Goal: Task Accomplishment & Management: Manage account settings

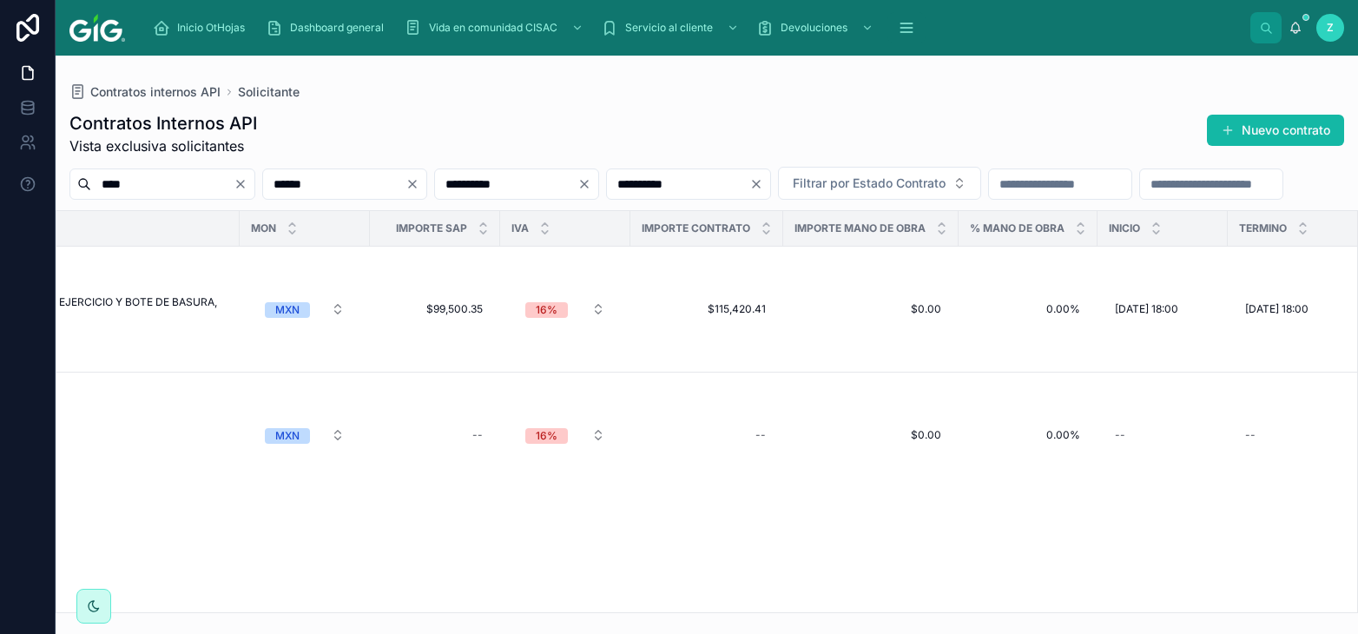
scroll to position [0, 3017]
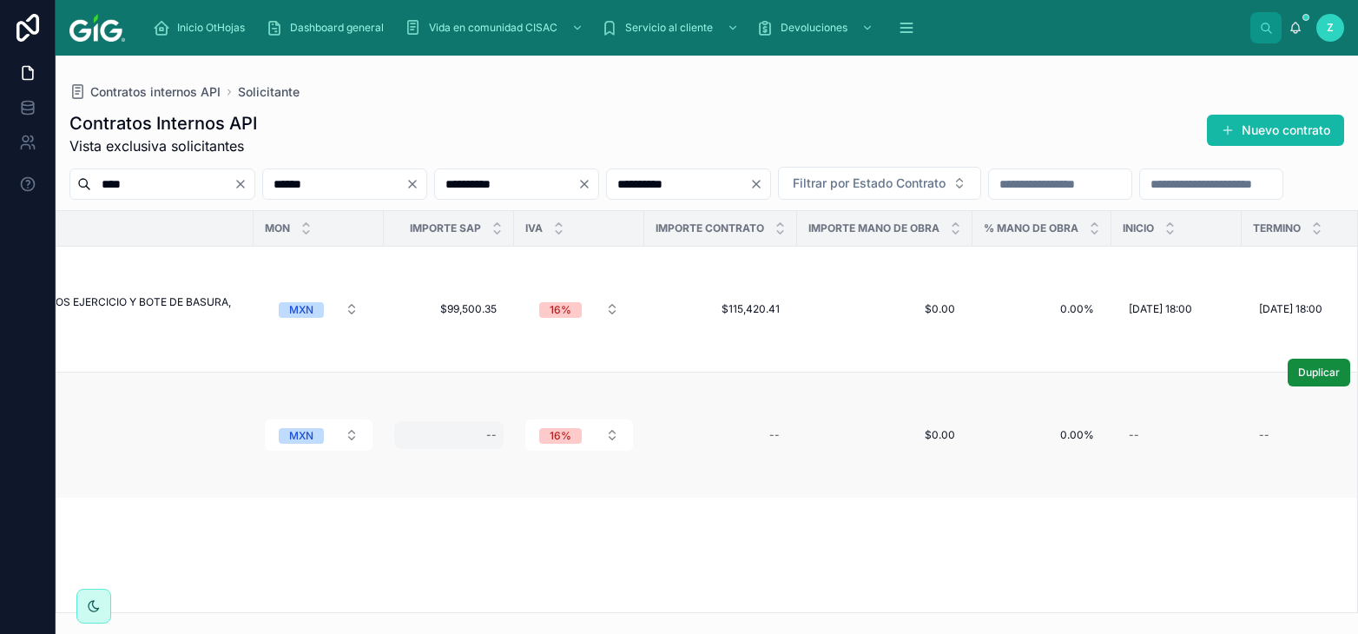
click at [497, 428] on div "--" at bounding box center [491, 435] width 10 height 14
type input "*********"
click at [714, 415] on icon "submit" at bounding box center [711, 414] width 14 height 14
click at [778, 421] on div "--" at bounding box center [721, 435] width 132 height 28
type input "*********"
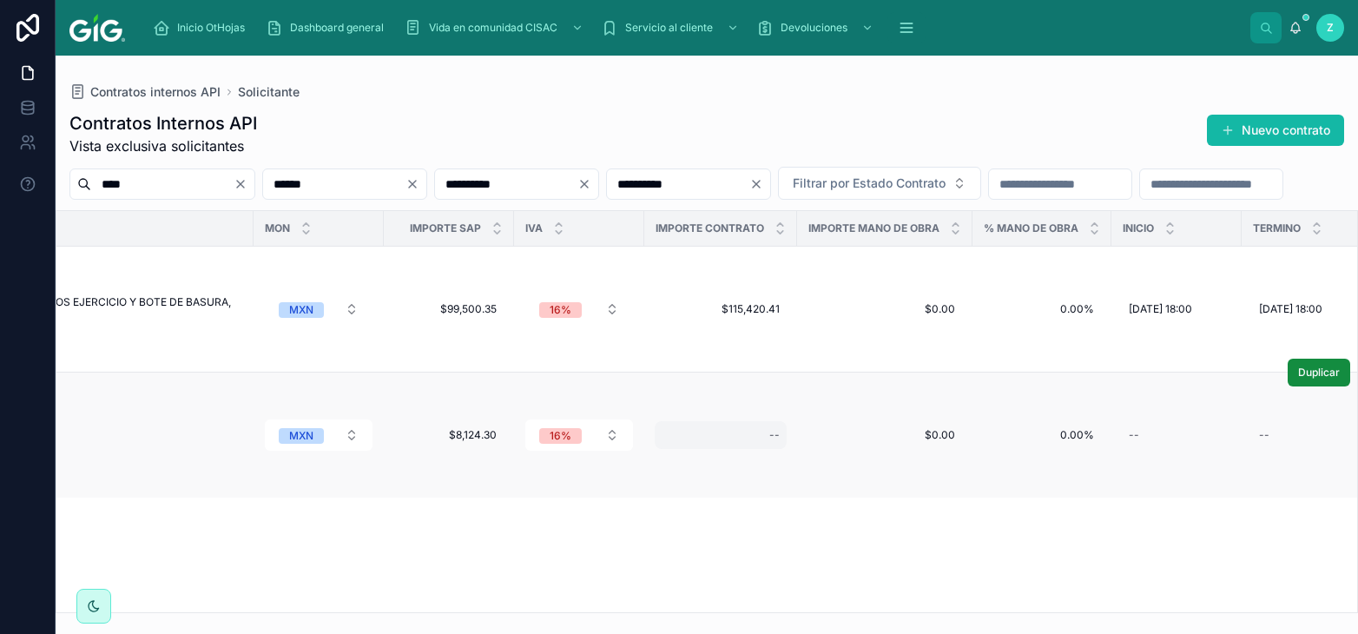
click at [777, 421] on div "--" at bounding box center [721, 435] width 132 height 28
click at [998, 411] on button "submit" at bounding box center [993, 414] width 21 height 21
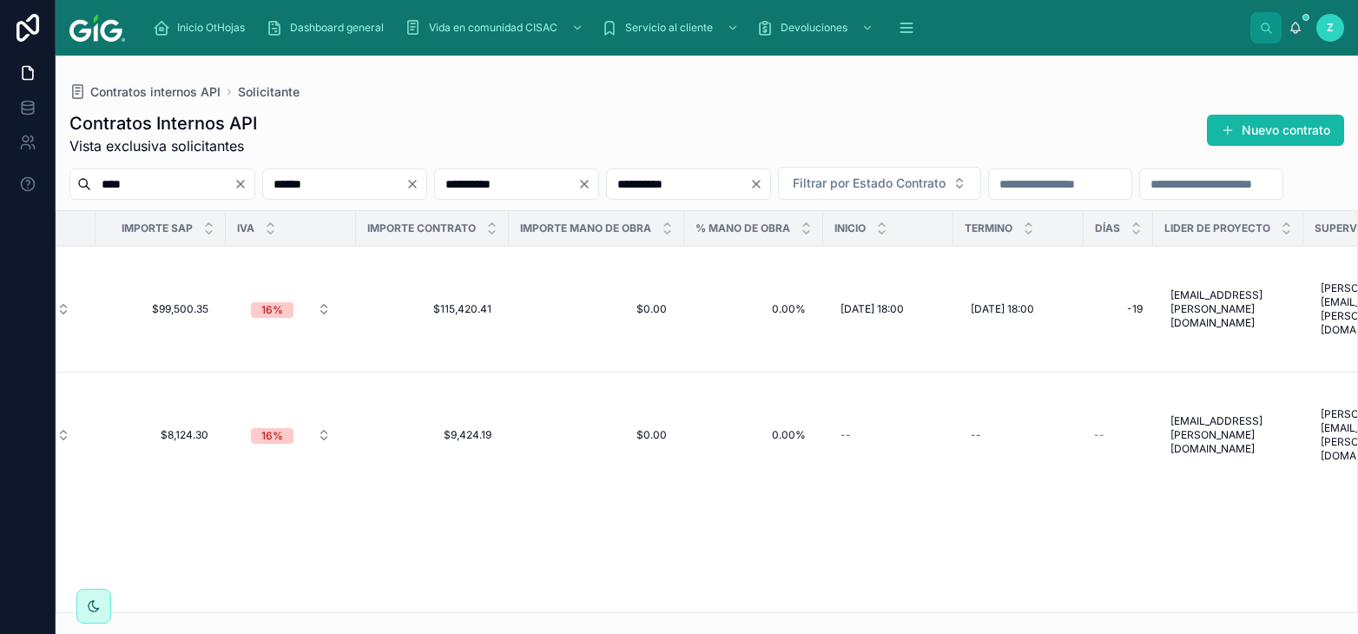
scroll to position [0, 3529]
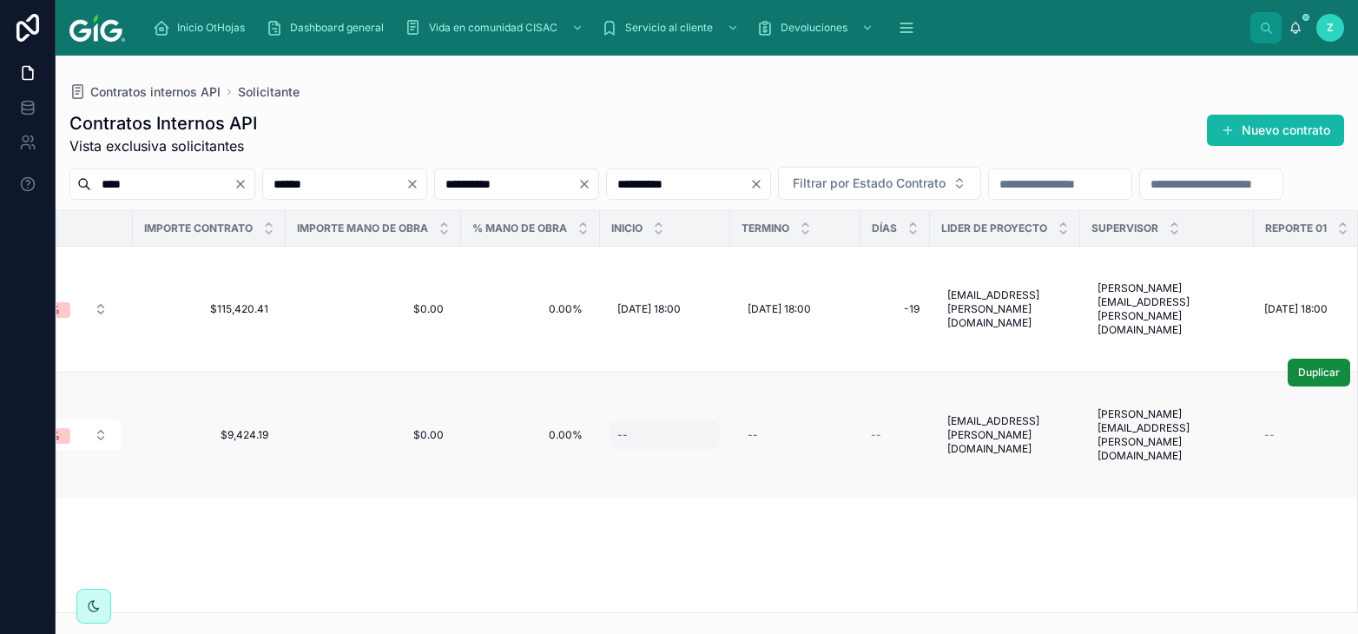
click at [655, 421] on div "--" at bounding box center [664, 435] width 109 height 28
click at [657, 421] on div "--" at bounding box center [664, 435] width 109 height 28
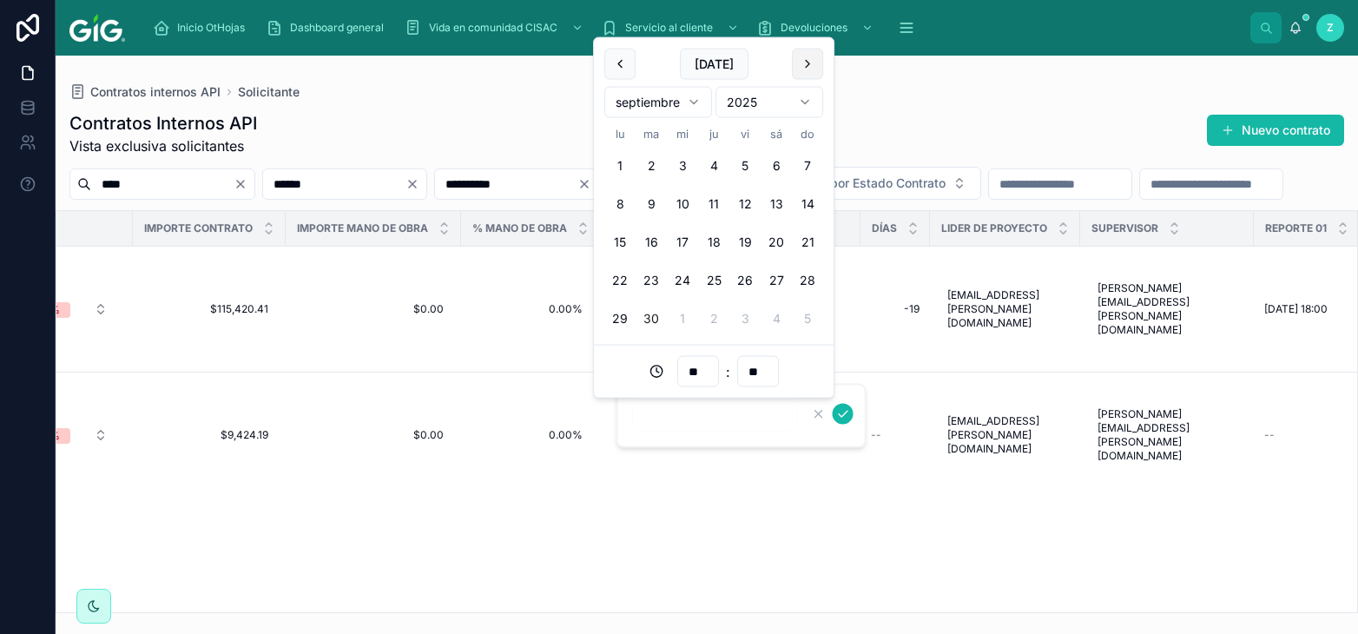
click at [803, 68] on button at bounding box center [807, 64] width 31 height 31
click at [617, 202] on button "8" at bounding box center [619, 203] width 31 height 31
type input "**********"
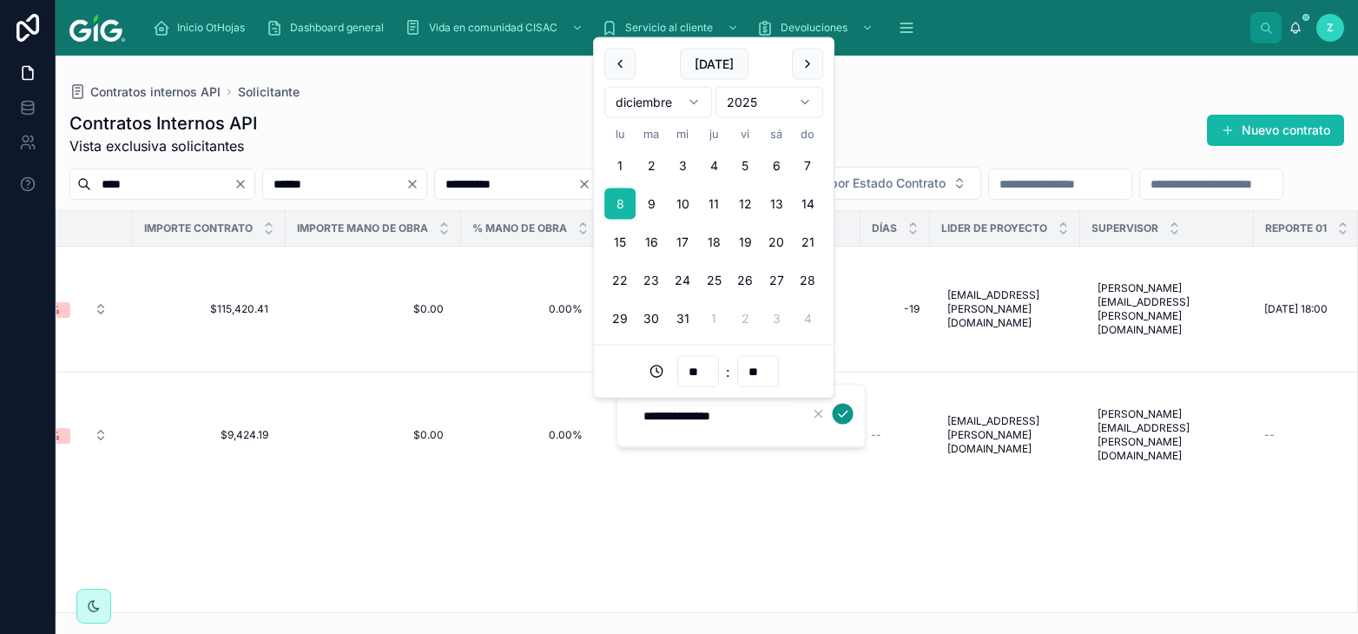
click at [840, 411] on icon "submit" at bounding box center [843, 414] width 14 height 14
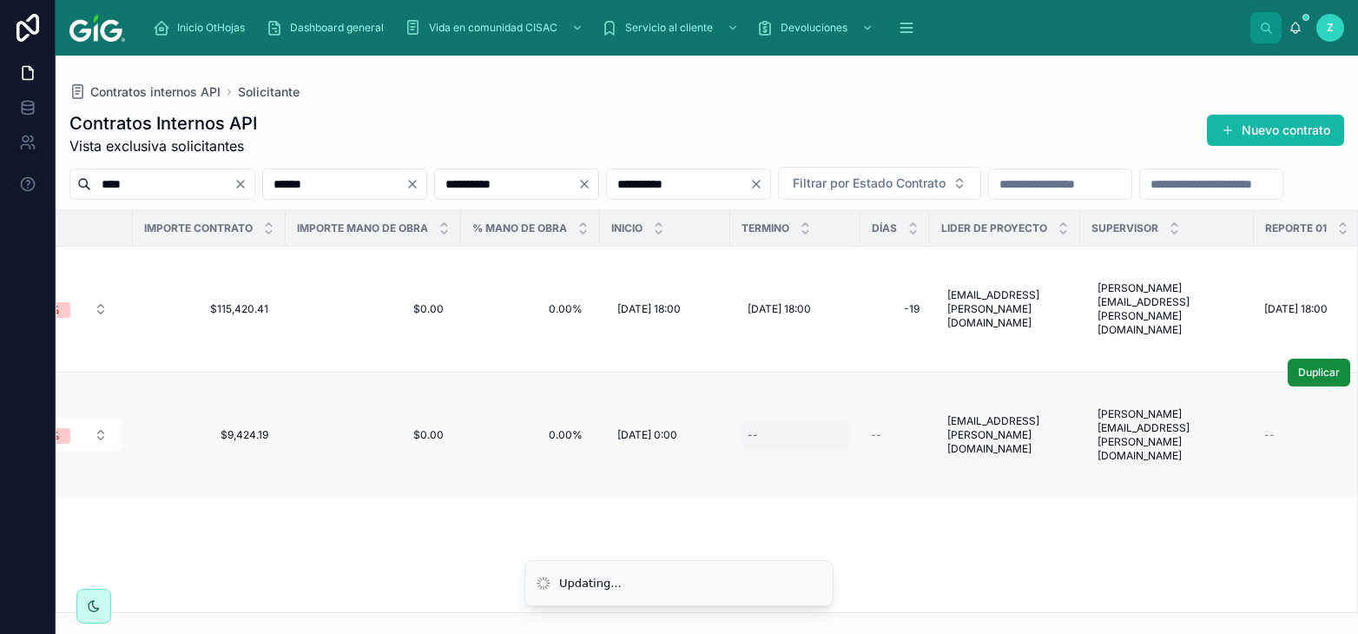
click at [812, 421] on div "--" at bounding box center [794, 435] width 109 height 28
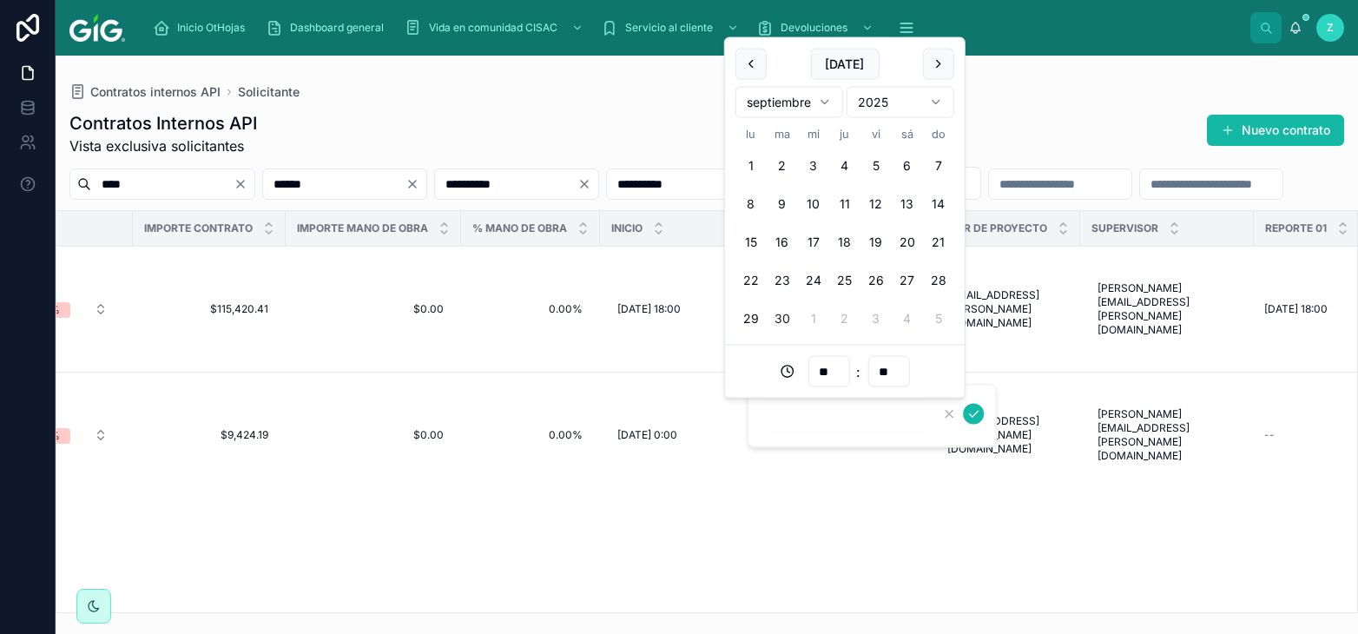
click at [832, 102] on html "**********" at bounding box center [679, 317] width 1358 height 634
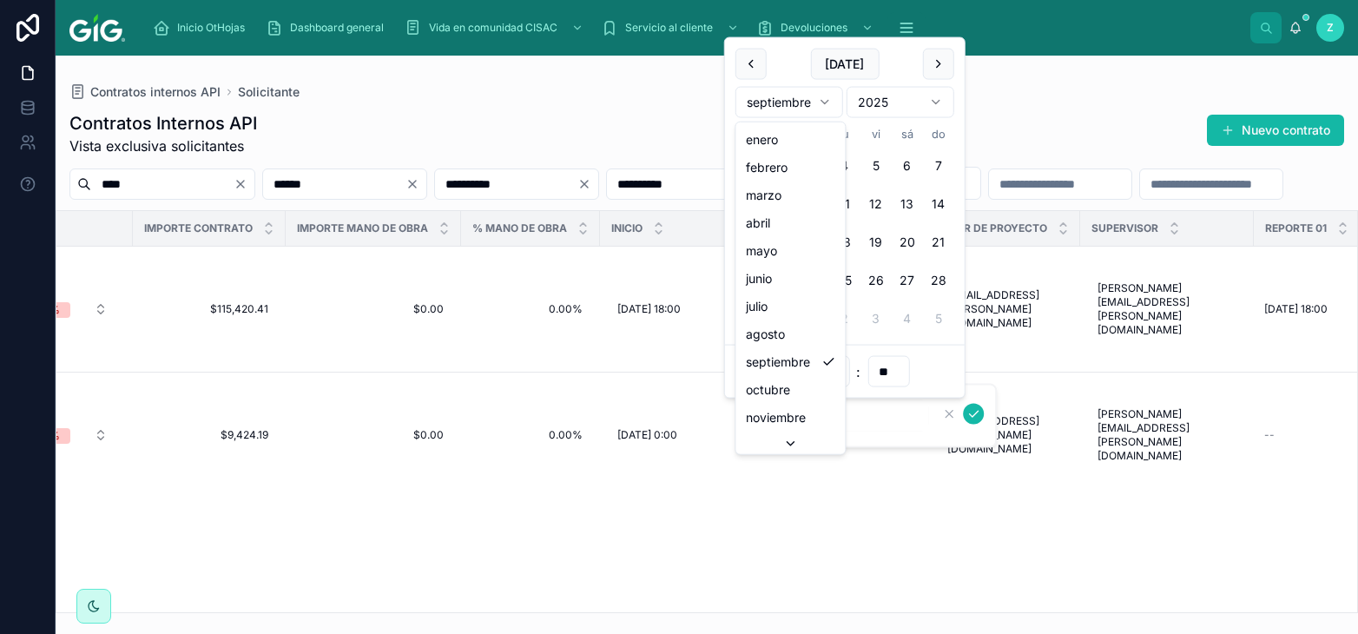
click at [819, 100] on html "**********" at bounding box center [679, 317] width 1358 height 634
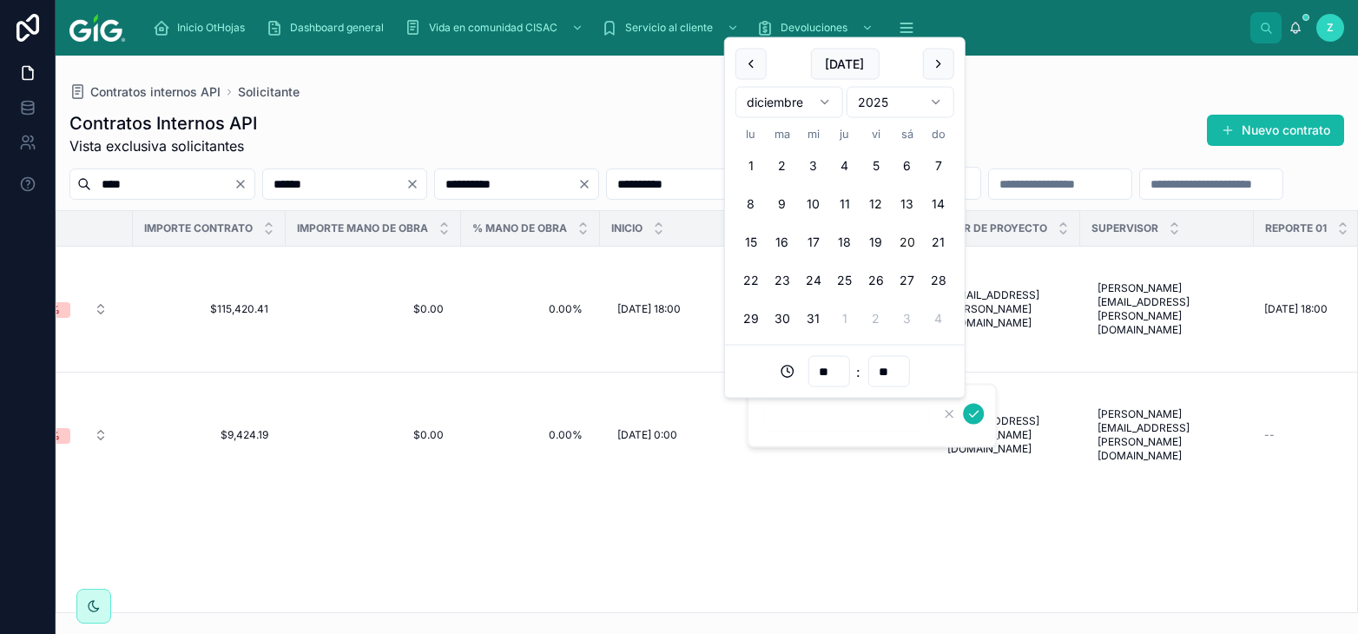
click at [905, 239] on button "20" at bounding box center [906, 242] width 31 height 31
type input "**********"
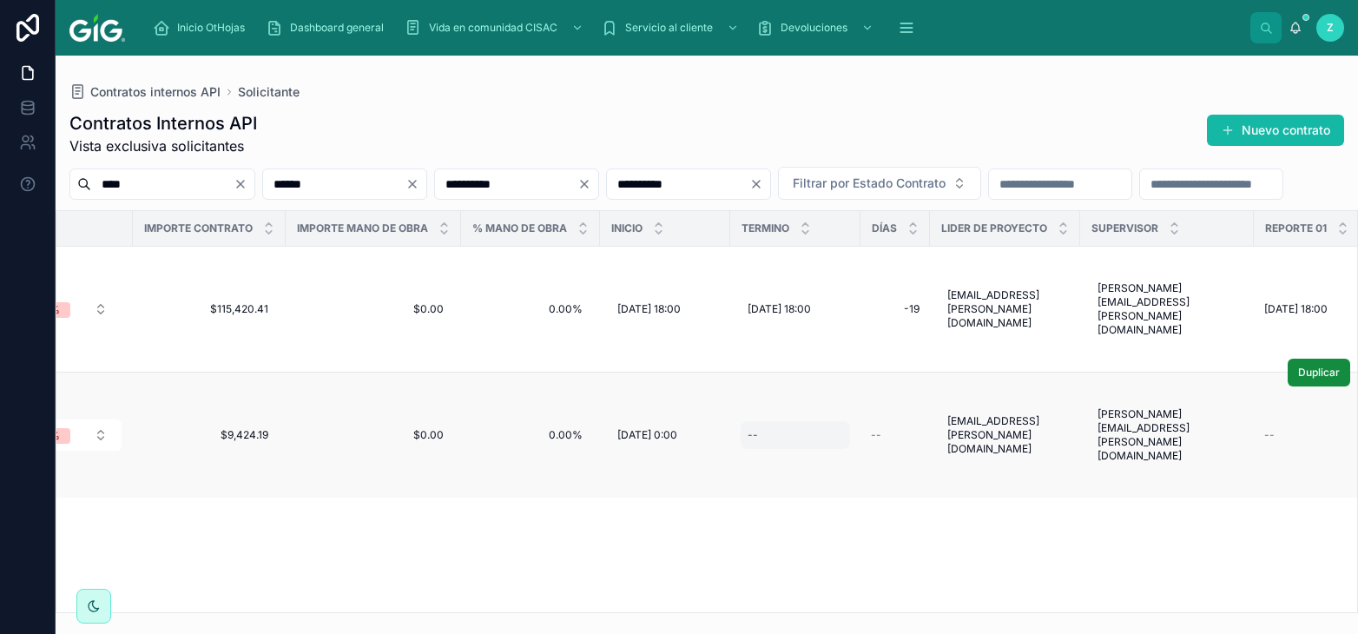
click at [781, 421] on div "--" at bounding box center [794, 435] width 109 height 28
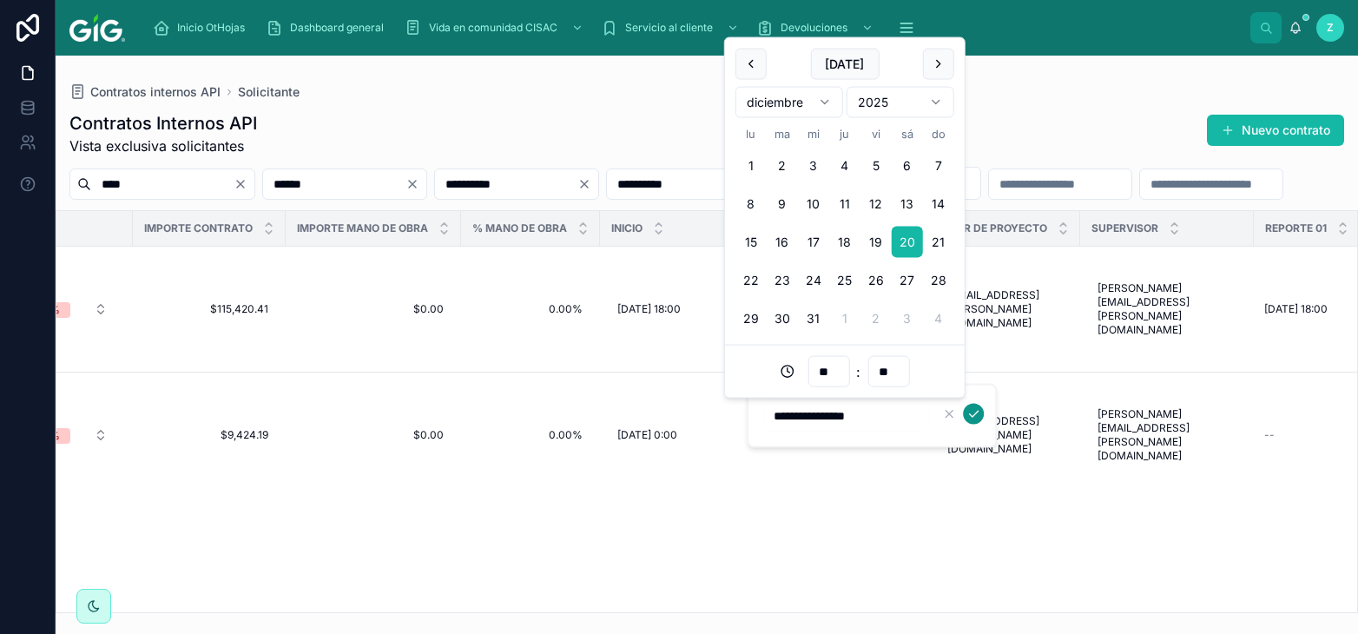
click at [977, 415] on icon "submit" at bounding box center [973, 414] width 14 height 14
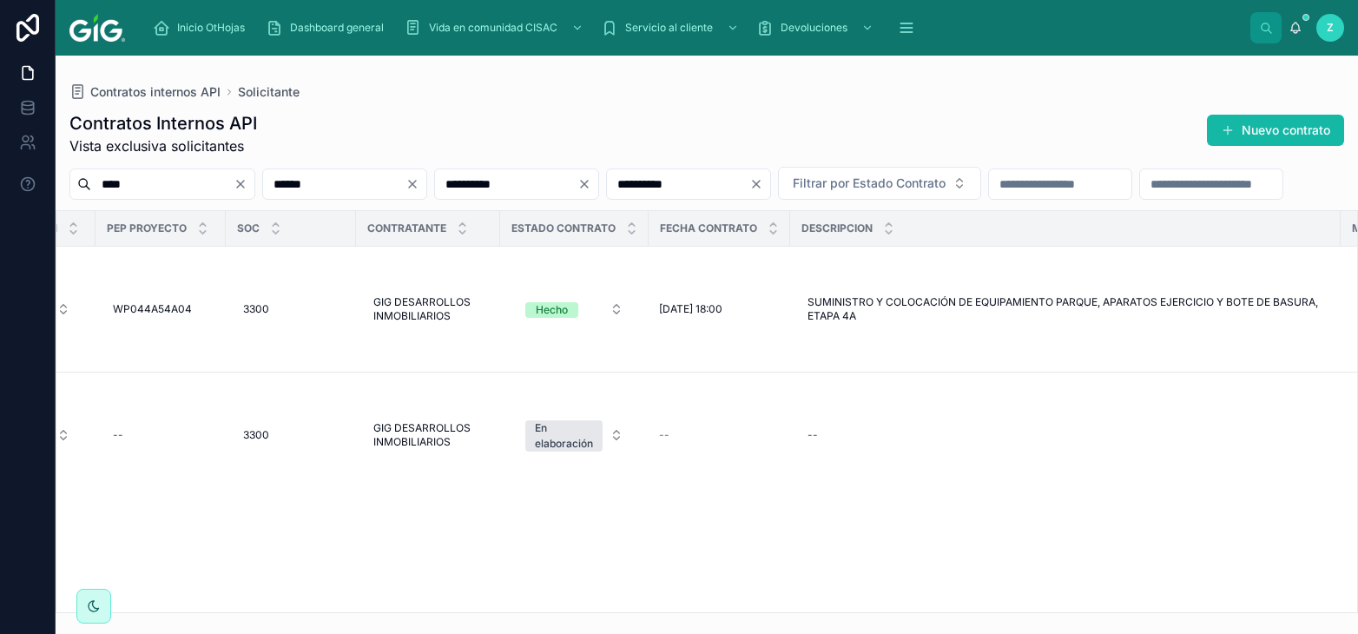
scroll to position [0, 1937]
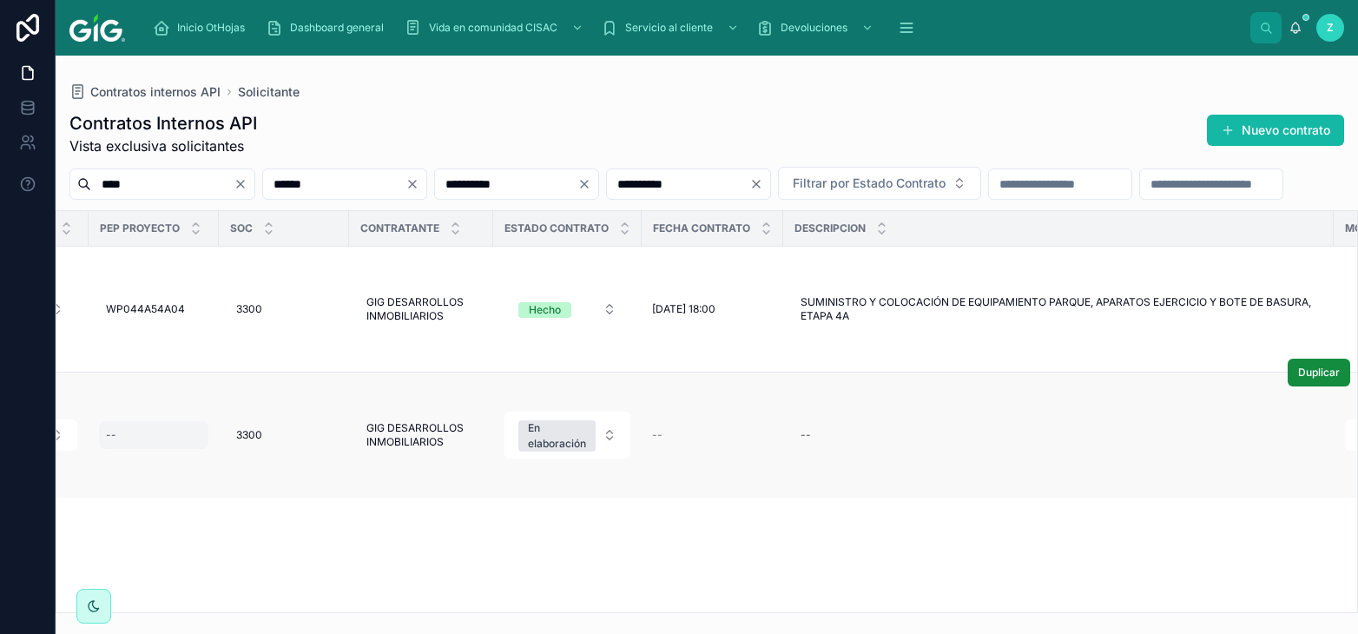
click at [174, 421] on div "--" at bounding box center [153, 435] width 109 height 28
type input "**********"
click at [320, 412] on button "submit" at bounding box center [330, 414] width 21 height 21
click at [869, 421] on div "--" at bounding box center [1058, 435] width 530 height 28
type input "**********"
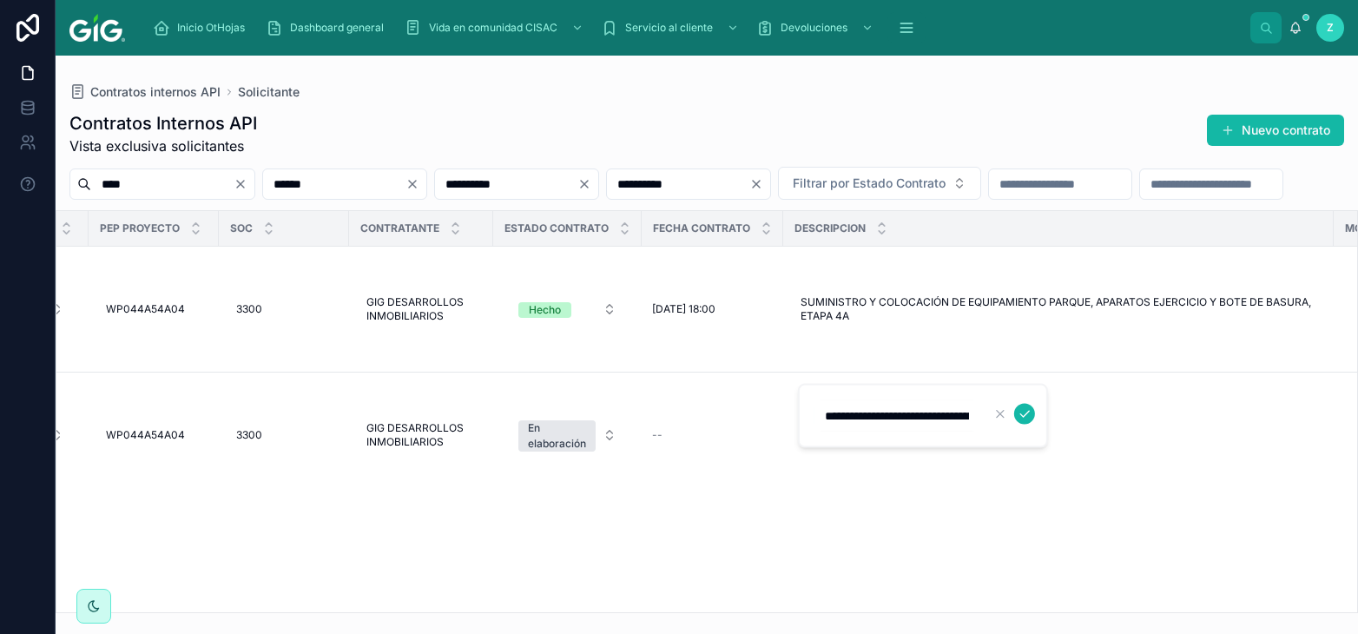
scroll to position [0, 218]
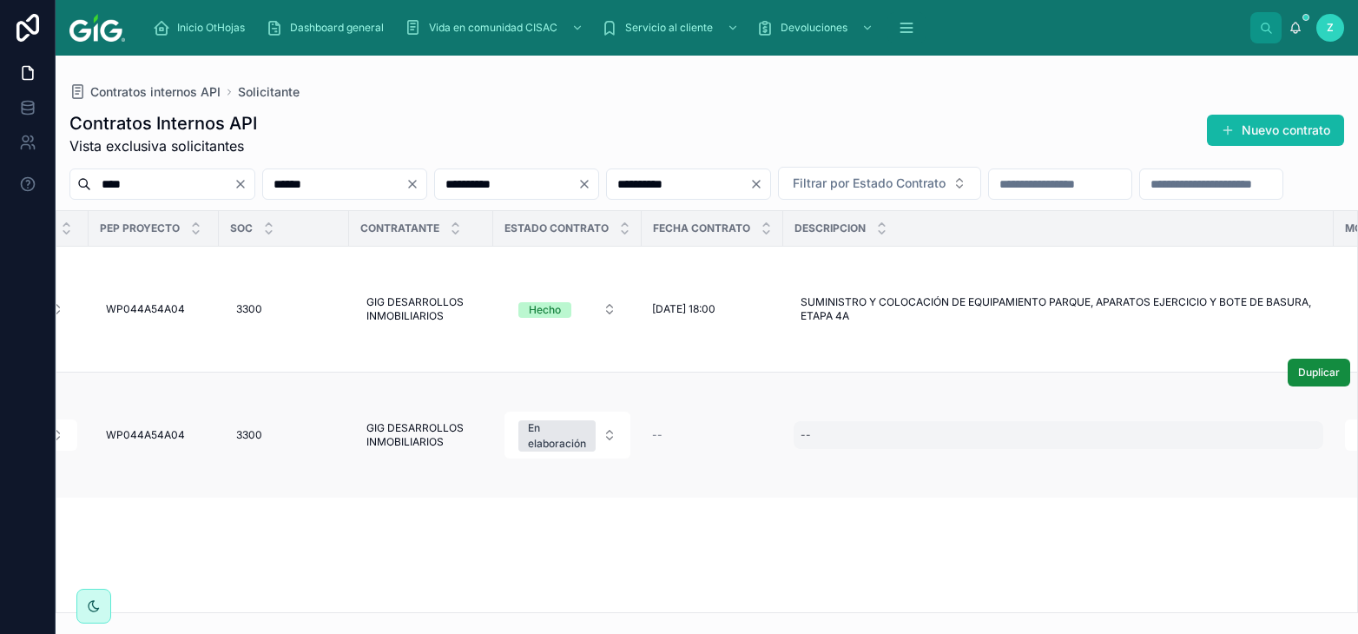
click at [992, 421] on div "--" at bounding box center [1058, 435] width 530 height 28
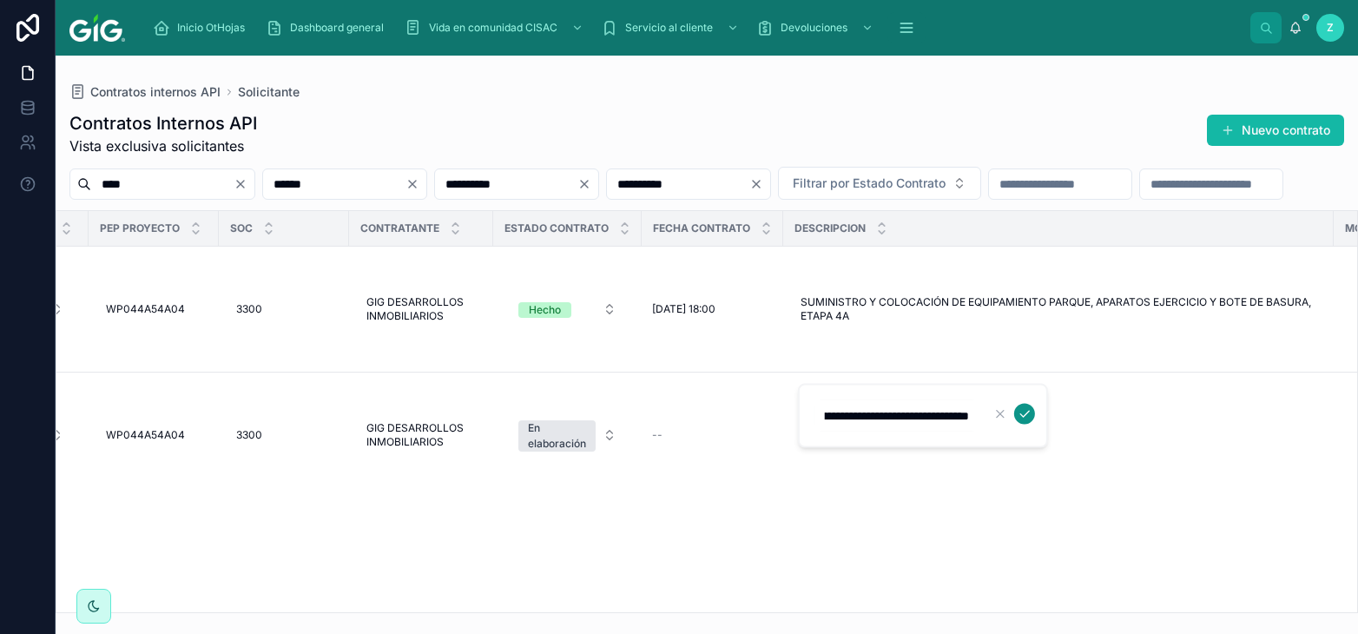
click at [1023, 415] on icon "submit" at bounding box center [1024, 414] width 9 height 6
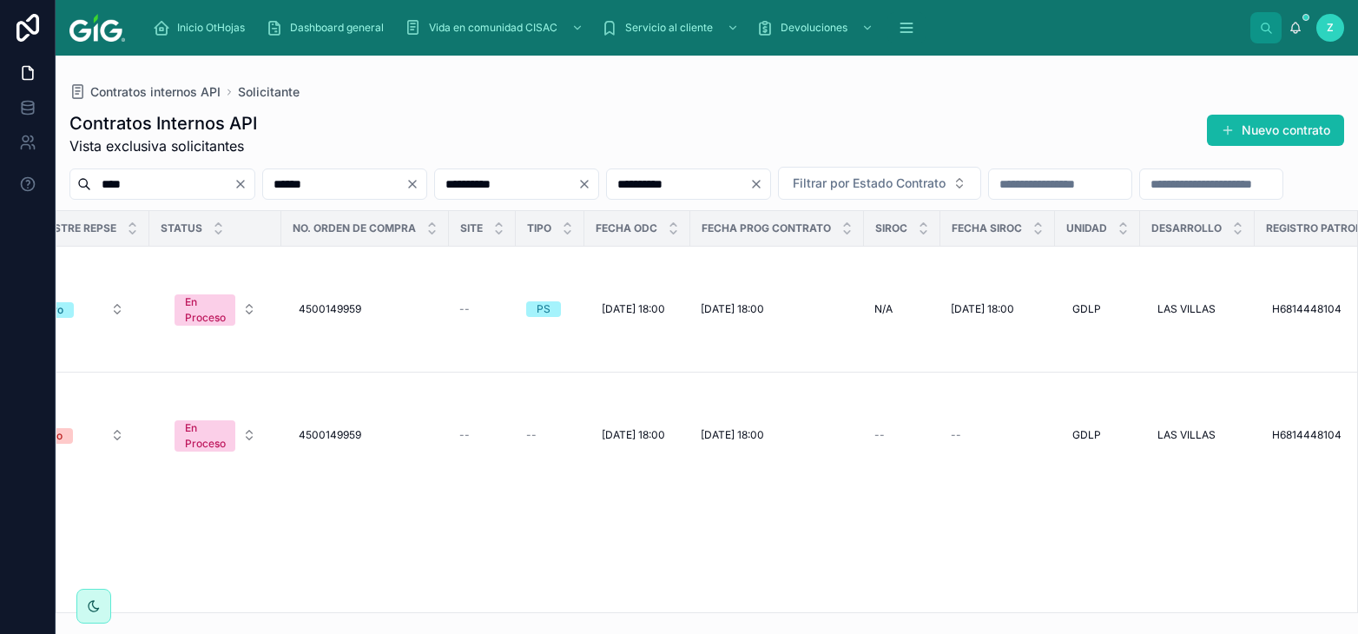
scroll to position [0, 0]
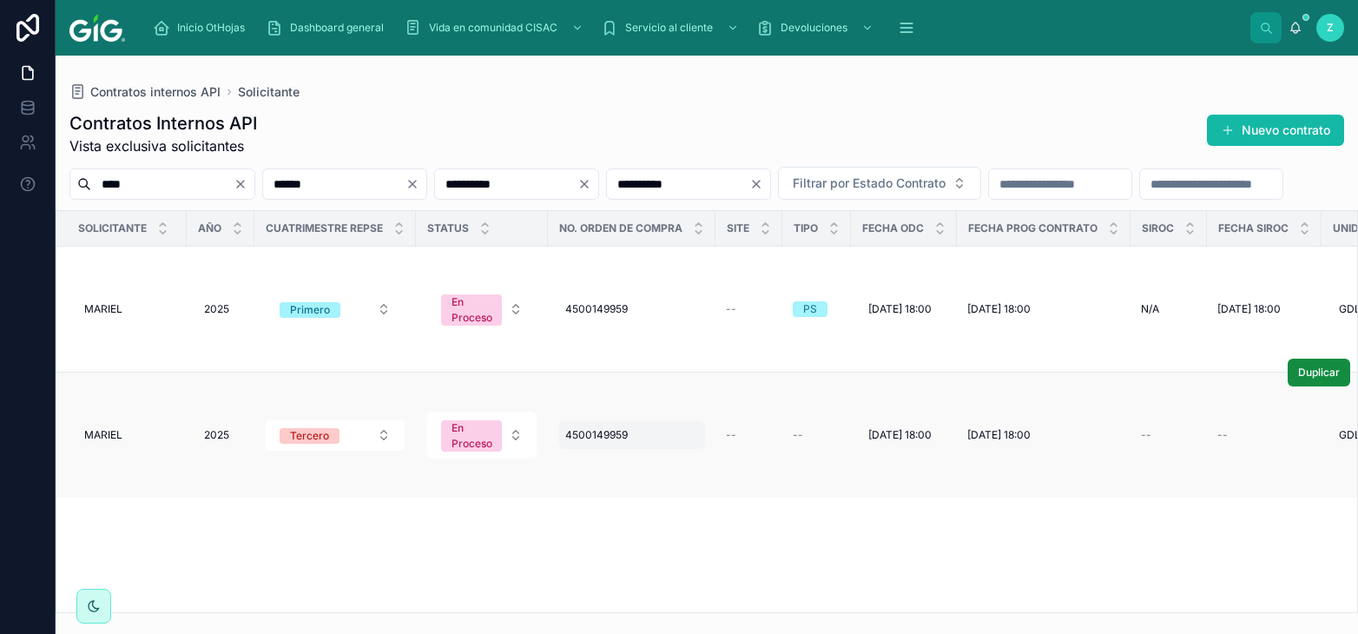
click at [584, 428] on span "4500149959" at bounding box center [596, 435] width 62 height 14
type input "**********"
click button "submit" at bounding box center [778, 414] width 21 height 21
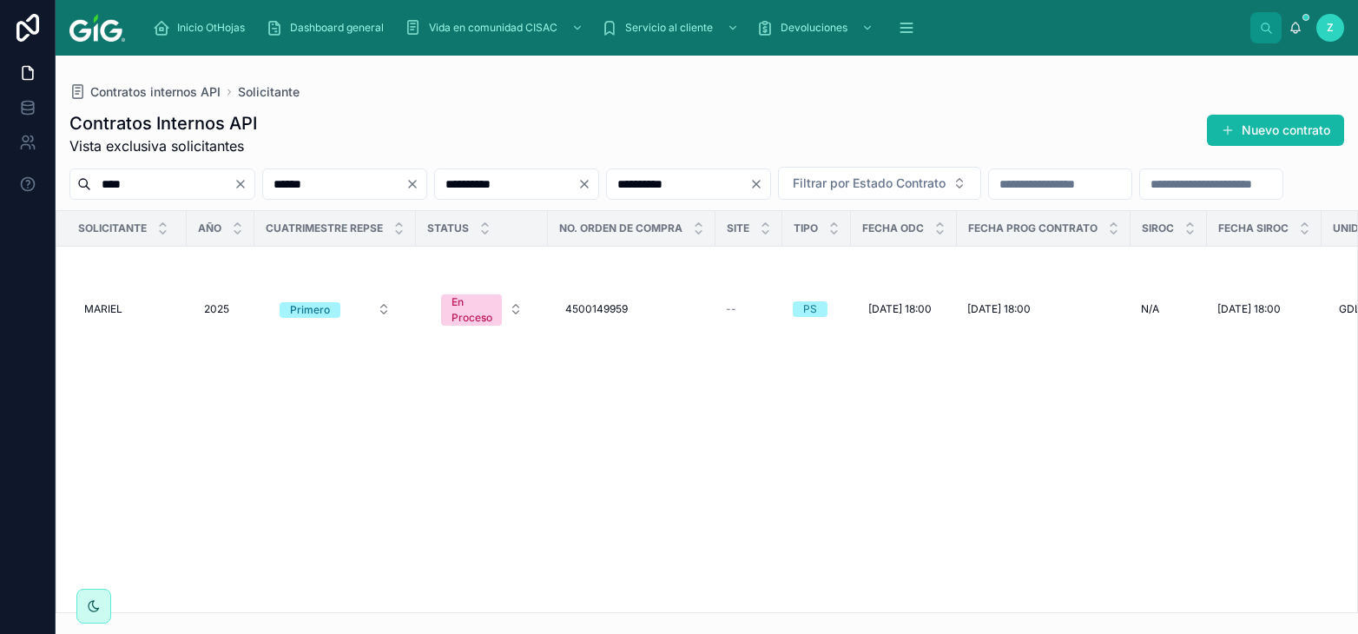
click at [591, 188] on icon "Clear" at bounding box center [584, 184] width 14 height 14
click at [728, 188] on input "**********" at bounding box center [657, 184] width 142 height 24
click at [618, 180] on input "**********" at bounding box center [657, 184] width 142 height 24
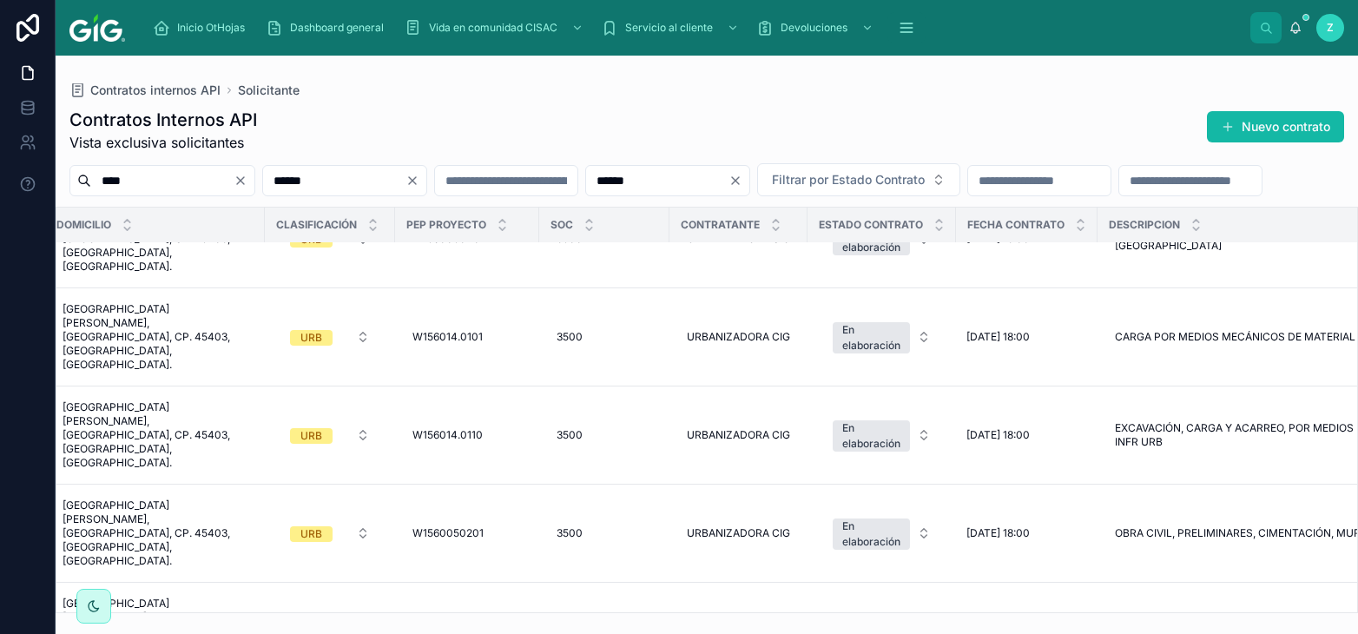
scroll to position [1232, 1674]
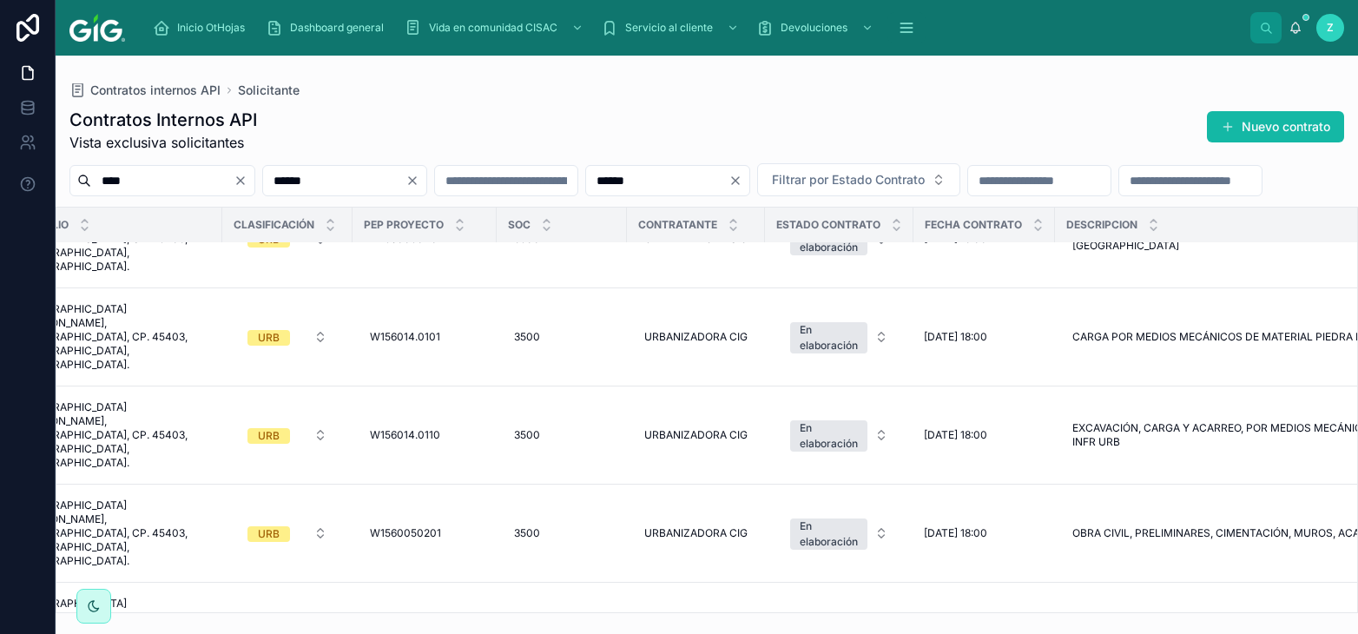
type input "******"
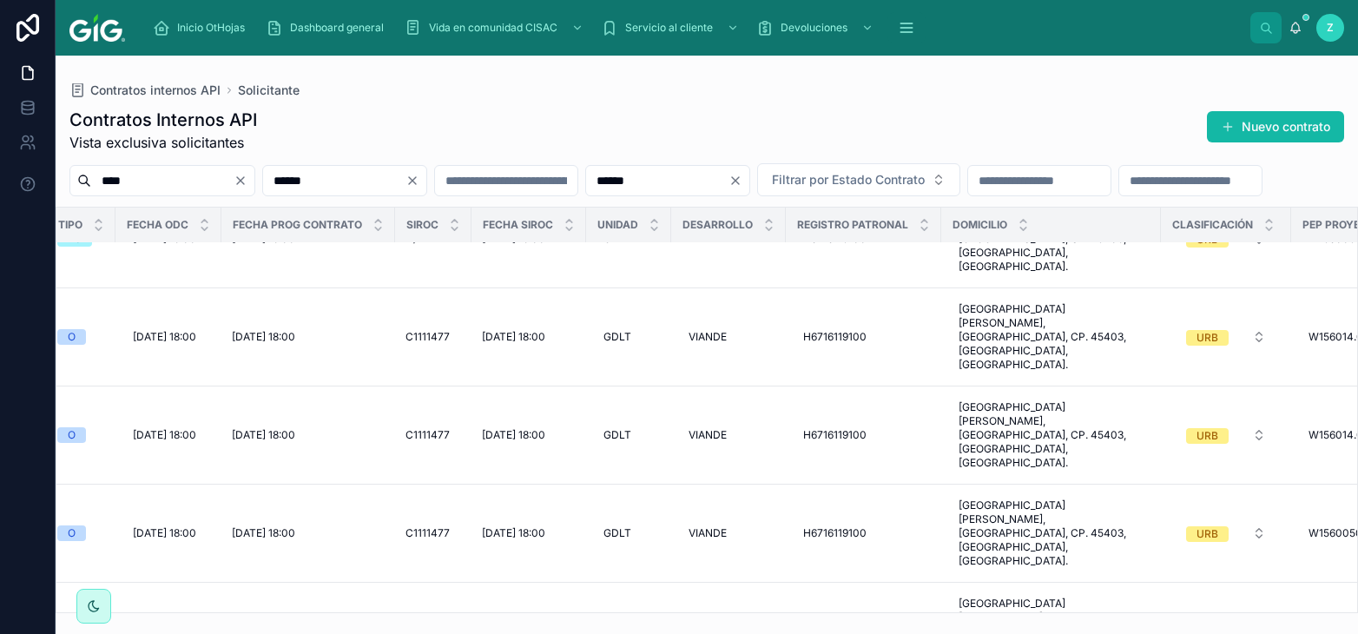
scroll to position [1232, 349]
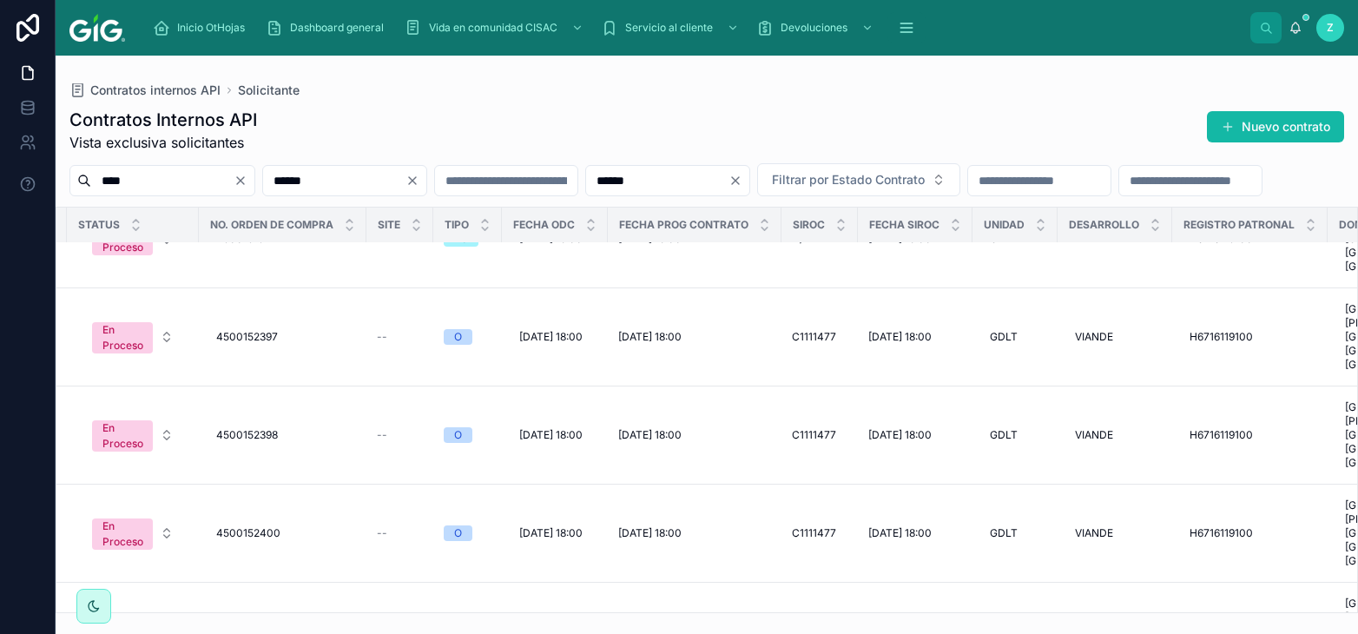
click at [460, 130] on div "Contratos Internos API Vista exclusiva solicitantes Nuevo contrato" at bounding box center [706, 130] width 1274 height 45
click at [577, 173] on input "text" at bounding box center [506, 180] width 142 height 24
paste input "**********"
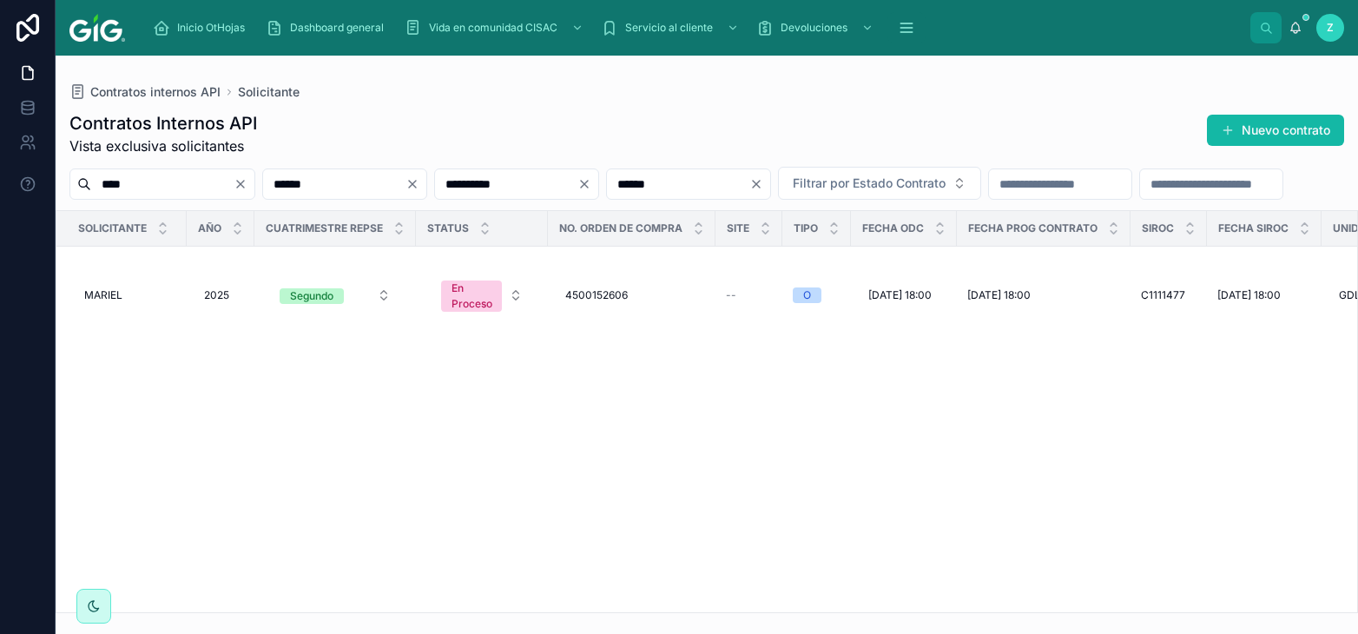
type input "**********"
click at [1302, 253] on span "Duplicar" at bounding box center [1319, 247] width 42 height 14
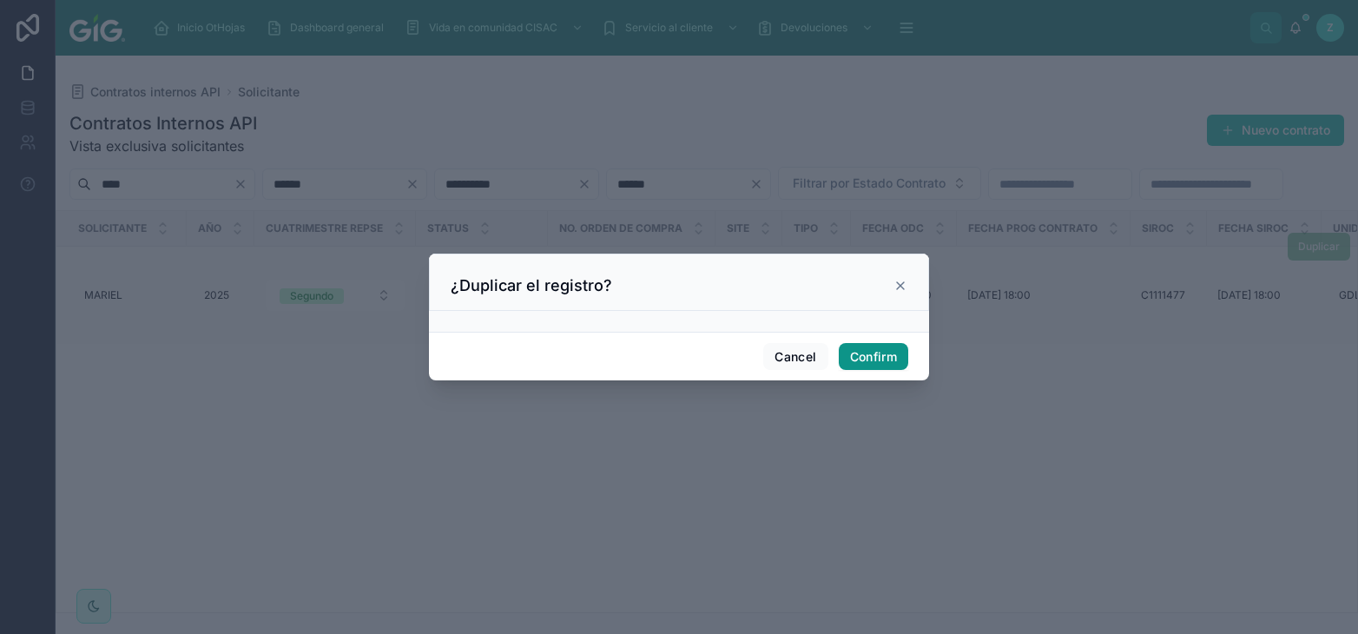
click at [870, 359] on button "Confirm" at bounding box center [873, 357] width 69 height 28
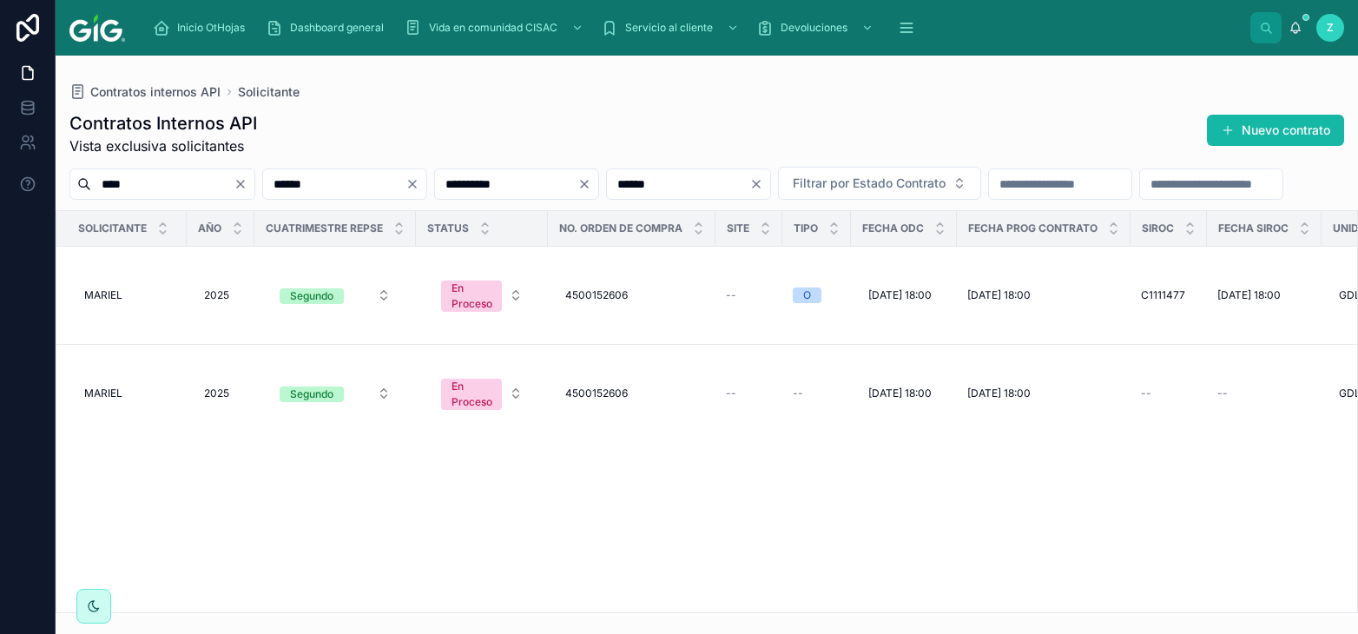
click at [577, 187] on input "**********" at bounding box center [506, 184] width 142 height 24
click at [295, 391] on div "Segundo" at bounding box center [311, 394] width 43 height 16
click at [275, 536] on div "Tercero" at bounding box center [267, 538] width 39 height 16
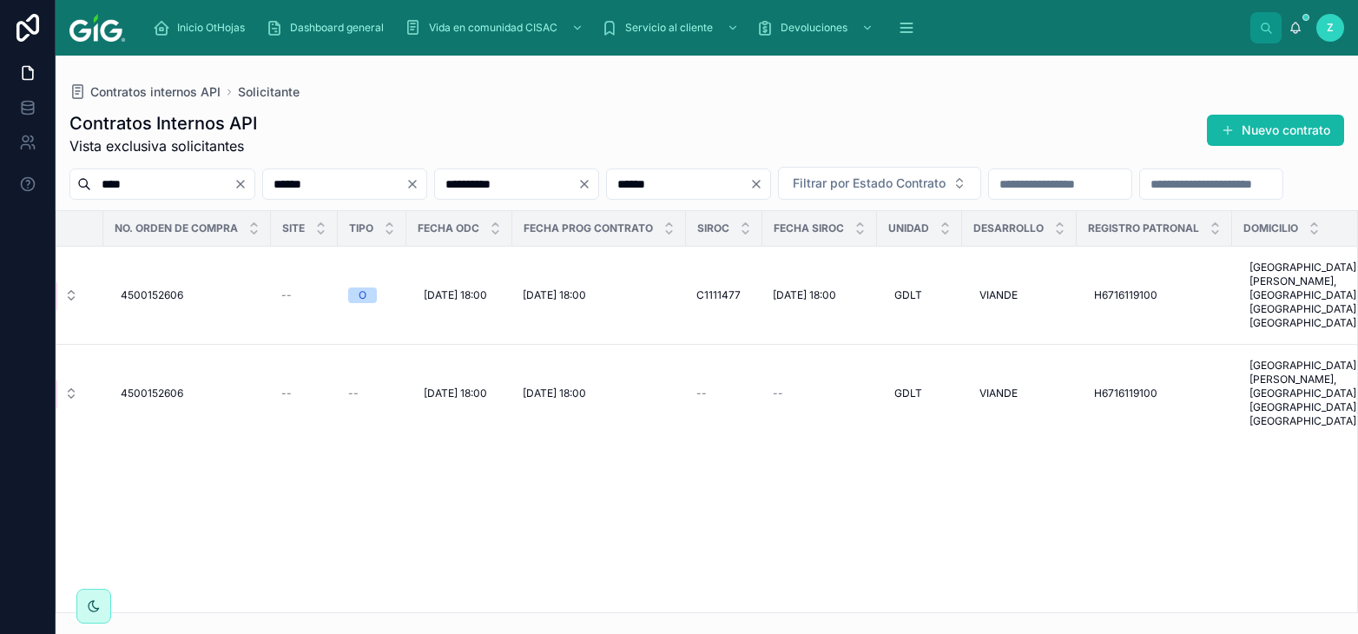
scroll to position [0, 524]
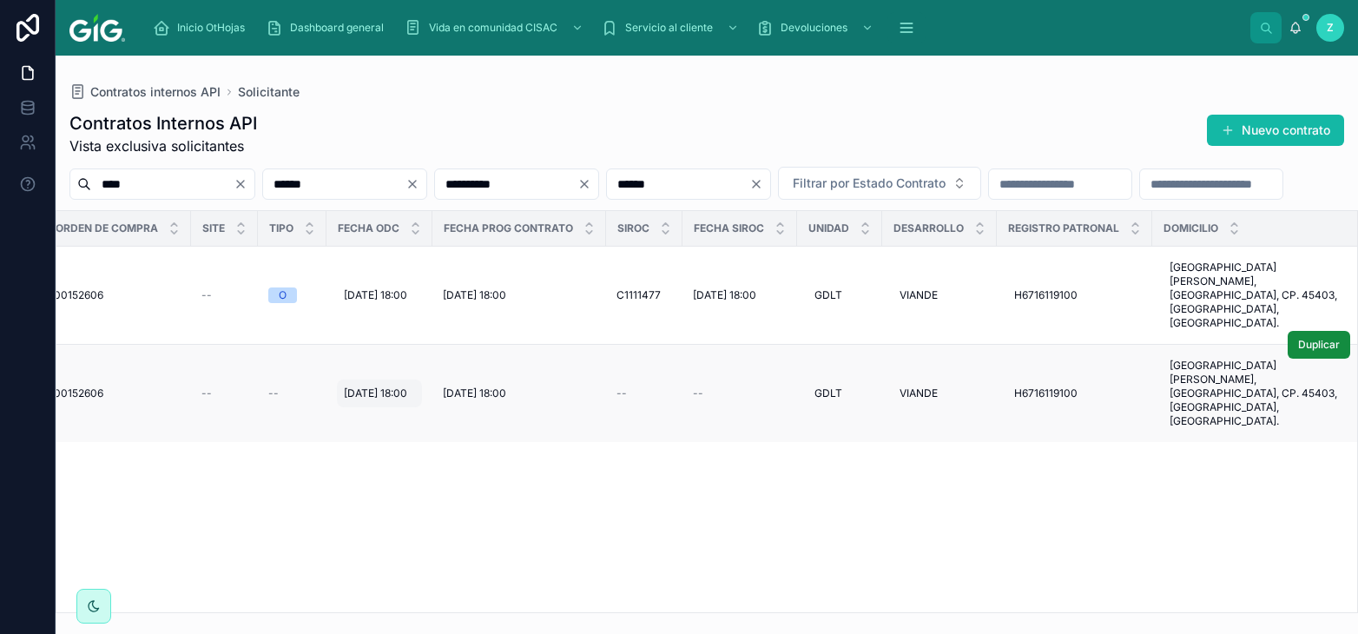
click at [380, 379] on div "15/7/2025 18:00 15/7/2025 18:00" at bounding box center [379, 393] width 85 height 28
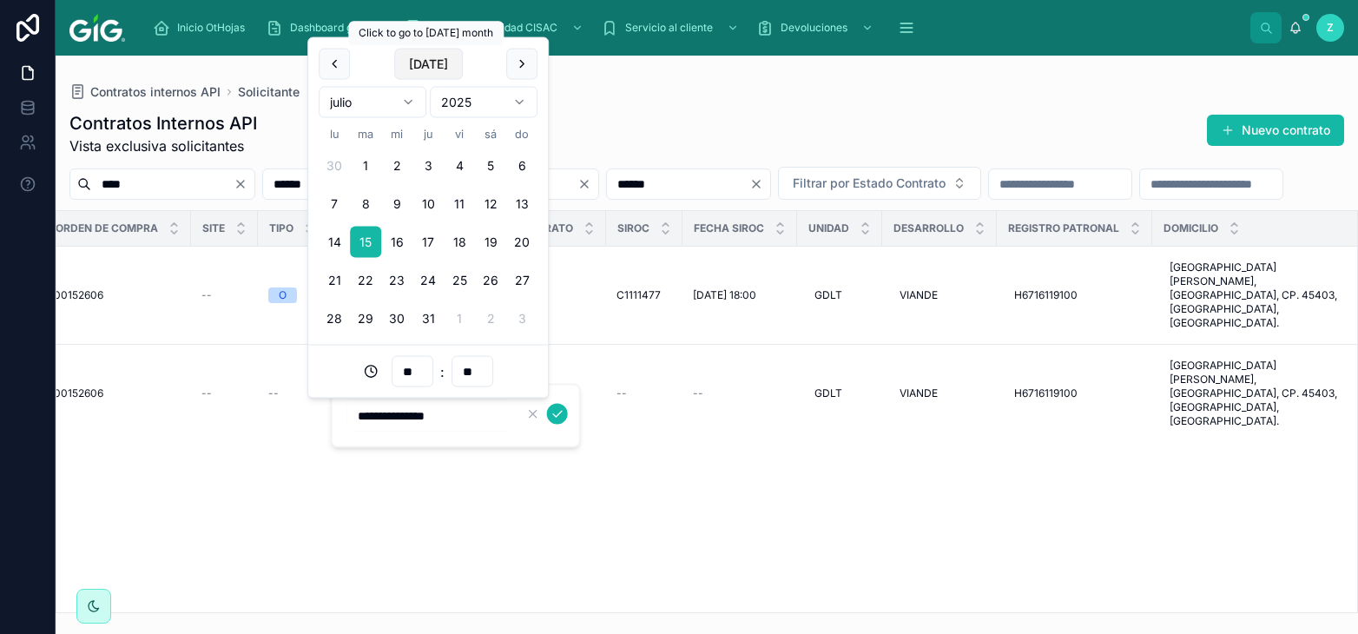
click at [428, 67] on button "Today" at bounding box center [428, 64] width 69 height 31
click at [365, 324] on button "30" at bounding box center [365, 318] width 31 height 31
type input "**********"
click at [553, 410] on icon "submit" at bounding box center [557, 414] width 14 height 14
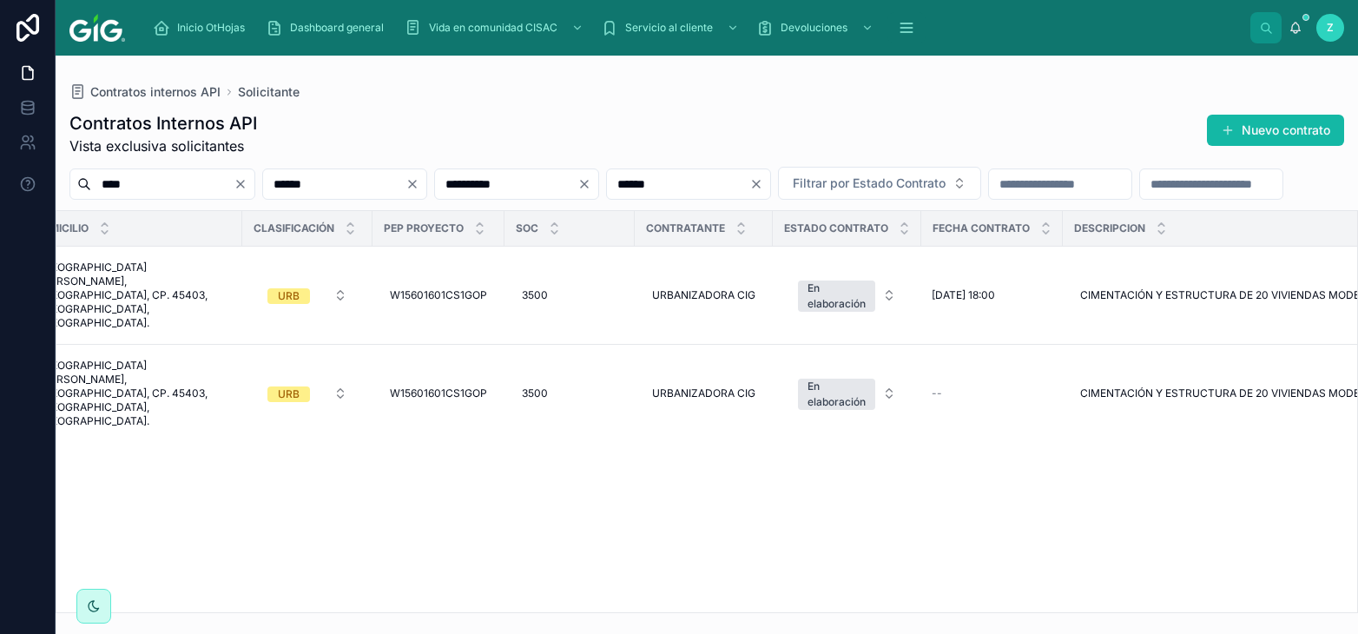
scroll to position [0, 1668]
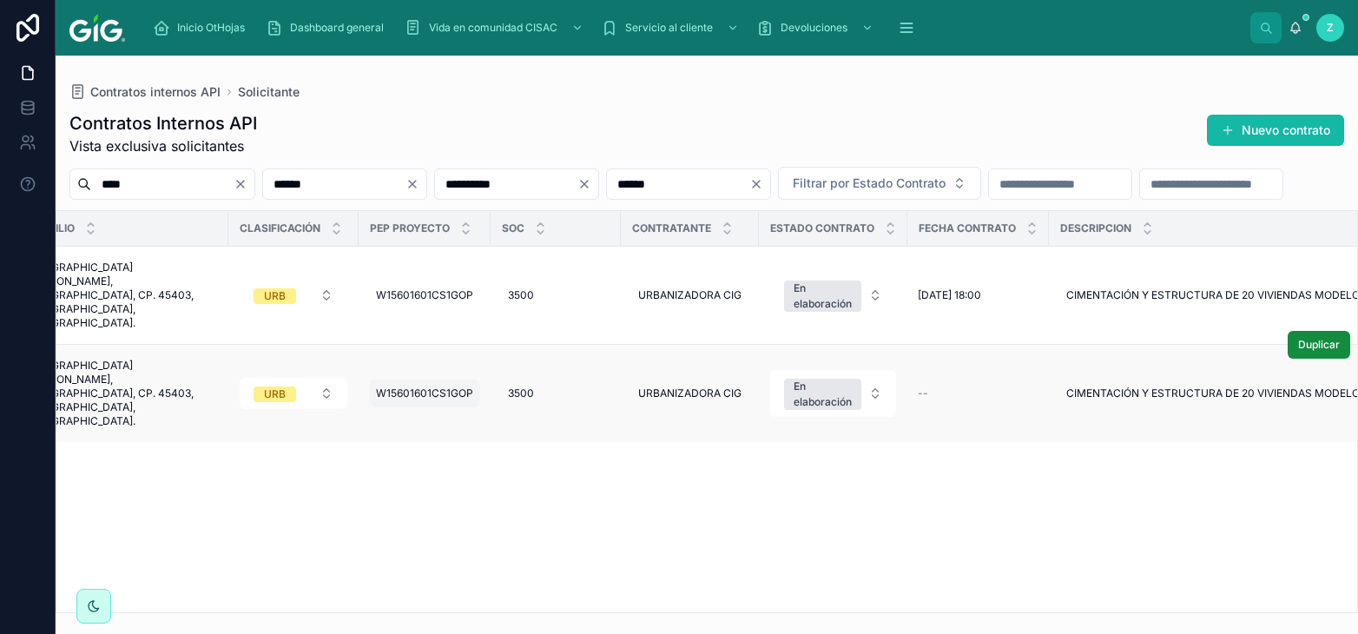
click at [457, 386] on span "W15601601CS1GOP" at bounding box center [424, 393] width 97 height 14
click at [592, 417] on button "submit" at bounding box center [599, 414] width 21 height 21
click at [266, 304] on span "URB" at bounding box center [274, 296] width 43 height 16
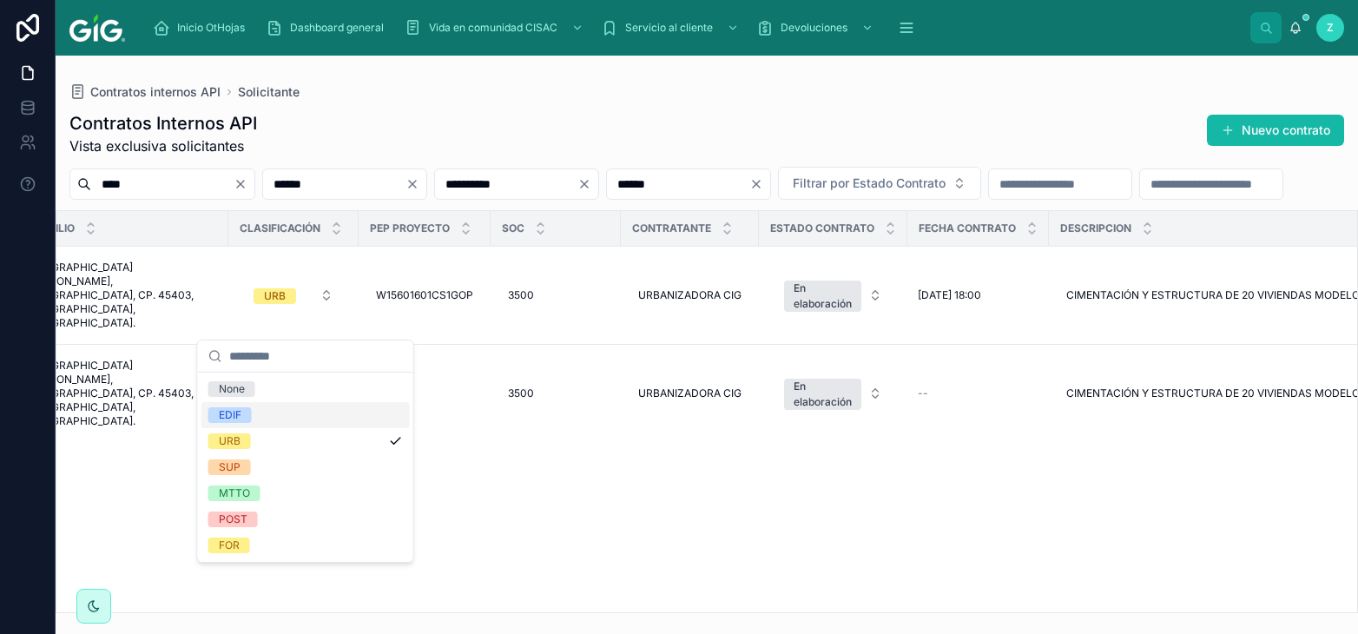
click at [252, 413] on span "EDIF" at bounding box center [229, 415] width 43 height 16
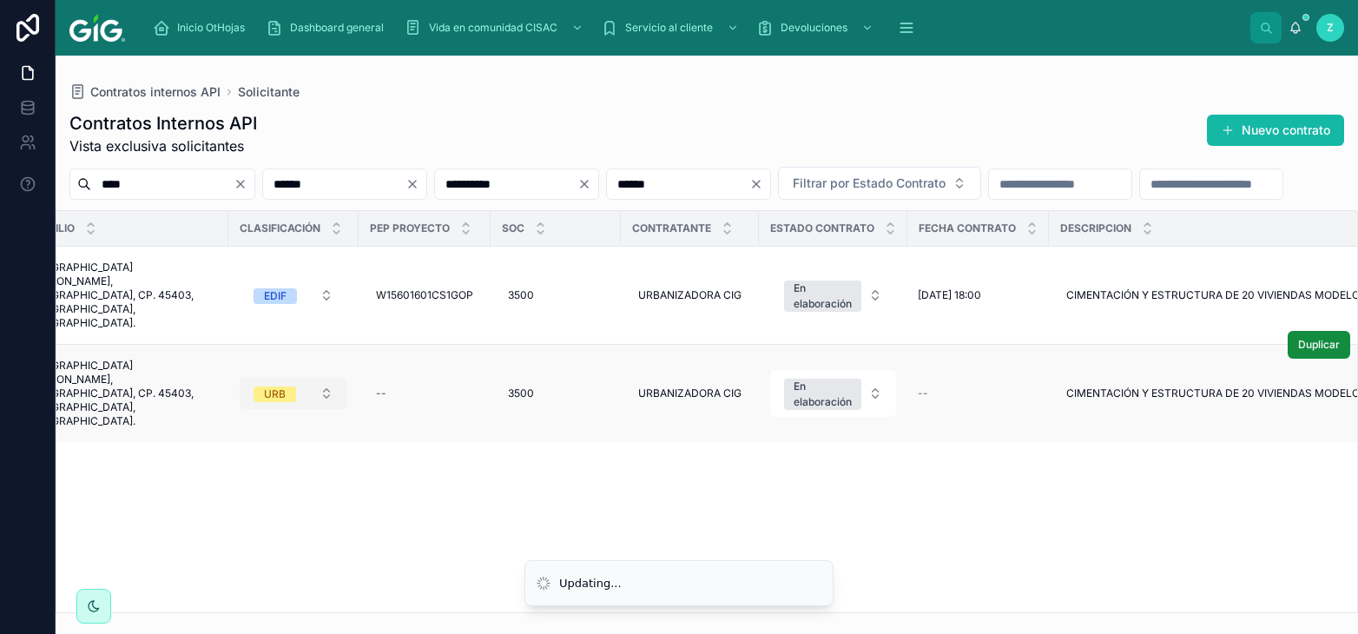
click at [296, 385] on span "URB" at bounding box center [274, 393] width 43 height 17
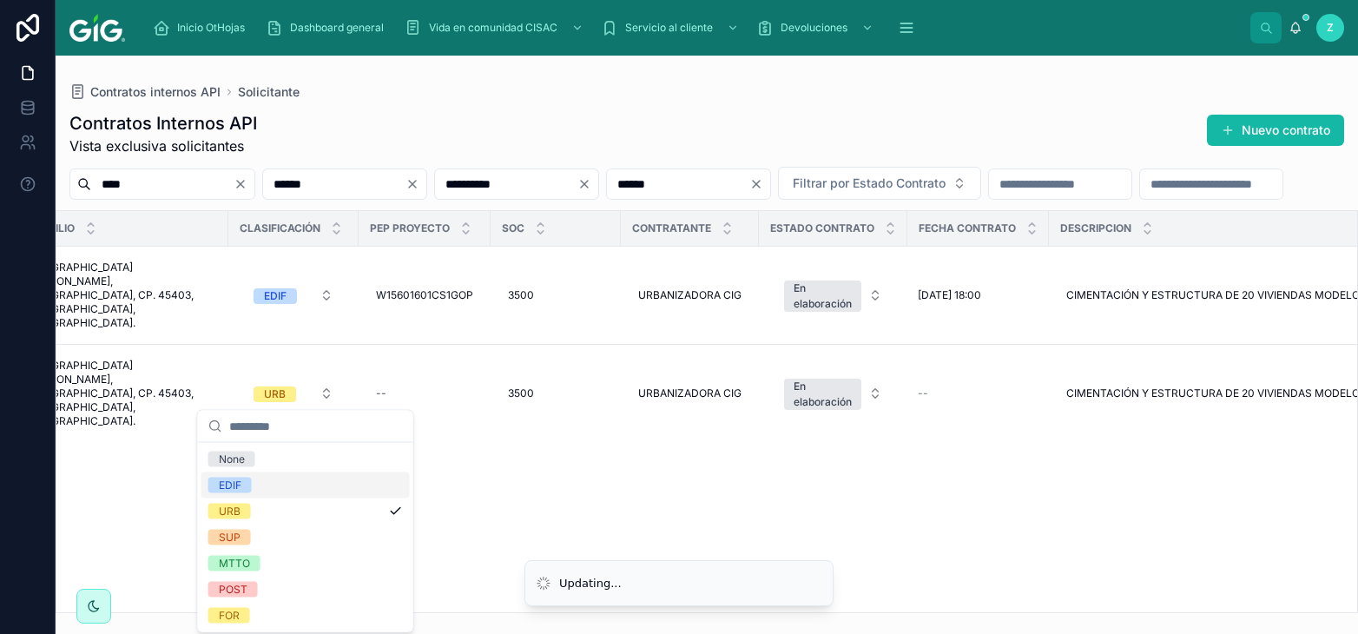
click at [248, 480] on span "EDIF" at bounding box center [229, 485] width 43 height 16
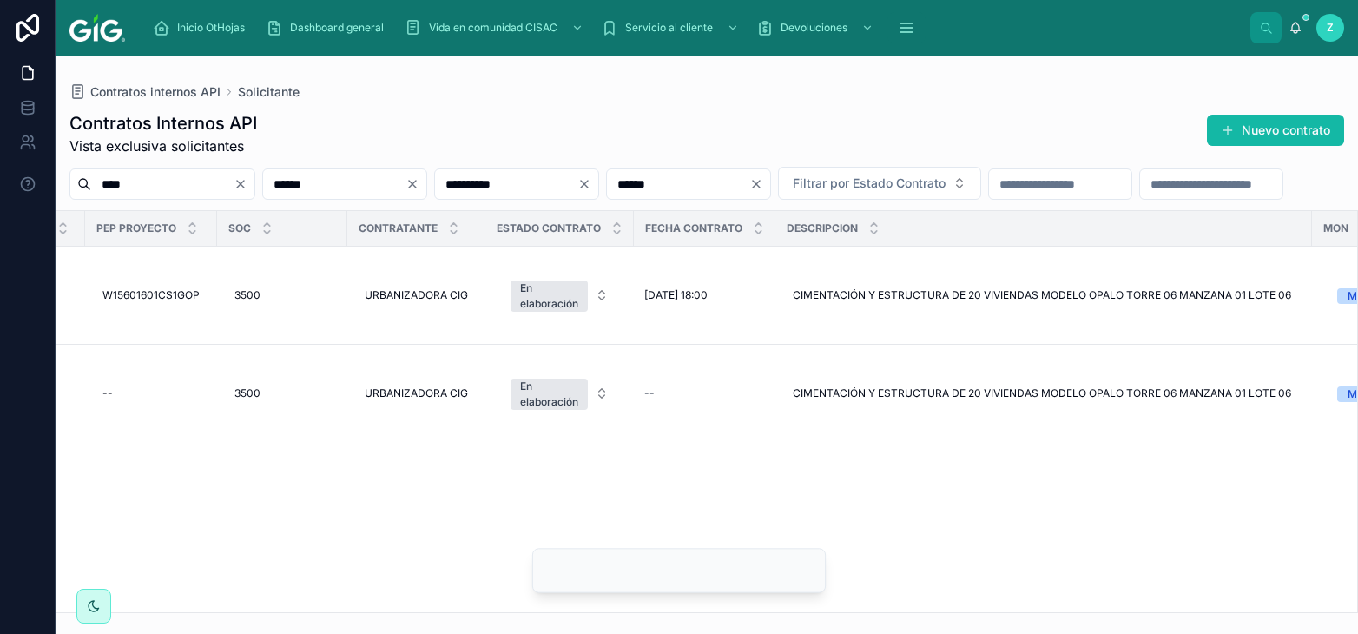
scroll to position [0, 1957]
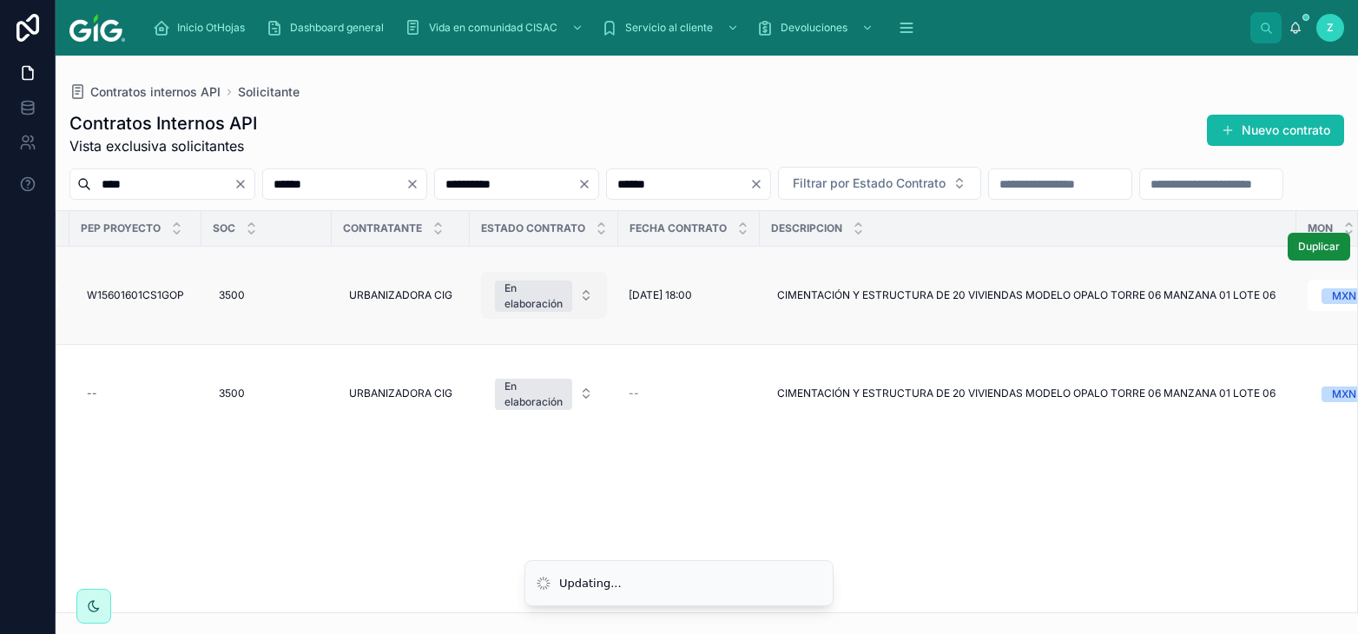
click at [550, 312] on div "En elaboración" at bounding box center [533, 295] width 58 height 31
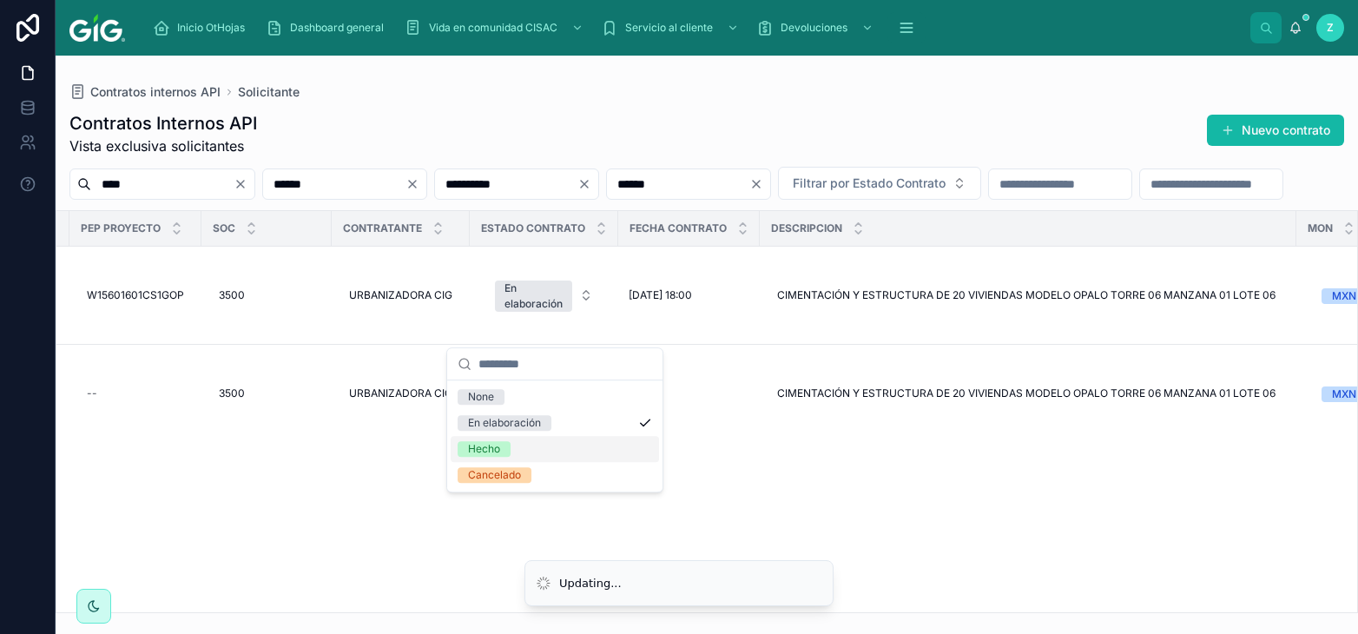
click at [499, 447] on div "Hecho" at bounding box center [484, 449] width 32 height 16
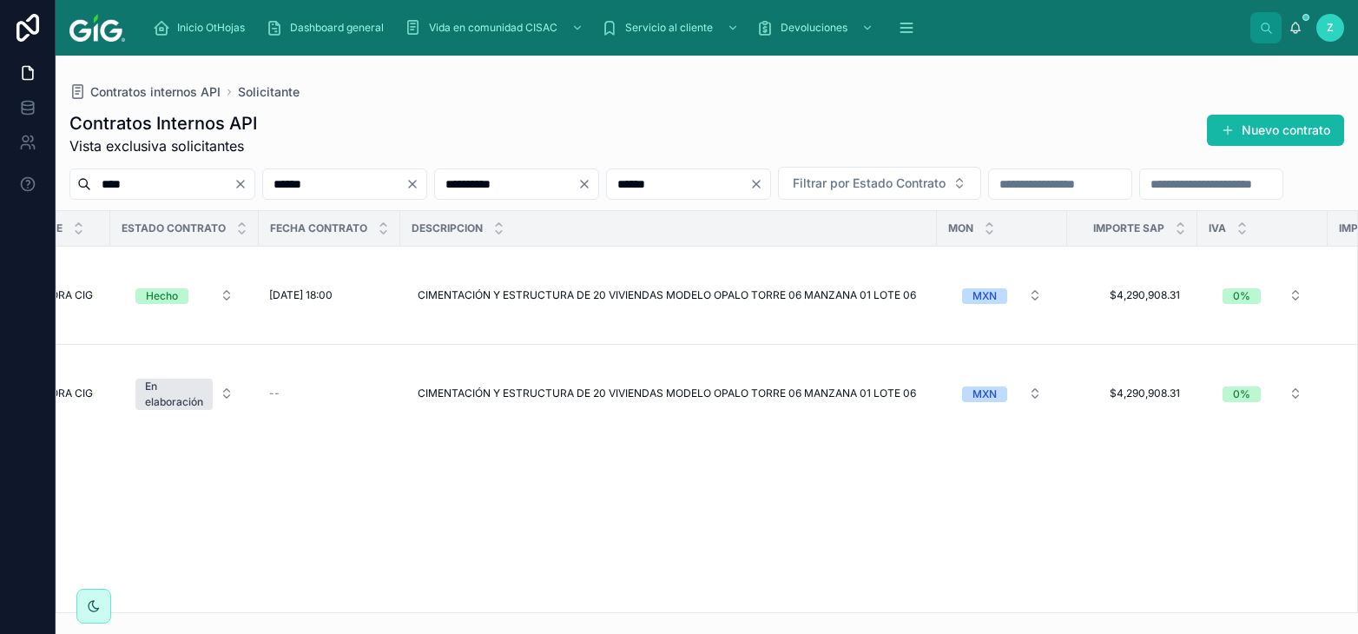
scroll to position [0, 2372]
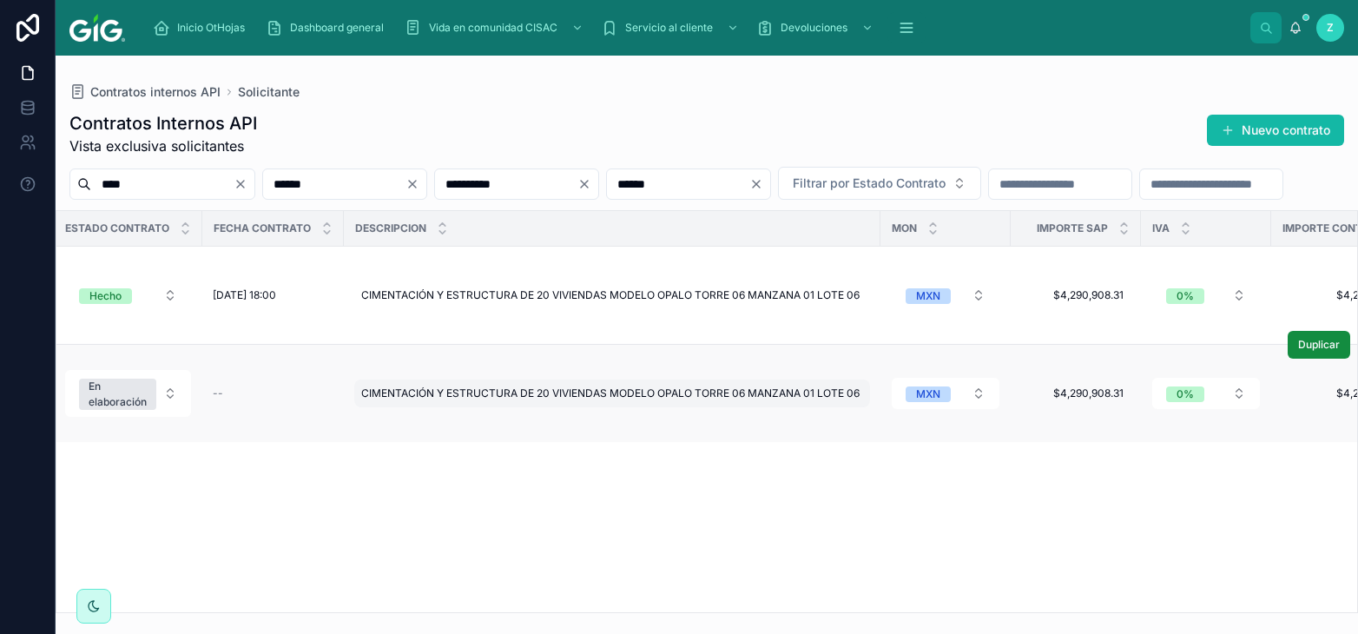
click at [661, 384] on div "CIMENTACIÓN Y ESTRUCTURA DE 20 VIVIENDAS MODELO OPALO TORRE 06 MANZANA 01 LOTE …" at bounding box center [612, 393] width 516 height 28
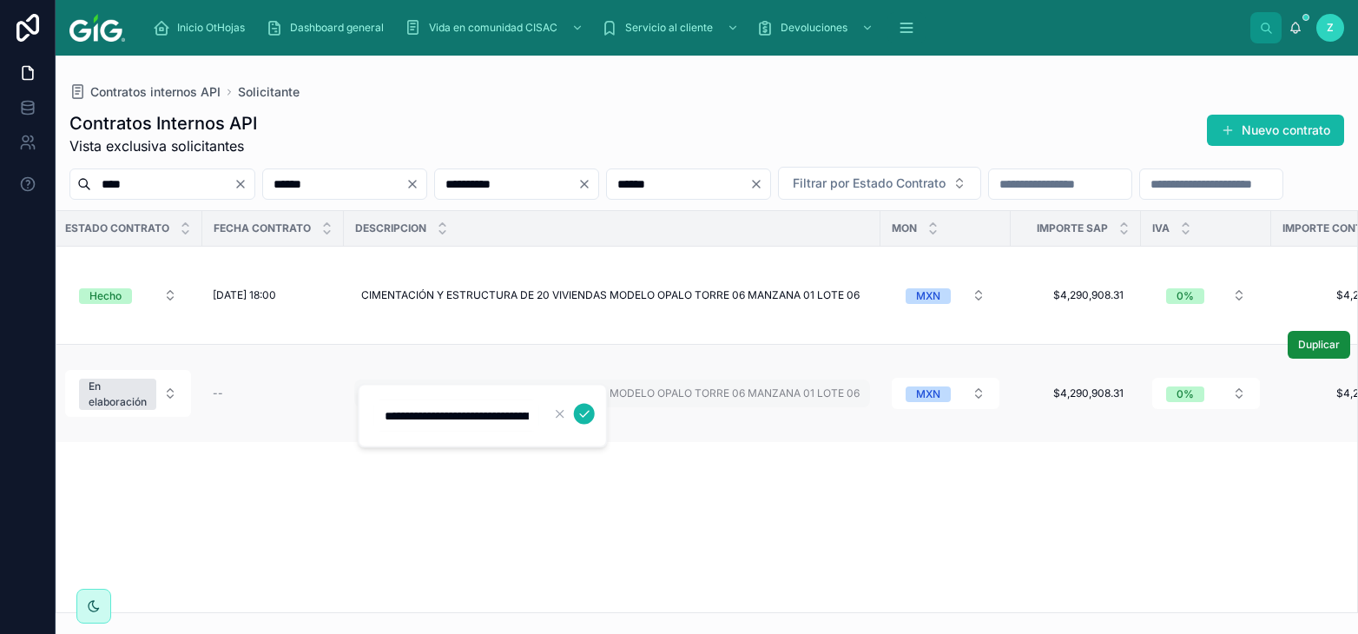
scroll to position [0, 437]
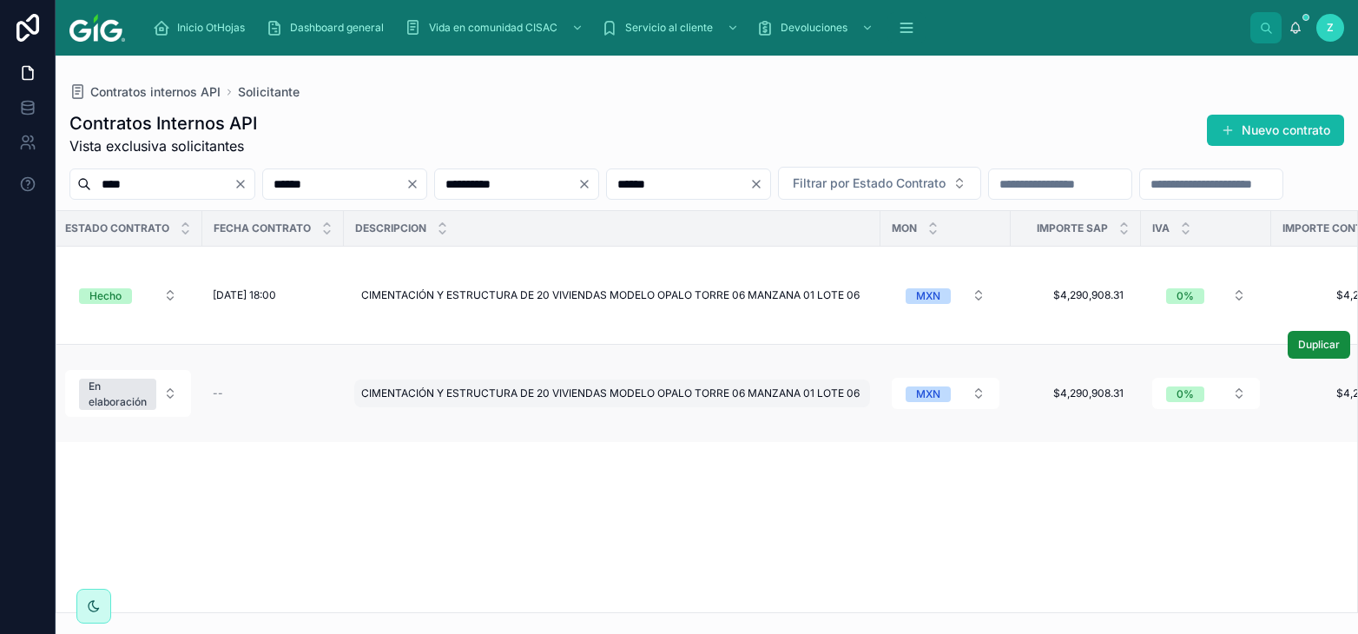
click at [627, 398] on div "CIMENTACIÓN Y ESTRUCTURA DE 20 VIVIENDAS MODELO OPALO TORRE 06 MANZANA 01 LOTE …" at bounding box center [612, 393] width 516 height 28
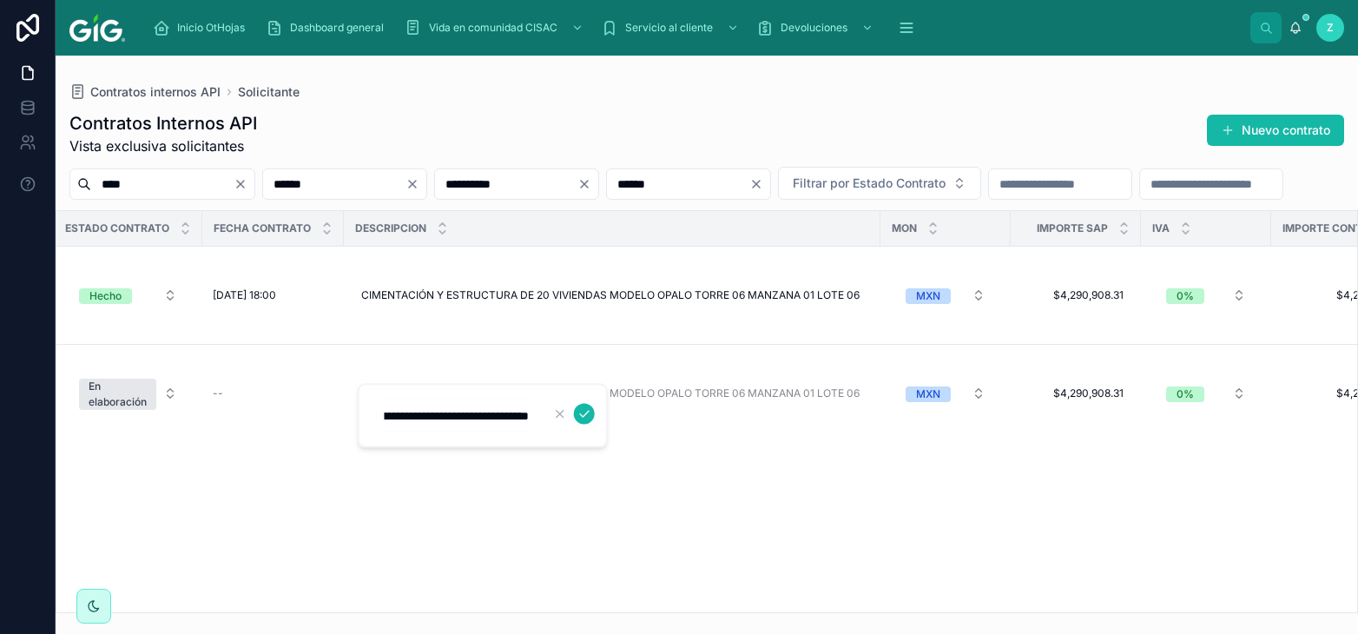
click at [391, 417] on input "**********" at bounding box center [456, 416] width 165 height 24
type input "**********"
click button "submit" at bounding box center [584, 414] width 21 height 21
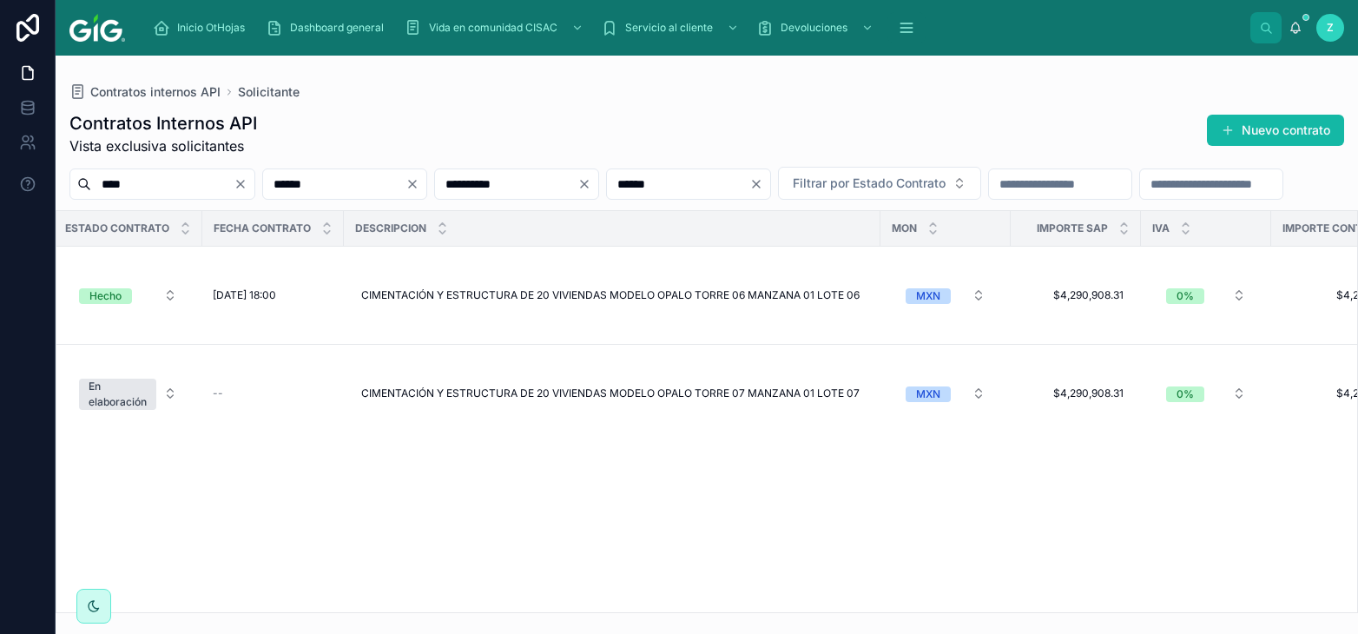
click at [481, 605] on div "Solicitante Año Cuatrimestre REPSE Status No. Orden de Compra Site TIPO Fecha O…" at bounding box center [706, 411] width 1300 height 401
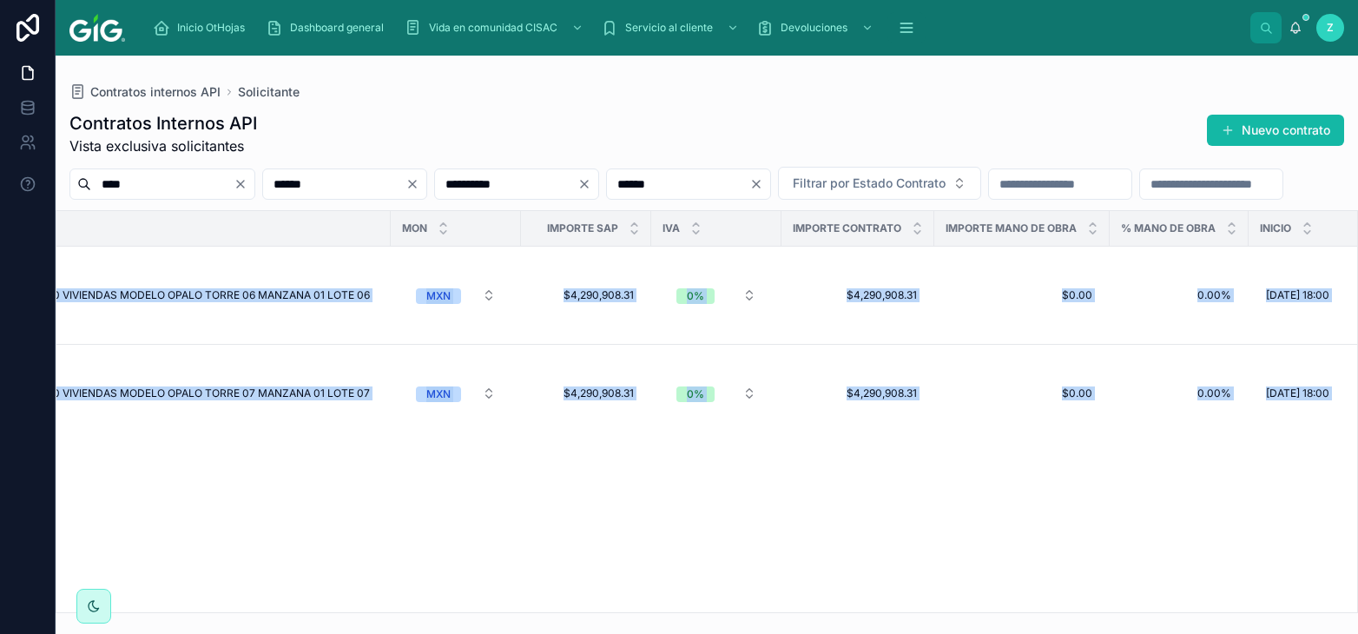
scroll to position [0, 3063]
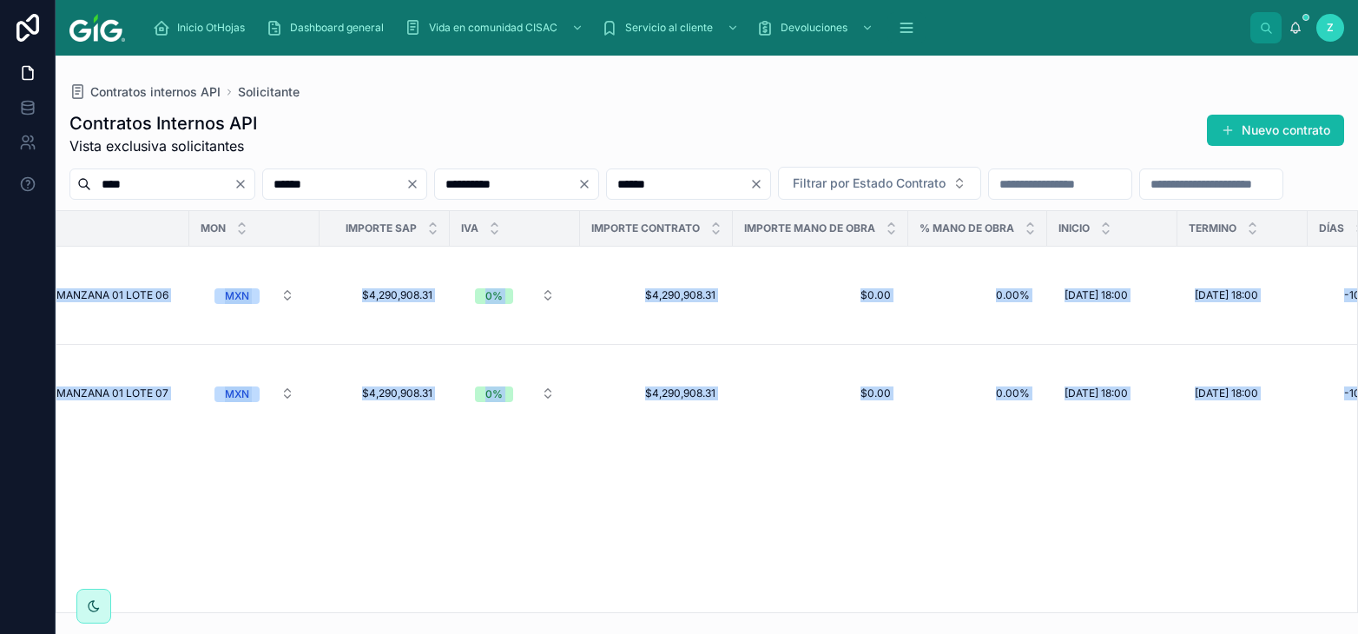
click at [435, 510] on div "Solicitante Año Cuatrimestre REPSE Status No. Orden de Compra Site TIPO Fecha O…" at bounding box center [706, 411] width 1300 height 401
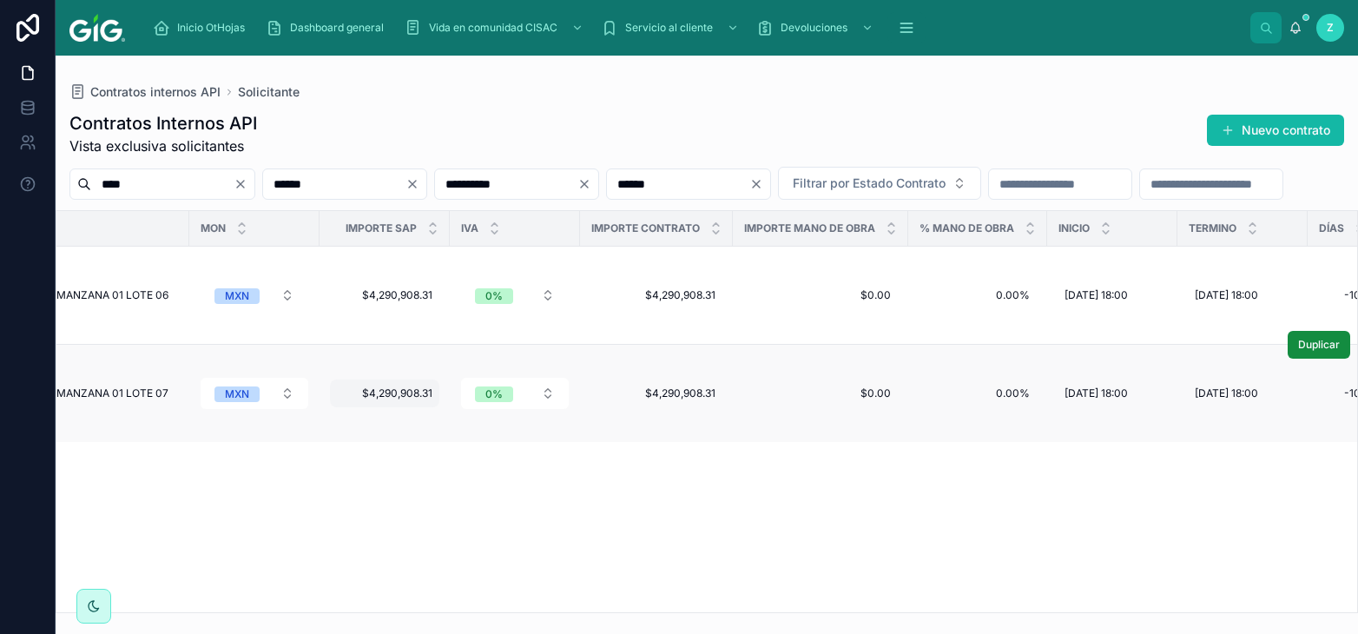
click at [414, 394] on span "$4,290,908.31" at bounding box center [384, 393] width 95 height 14
click at [534, 418] on icon "button" at bounding box center [536, 414] width 14 height 14
click at [432, 391] on span "$4,290,908.31" at bounding box center [384, 393] width 95 height 14
click at [556, 413] on icon "submit" at bounding box center [560, 414] width 9 height 6
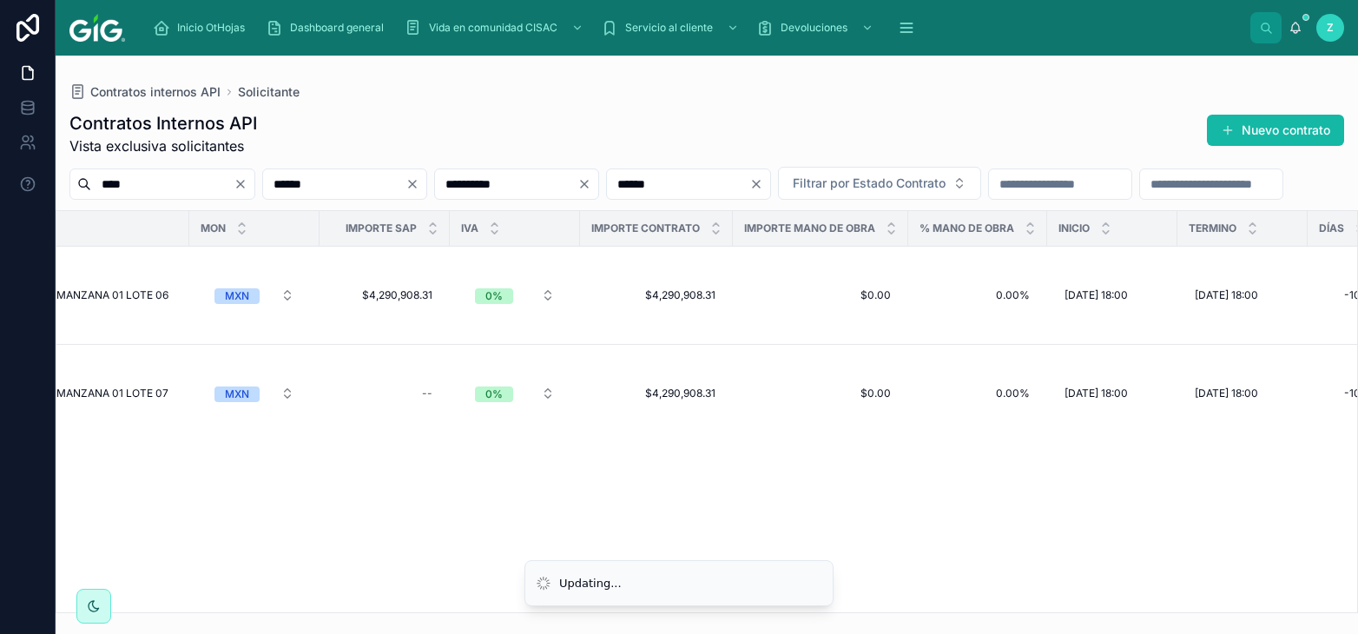
click at [690, 386] on span "$4,290,908.31" at bounding box center [656, 393] width 118 height 14
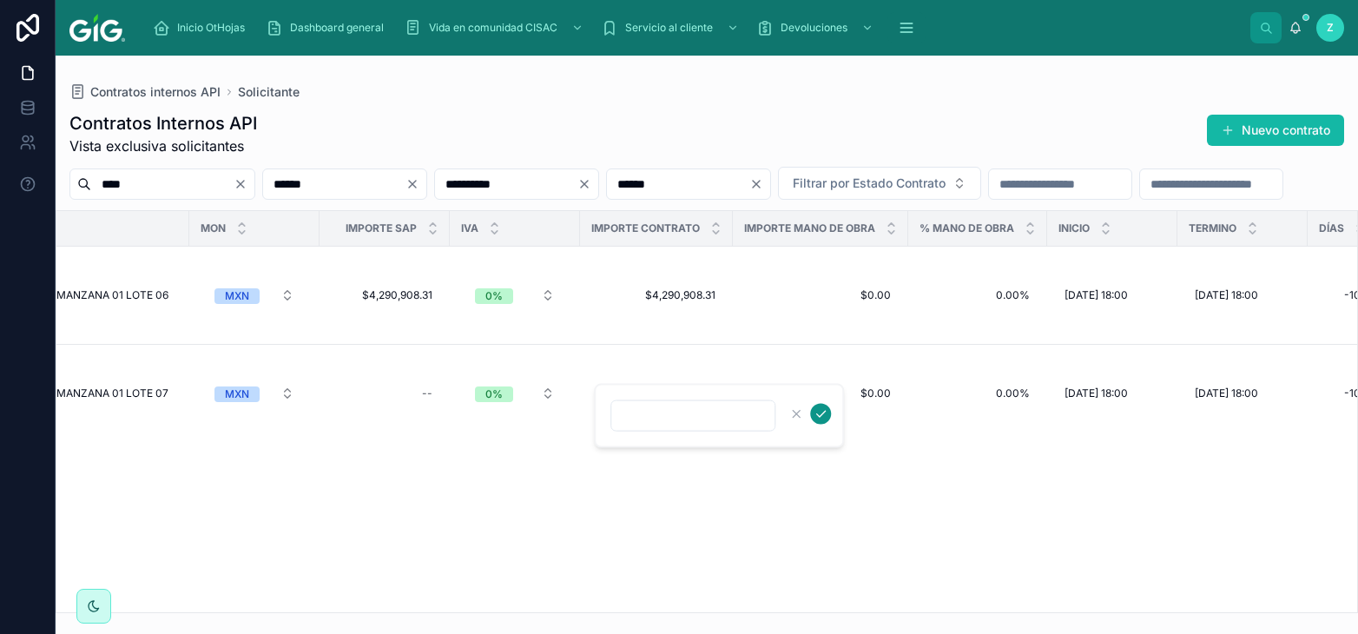
click at [823, 415] on icon "submit" at bounding box center [820, 414] width 14 height 14
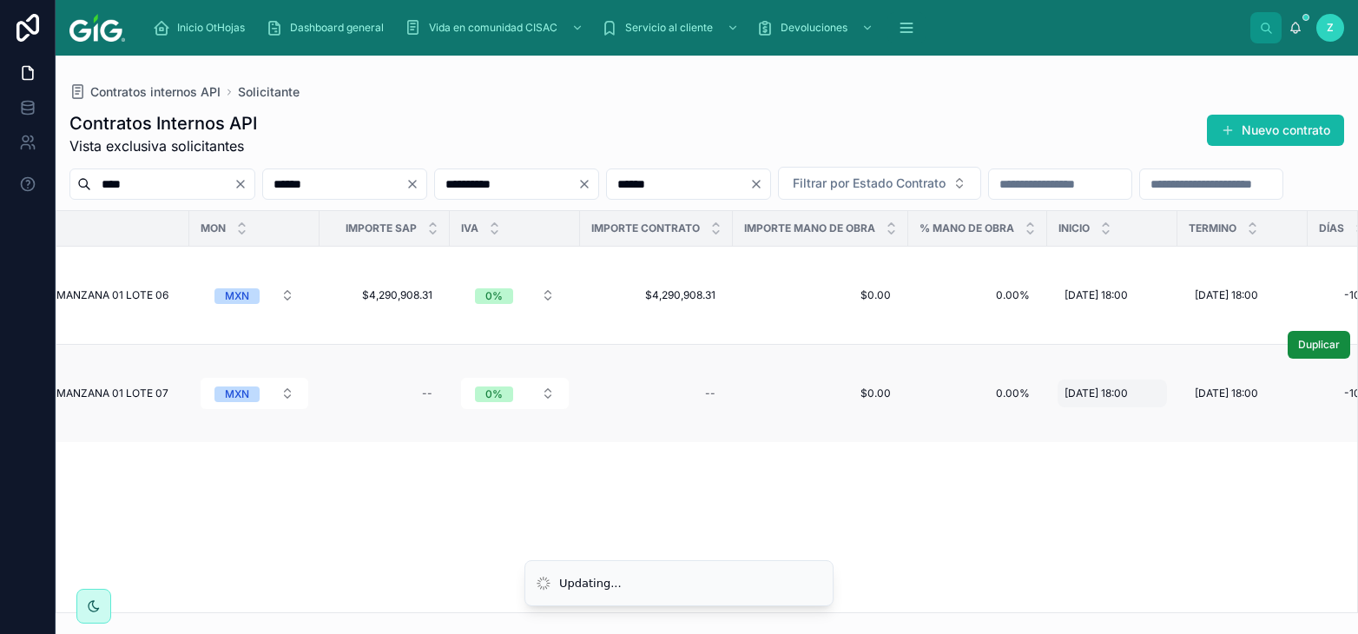
click at [1128, 391] on span "20/7/2025 18:00" at bounding box center [1095, 393] width 63 height 14
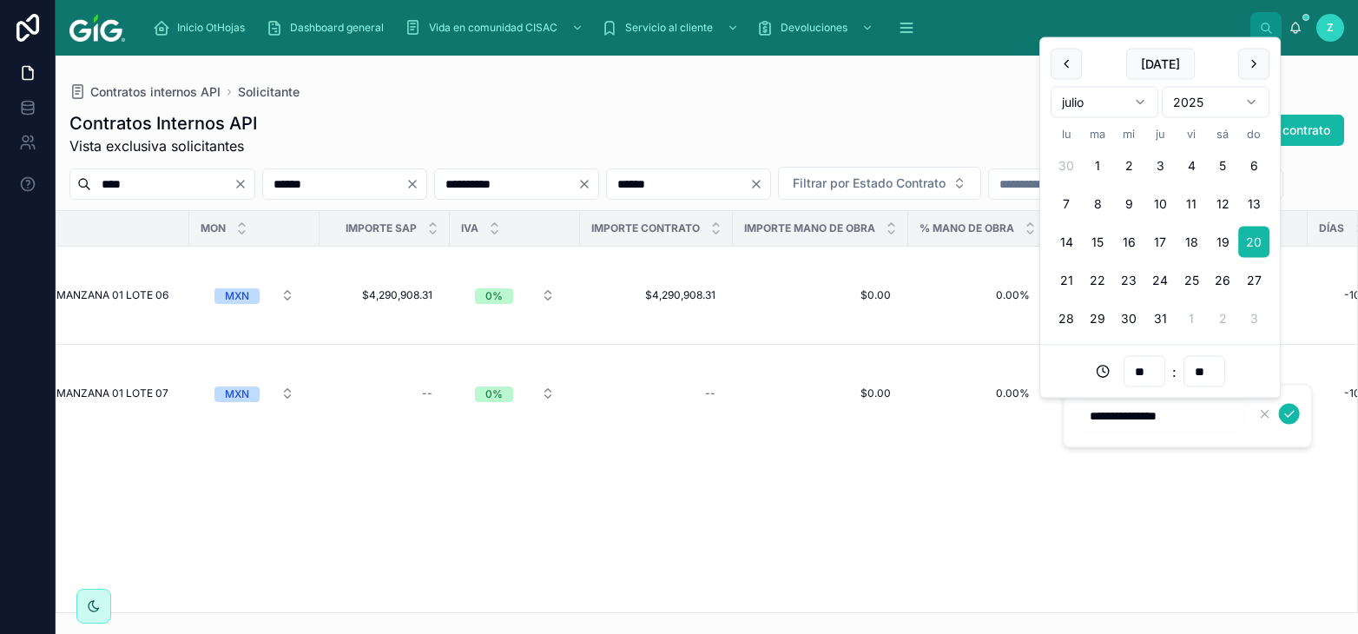
drag, startPoint x: 1189, startPoint y: 413, endPoint x: 1052, endPoint y: 413, distance: 137.2
click at [1079, 413] on input "**********" at bounding box center [1161, 416] width 165 height 24
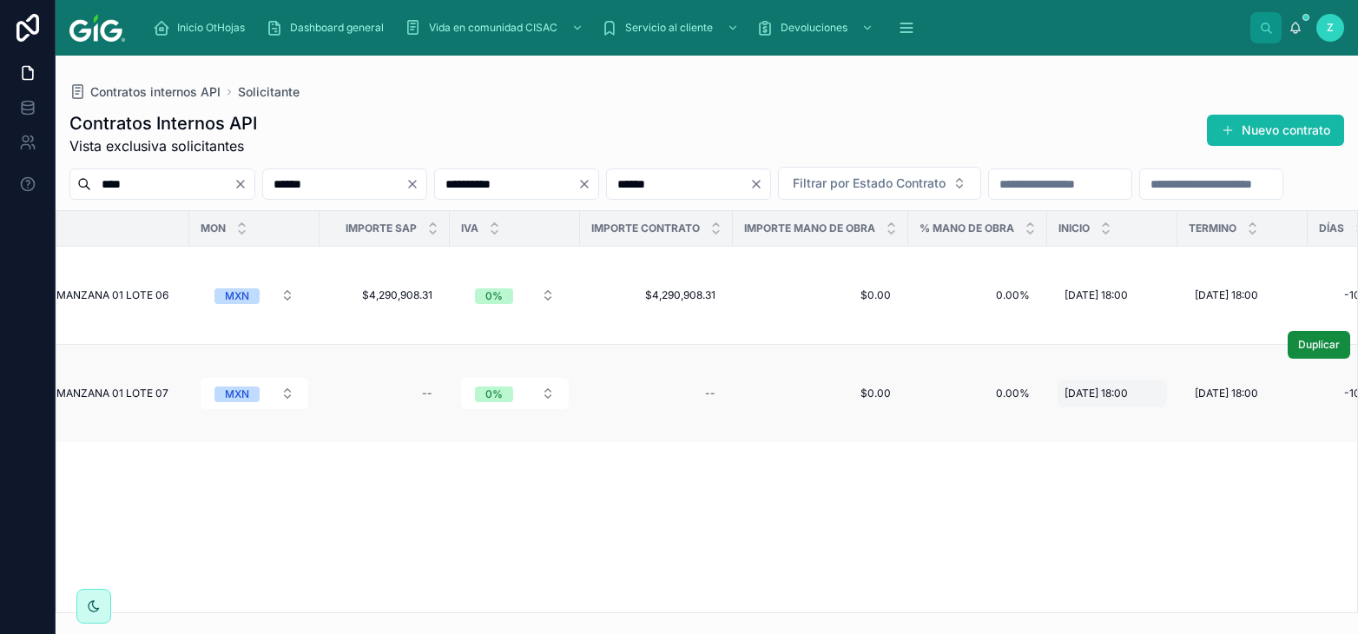
click at [1128, 386] on span "20/7/2025 18:00" at bounding box center [1095, 393] width 63 height 14
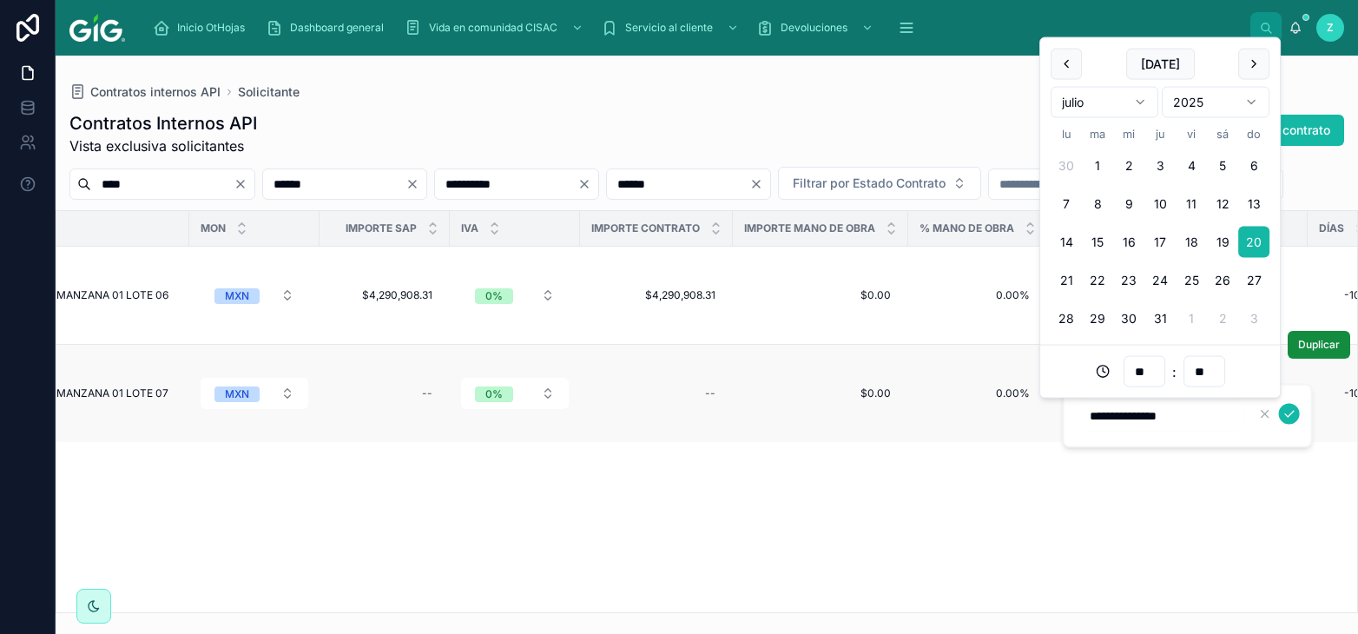
drag, startPoint x: 1195, startPoint y: 413, endPoint x: 1040, endPoint y: 413, distance: 155.4
click at [1079, 413] on input "**********" at bounding box center [1161, 416] width 165 height 24
click at [1284, 411] on icon "submit" at bounding box center [1289, 414] width 14 height 14
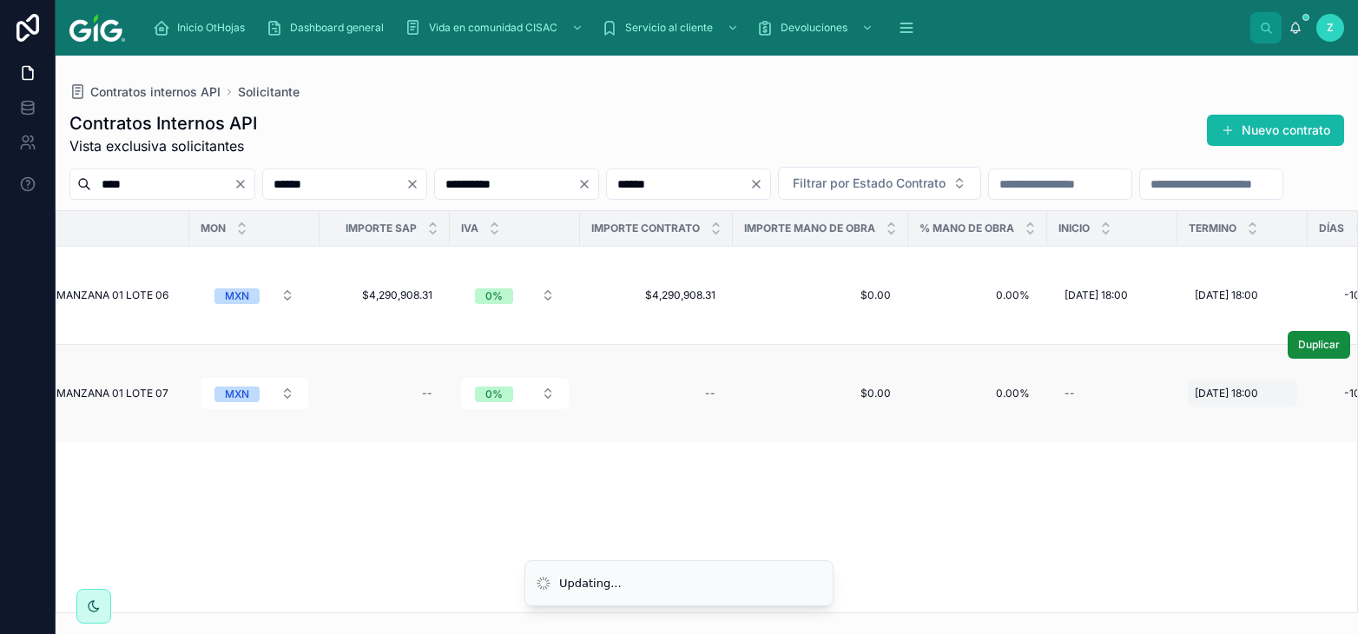
click at [1291, 397] on div "31/10/2025 18:00 31/10/2025 18:00" at bounding box center [1241, 393] width 109 height 28
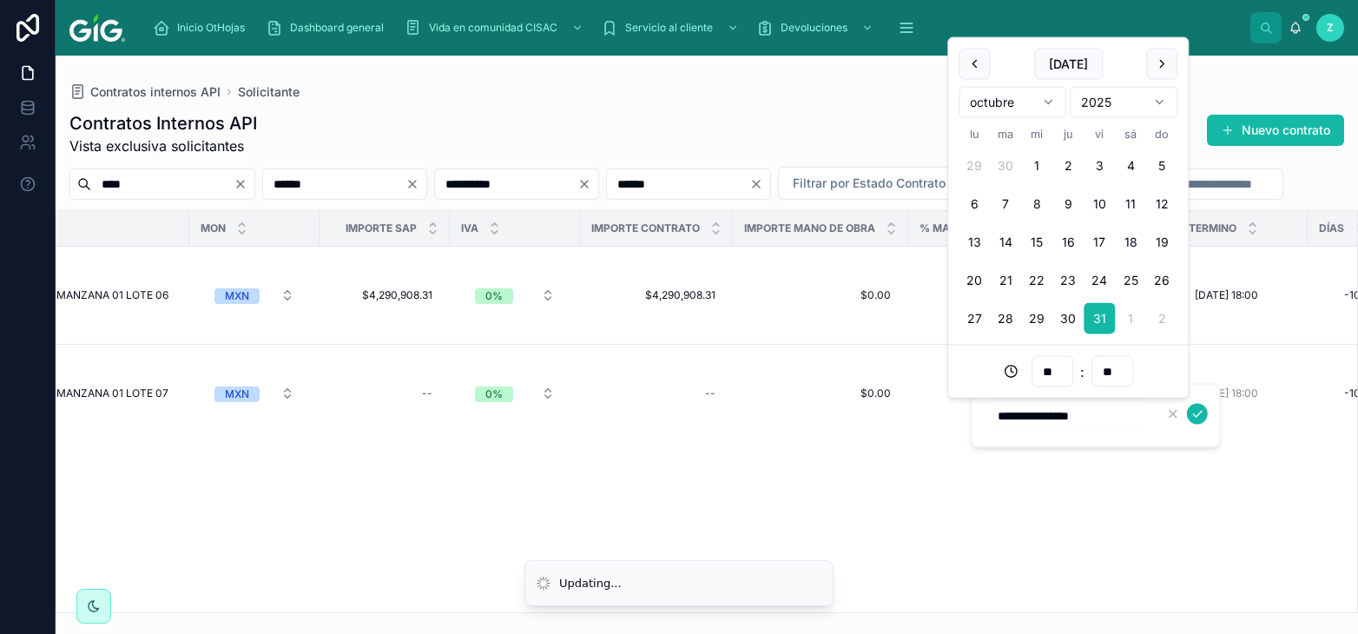
drag, startPoint x: 1092, startPoint y: 417, endPoint x: 907, endPoint y: 417, distance: 184.9
click at [987, 417] on input "**********" at bounding box center [1069, 416] width 165 height 24
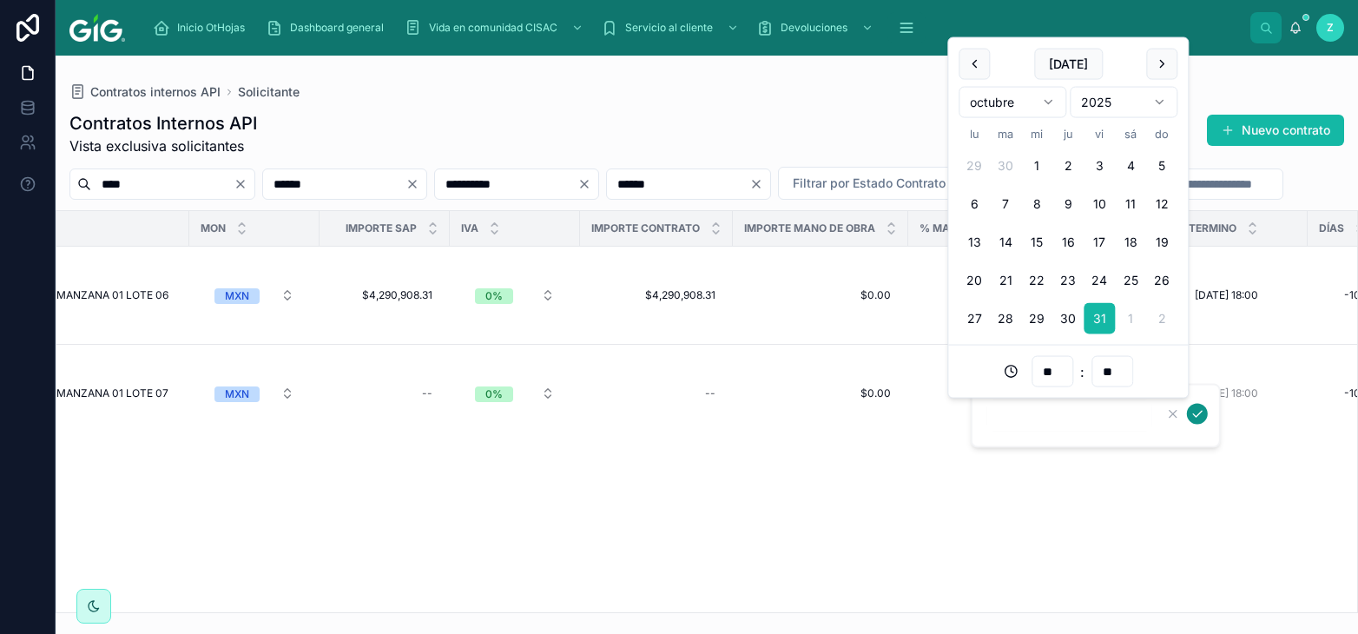
click at [1188, 411] on button "submit" at bounding box center [1197, 414] width 21 height 21
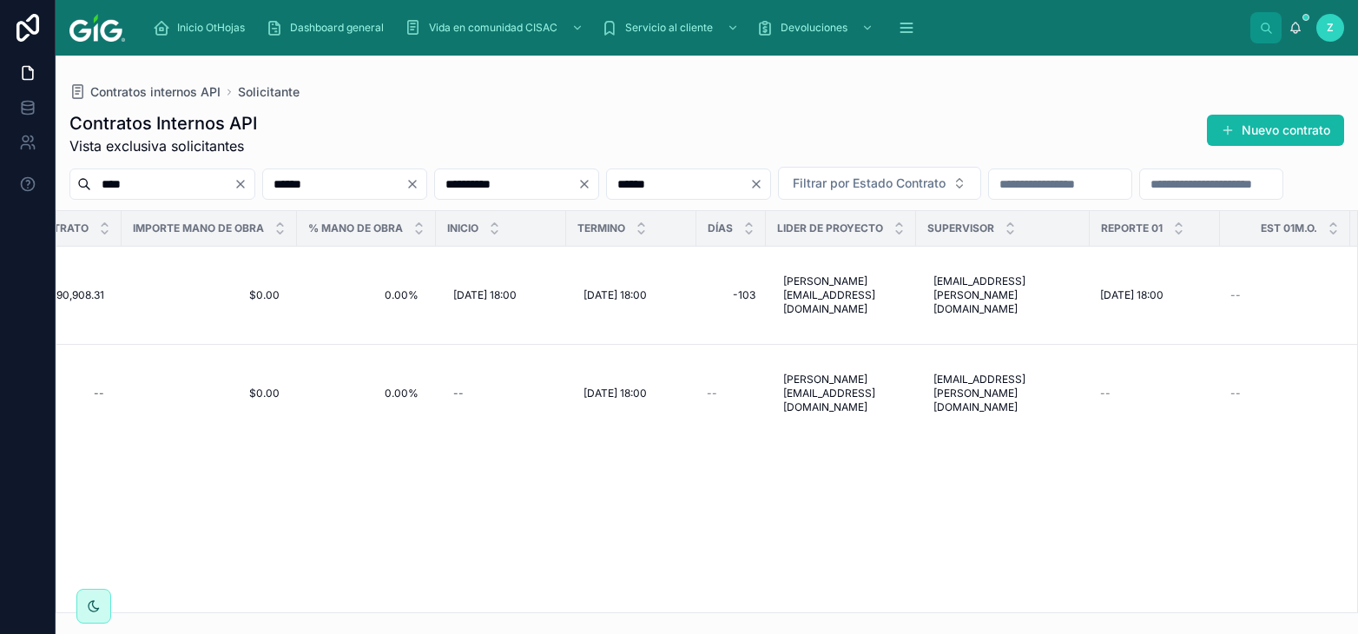
scroll to position [0, 3696]
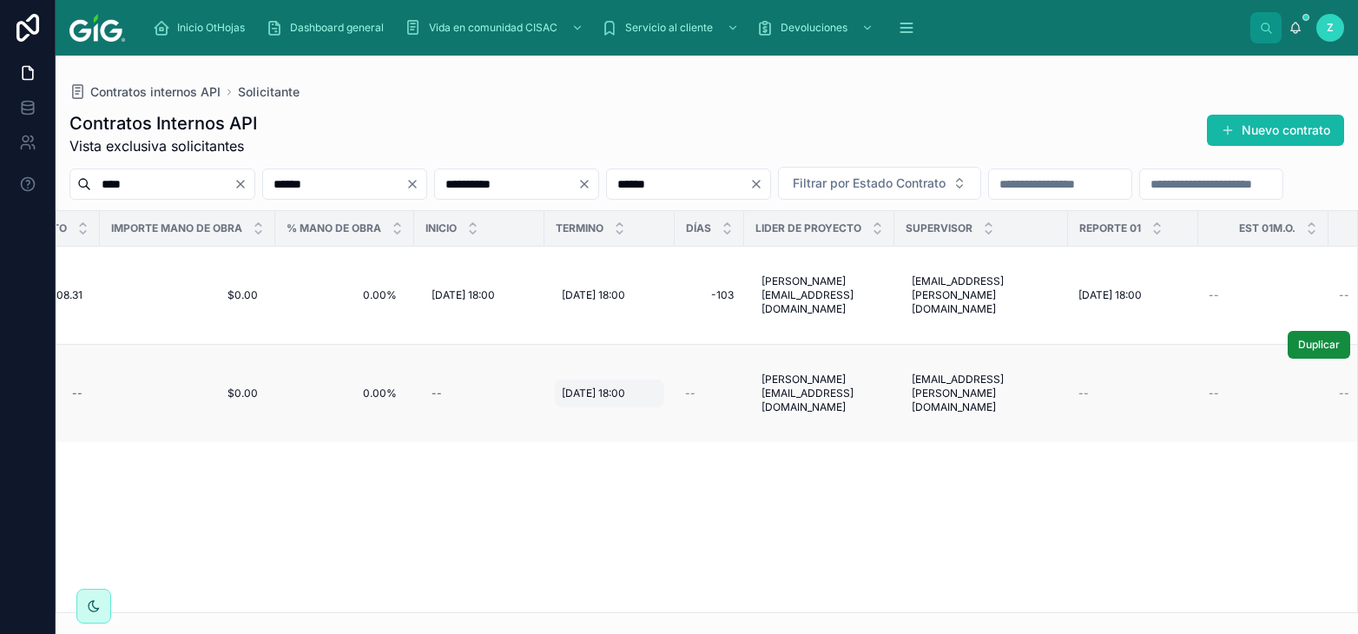
click at [625, 391] on span "31/10/2025 18:00" at bounding box center [593, 393] width 63 height 14
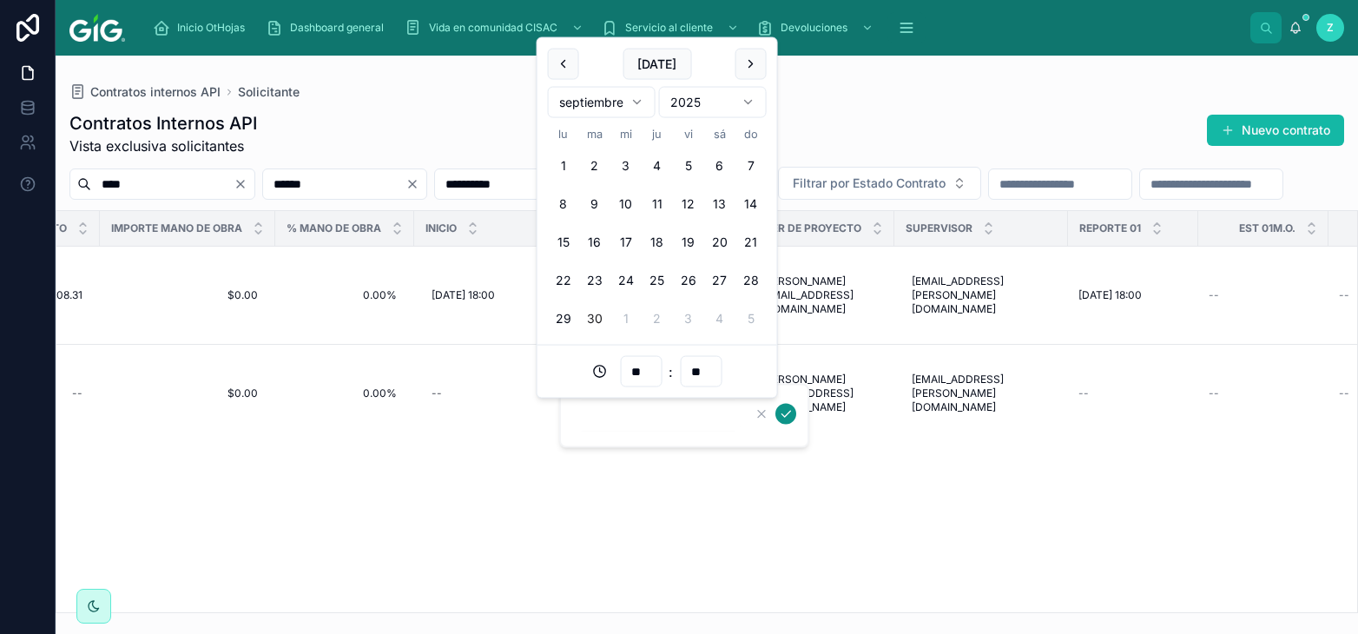
click at [789, 414] on icon "submit" at bounding box center [786, 414] width 14 height 14
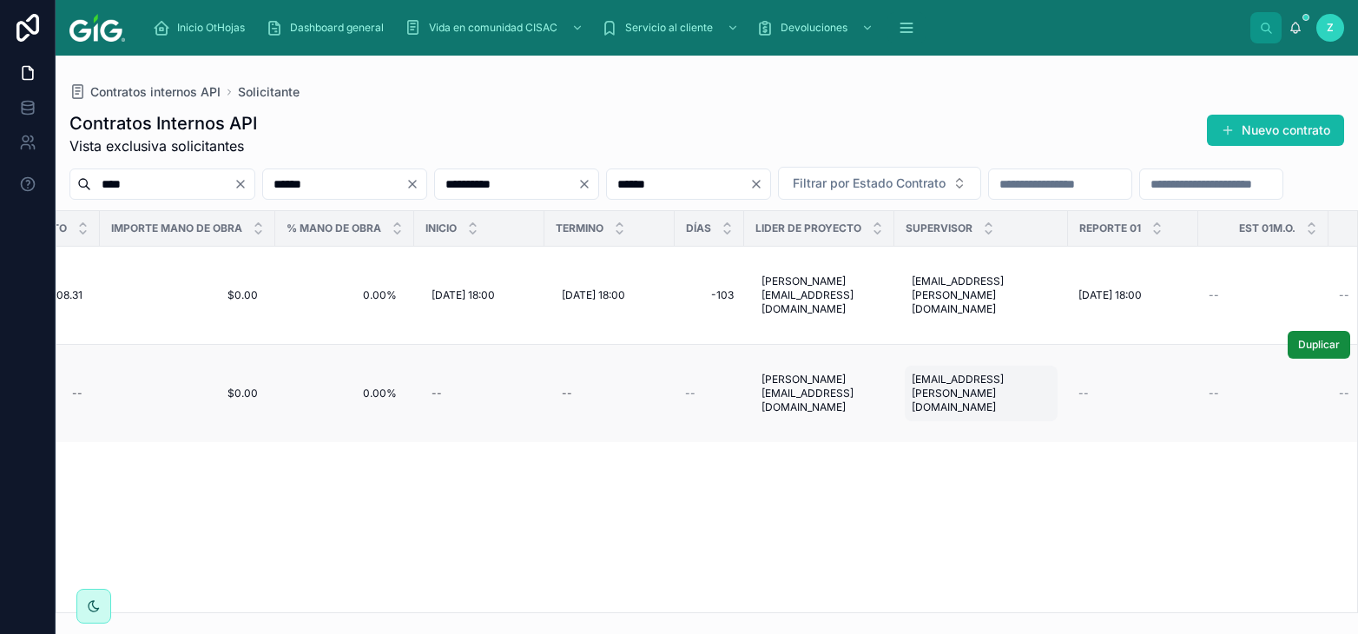
click at [967, 386] on span "axel.nunez@gig.mx" at bounding box center [980, 393] width 139 height 42
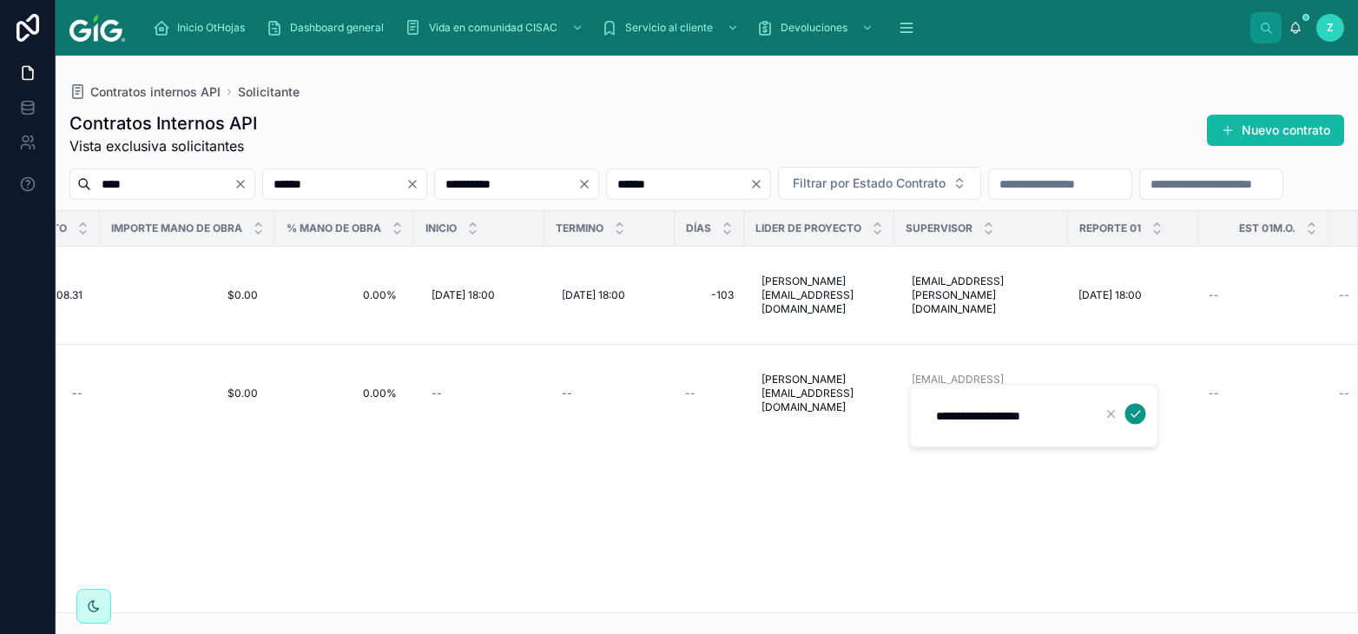
type input "**********"
click at [1130, 411] on icon "submit" at bounding box center [1135, 414] width 14 height 14
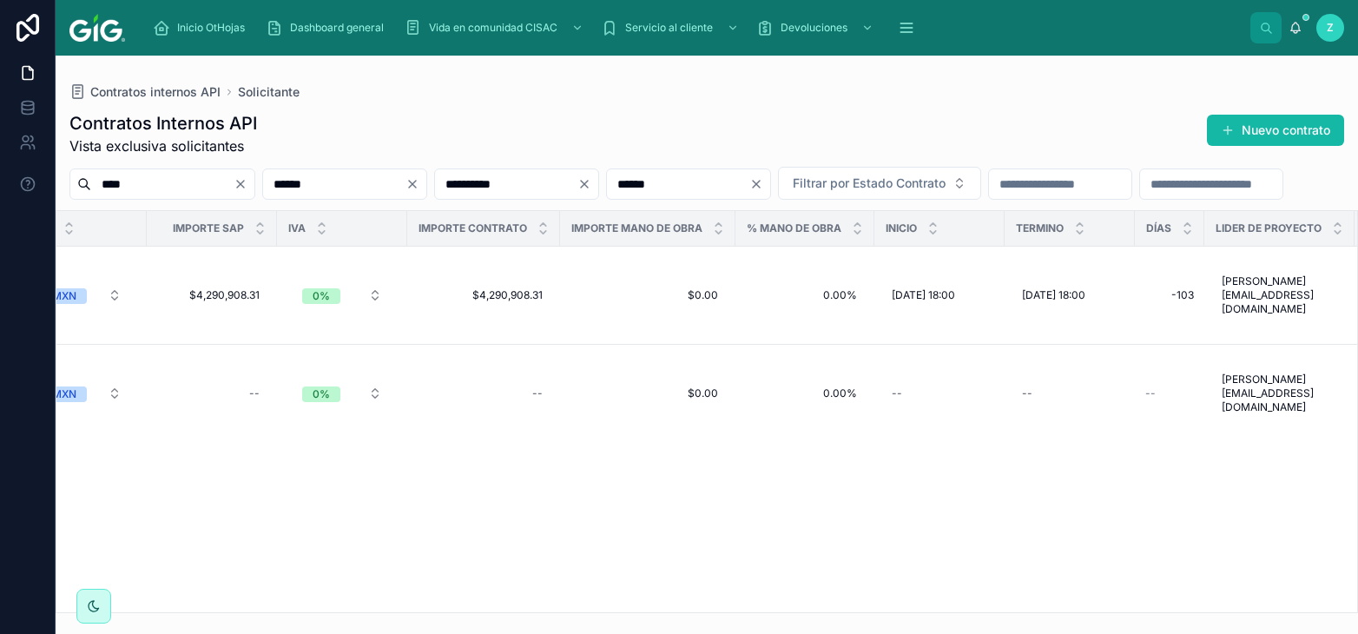
scroll to position [0, 2942]
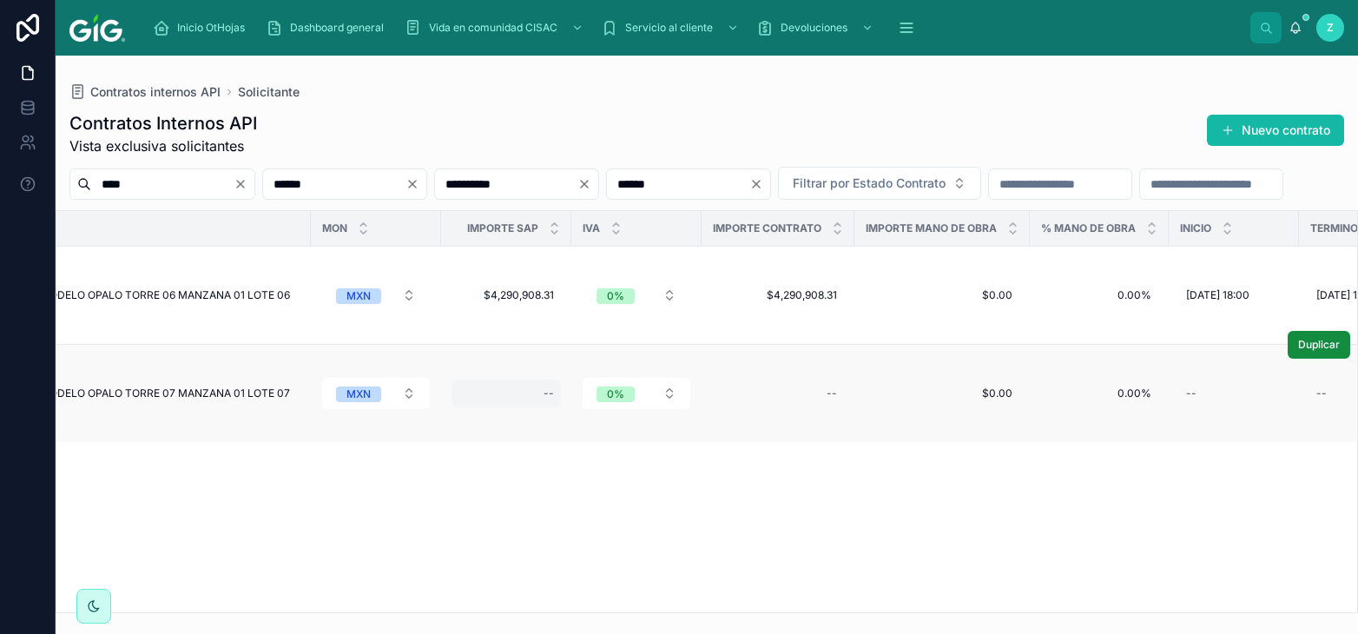
click at [543, 381] on div "--" at bounding box center [505, 393] width 109 height 28
type input "**********"
click at [757, 418] on div at bounding box center [755, 414] width 45 height 21
click at [774, 411] on button "submit" at bounding box center [767, 414] width 21 height 21
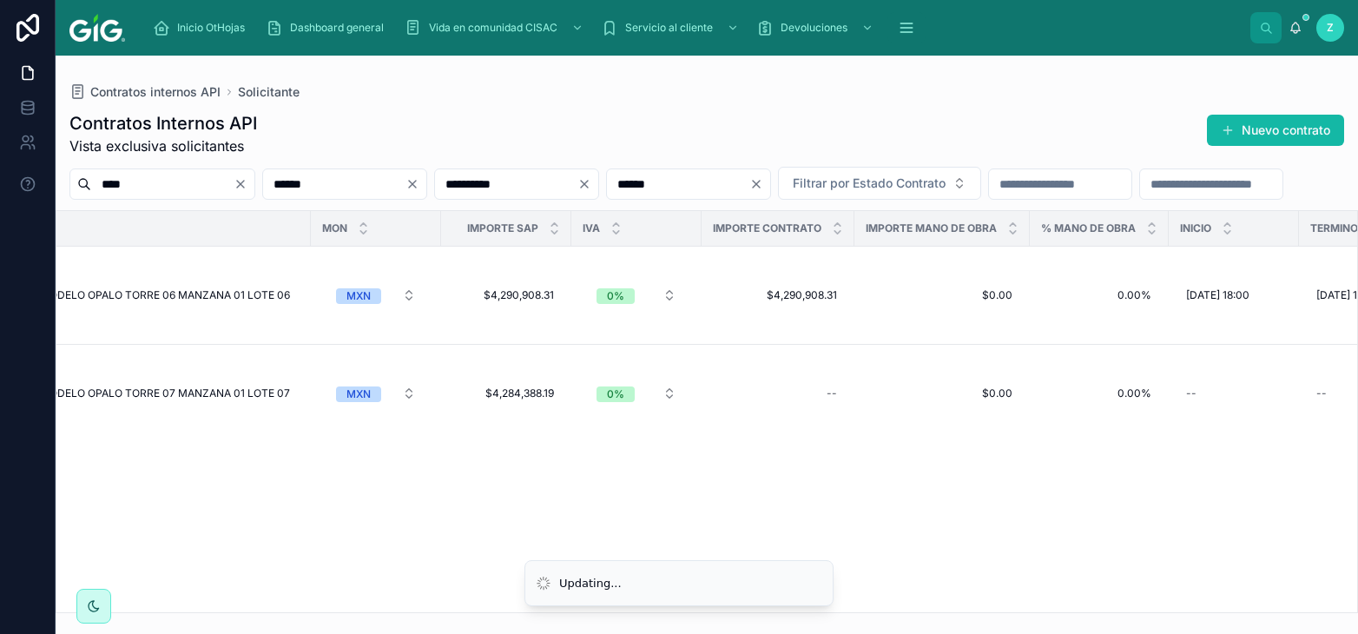
click at [827, 388] on div "--" at bounding box center [778, 393] width 132 height 28
type input "**********"
click at [1049, 411] on icon "submit" at bounding box center [1051, 414] width 14 height 14
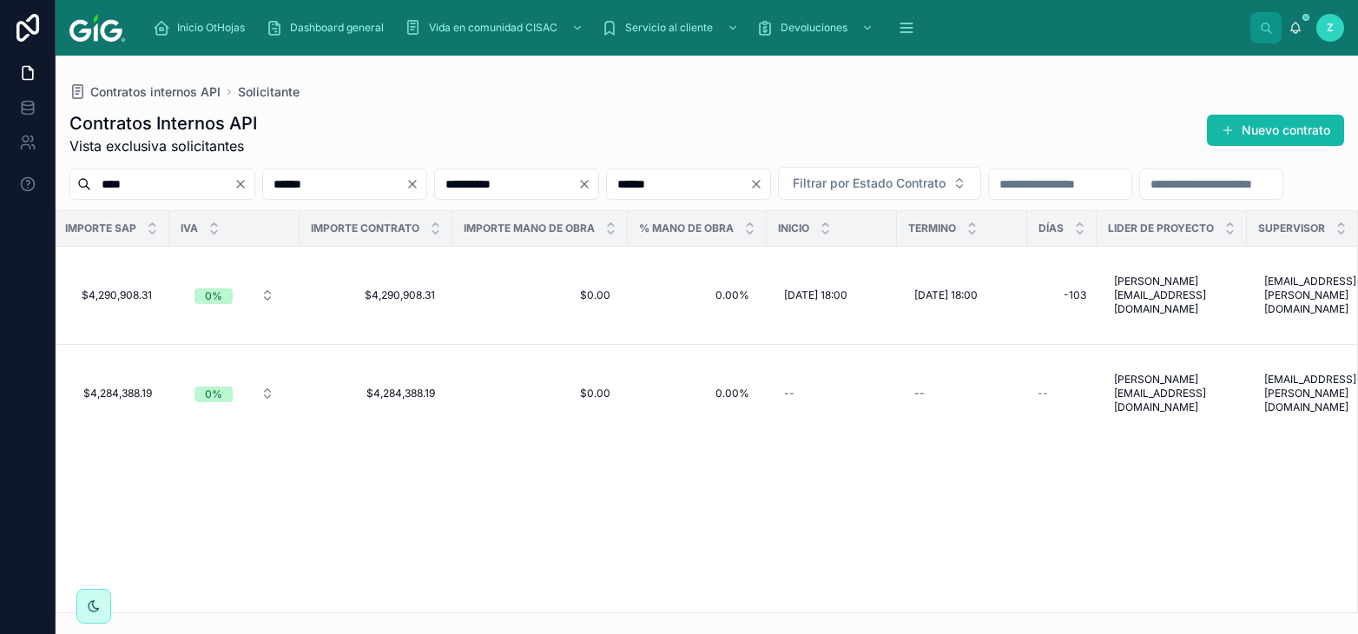
scroll to position [0, 3394]
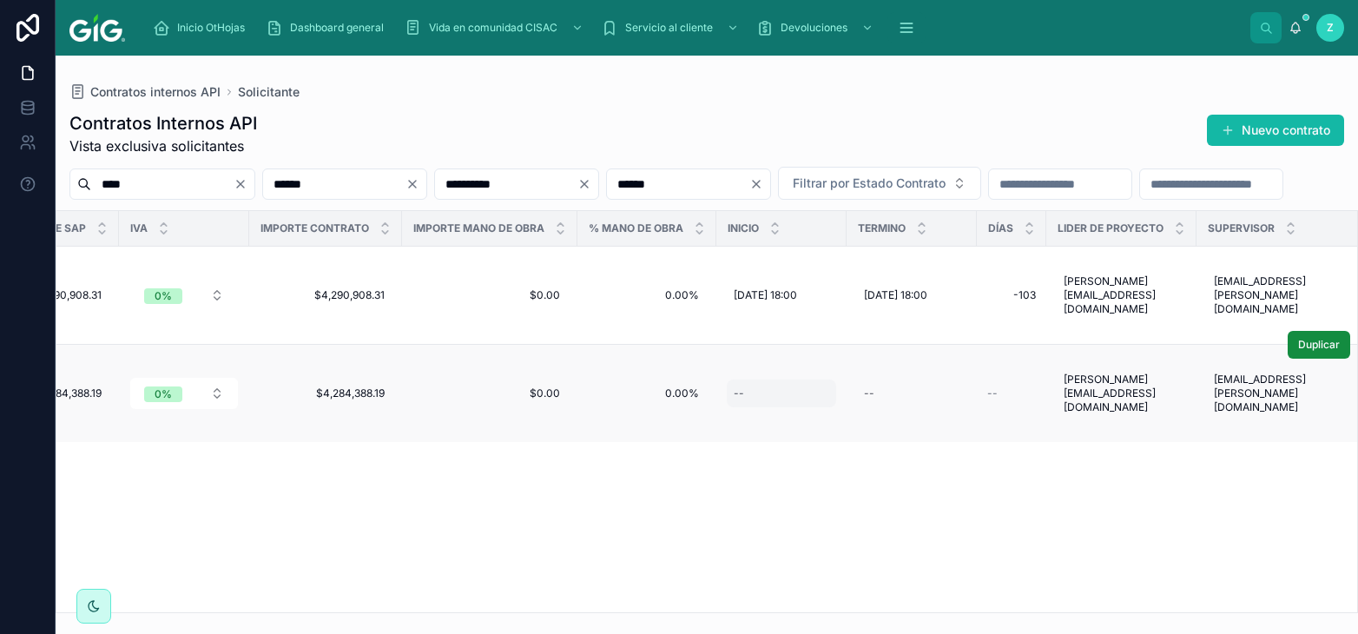
click at [795, 394] on div "--" at bounding box center [781, 393] width 109 height 28
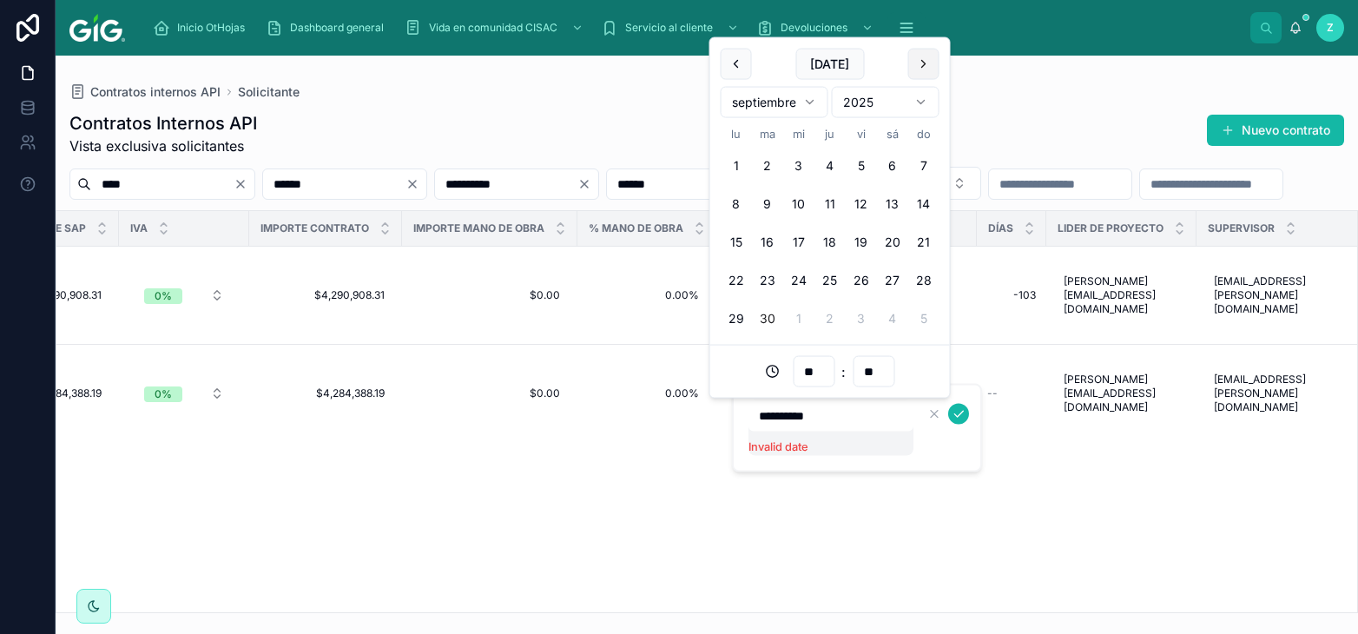
click at [929, 59] on button at bounding box center [923, 64] width 31 height 31
click at [737, 207] on button "6" at bounding box center [735, 203] width 31 height 31
type input "**********"
click at [964, 411] on icon "submit" at bounding box center [958, 414] width 14 height 14
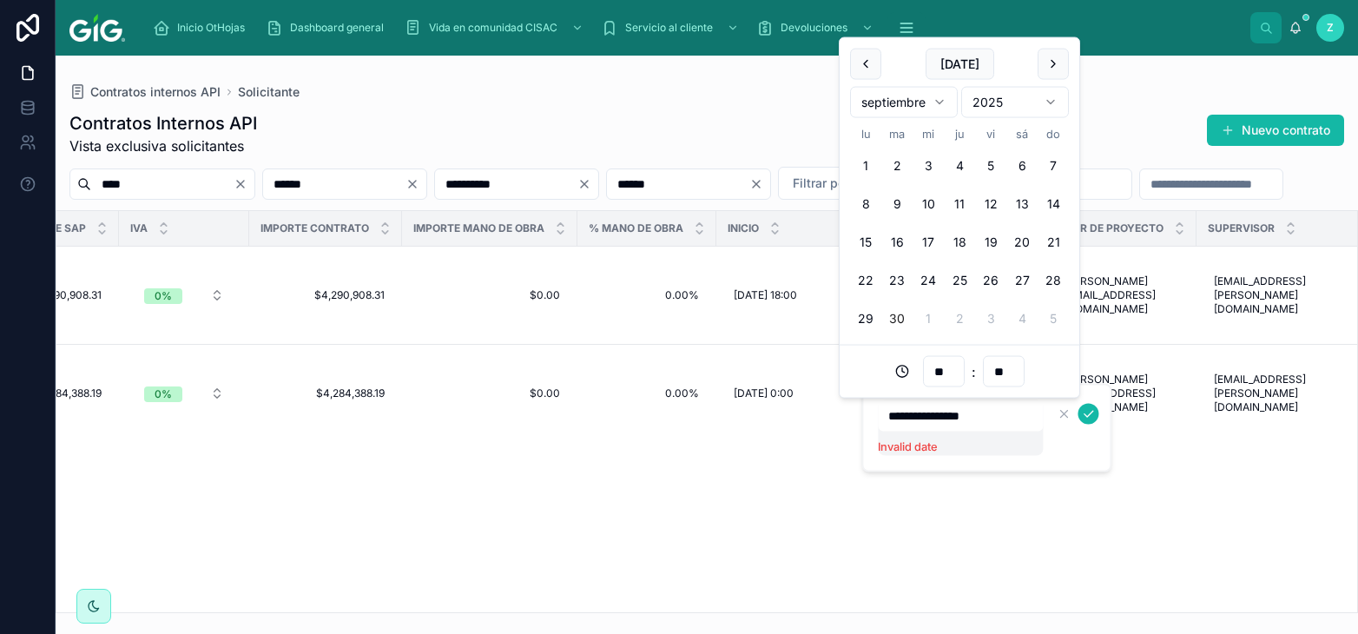
click at [1077, 404] on button "submit" at bounding box center [1087, 414] width 21 height 21
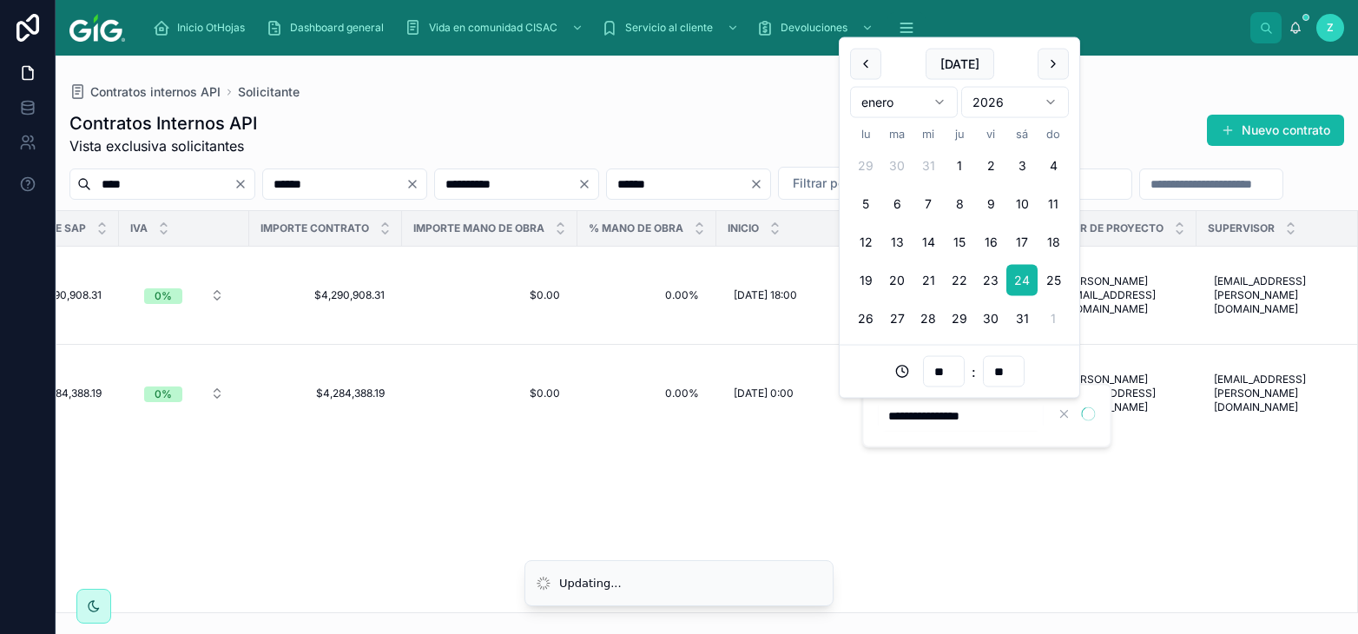
type input "**********"
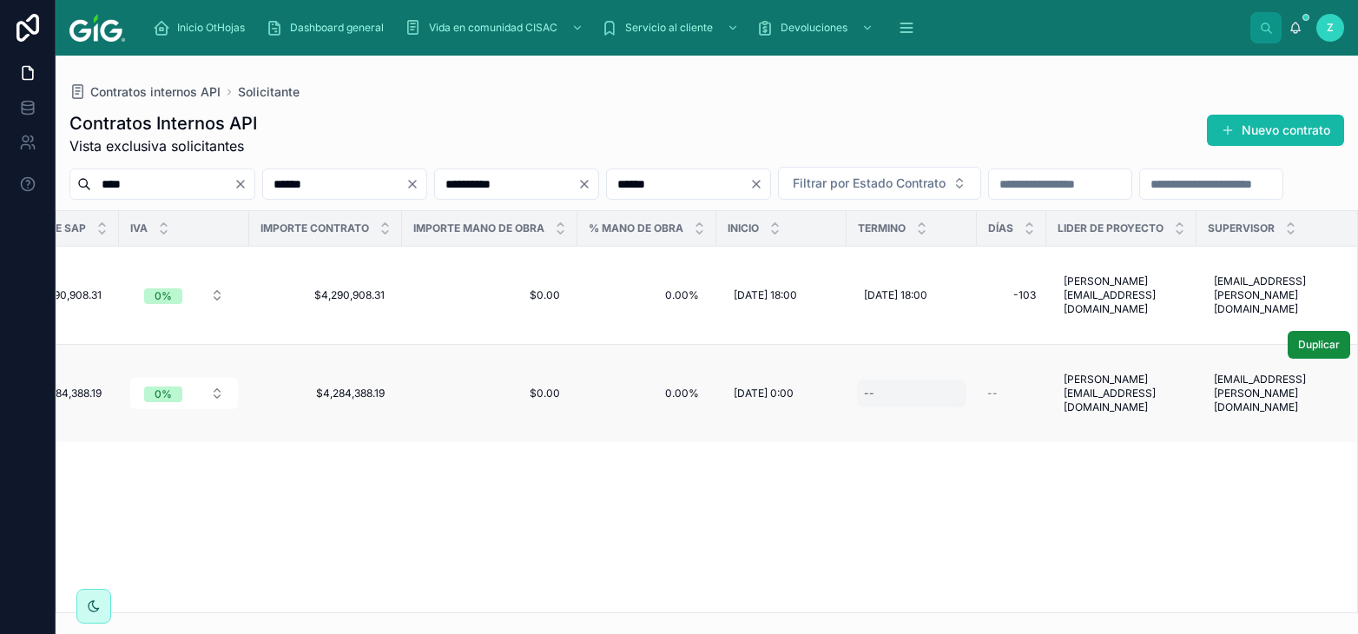
click at [924, 391] on div "--" at bounding box center [911, 393] width 109 height 28
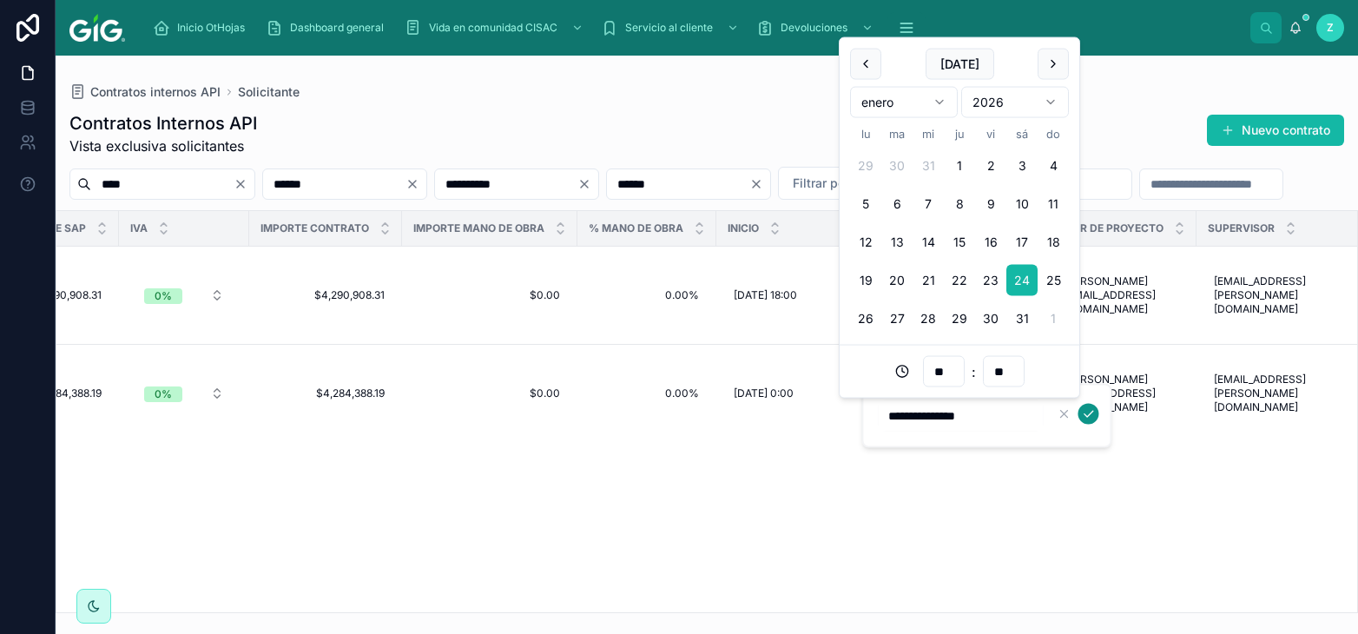
click at [1090, 411] on icon "submit" at bounding box center [1088, 414] width 9 height 6
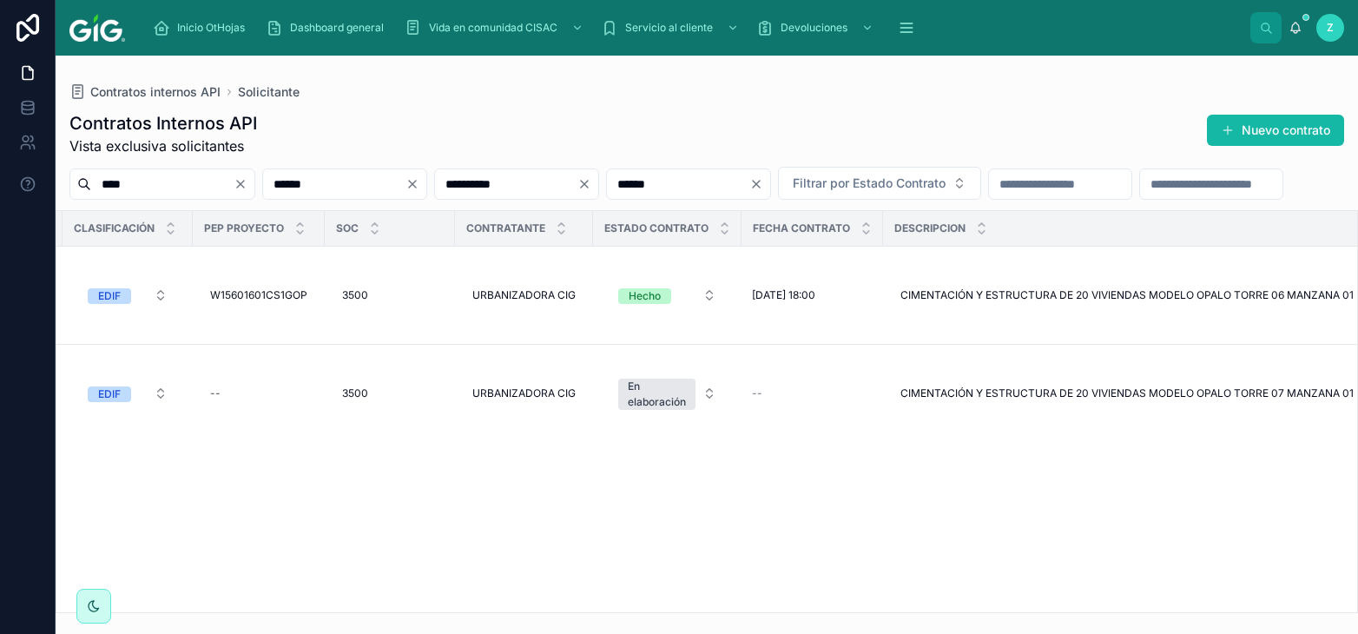
scroll to position [0, 1848]
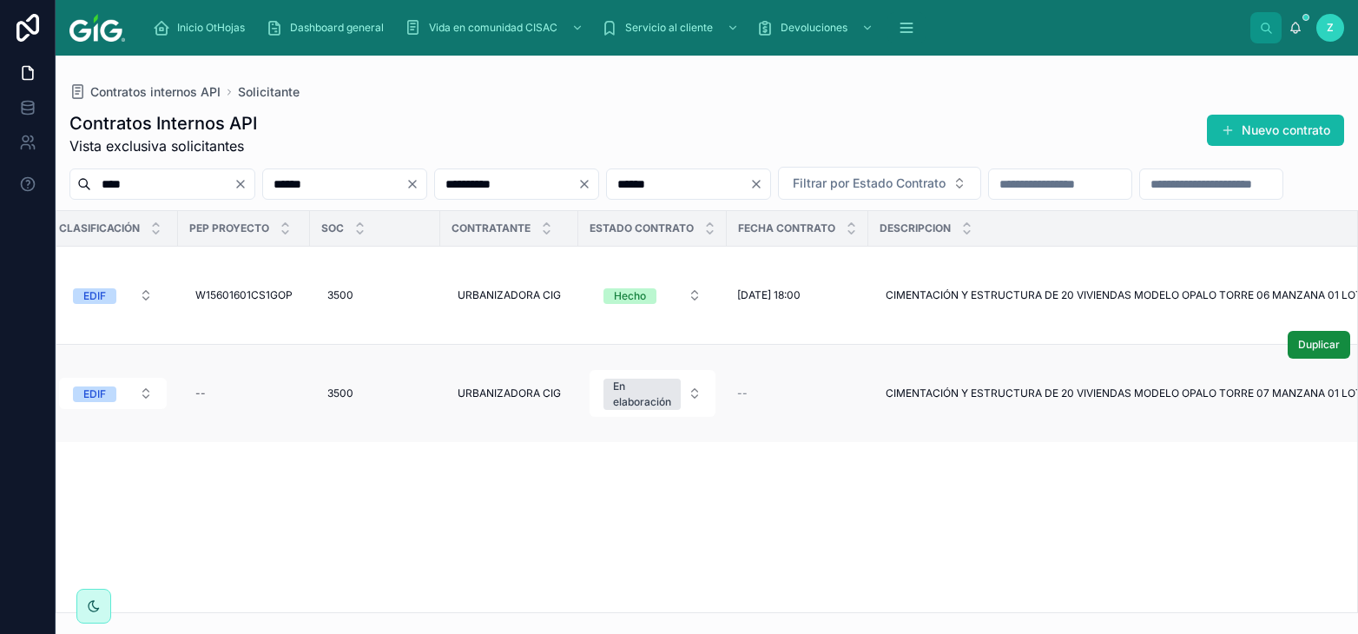
click at [228, 372] on td "--" at bounding box center [244, 394] width 132 height 98
click at [246, 391] on div "--" at bounding box center [243, 393] width 111 height 28
type input "**********"
click at [418, 413] on icon "submit" at bounding box center [419, 414] width 14 height 14
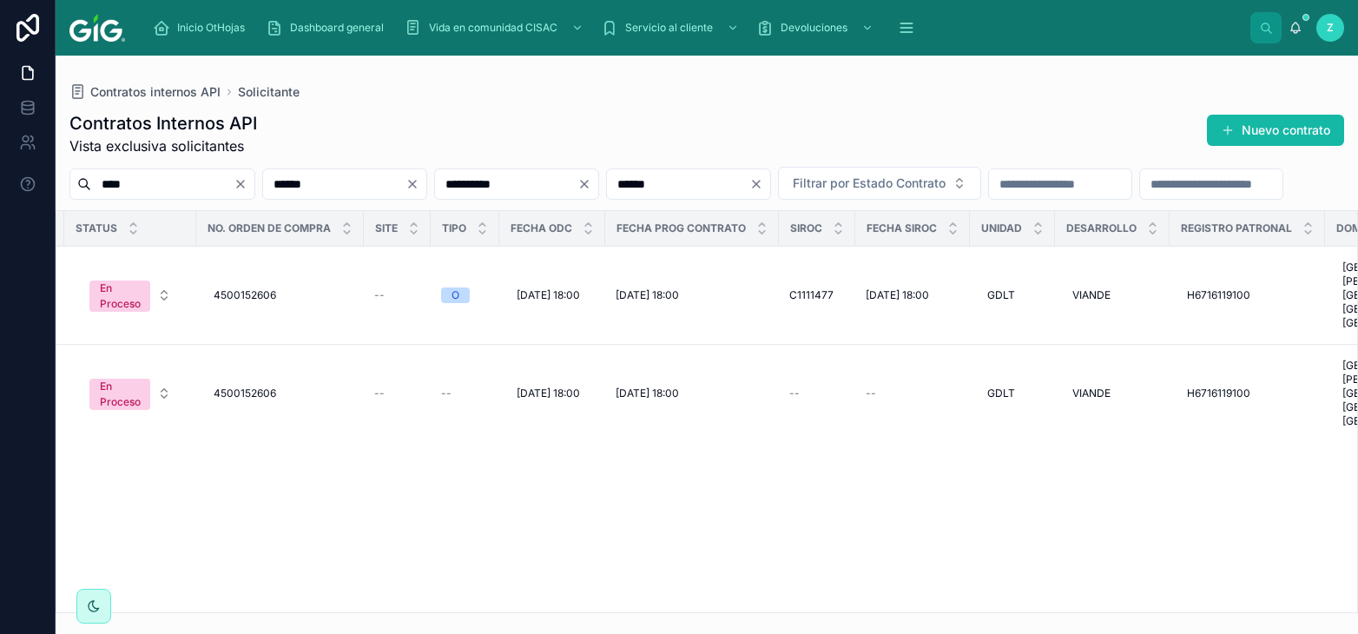
scroll to position [0, 180]
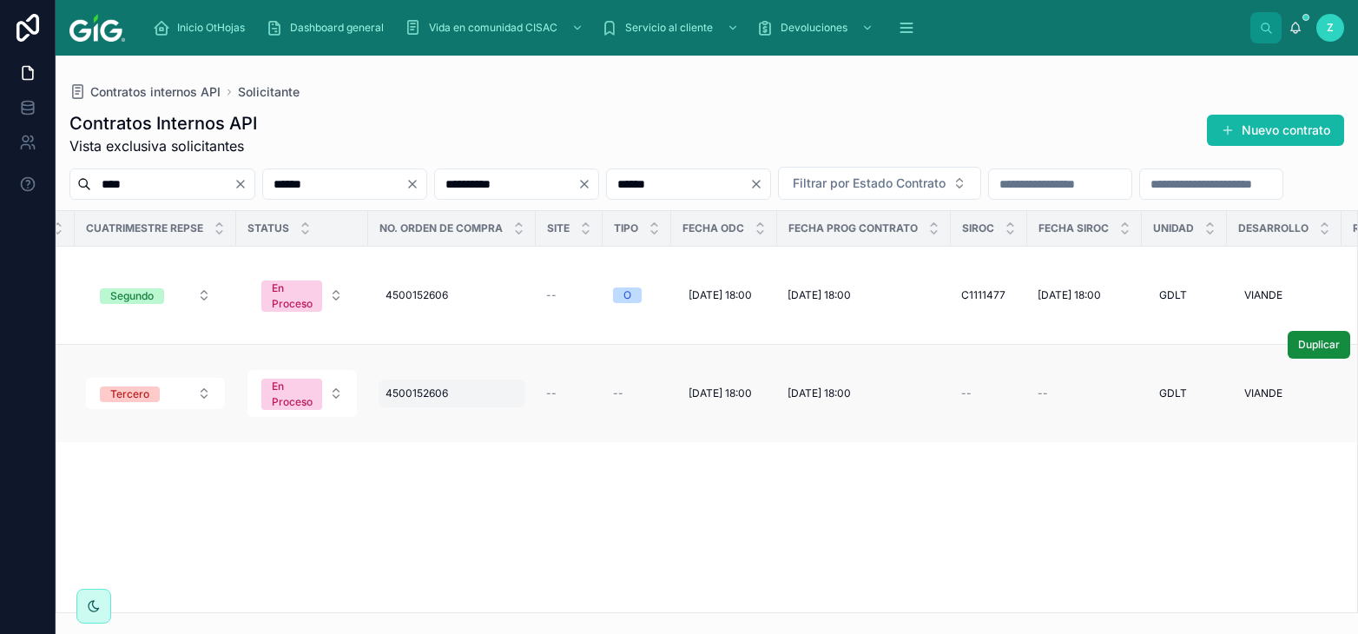
click at [406, 386] on span "4500152606" at bounding box center [416, 393] width 62 height 14
type input "**********"
click at [596, 413] on icon "submit" at bounding box center [599, 414] width 14 height 14
drag, startPoint x: 613, startPoint y: 187, endPoint x: 457, endPoint y: 187, distance: 155.4
click at [457, 187] on input "**********" at bounding box center [506, 184] width 142 height 24
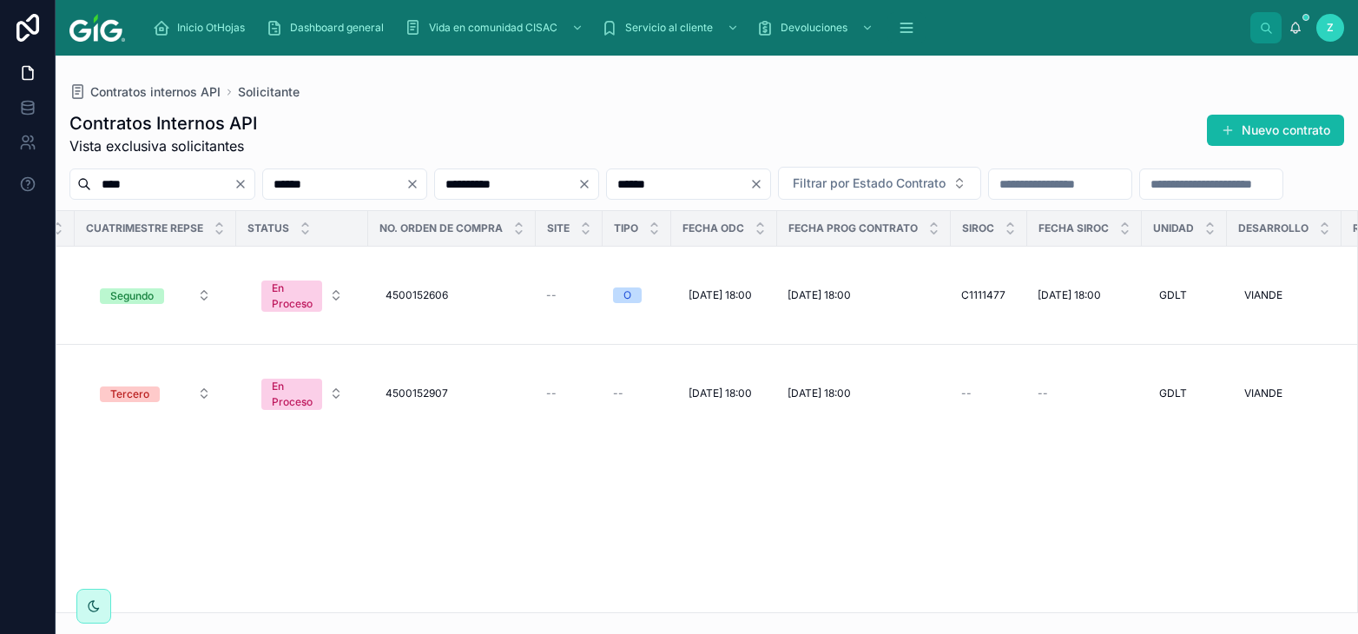
click at [603, 106] on div "**********" at bounding box center [707, 357] width 1302 height 512
click at [577, 191] on input "**********" at bounding box center [506, 184] width 142 height 24
drag, startPoint x: 638, startPoint y: 191, endPoint x: 511, endPoint y: 187, distance: 126.8
click at [511, 187] on input "**********" at bounding box center [506, 184] width 142 height 24
paste input "text"
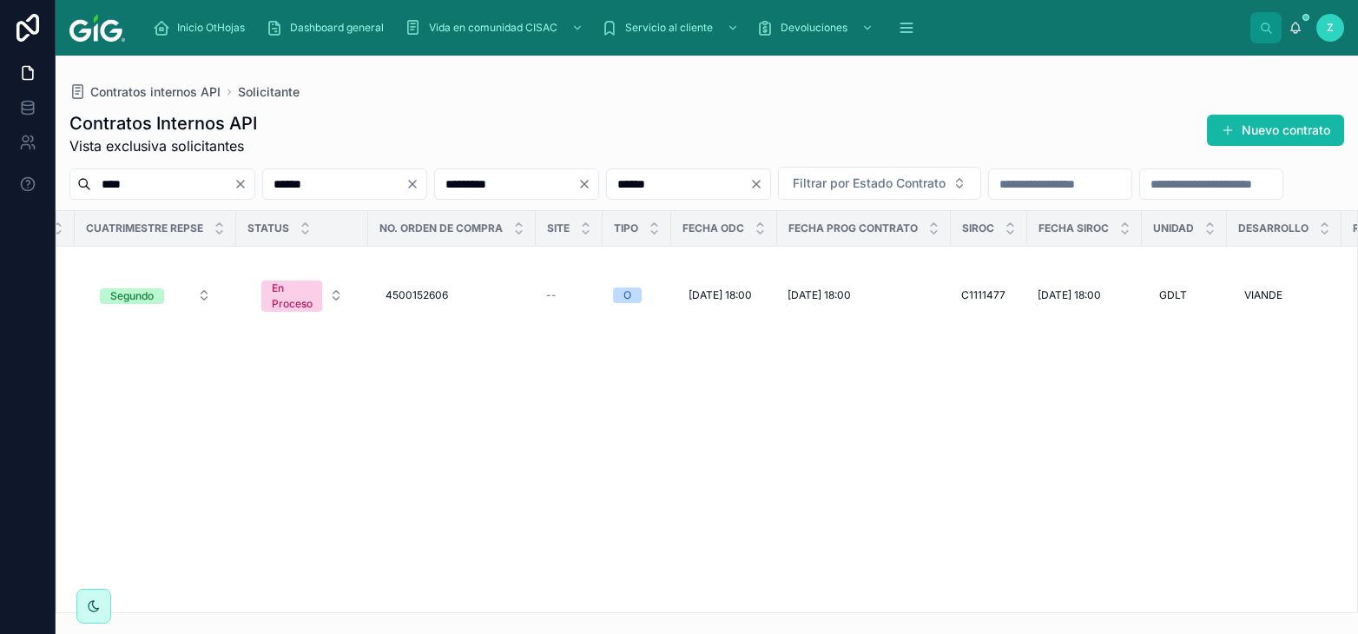
type input "*********"
click at [763, 180] on icon "Clear" at bounding box center [756, 184] width 14 height 14
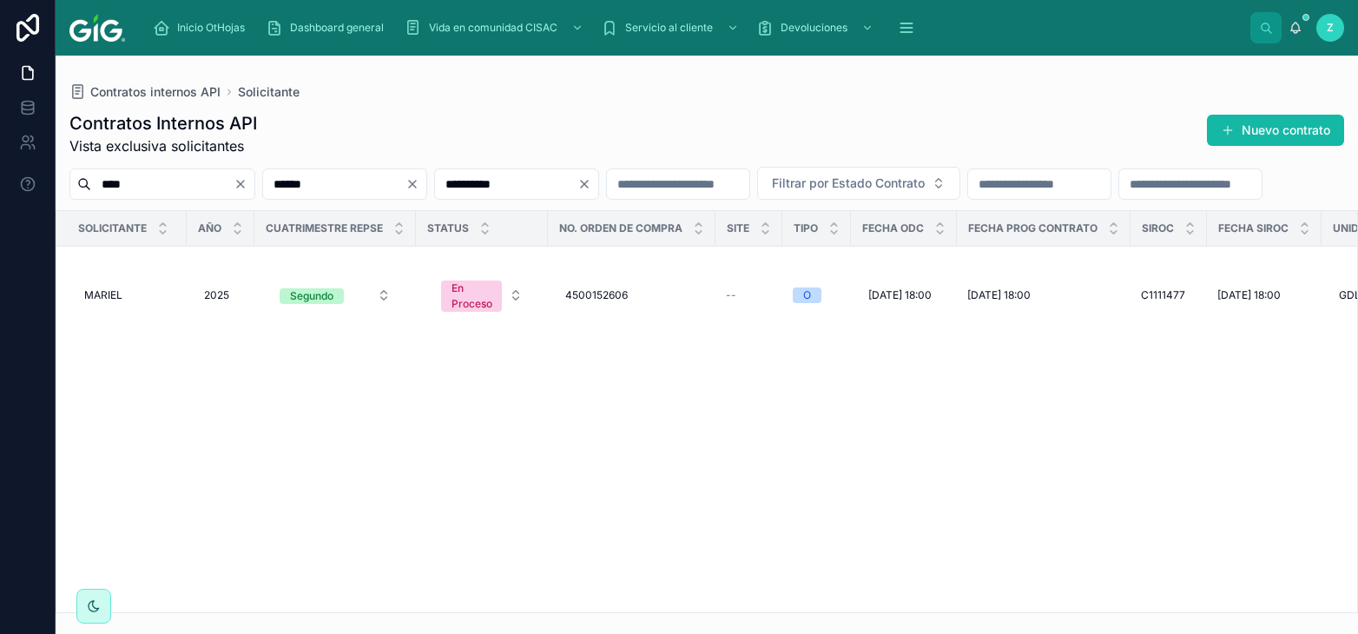
drag, startPoint x: 625, startPoint y: 186, endPoint x: 508, endPoint y: 174, distance: 117.8
click at [508, 174] on input "**********" at bounding box center [506, 184] width 142 height 24
paste input "text"
type input "*********"
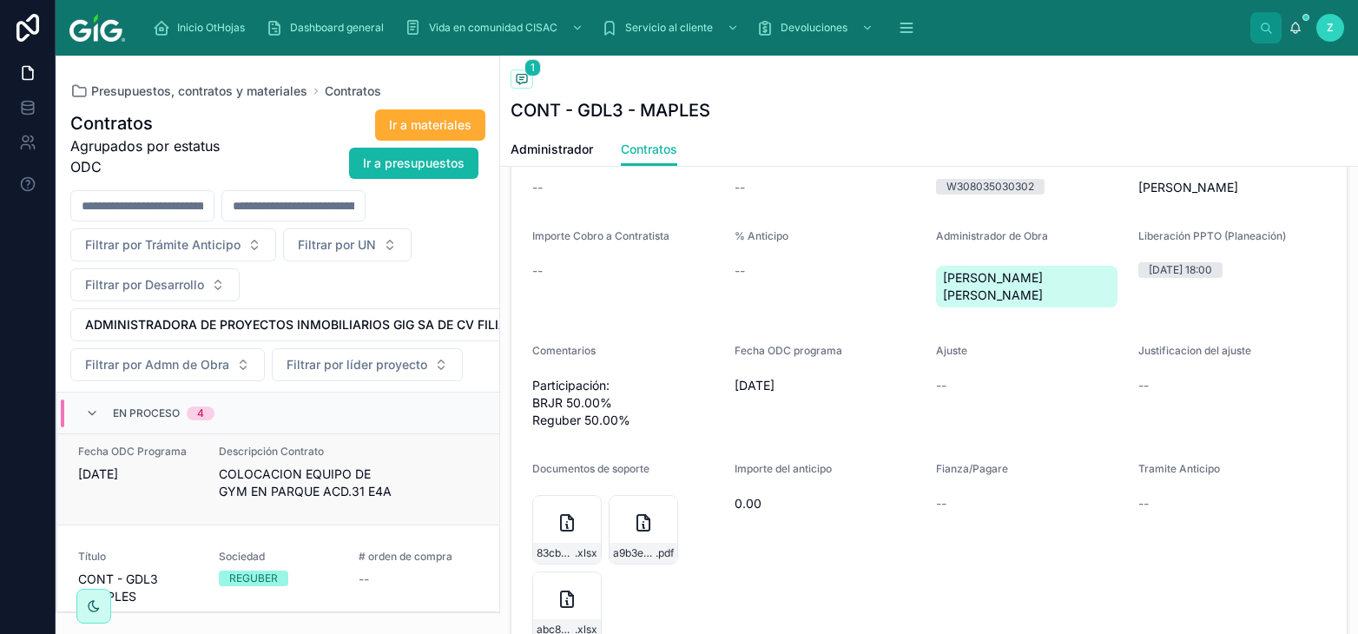
scroll to position [242, 0]
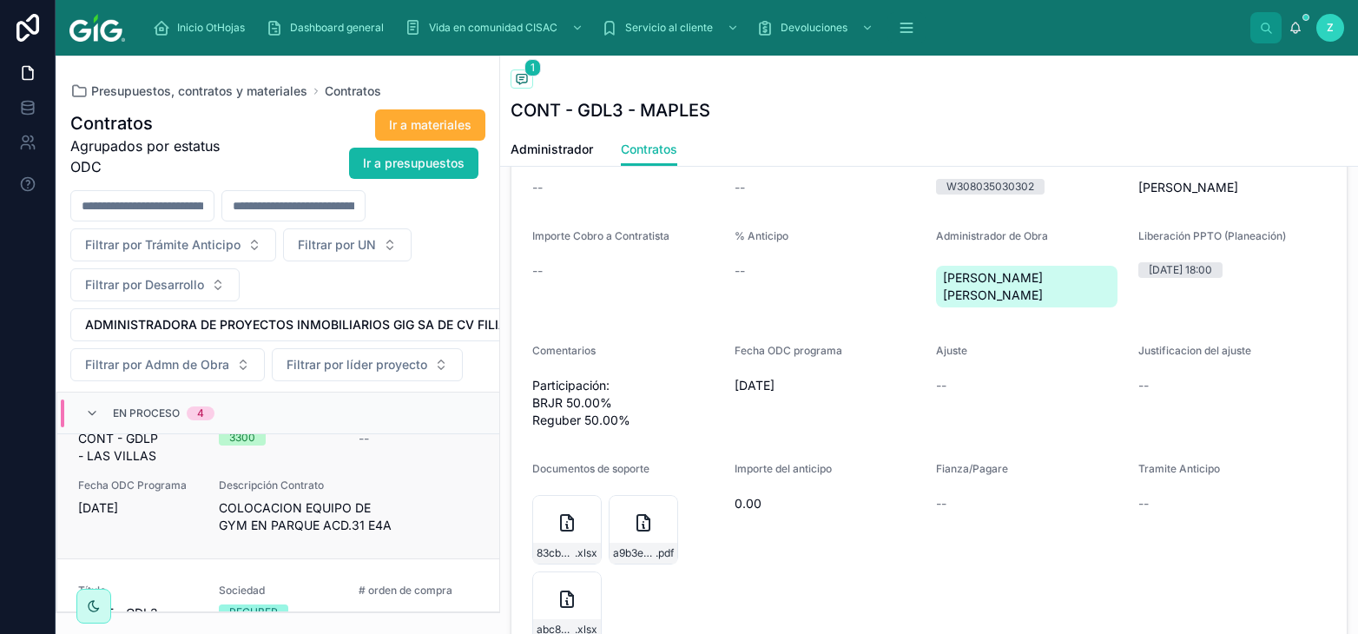
click at [298, 514] on span "COLOCACION EQUIPO DE GYM EN PARQUE ACD.31 E4A" at bounding box center [349, 516] width 260 height 35
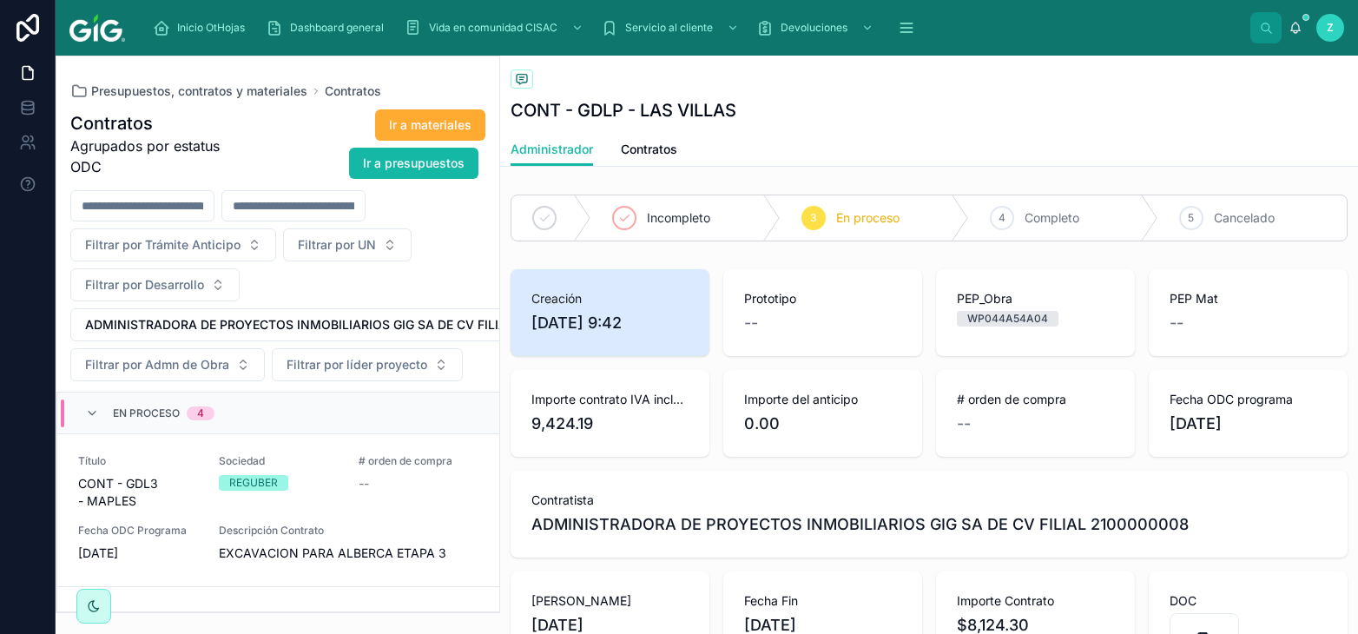
scroll to position [276, 0]
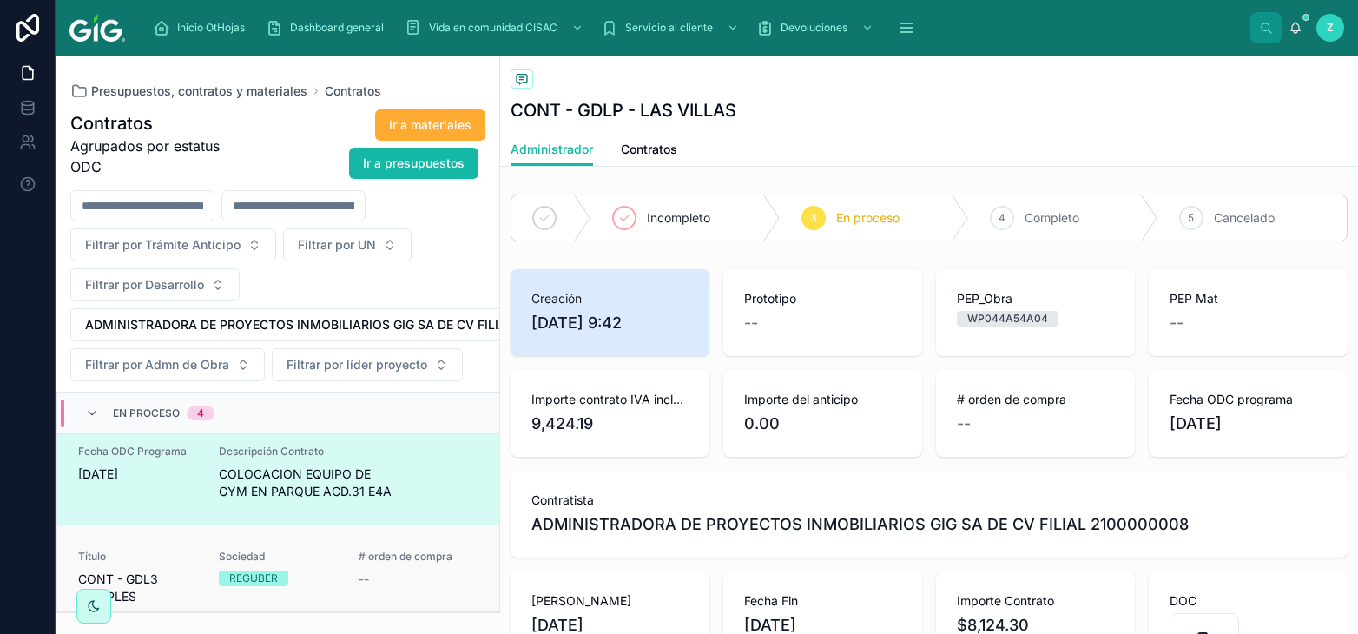
click at [320, 543] on link "Título CONT - GDL3 - MAPLES Sociedad REGUBER # orden de compra -- Fecha ODC Pro…" at bounding box center [278, 602] width 442 height 157
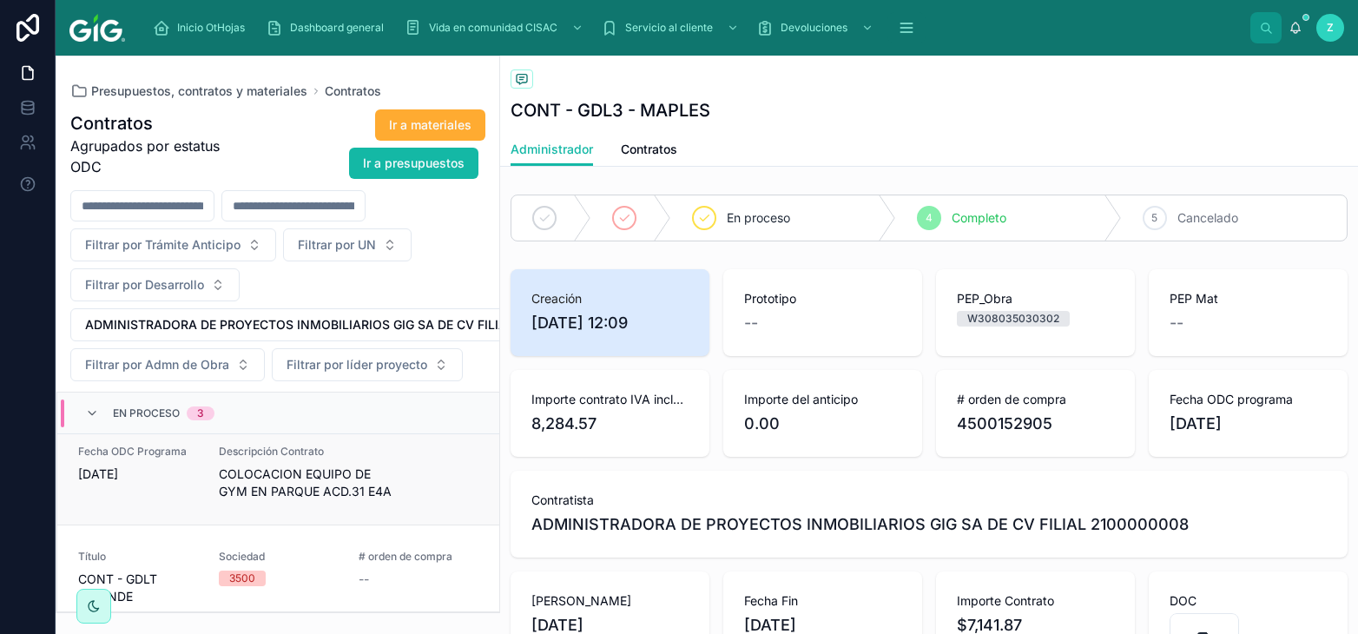
click at [302, 490] on span "COLOCACION EQUIPO DE GYM EN PARQUE ACD.31 E4A" at bounding box center [349, 482] width 260 height 35
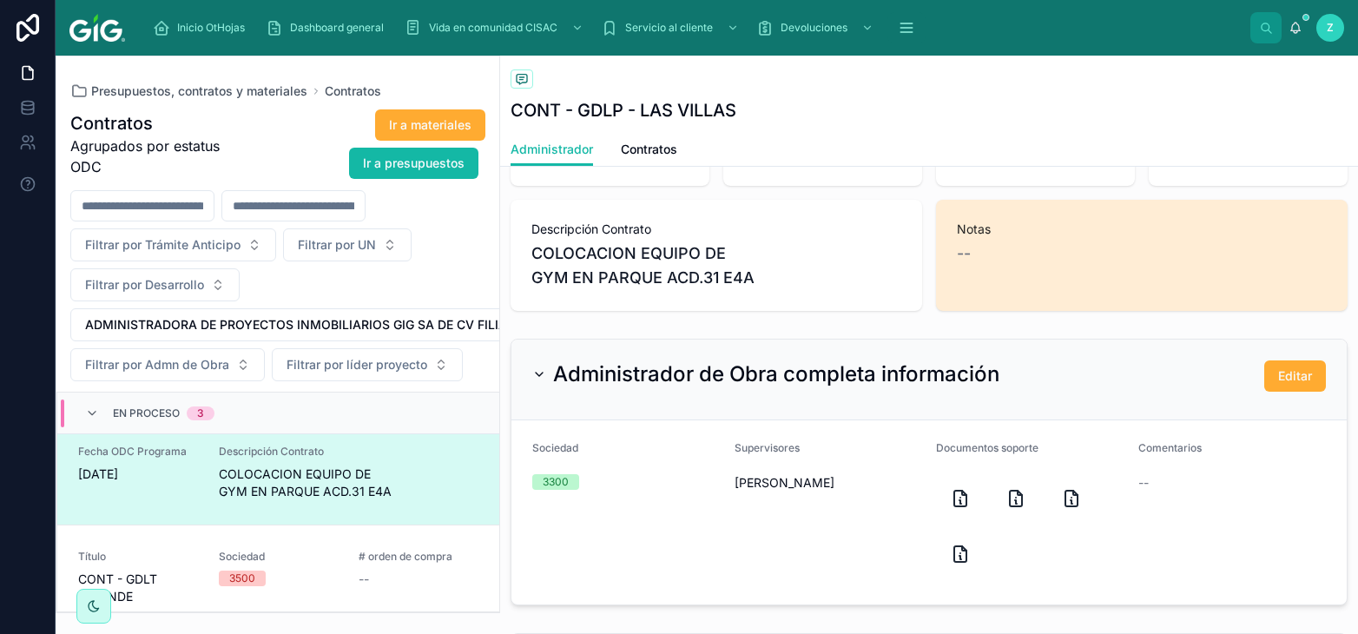
scroll to position [575, 0]
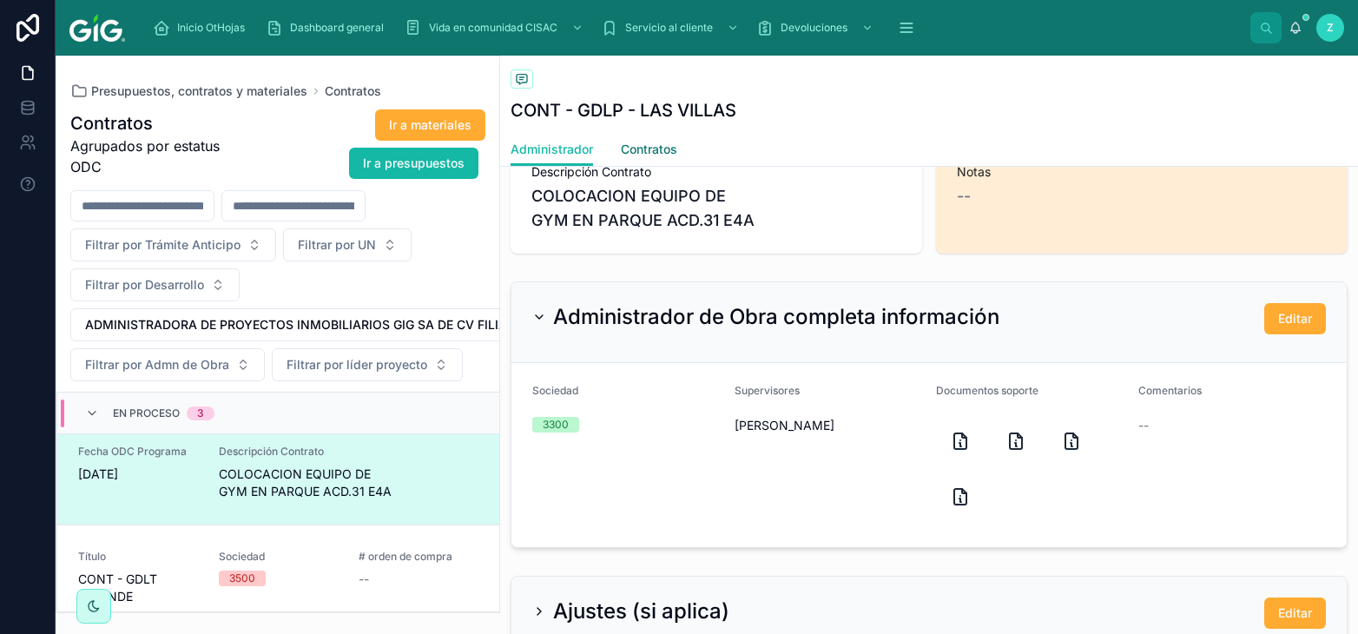
click at [665, 151] on span "Contratos" at bounding box center [649, 149] width 56 height 17
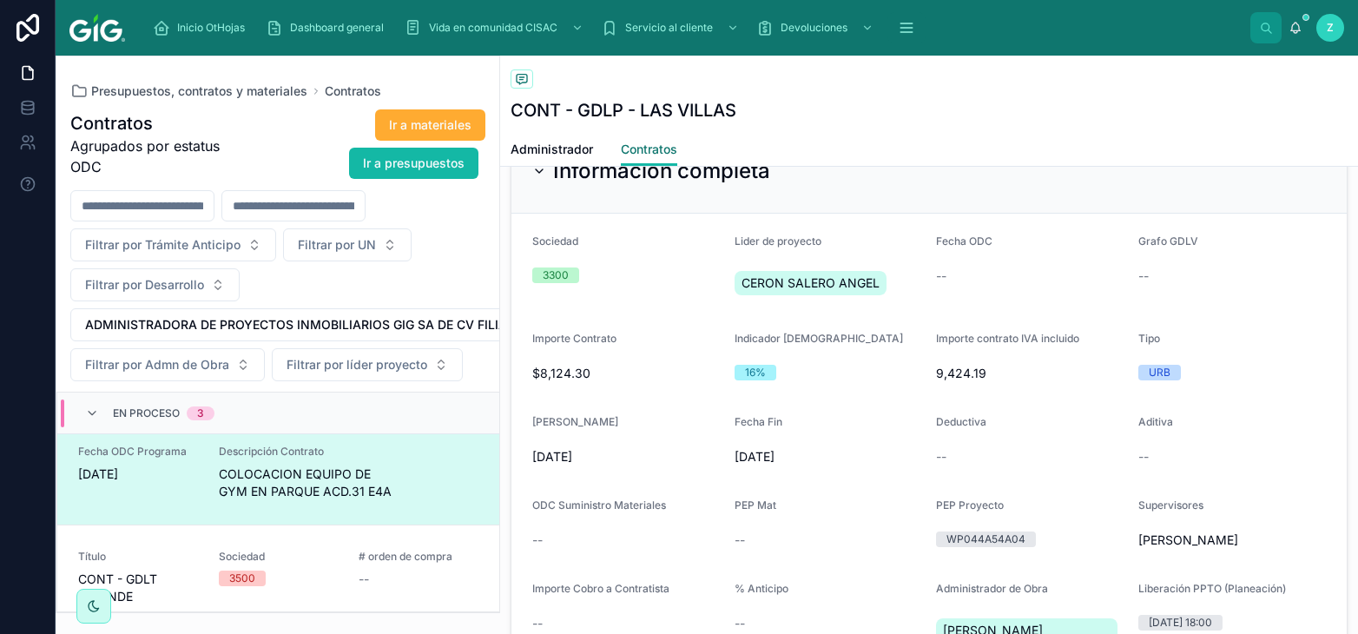
scroll to position [862, 0]
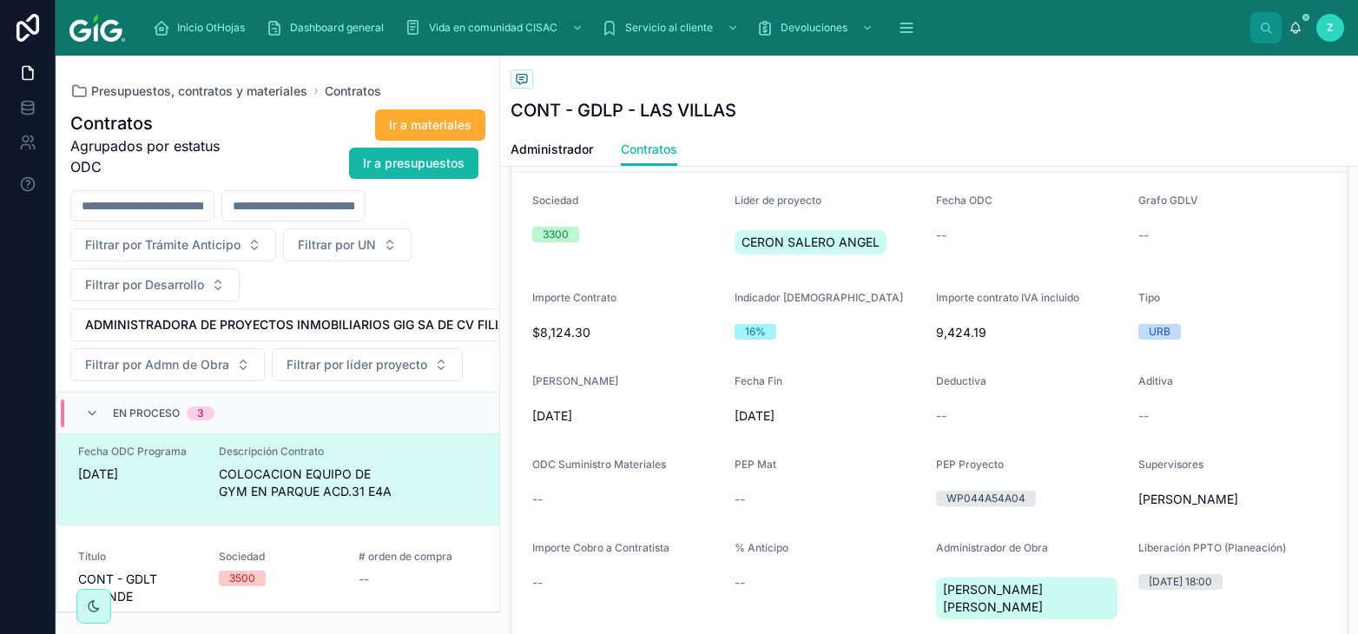
drag, startPoint x: 534, startPoint y: 418, endPoint x: 806, endPoint y: 417, distance: 271.7
click at [720, 417] on span "8/12/2025" at bounding box center [626, 415] width 188 height 17
copy form "8/12/2025 Fecha Fin 20/12/2025"
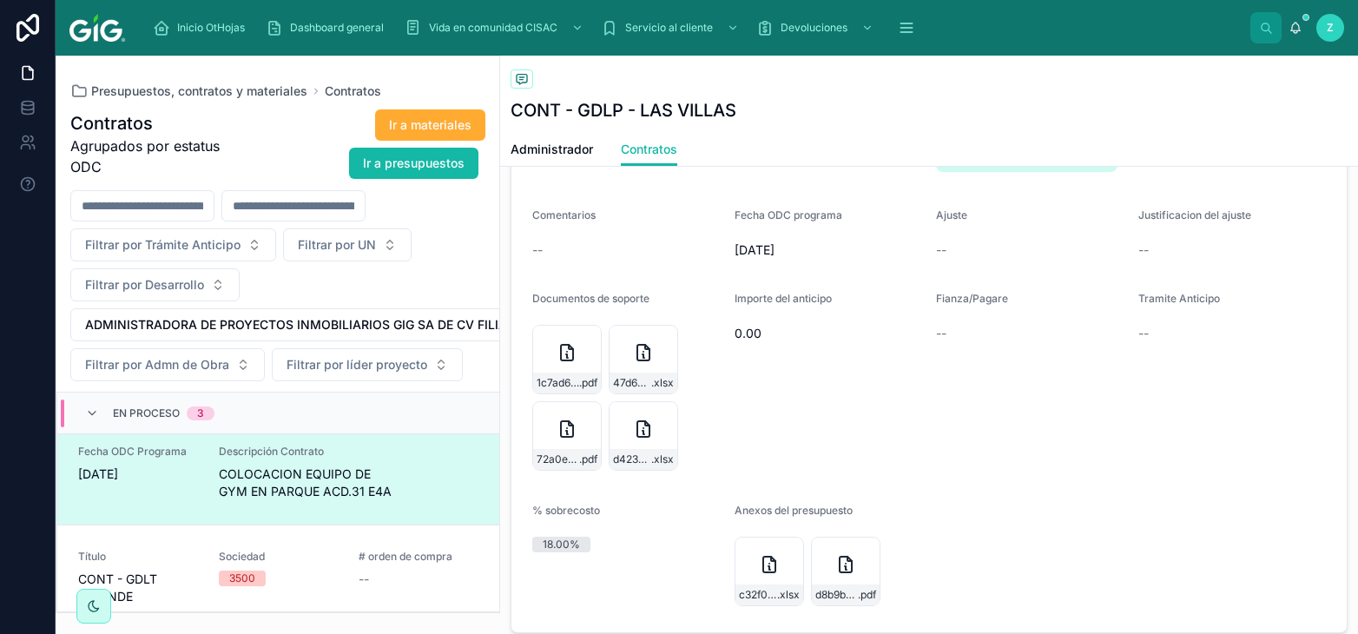
scroll to position [1341, 0]
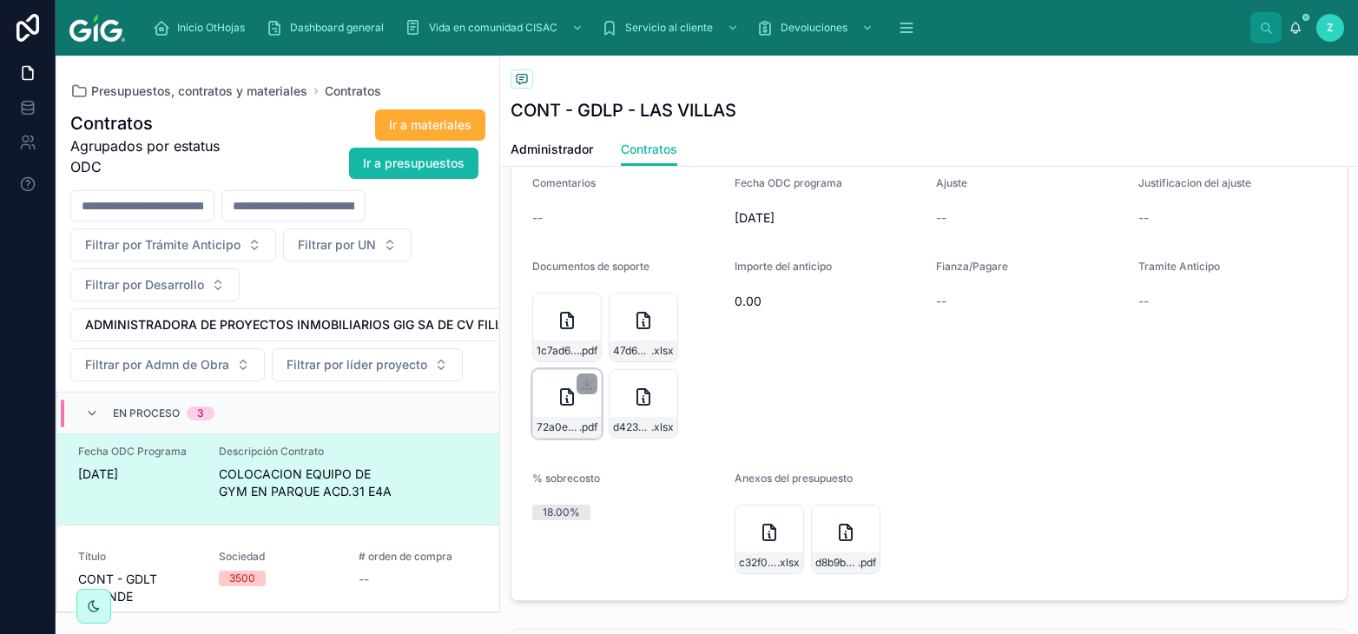
click at [553, 406] on div "72a0ec75-0e7f-4944-a32b-5036922d2220-PROG.-COL.-EQUIPO-DE-GYM-PARQUE-E4A.cleane…" at bounding box center [566, 403] width 69 height 69
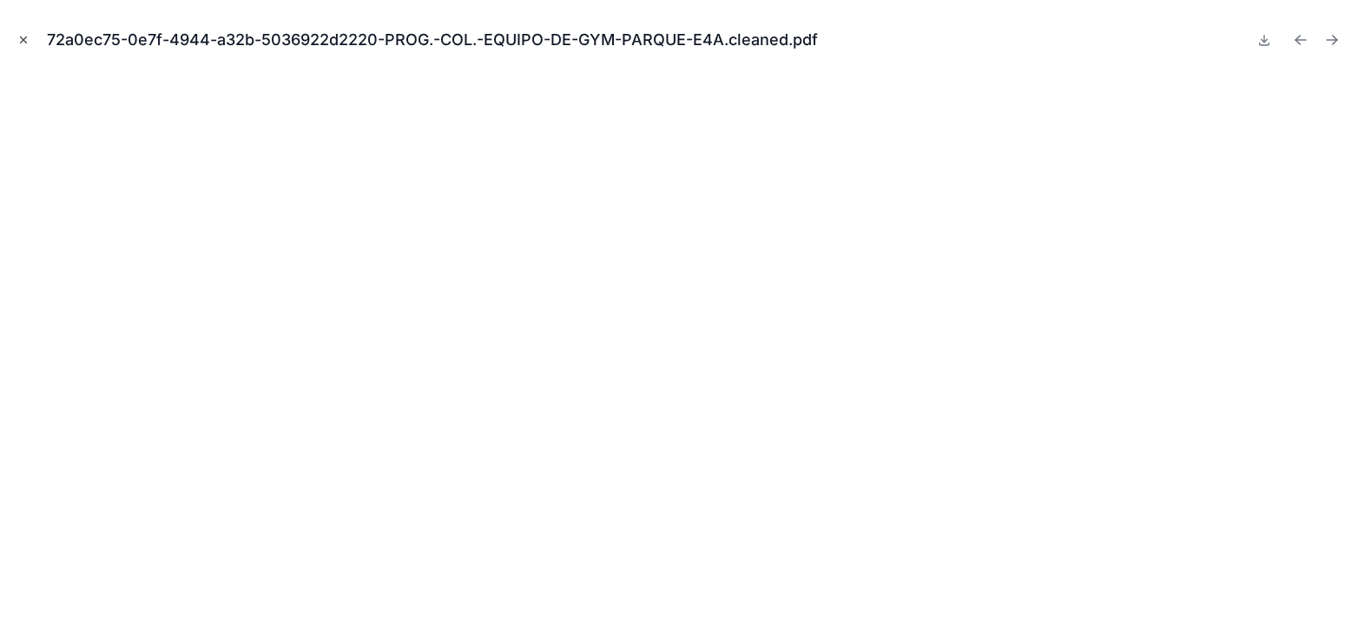
click at [19, 41] on icon "Close modal" at bounding box center [23, 40] width 12 height 12
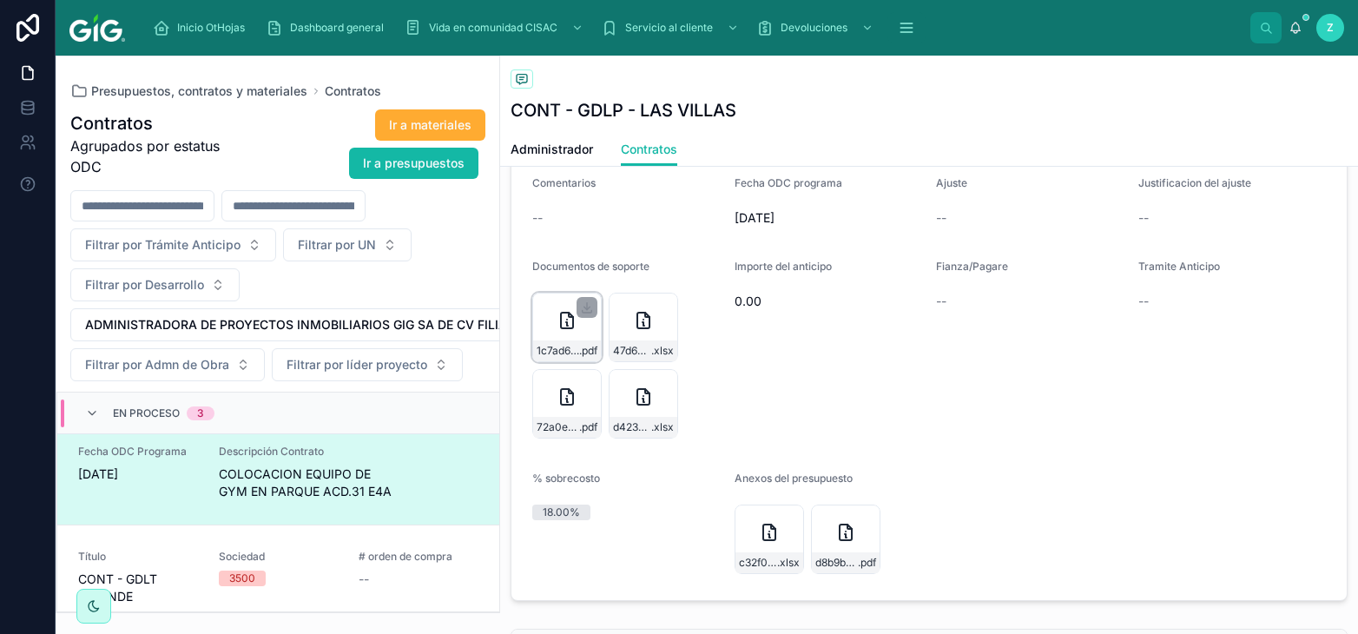
click at [567, 325] on icon at bounding box center [567, 323] width 2 height 3
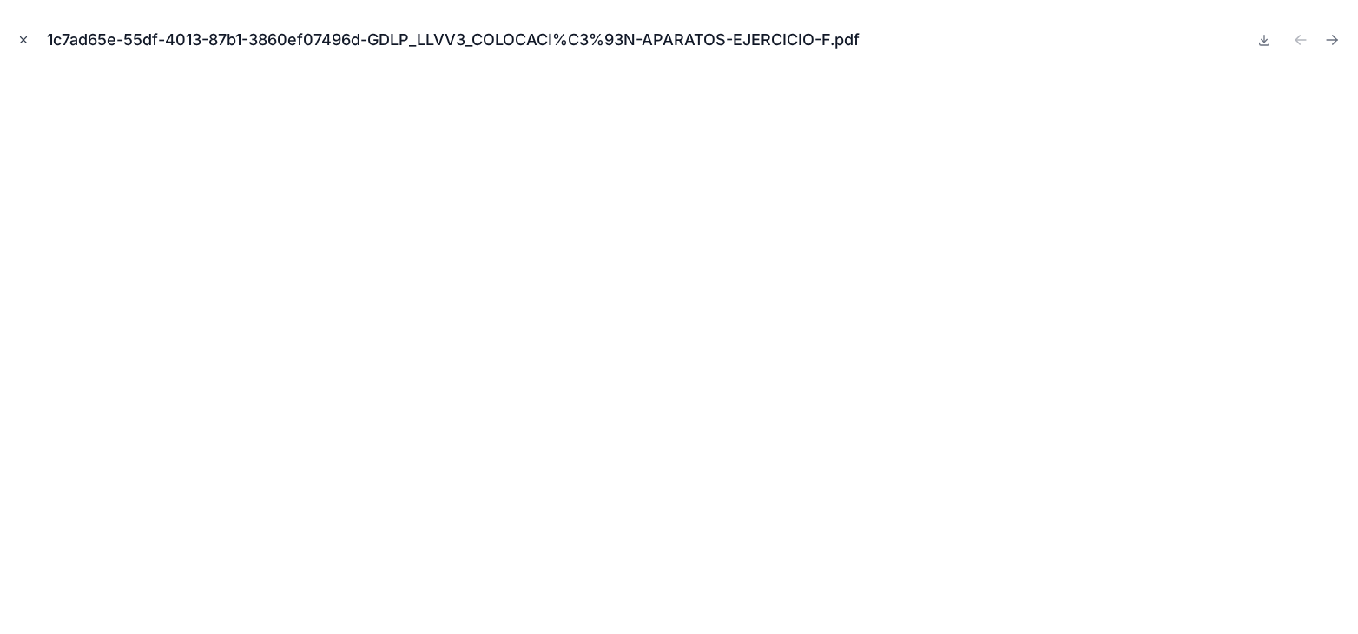
click at [21, 36] on icon "Close modal" at bounding box center [23, 40] width 12 height 12
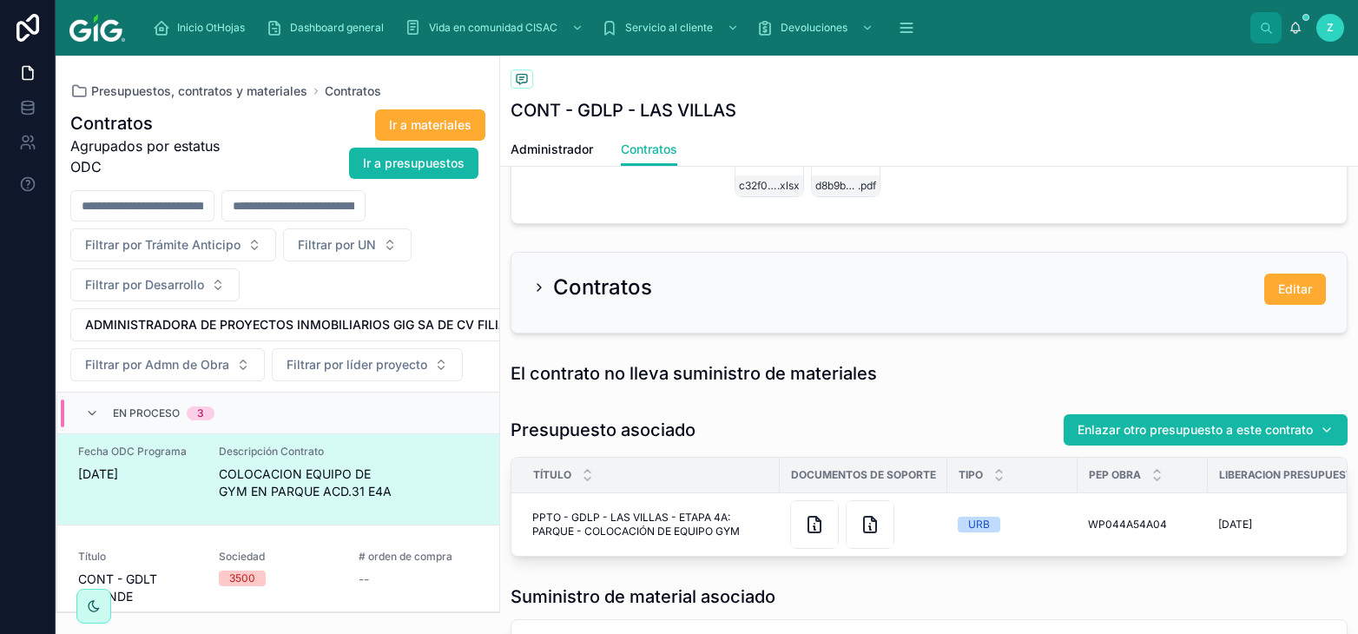
scroll to position [1725, 0]
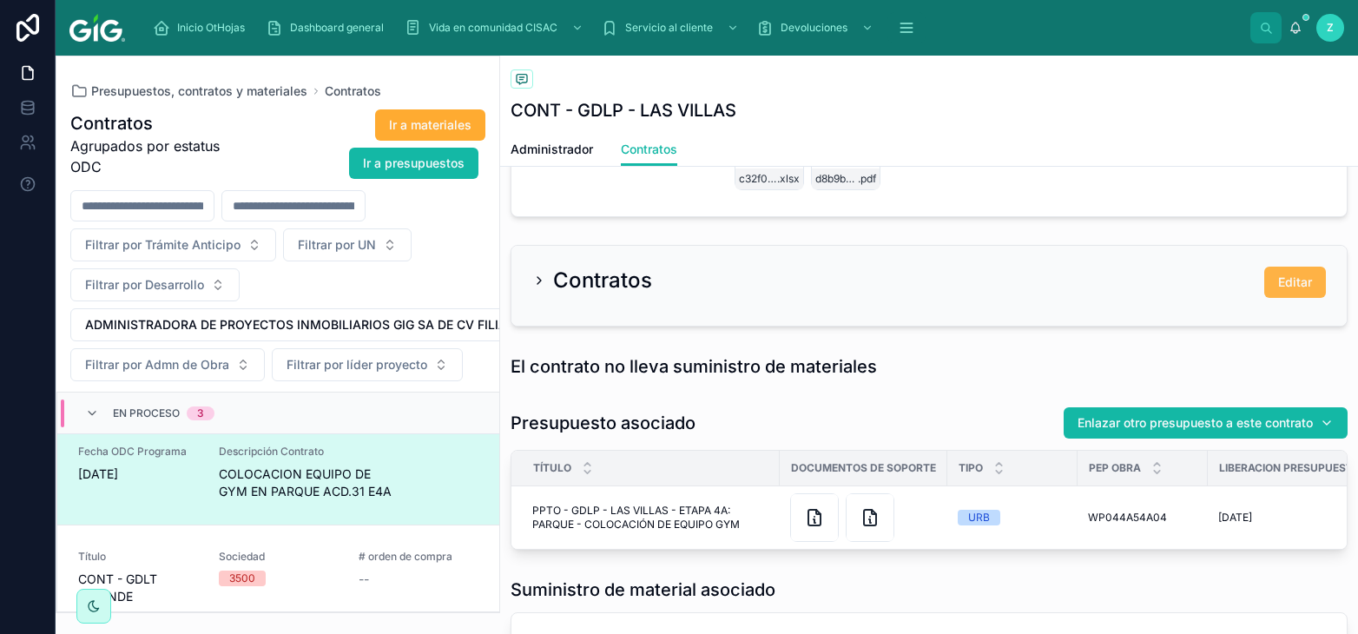
click at [1297, 279] on span "Editar" at bounding box center [1295, 281] width 34 height 17
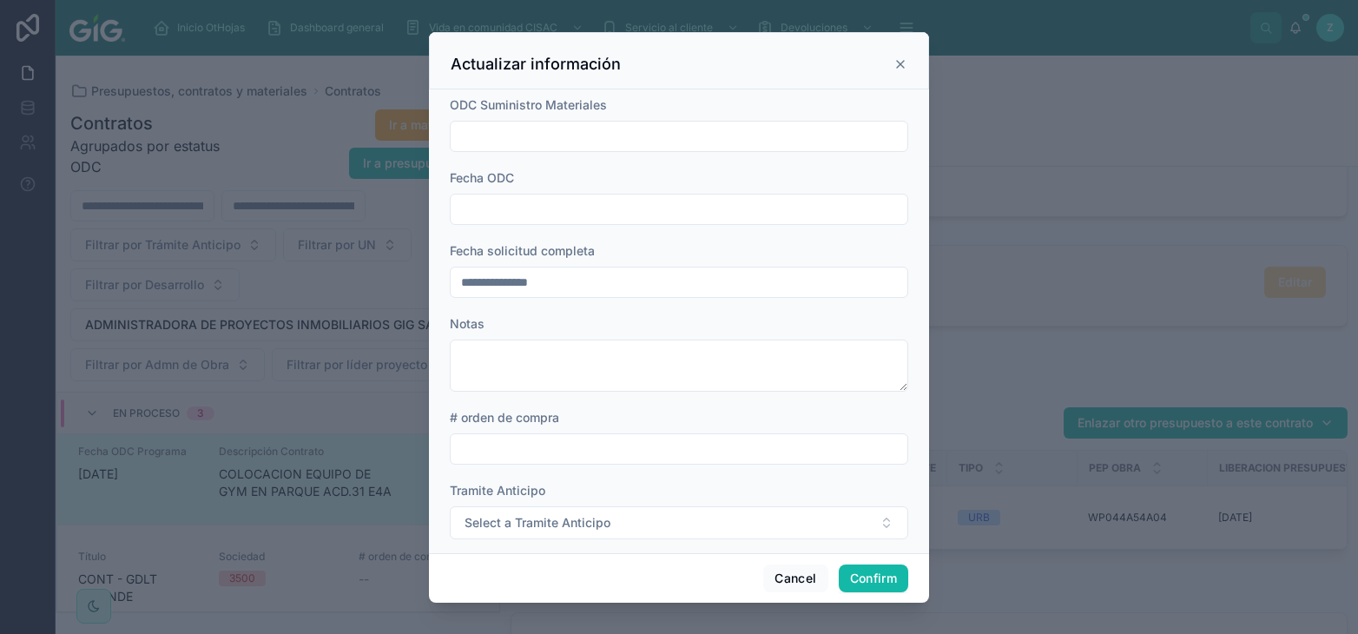
click at [514, 211] on input "text" at bounding box center [679, 209] width 457 height 24
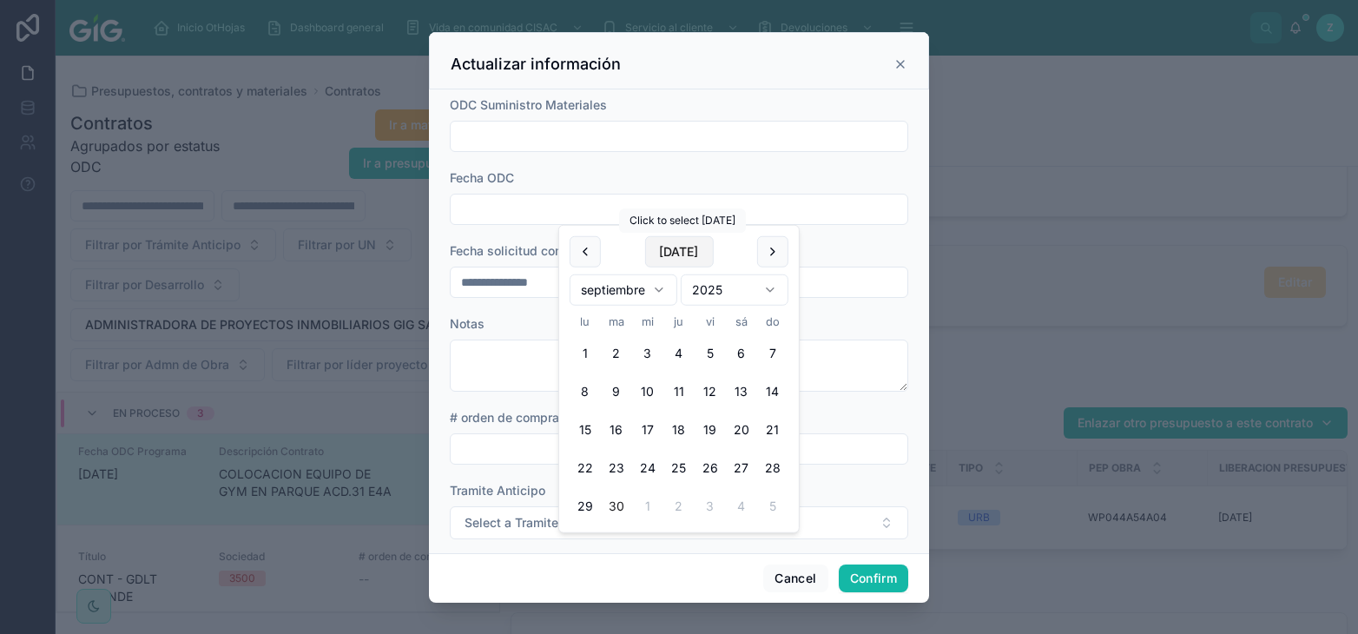
click at [661, 252] on button "Today" at bounding box center [678, 251] width 69 height 31
type input "*********"
click at [498, 450] on input "text" at bounding box center [679, 449] width 457 height 24
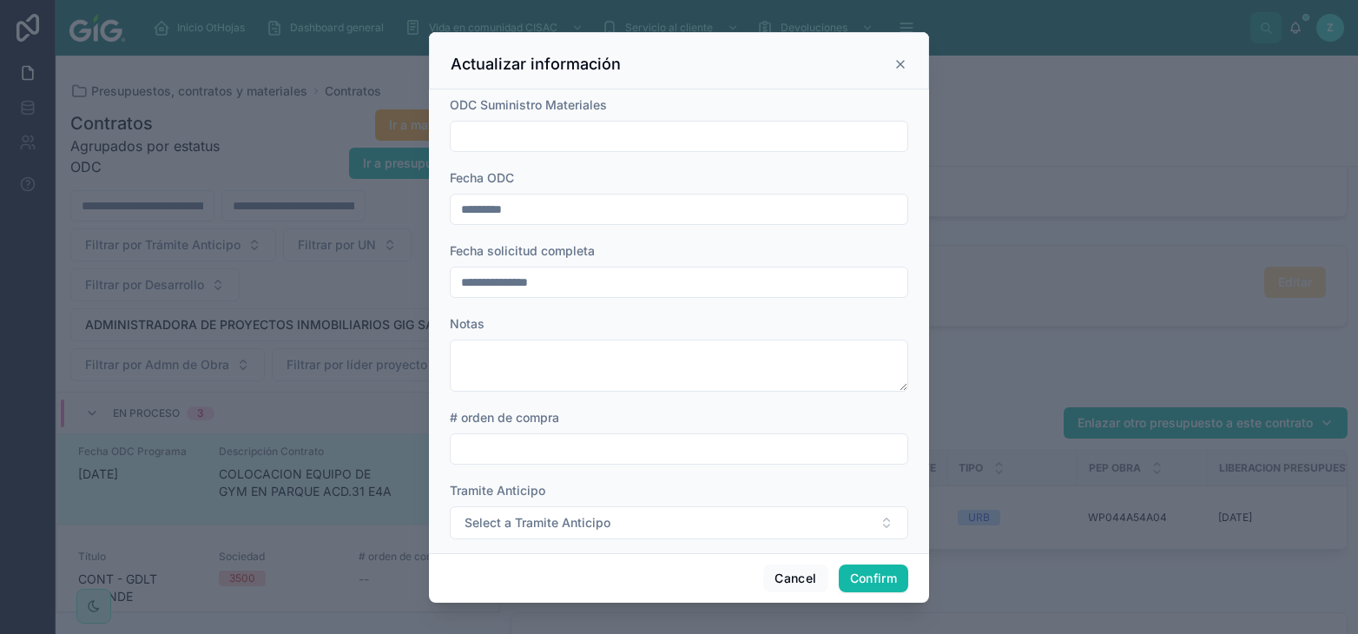
paste input "**********"
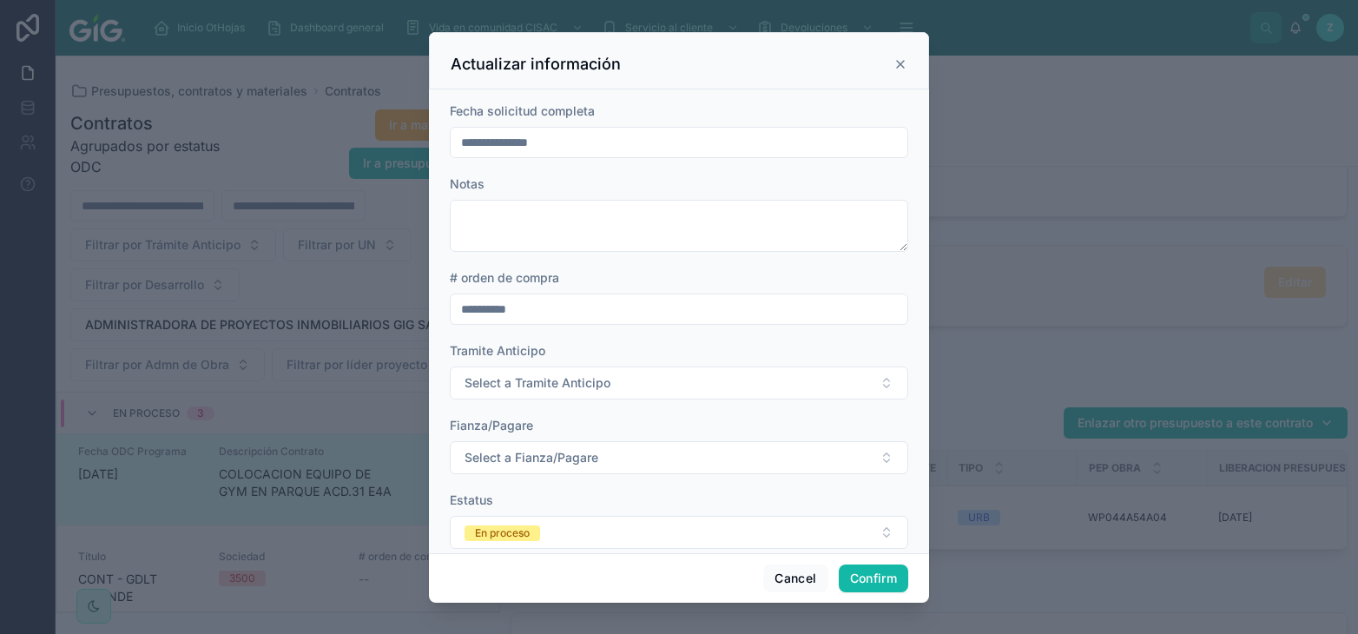
scroll to position [168, 0]
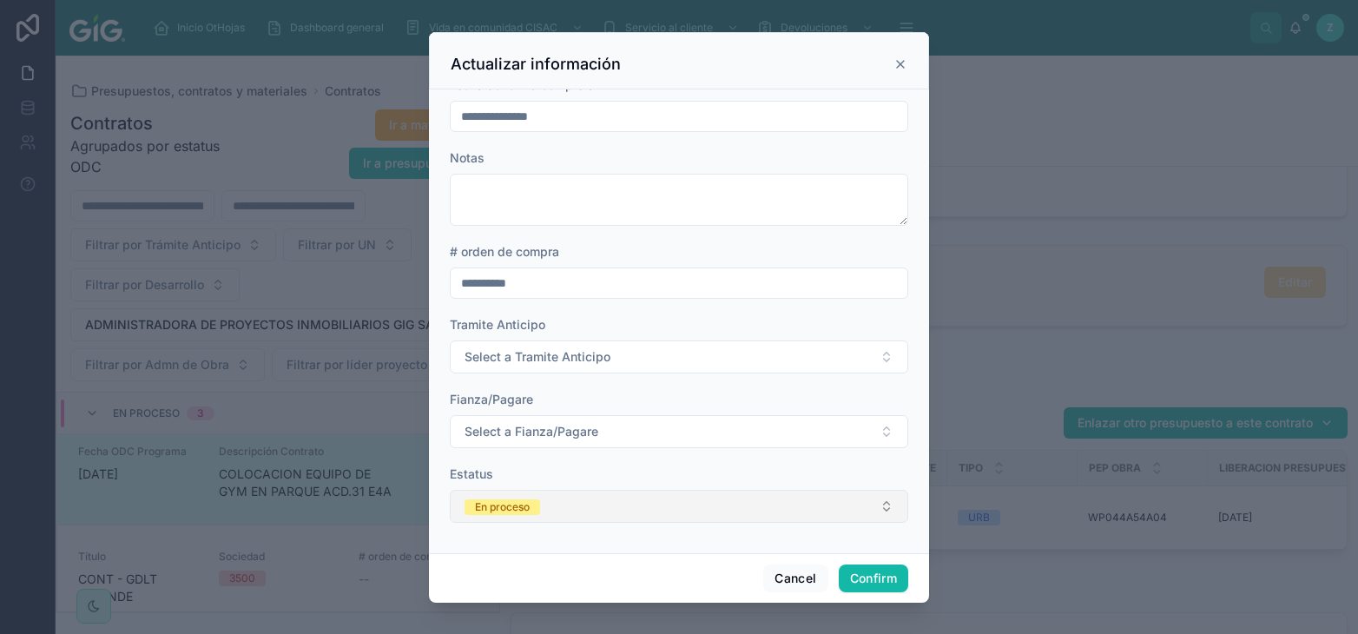
type input "**********"
click at [597, 499] on button "En proceso" at bounding box center [679, 506] width 458 height 33
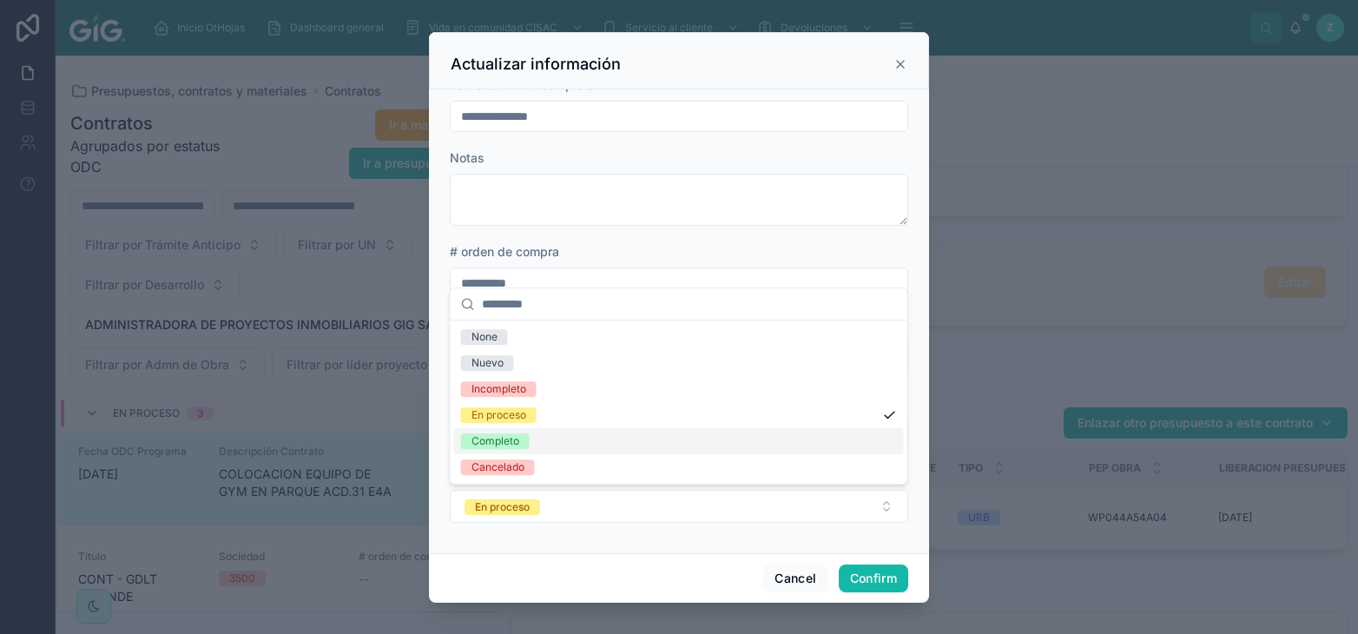
click at [526, 450] on div "Completo" at bounding box center [679, 441] width 450 height 26
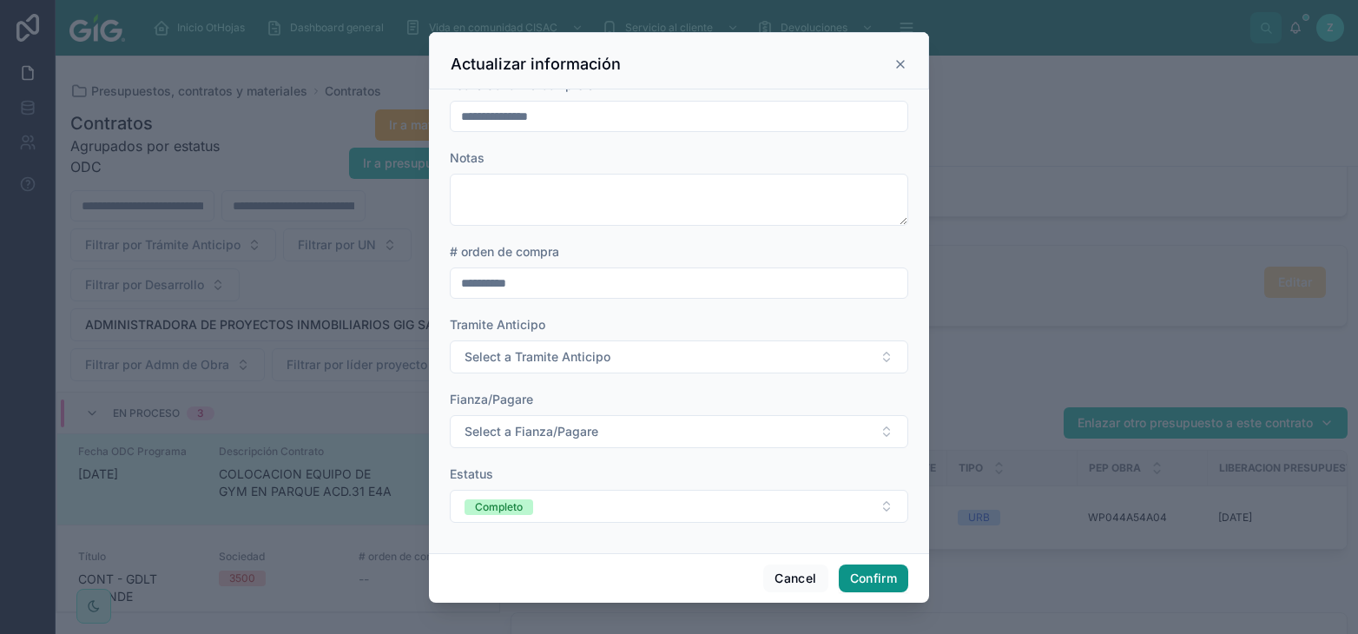
click at [892, 580] on button "Confirm" at bounding box center [873, 578] width 69 height 28
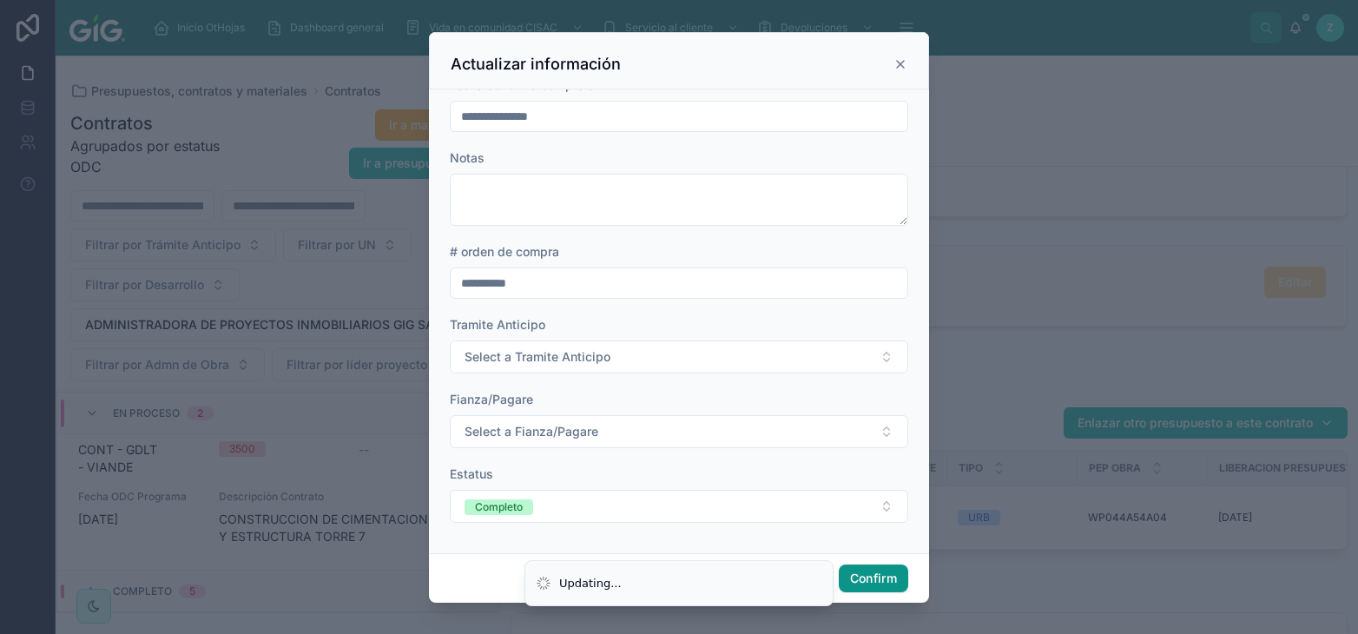
scroll to position [232, 0]
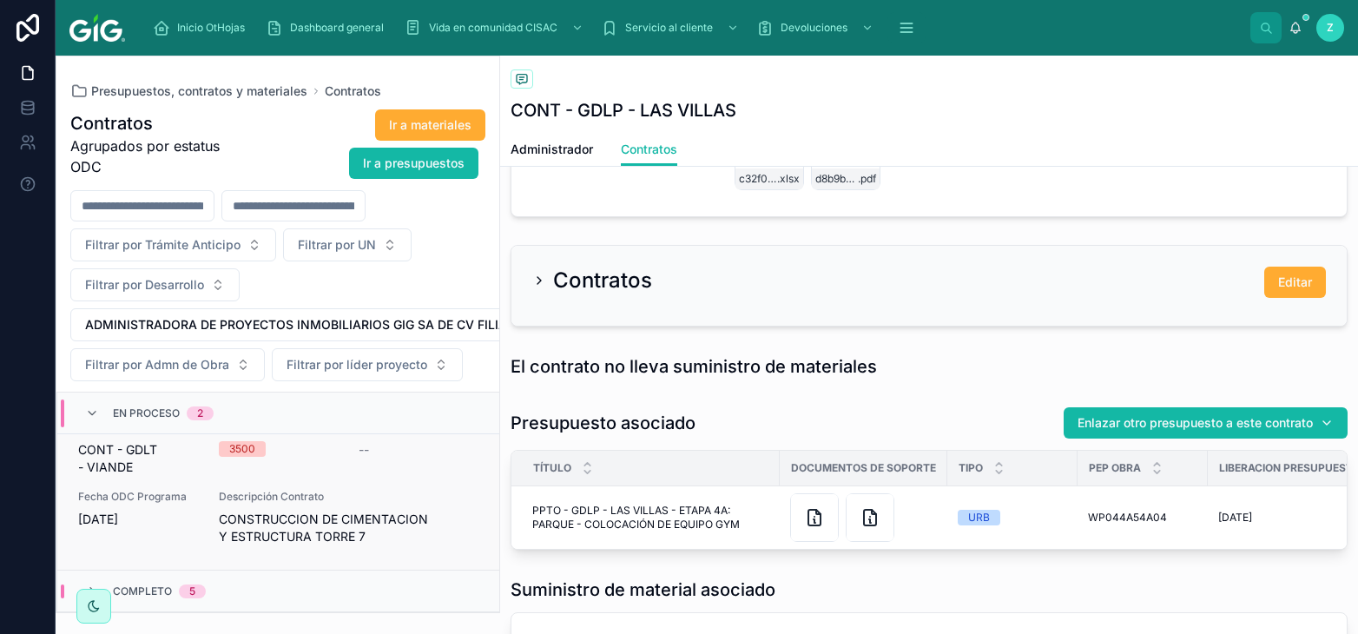
click at [335, 525] on span "CONSTRUCCION DE CIMENTACION Y ESTRUCTURA TORRE 7" at bounding box center [349, 527] width 260 height 35
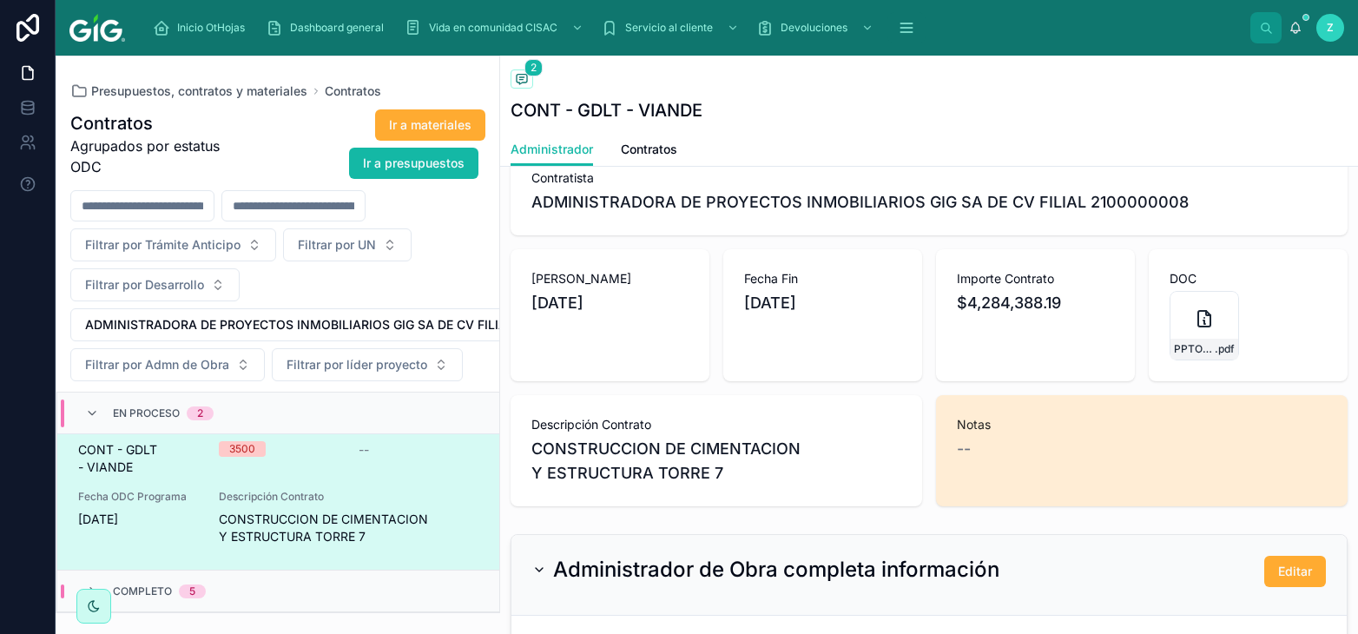
scroll to position [287, 0]
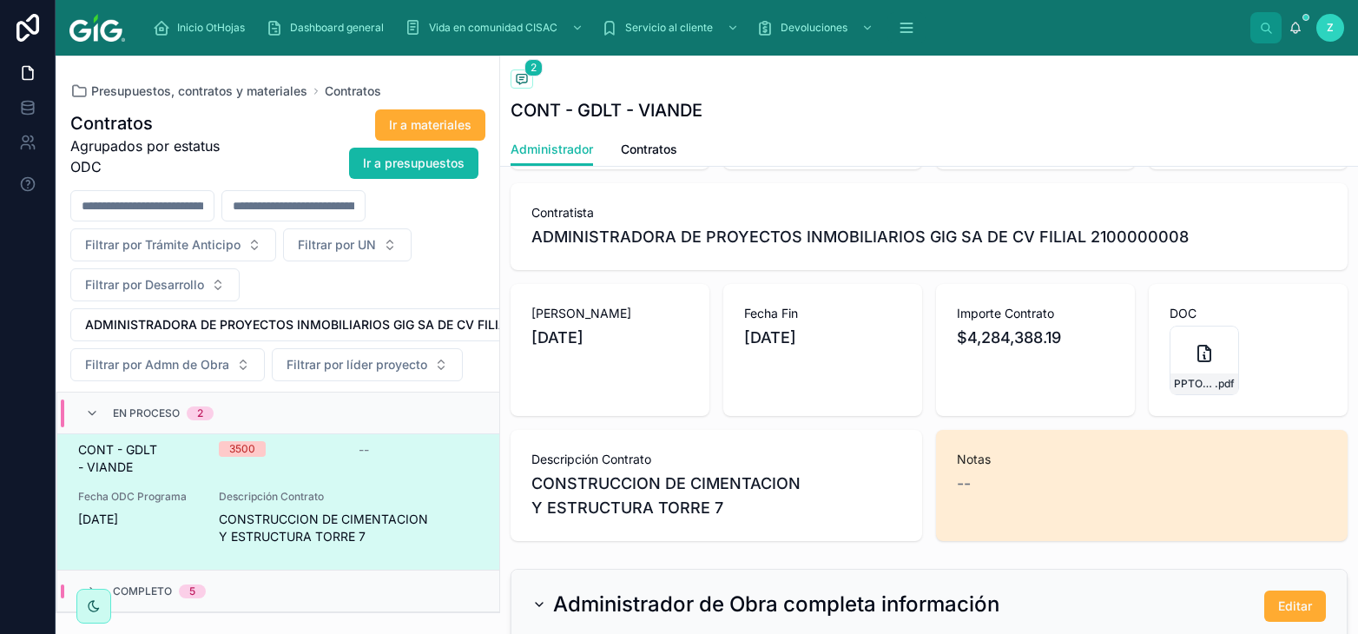
click at [709, 339] on div "Fecha Inicio 6/10/2025" at bounding box center [609, 350] width 199 height 132
click at [606, 332] on span "[DATE]" at bounding box center [609, 338] width 157 height 24
drag, startPoint x: 531, startPoint y: 337, endPoint x: 831, endPoint y: 337, distance: 299.5
click at [709, 337] on div "Fecha Inicio 6/10/2025" at bounding box center [609, 350] width 199 height 132
copy div "6/10/2025 Fecha Fin 24/1/2026"
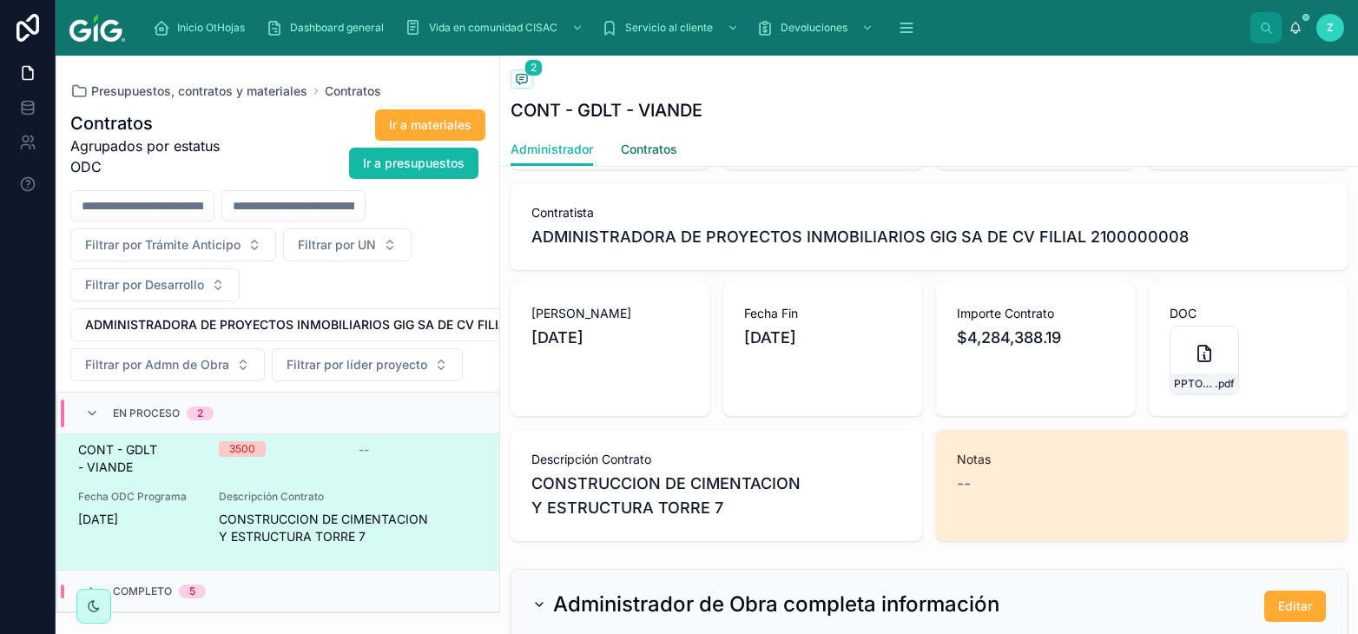
click at [657, 144] on span "Contratos" at bounding box center [649, 149] width 56 height 17
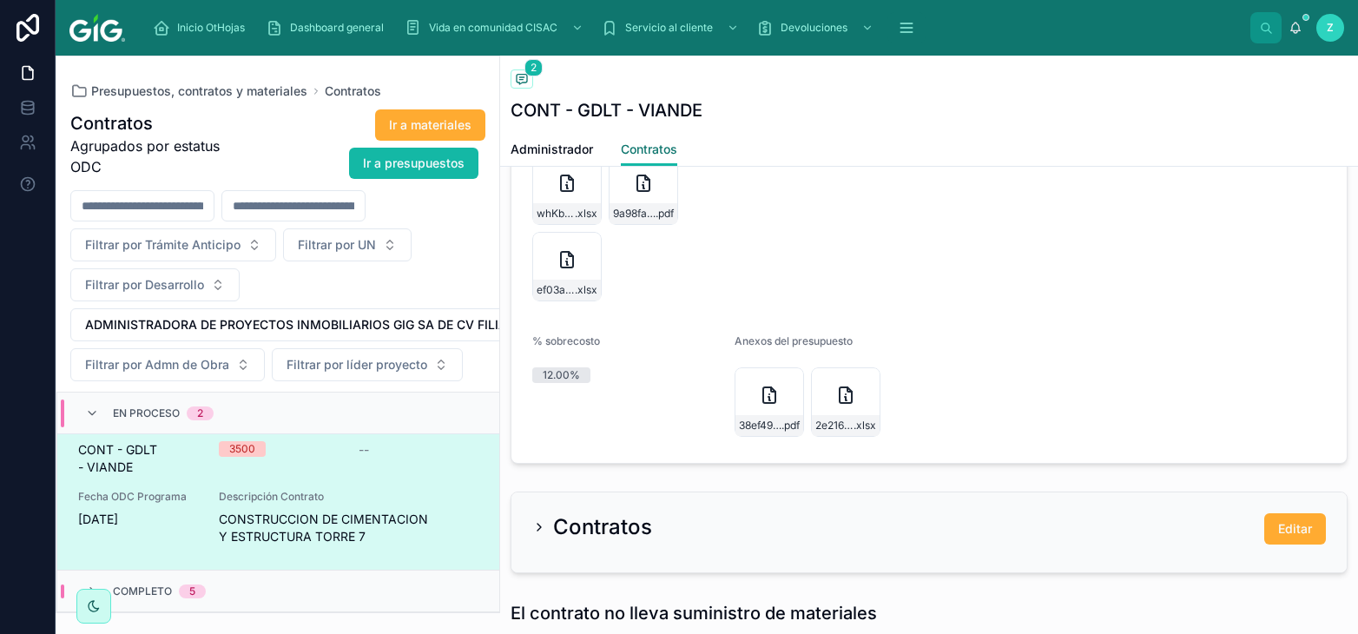
scroll to position [1917, 0]
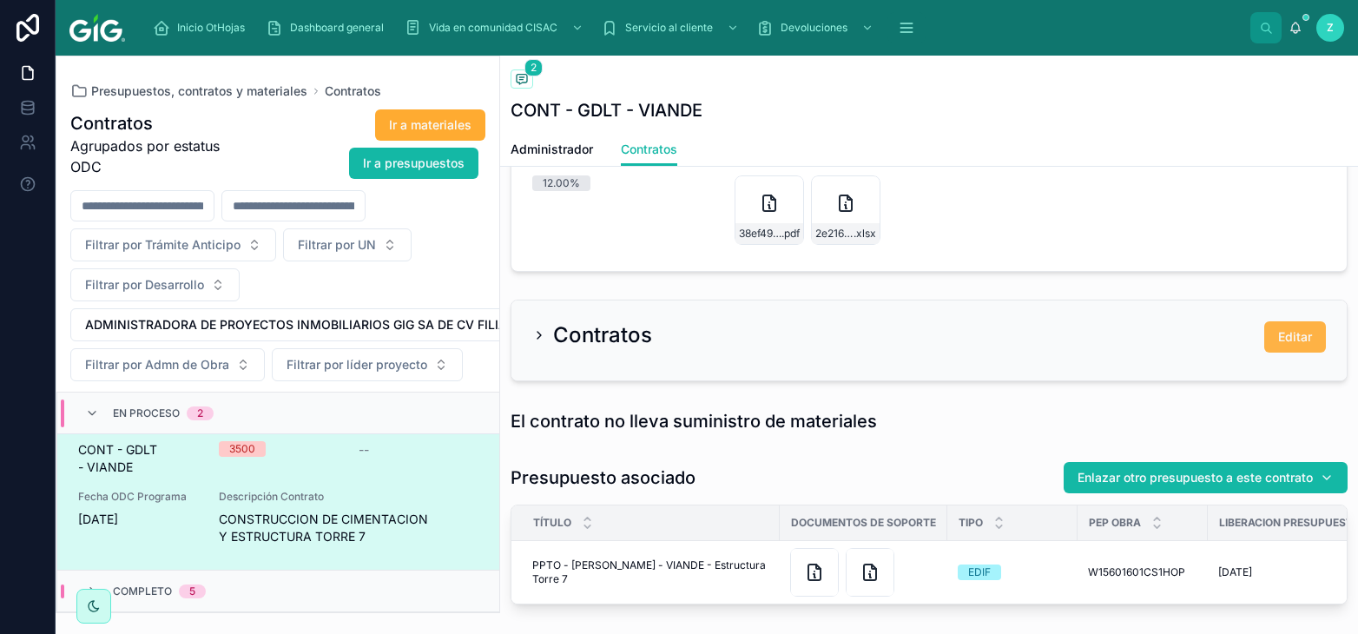
click at [1323, 344] on button "Editar" at bounding box center [1295, 336] width 62 height 31
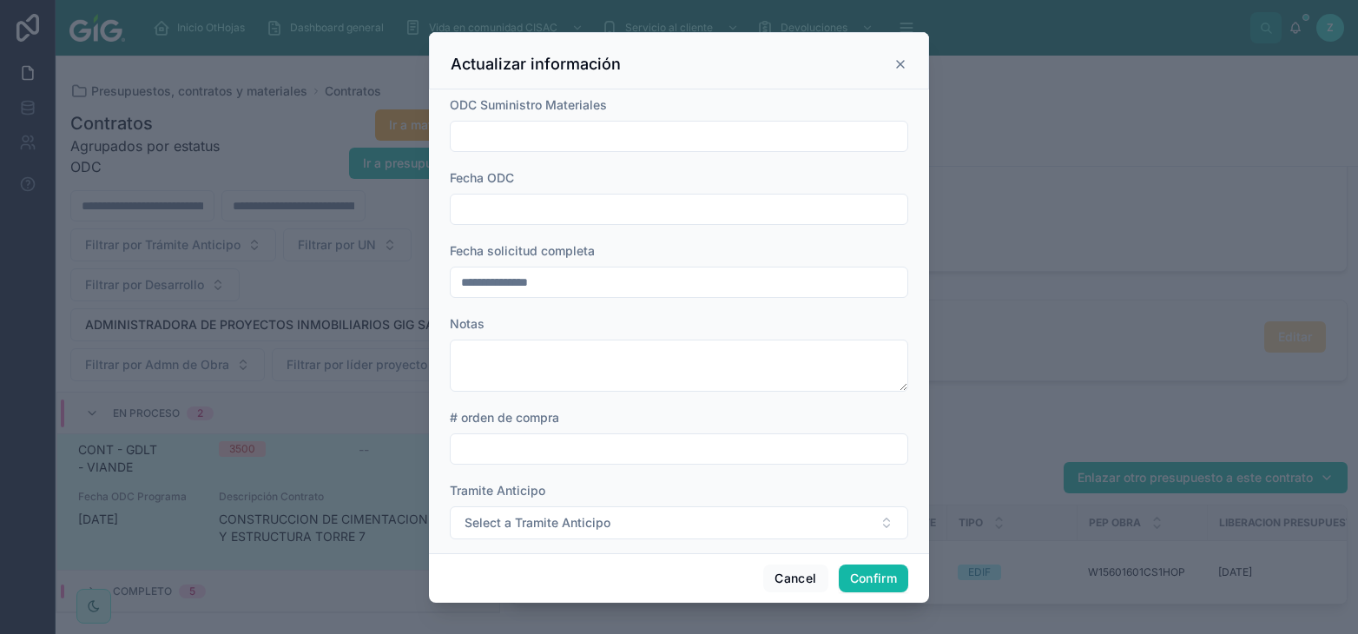
click at [609, 212] on input "text" at bounding box center [679, 209] width 457 height 24
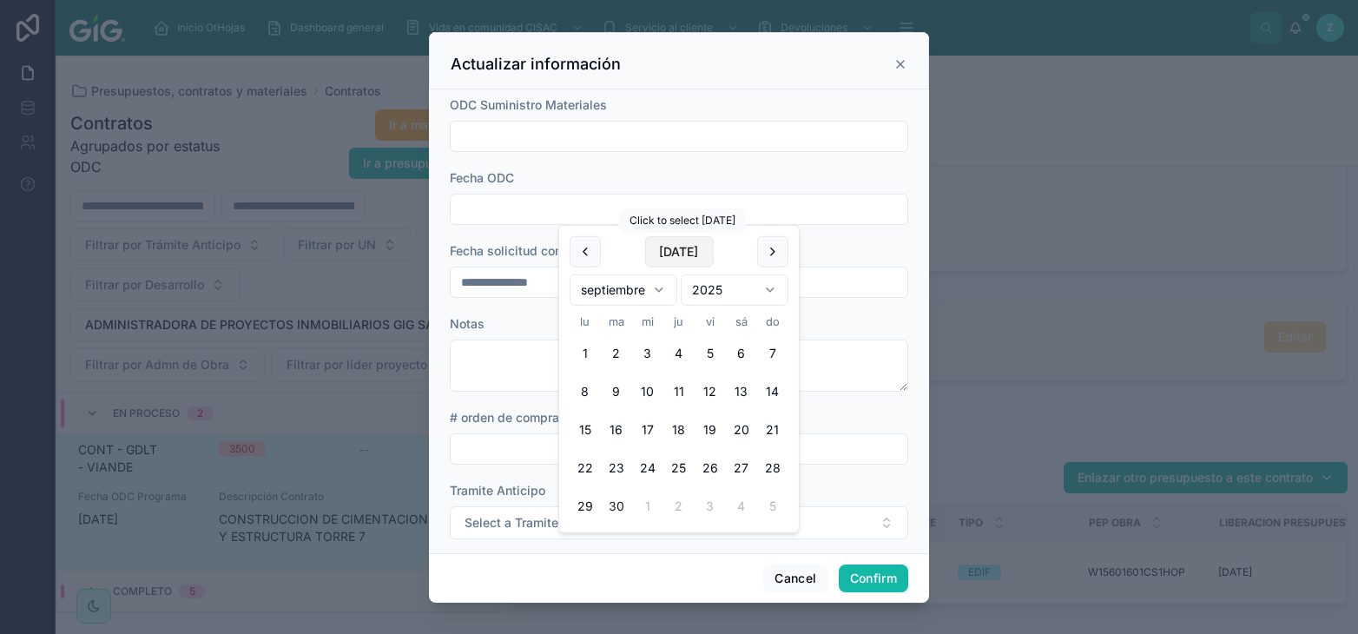
click at [686, 259] on button "Today" at bounding box center [678, 251] width 69 height 31
type input "*********"
click at [687, 253] on span "Today" at bounding box center [678, 251] width 69 height 31
click at [506, 311] on form "**********" at bounding box center [679, 400] width 458 height 609
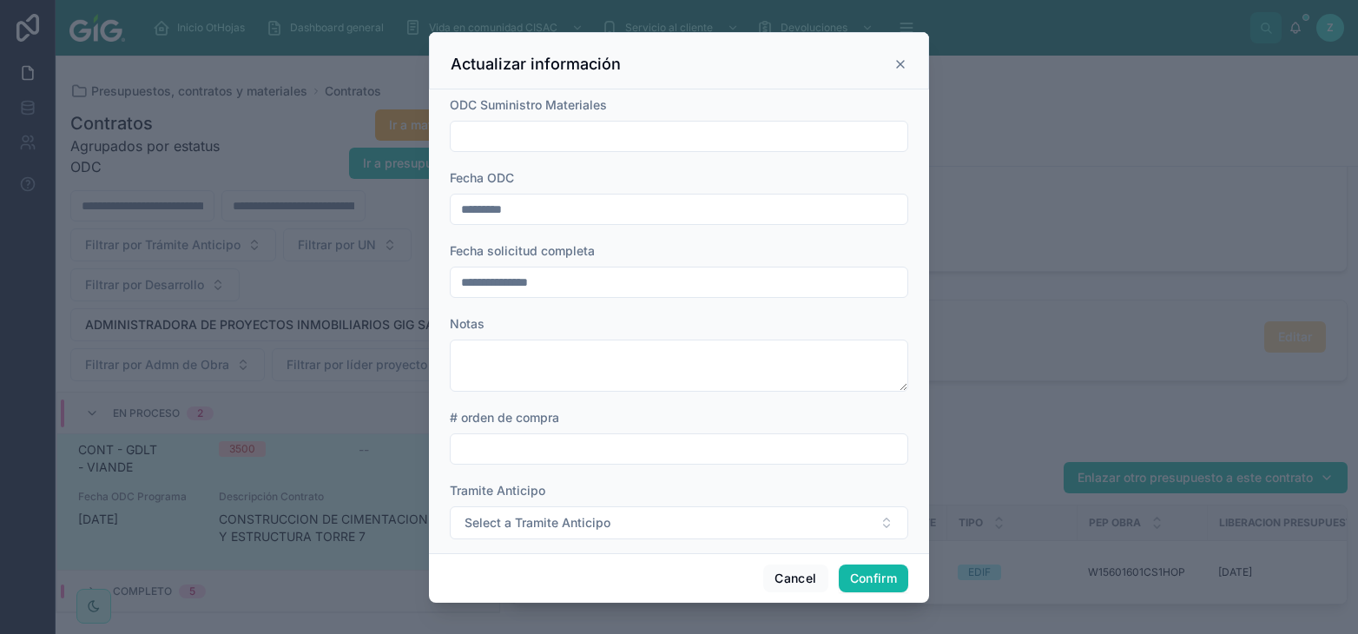
click at [533, 431] on div "# orden de compra" at bounding box center [679, 437] width 458 height 56
click at [544, 453] on input "text" at bounding box center [679, 449] width 457 height 24
paste input "**********"
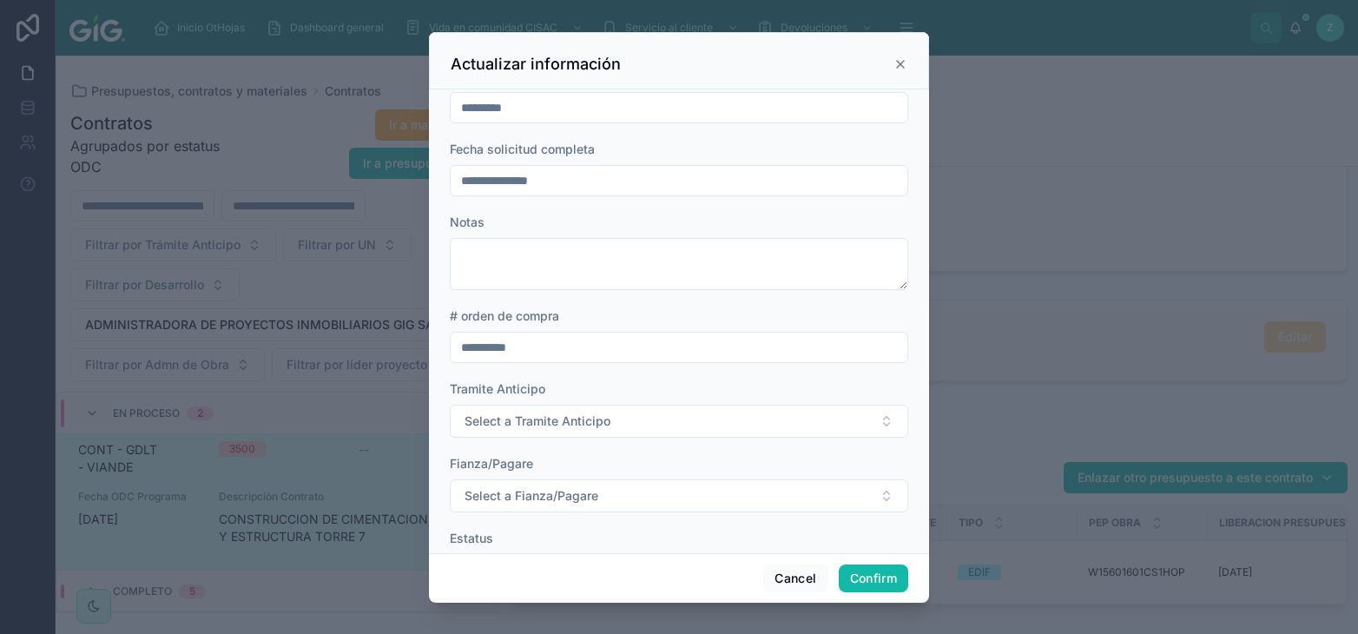
scroll to position [168, 0]
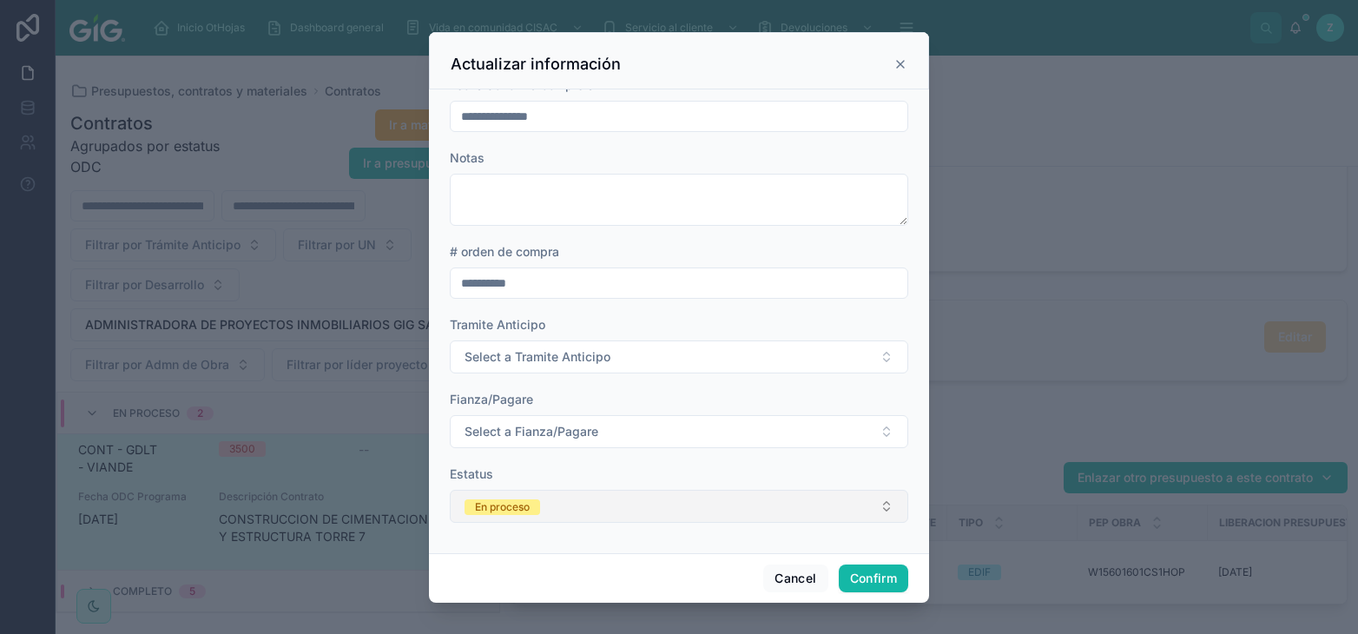
type input "**********"
click at [589, 491] on button "En proceso" at bounding box center [679, 506] width 458 height 33
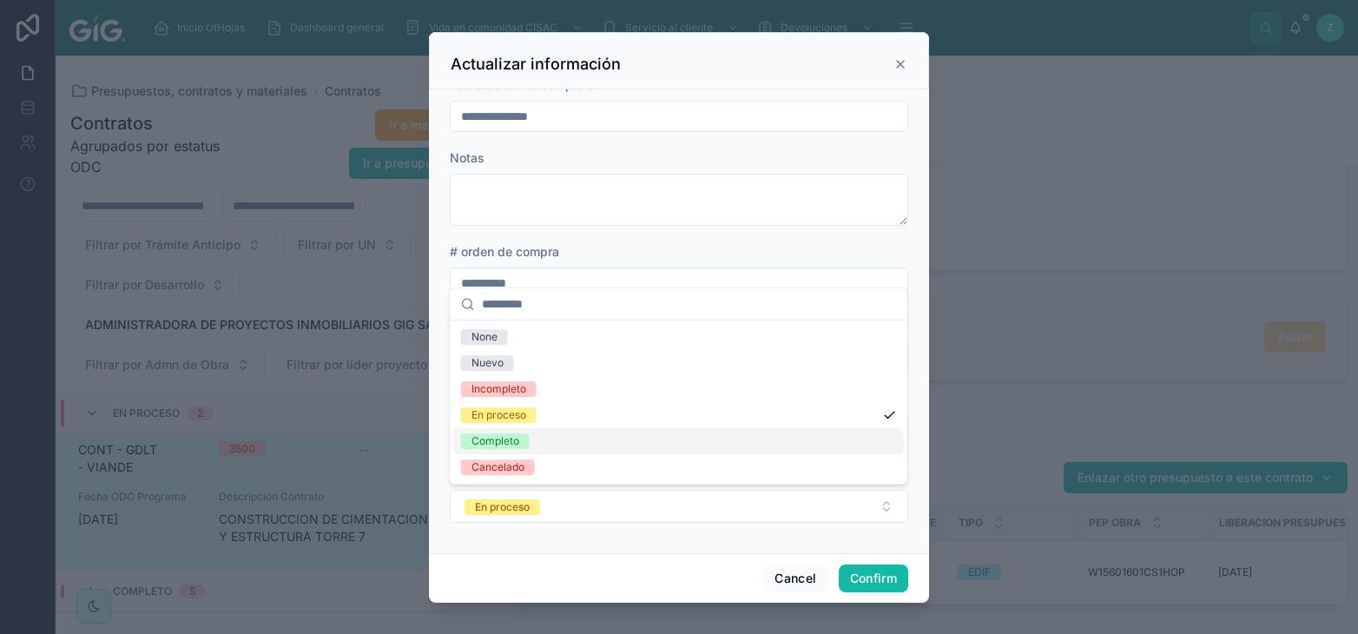
click at [531, 445] on div "Completo" at bounding box center [679, 441] width 450 height 26
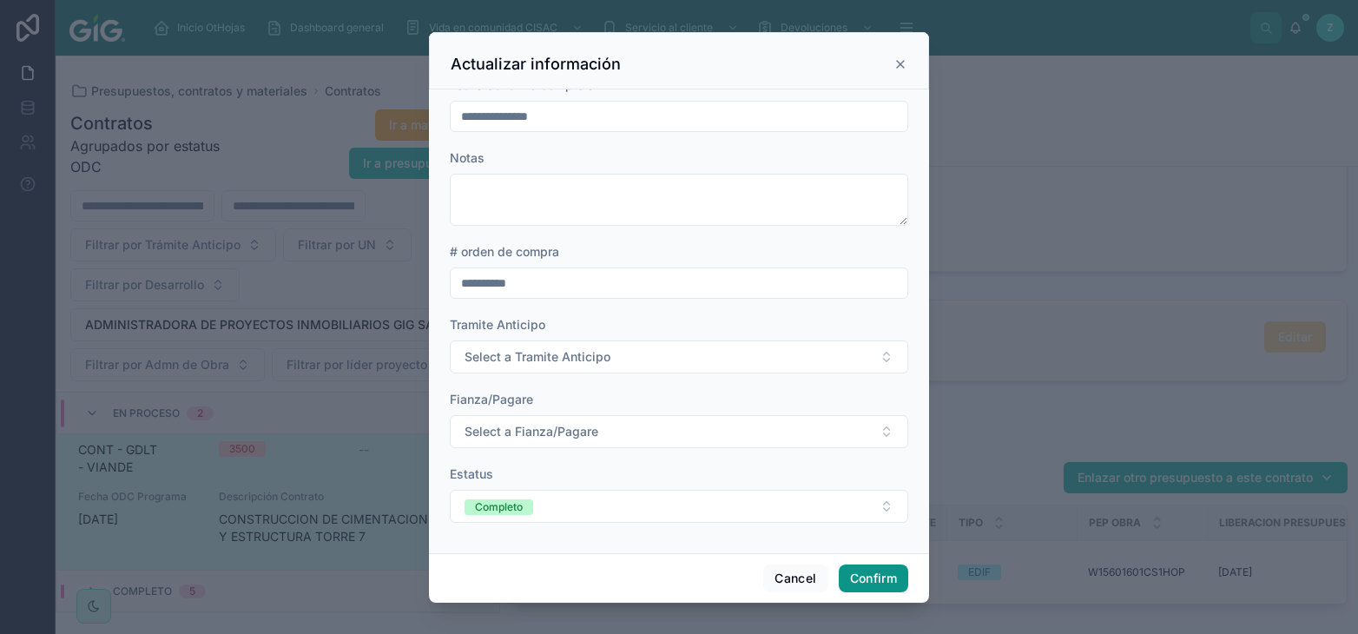
click at [869, 567] on button "Confirm" at bounding box center [873, 578] width 69 height 28
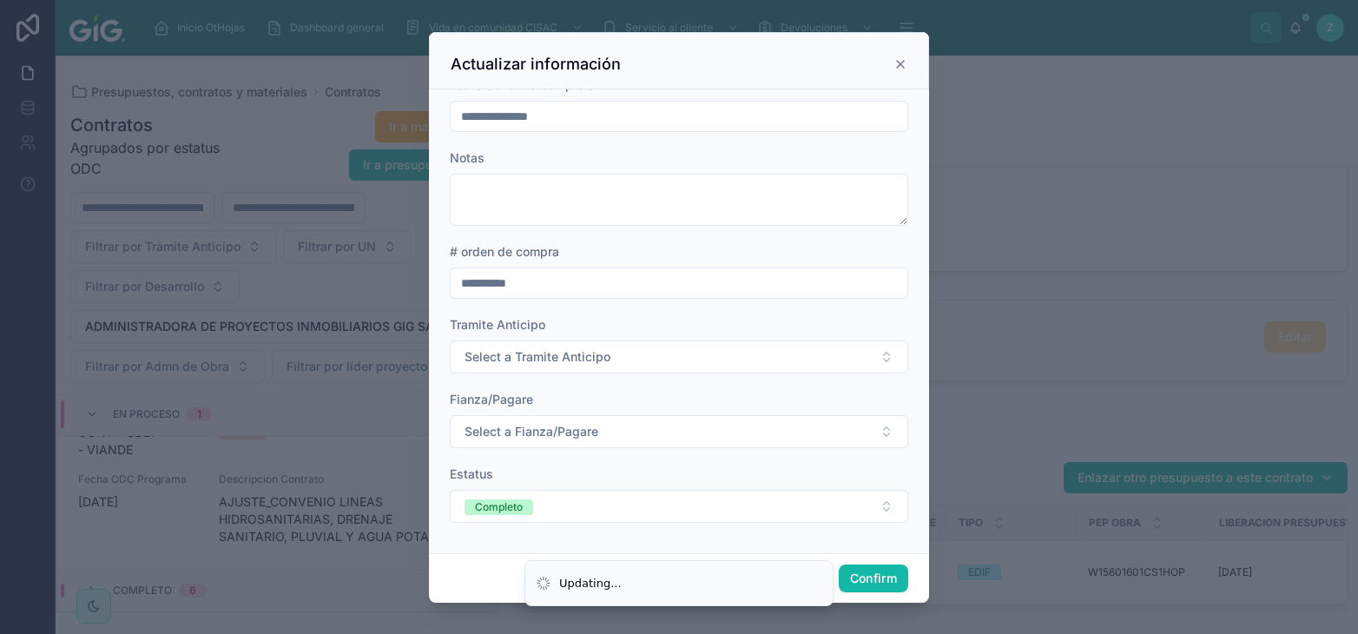
scroll to position [60, 0]
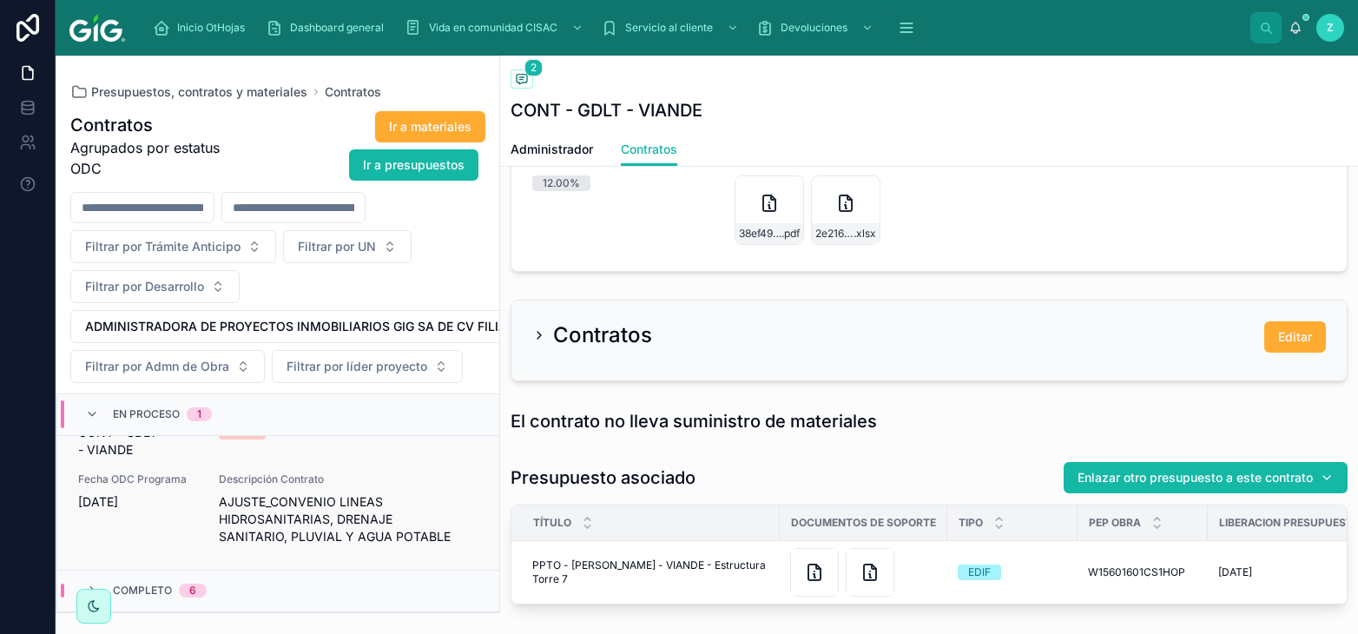
click at [334, 477] on span "Descripción Contrato" at bounding box center [349, 479] width 260 height 14
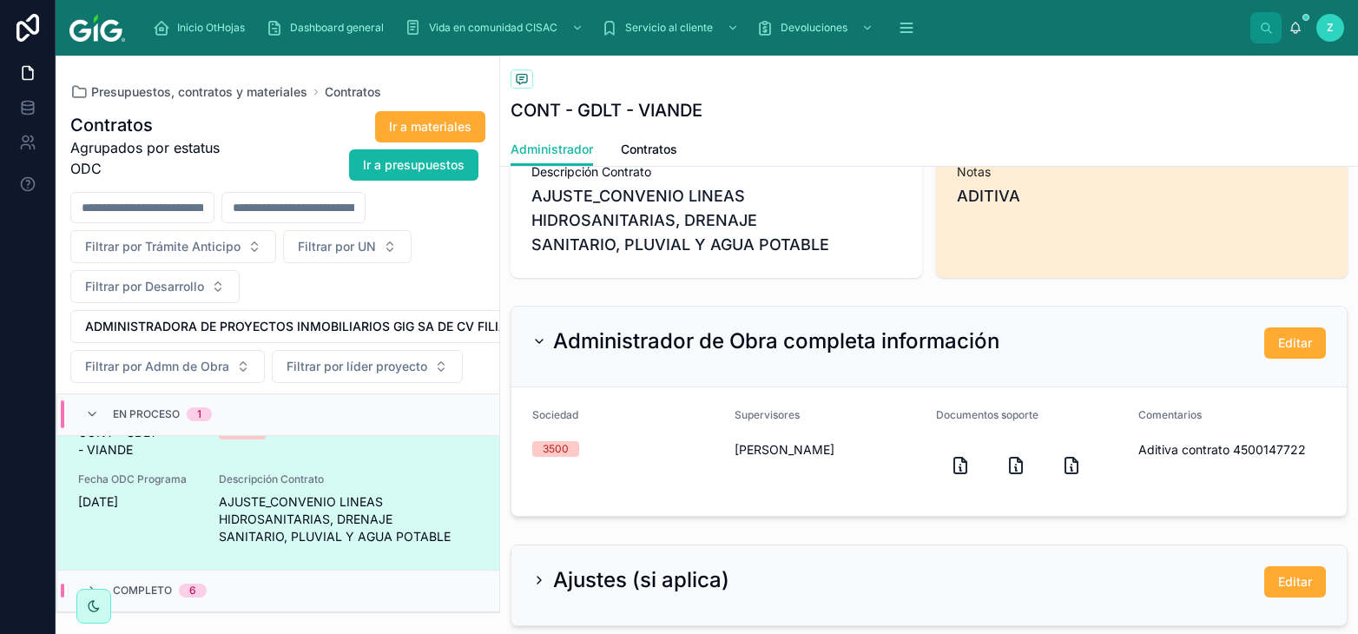
scroll to position [670, 0]
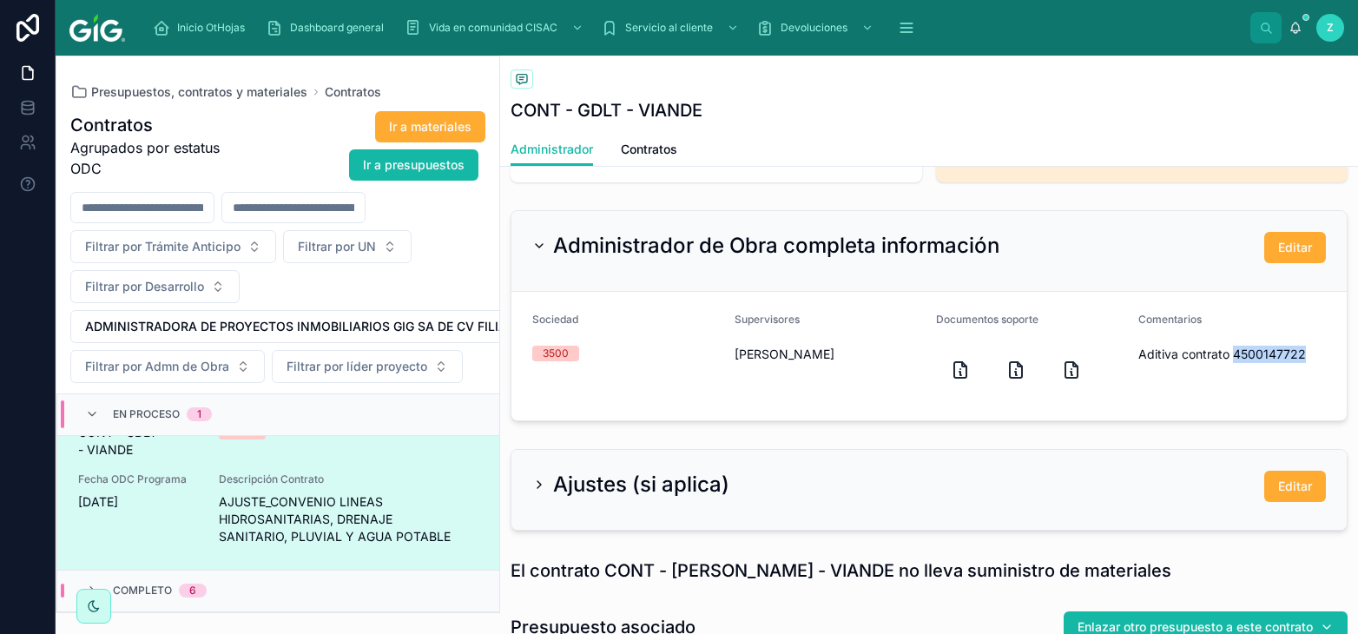
drag, startPoint x: 1231, startPoint y: 350, endPoint x: 1302, endPoint y: 350, distance: 71.2
click at [1302, 350] on span "Aditiva contrato 4500147722" at bounding box center [1232, 353] width 188 height 17
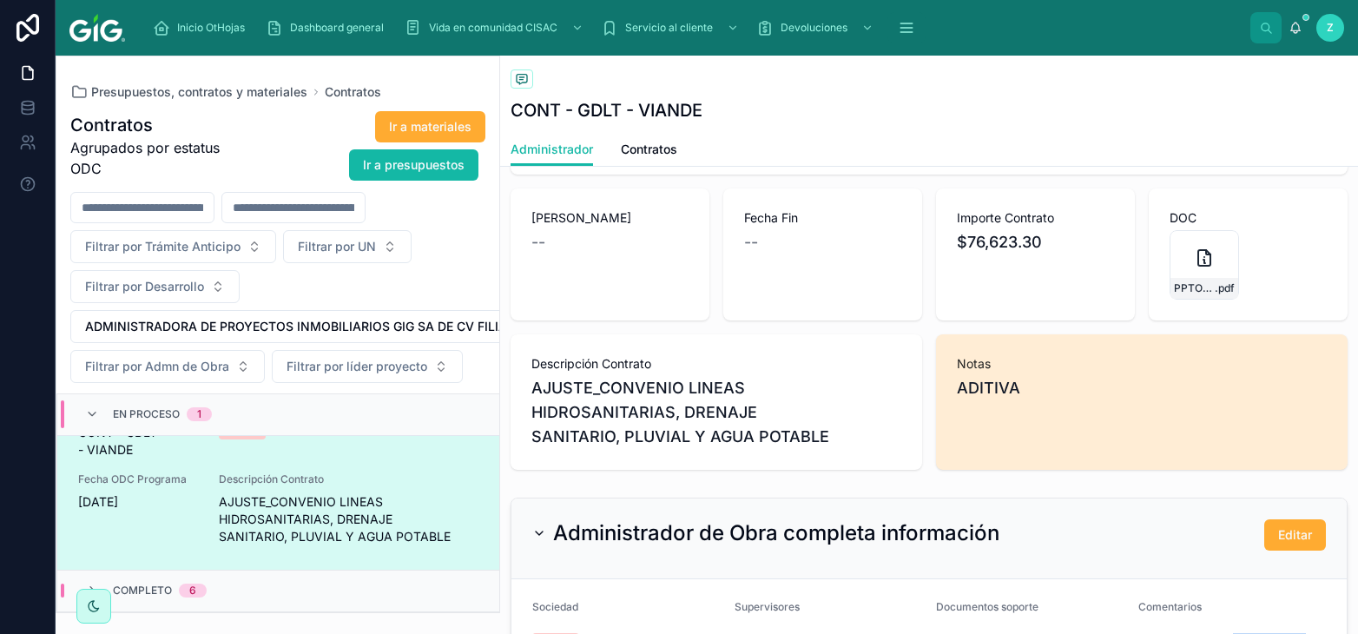
scroll to position [575, 0]
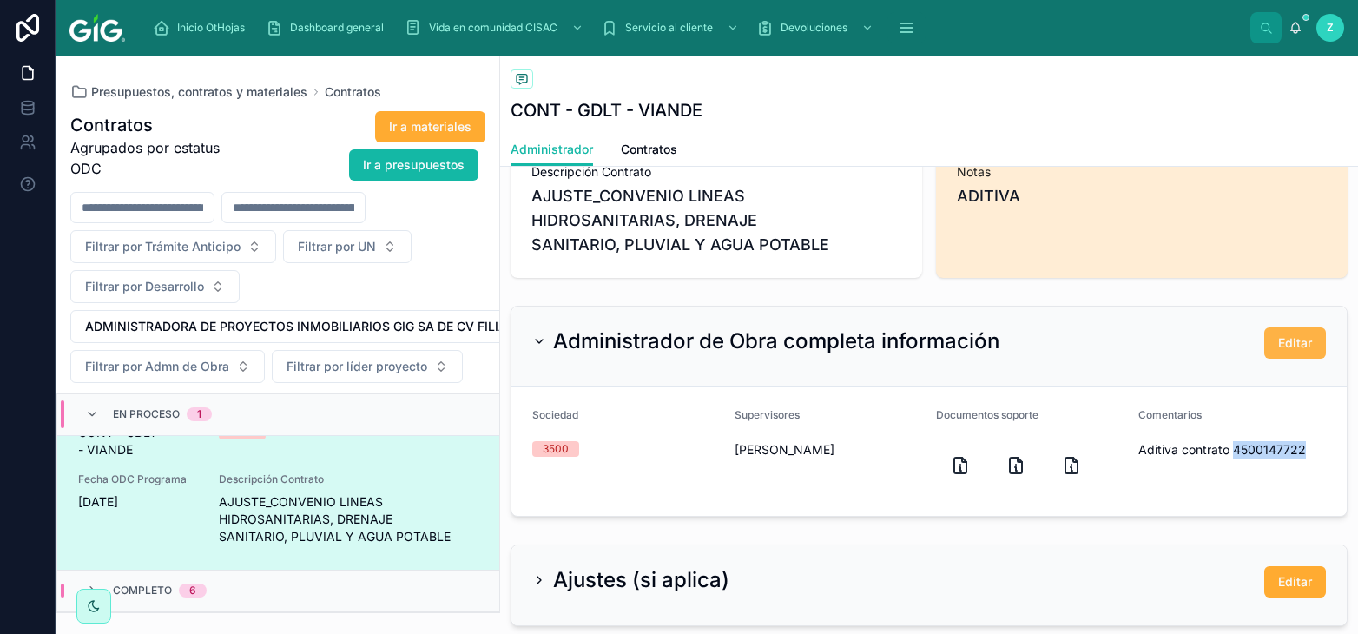
click at [1297, 337] on span "Editar" at bounding box center [1295, 342] width 34 height 17
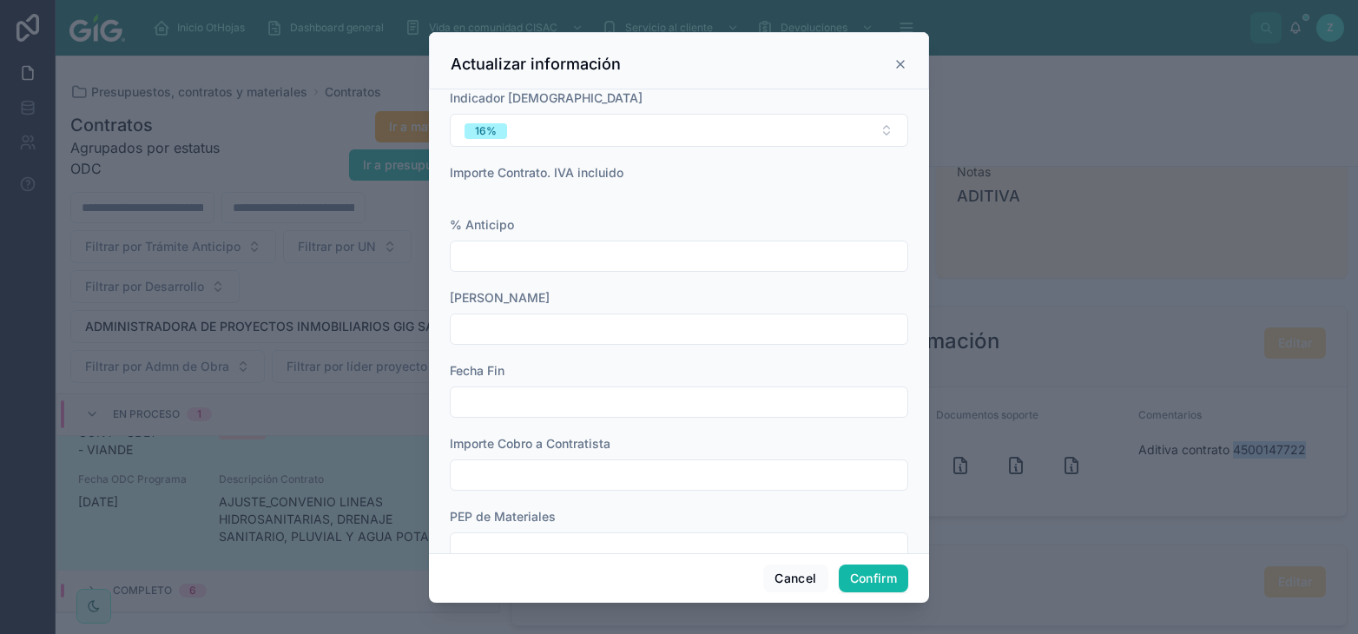
click at [560, 334] on input "text" at bounding box center [679, 329] width 457 height 24
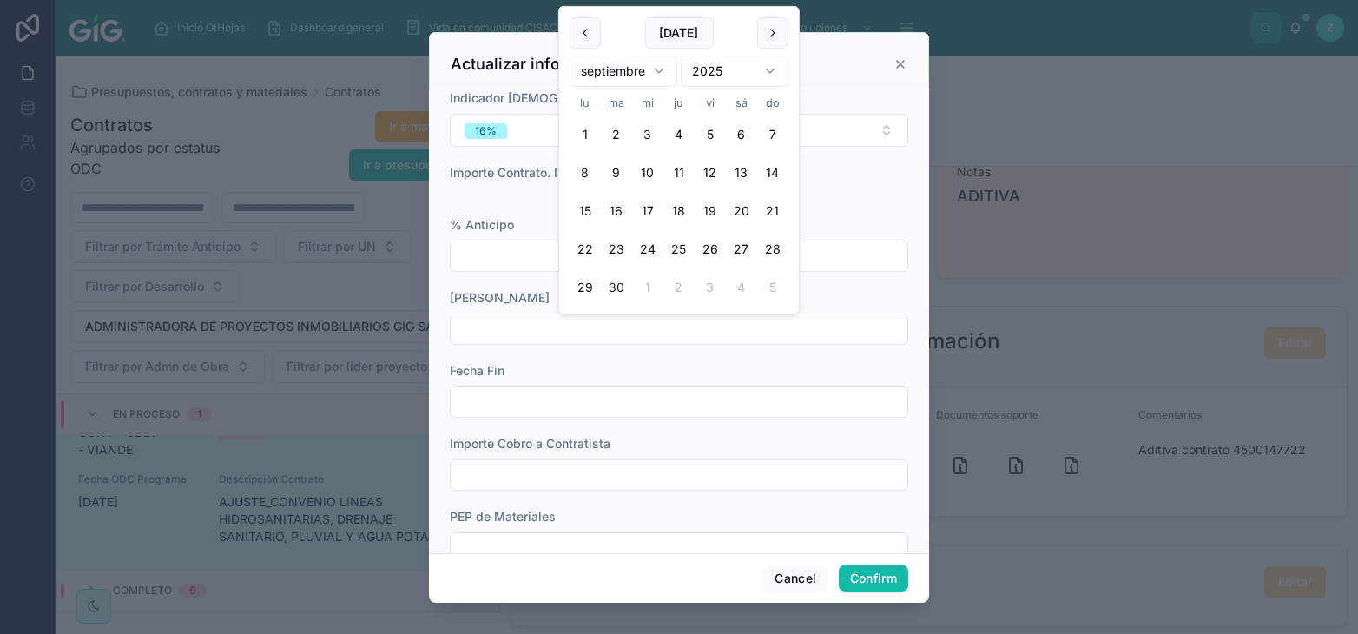
click at [681, 248] on button "25" at bounding box center [678, 249] width 31 height 31
type input "*********"
click at [553, 399] on input "text" at bounding box center [679, 402] width 457 height 24
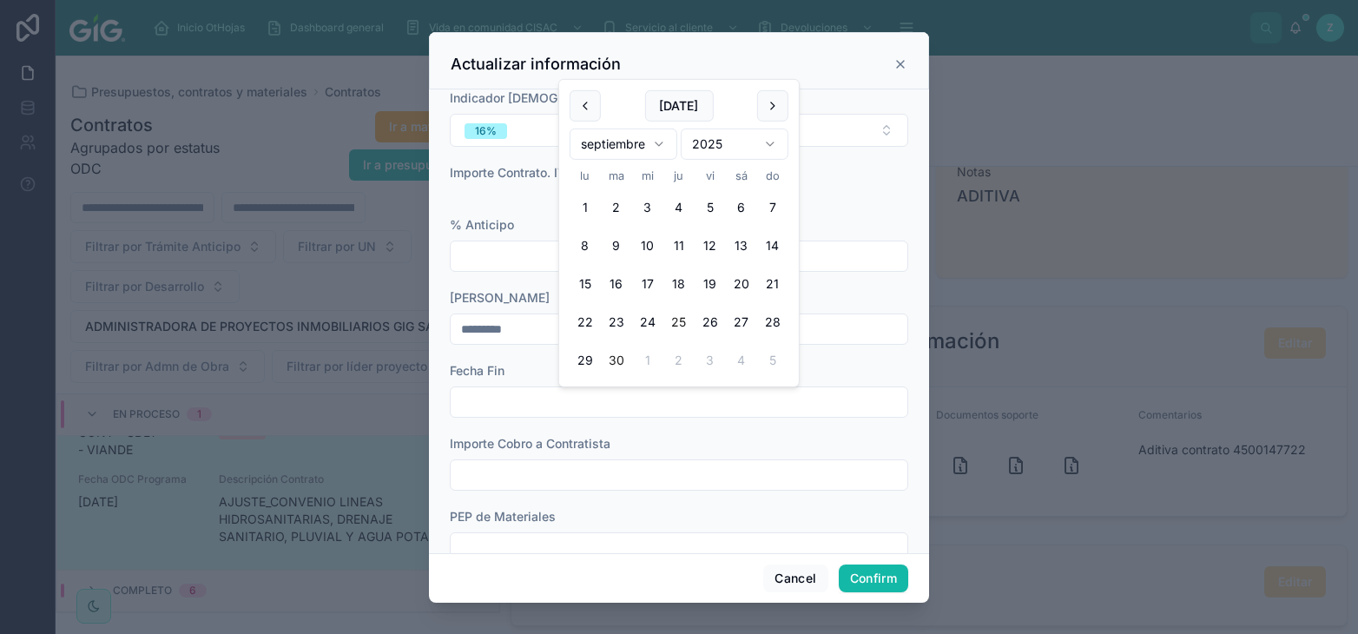
click at [673, 319] on button "25" at bounding box center [678, 321] width 31 height 31
type input "*********"
click at [891, 572] on button "Confirm" at bounding box center [873, 578] width 69 height 28
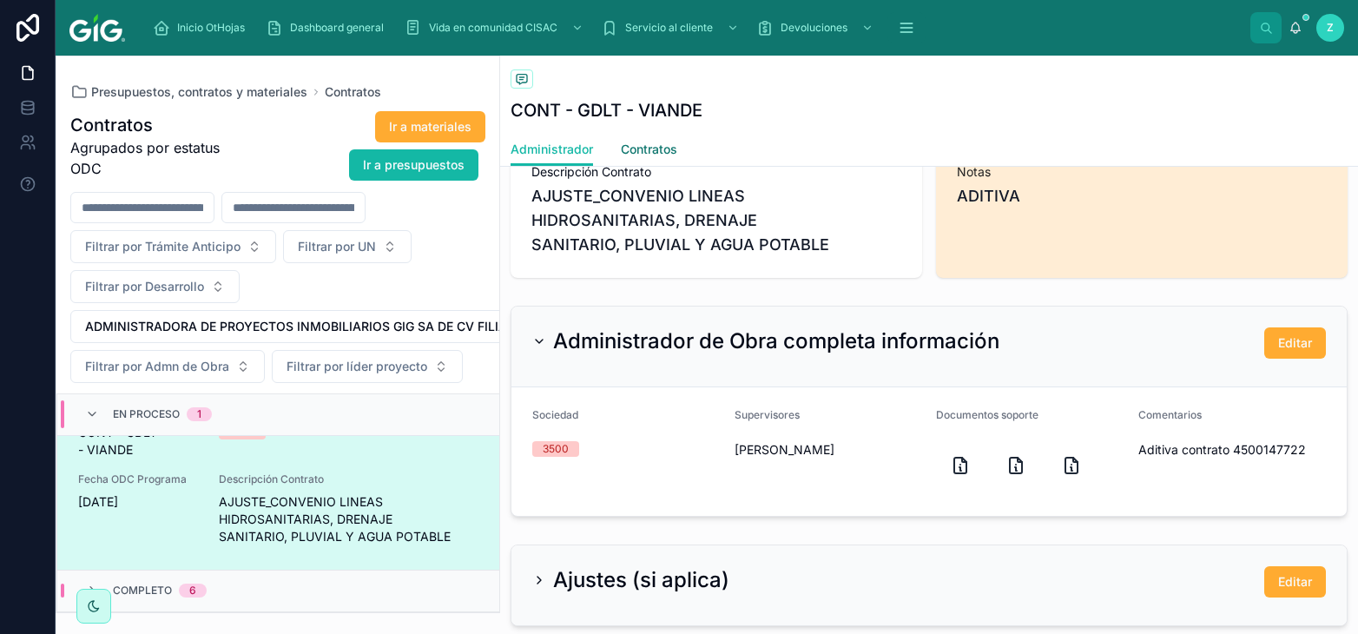
click at [661, 142] on span "Contratos" at bounding box center [649, 149] width 56 height 17
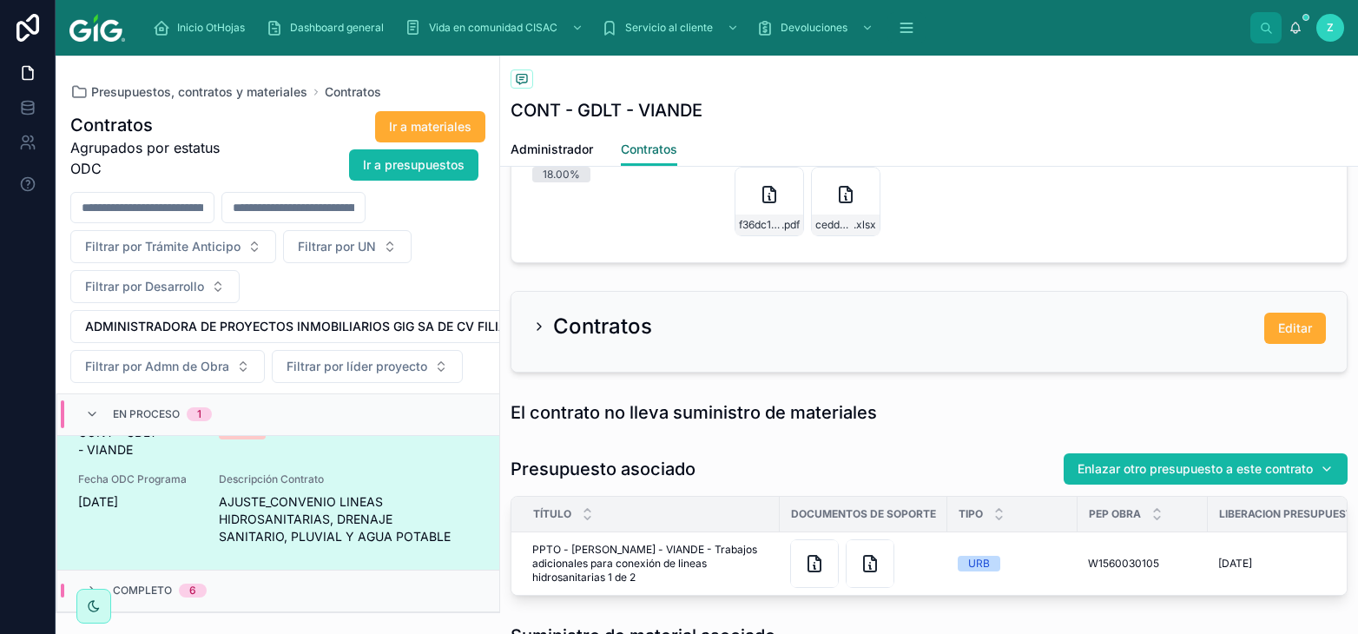
scroll to position [1725, 0]
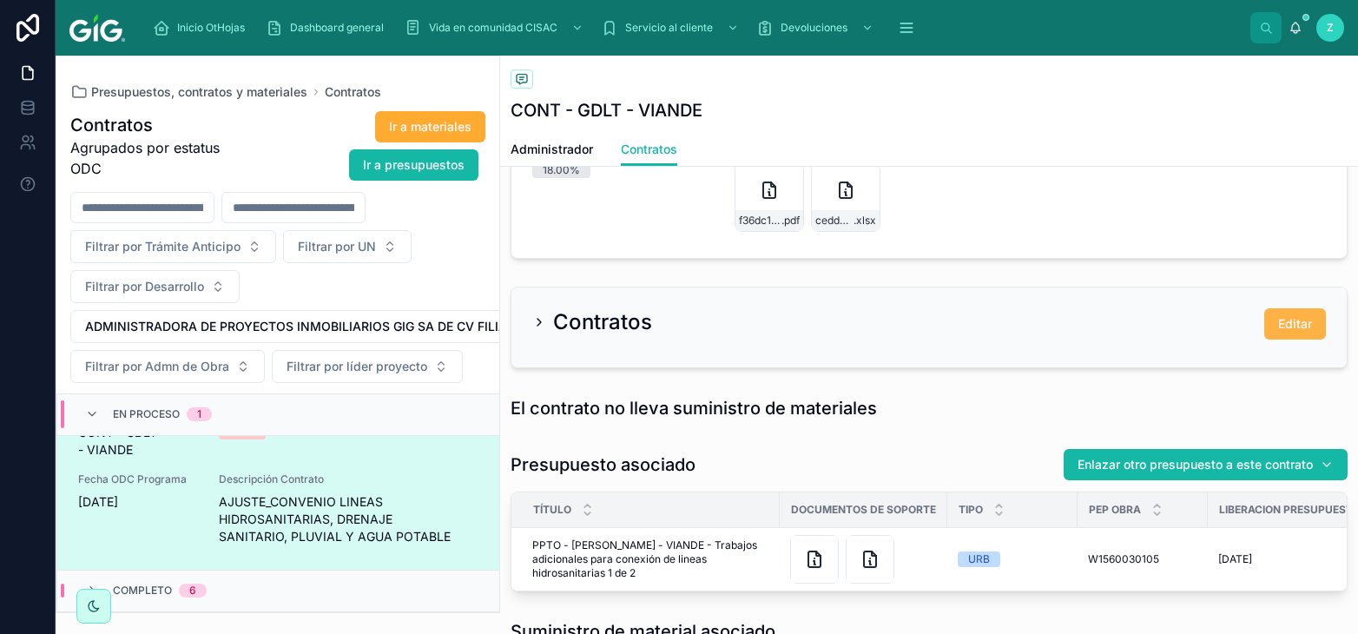
click at [1312, 326] on button "Editar" at bounding box center [1295, 323] width 62 height 31
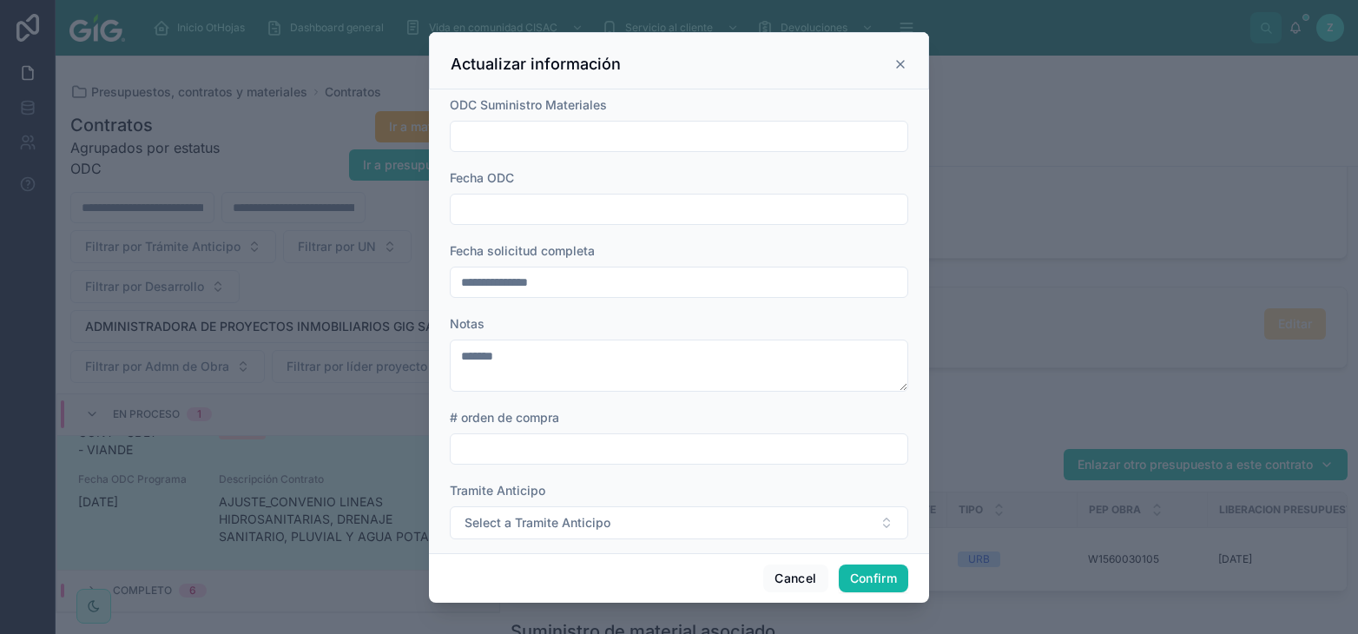
click at [557, 214] on input "text" at bounding box center [679, 209] width 457 height 24
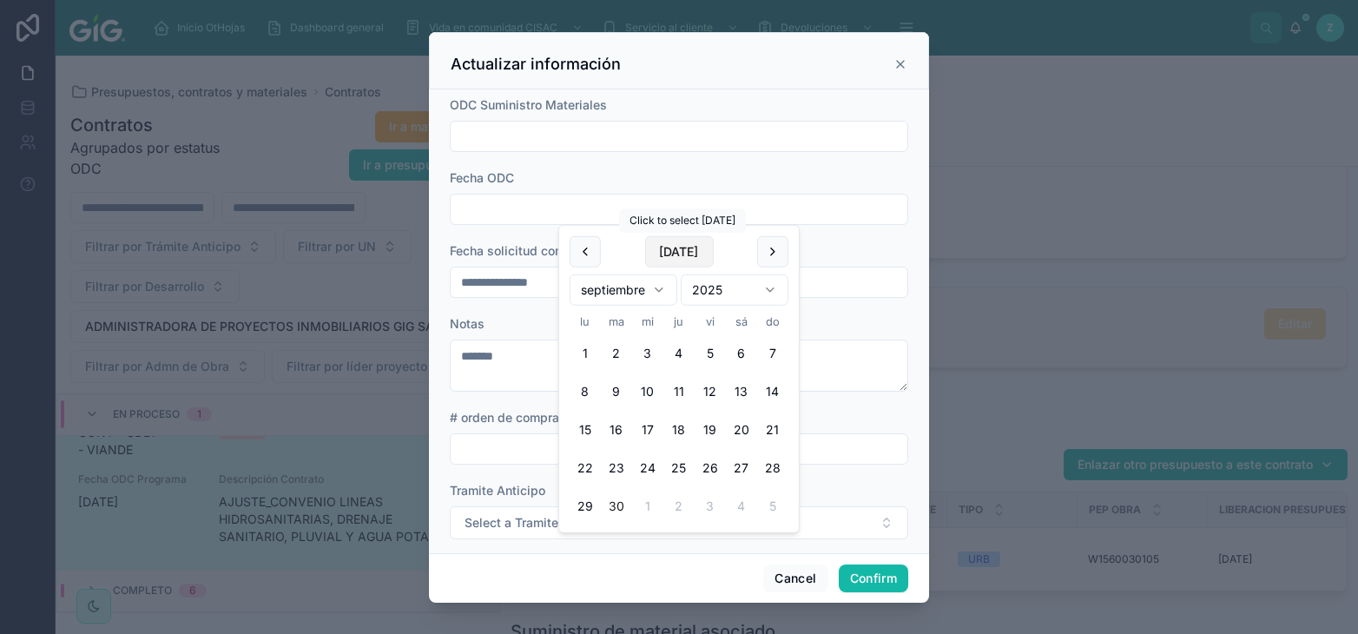
click at [663, 251] on button "Today" at bounding box center [678, 251] width 69 height 31
type input "*********"
click at [518, 447] on input "text" at bounding box center [679, 449] width 457 height 24
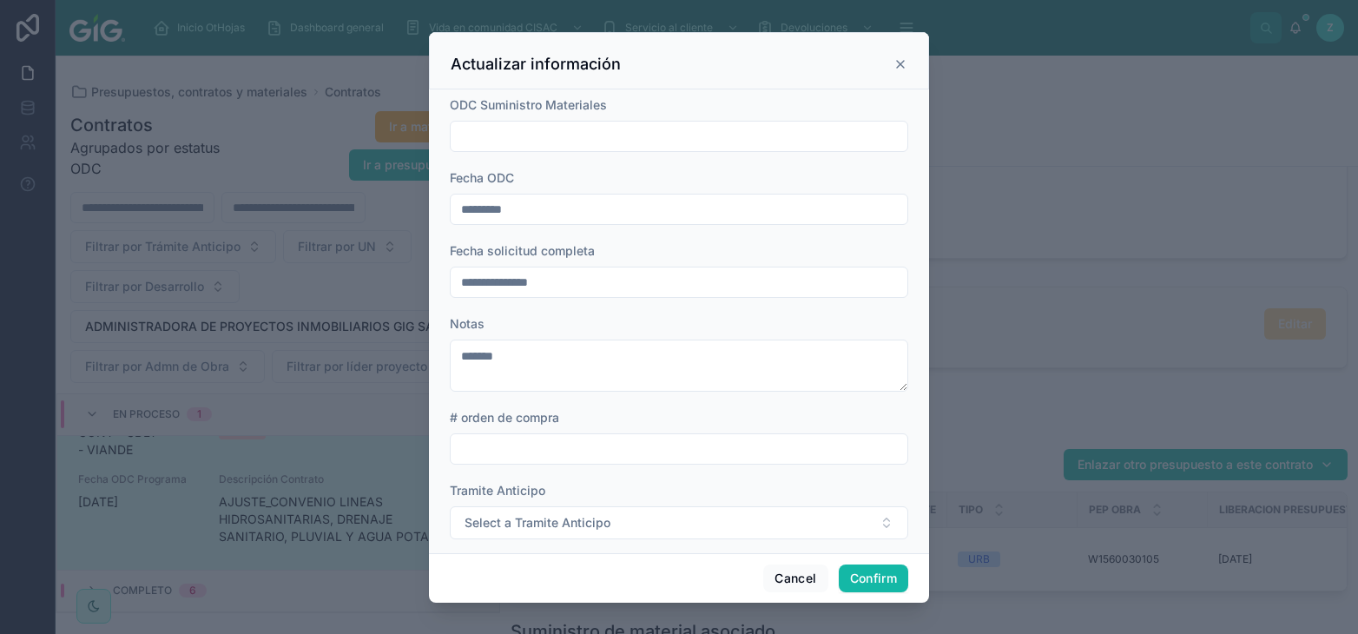
paste input "**********"
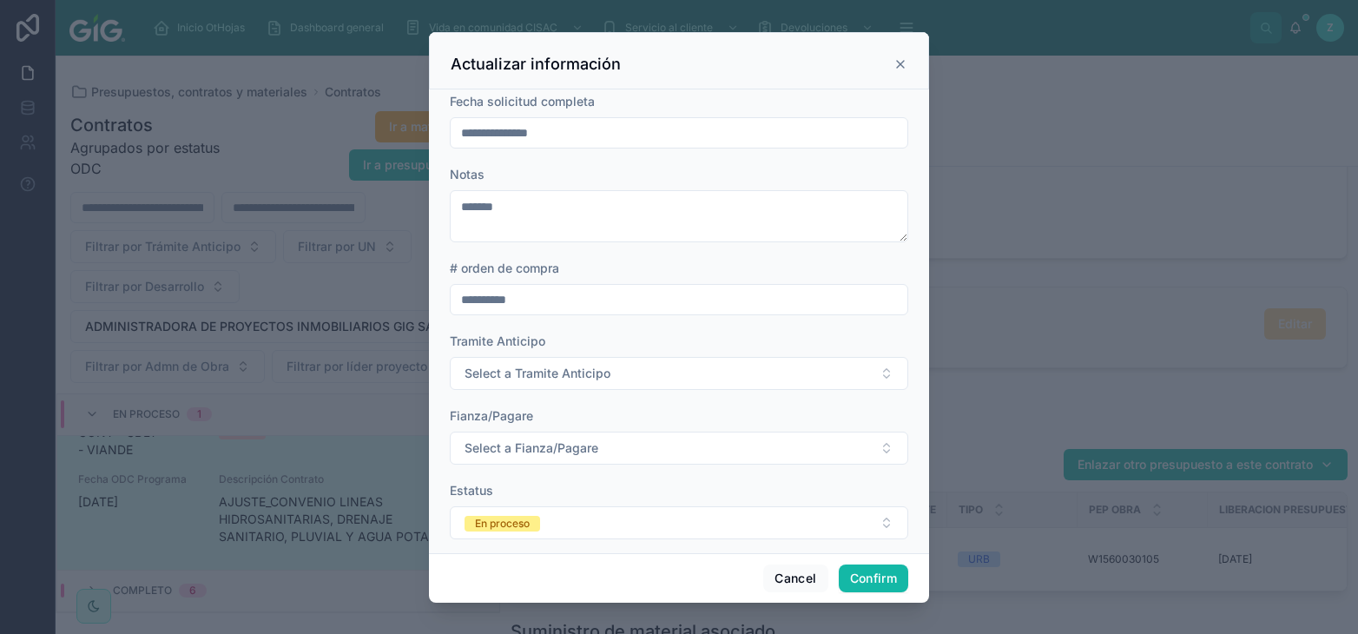
scroll to position [168, 0]
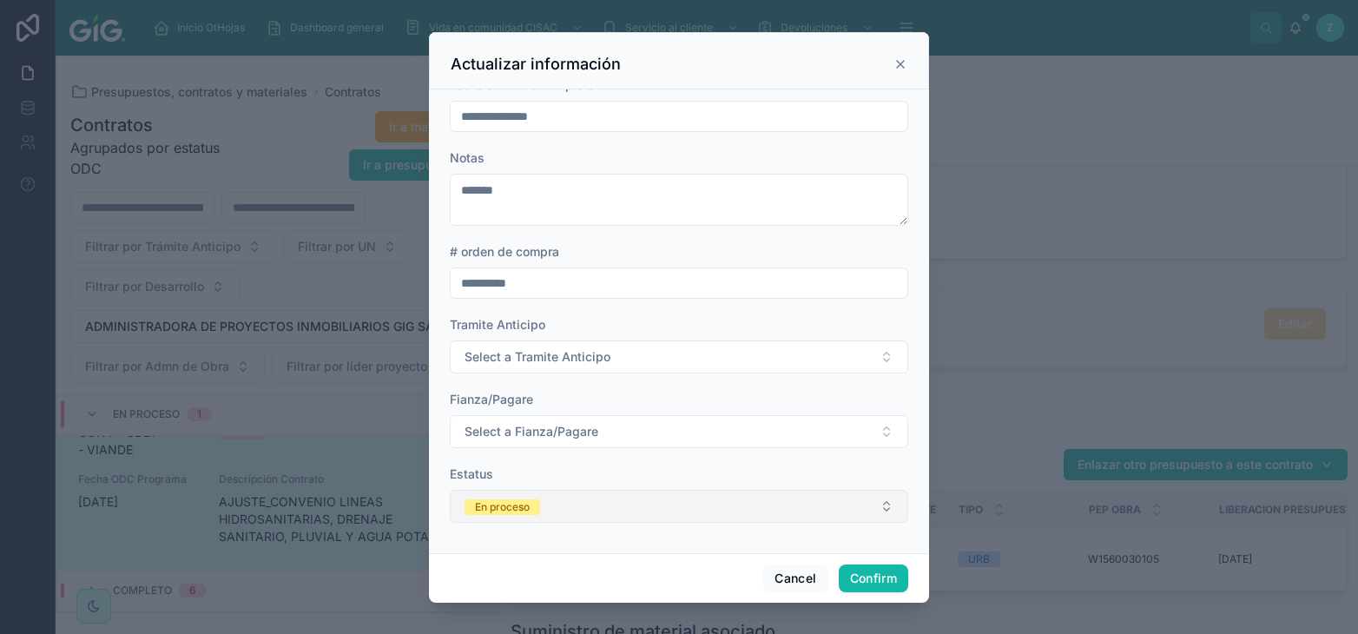
click at [599, 500] on button "En proceso" at bounding box center [679, 506] width 458 height 33
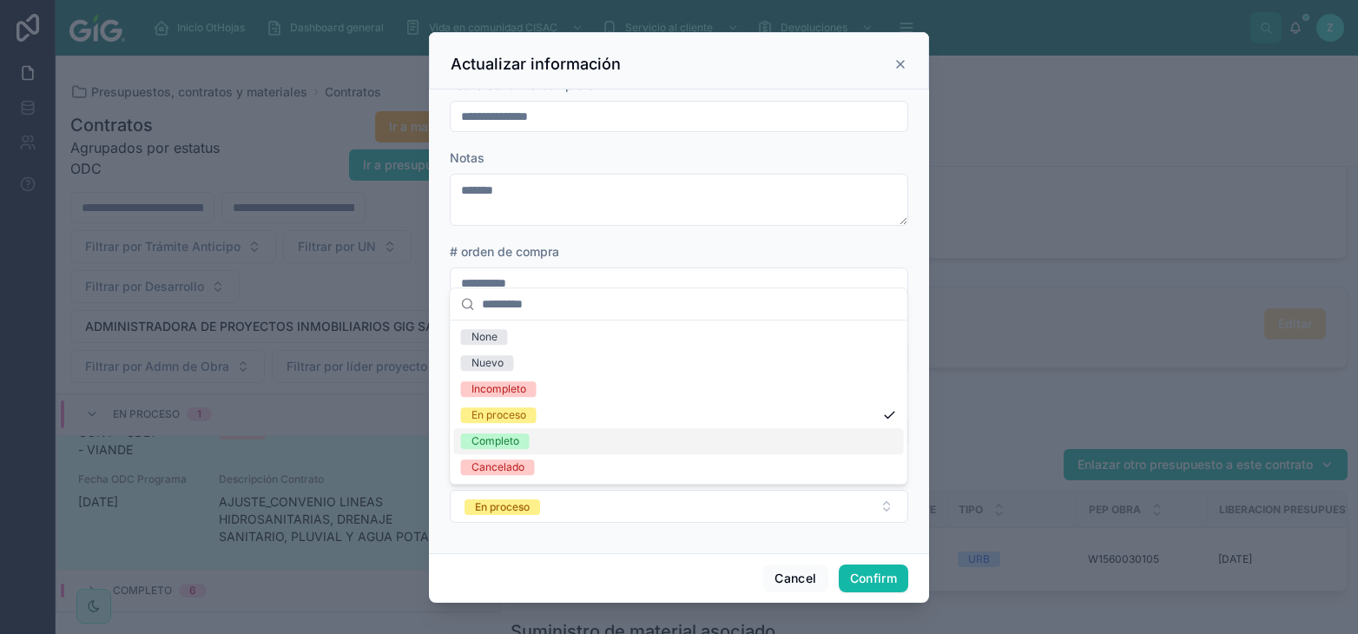
click at [505, 440] on div "Completo" at bounding box center [495, 441] width 48 height 16
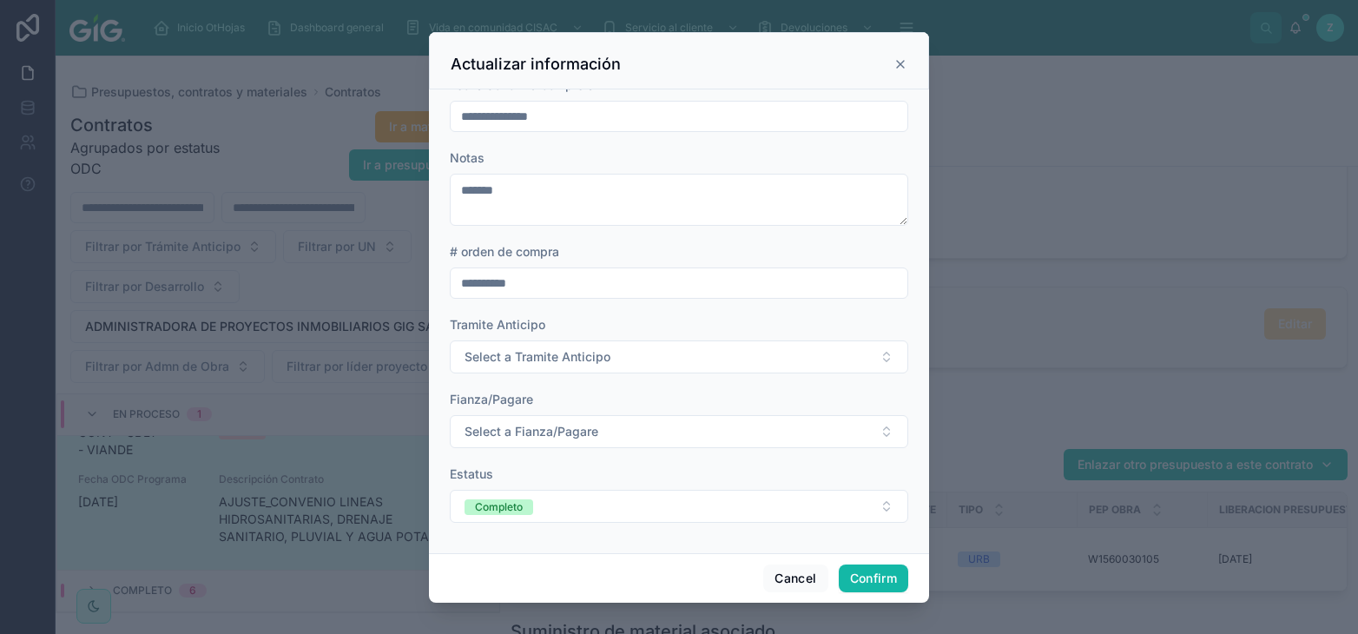
click at [567, 279] on input "**********" at bounding box center [679, 283] width 457 height 24
type input "**********"
click at [865, 570] on button "Confirm" at bounding box center [873, 578] width 69 height 28
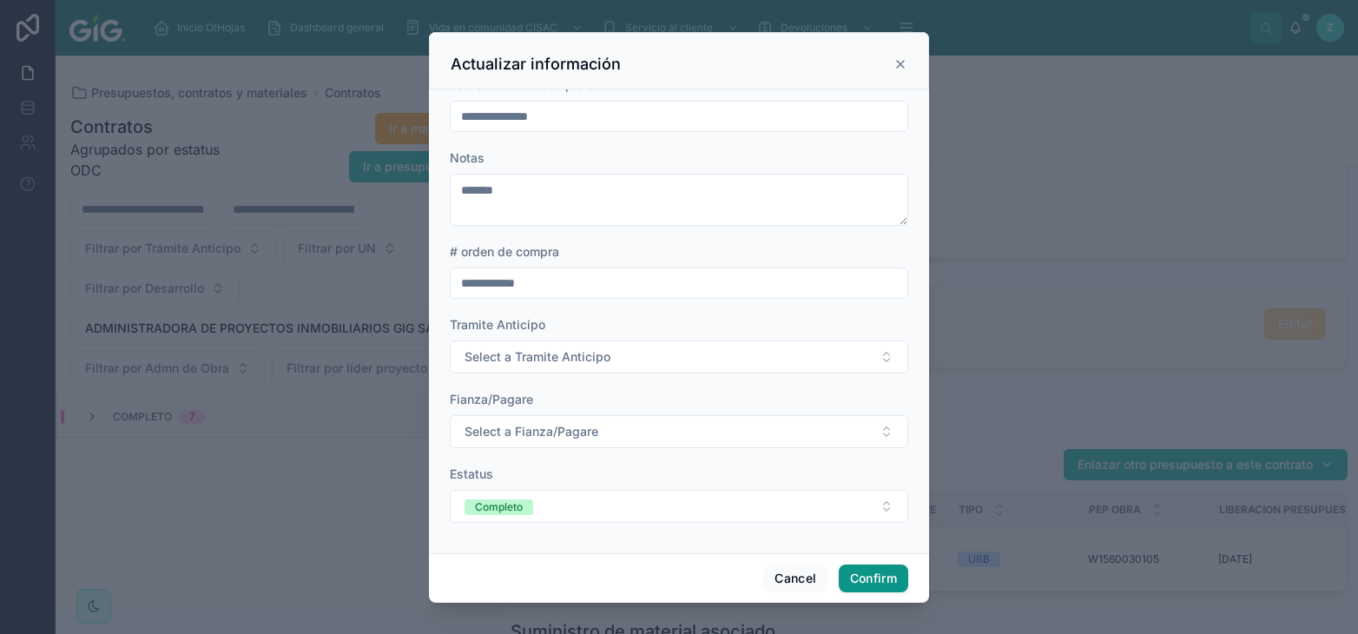
scroll to position [0, 0]
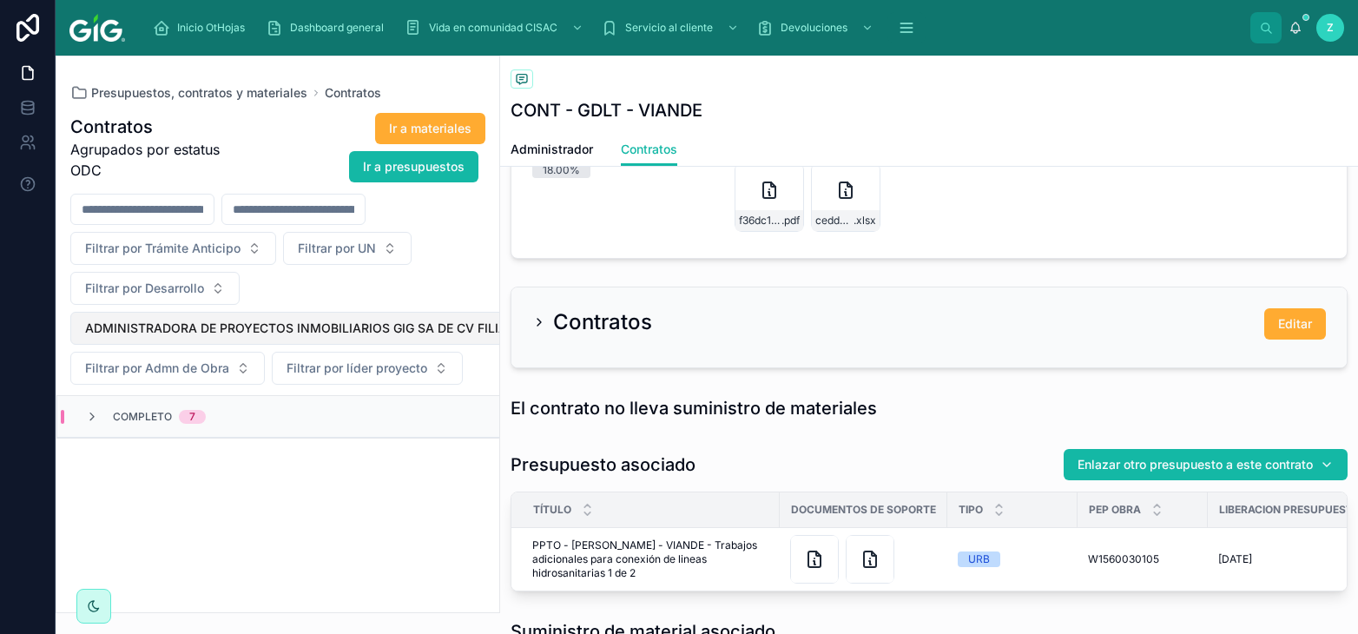
click at [441, 325] on span "ADMINISTRADORA DE PROYECTOS INMOBILIARIOS GIG SA DE CV FILIAL 2100000008" at bounding box center [339, 327] width 508 height 17
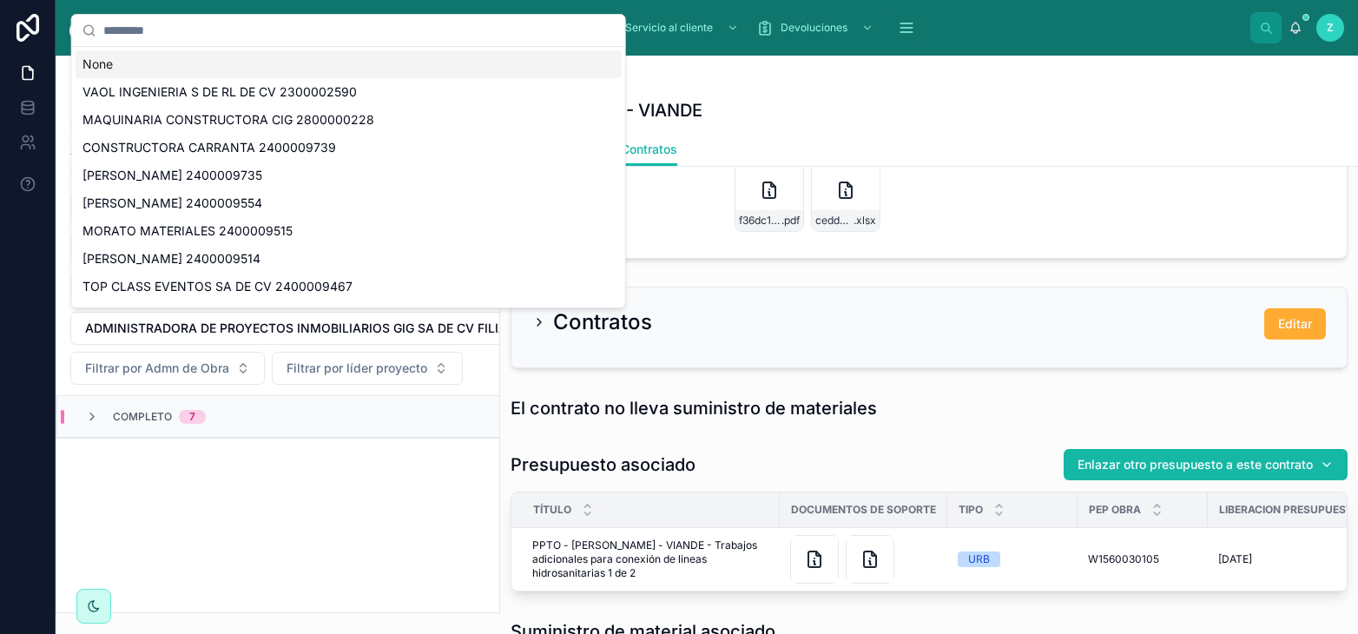
click at [126, 58] on div "None" at bounding box center [349, 64] width 546 height 28
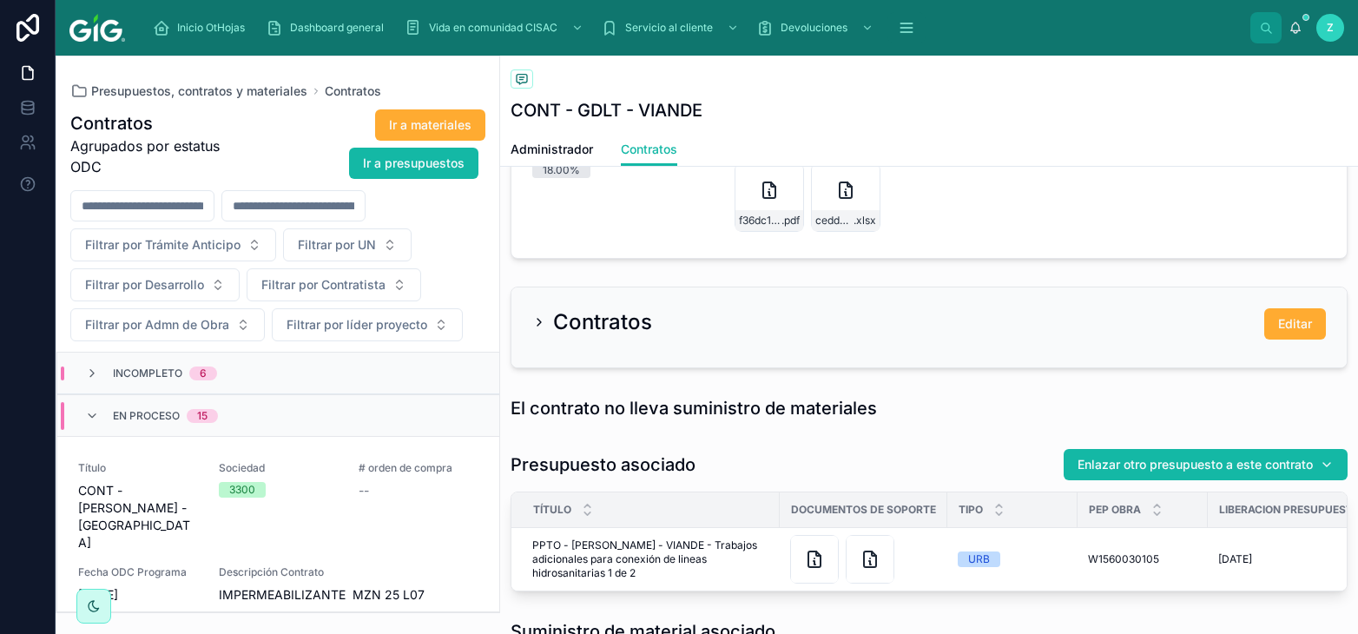
click at [365, 210] on input "text" at bounding box center [293, 206] width 142 height 24
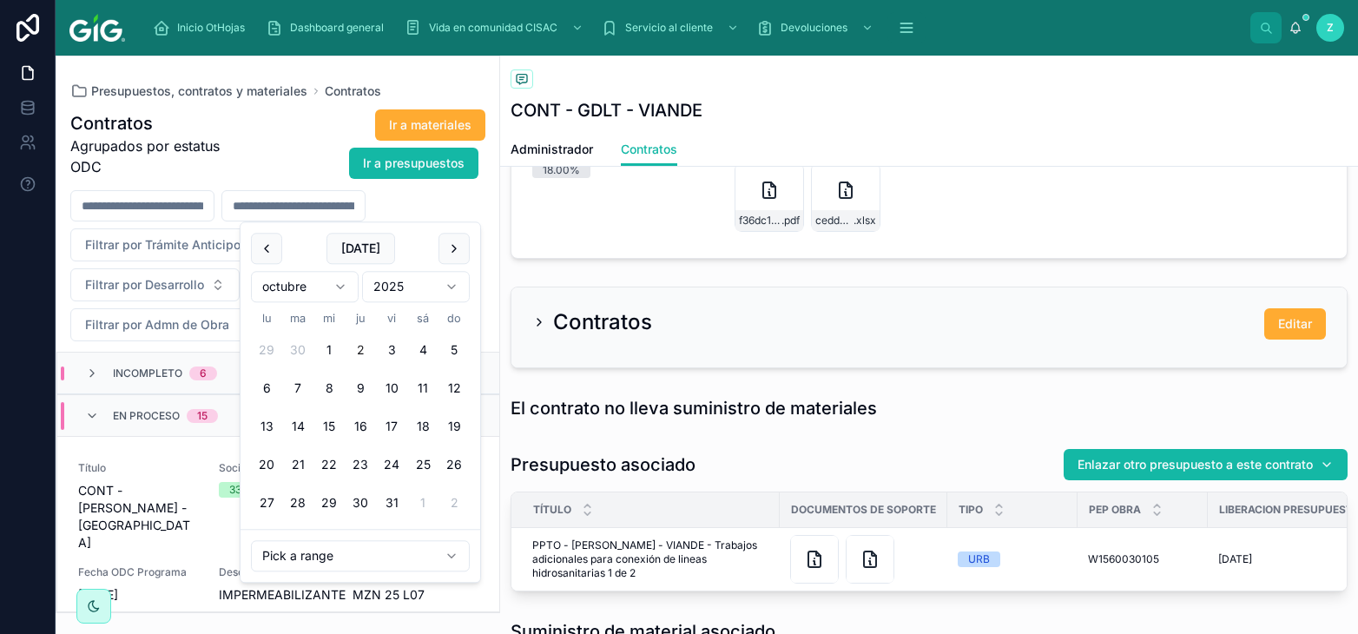
click at [360, 348] on button "2" at bounding box center [360, 349] width 31 height 31
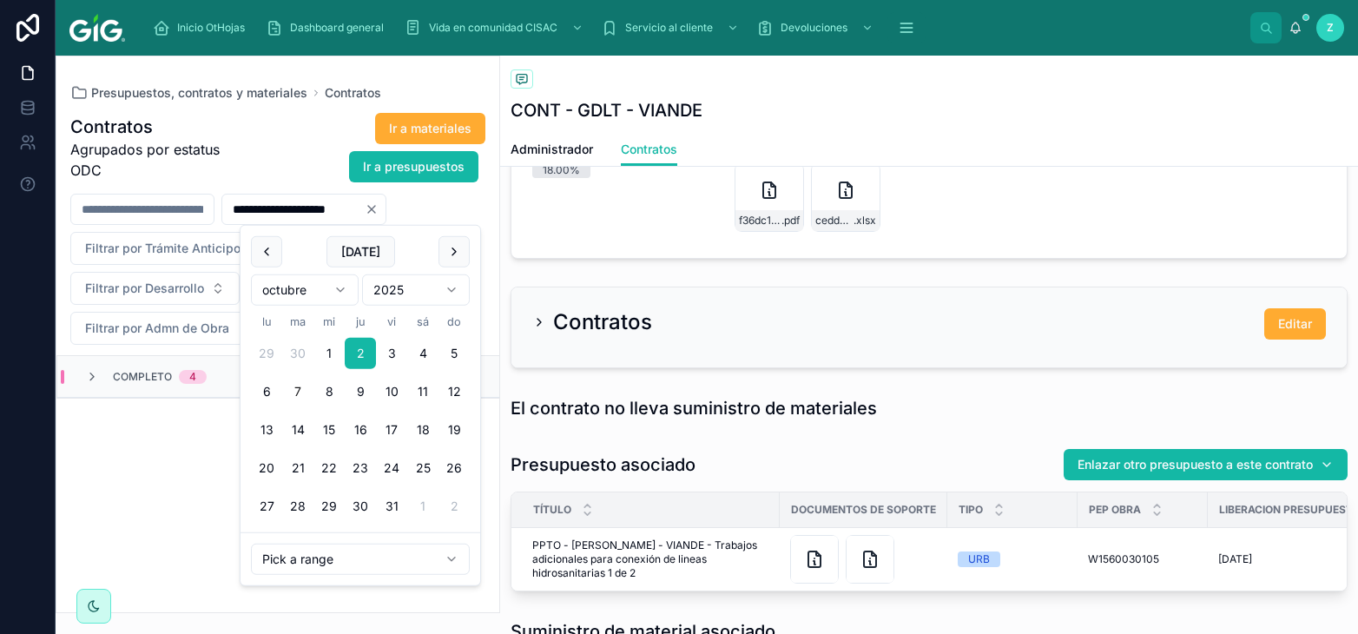
click at [302, 392] on button "7" at bounding box center [297, 391] width 31 height 31
type input "**********"
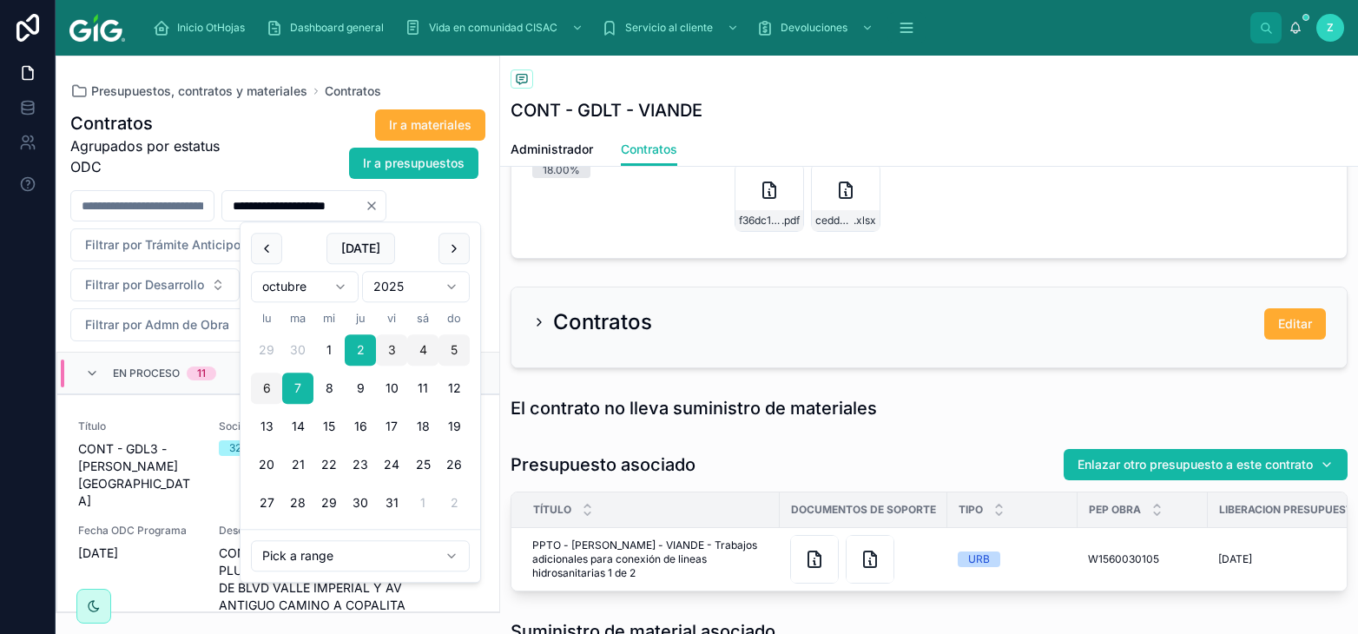
click at [300, 167] on div "Ir a materiales Ir a presupuestos" at bounding box center [363, 144] width 246 height 71
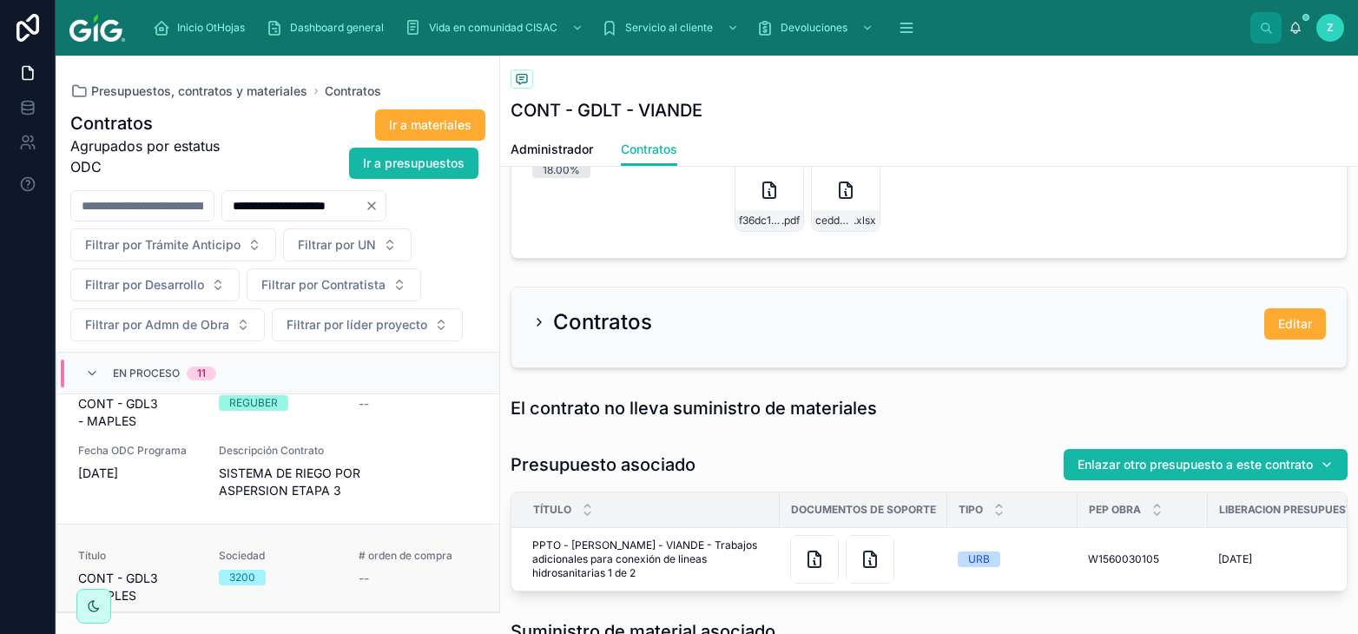
scroll to position [1902, 0]
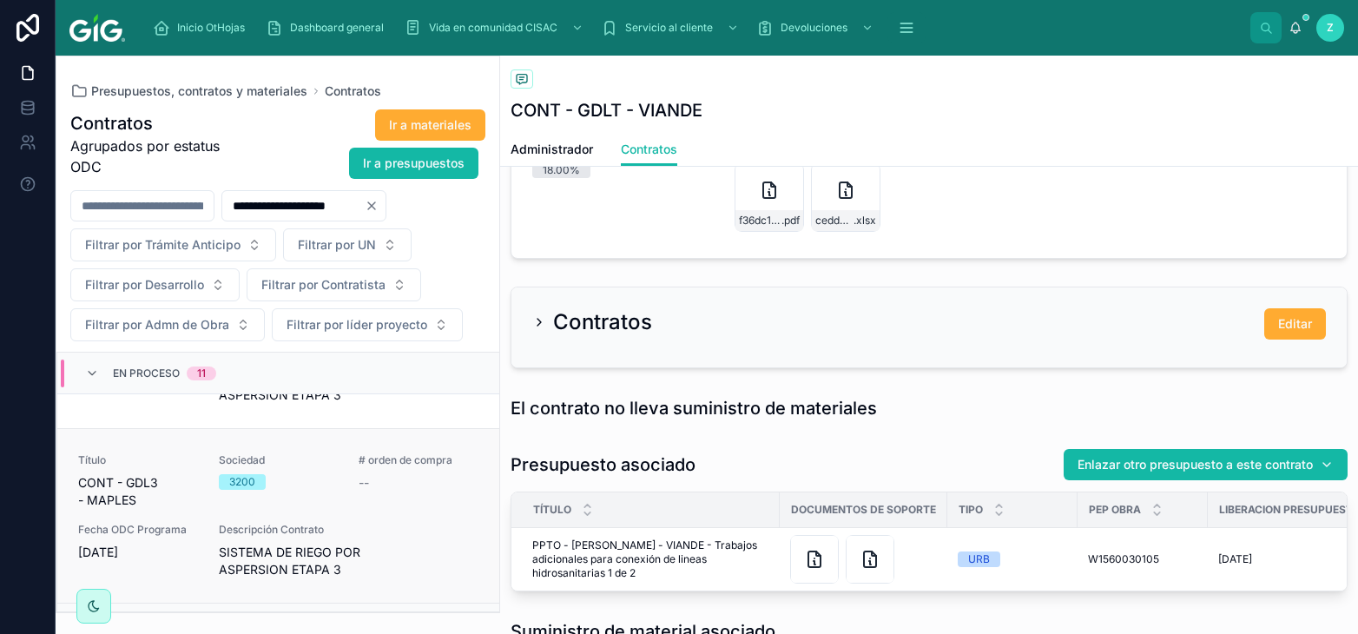
click at [348, 523] on div "Descripción Contrato SISTEMA DE RIEGO POR ASPERSION ETAPA 3" at bounding box center [349, 551] width 260 height 56
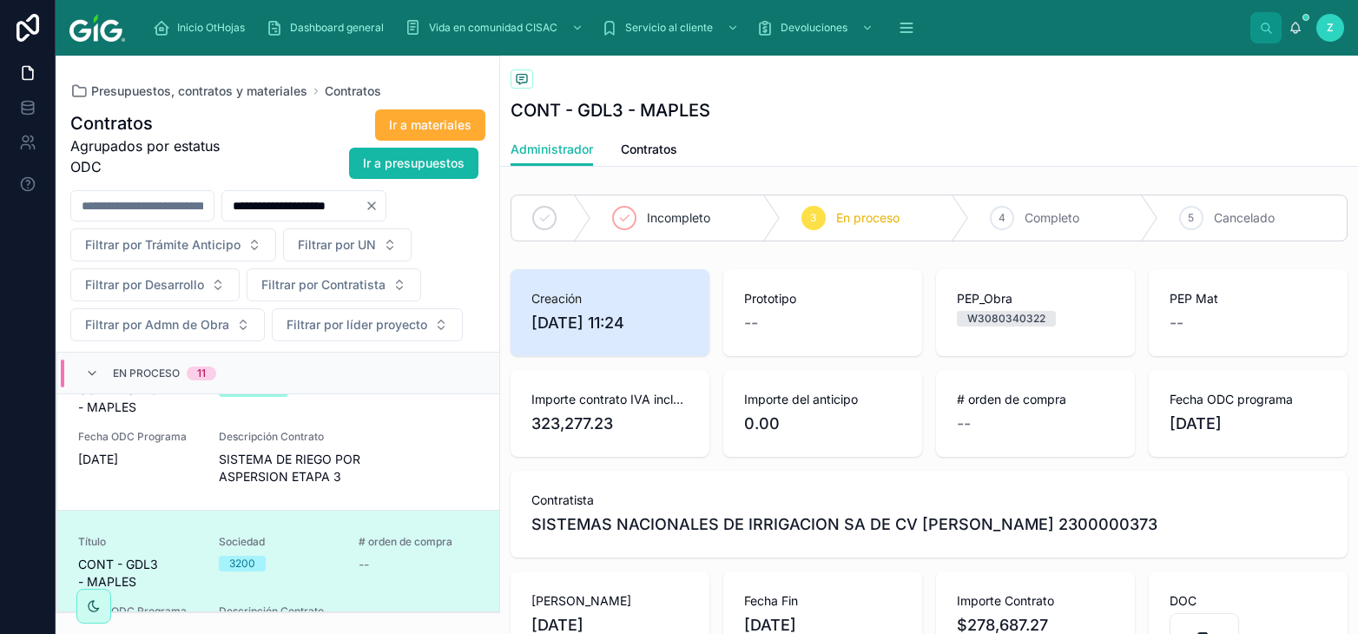
scroll to position [95, 0]
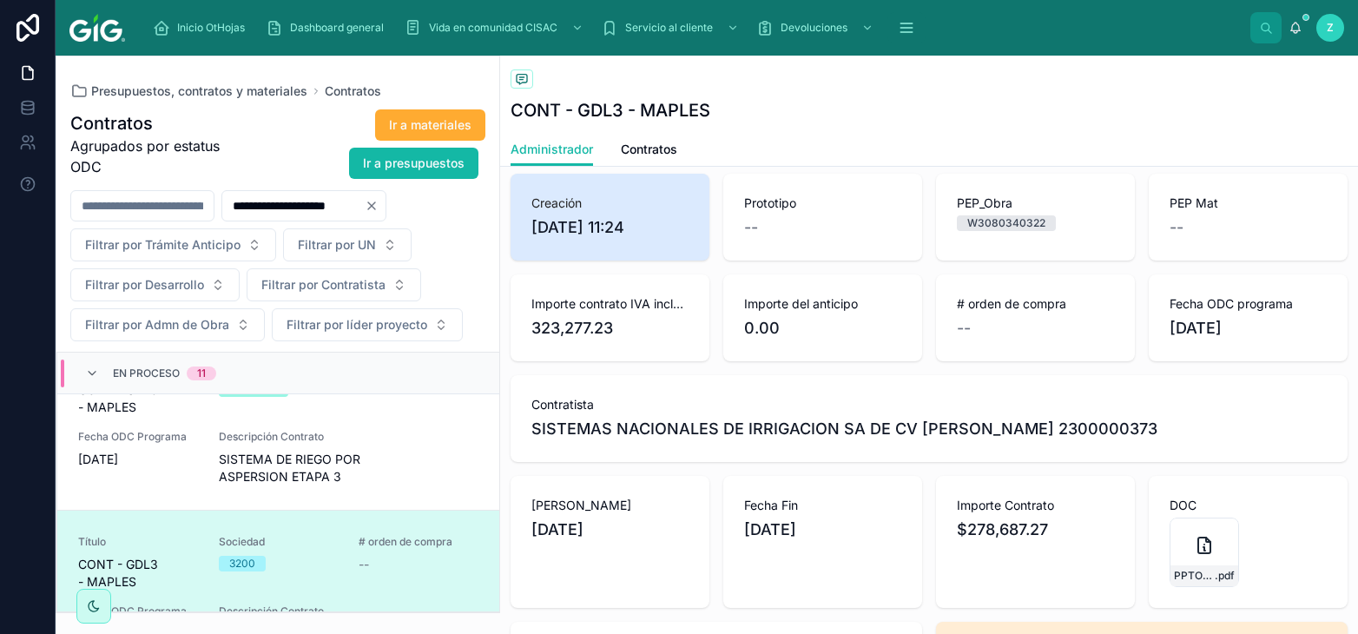
click at [1100, 428] on span "SISTEMAS NACIONALES DE IRRIGACION SA DE CV [PERSON_NAME] 2300000373" at bounding box center [844, 429] width 626 height 24
copy span "2300000373"
click at [625, 153] on span "Contratos" at bounding box center [649, 149] width 56 height 17
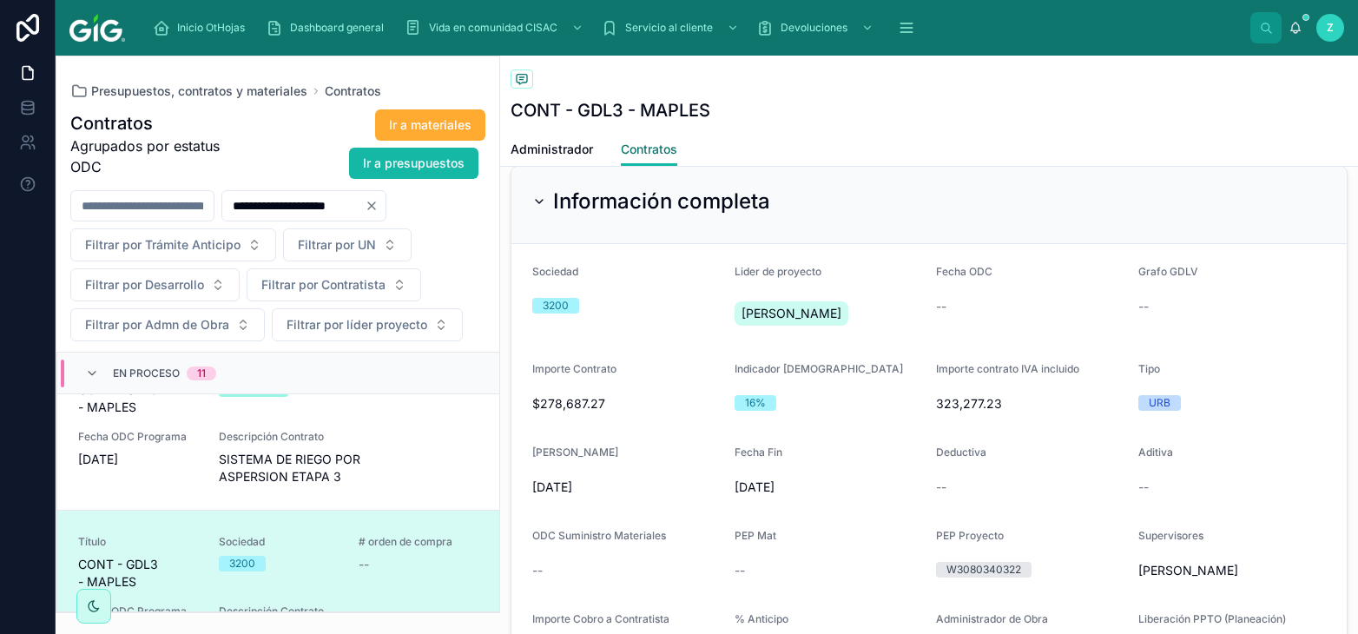
scroll to position [862, 0]
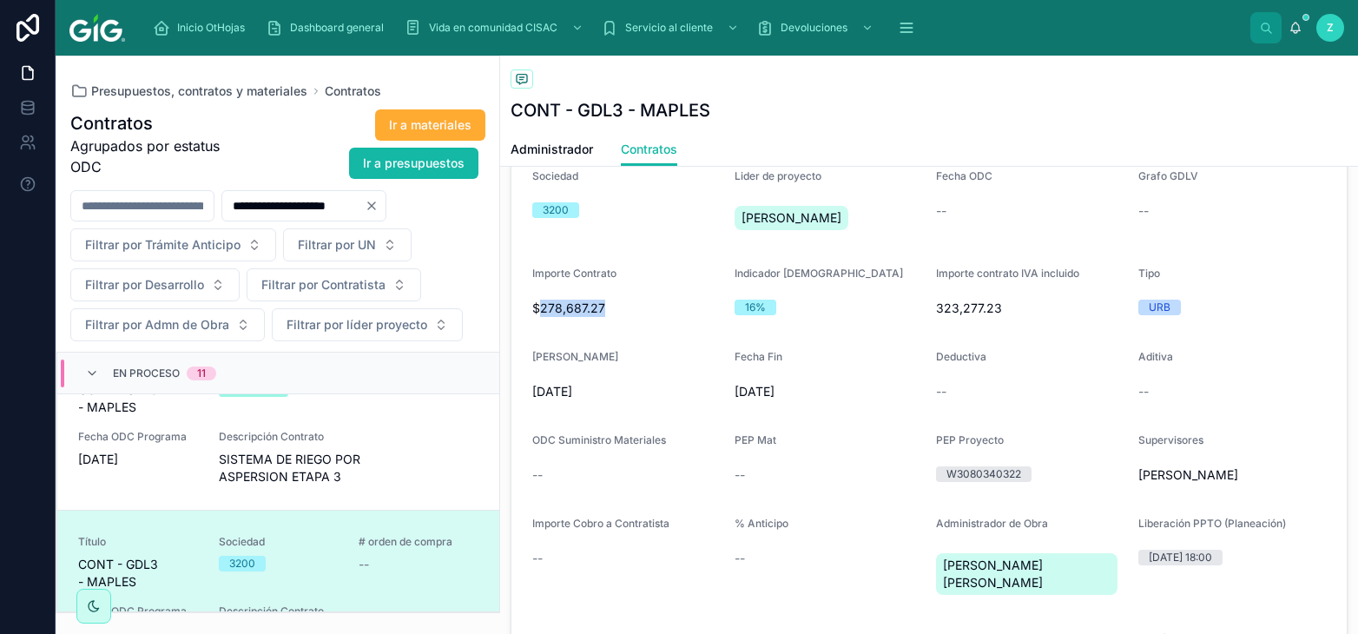
drag, startPoint x: 541, startPoint y: 306, endPoint x: 608, endPoint y: 308, distance: 66.9
click at [608, 308] on span "$278,687.27" at bounding box center [626, 307] width 188 height 17
copy span "278,687.27"
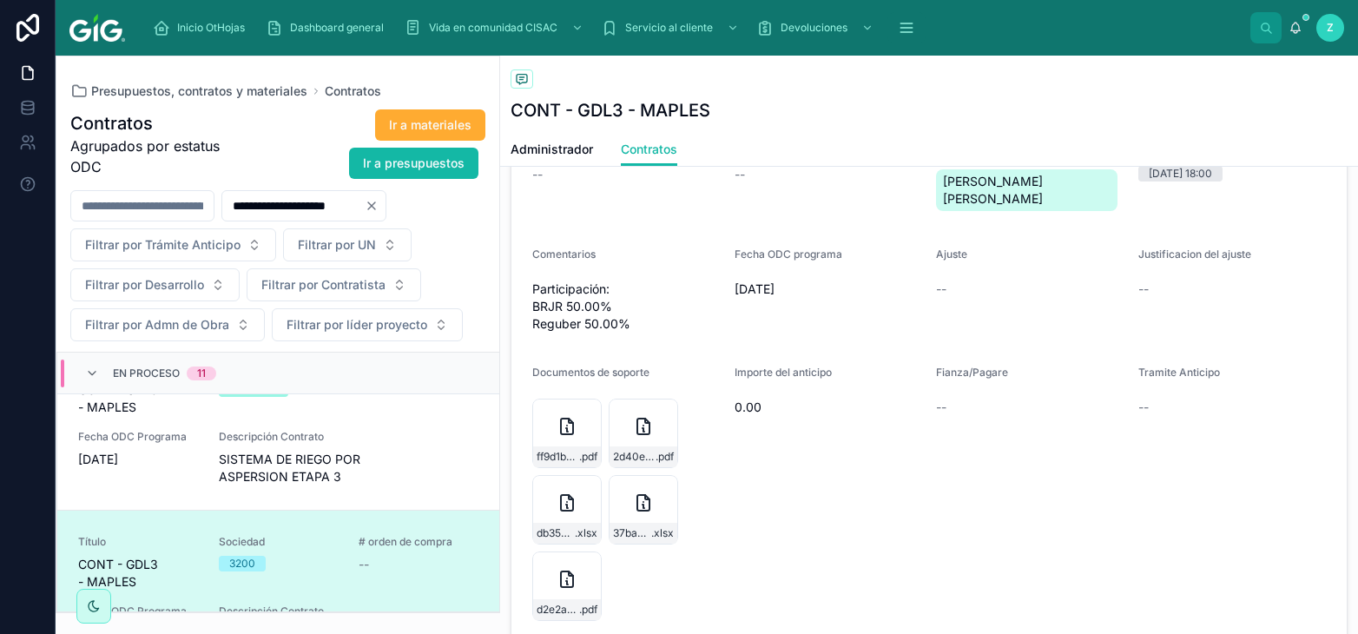
scroll to position [1341, 0]
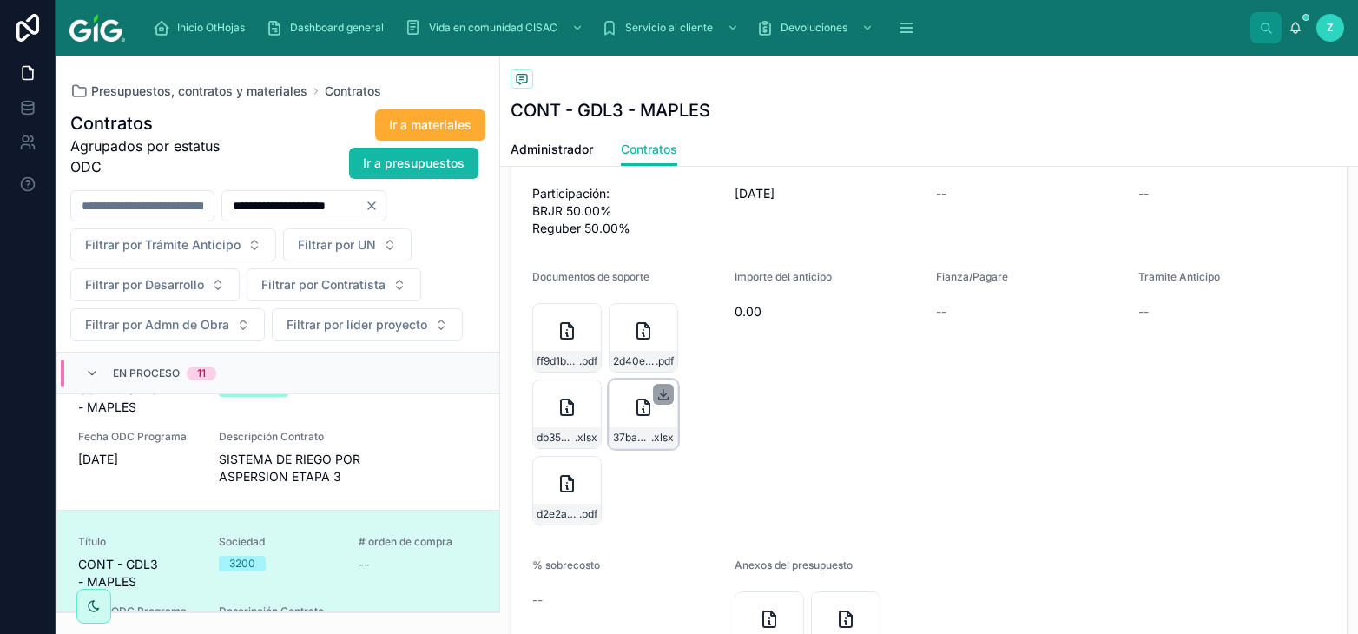
click at [659, 393] on icon at bounding box center [663, 394] width 14 height 14
click at [570, 321] on icon at bounding box center [566, 330] width 21 height 21
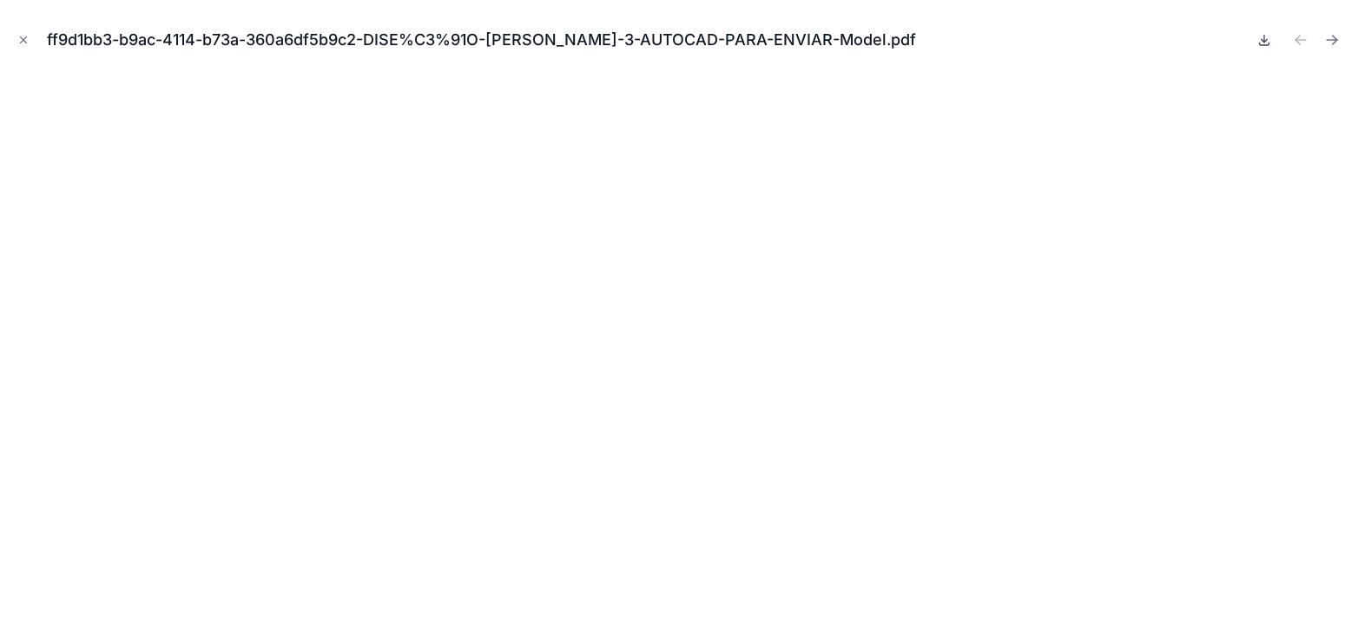
click at [1263, 40] on icon at bounding box center [1264, 40] width 14 height 14
click at [21, 40] on icon "Close modal" at bounding box center [23, 40] width 12 height 12
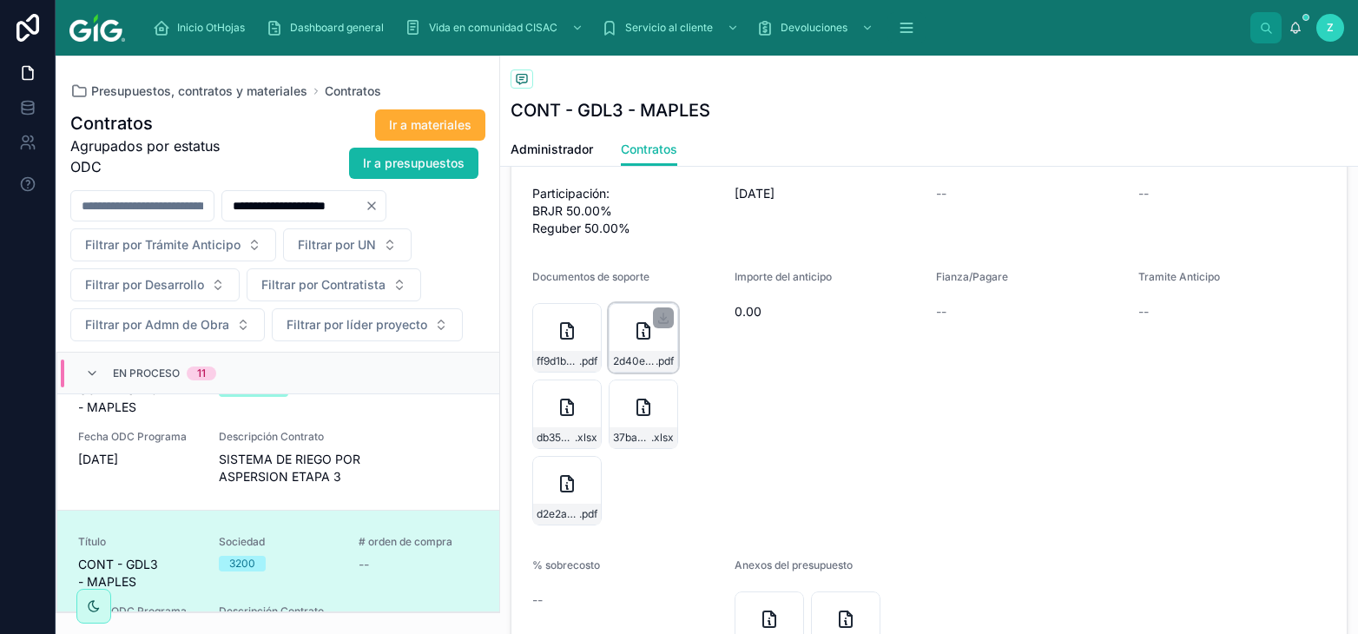
click at [641, 326] on icon at bounding box center [643, 330] width 21 height 21
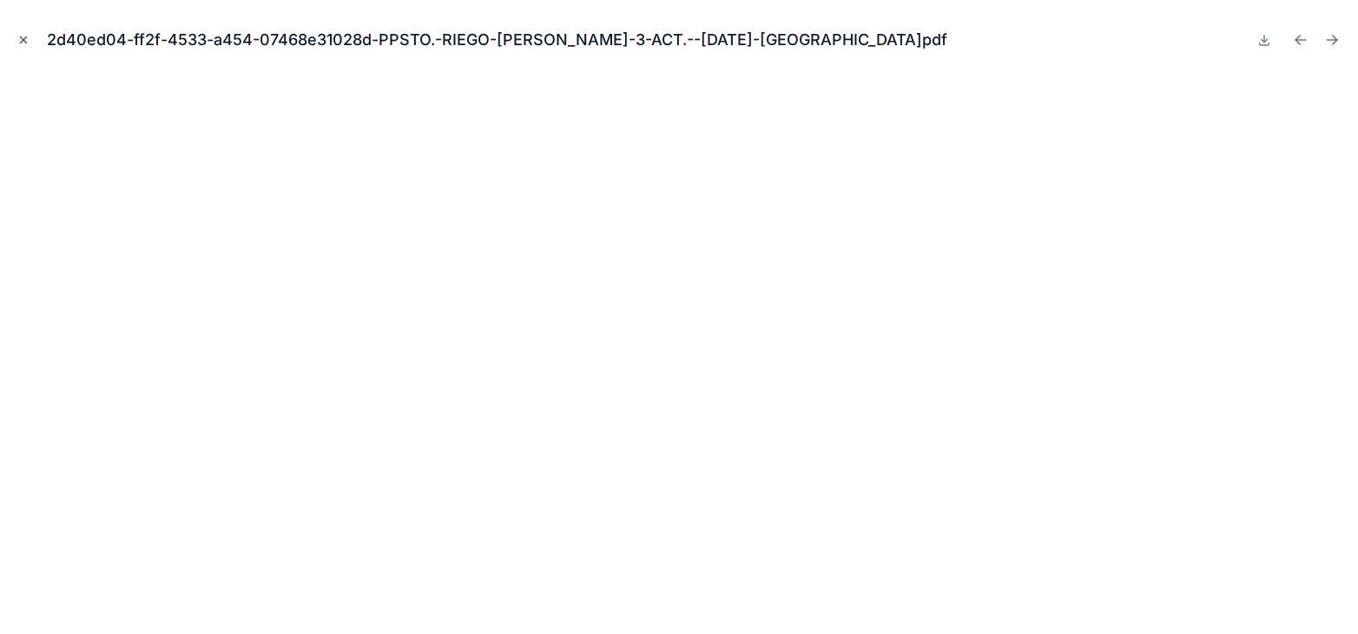
click at [24, 40] on icon "Close modal" at bounding box center [23, 40] width 12 height 12
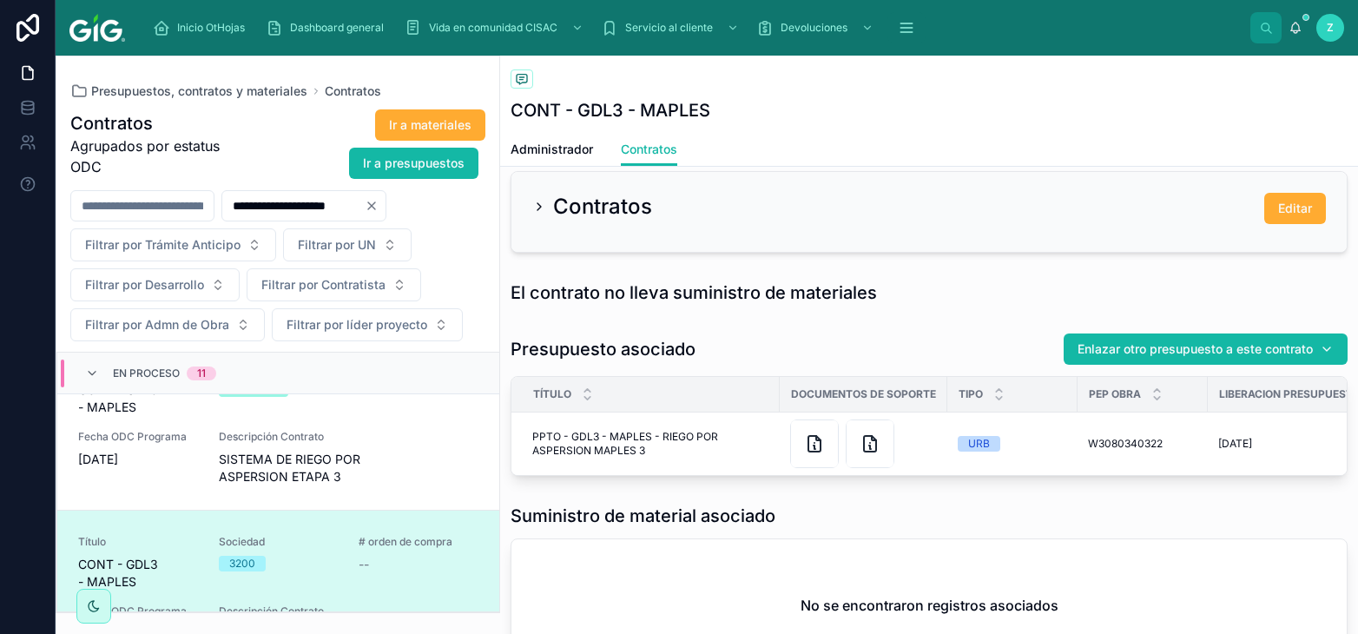
scroll to position [1917, 0]
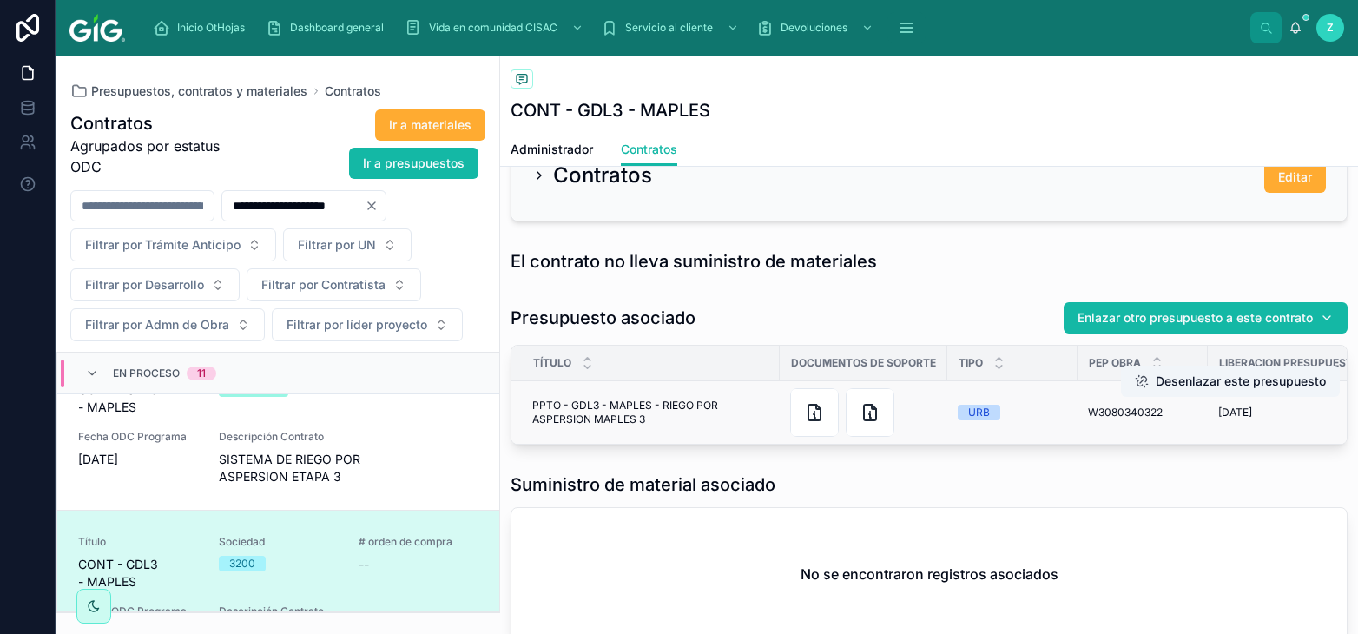
click at [664, 418] on span "PPTO - GDL3 - MAPLES - RIEGO POR ASPERSION MAPLES 3" at bounding box center [650, 412] width 237 height 28
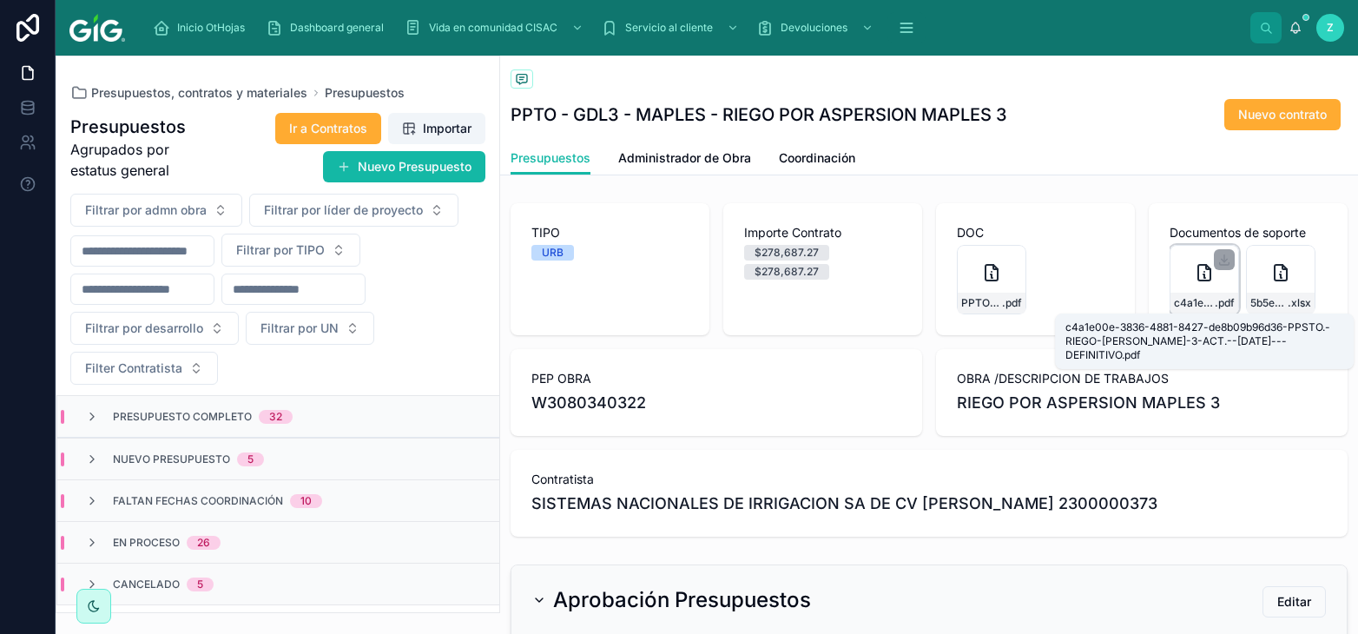
click at [1191, 304] on span "c4a1e00e-3836-4881-8427-de8b09b96d36-PPSTO.-RIEGO-MAPLES-3-ACT.--09-SEPTIEMBRE-…" at bounding box center [1194, 303] width 41 height 14
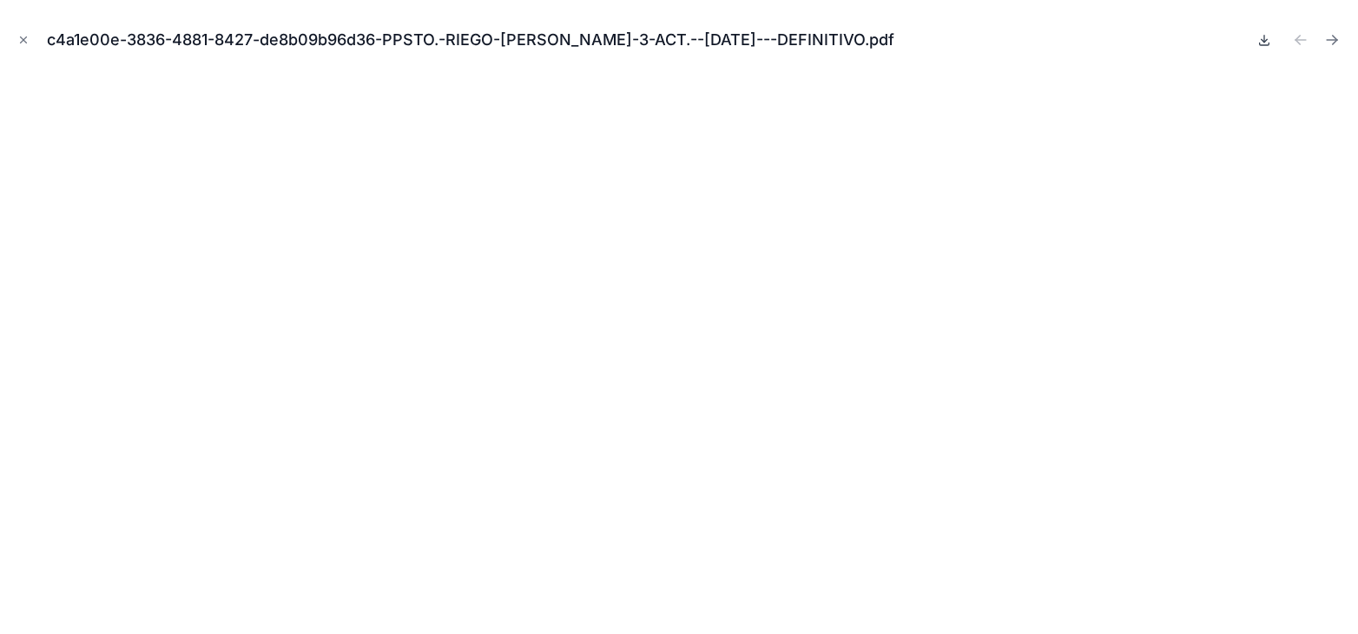
click at [1262, 46] on icon at bounding box center [1264, 40] width 14 height 14
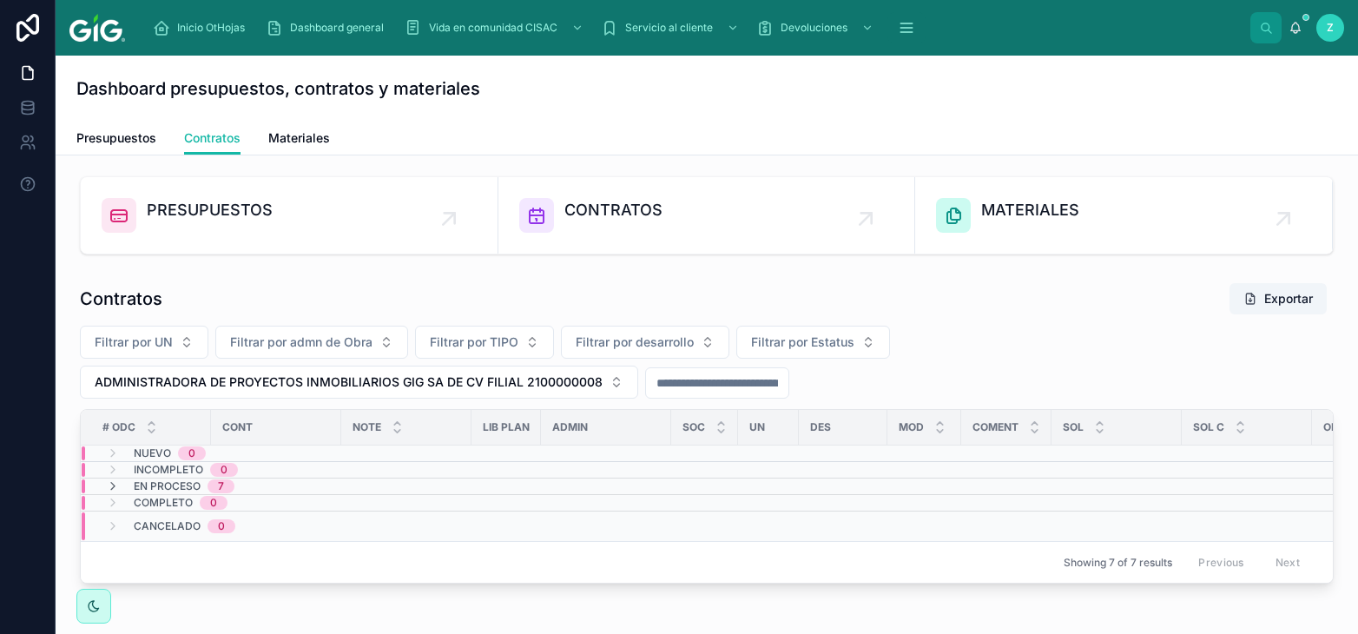
scroll to position [95, 0]
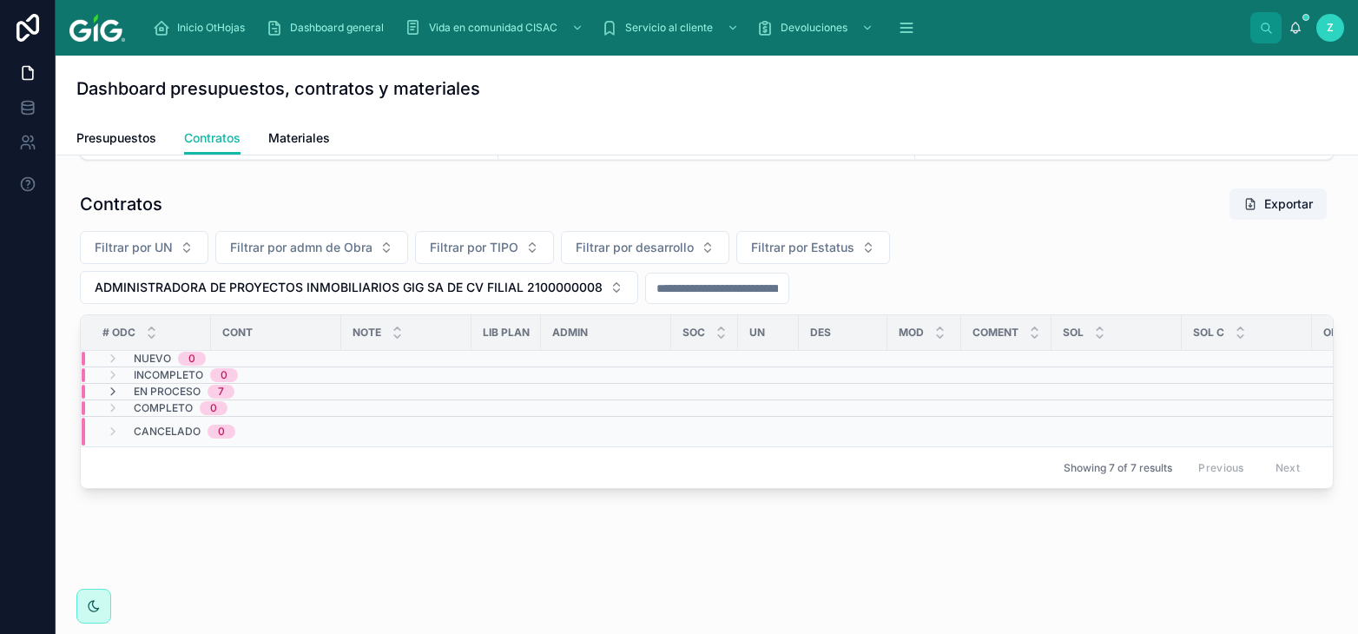
click at [186, 391] on span "En proceso" at bounding box center [167, 392] width 67 height 14
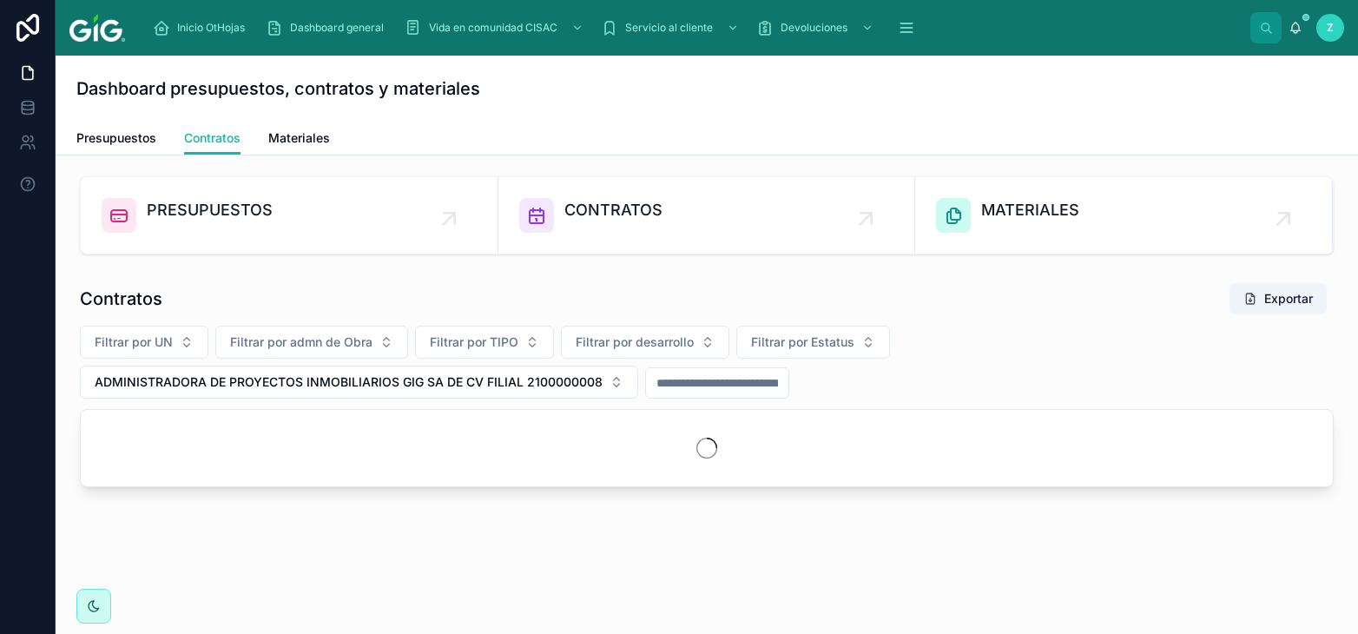
scroll to position [95, 0]
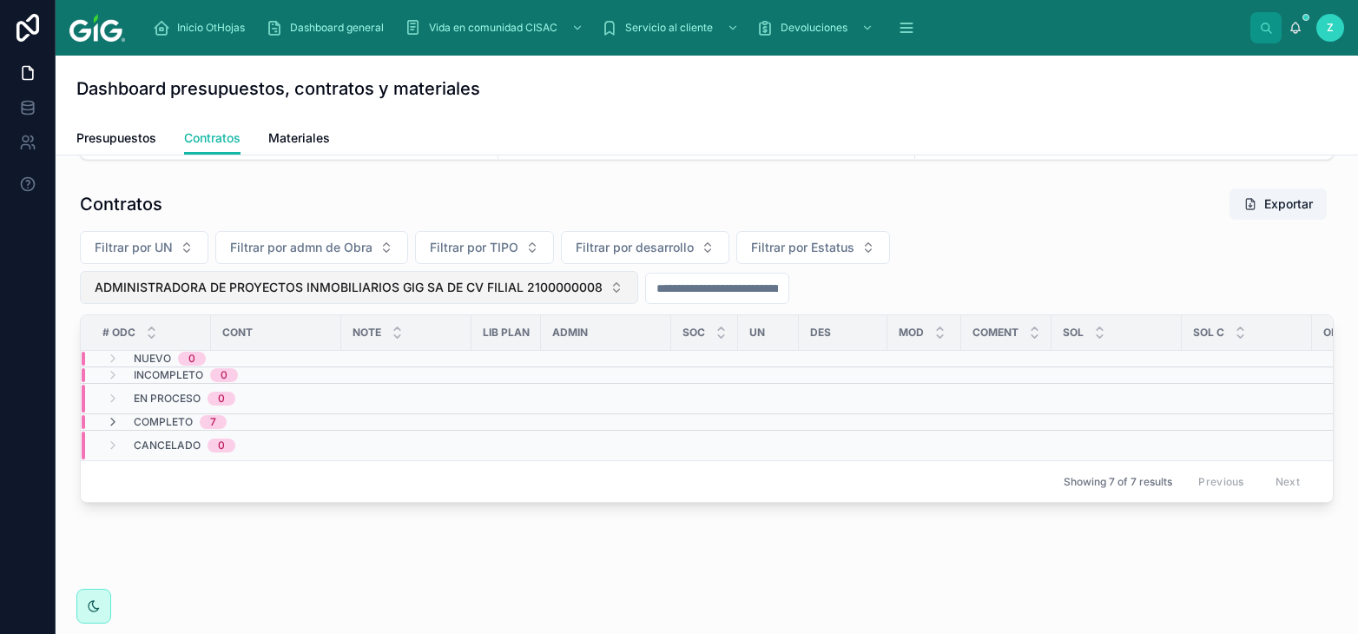
click at [590, 288] on span "ADMINISTRADORA DE PROYECTOS INMOBILIARIOS GIG SA DE CV FILIAL 2100000008" at bounding box center [349, 287] width 508 height 17
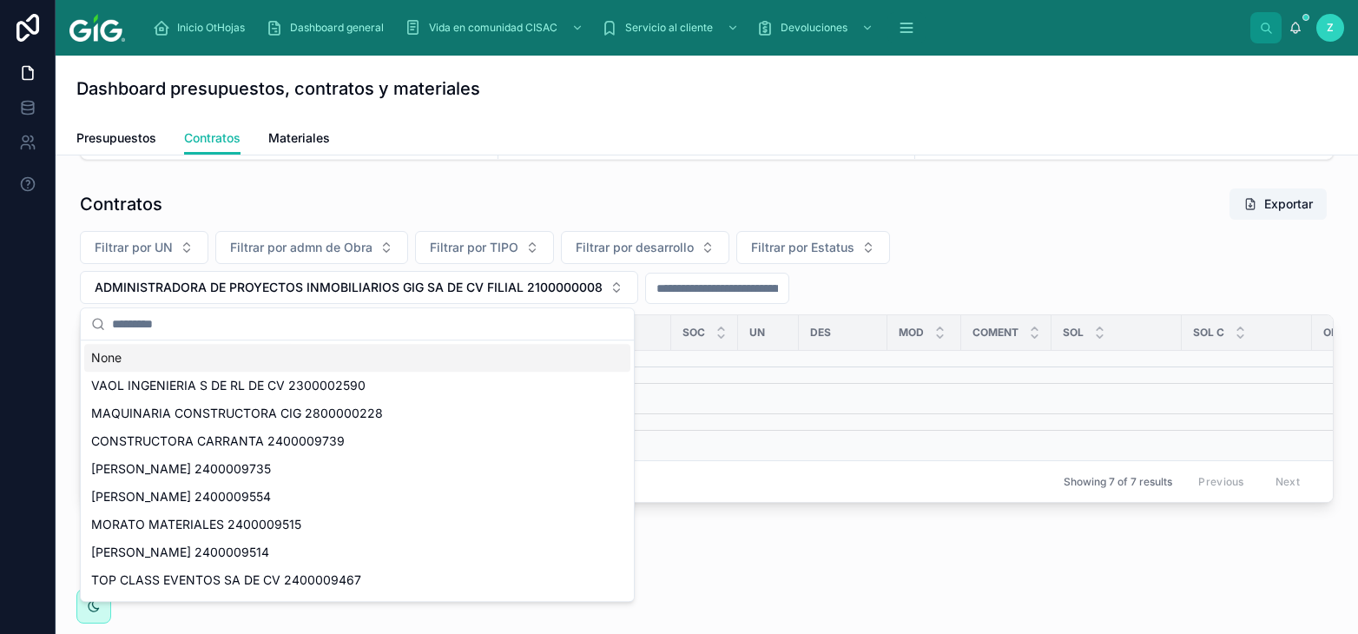
paste input "**********"
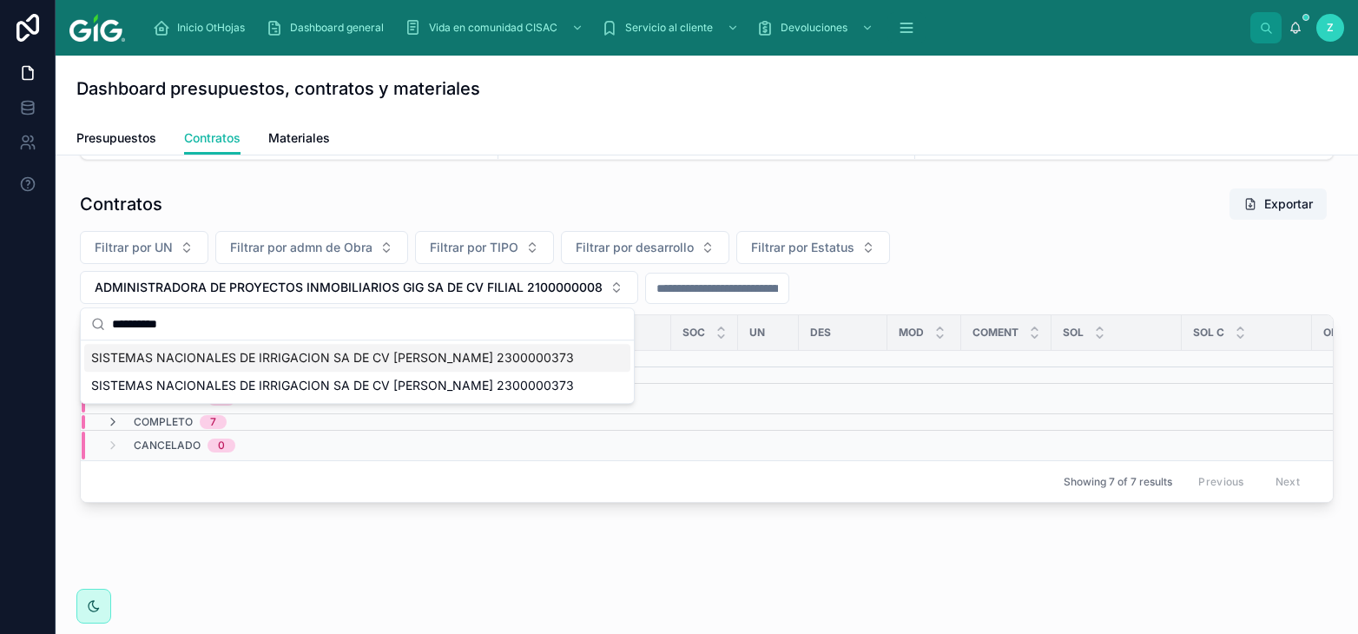
type input "**********"
click at [294, 360] on span "SISTEMAS NACIONALES DE IRRIGACION SA DE CV JOSE ALDO BAROCIO 2300000373" at bounding box center [332, 357] width 483 height 17
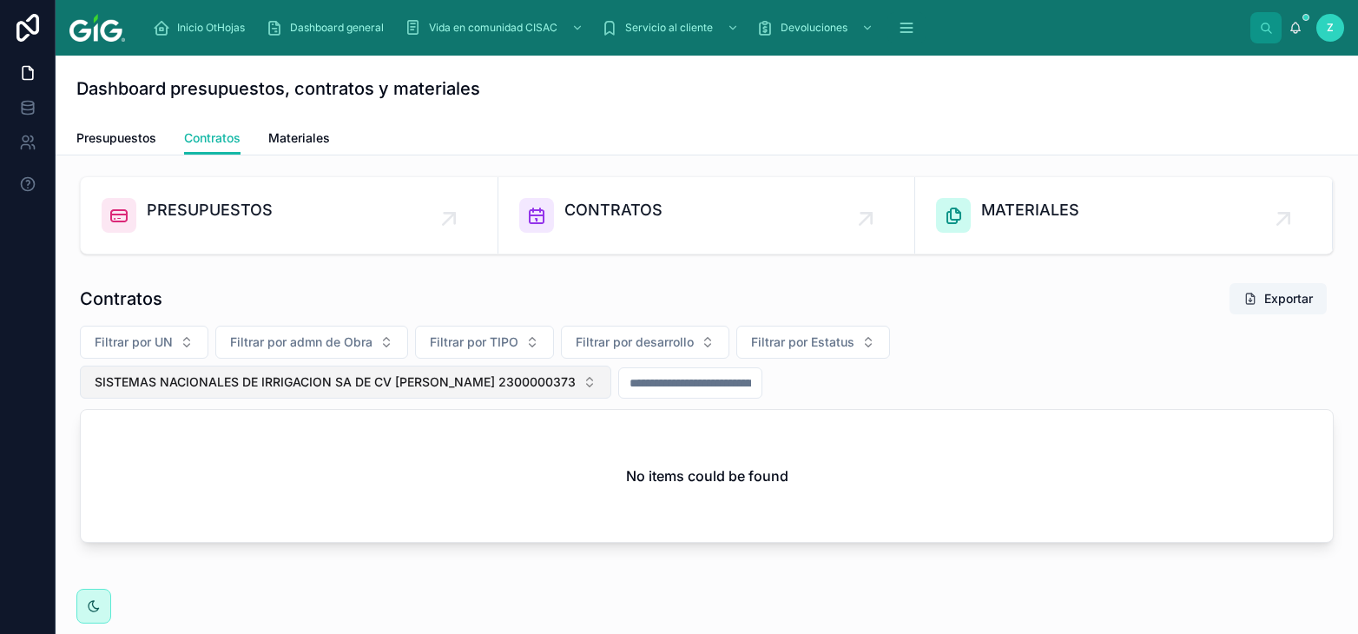
click at [530, 391] on span "SISTEMAS NACIONALES DE IRRIGACION SA DE CV JOSE ALDO BAROCIO 2300000373" at bounding box center [335, 381] width 481 height 17
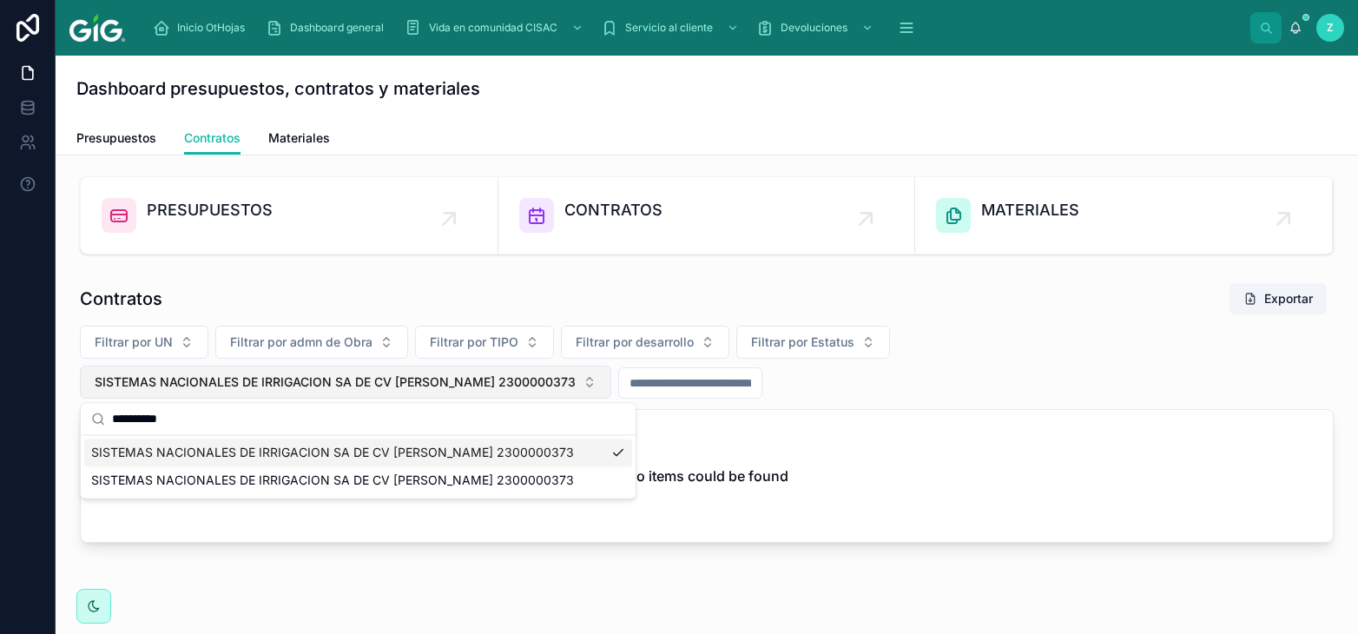
type input "**********"
click at [418, 385] on span "SISTEMAS NACIONALES DE IRRIGACION SA DE CV JOSE ALDO BAROCIO 2300000373" at bounding box center [335, 381] width 481 height 17
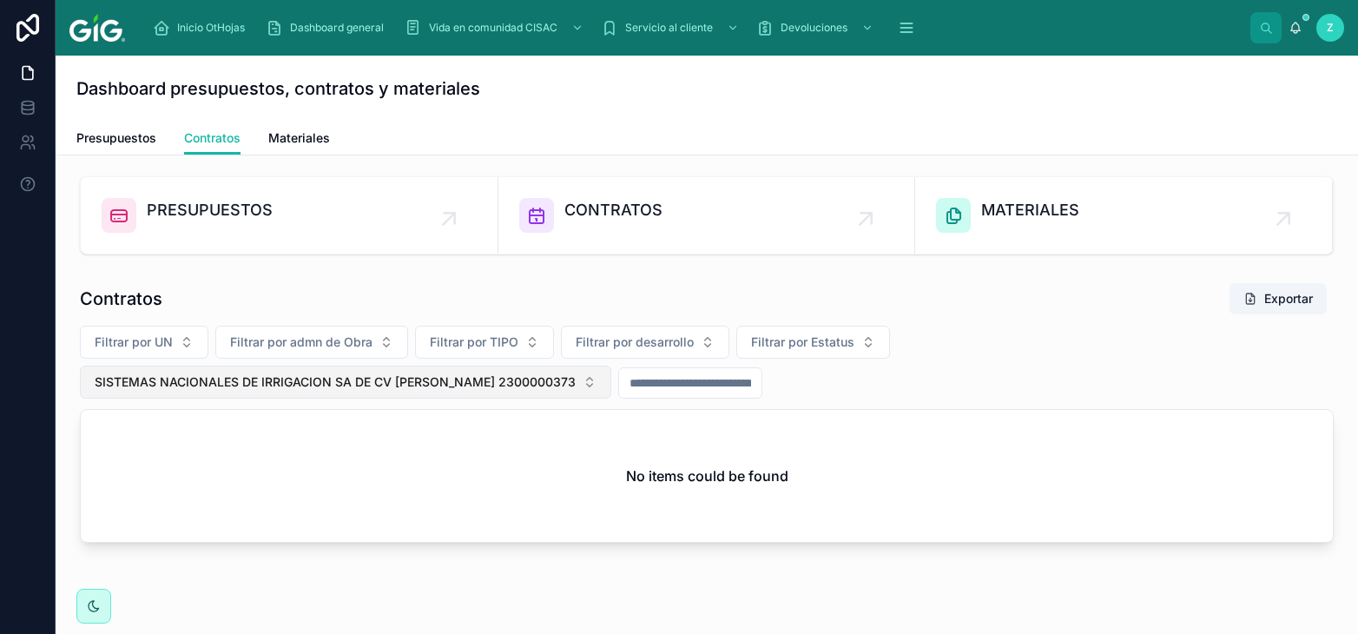
click at [407, 391] on span "SISTEMAS NACIONALES DE IRRIGACION SA DE CV JOSE ALDO BAROCIO 2300000373" at bounding box center [335, 381] width 481 height 17
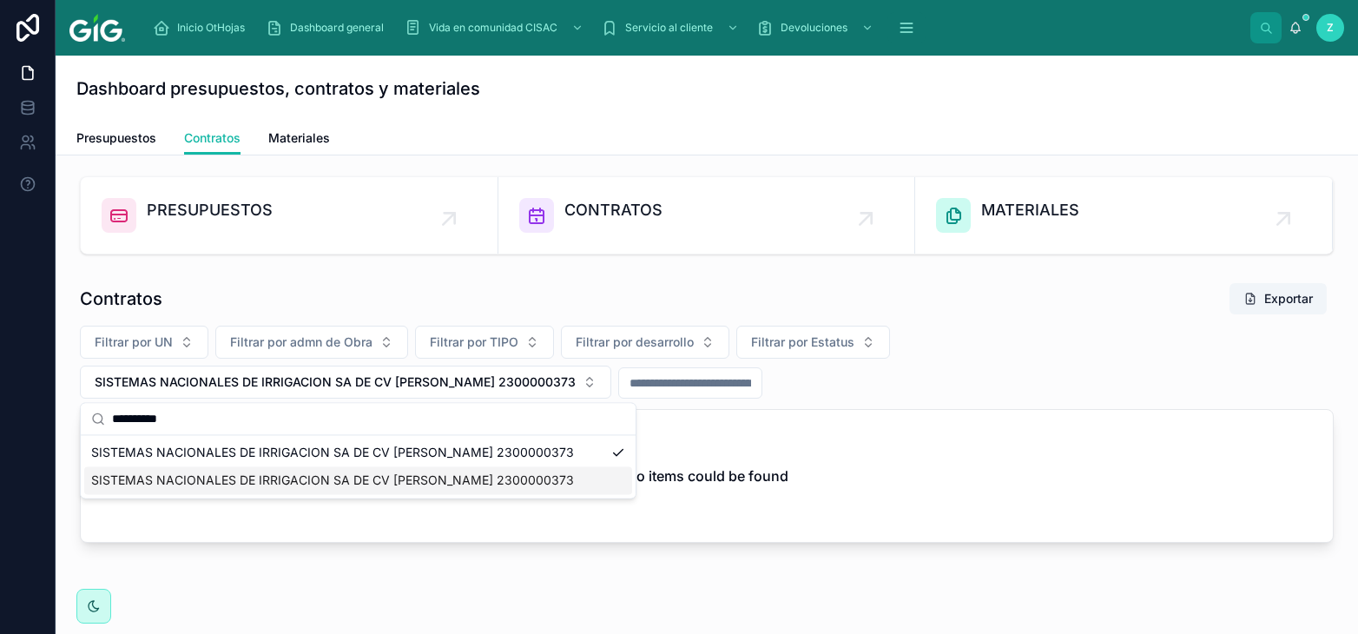
type input "**********"
click at [390, 484] on span "SISTEMAS NACIONALES DE IRRIGACION SA DE CV JOSE ALDO BAROCIO 2300000373" at bounding box center [332, 479] width 483 height 17
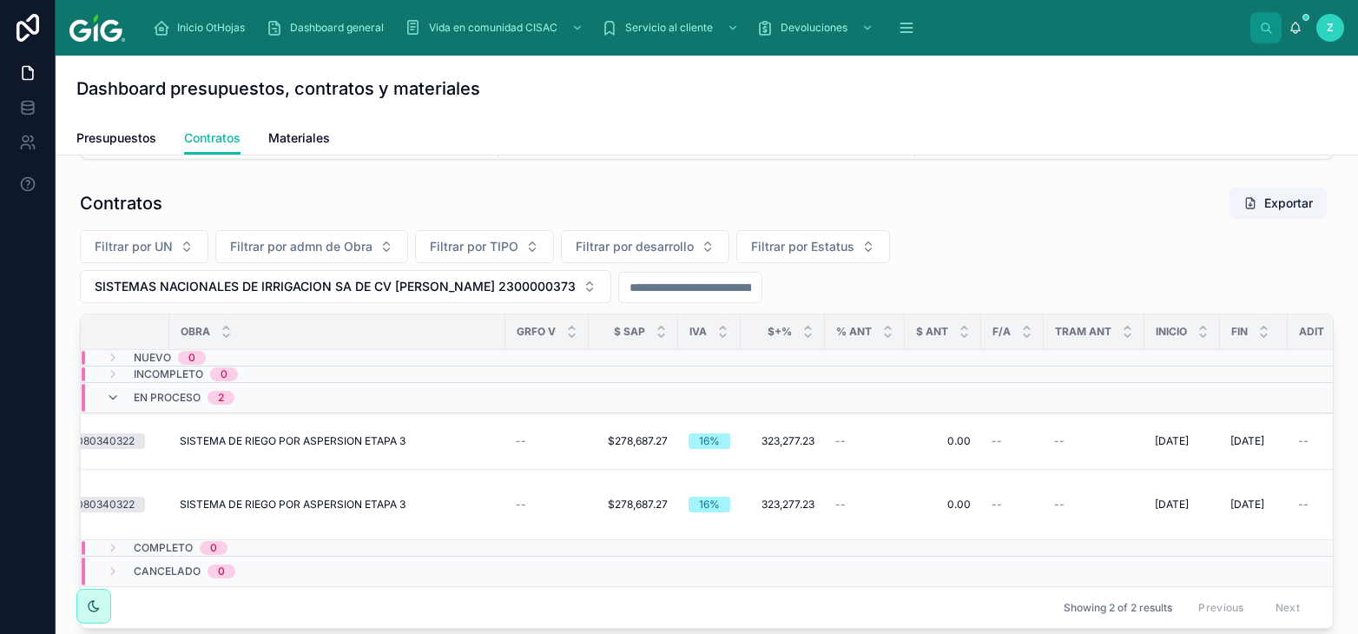
scroll to position [0, 1593]
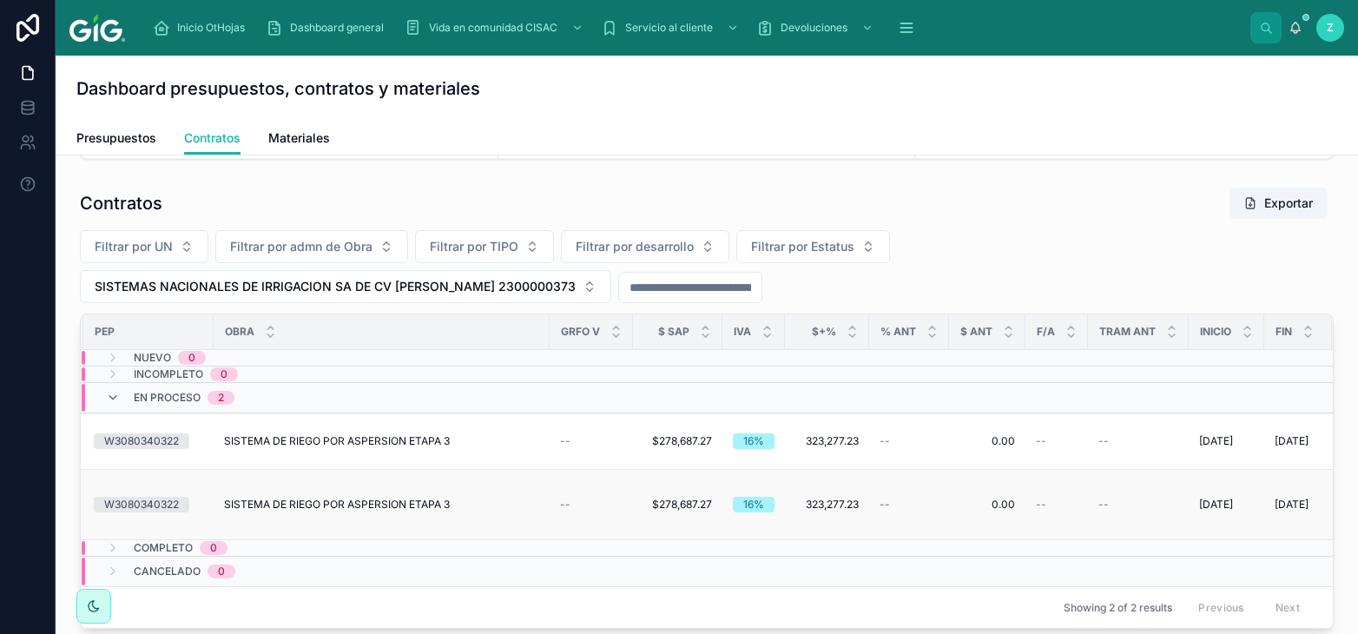
click at [392, 499] on span "SISTEMA DE RIEGO POR ASPERSION ETAPA 3" at bounding box center [337, 504] width 226 height 14
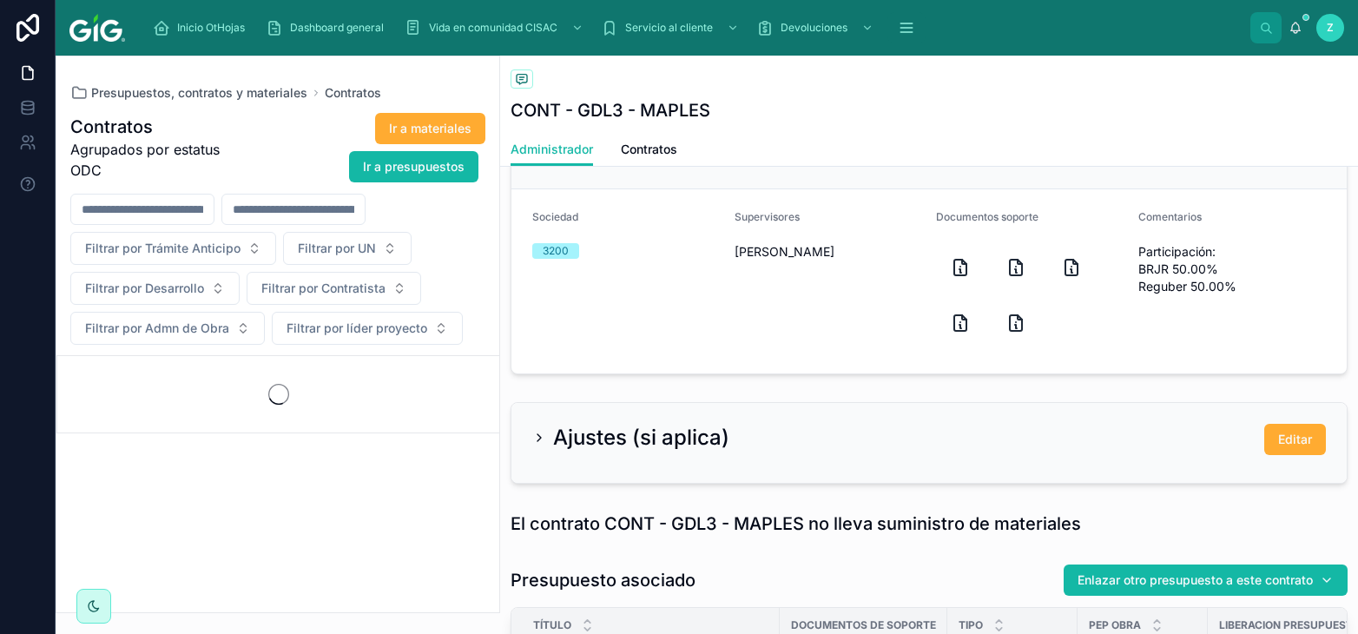
scroll to position [533, 0]
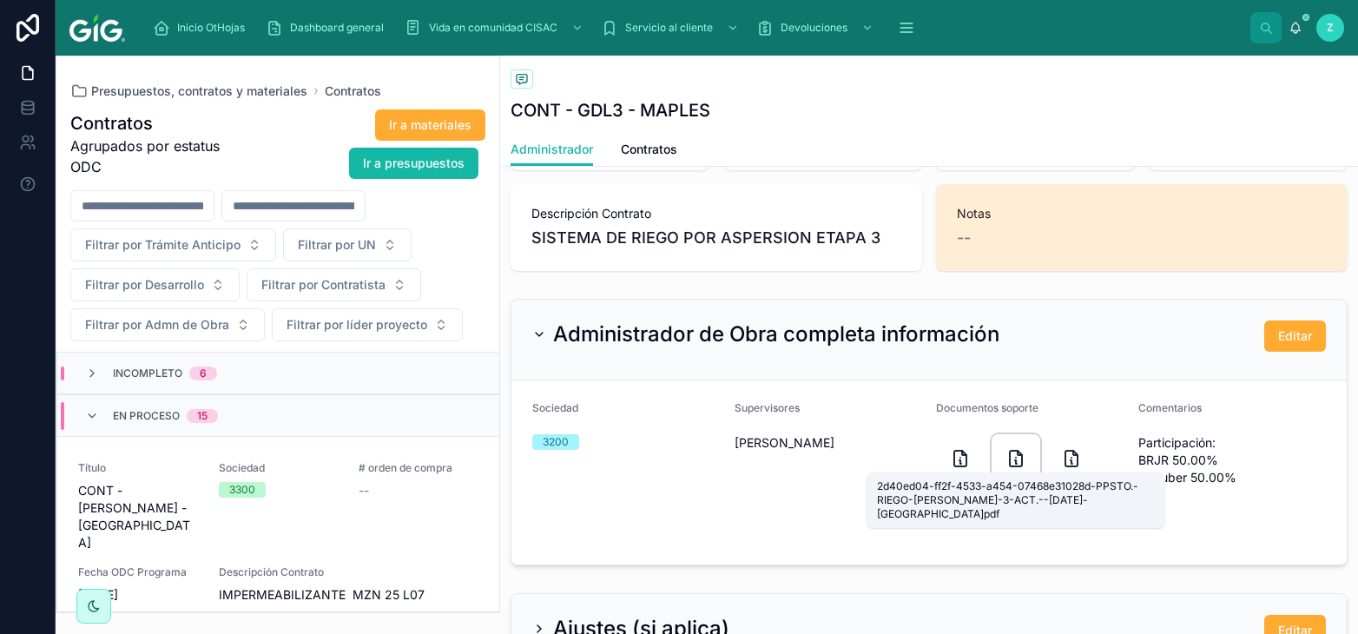
click at [1018, 457] on icon at bounding box center [1015, 458] width 21 height 21
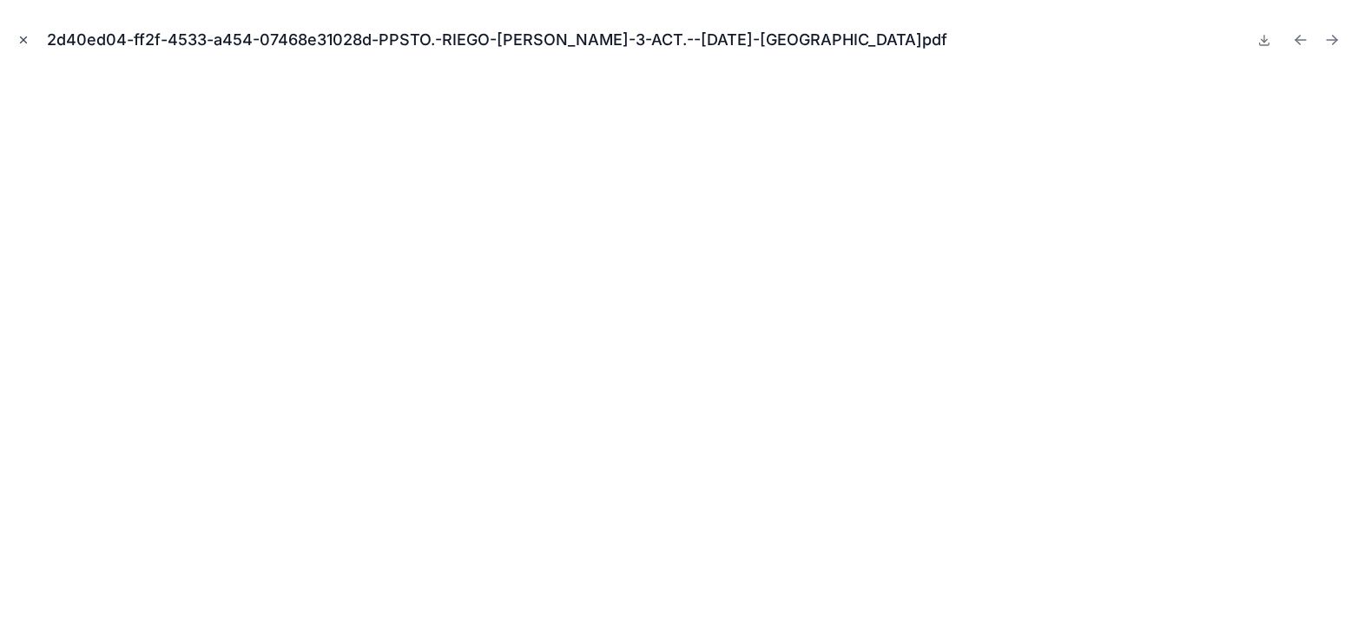
click at [30, 39] on button "Close modal" at bounding box center [23, 39] width 19 height 19
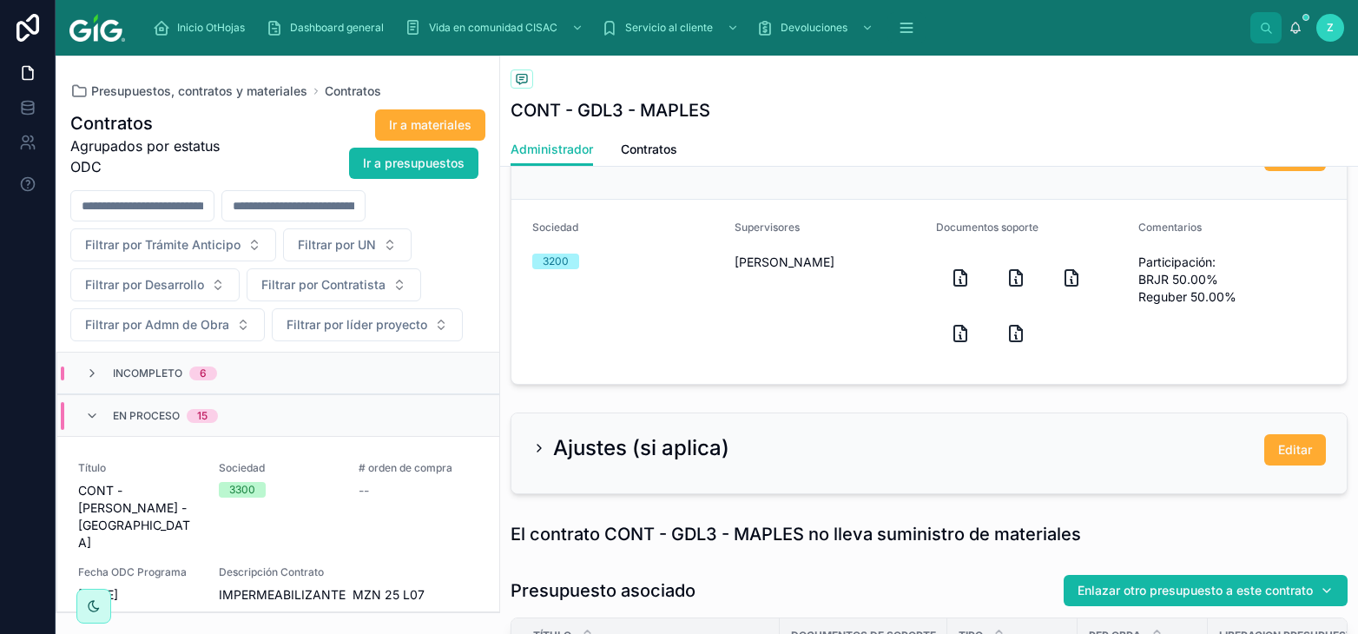
scroll to position [724, 0]
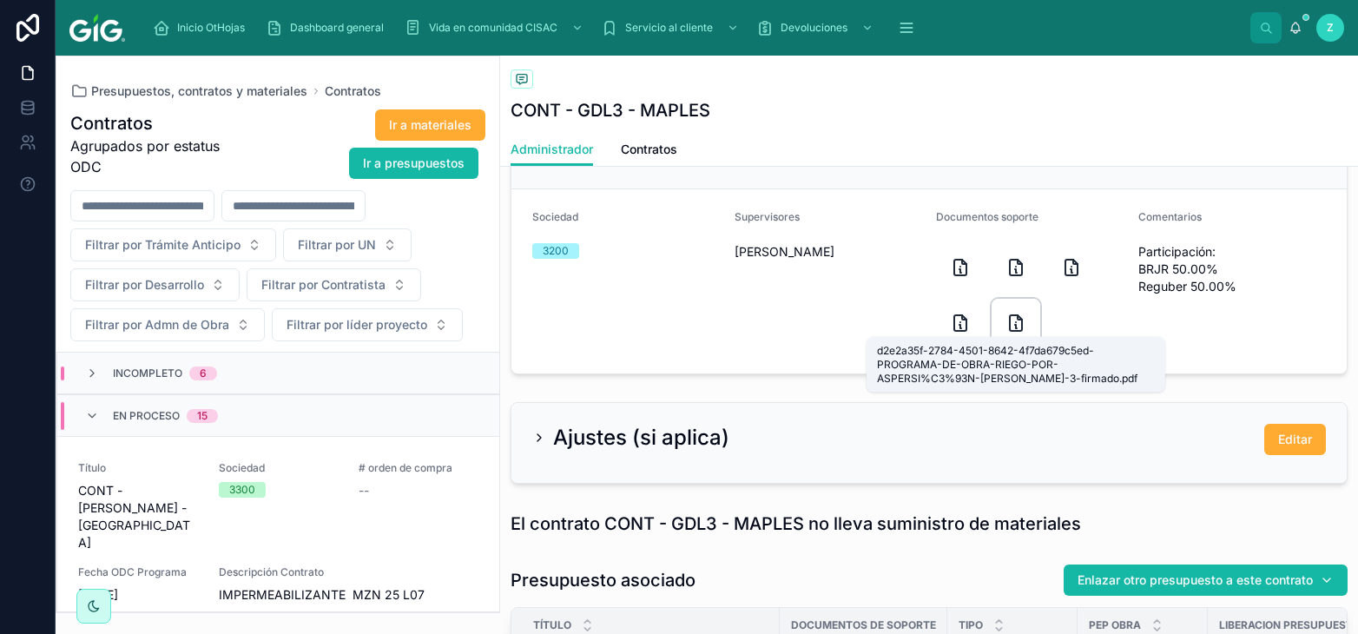
click at [1018, 314] on icon at bounding box center [1015, 322] width 21 height 21
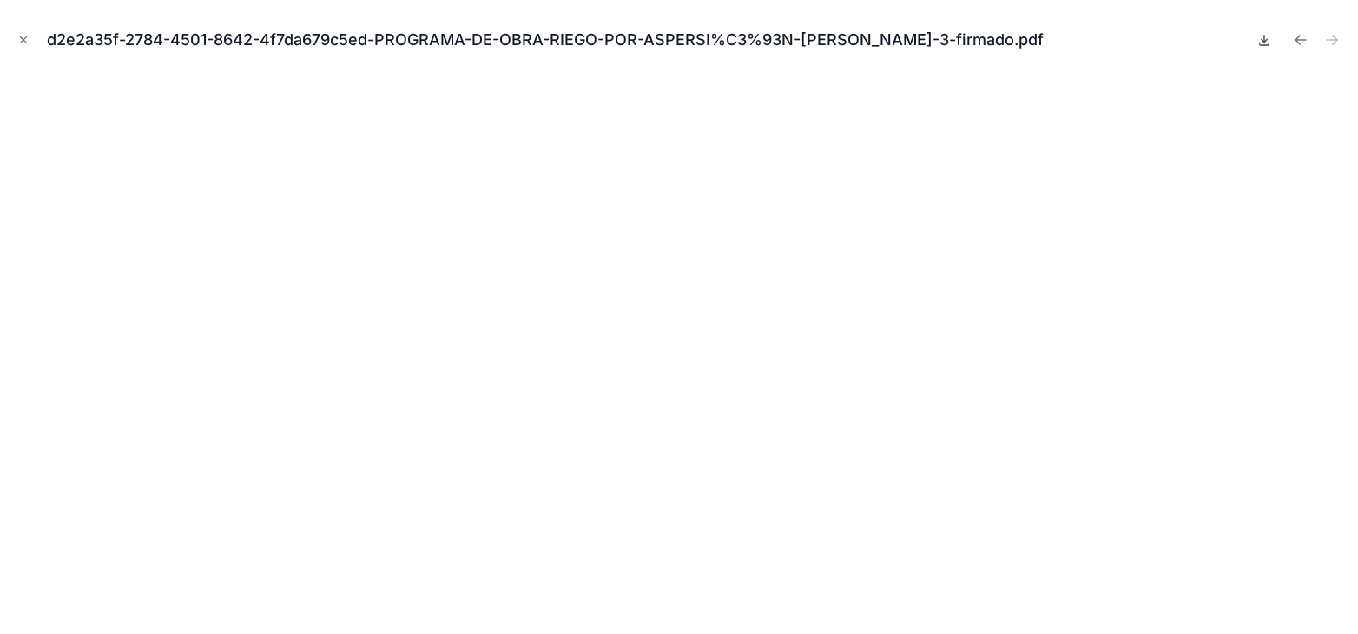
click at [1260, 45] on icon at bounding box center [1265, 44] width 10 height 3
click at [24, 39] on icon "Close modal" at bounding box center [24, 40] width 6 height 6
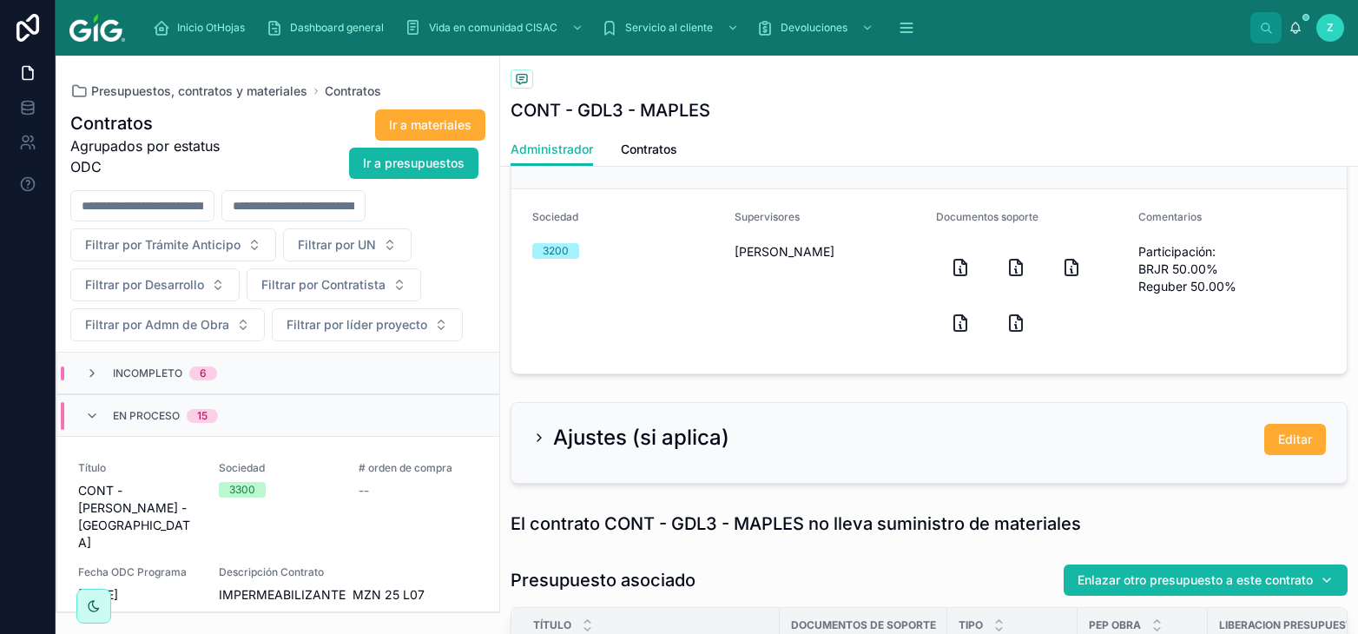
scroll to position [628, 0]
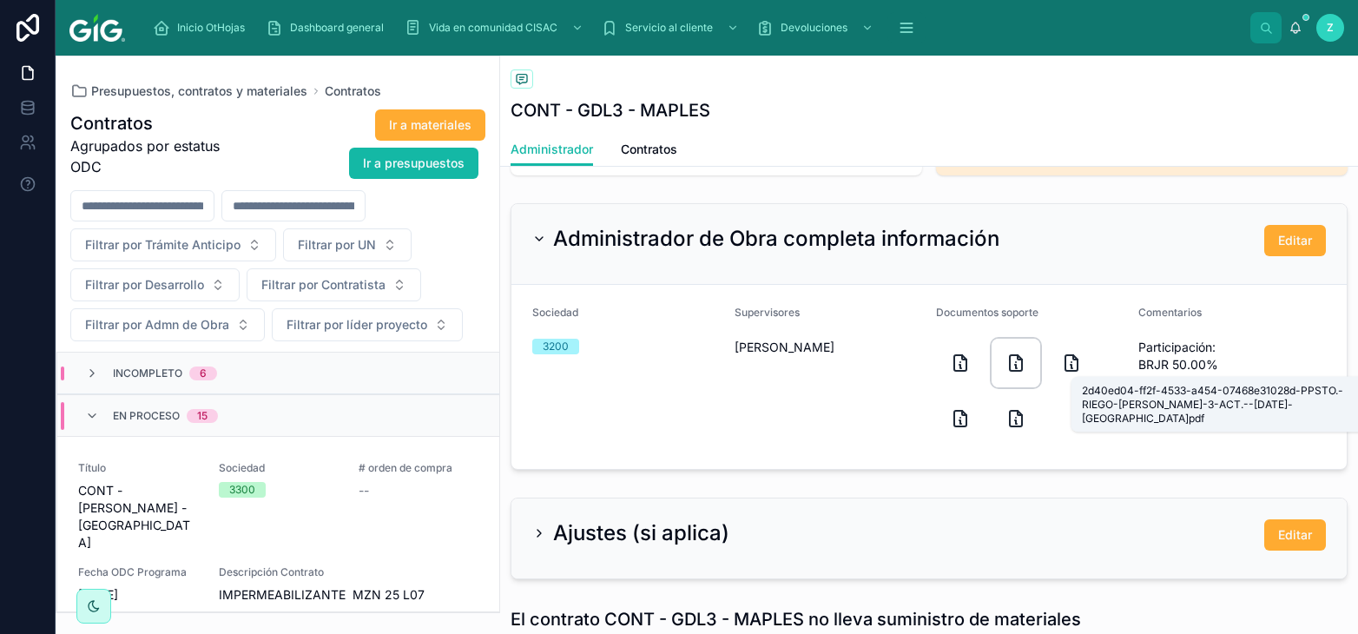
click at [1014, 359] on icon at bounding box center [1015, 362] width 21 height 21
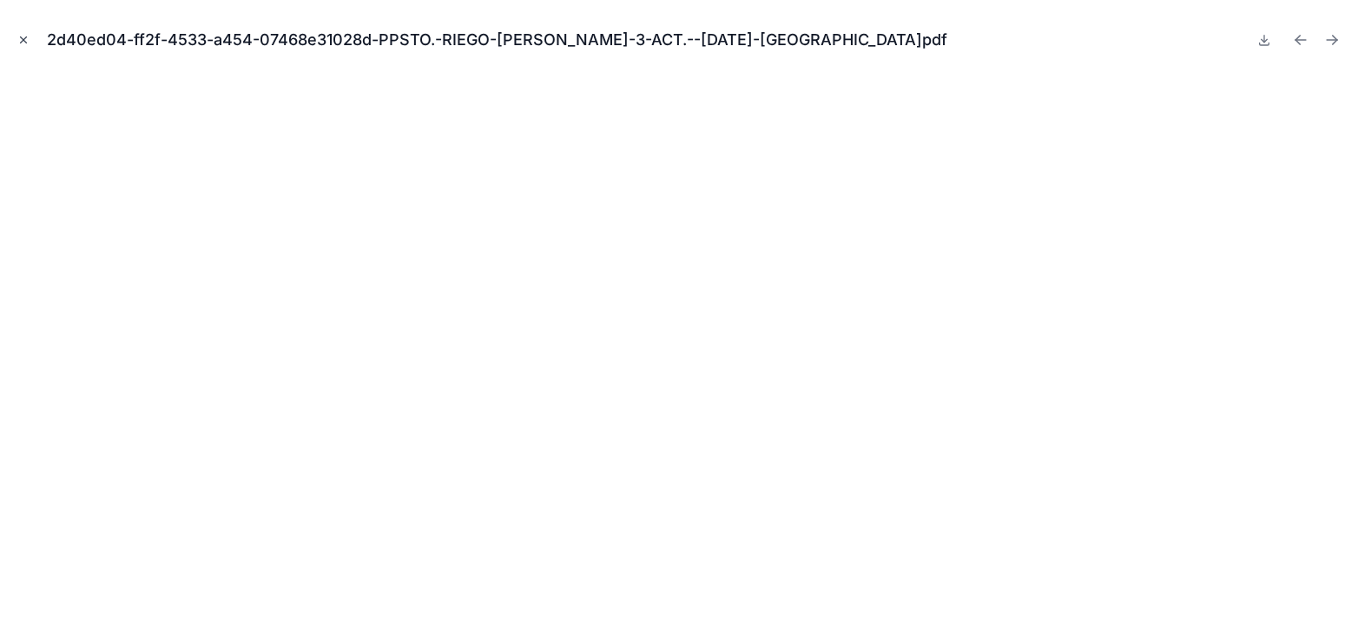
click at [25, 39] on icon "Close modal" at bounding box center [23, 40] width 12 height 12
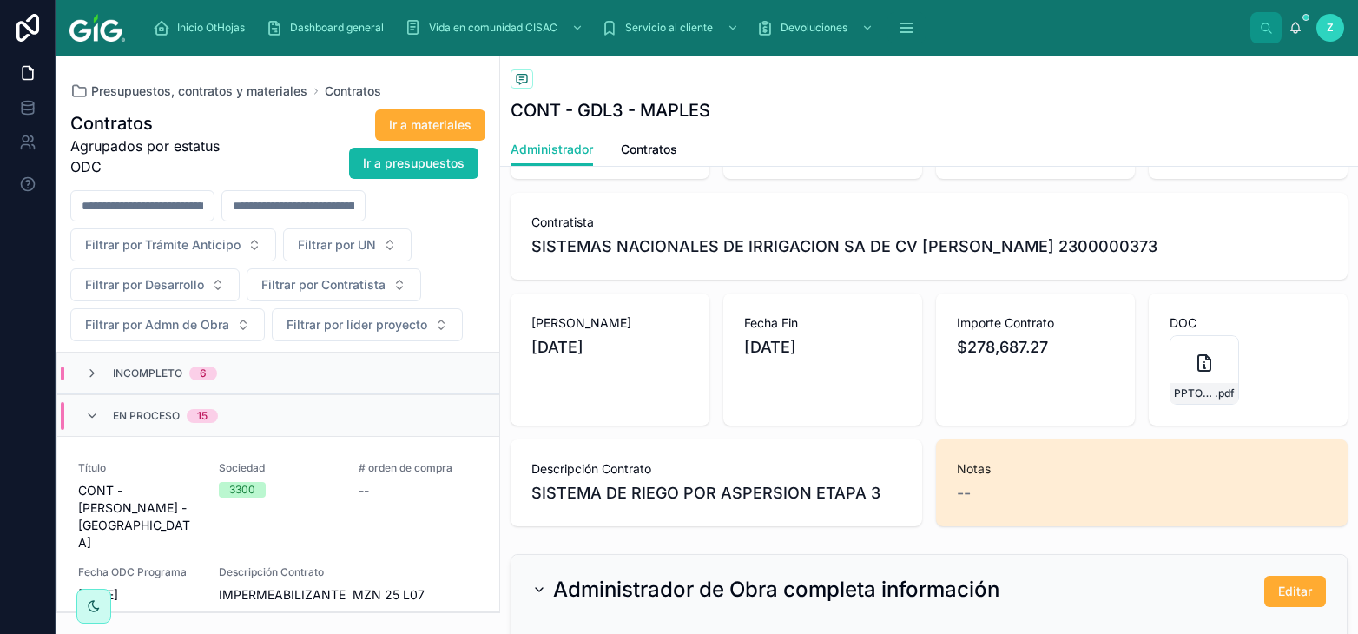
scroll to position [245, 0]
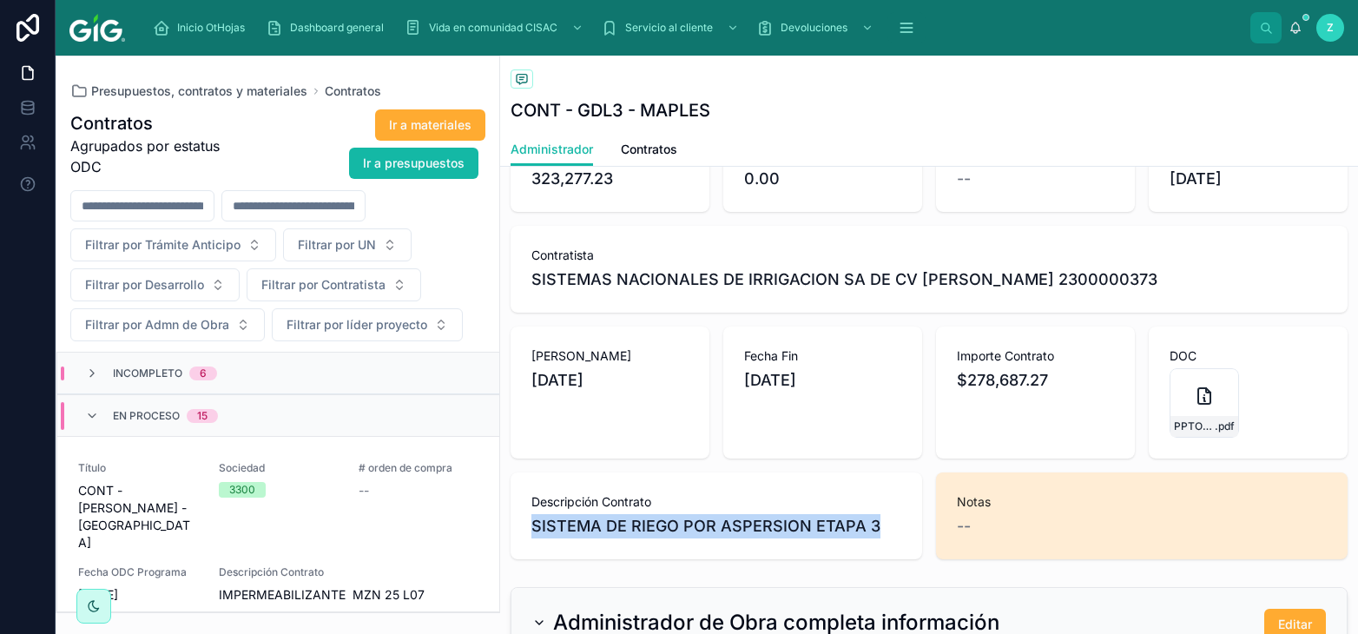
drag, startPoint x: 857, startPoint y: 528, endPoint x: 510, endPoint y: 533, distance: 347.3
click at [531, 533] on span "SISTEMA DE RIEGO POR ASPERSION ETAPA 3" at bounding box center [716, 526] width 370 height 24
copy span "SISTEMA DE RIEGO POR ASPERSION ETAPA 3"
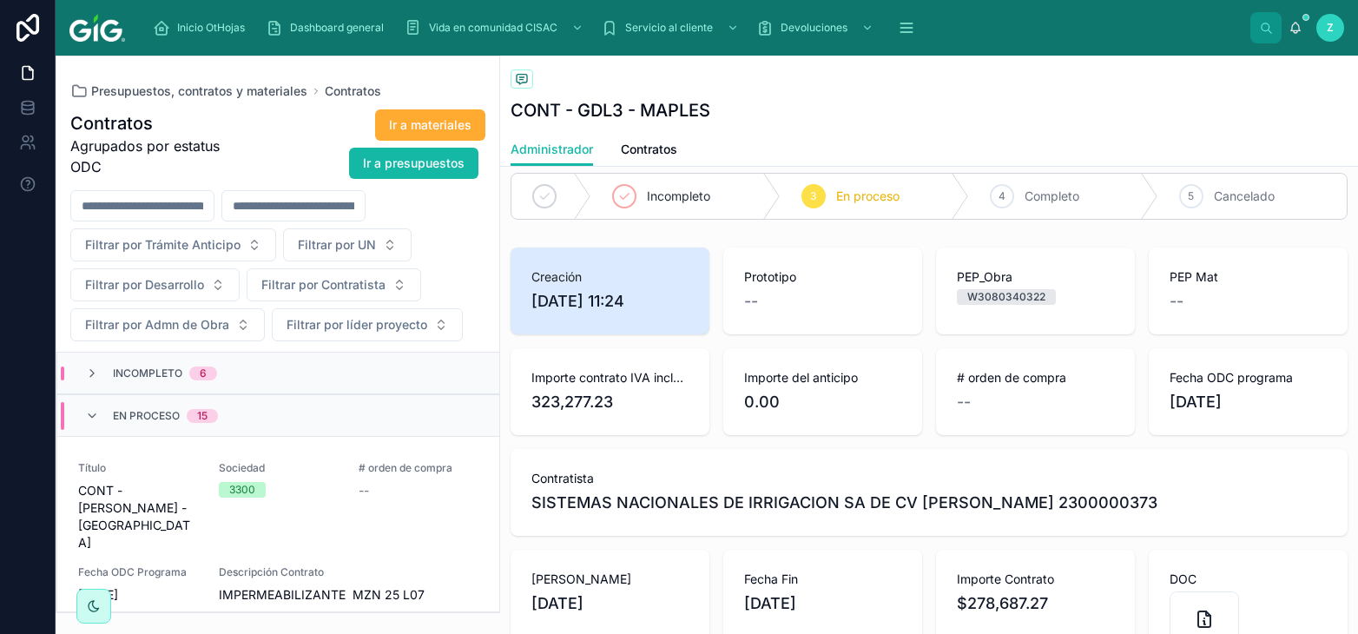
scroll to position [0, 0]
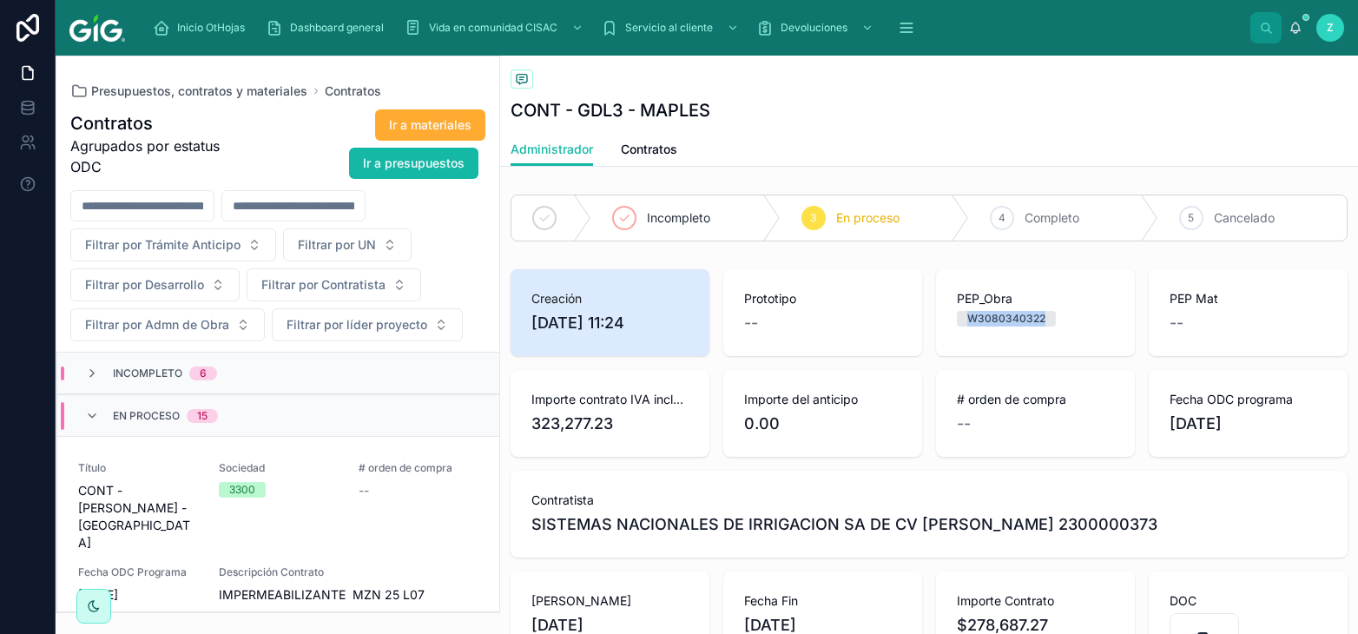
drag, startPoint x: 1045, startPoint y: 320, endPoint x: 964, endPoint y: 315, distance: 81.8
click at [964, 315] on span "W3080340322" at bounding box center [1006, 319] width 99 height 16
copy div "W3080340322"
click at [664, 153] on span "Contratos" at bounding box center [649, 149] width 56 height 17
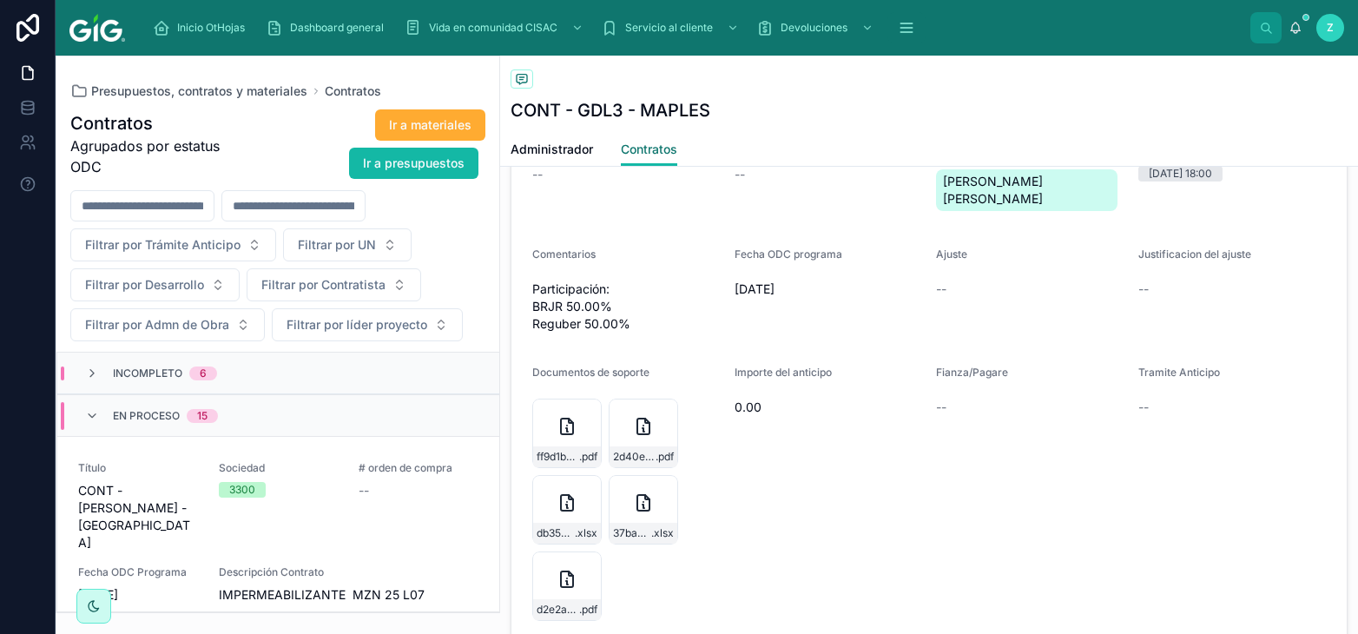
scroll to position [1341, 0]
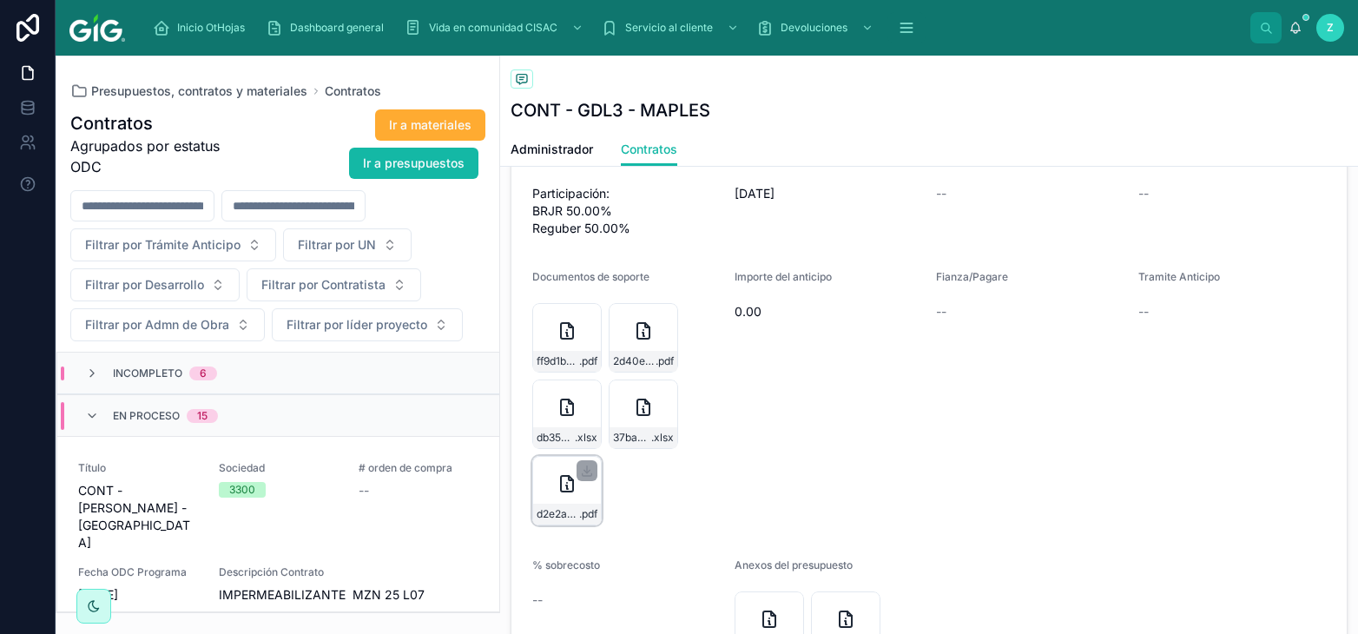
click at [558, 505] on div "d2e2a35f-2784-4501-8642-4f7da679c5ed-PROGRAMA-DE-OBRA-RIEGO-POR-ASPERSI%C3%93N-…" at bounding box center [567, 513] width 68 height 21
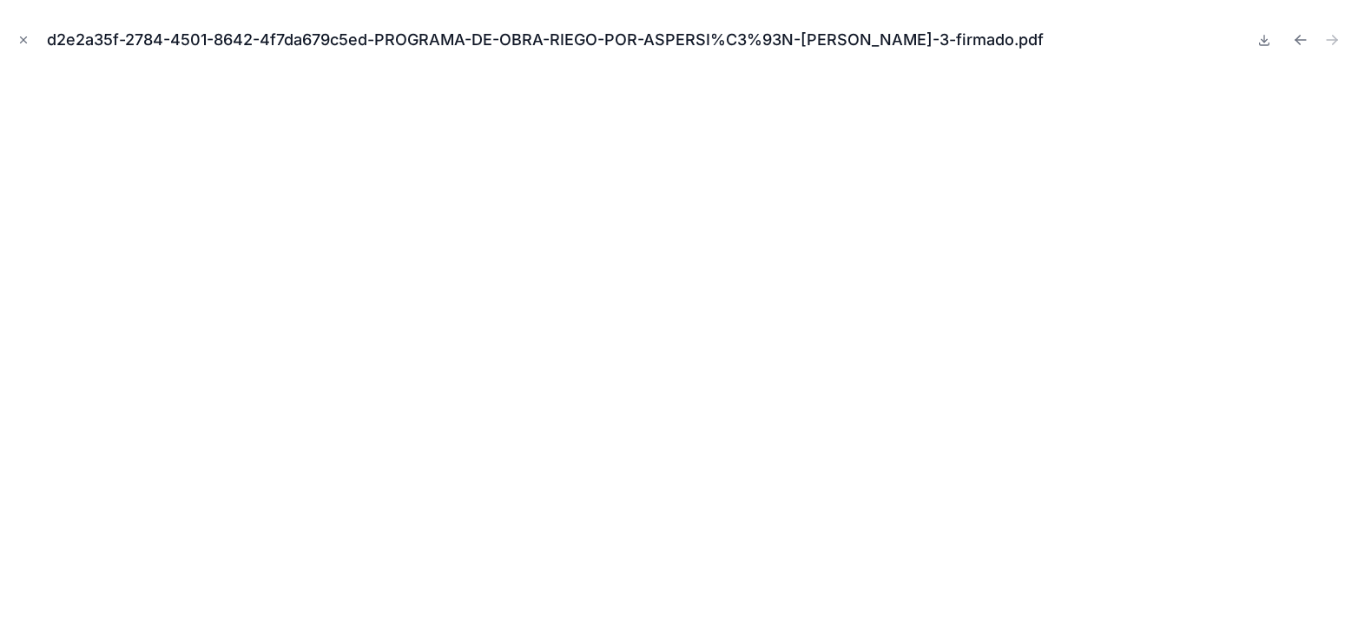
click at [1266, 49] on button at bounding box center [1263, 40] width 21 height 24
click at [28, 40] on icon "Close modal" at bounding box center [23, 40] width 12 height 12
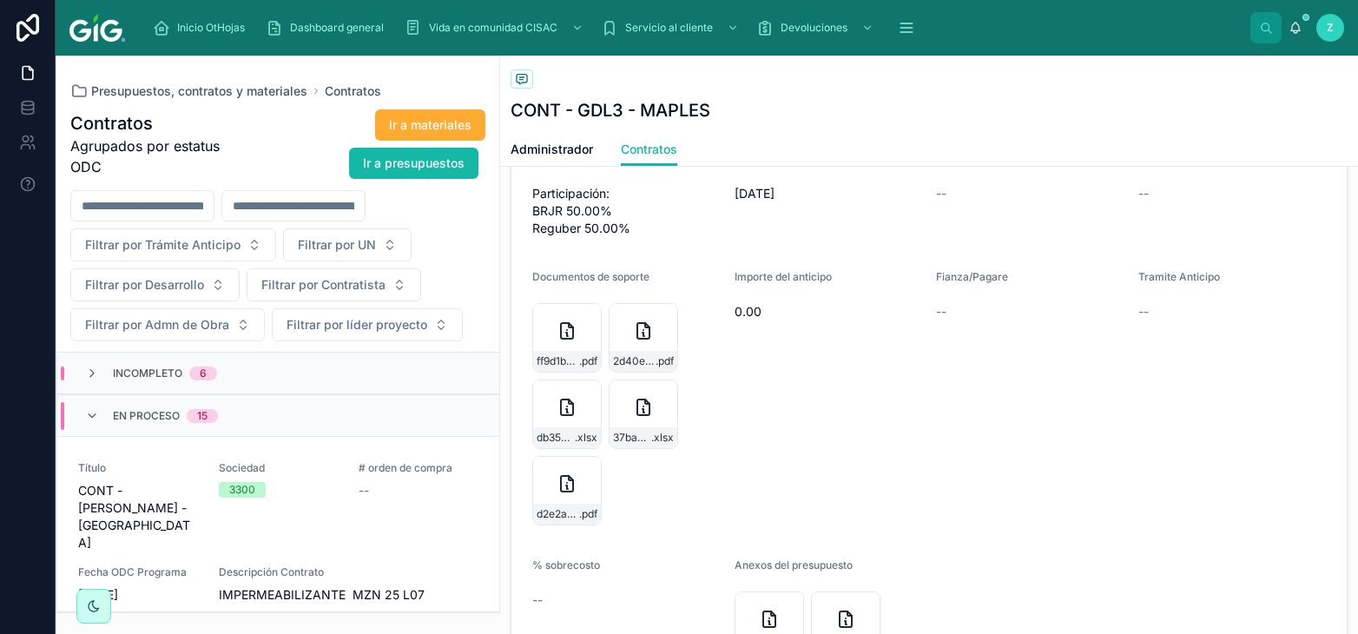
scroll to position [1437, 0]
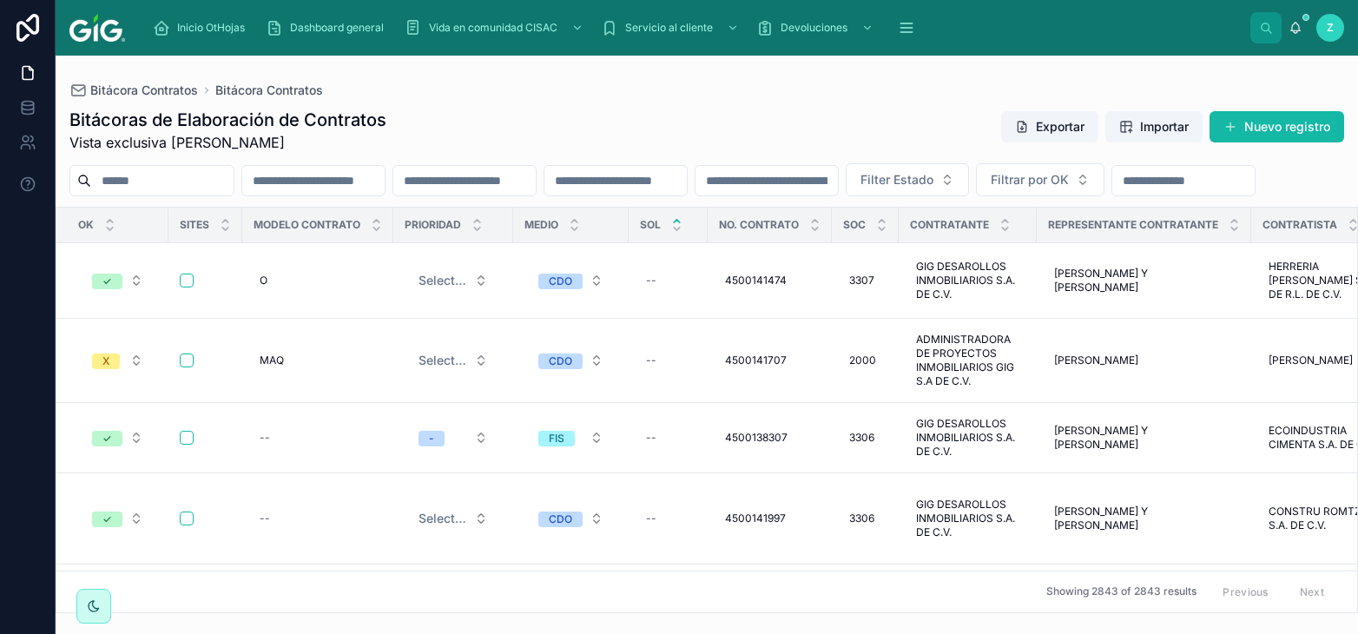
click at [335, 180] on input "text" at bounding box center [313, 180] width 142 height 24
paste input "**********"
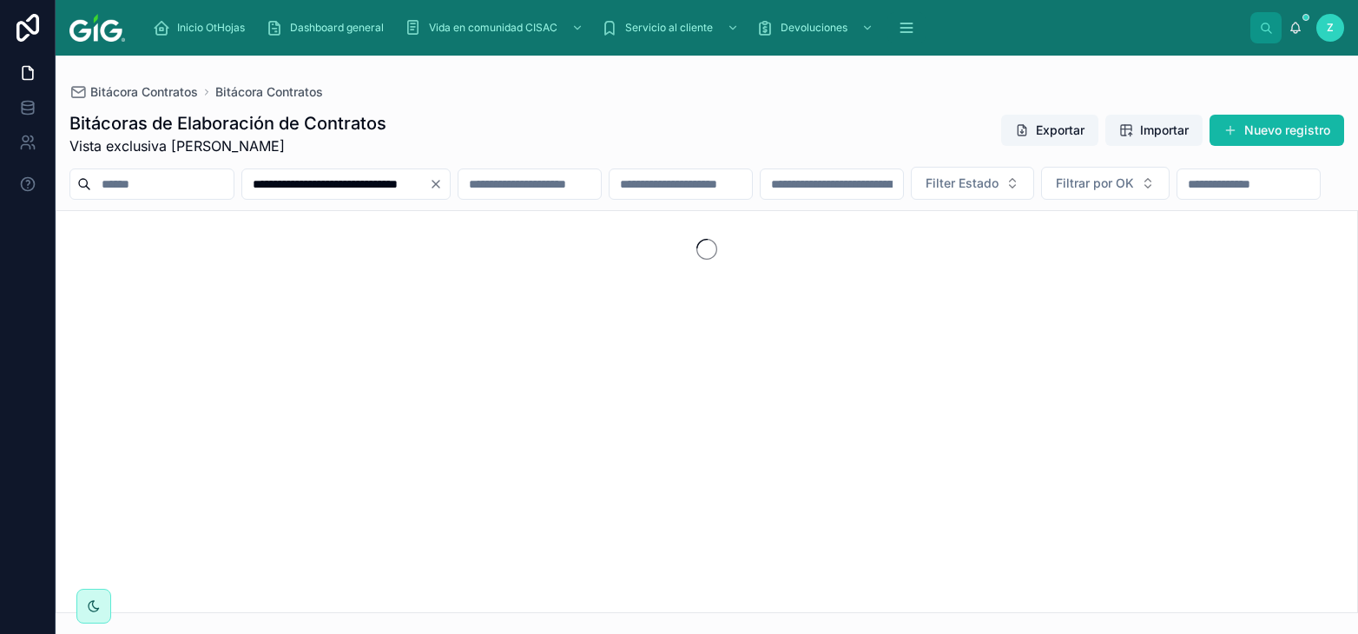
type input "**********"
click at [443, 181] on icon "Clear" at bounding box center [436, 184] width 14 height 14
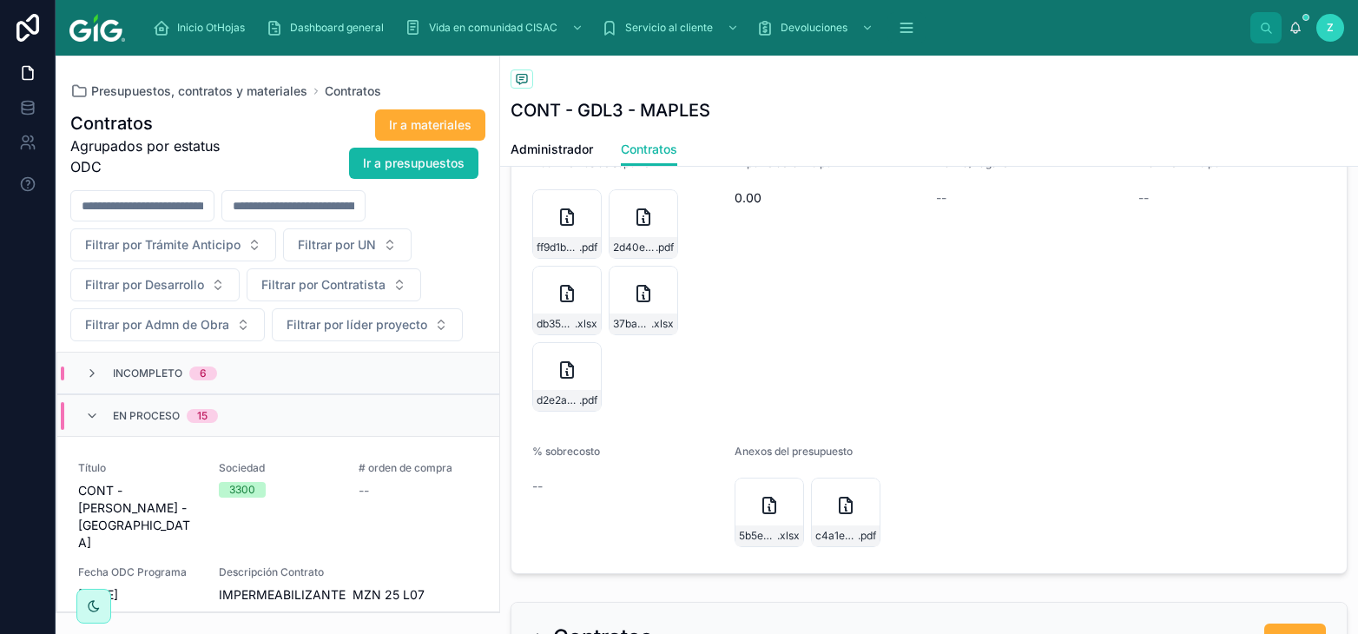
scroll to position [1437, 0]
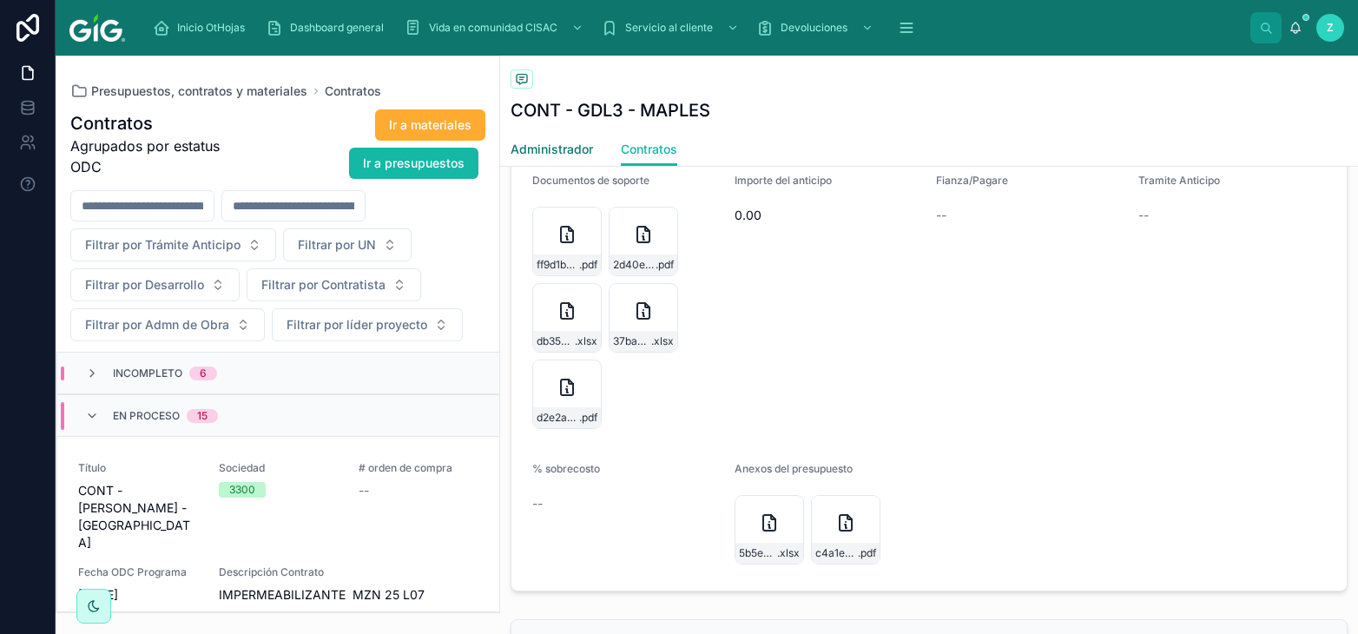
click at [562, 150] on span "Administrador" at bounding box center [551, 149] width 82 height 17
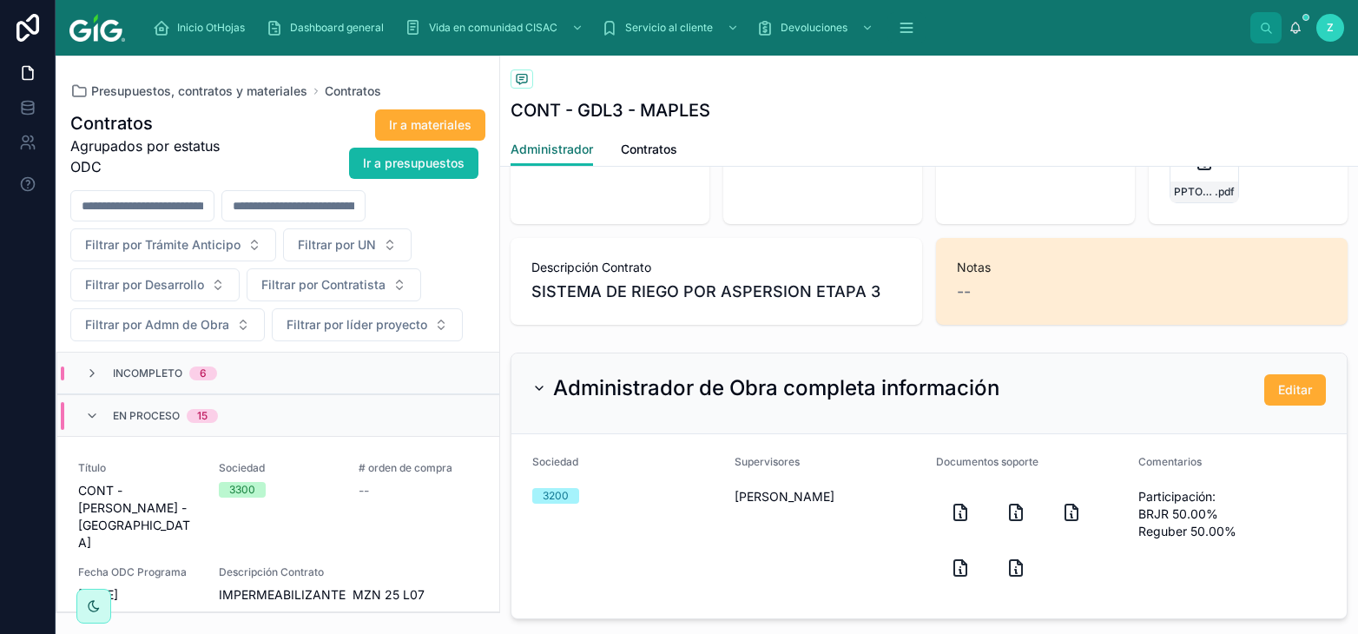
scroll to position [670, 0]
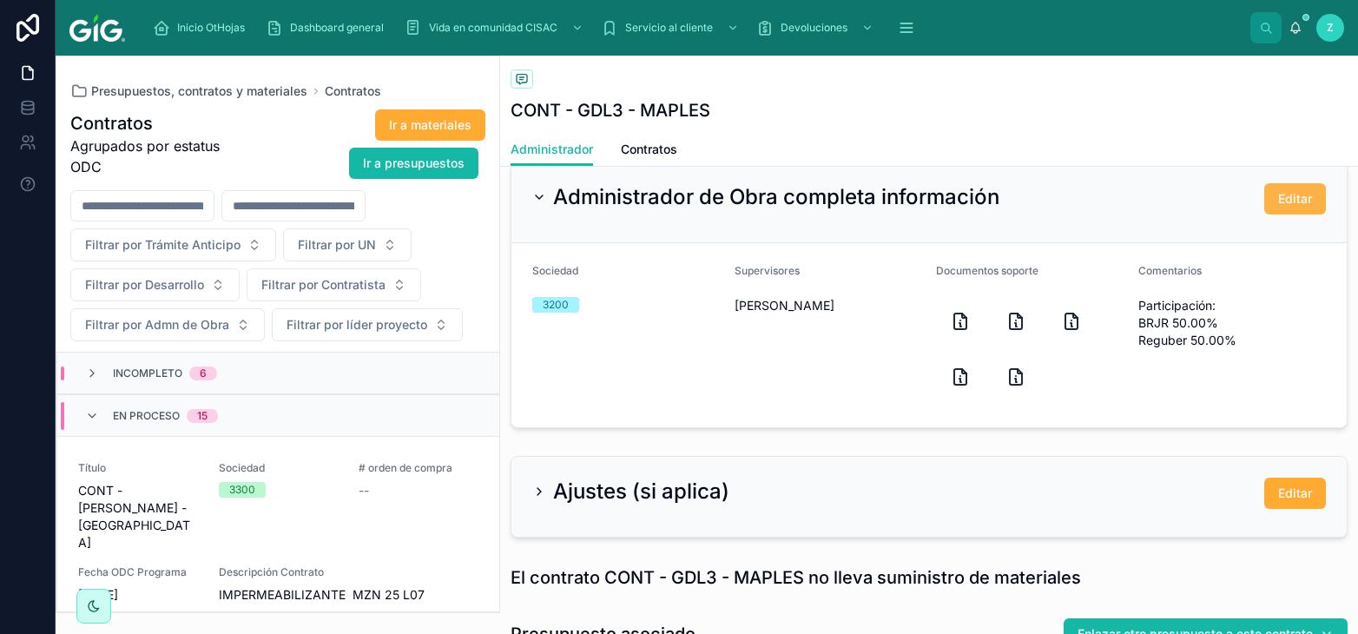
click at [1295, 199] on span "Editar" at bounding box center [1295, 198] width 34 height 17
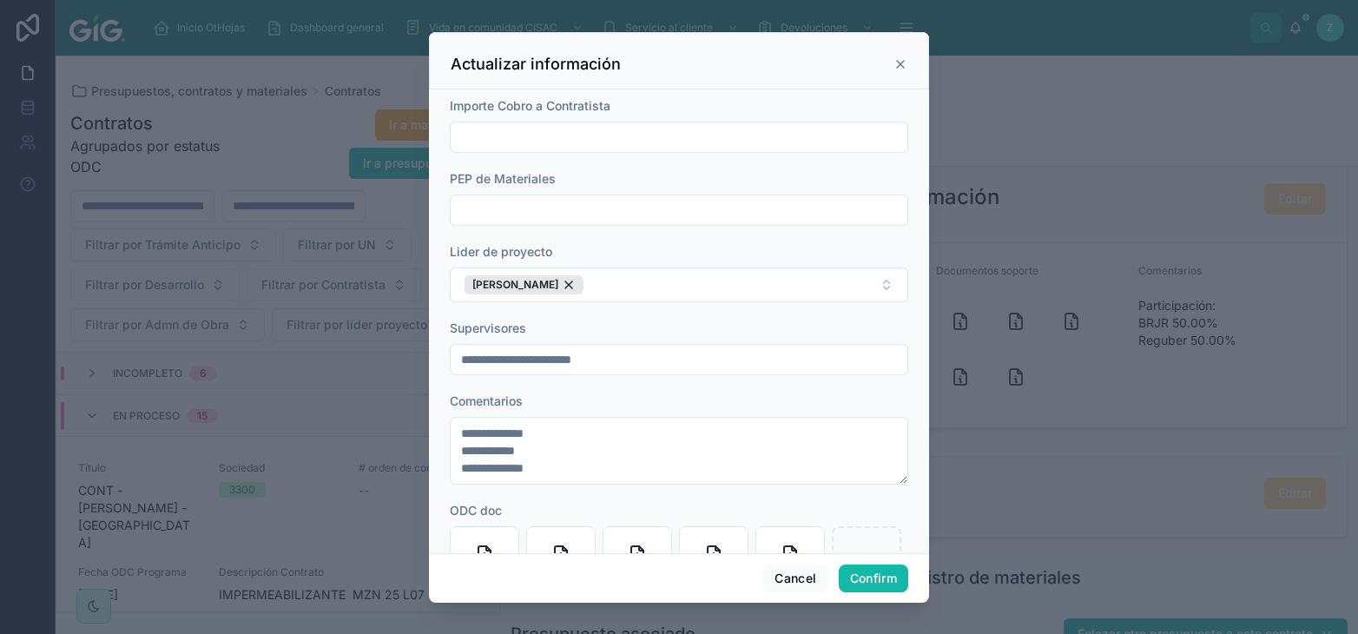
scroll to position [1123, 0]
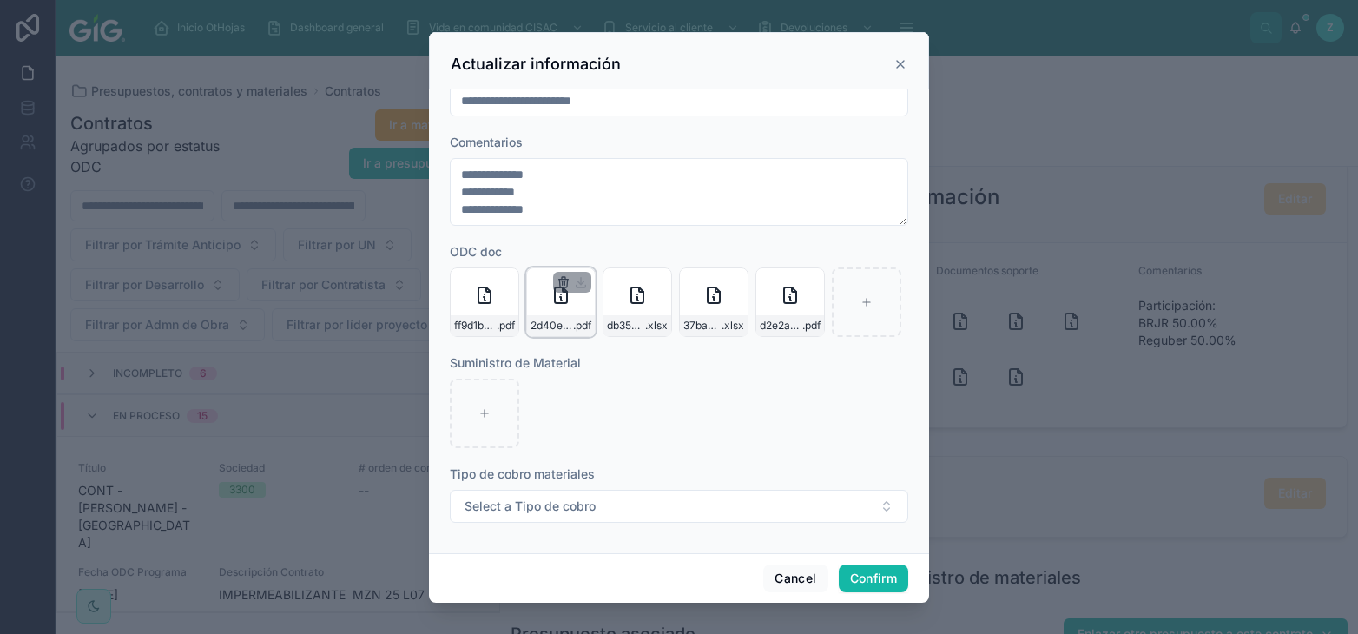
click at [563, 286] on icon "button" at bounding box center [563, 283] width 8 height 8
click at [599, 248] on icon "button" at bounding box center [599, 249] width 14 height 14
click at [800, 313] on div at bounding box center [789, 301] width 69 height 69
type input "**********"
click at [853, 572] on button "Confirm" at bounding box center [873, 578] width 69 height 28
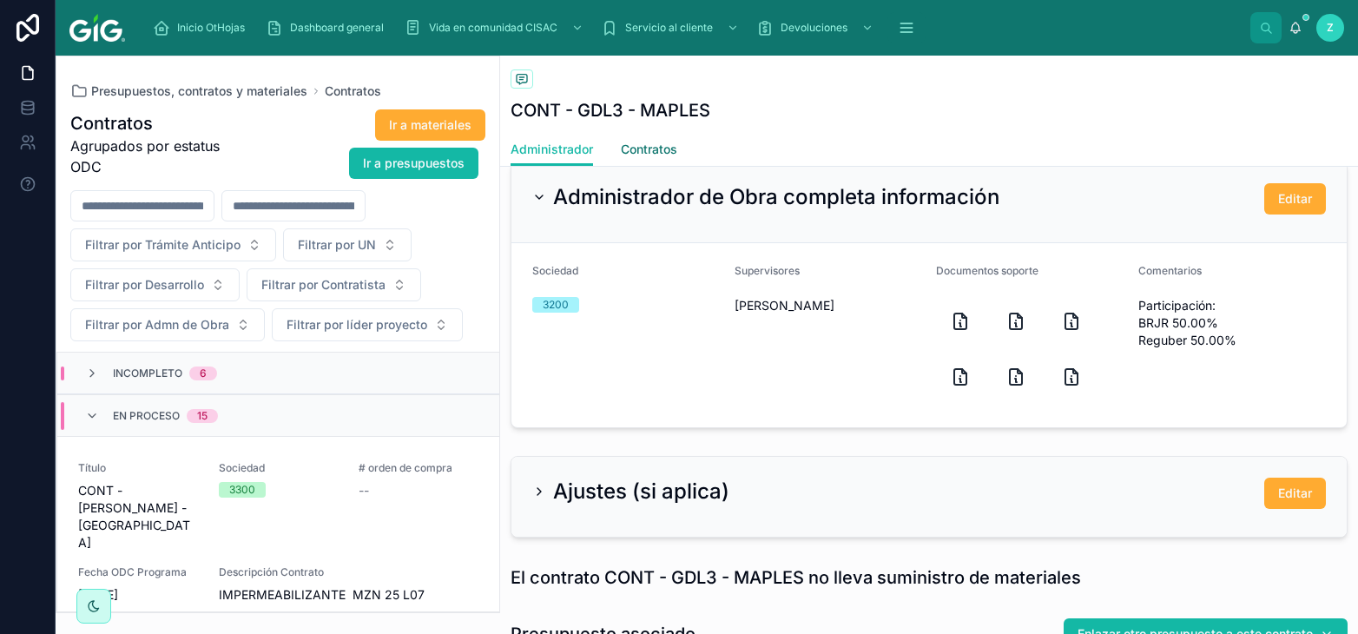
click at [641, 148] on span "Contratos" at bounding box center [649, 149] width 56 height 17
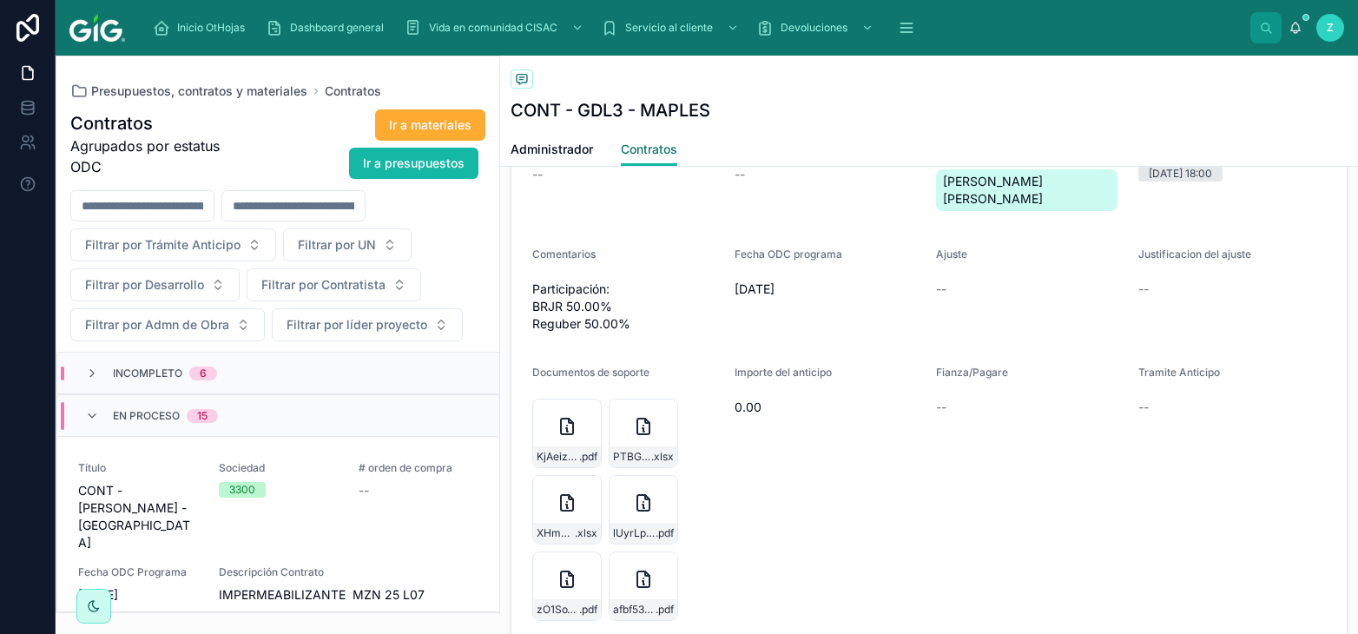
scroll to position [1341, 0]
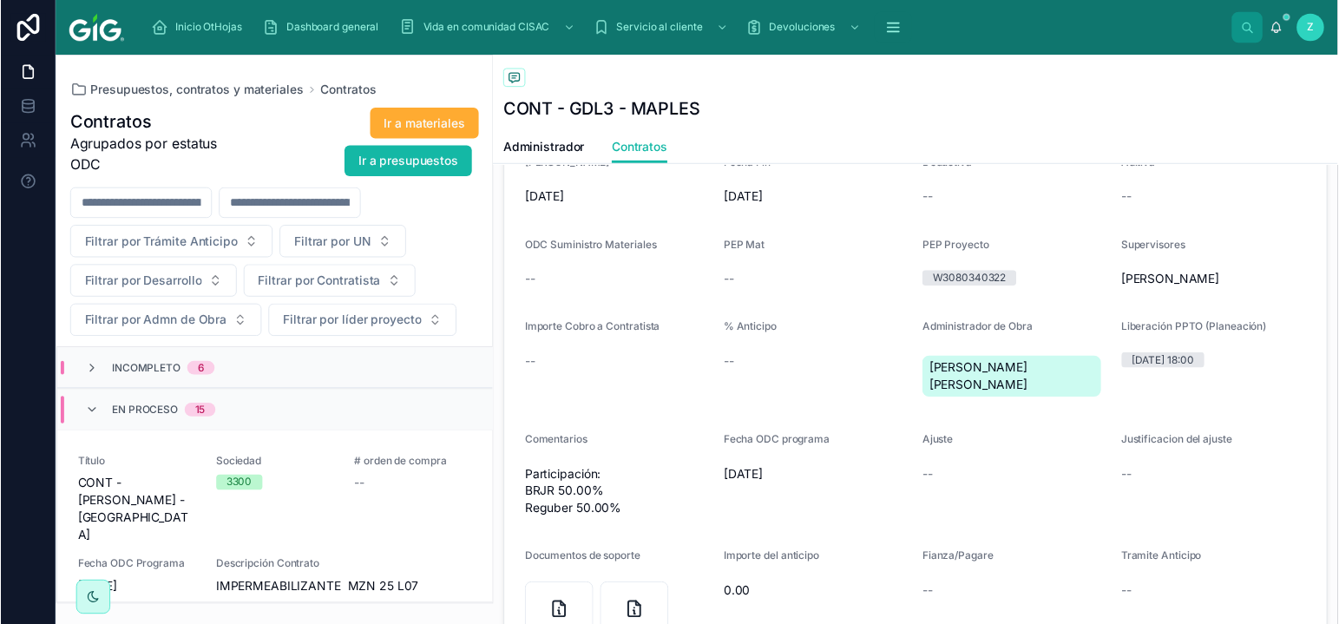
scroll to position [958, 0]
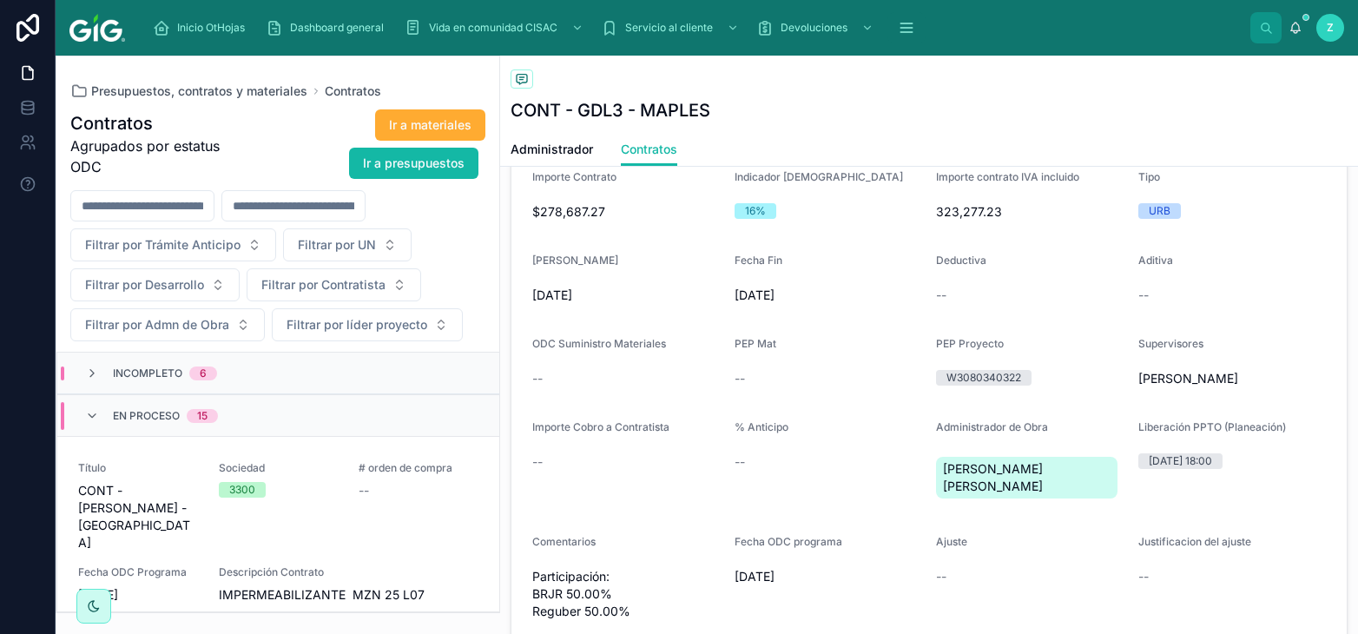
drag, startPoint x: 527, startPoint y: 297, endPoint x: 799, endPoint y: 304, distance: 272.7
click at [799, 304] on form "Sociedad 3200 Lider de proyecto [PERSON_NAME] ODC -- Grafo GDLV -- Importe Cont…" at bounding box center [928, 560] width 835 height 1017
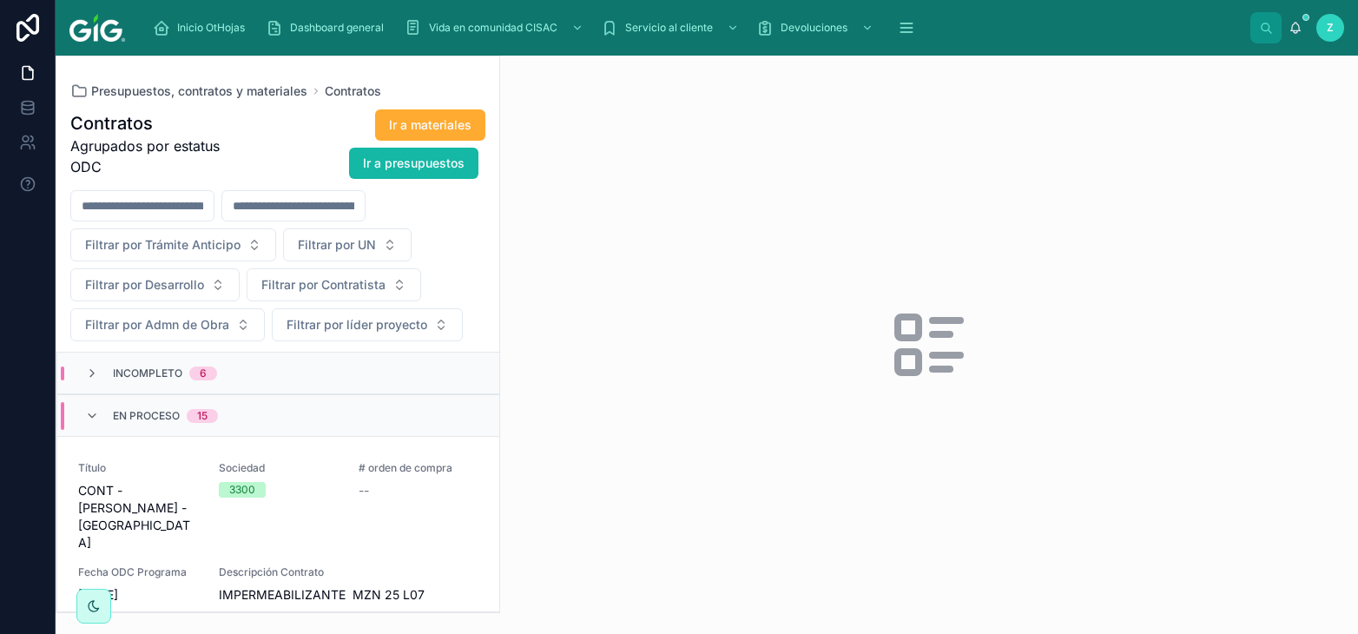
click at [357, 206] on input "text" at bounding box center [293, 206] width 142 height 24
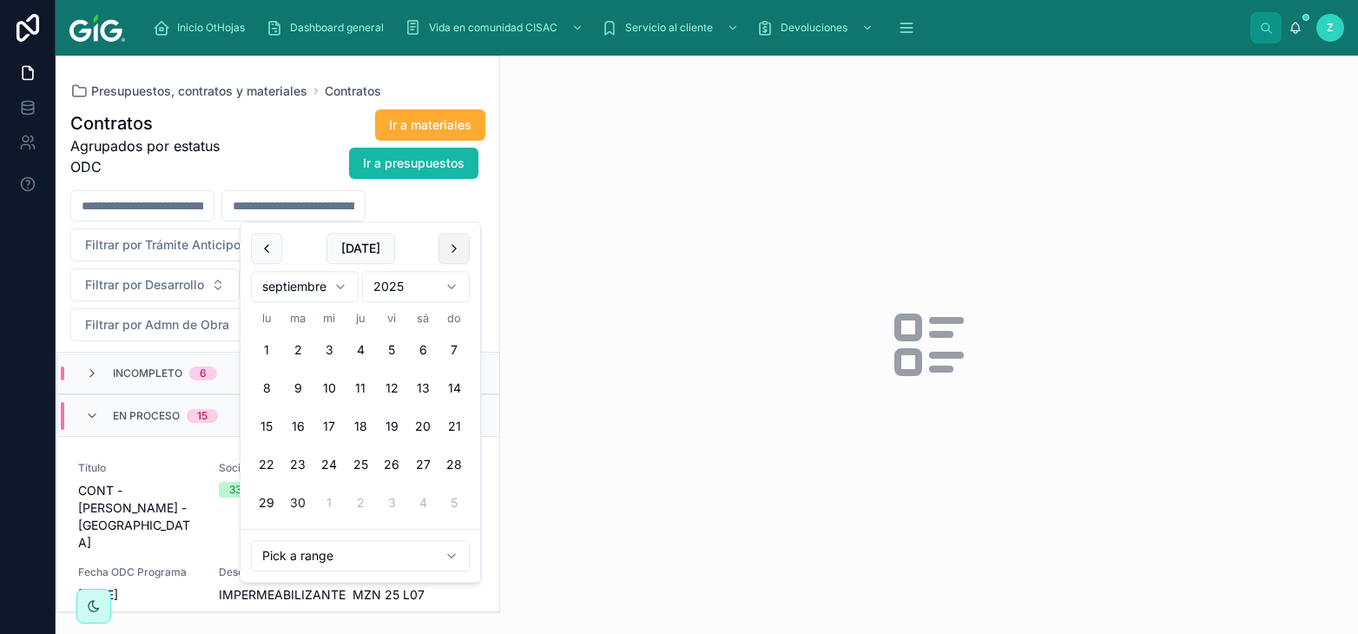
click at [451, 250] on button at bounding box center [453, 248] width 31 height 31
click at [330, 354] on button "1" at bounding box center [328, 349] width 31 height 31
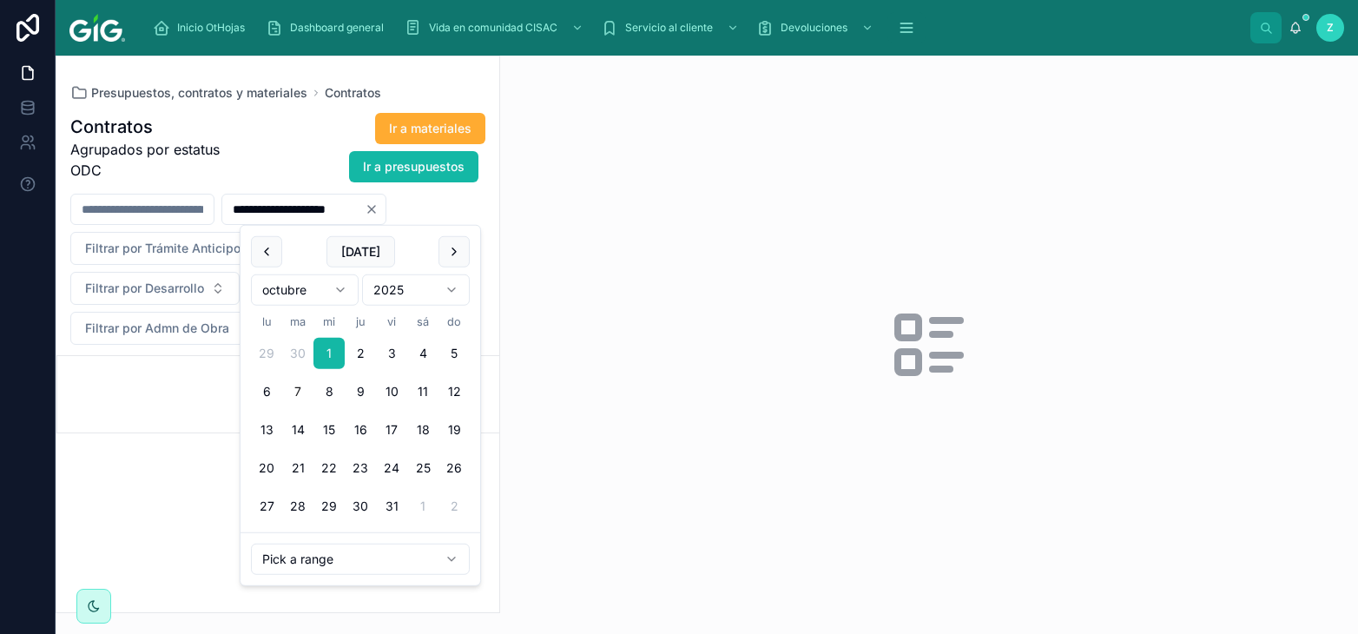
click at [301, 391] on button "7" at bounding box center [297, 391] width 31 height 31
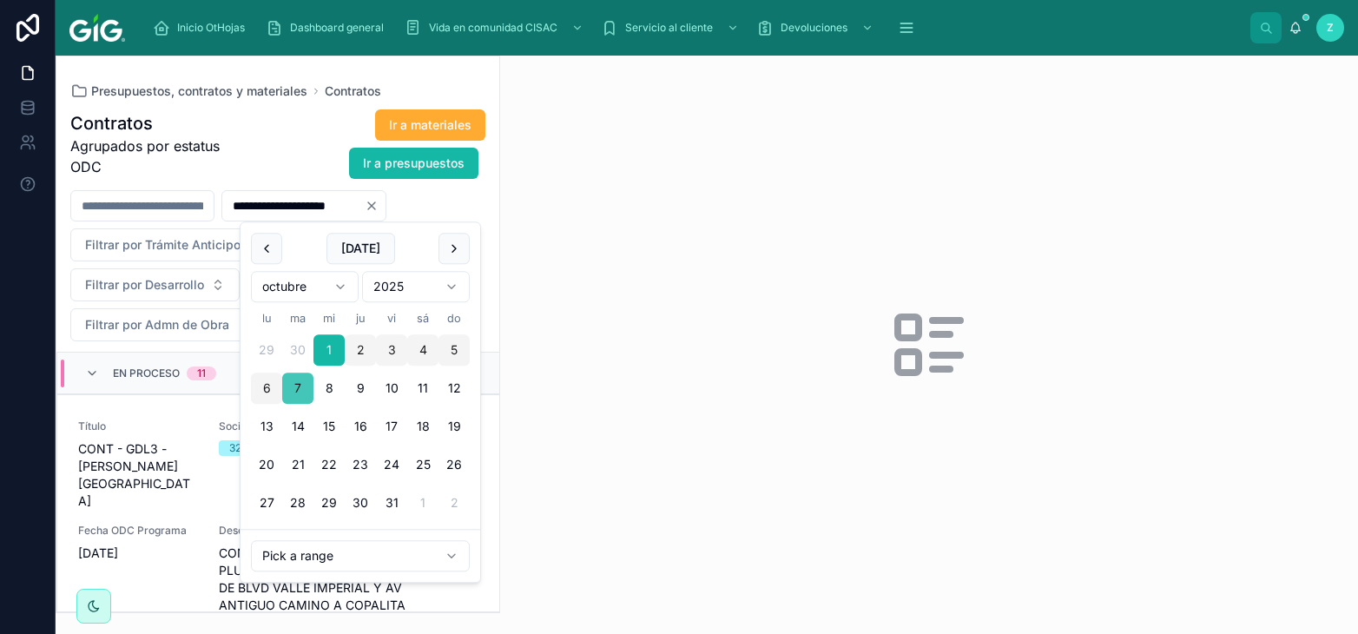
click at [287, 387] on button "7" at bounding box center [297, 387] width 31 height 31
click at [271, 392] on button "6" at bounding box center [266, 387] width 31 height 31
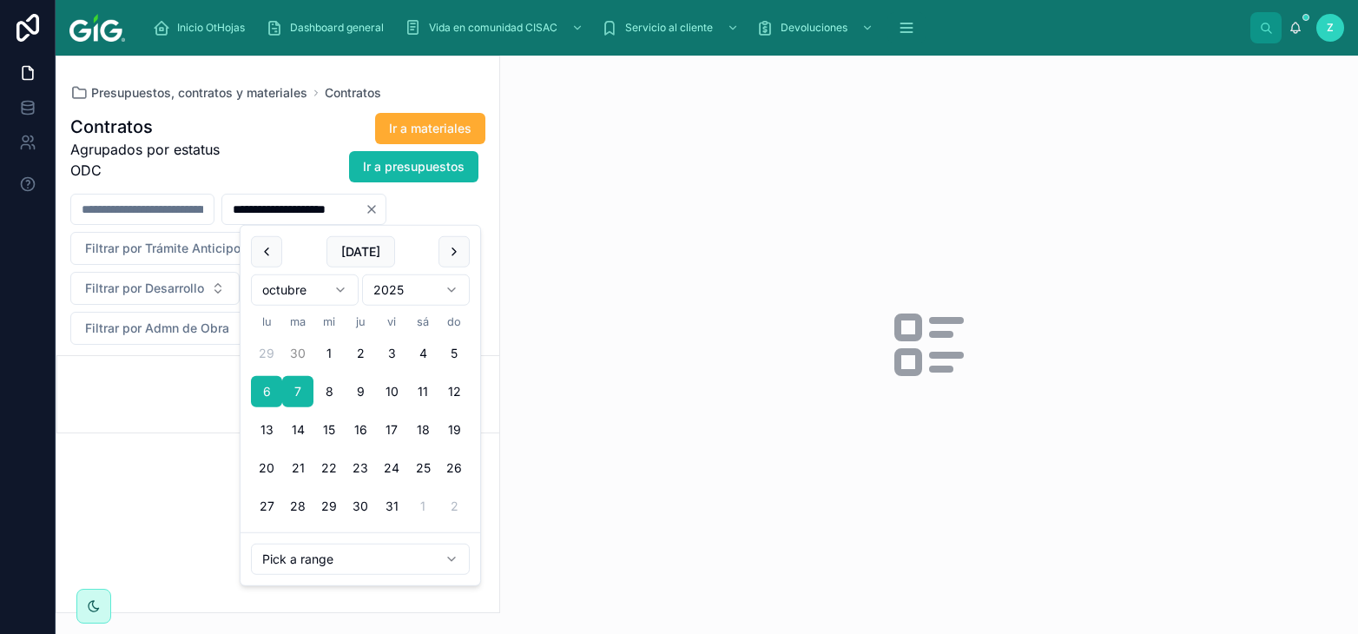
click at [298, 351] on button "30" at bounding box center [297, 353] width 31 height 31
click at [459, 254] on button at bounding box center [453, 251] width 31 height 31
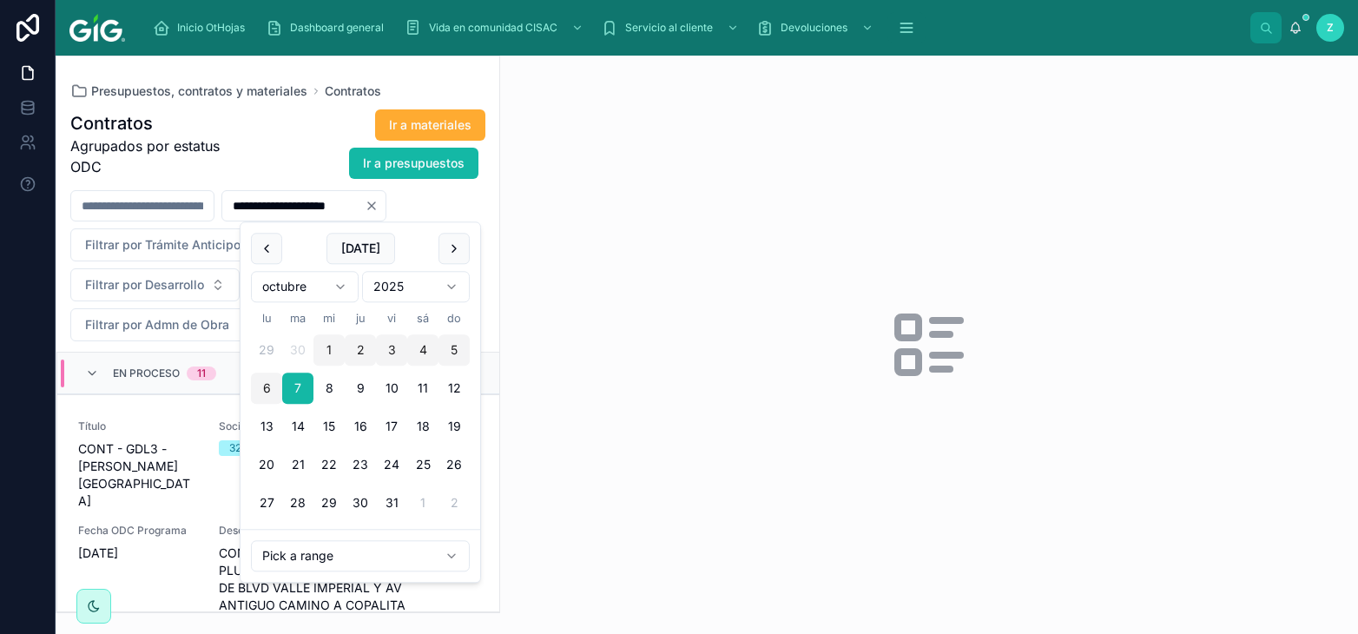
click at [272, 386] on button "6" at bounding box center [266, 387] width 31 height 31
type input "**********"
click at [273, 140] on div "Ir a materiales Ir a presupuestos" at bounding box center [363, 144] width 246 height 71
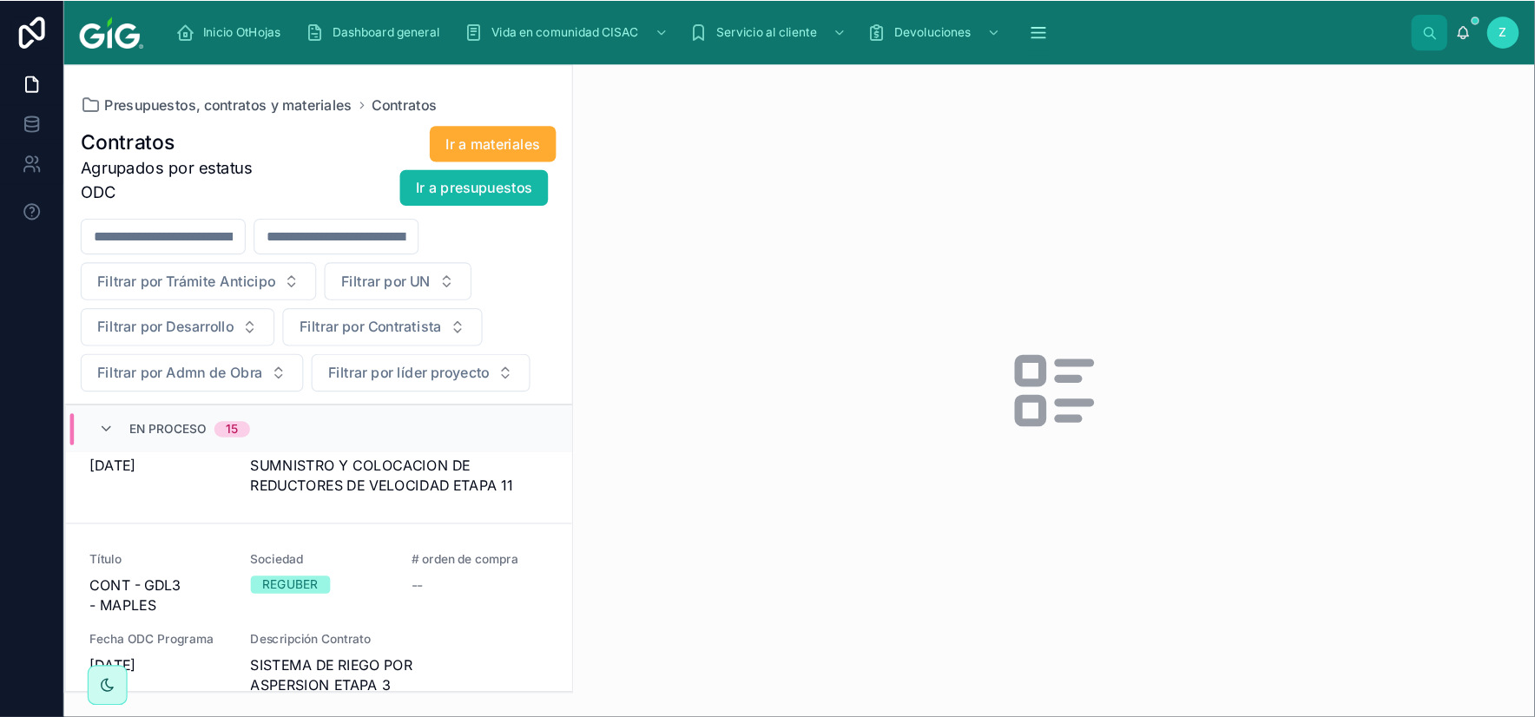
scroll to position [2669, 0]
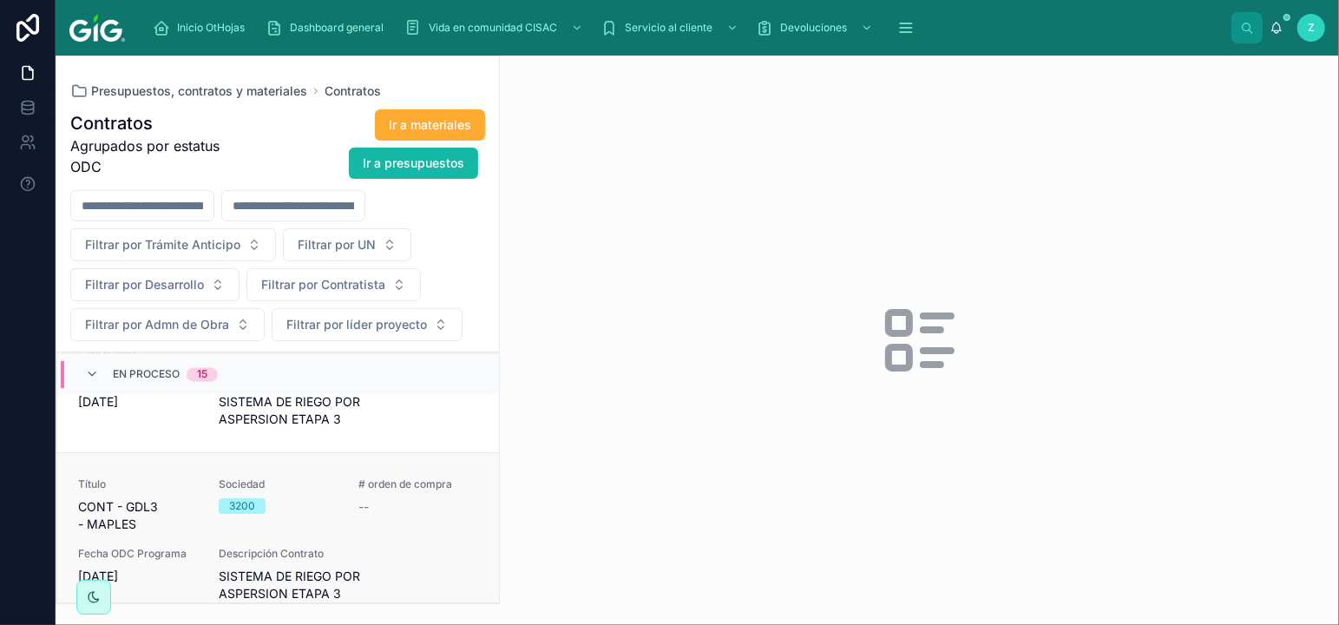
click at [352, 568] on span "SISTEMA DE RIEGO POR ASPERSION ETAPA 3" at bounding box center [349, 585] width 260 height 35
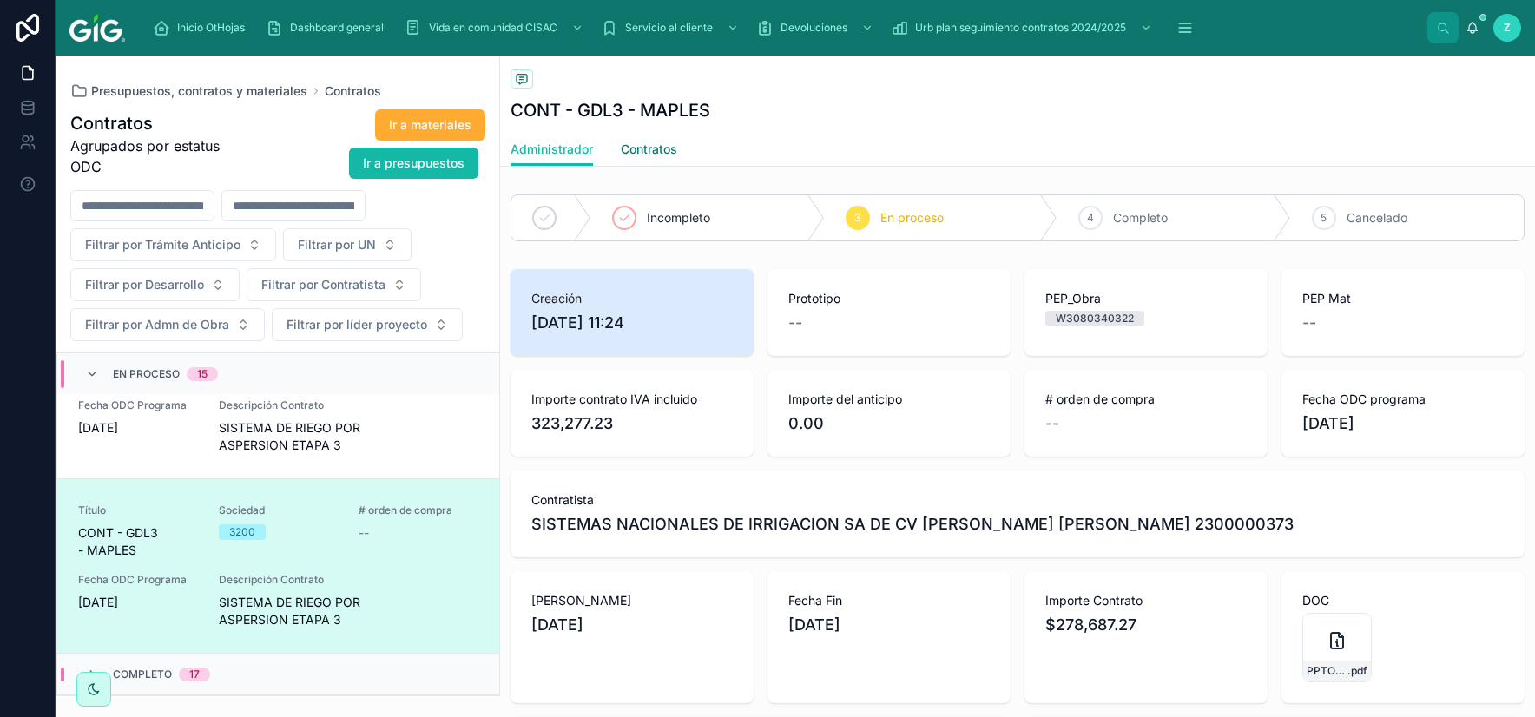
scroll to position [2579, 0]
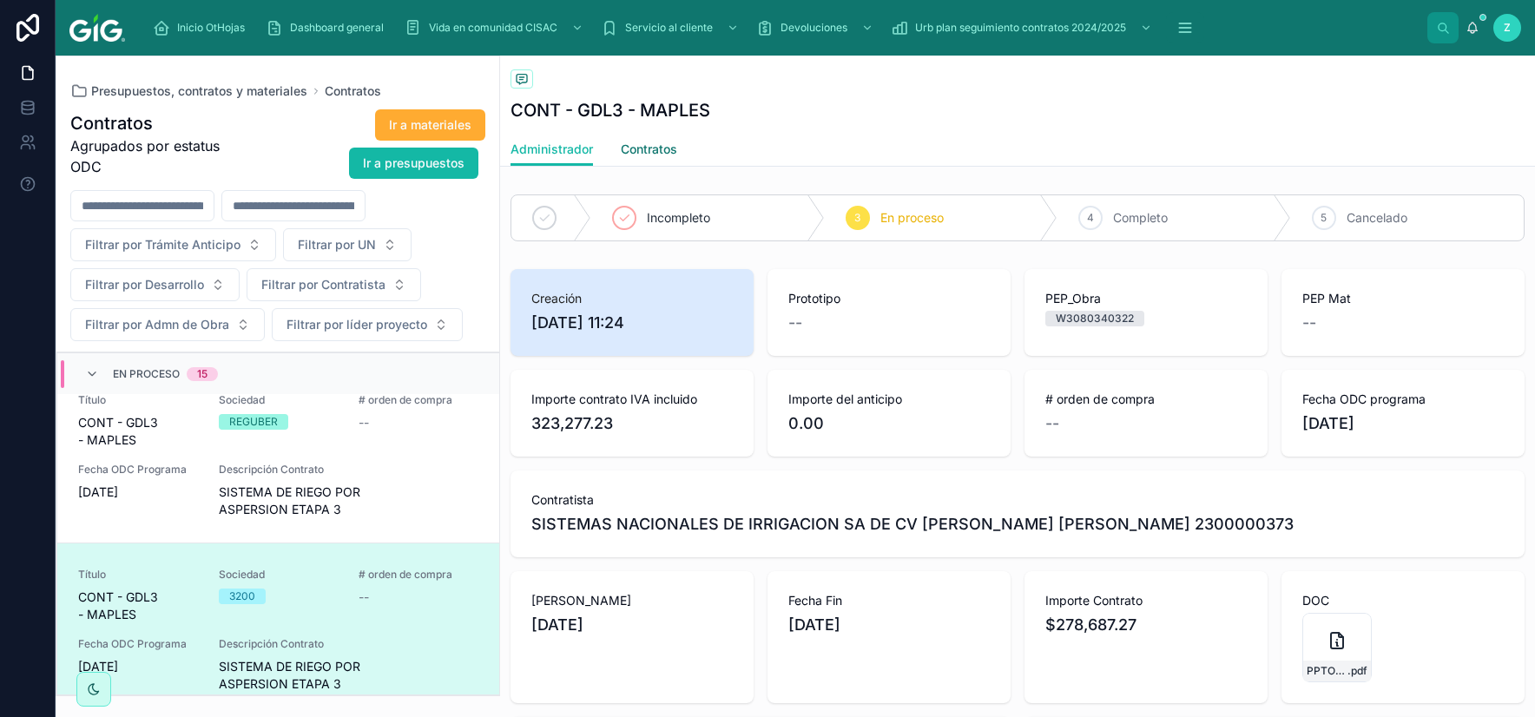
click at [661, 142] on span "Contratos" at bounding box center [649, 149] width 56 height 17
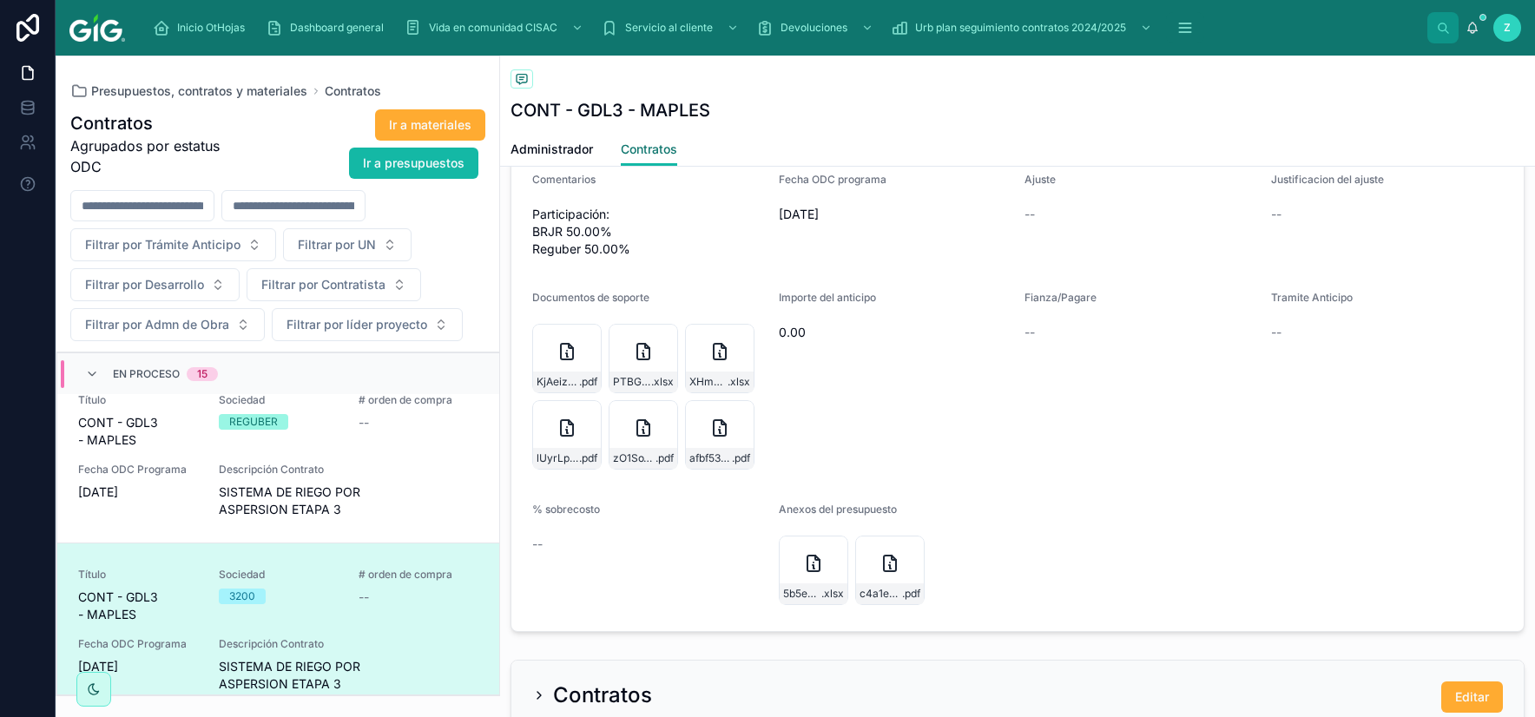
scroll to position [1523, 0]
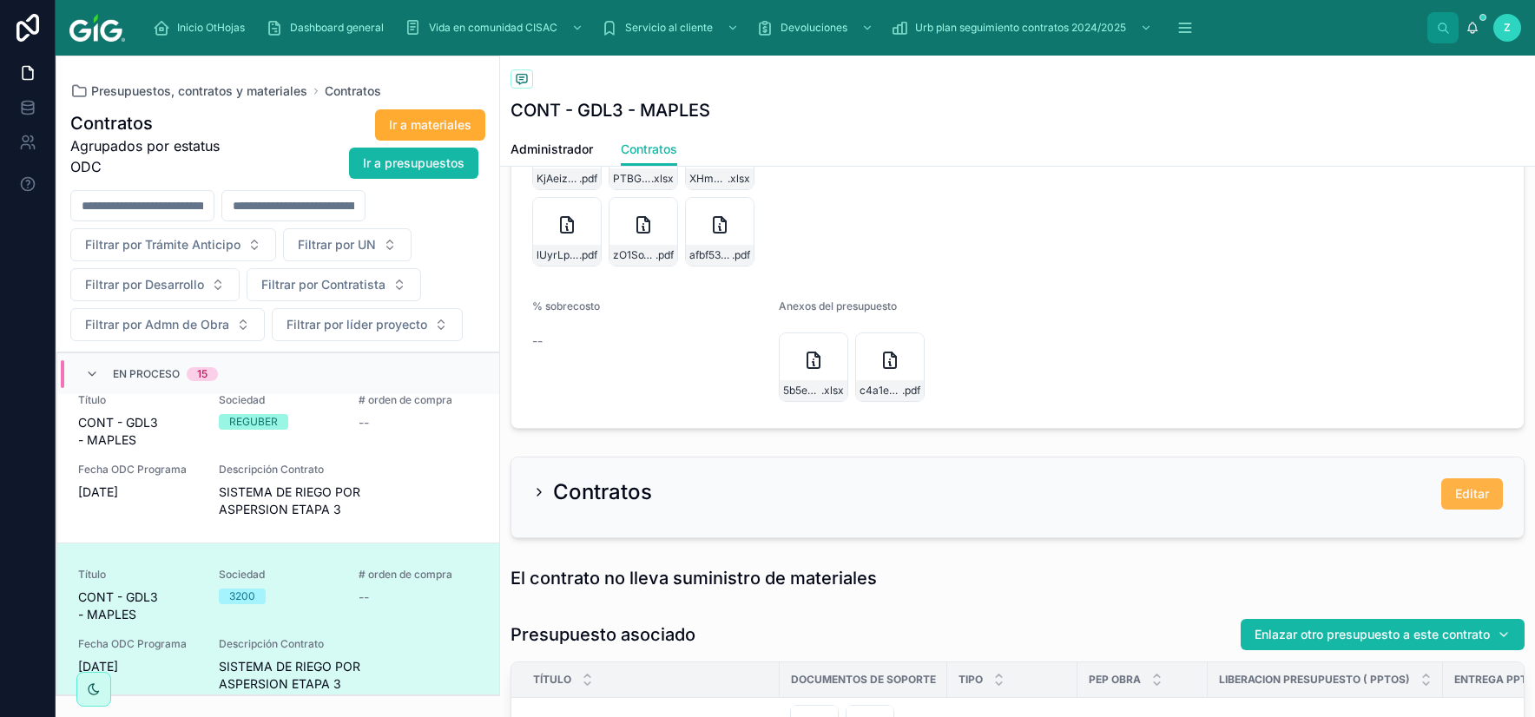
click at [1339, 485] on span "Editar" at bounding box center [1472, 493] width 34 height 17
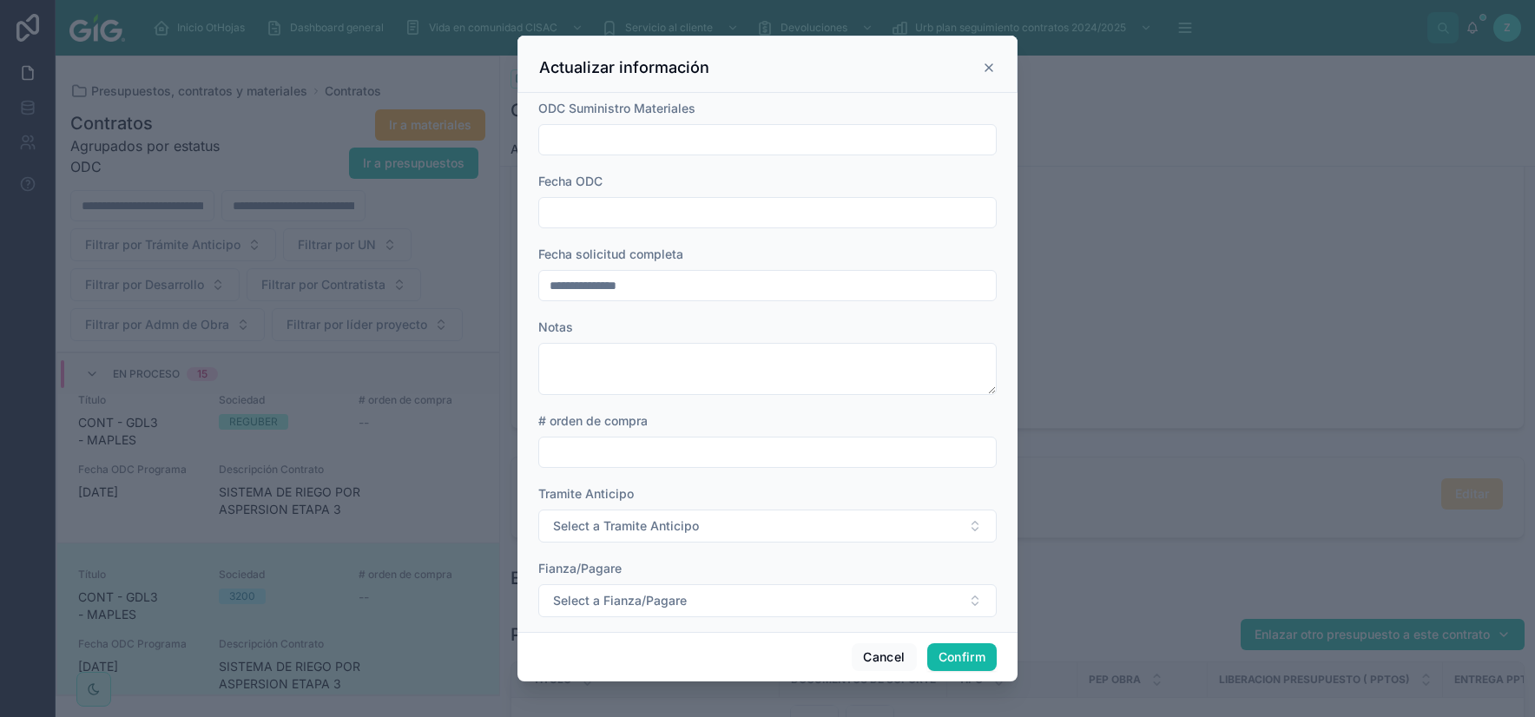
click at [668, 210] on input "text" at bounding box center [767, 213] width 457 height 24
click at [756, 248] on button "[DATE]" at bounding box center [767, 255] width 69 height 31
type input "*********"
click at [614, 455] on input "text" at bounding box center [767, 452] width 457 height 24
paste input "**********"
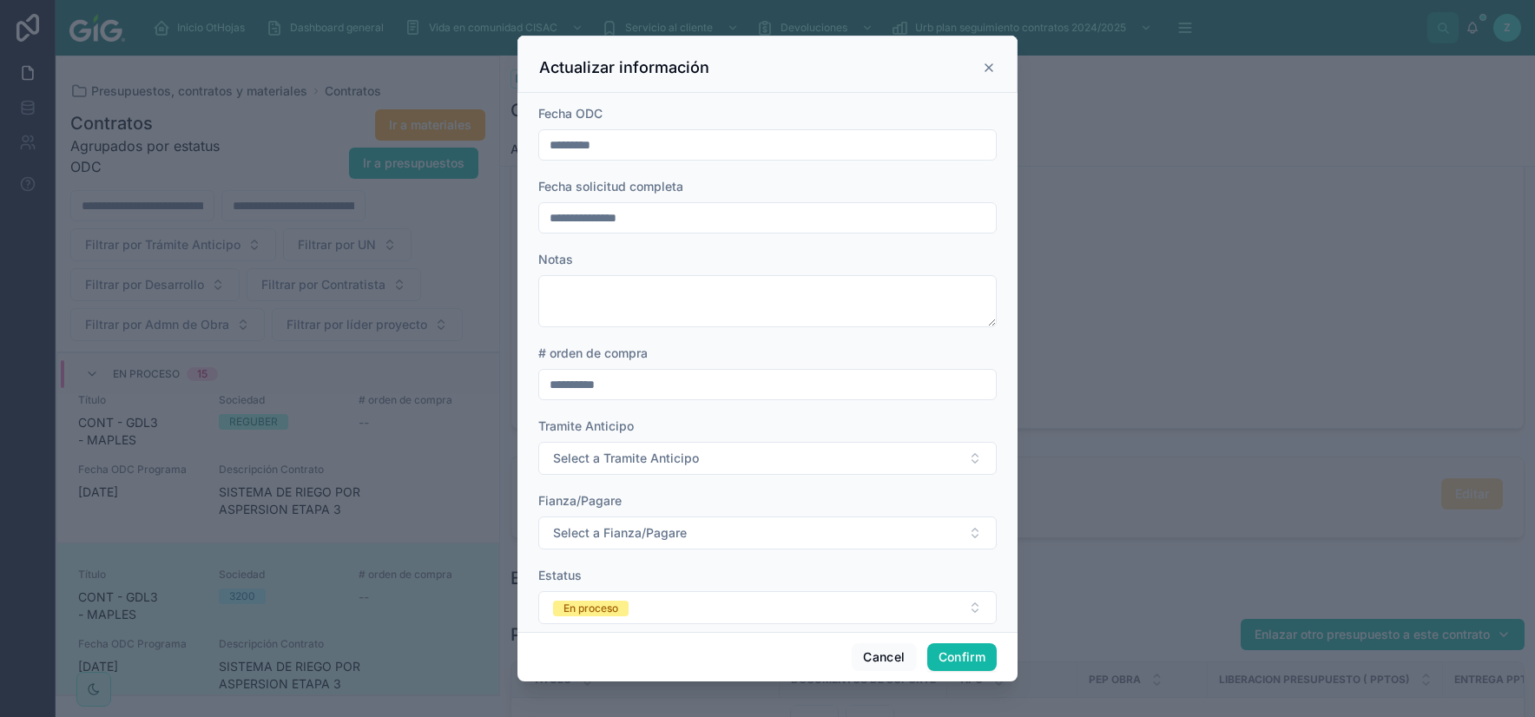
scroll to position [95, 0]
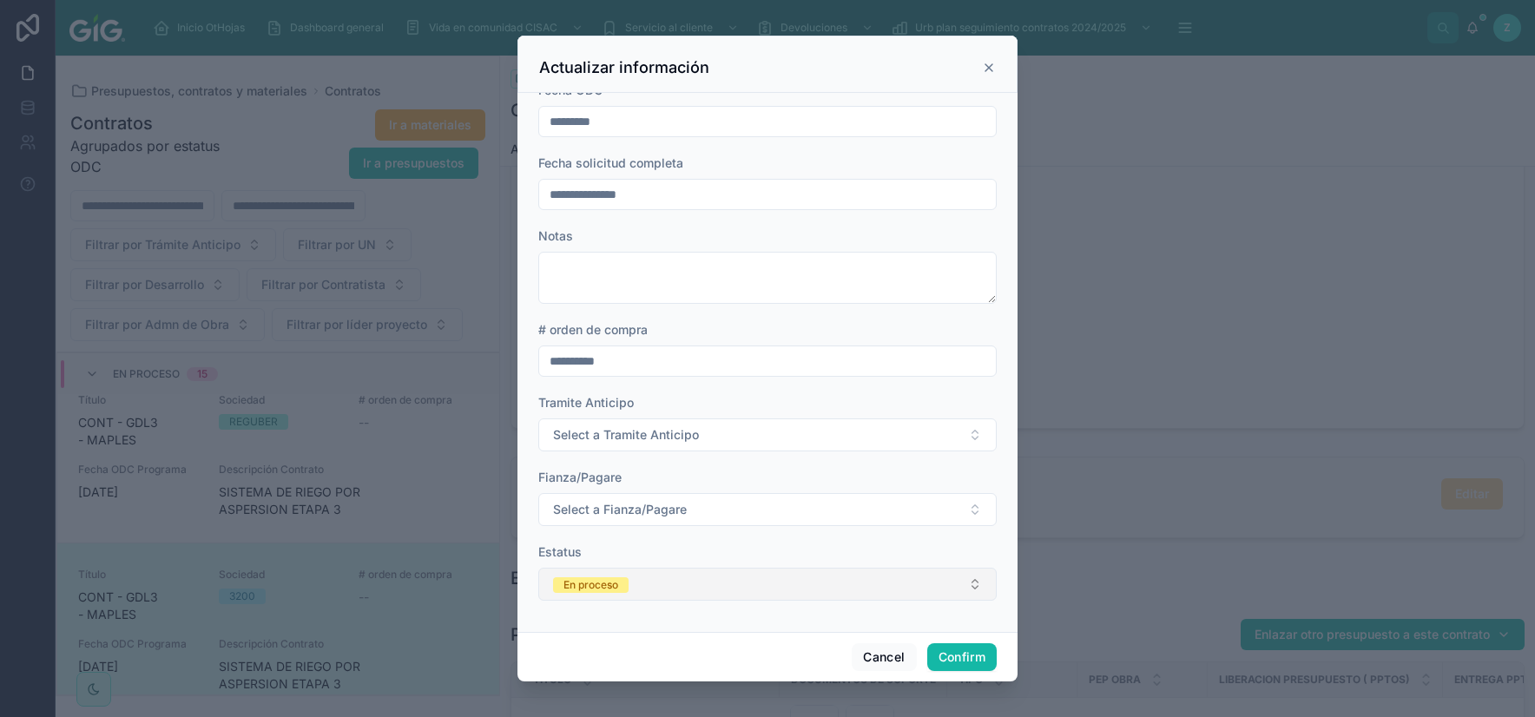
type input "**********"
click at [711, 587] on button "En proceso" at bounding box center [767, 584] width 458 height 33
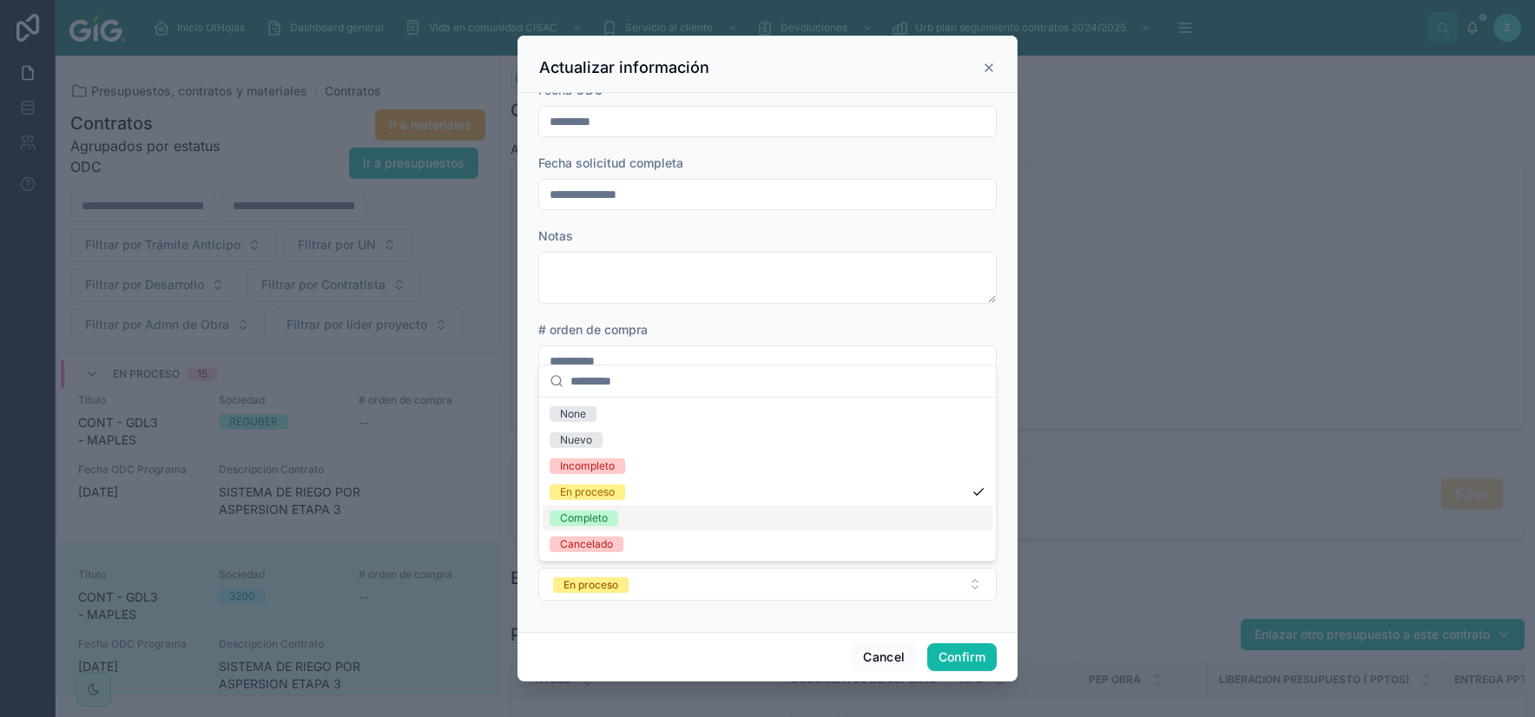
click at [631, 516] on div "Completo" at bounding box center [768, 518] width 450 height 26
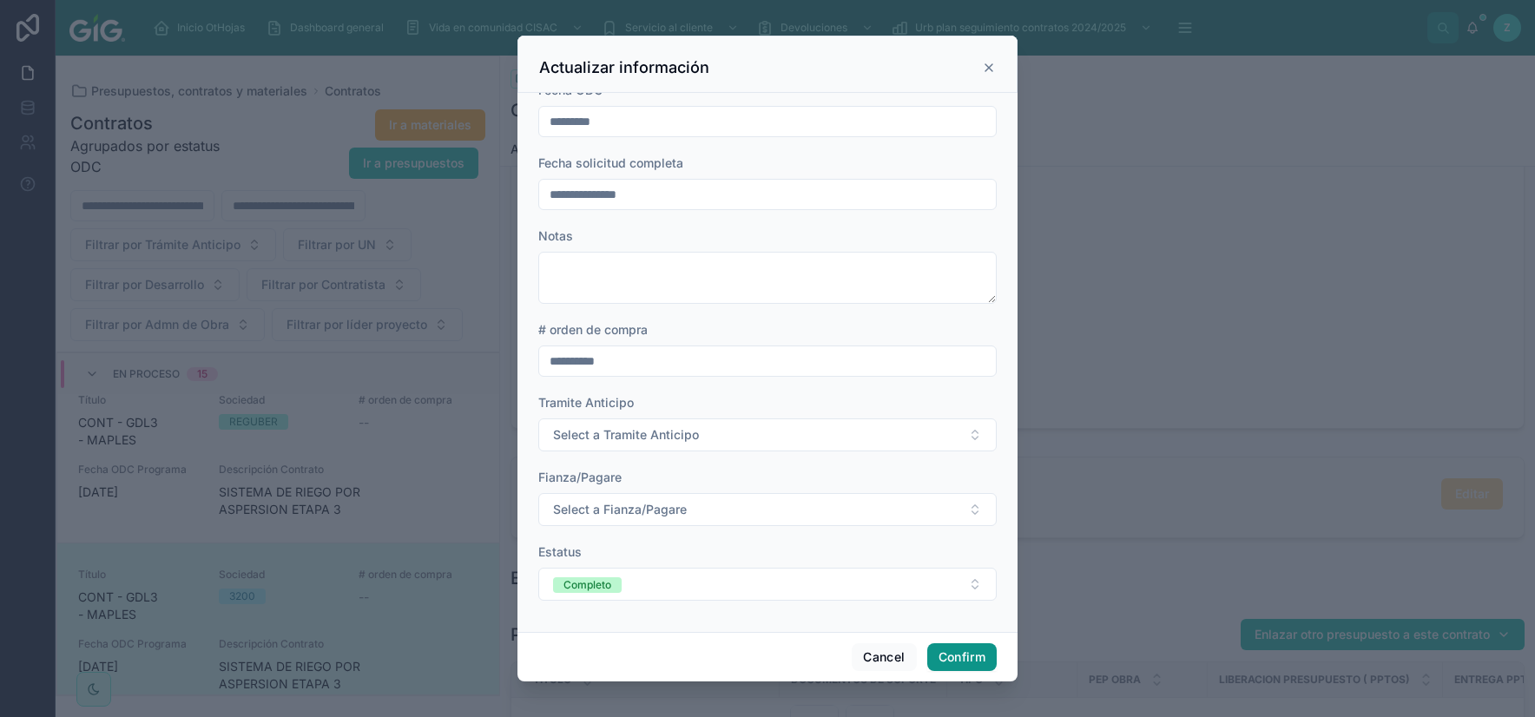
click at [958, 623] on button "Confirm" at bounding box center [961, 657] width 69 height 28
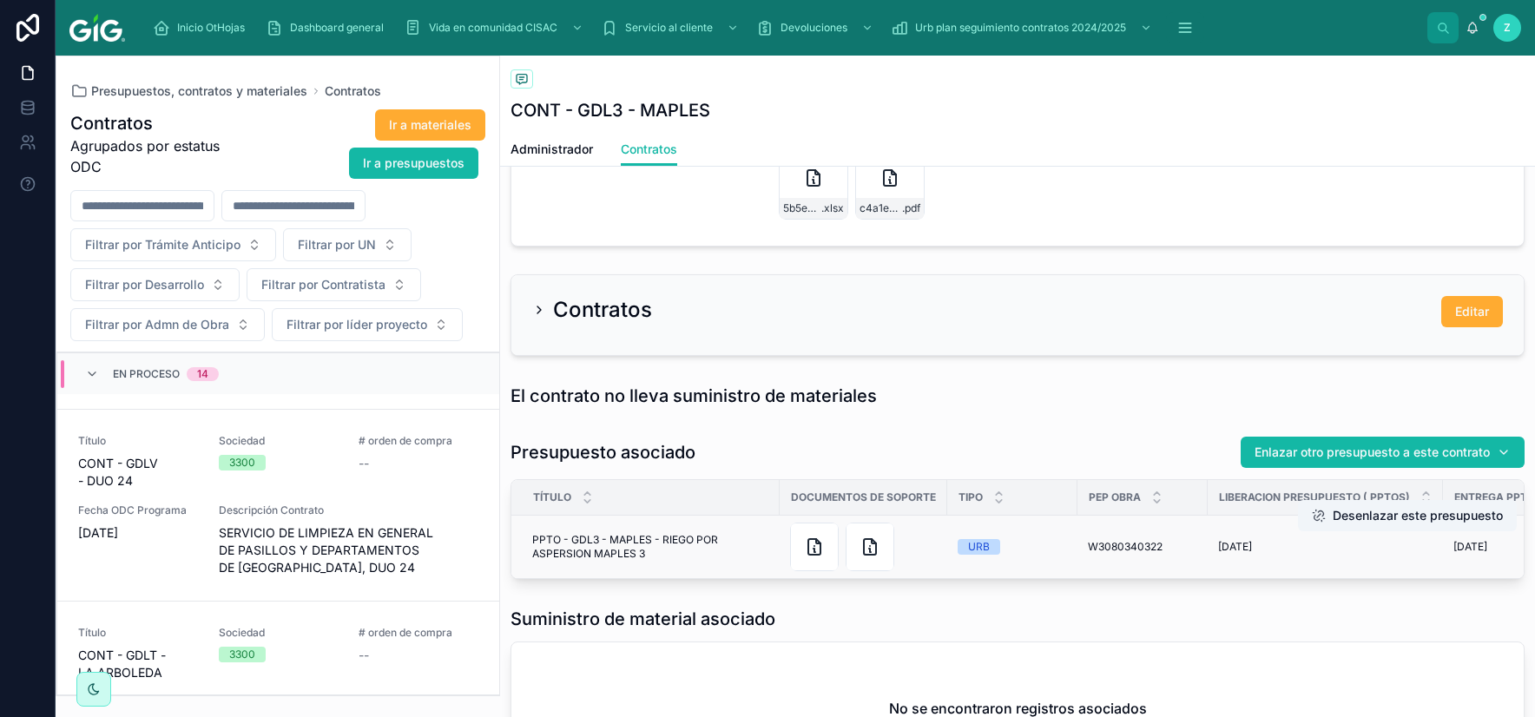
scroll to position [2389, 0]
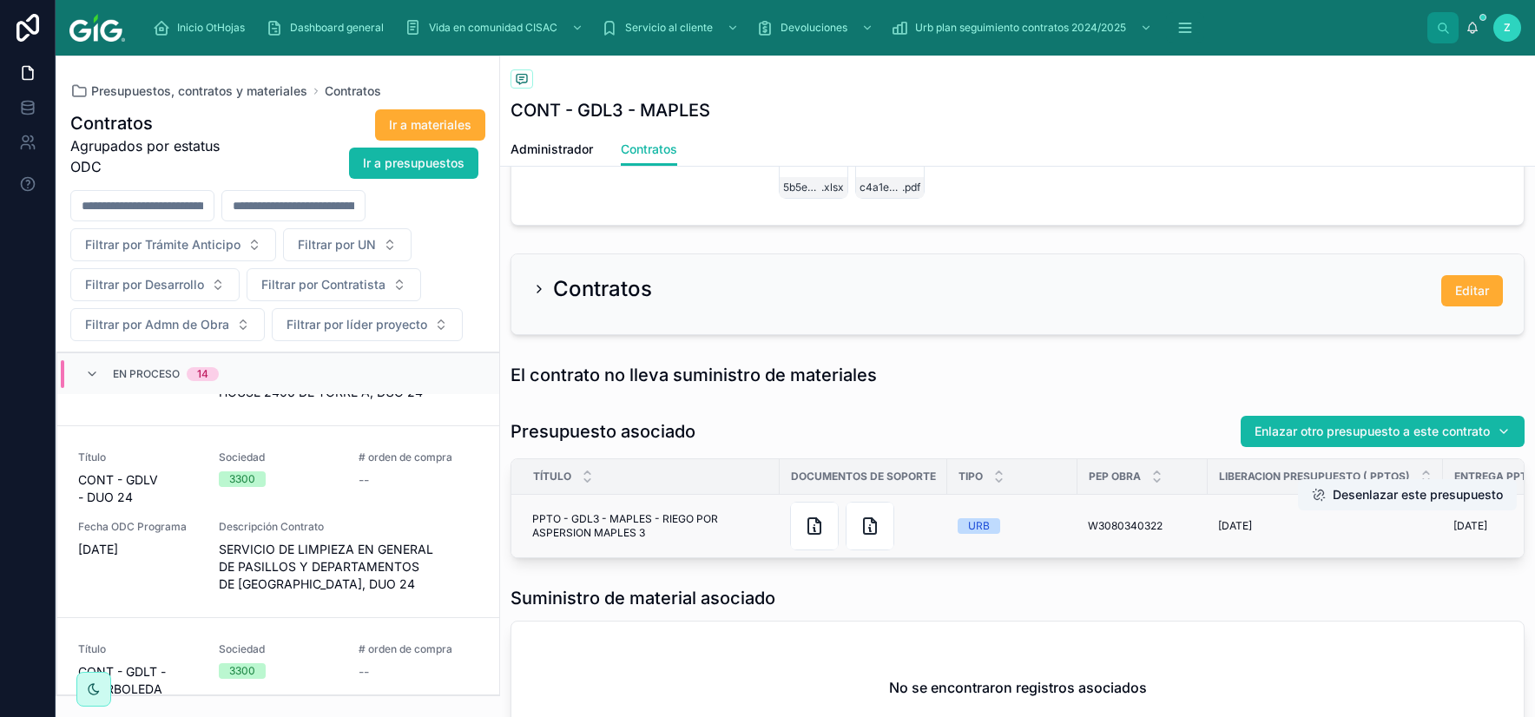
click at [669, 514] on span "PPTO - GDL3 - MAPLES - RIEGO POR ASPERSION MAPLES 3" at bounding box center [650, 526] width 237 height 28
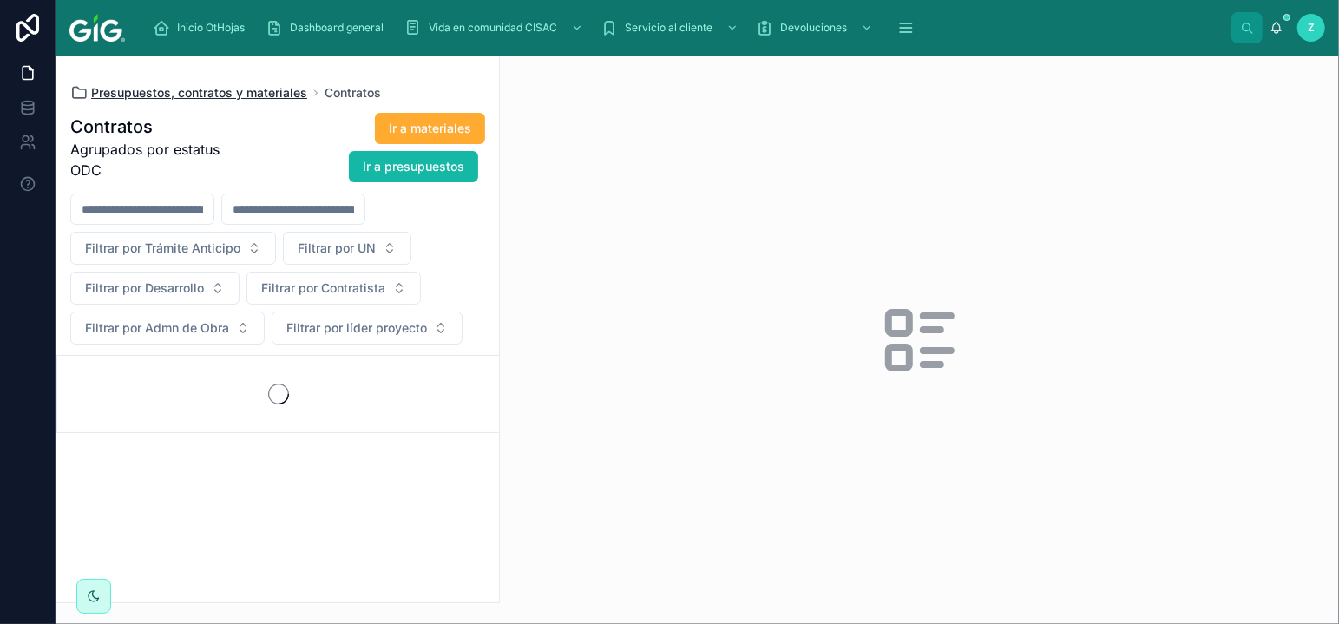
click at [273, 92] on span "Presupuestos, contratos y materiales" at bounding box center [199, 92] width 216 height 17
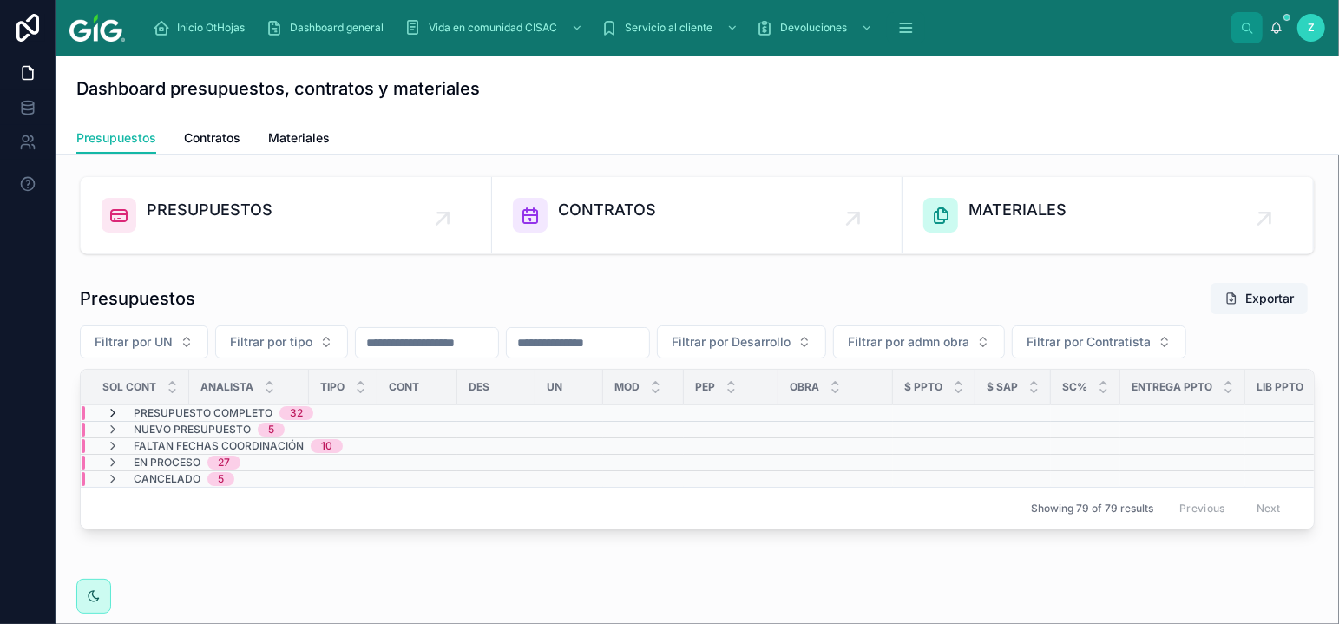
click at [113, 414] on icon at bounding box center [113, 413] width 14 height 14
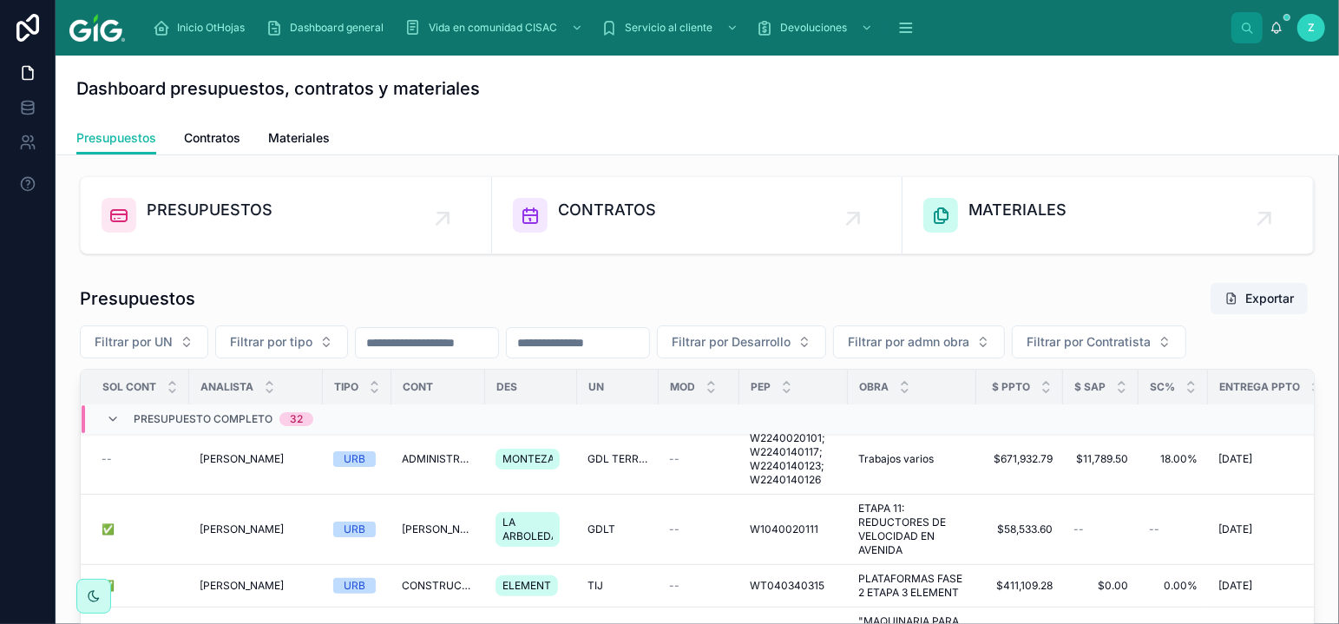
scroll to position [191, 0]
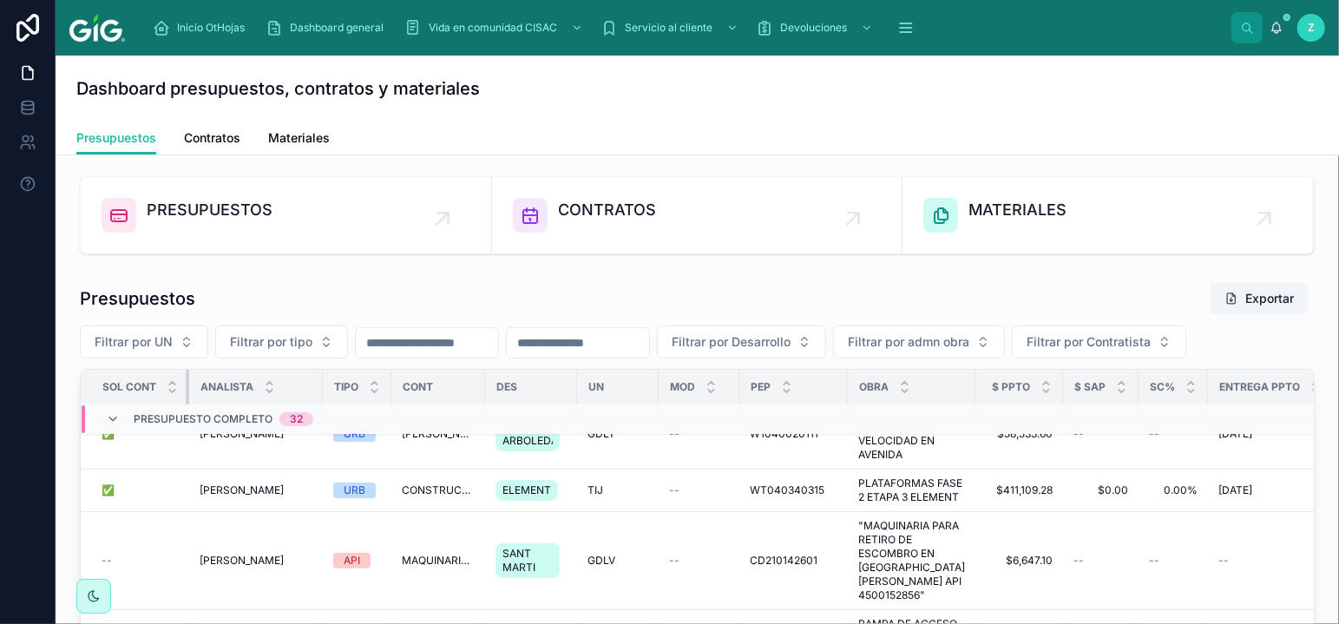
drag, startPoint x: 187, startPoint y: 390, endPoint x: 162, endPoint y: 385, distance: 24.7
click at [162, 385] on th "SOL CONT" at bounding box center [135, 388] width 109 height 36
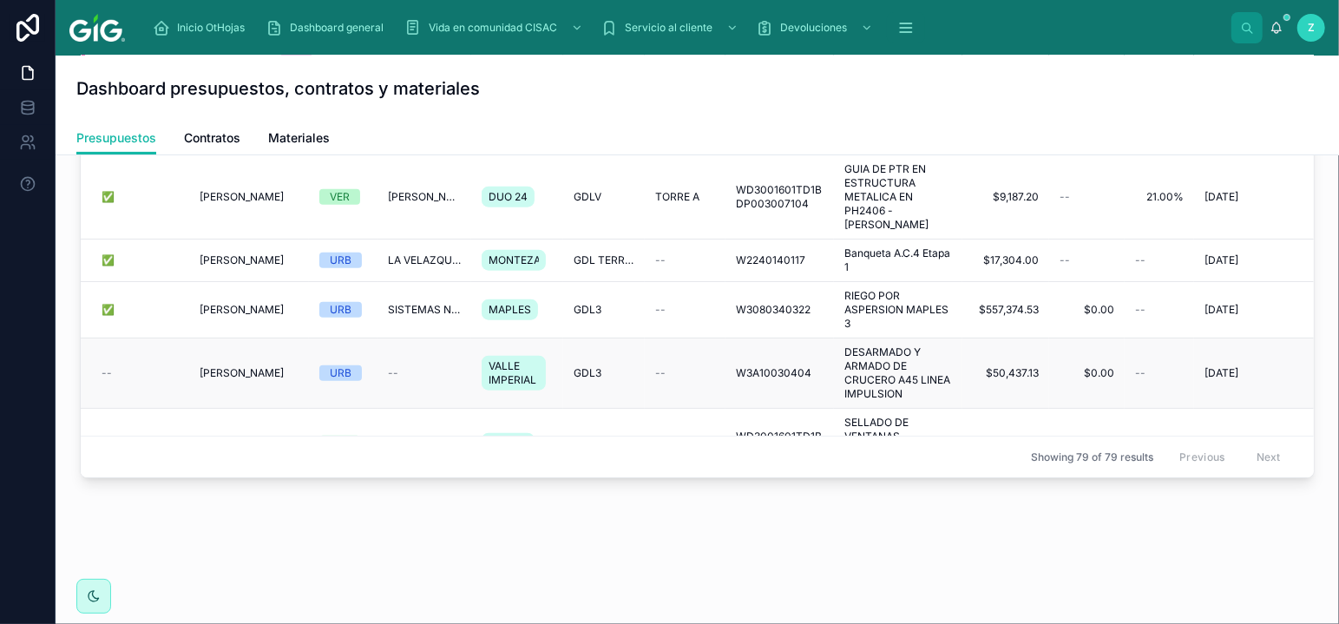
scroll to position [1225, 0]
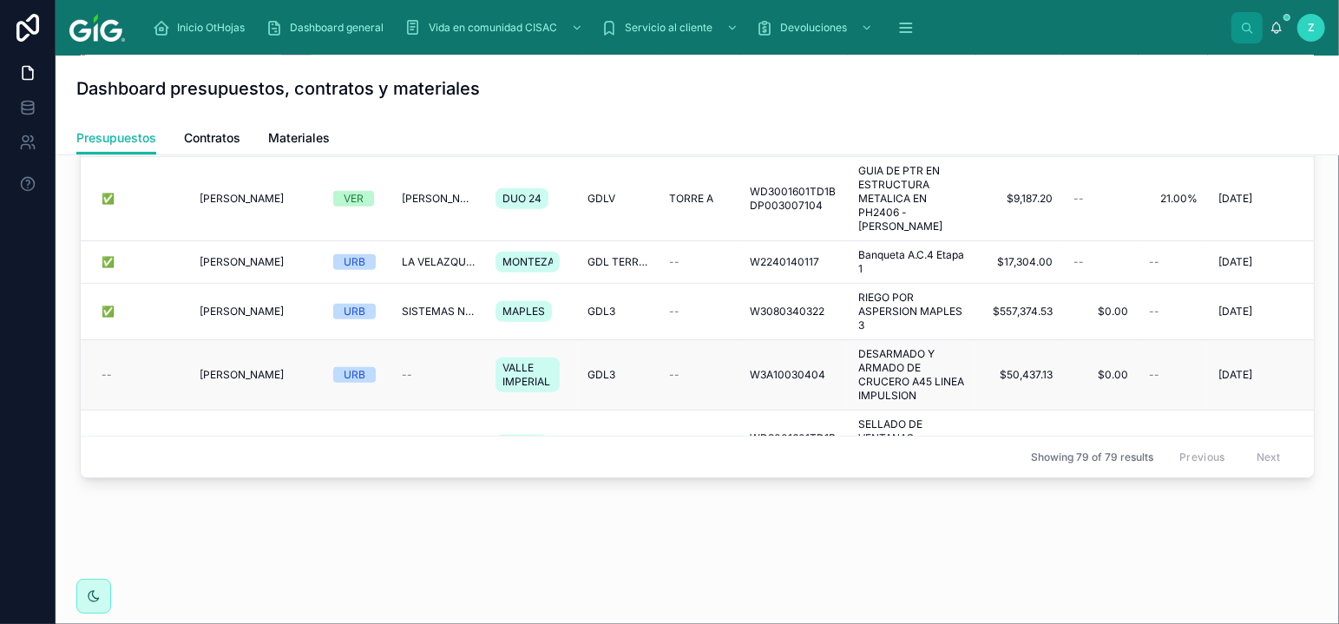
click at [272, 382] on span "[PERSON_NAME]" at bounding box center [242, 375] width 84 height 14
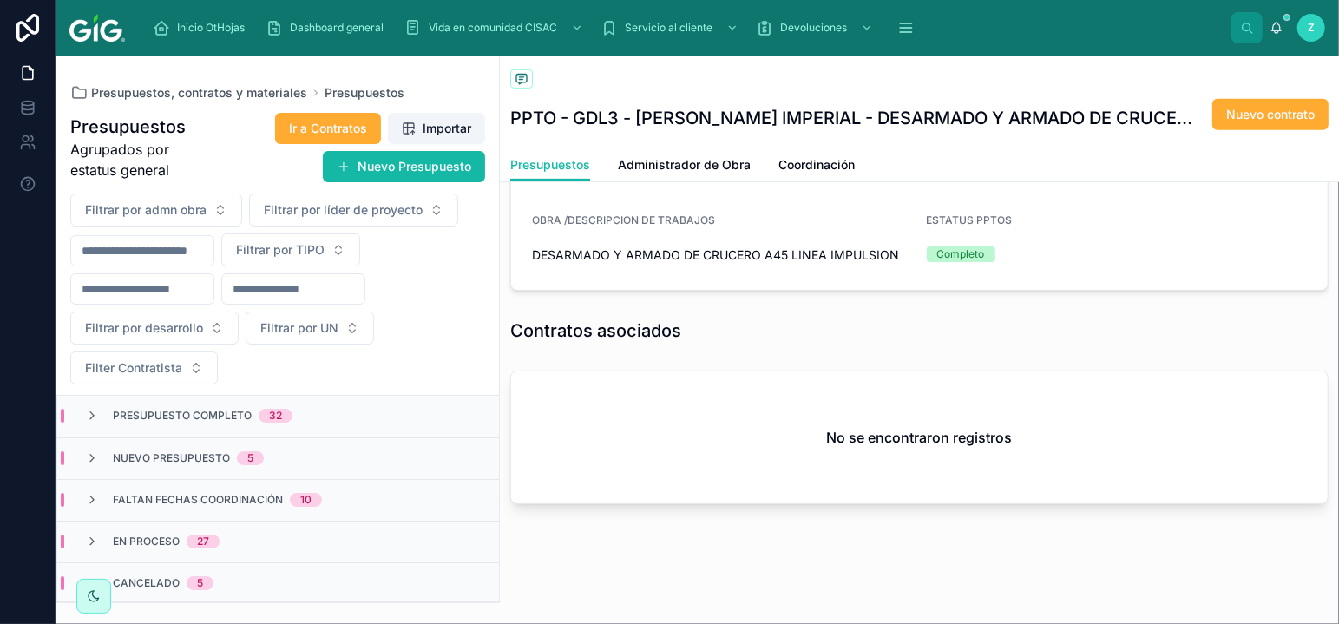
scroll to position [581, 0]
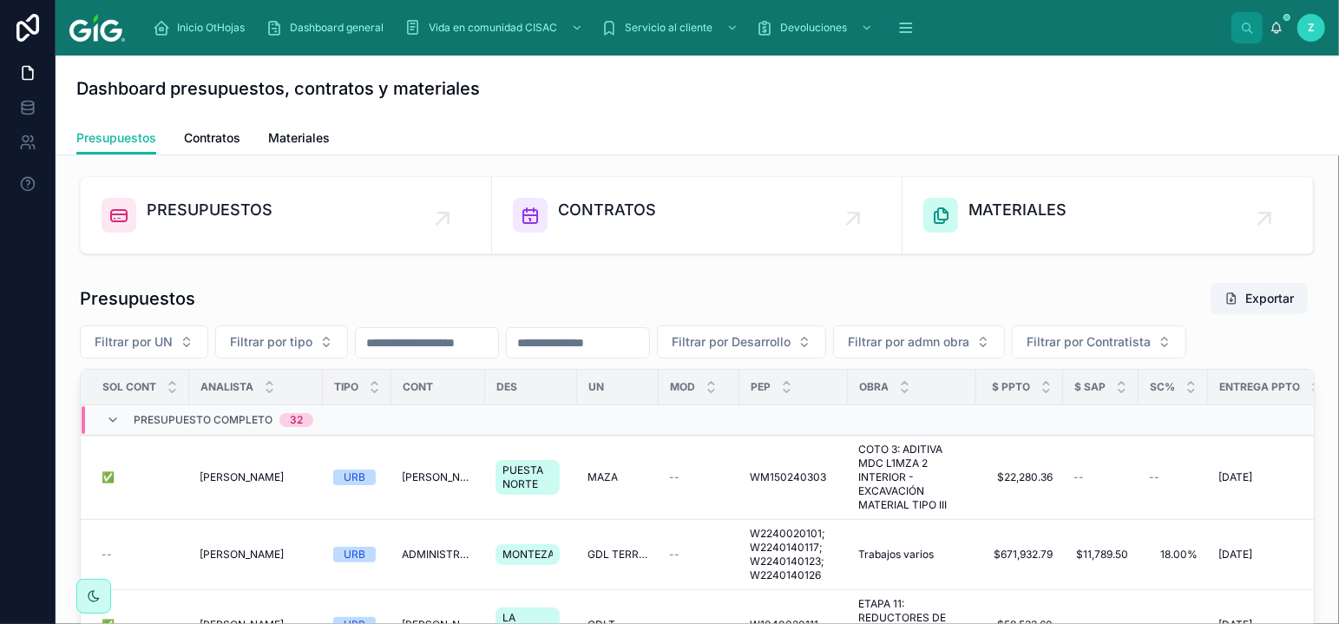
click at [260, 554] on span "[PERSON_NAME]" at bounding box center [242, 555] width 84 height 14
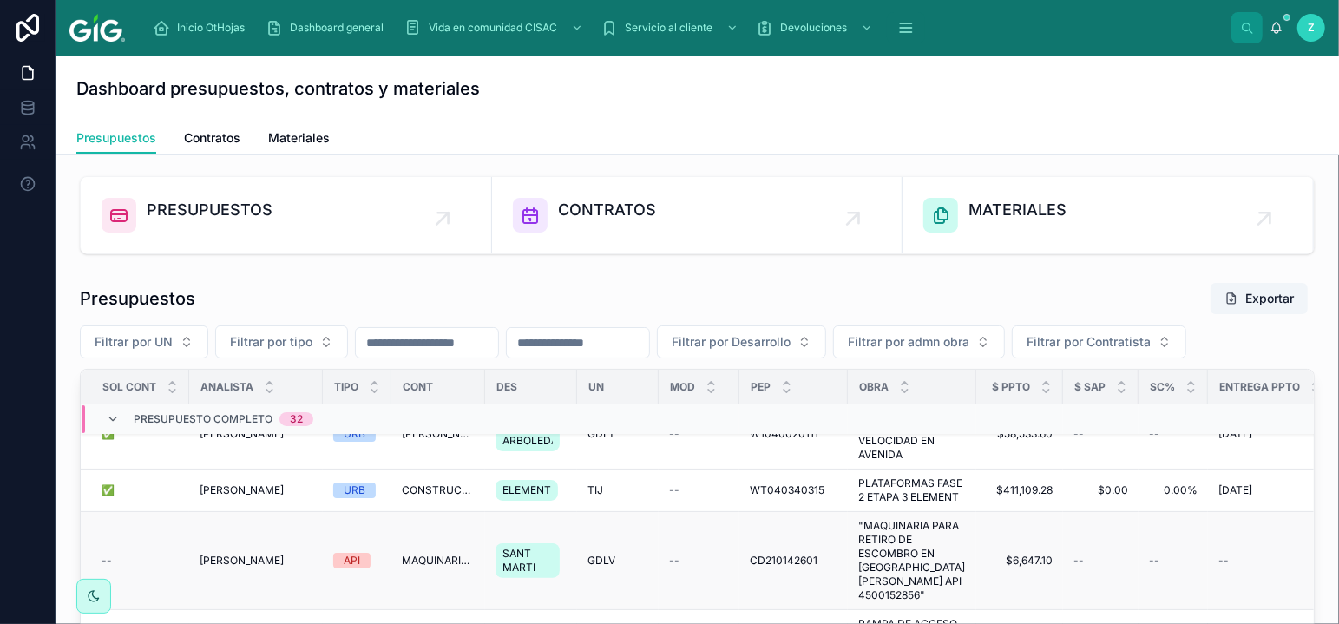
scroll to position [287, 0]
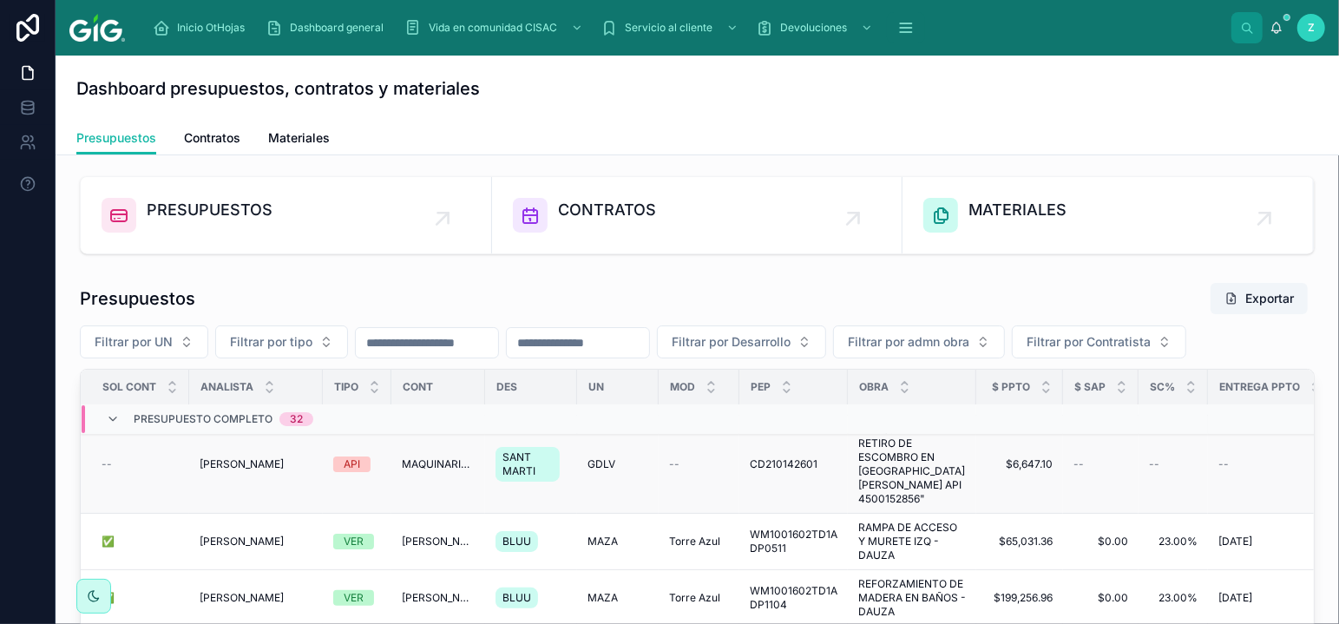
click at [278, 471] on span "[PERSON_NAME]" at bounding box center [242, 464] width 84 height 14
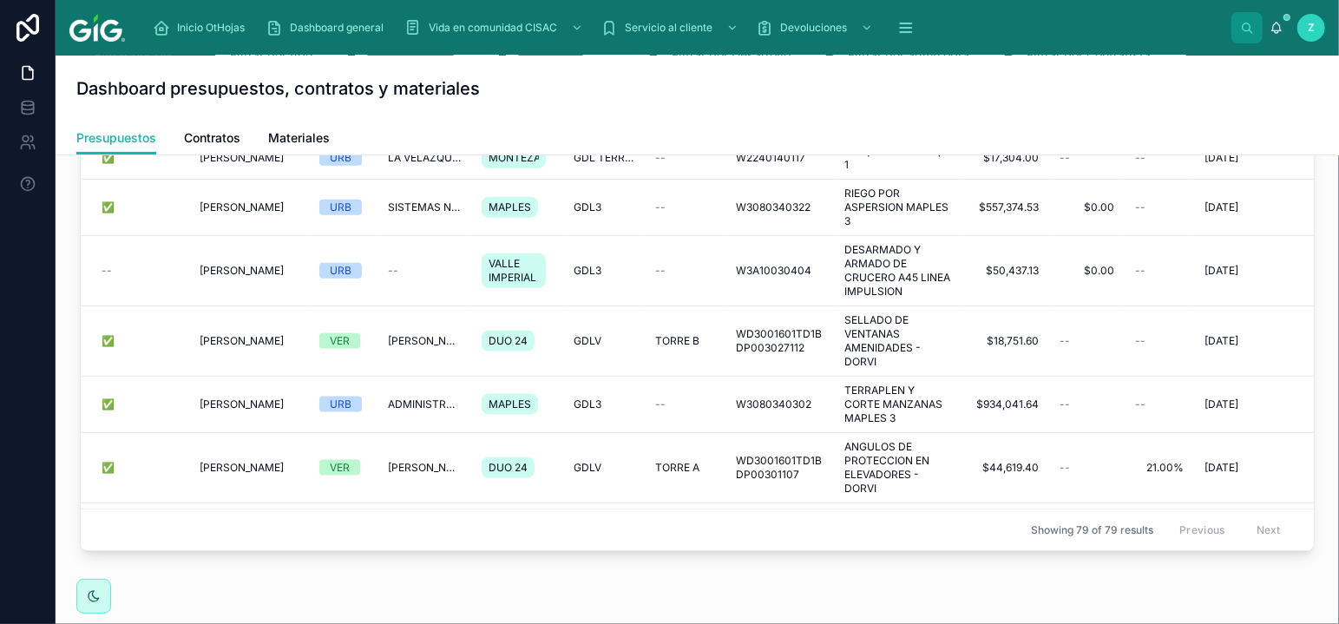
scroll to position [191, 0]
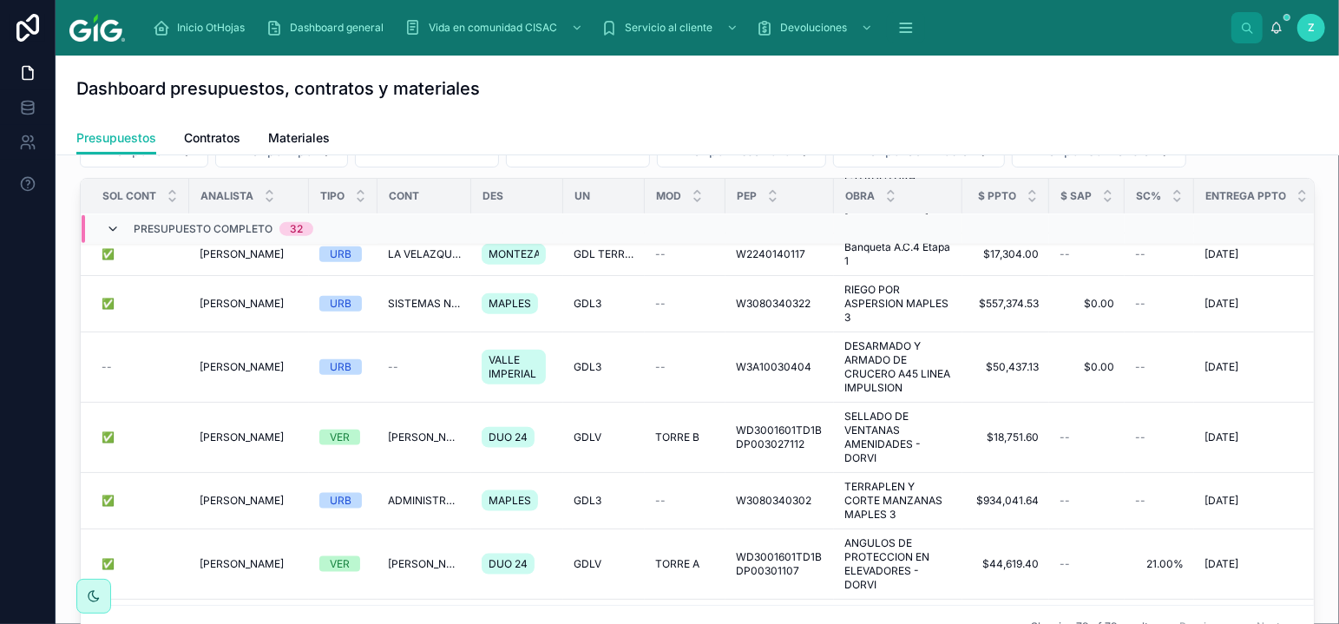
click at [107, 227] on icon at bounding box center [113, 229] width 14 height 14
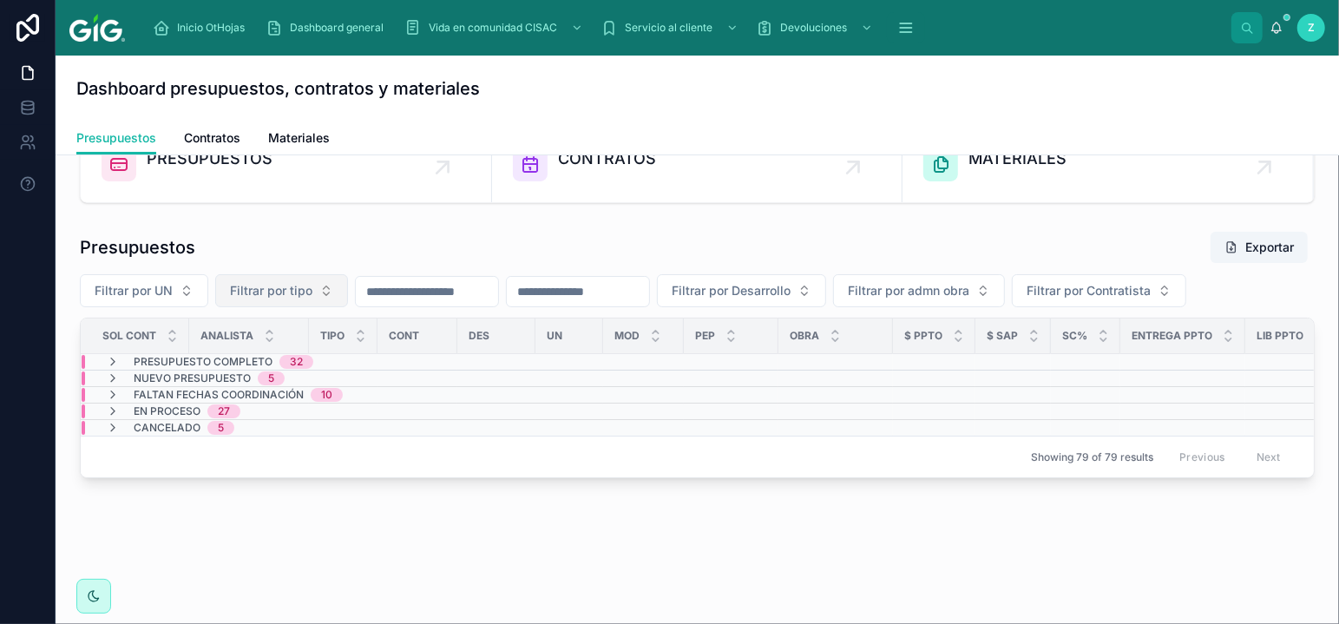
scroll to position [50, 0]
click at [234, 399] on span "Faltan fechas coordinación" at bounding box center [219, 396] width 170 height 14
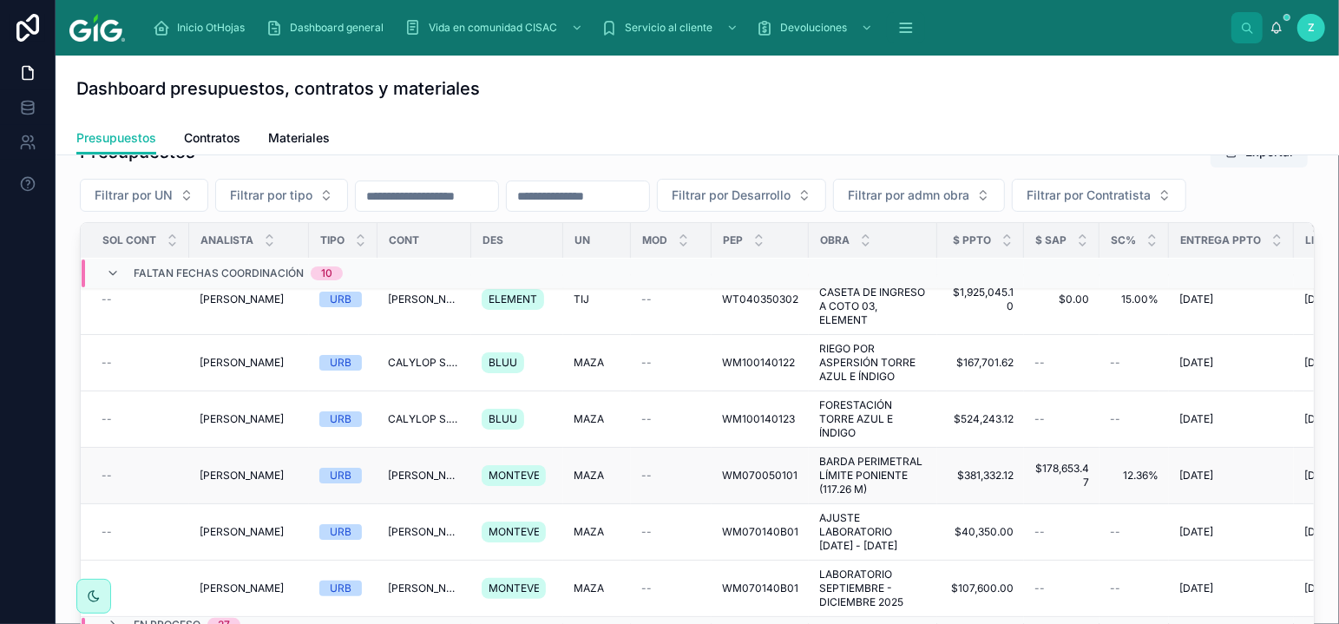
scroll to position [242, 0]
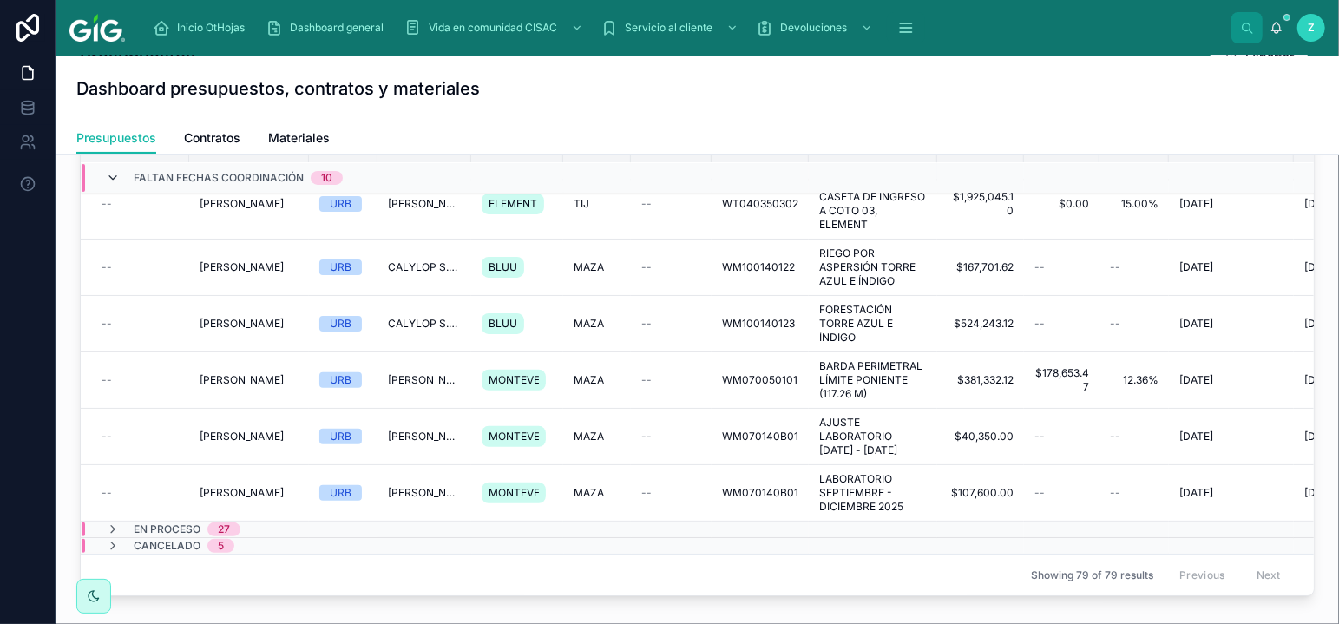
click at [111, 177] on icon at bounding box center [113, 178] width 14 height 14
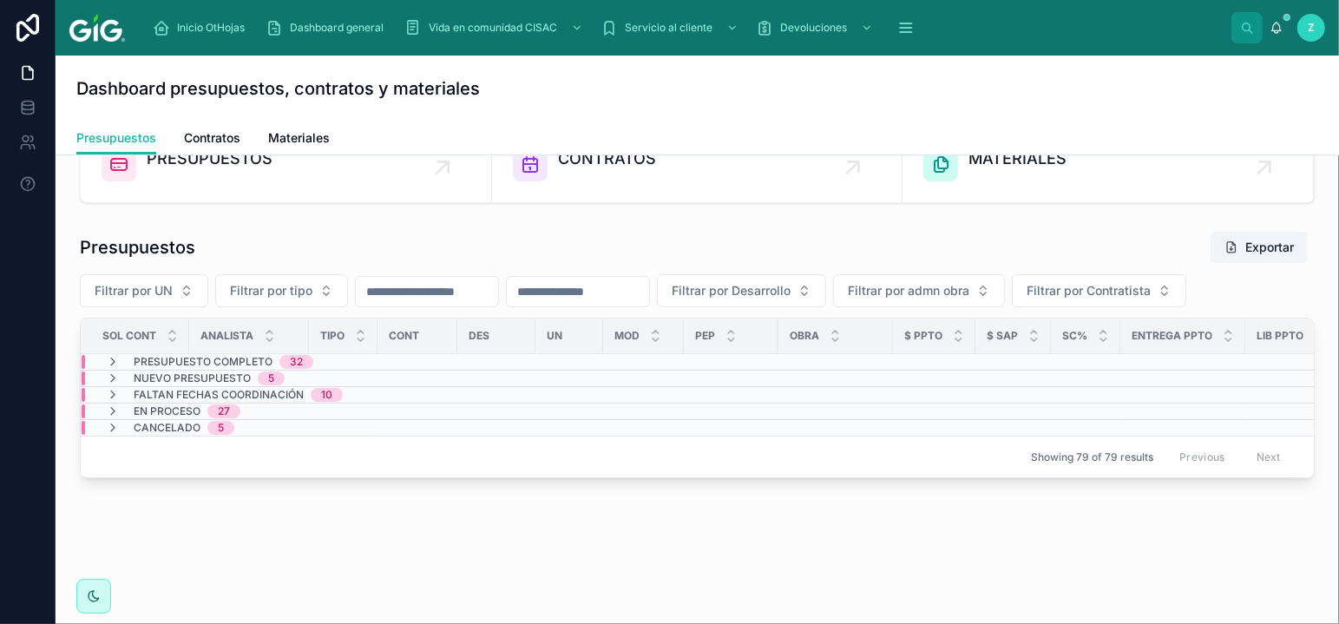
scroll to position [50, 0]
click at [115, 411] on icon at bounding box center [113, 412] width 14 height 14
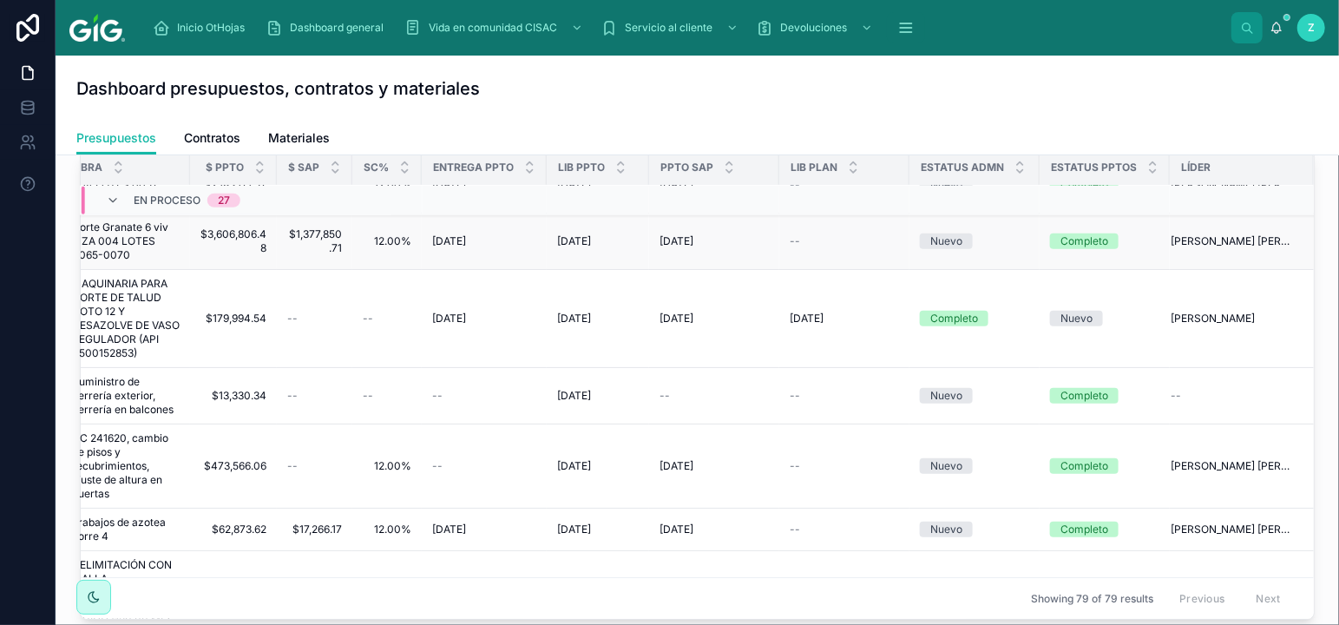
scroll to position [1103, 800]
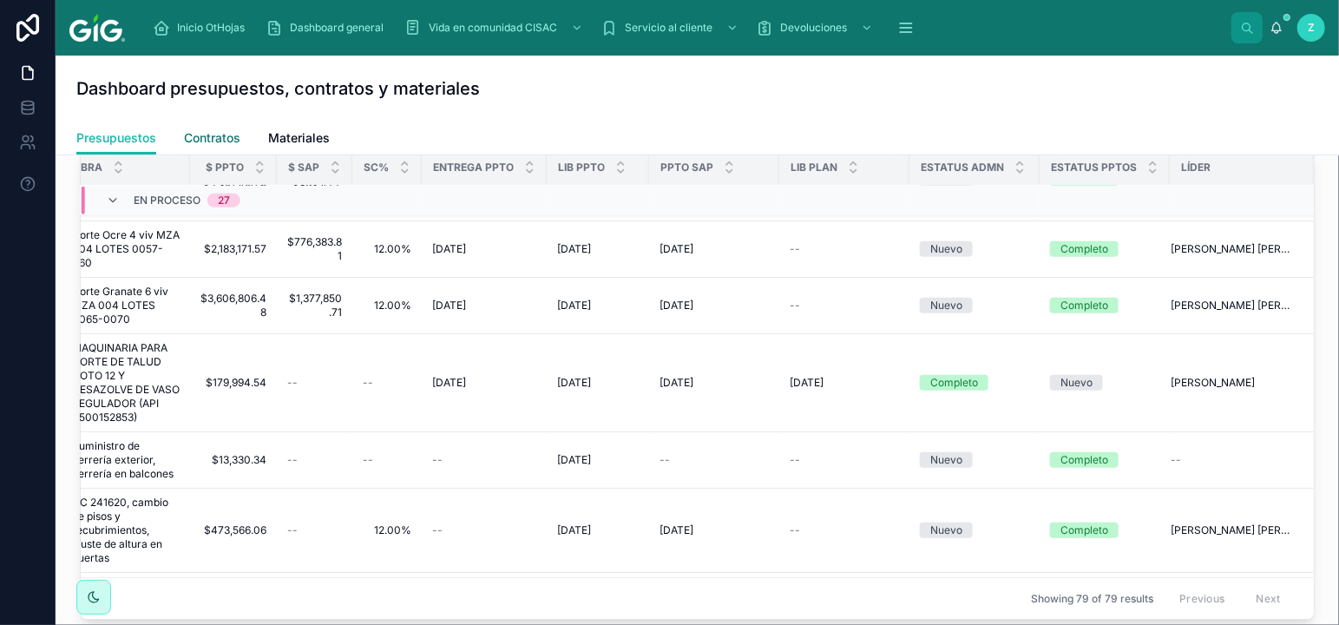
click at [234, 134] on span "Contratos" at bounding box center [212, 137] width 56 height 17
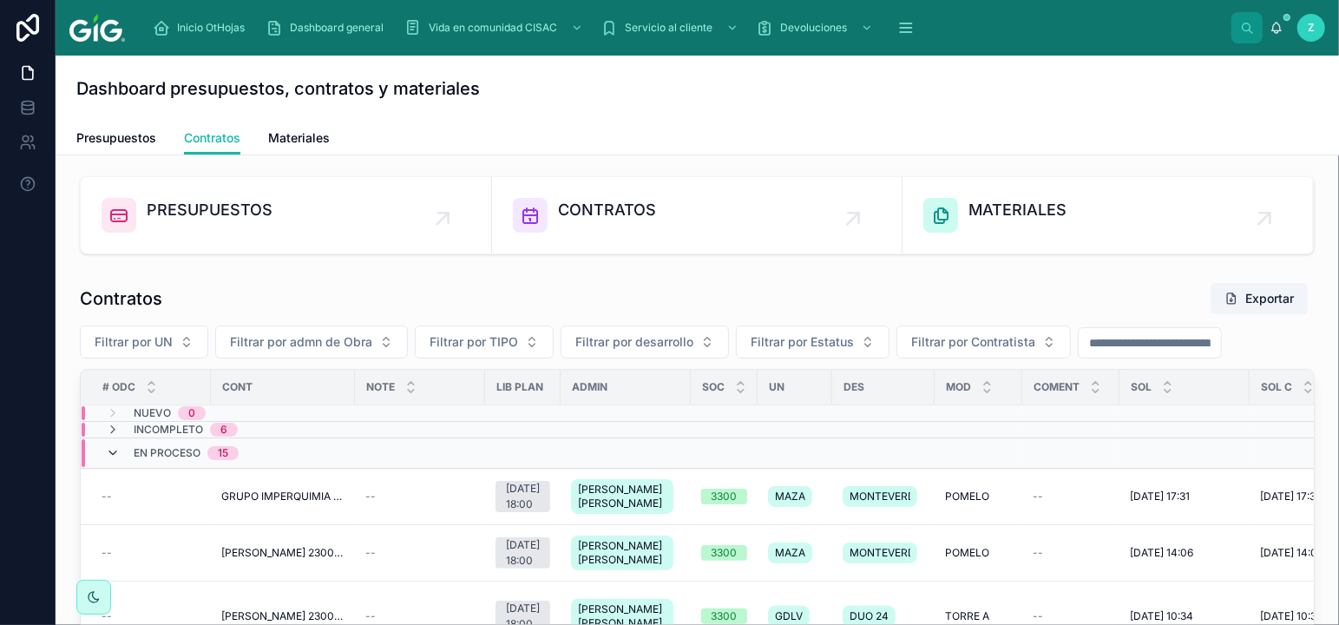
click at [112, 453] on icon at bounding box center [113, 453] width 14 height 14
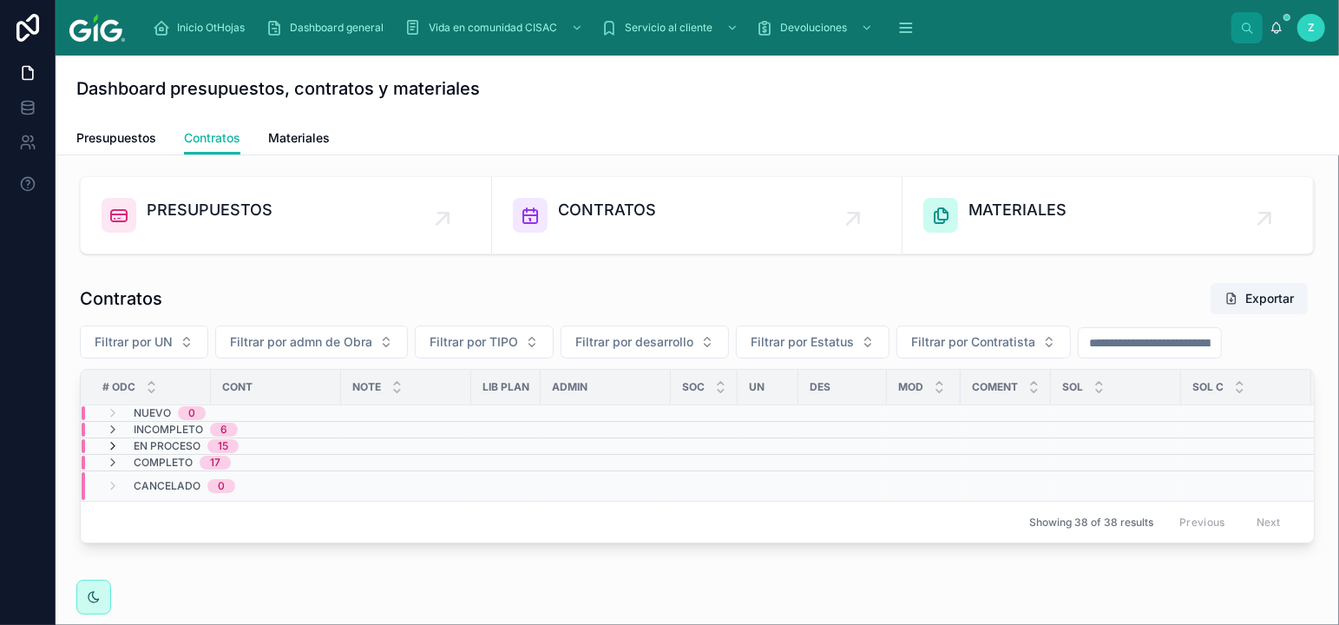
click at [112, 451] on icon at bounding box center [113, 446] width 14 height 14
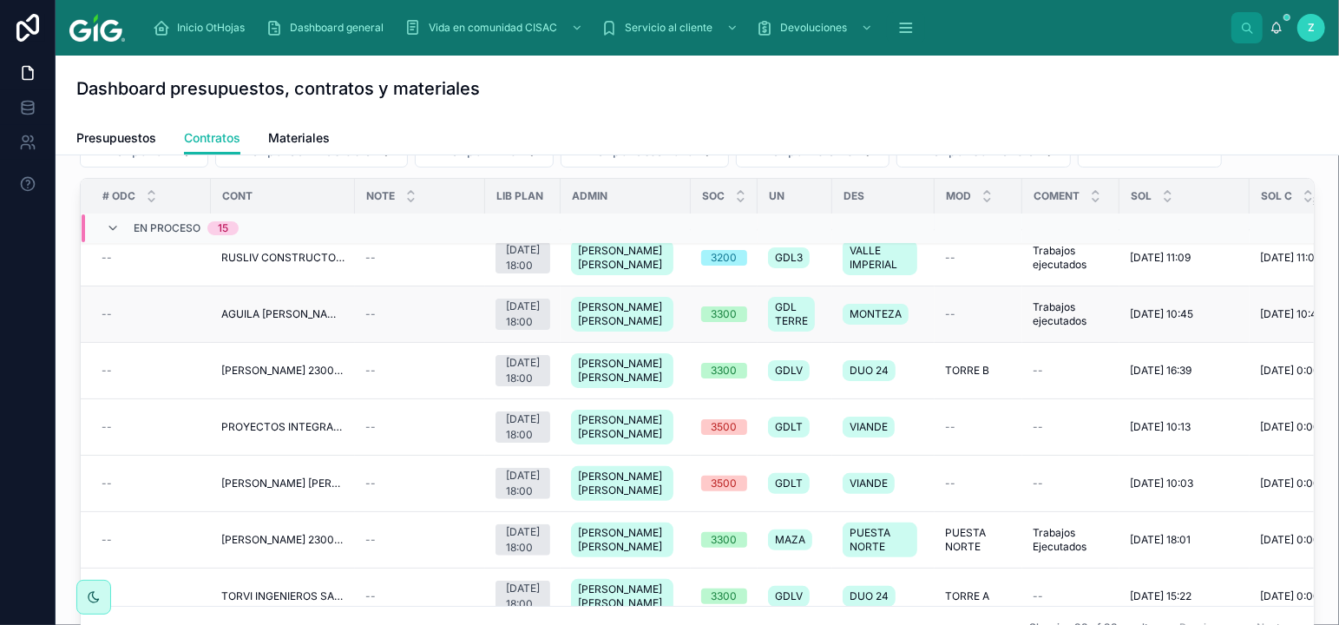
scroll to position [191, 0]
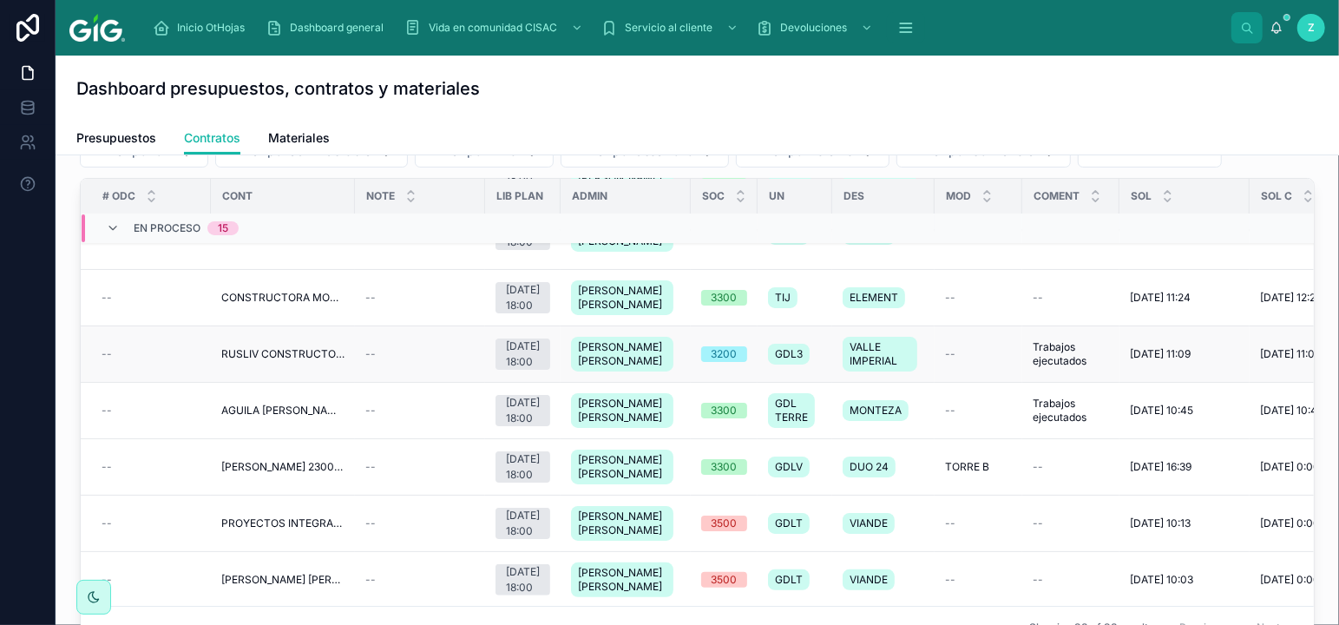
click at [237, 361] on span "RUSLIV CONSTRUCTORA S.A. DE C.V. 2300002292" at bounding box center [282, 354] width 123 height 14
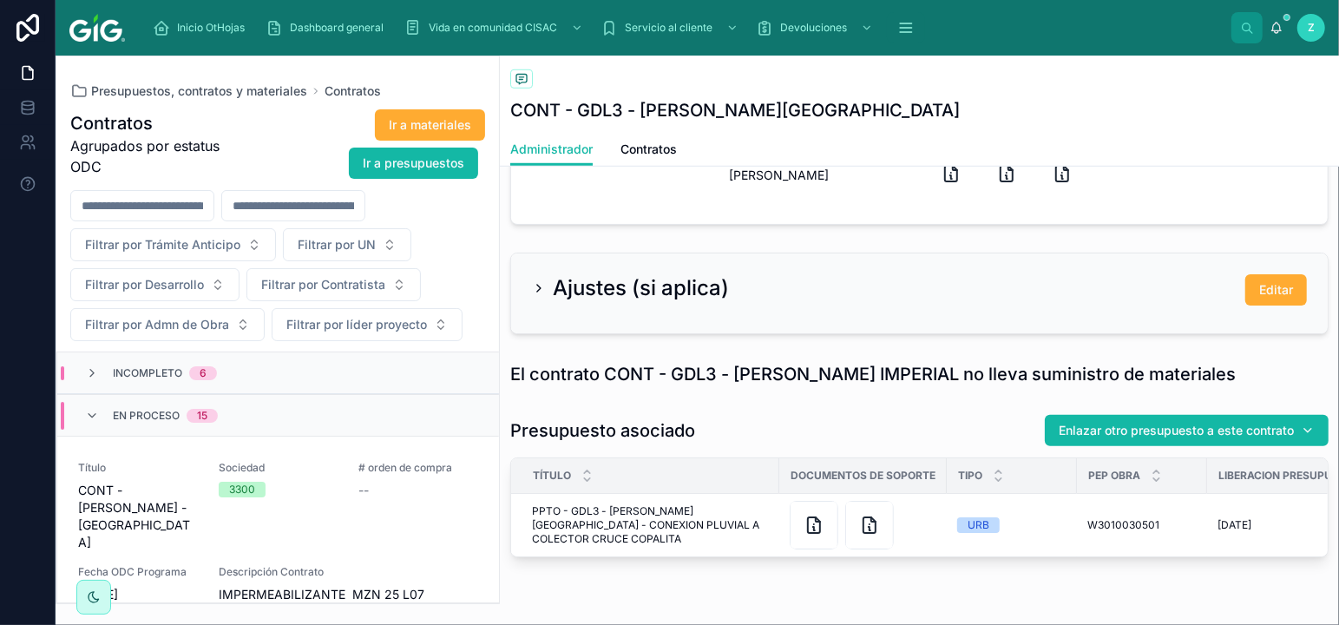
scroll to position [918, 0]
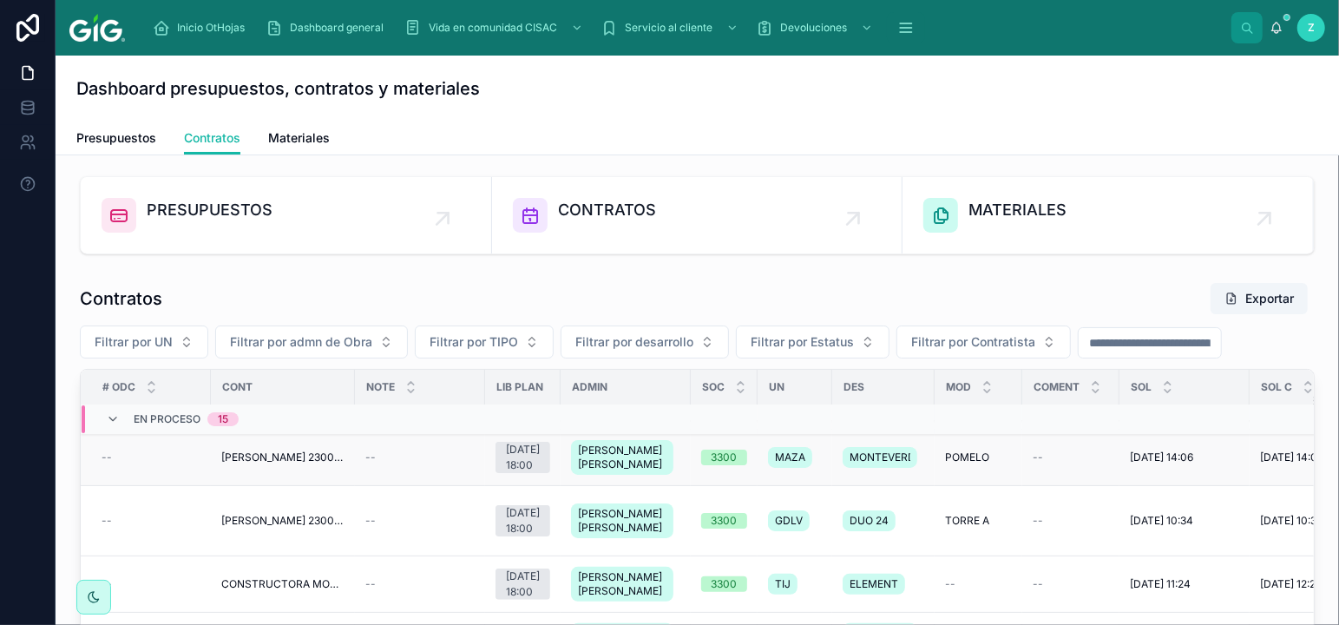
scroll to position [191, 0]
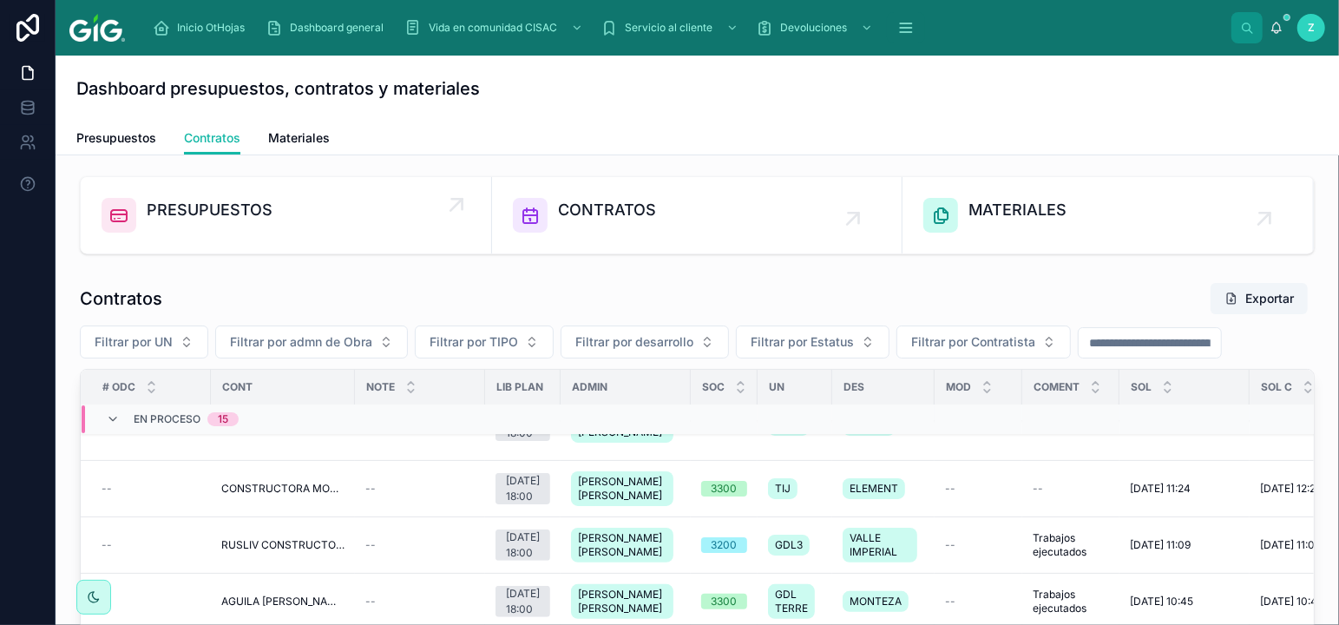
click at [308, 212] on div "PRESUPUESTOS" at bounding box center [286, 215] width 369 height 35
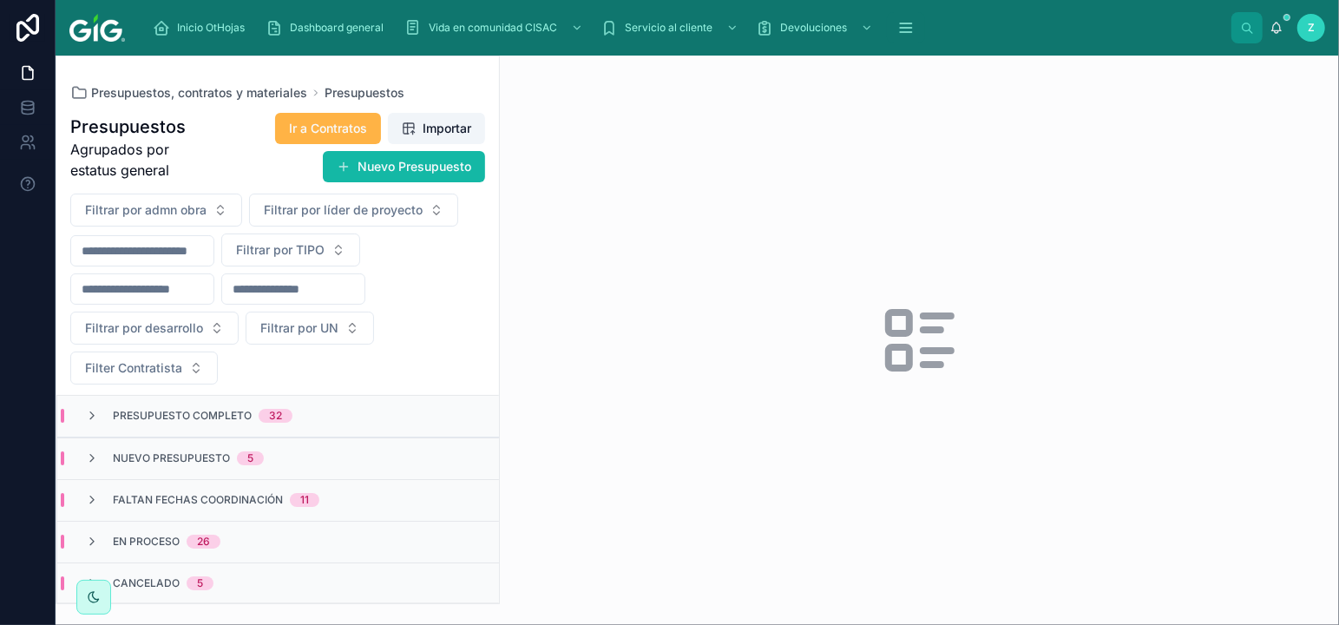
click at [314, 124] on span "Ir a Contratos" at bounding box center [328, 128] width 78 height 17
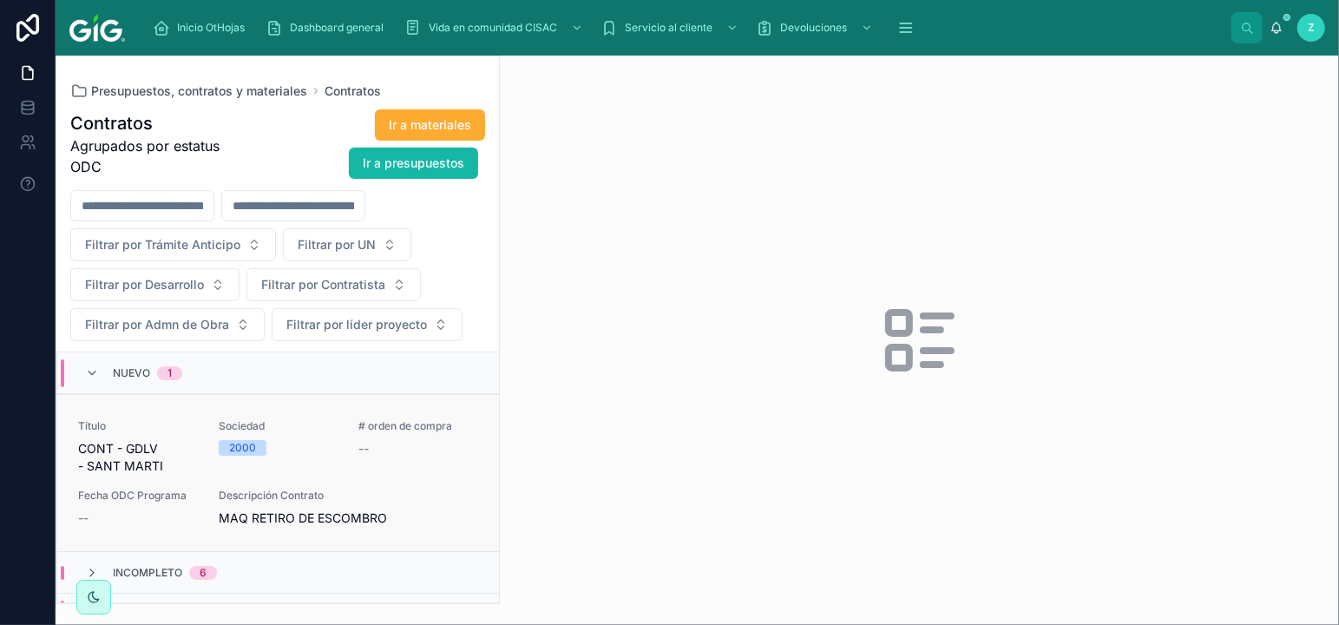
click at [365, 471] on div "# orden de compra --" at bounding box center [419, 447] width 120 height 56
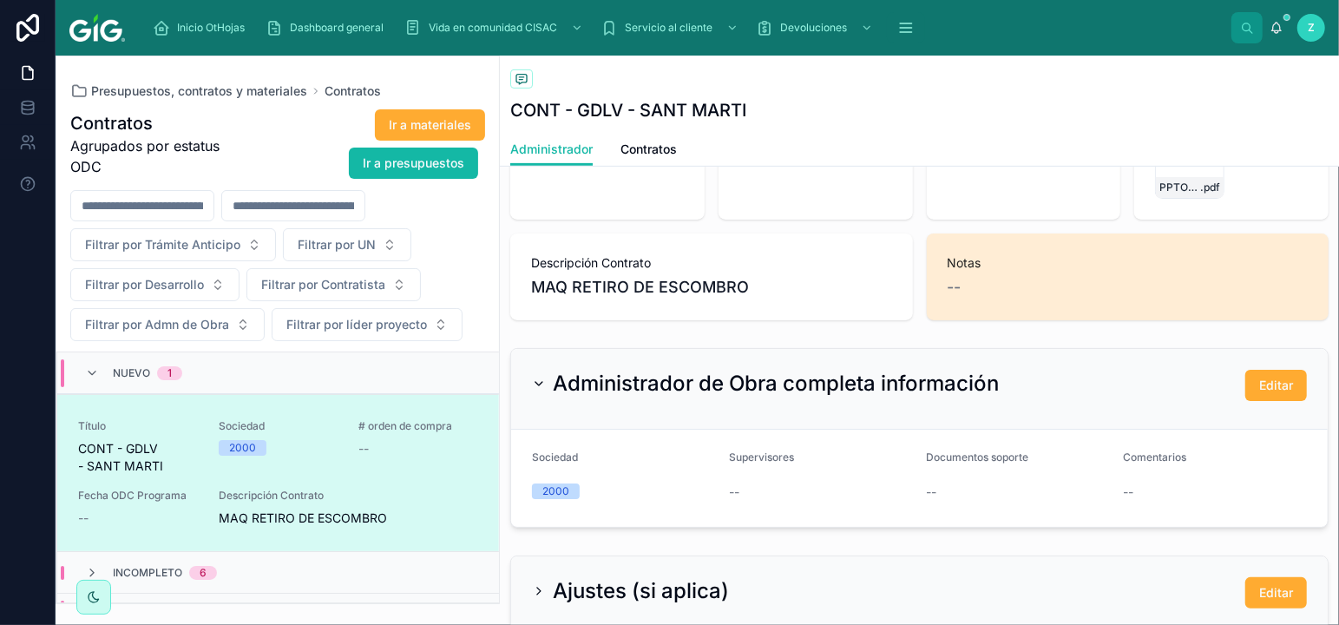
scroll to position [455, 0]
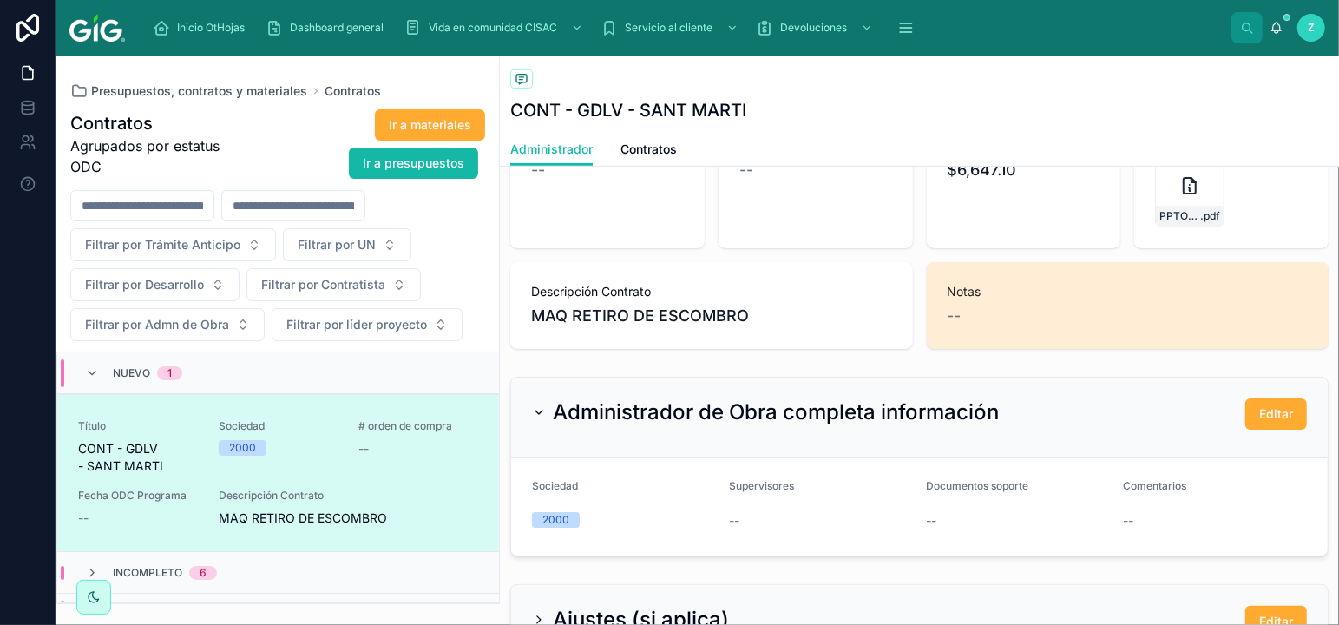
click at [524, 418] on div "Administrador de Obra completa información Editar" at bounding box center [919, 418] width 817 height 81
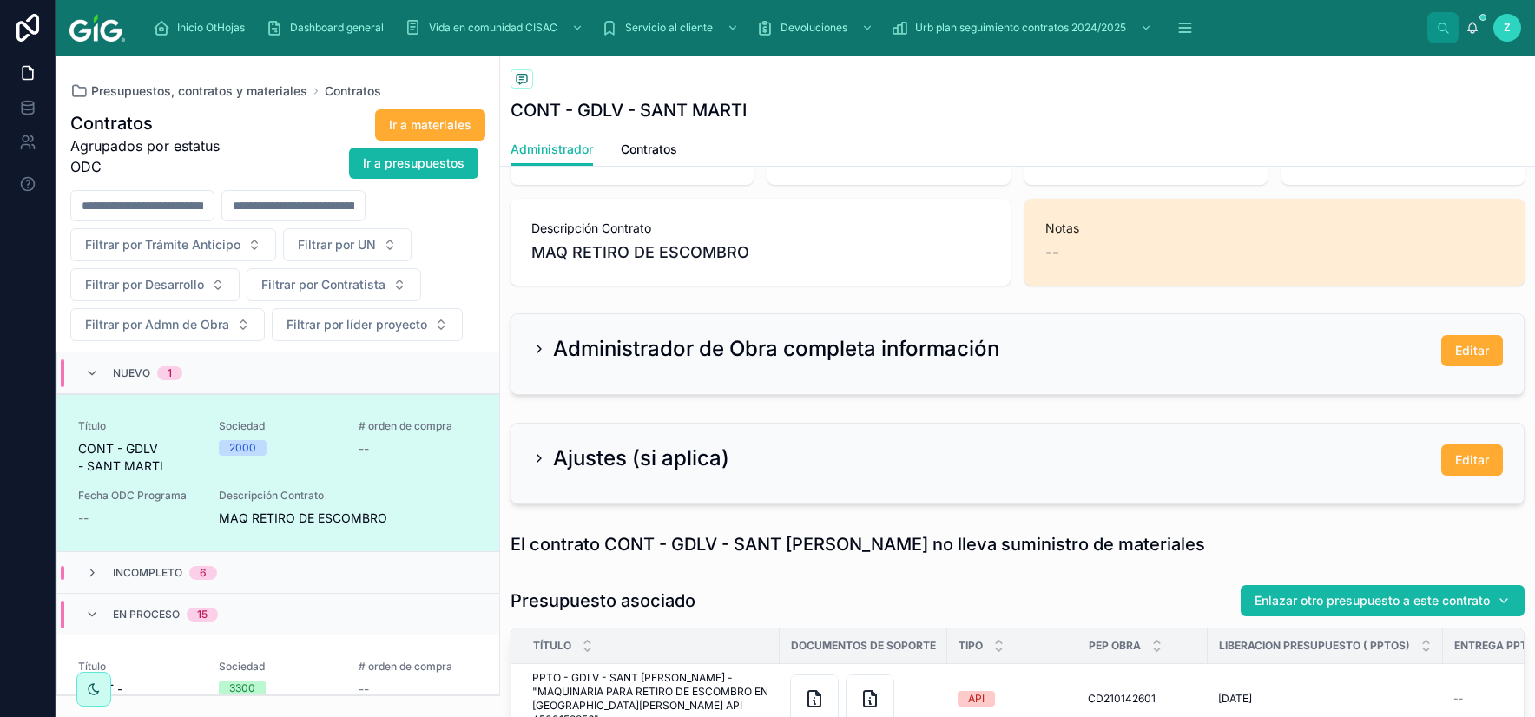
scroll to position [457, 0]
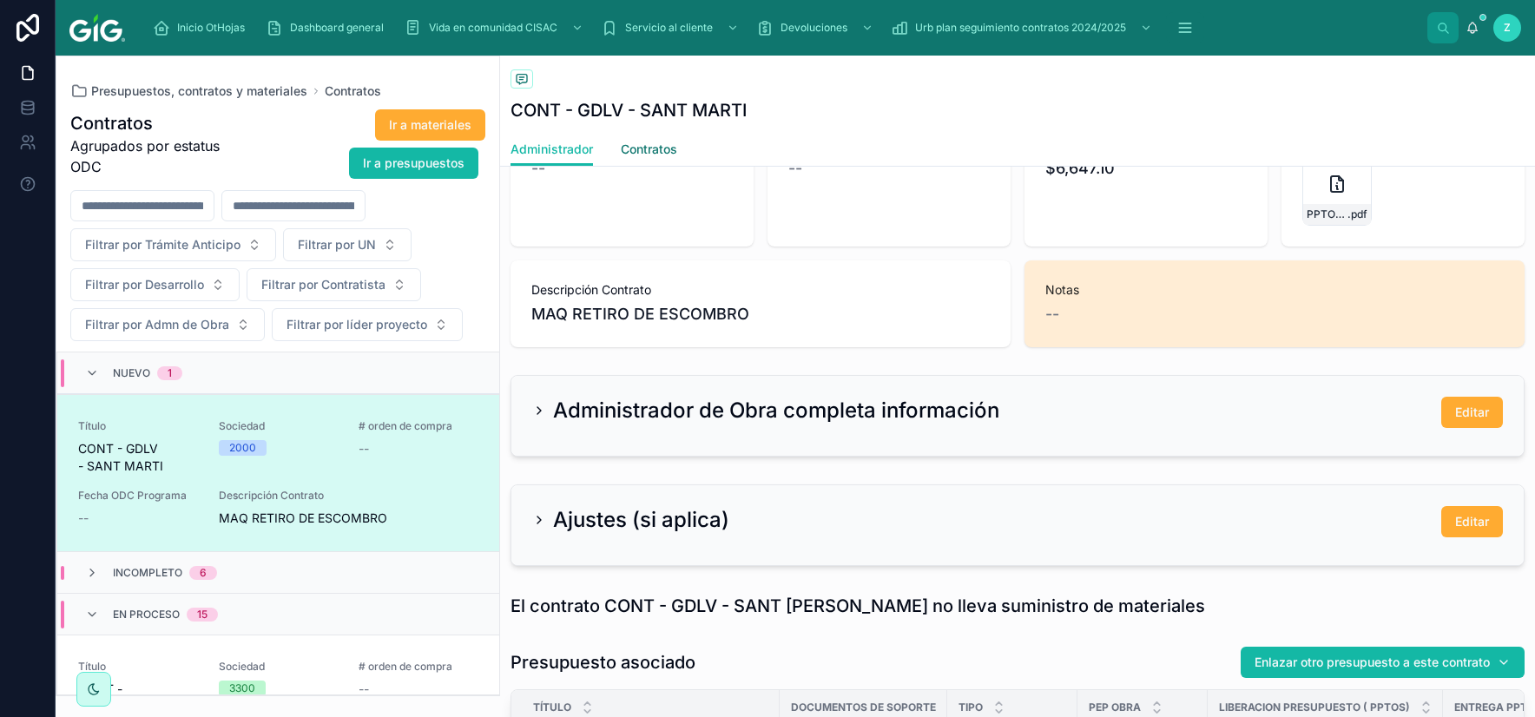
click at [665, 140] on link "Contratos" at bounding box center [649, 151] width 56 height 35
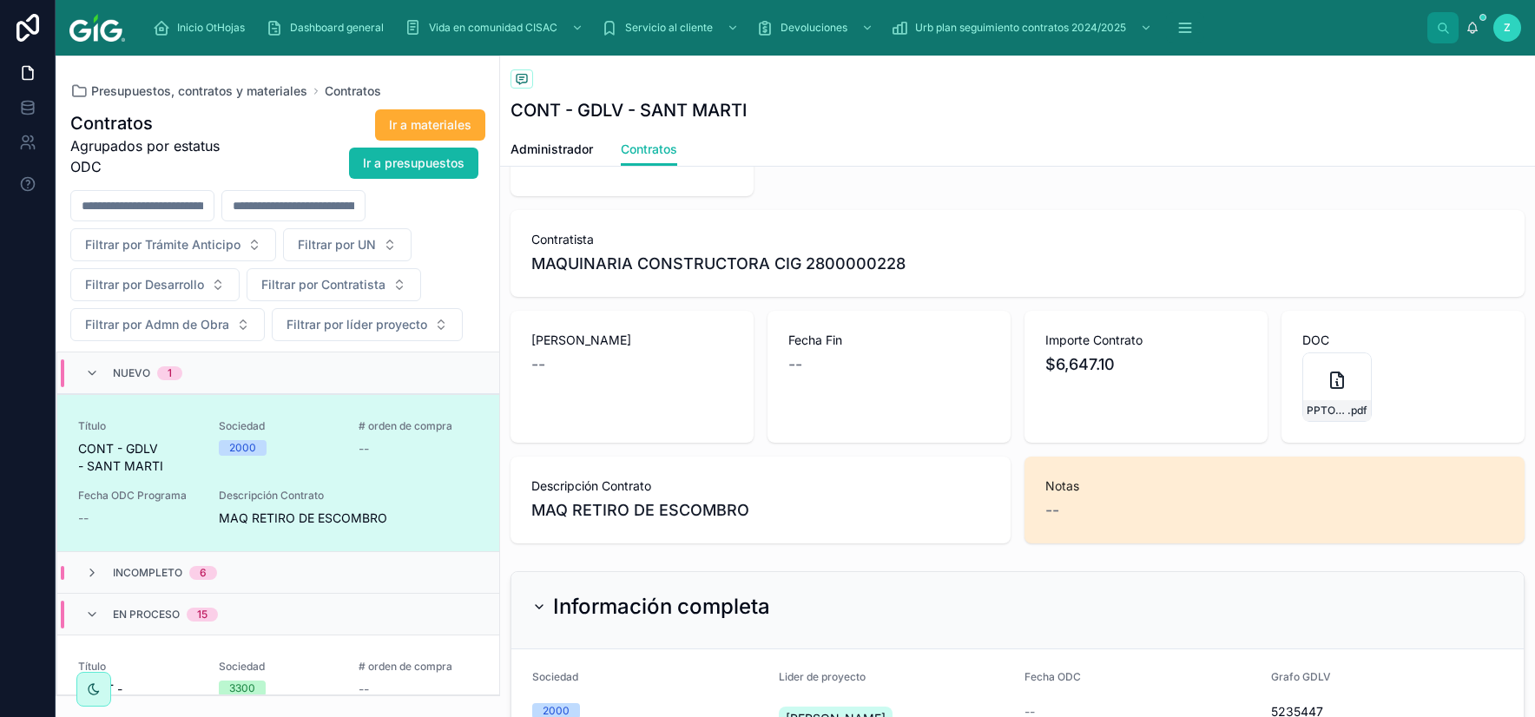
scroll to position [406, 0]
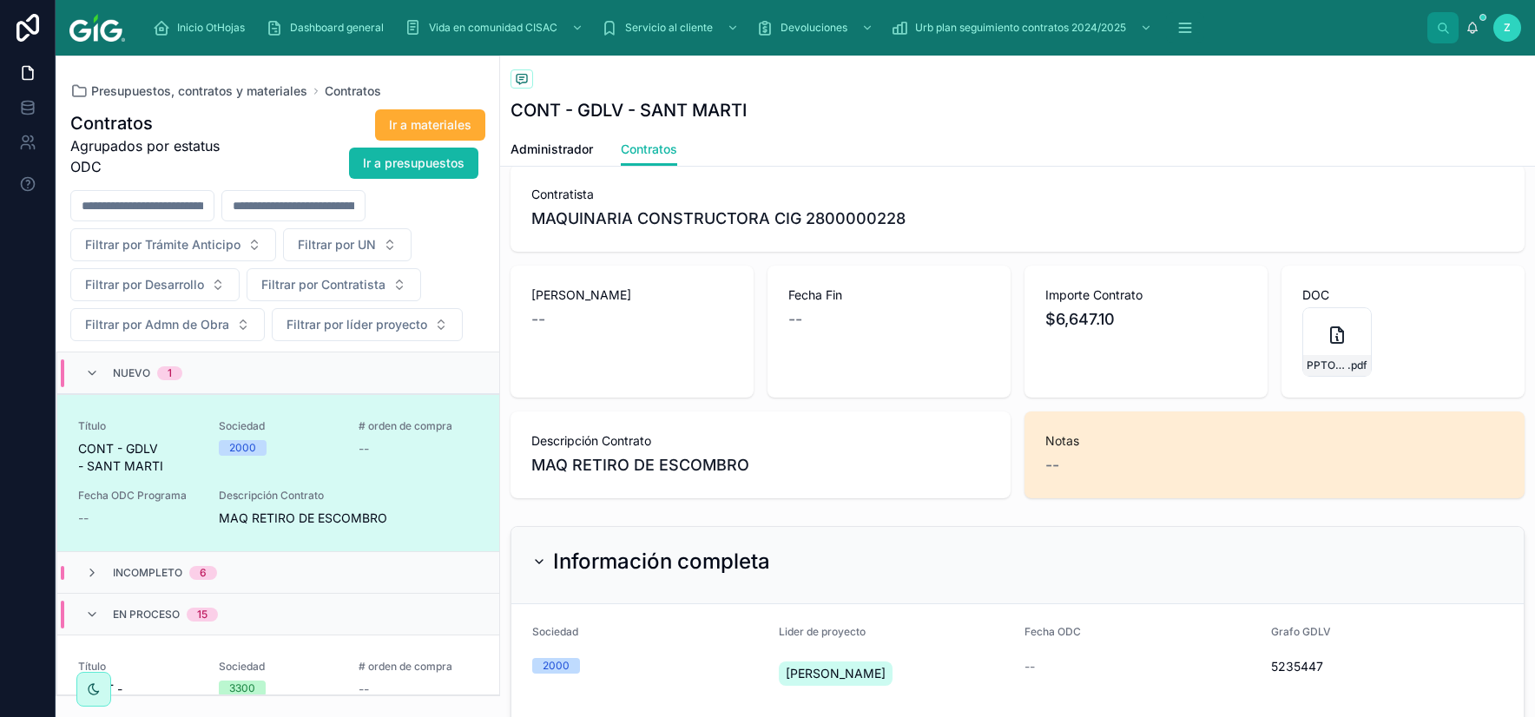
click at [1135, 86] on div "Contratos" at bounding box center [1017, 80] width 1014 height 22
click at [544, 153] on span "Administrador" at bounding box center [551, 149] width 82 height 17
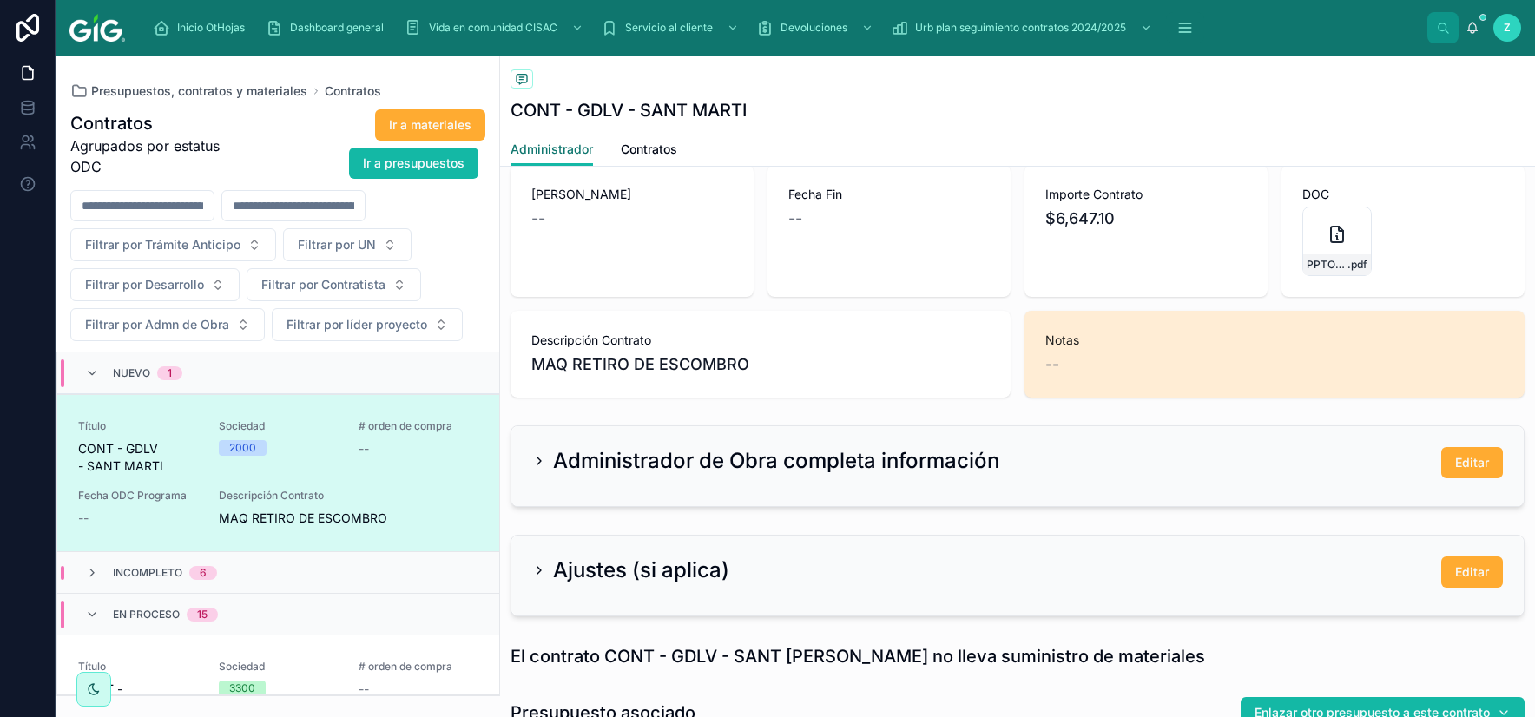
scroll to position [508, 0]
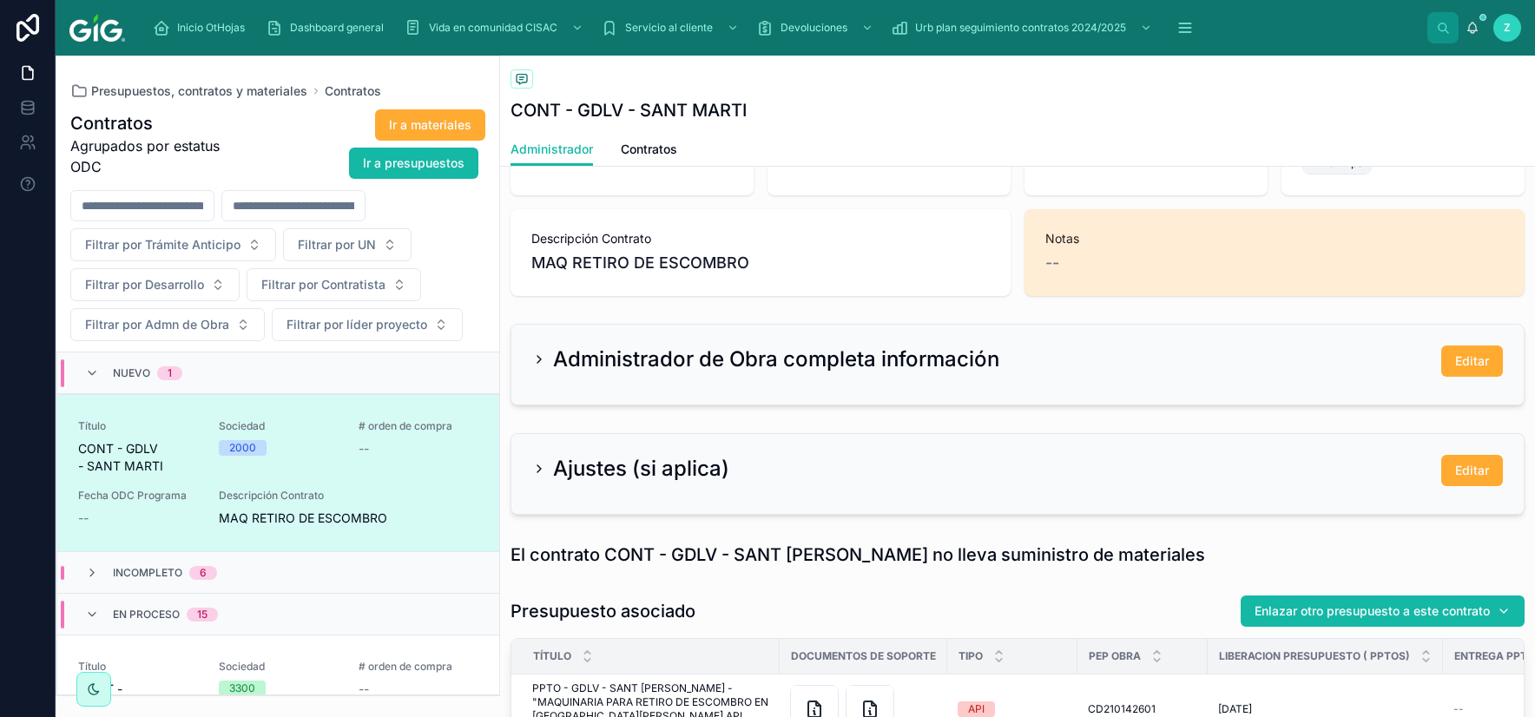
click at [583, 365] on h2 "Administrador de Obra completa información" at bounding box center [776, 359] width 446 height 28
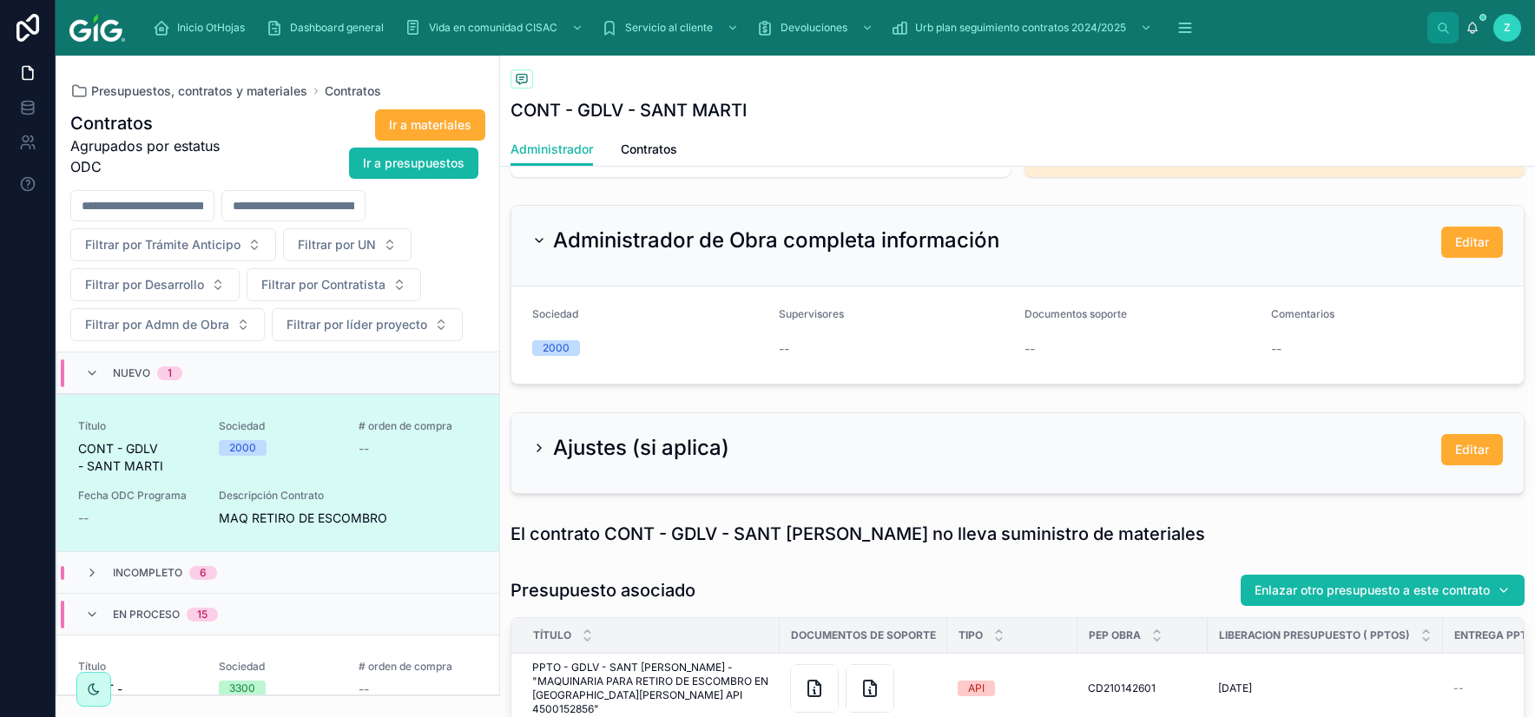
scroll to position [652, 0]
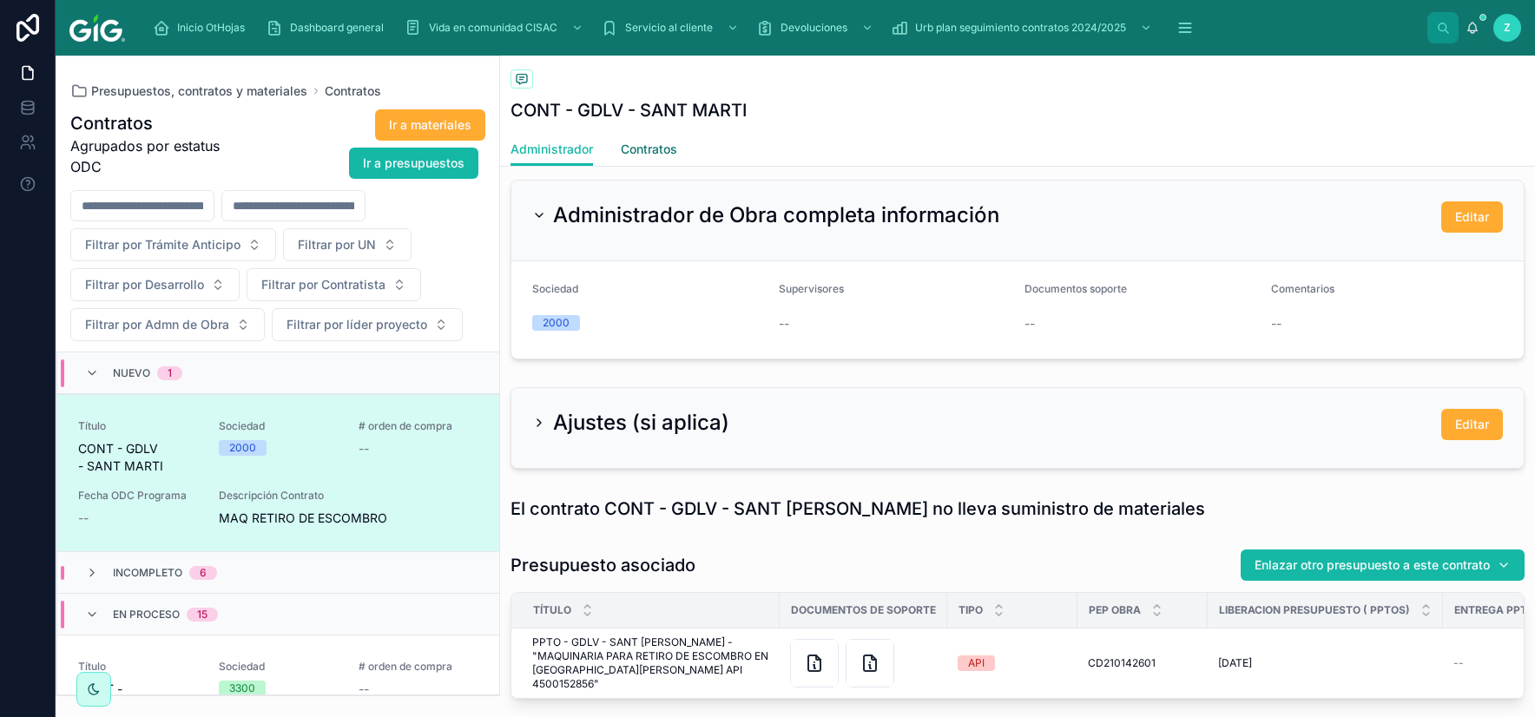
click at [633, 140] on link "Contratos" at bounding box center [649, 151] width 56 height 35
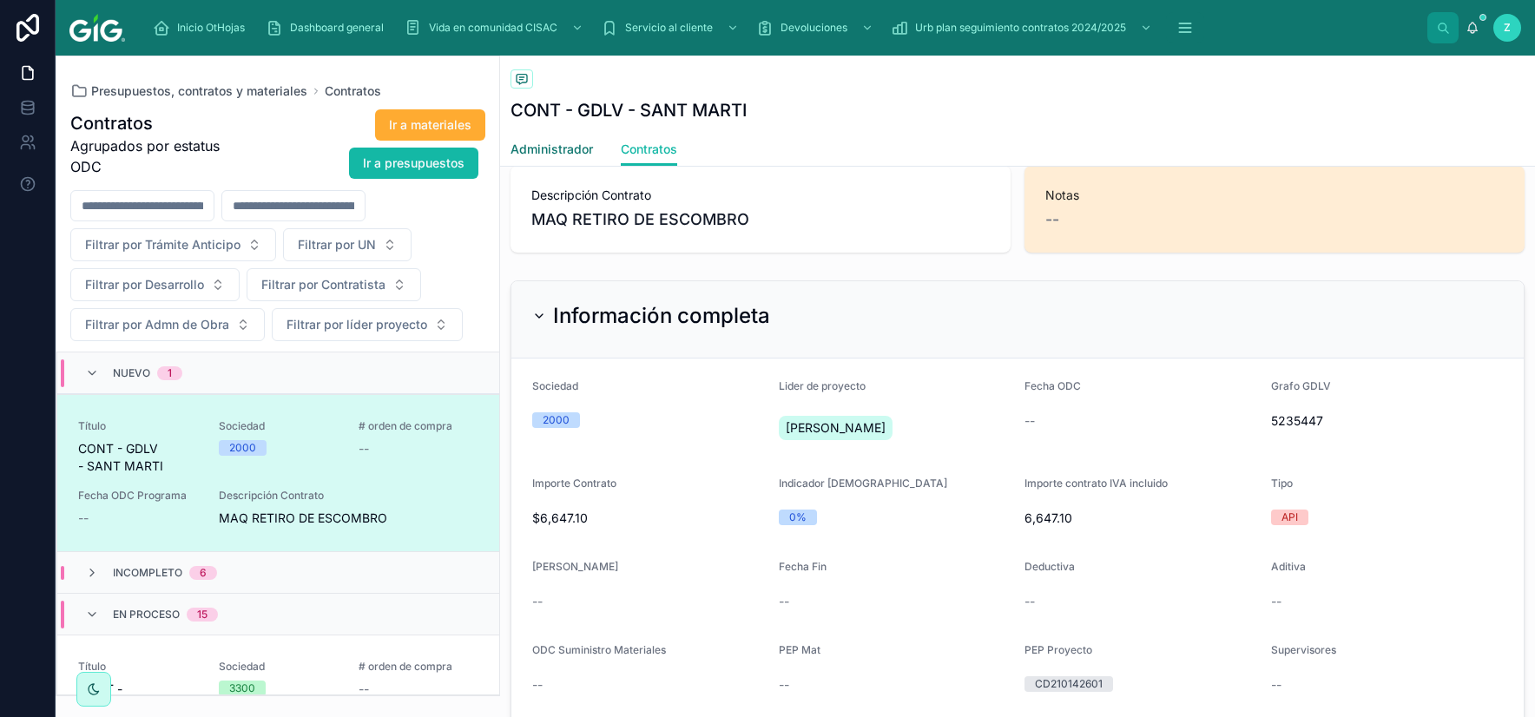
click at [569, 157] on span "Administrador" at bounding box center [551, 149] width 82 height 17
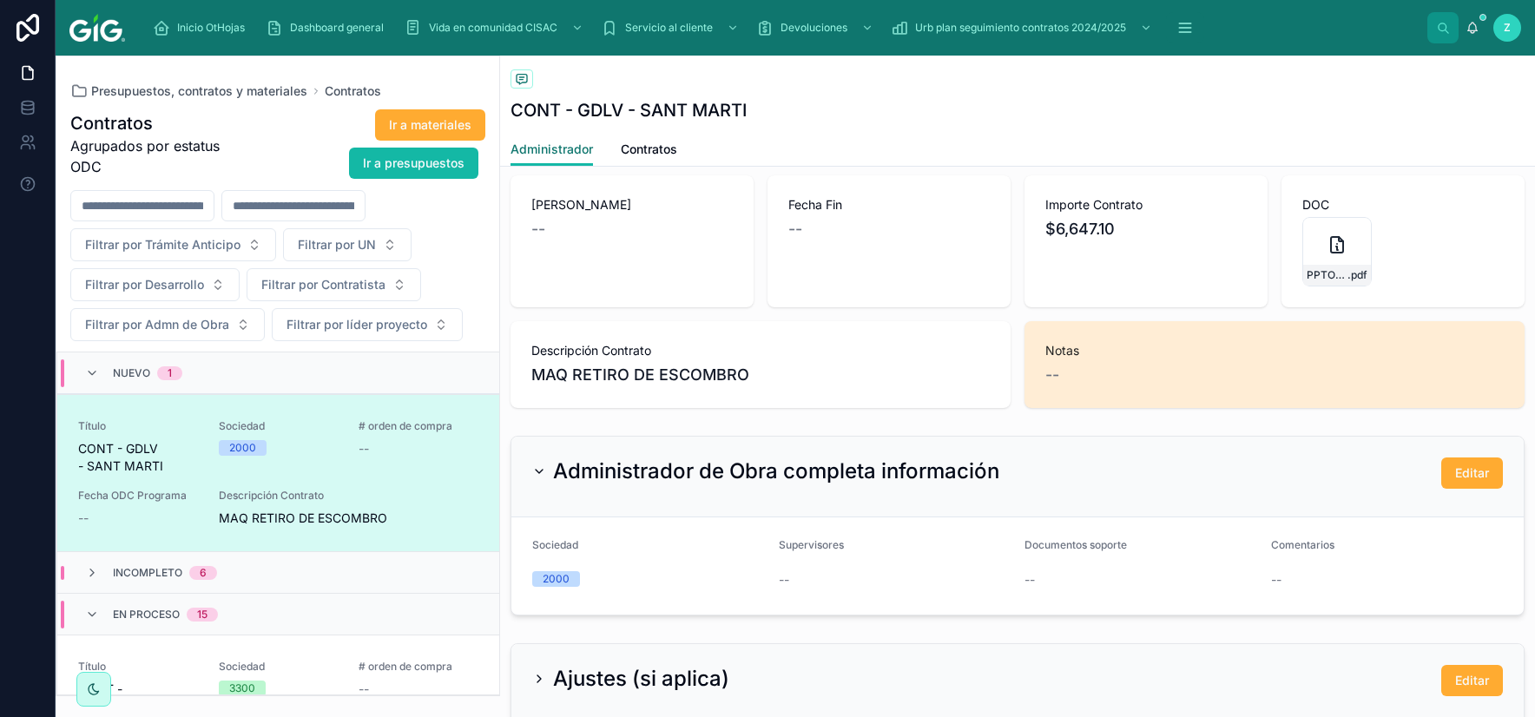
scroll to position [391, 0]
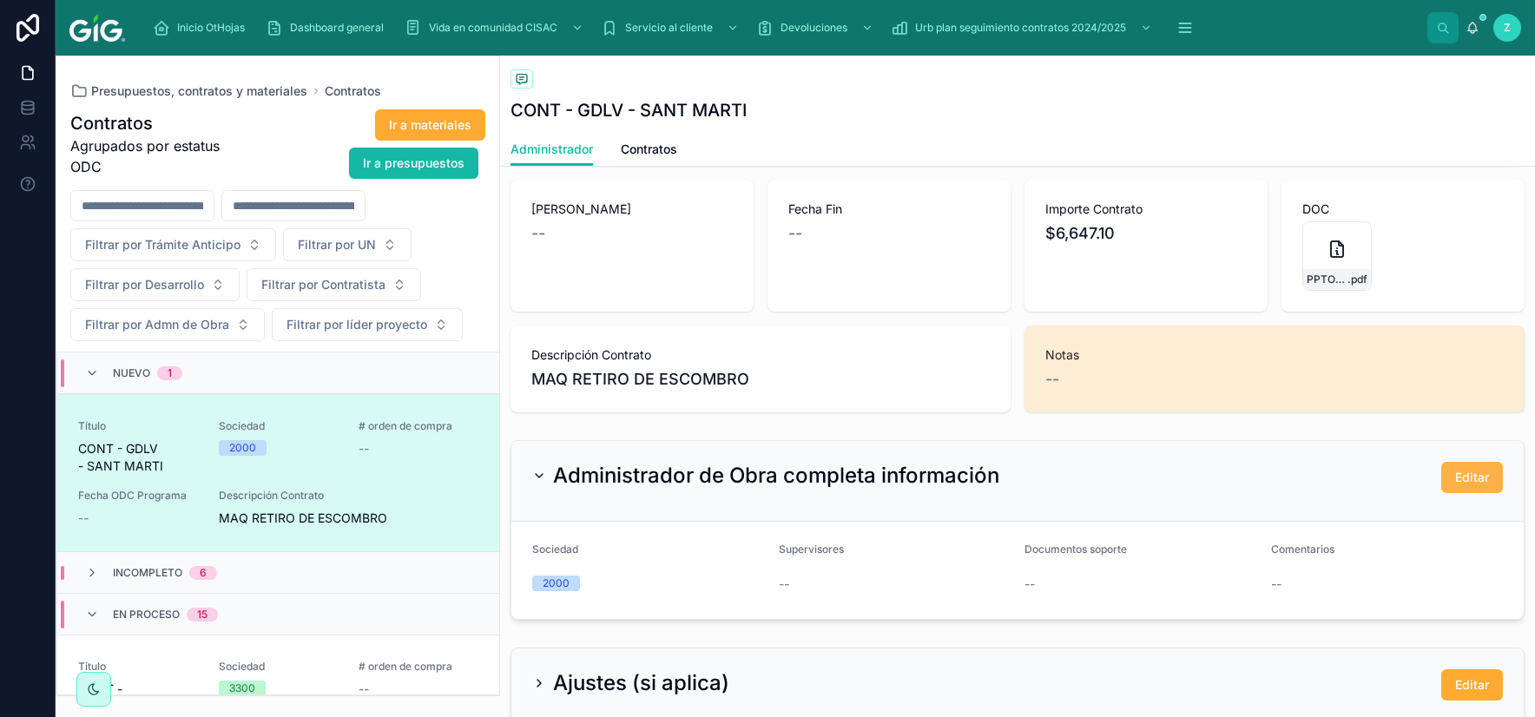
click at [1339, 477] on span "Editar" at bounding box center [1472, 477] width 34 height 17
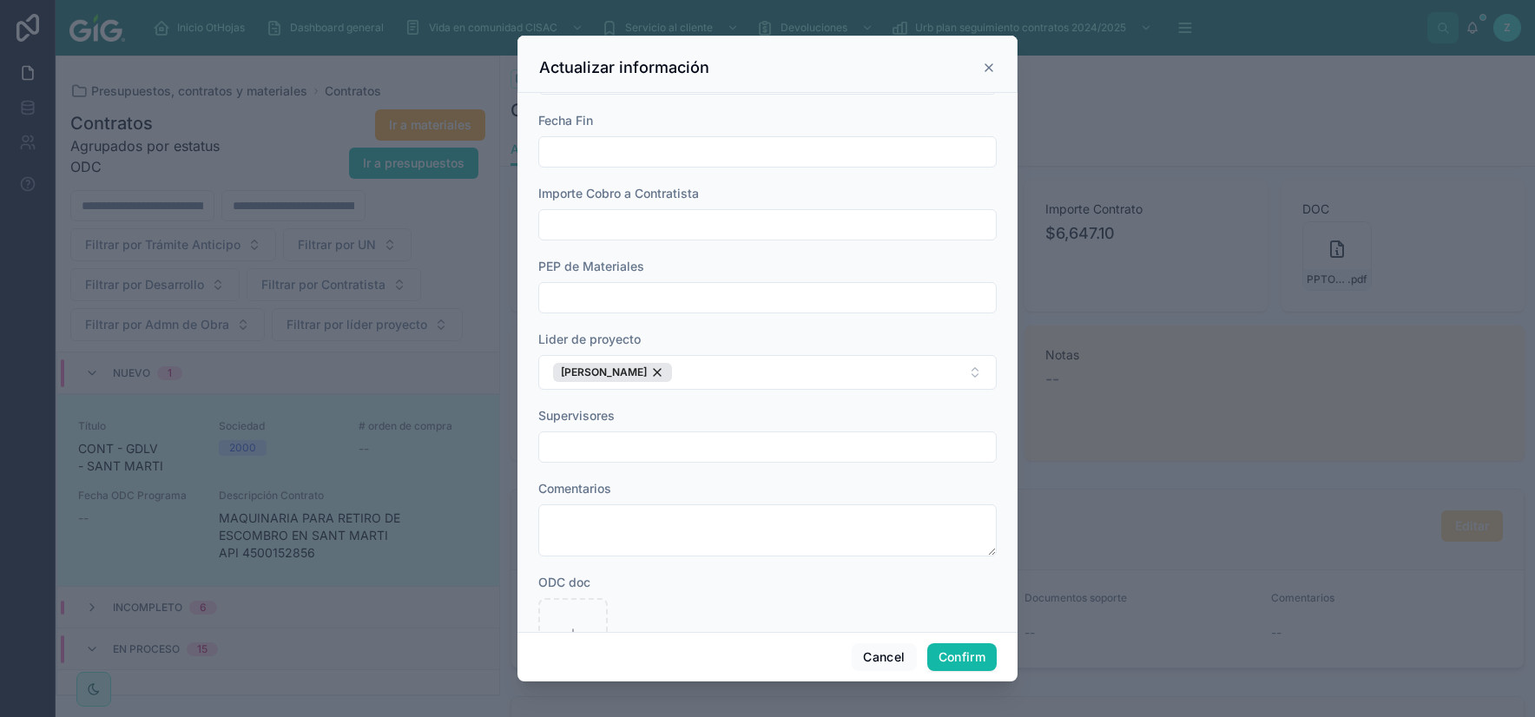
type textarea "**********"
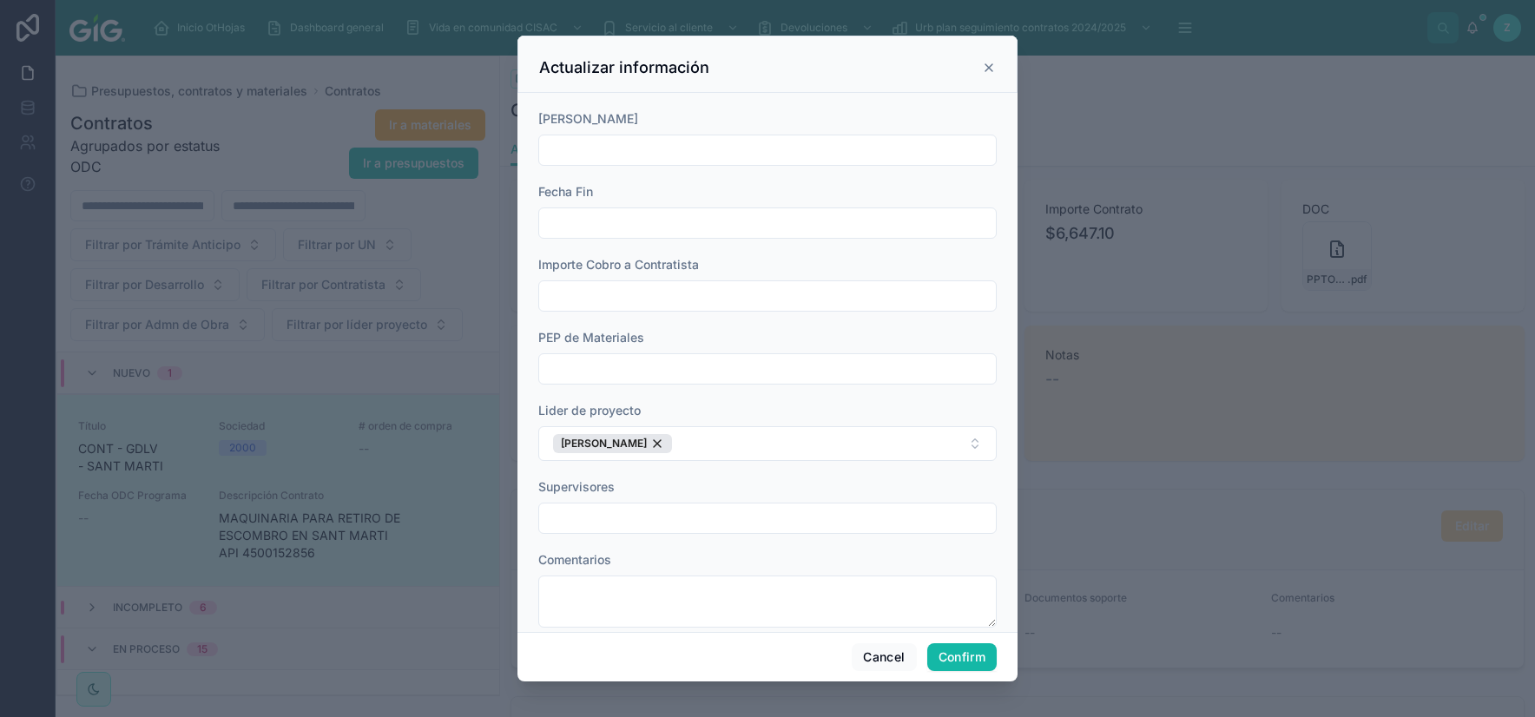
scroll to position [744, 0]
click at [1339, 256] on div at bounding box center [767, 358] width 1535 height 717
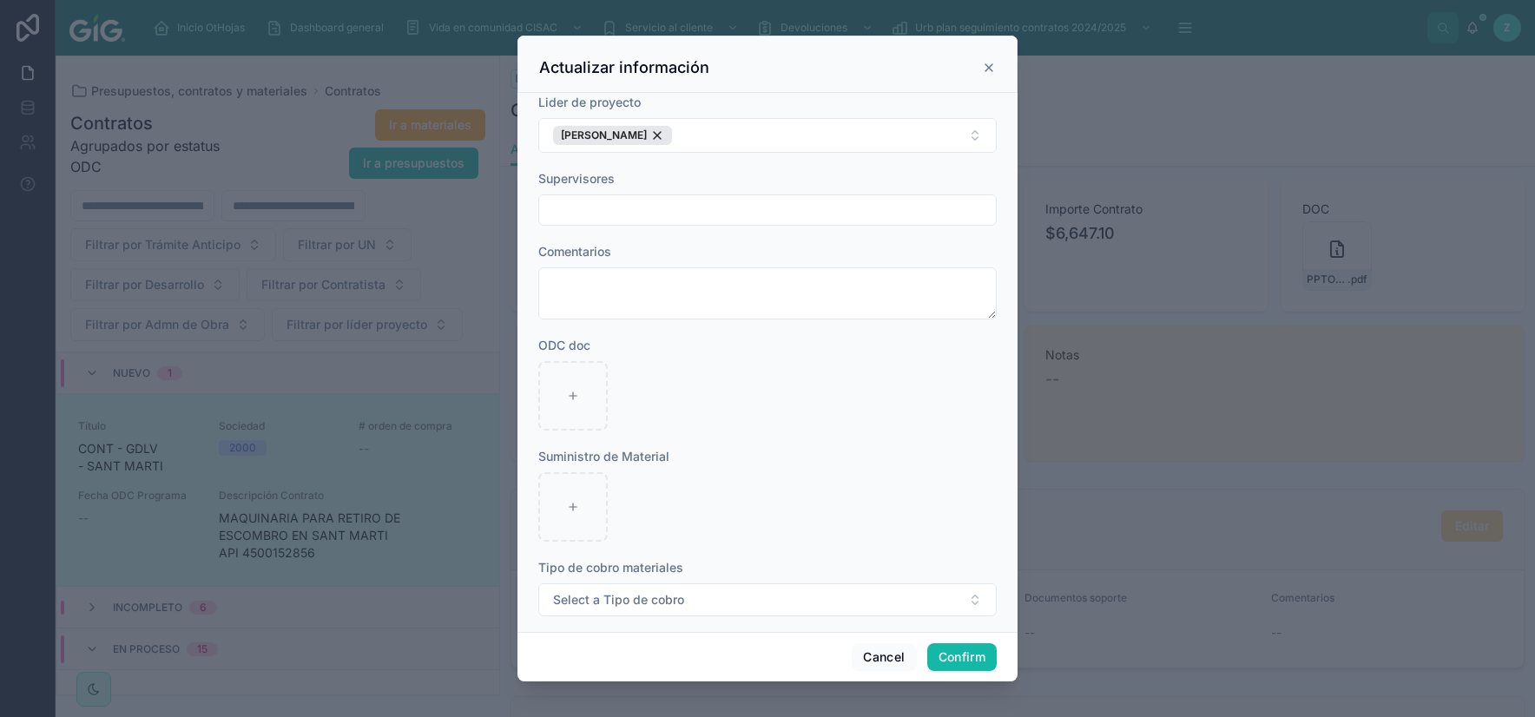
scroll to position [1069, 0]
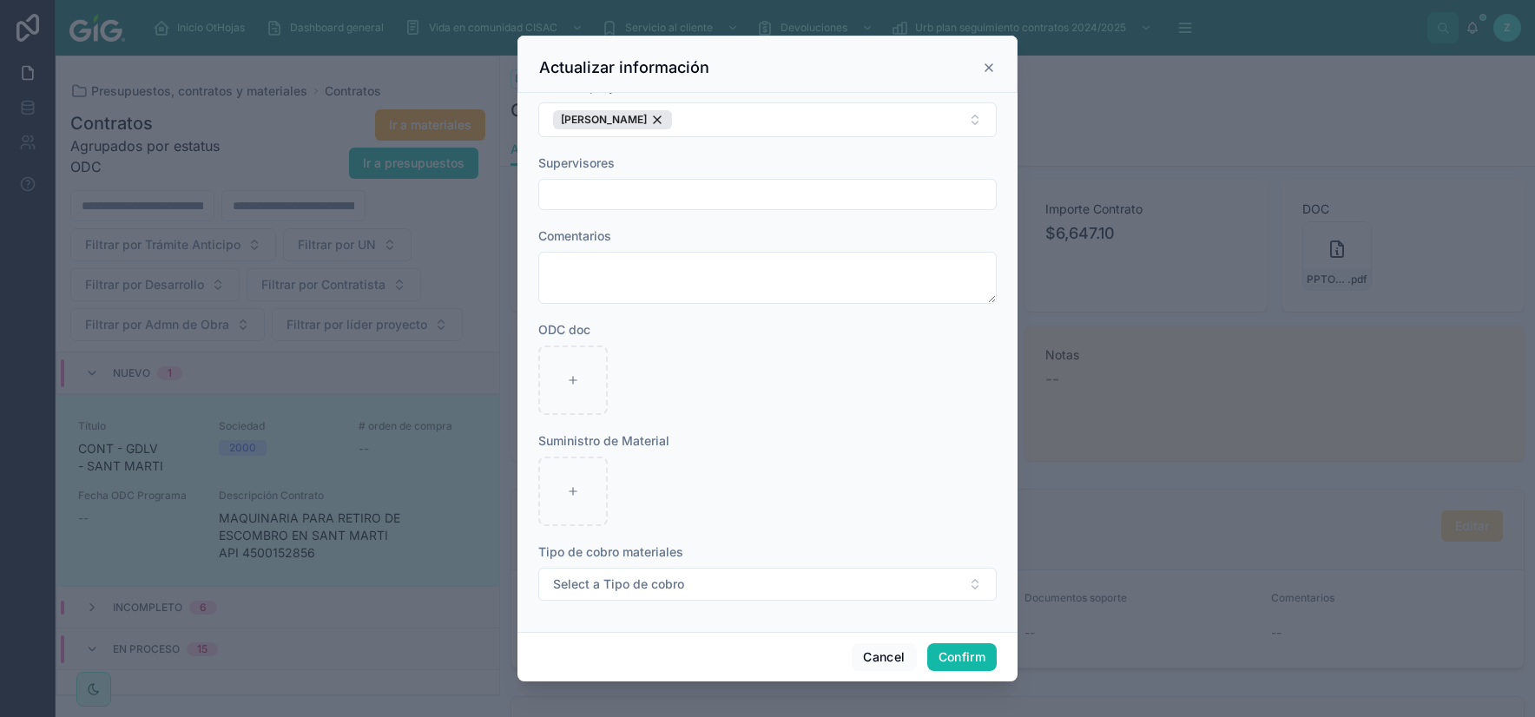
click at [1339, 548] on div at bounding box center [767, 358] width 1535 height 717
click at [888, 623] on button "Cancel" at bounding box center [884, 657] width 64 height 28
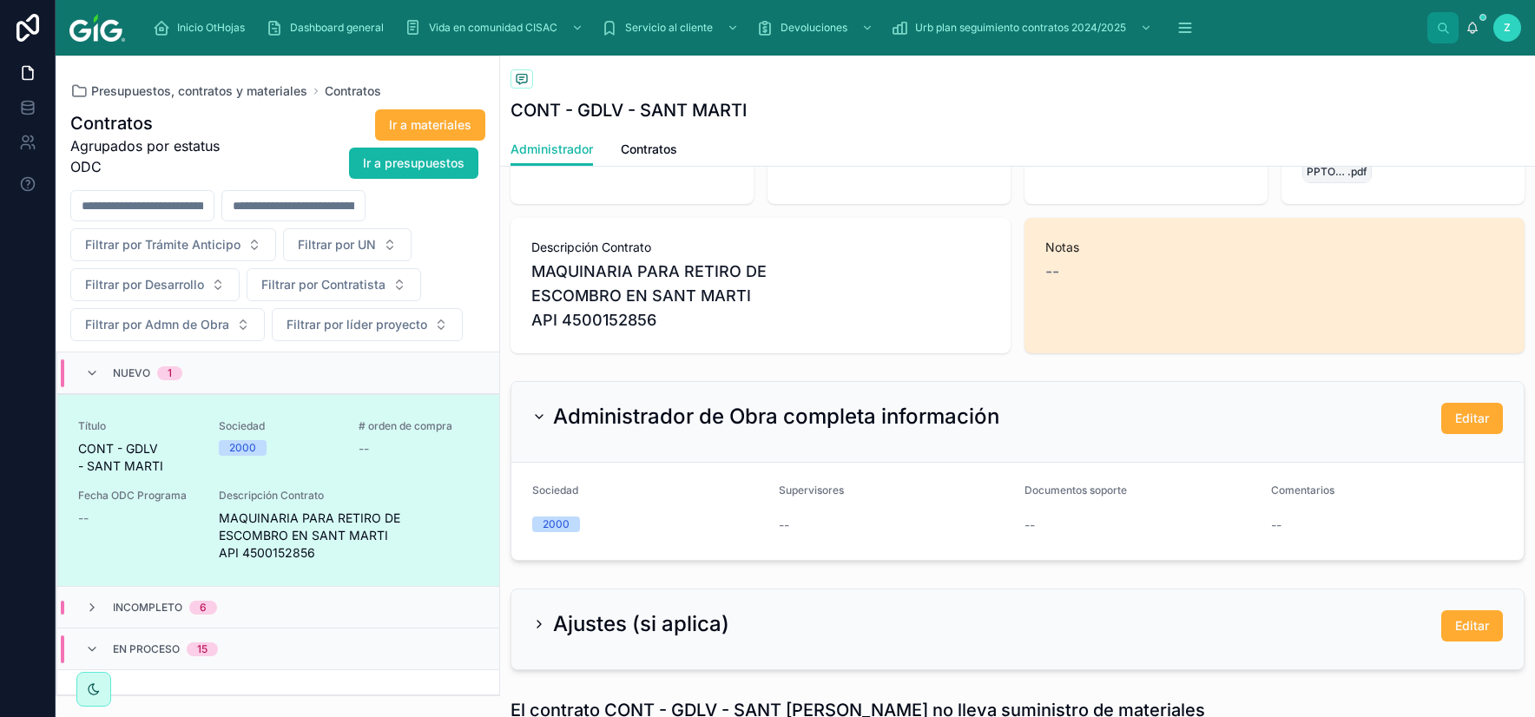
scroll to position [188, 0]
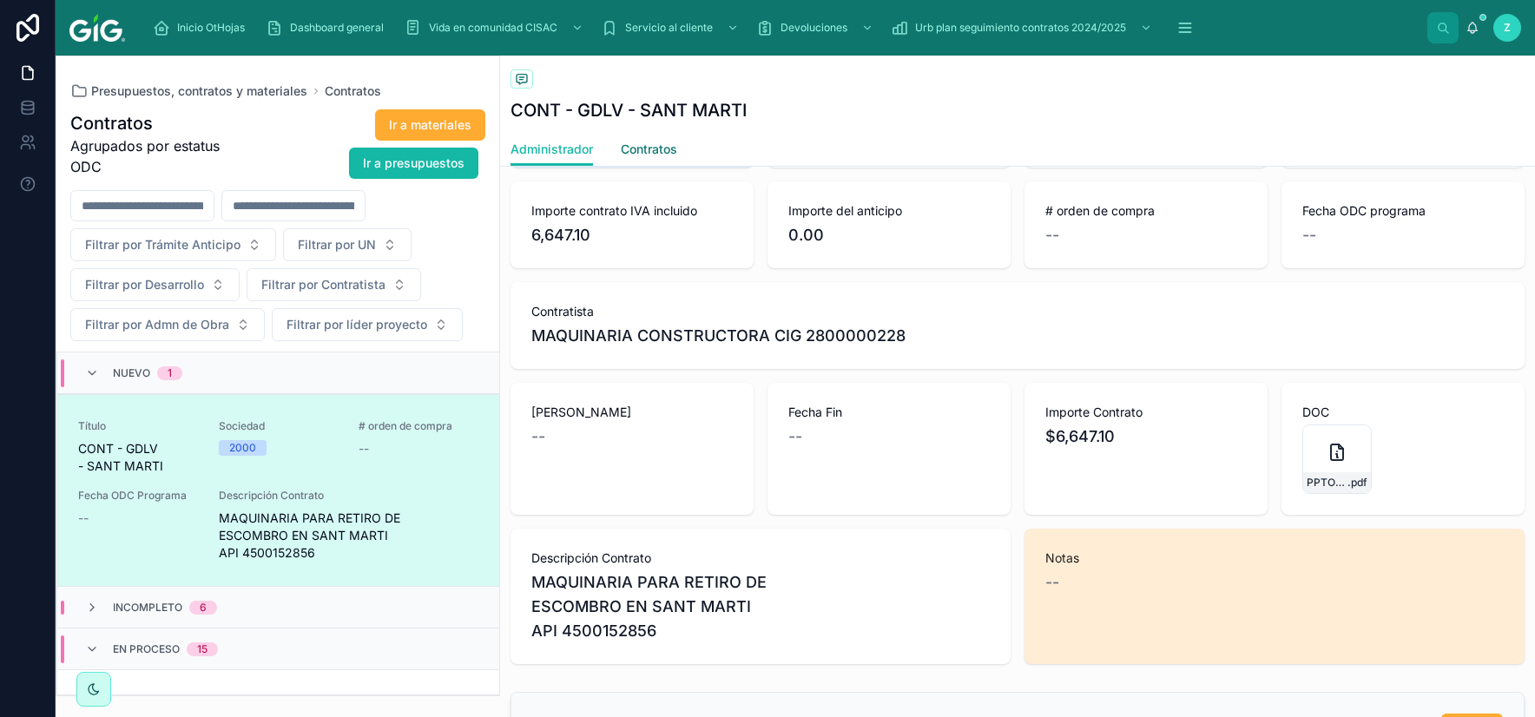
click at [674, 145] on span "Contratos" at bounding box center [649, 149] width 56 height 17
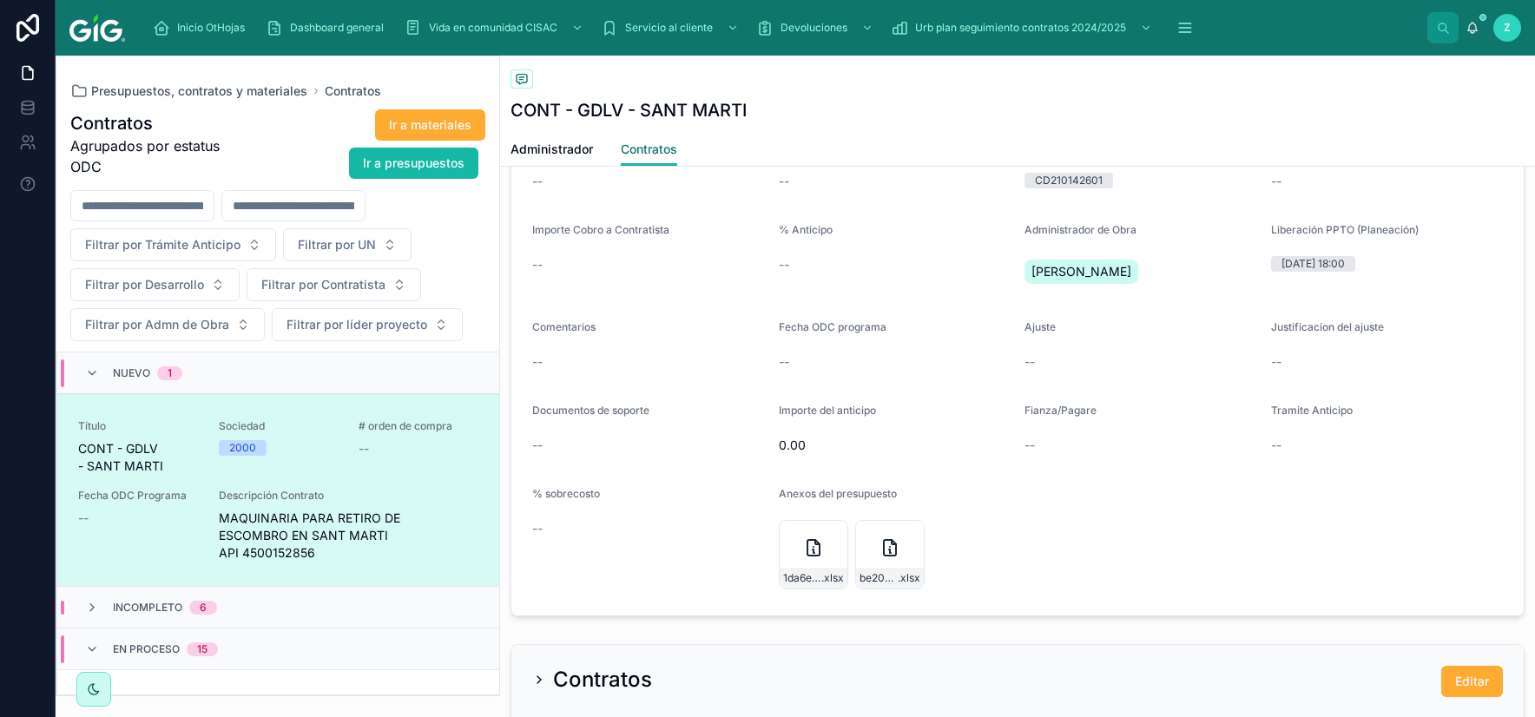
scroll to position [1306, 0]
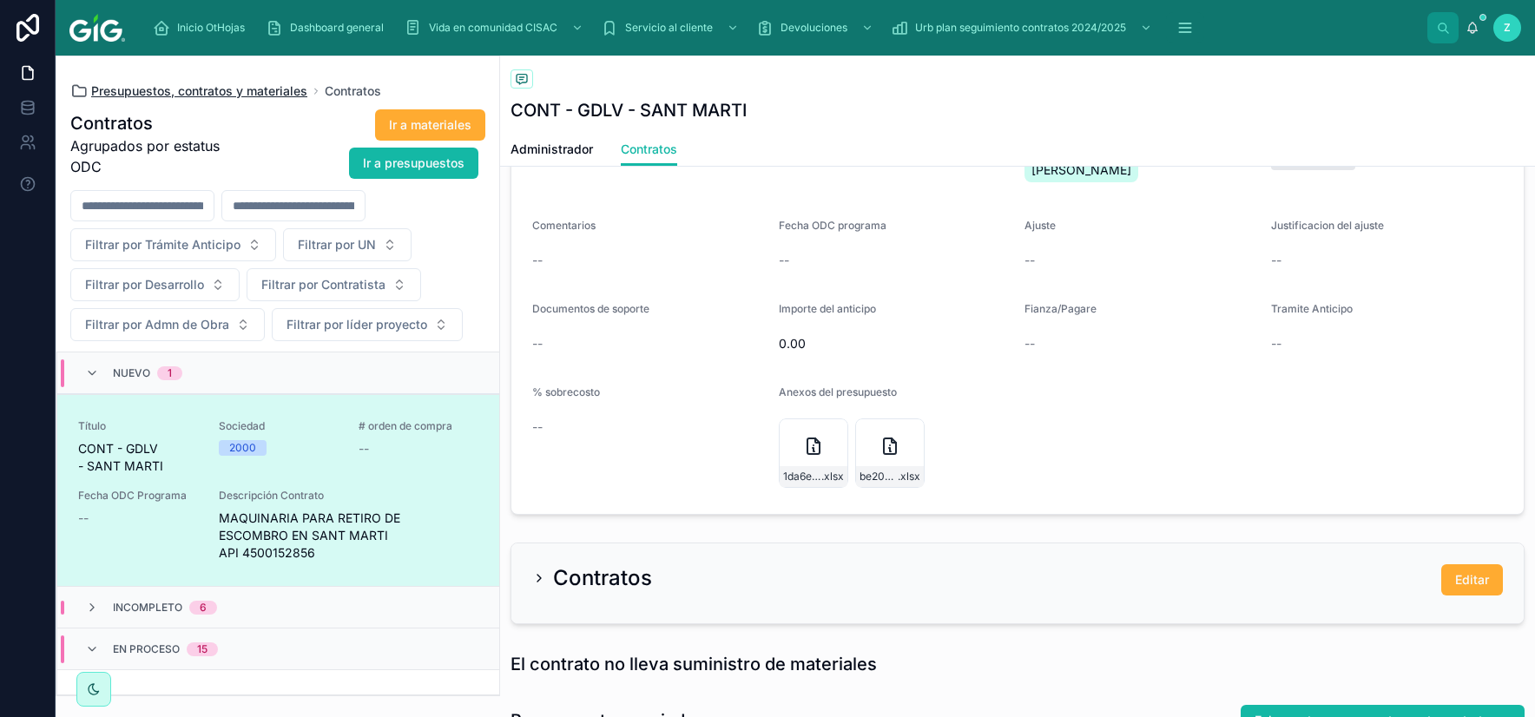
click at [229, 93] on span "Presupuestos, contratos y materiales" at bounding box center [199, 90] width 216 height 17
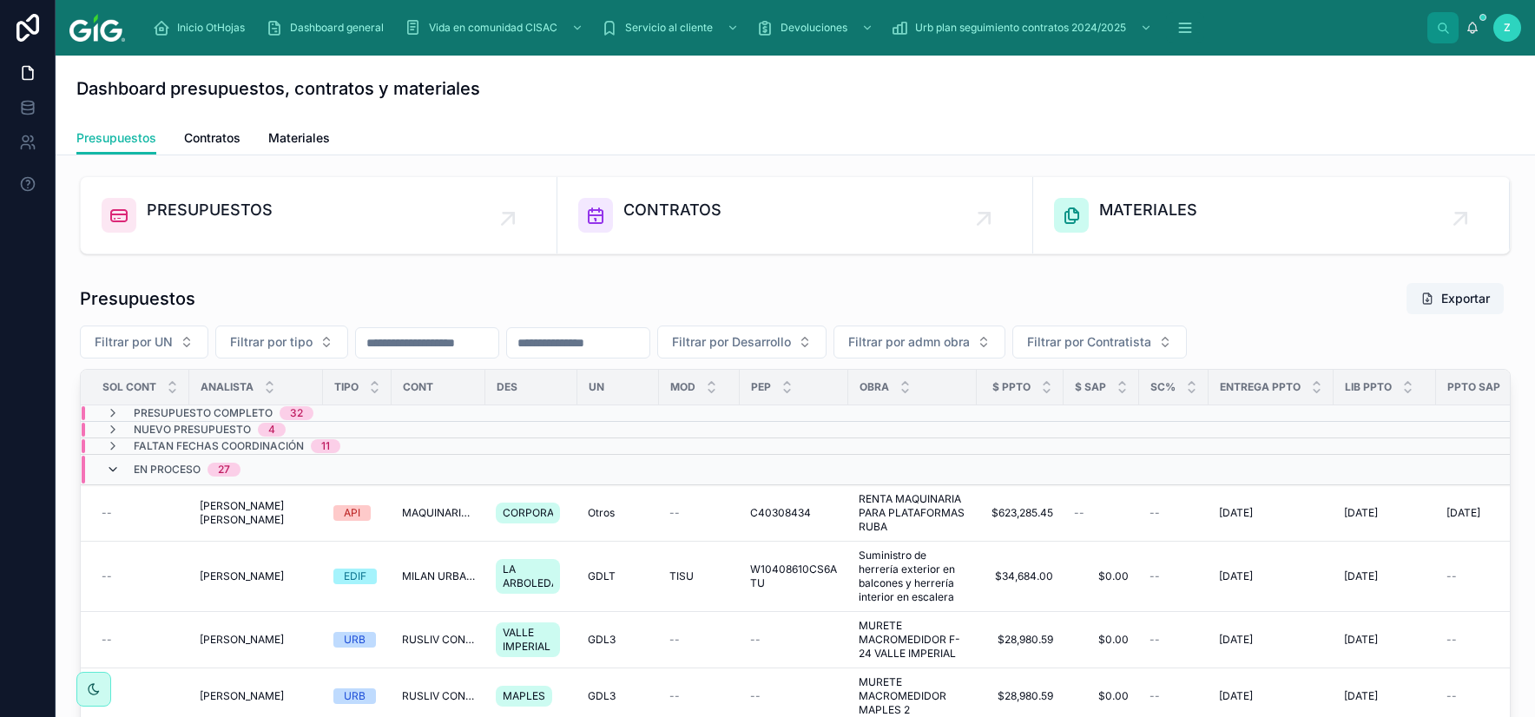
click at [112, 470] on icon at bounding box center [113, 470] width 14 height 14
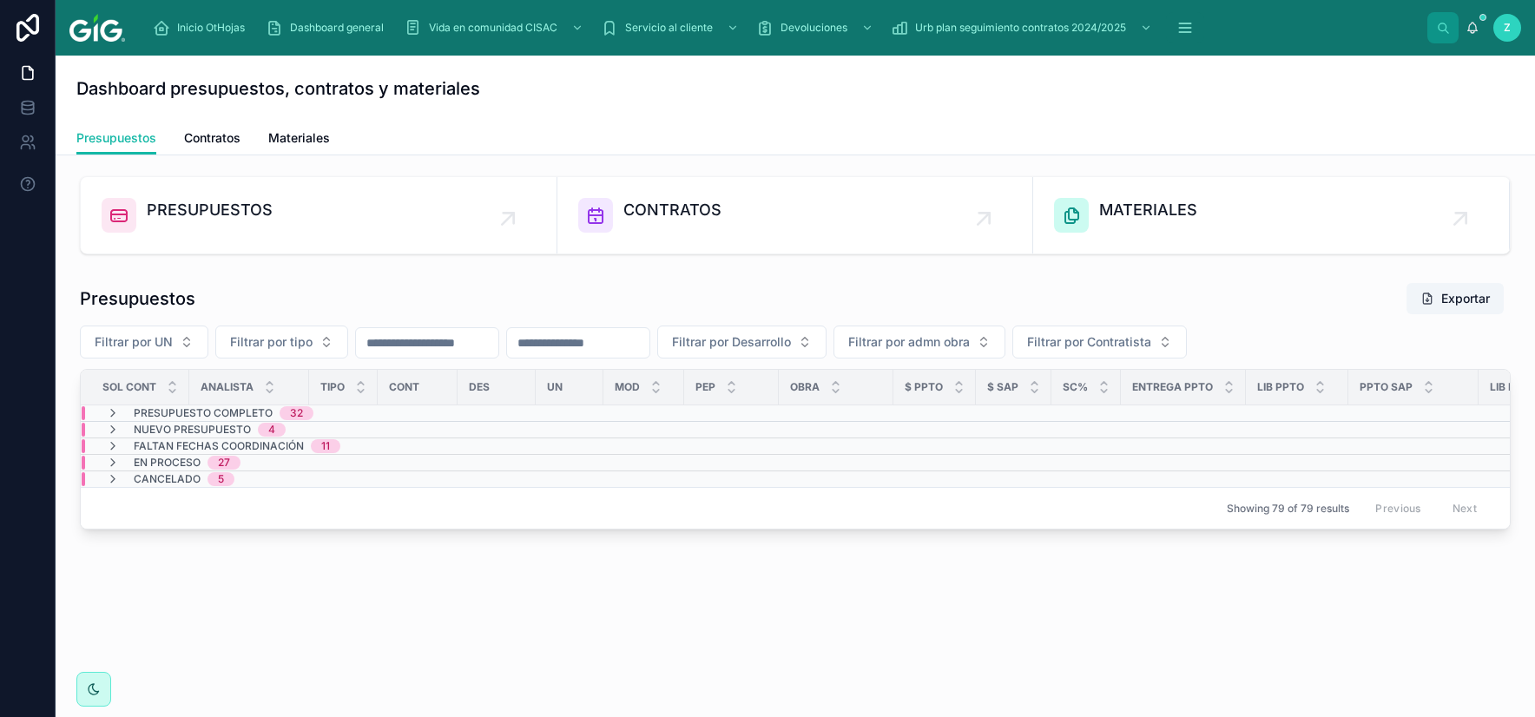
click at [207, 415] on span "Presupuesto Completo" at bounding box center [203, 413] width 139 height 14
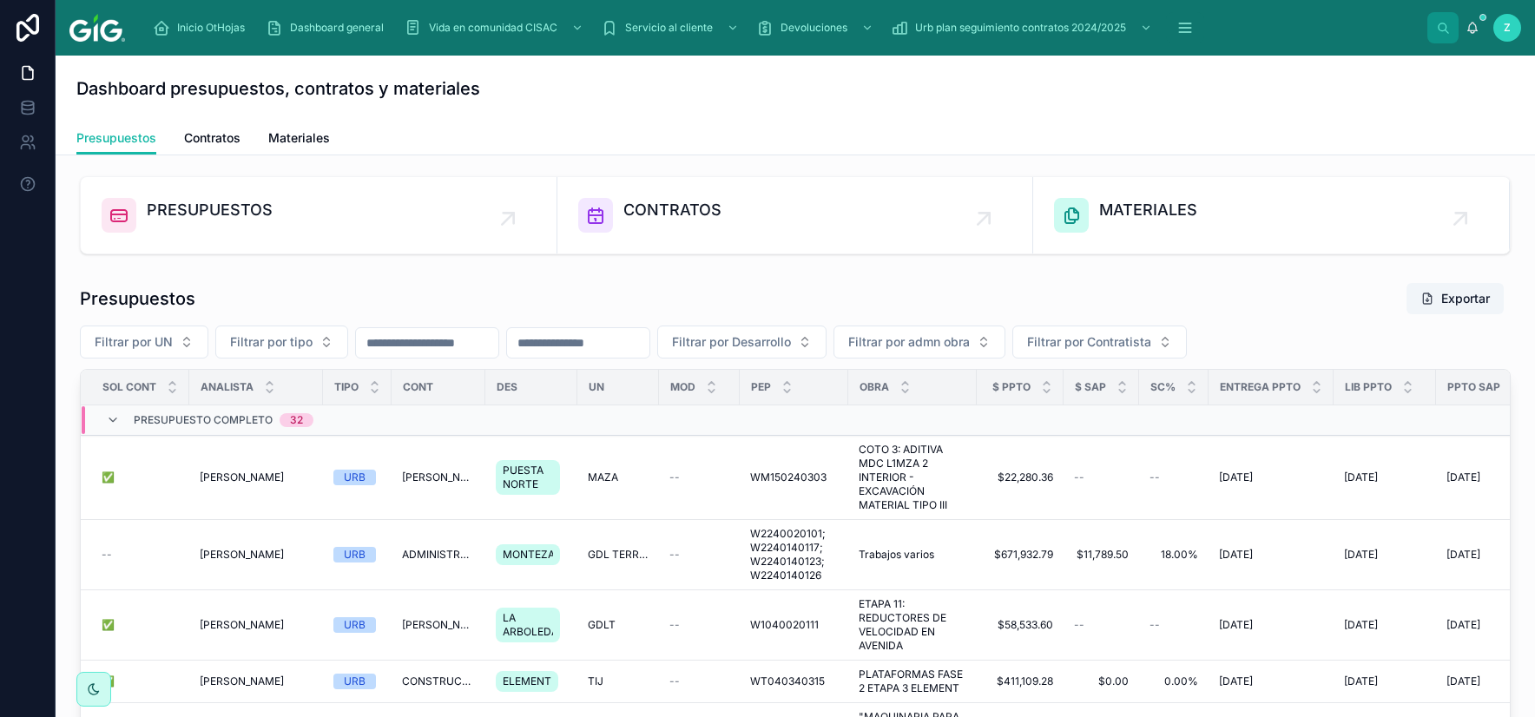
click at [128, 425] on div "Presupuesto Completo 32" at bounding box center [209, 420] width 207 height 28
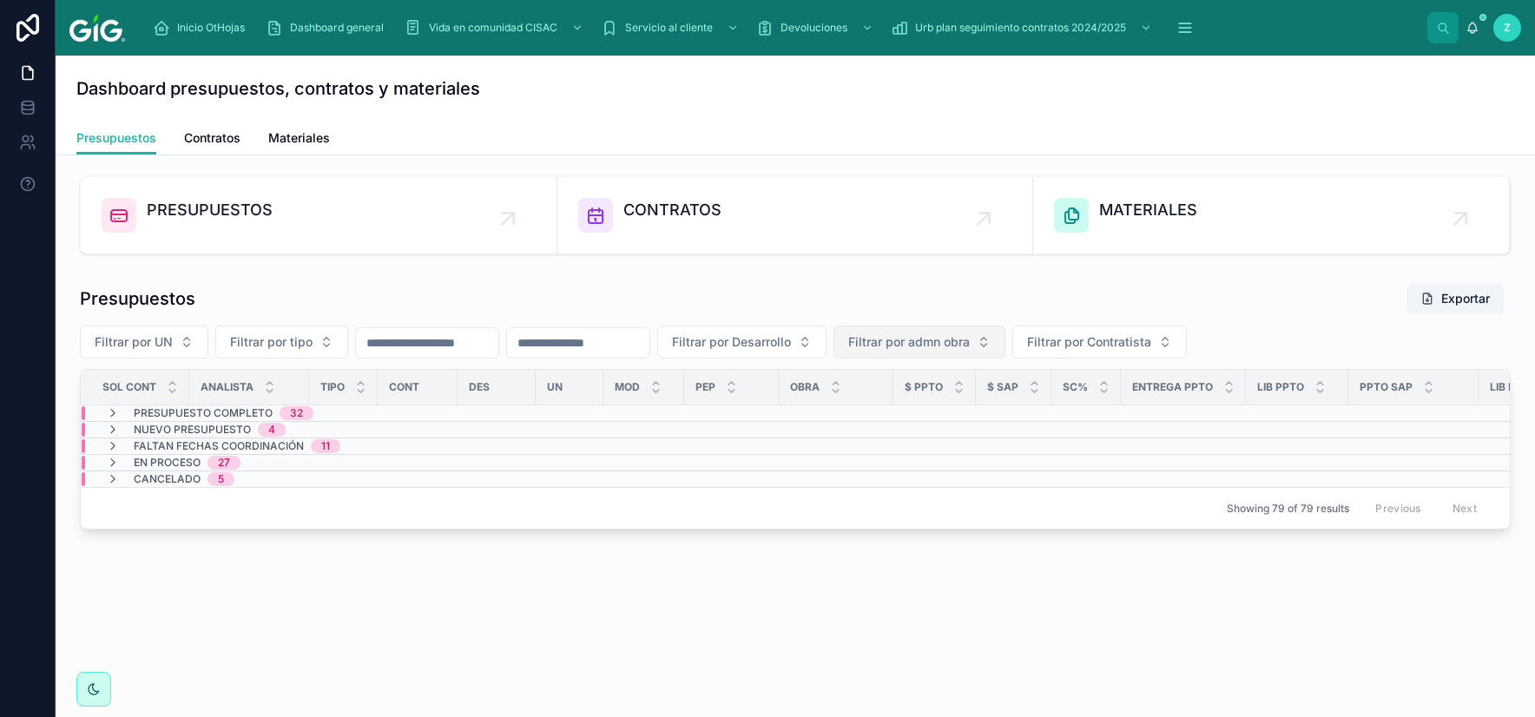
click at [970, 343] on span "Filtrar por admn obra" at bounding box center [909, 341] width 122 height 17
type input "***"
click at [1005, 413] on span "[PERSON_NAME] [PERSON_NAME]" at bounding box center [1000, 413] width 174 height 17
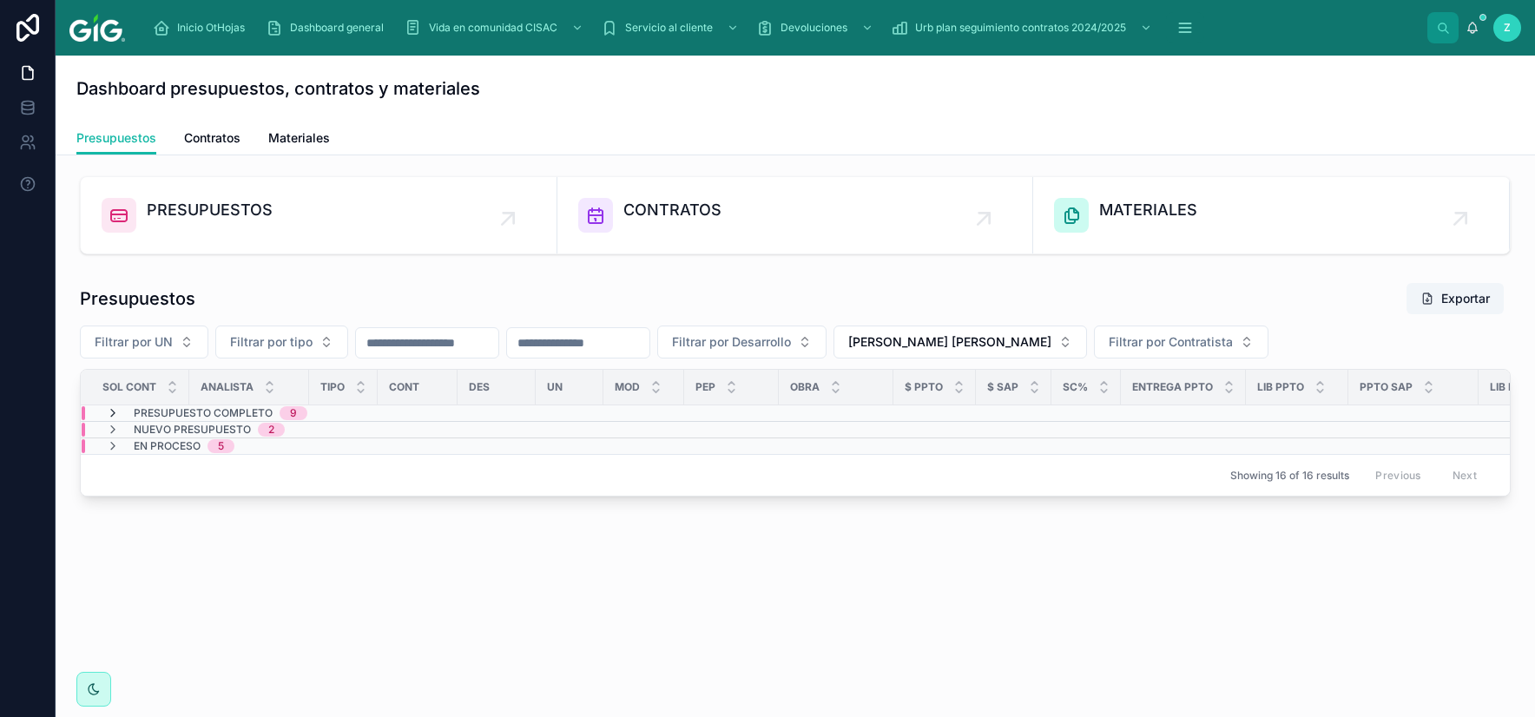
click at [110, 413] on icon at bounding box center [113, 413] width 14 height 14
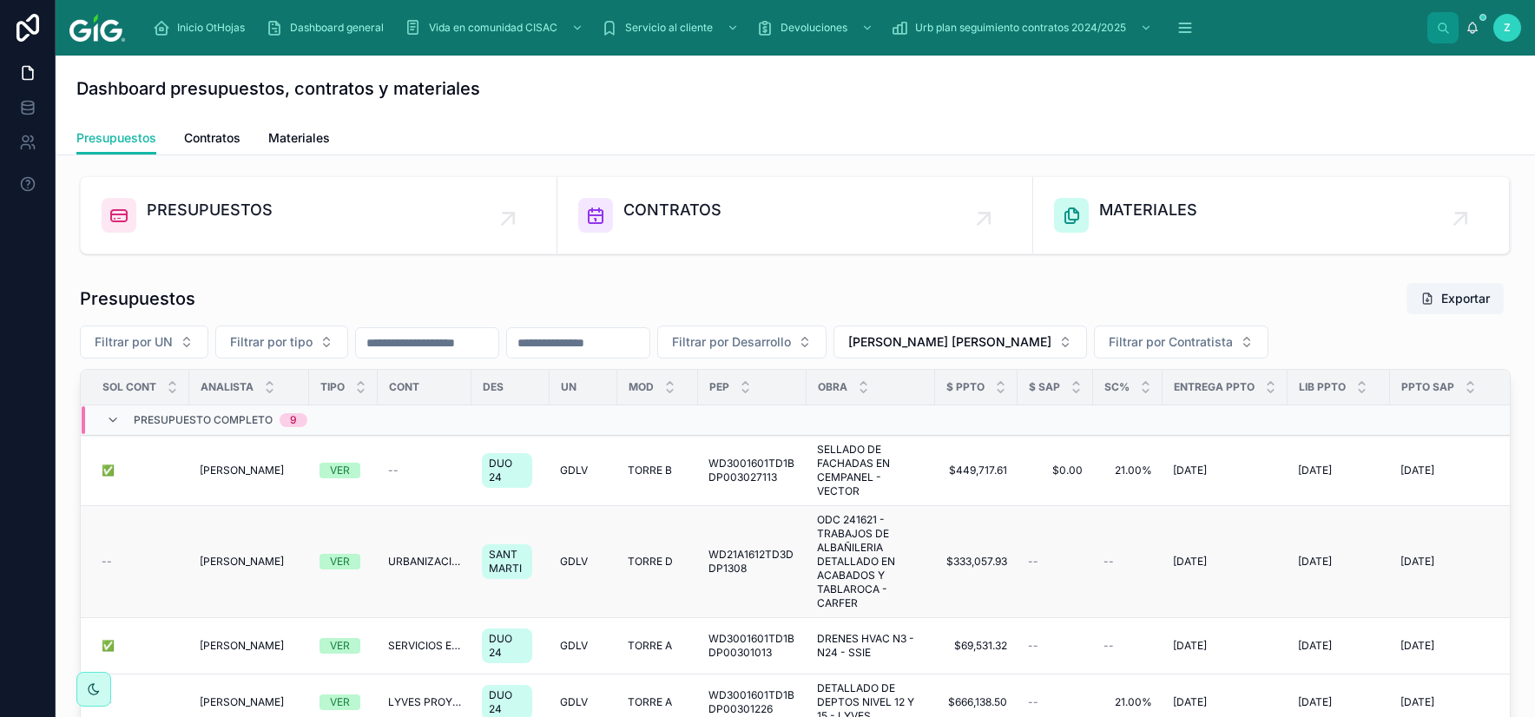
scroll to position [102, 0]
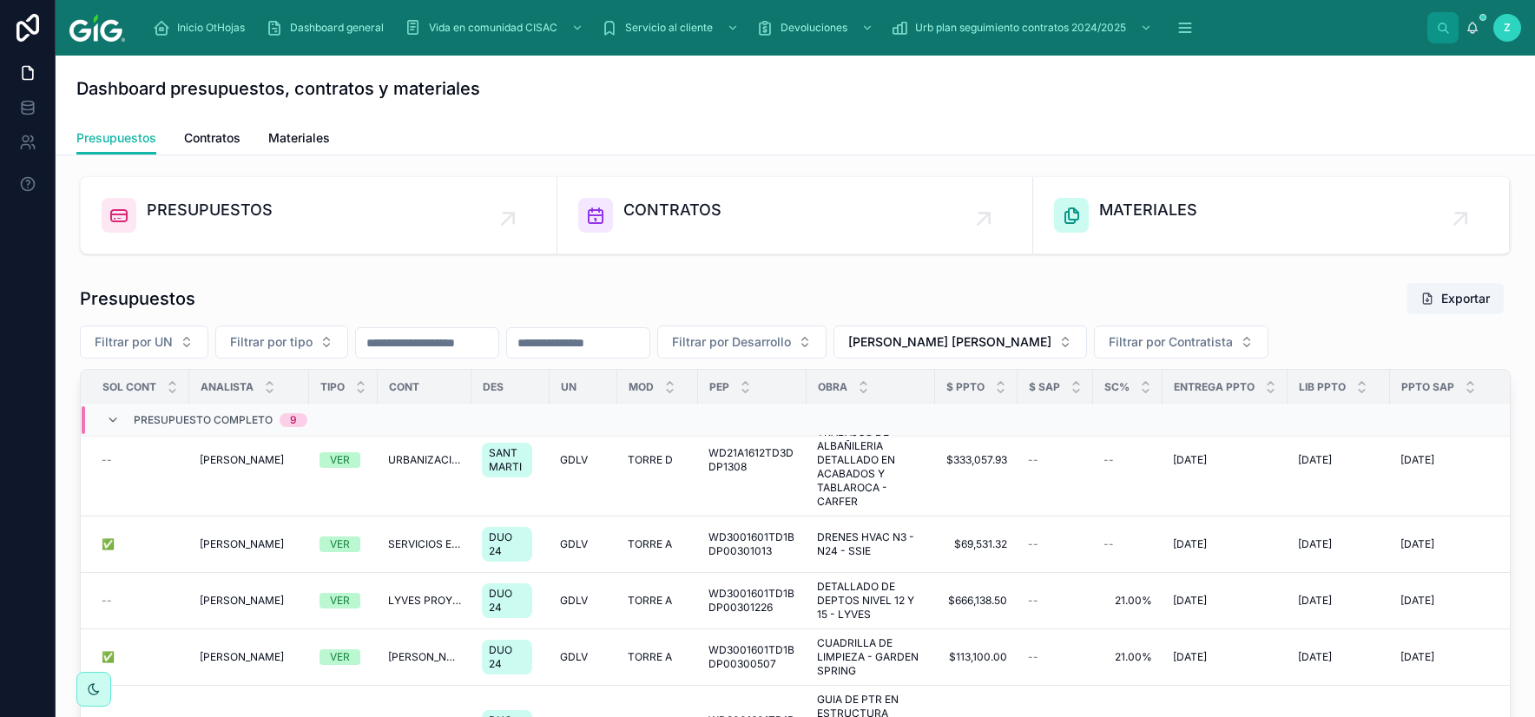
click at [1339, 349] on div "Filtrar por UN Filtrar por tipo Filtrar por Desarrollo [PERSON_NAME] [PERSON_NA…" at bounding box center [795, 342] width 1431 height 33
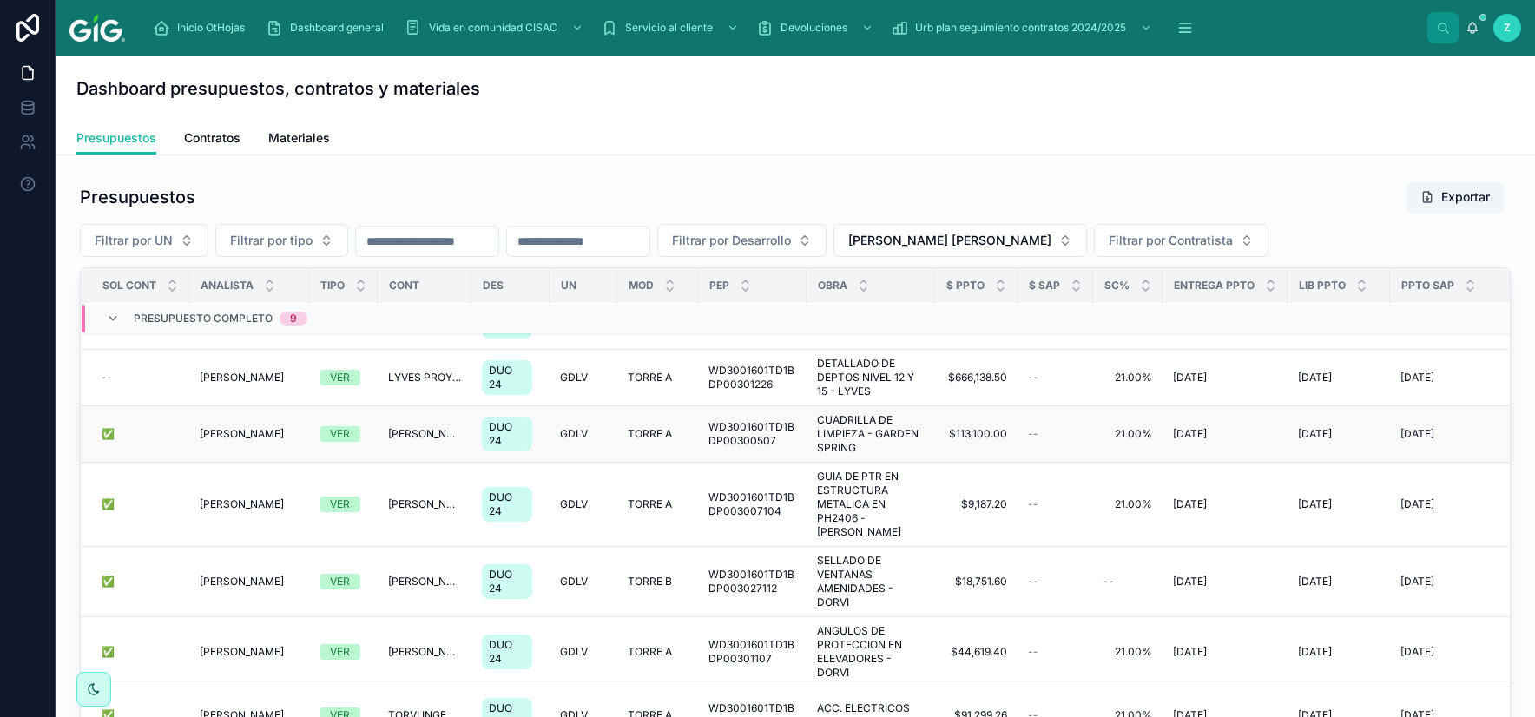
scroll to position [203, 0]
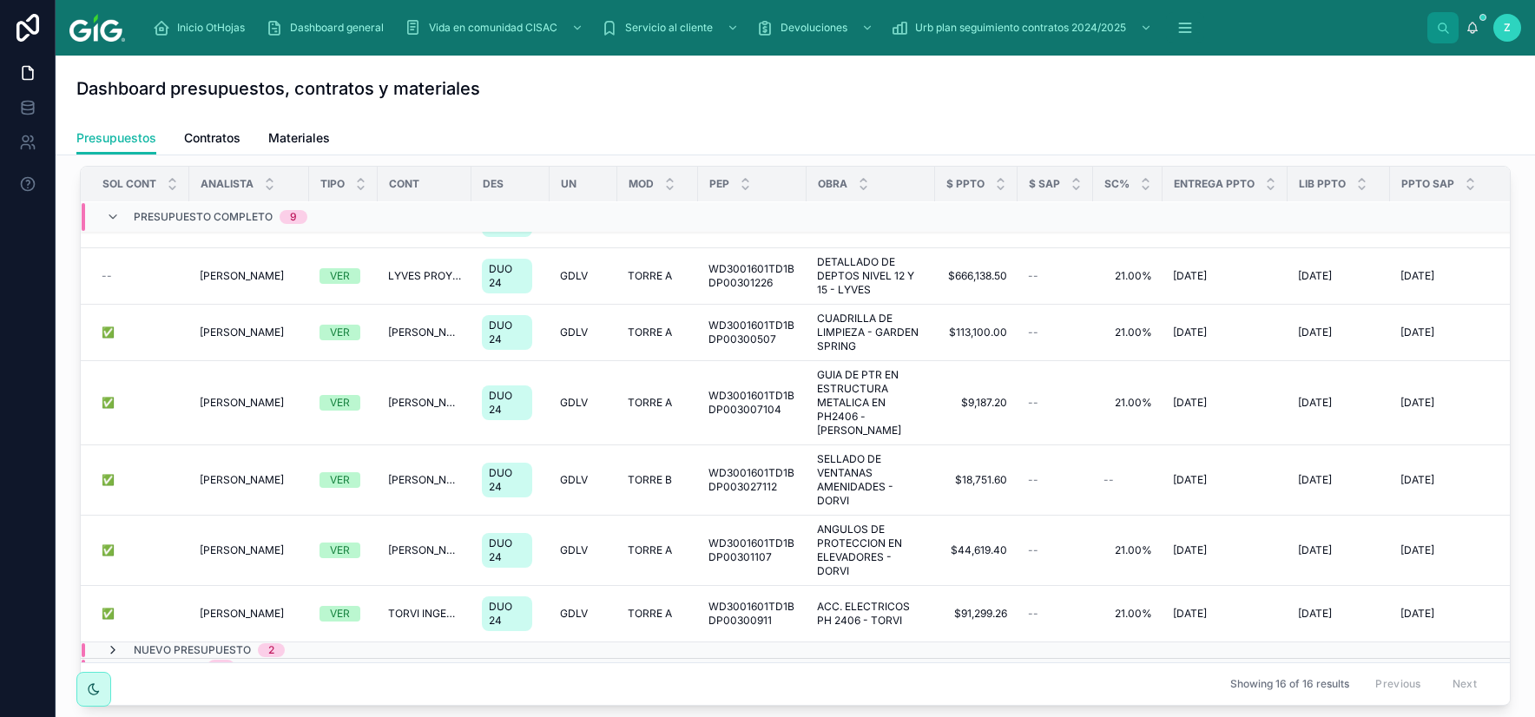
click at [114, 623] on icon at bounding box center [113, 650] width 14 height 14
click at [113, 212] on icon at bounding box center [113, 217] width 14 height 14
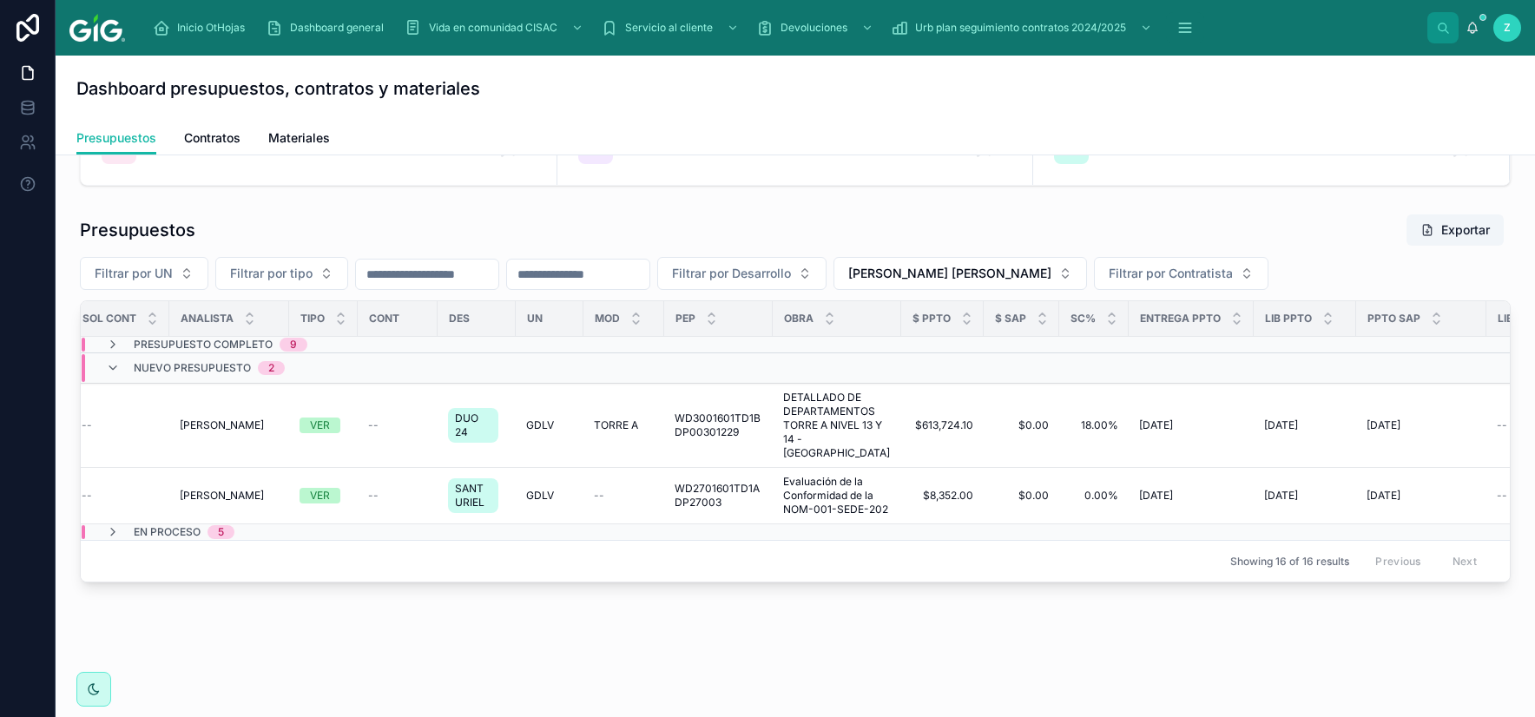
scroll to position [0, 0]
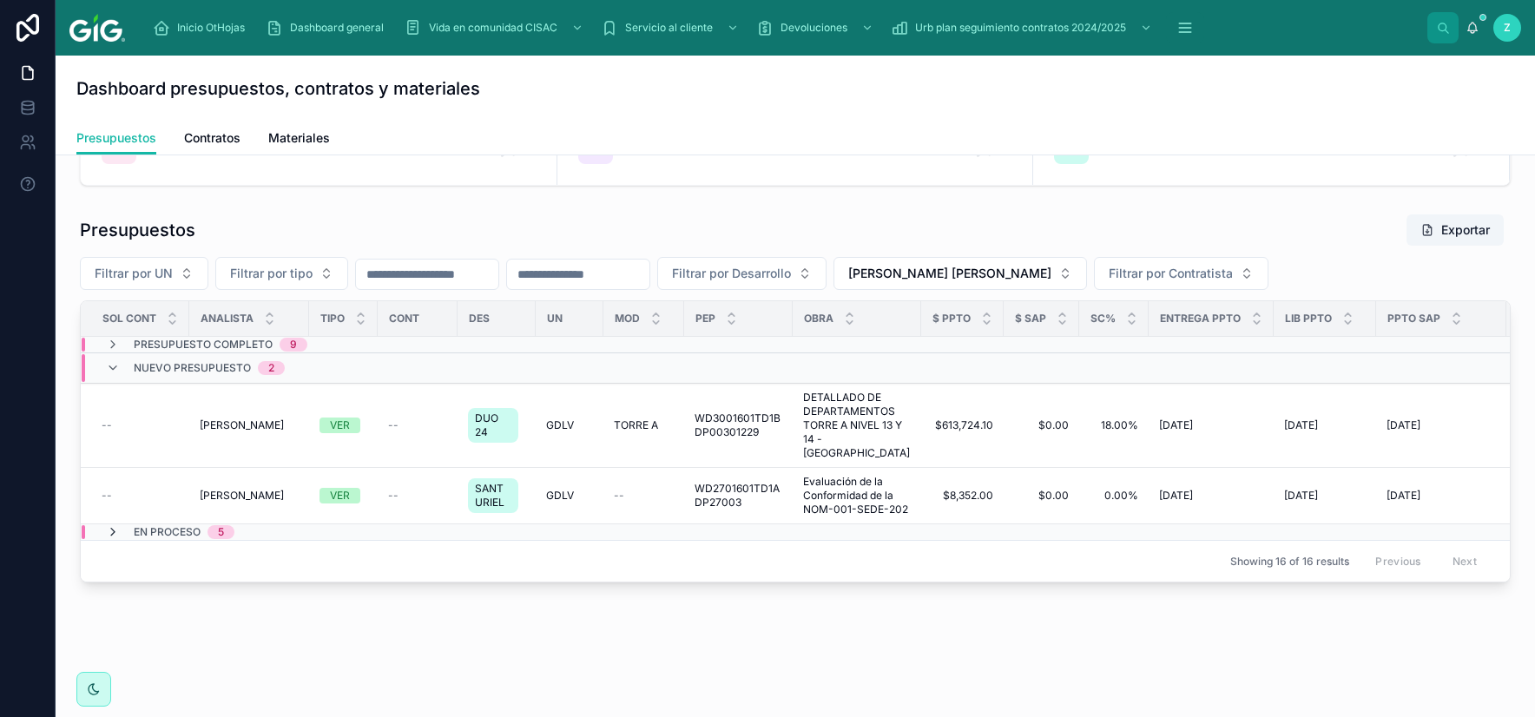
click at [113, 525] on icon at bounding box center [113, 532] width 14 height 14
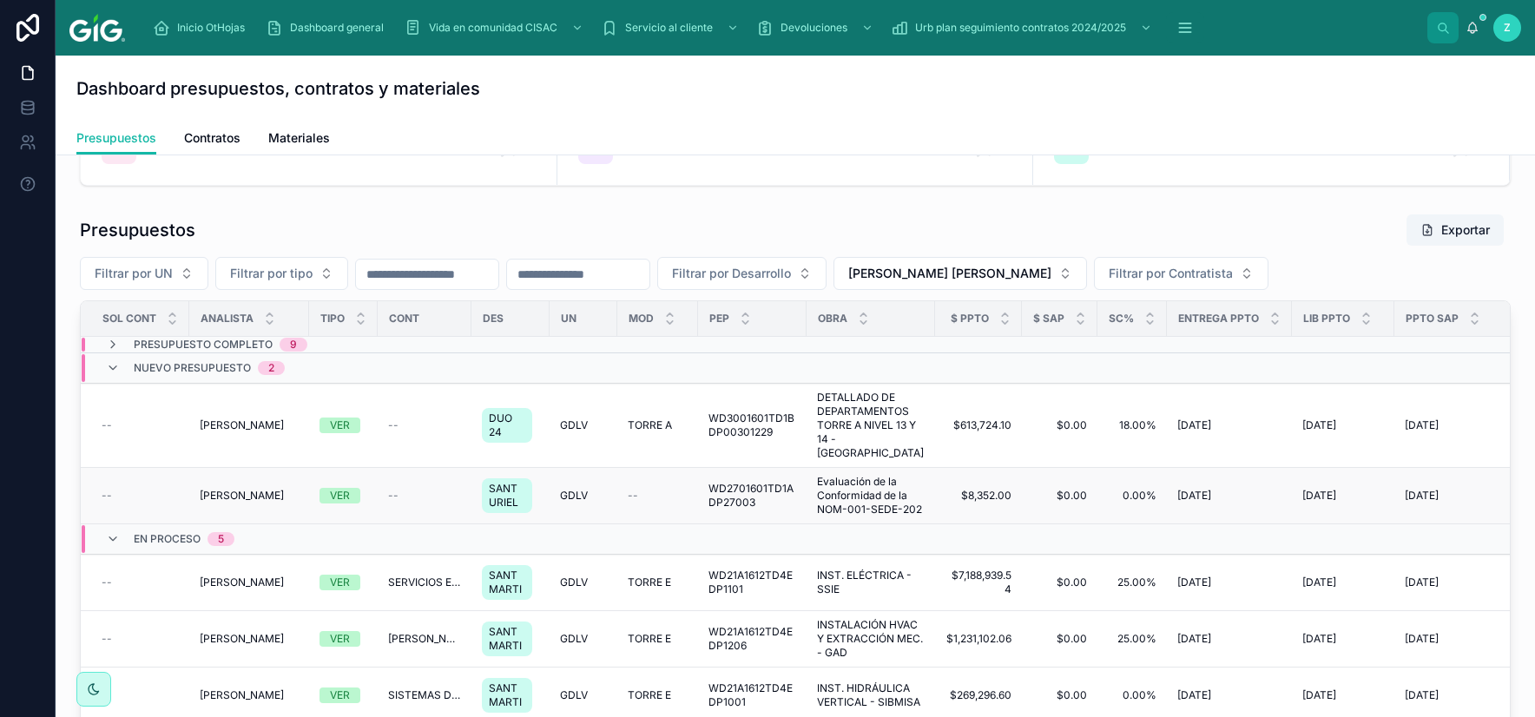
scroll to position [69, 0]
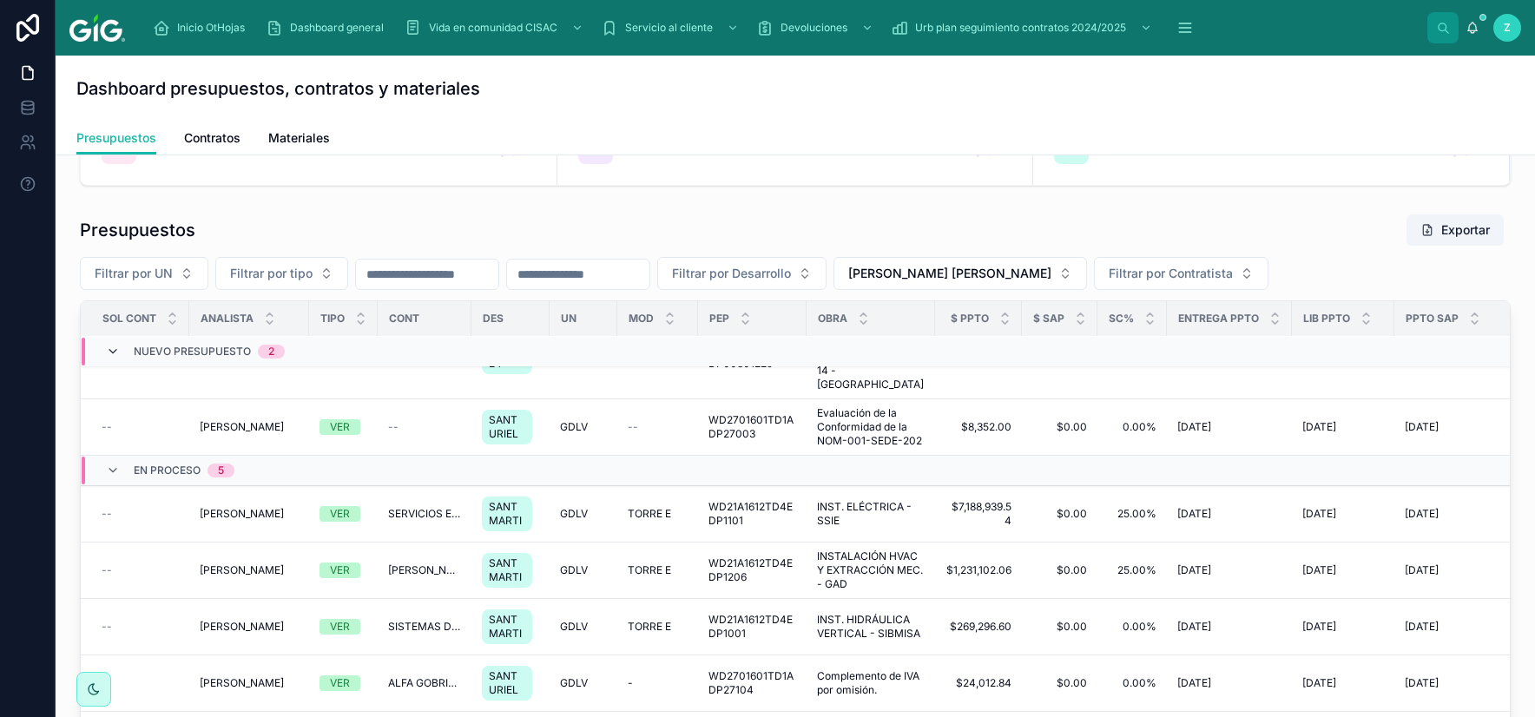
click at [109, 352] on icon at bounding box center [113, 352] width 14 height 14
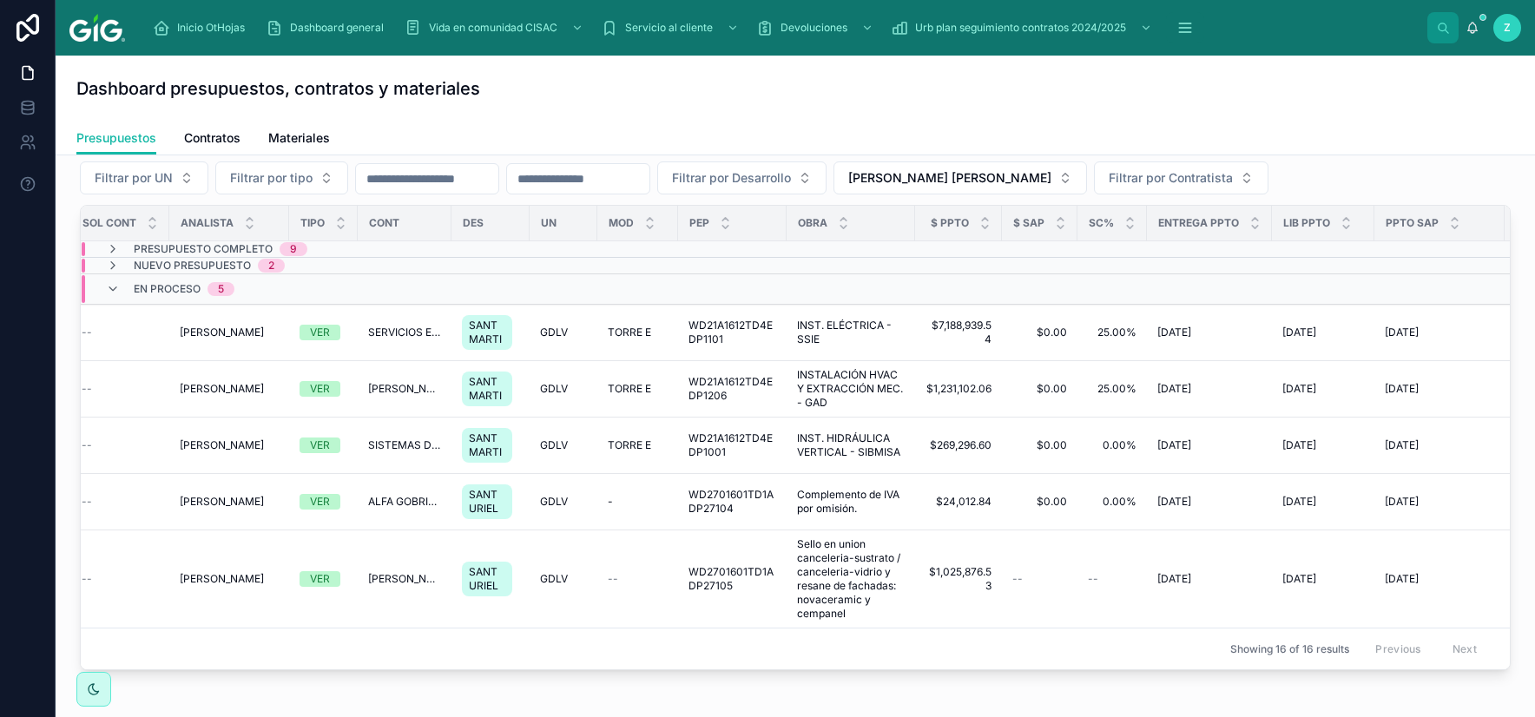
scroll to position [0, 0]
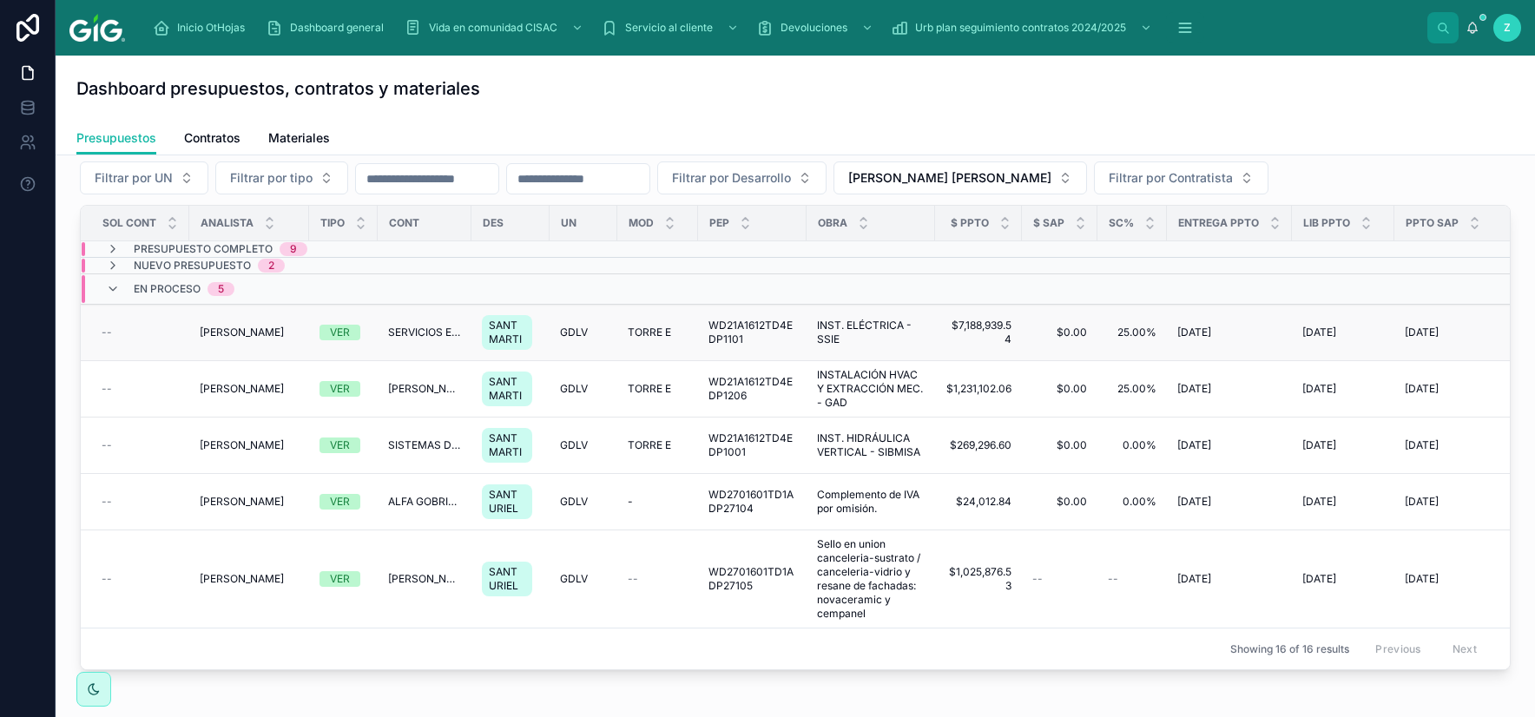
click at [412, 338] on span "SERVICIOS EN SOLUCIONES INTEGRALES ENERGETICAS DE JALISCO SA DE CV 2300002324" at bounding box center [424, 333] width 73 height 14
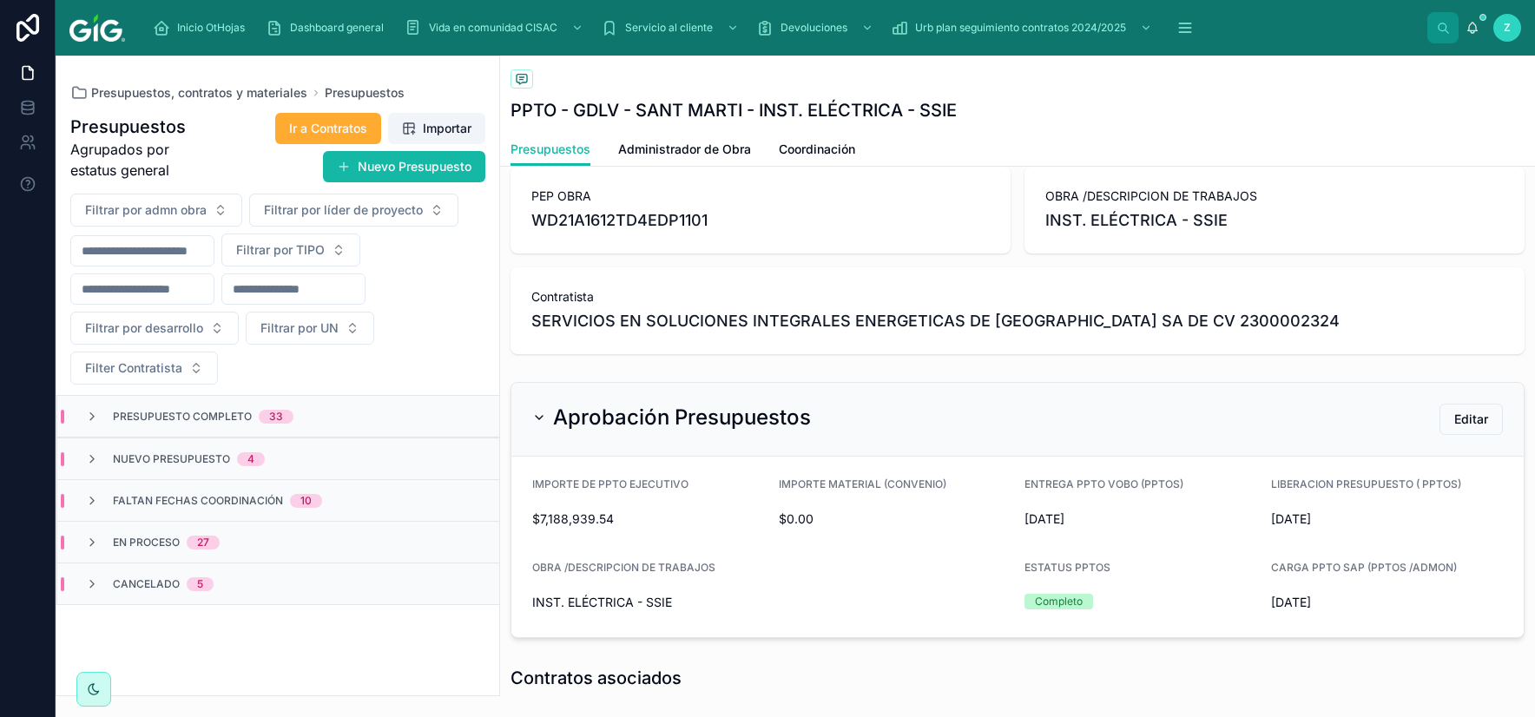
scroll to position [203, 0]
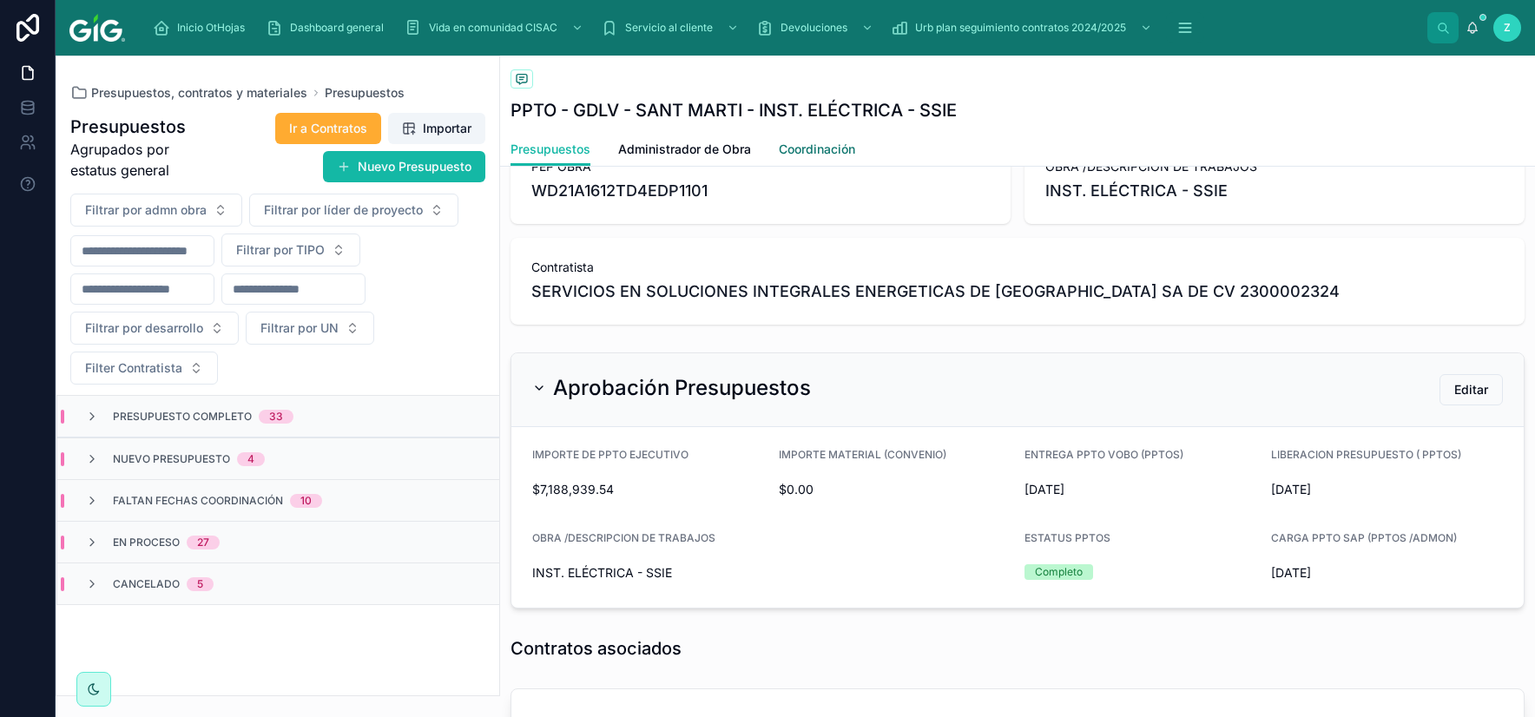
click at [844, 144] on span "Coordinación" at bounding box center [817, 149] width 76 height 17
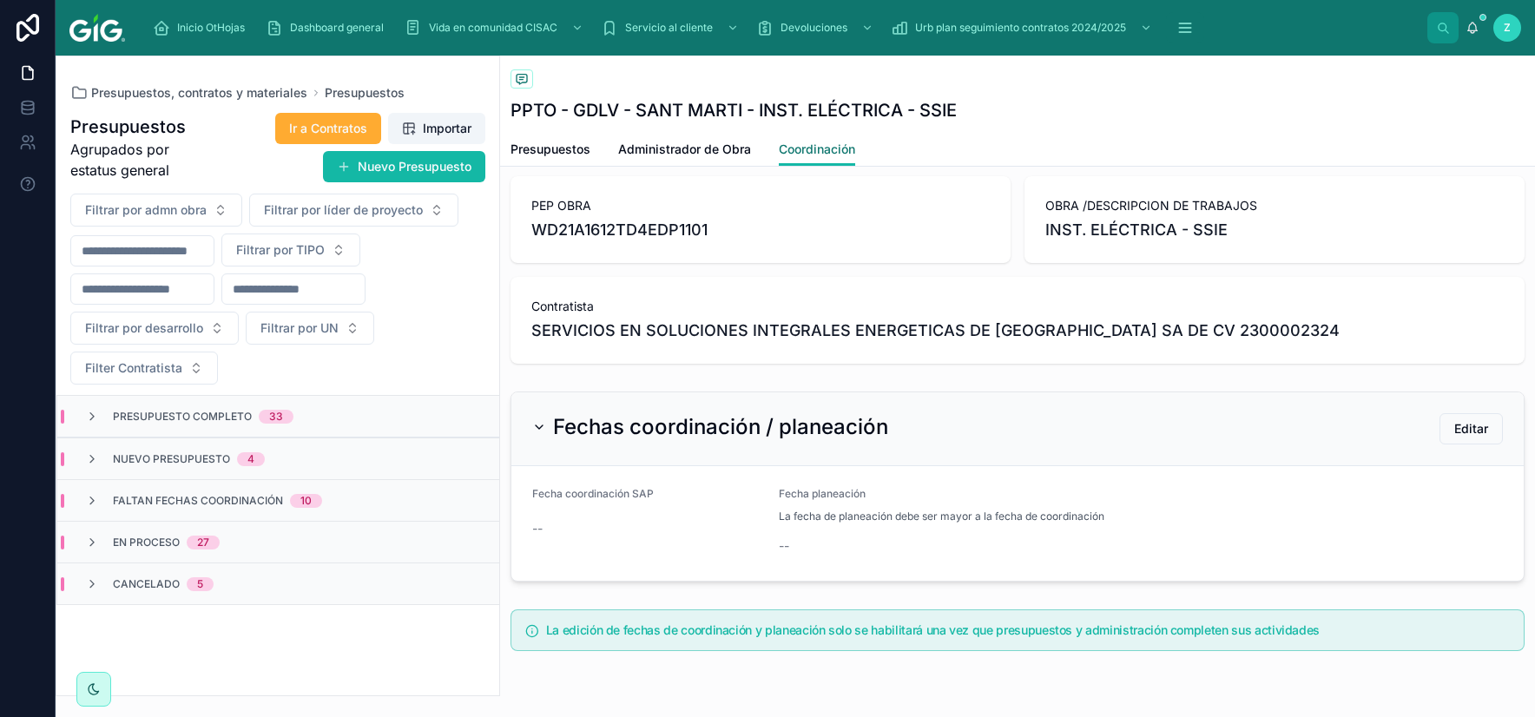
scroll to position [305, 0]
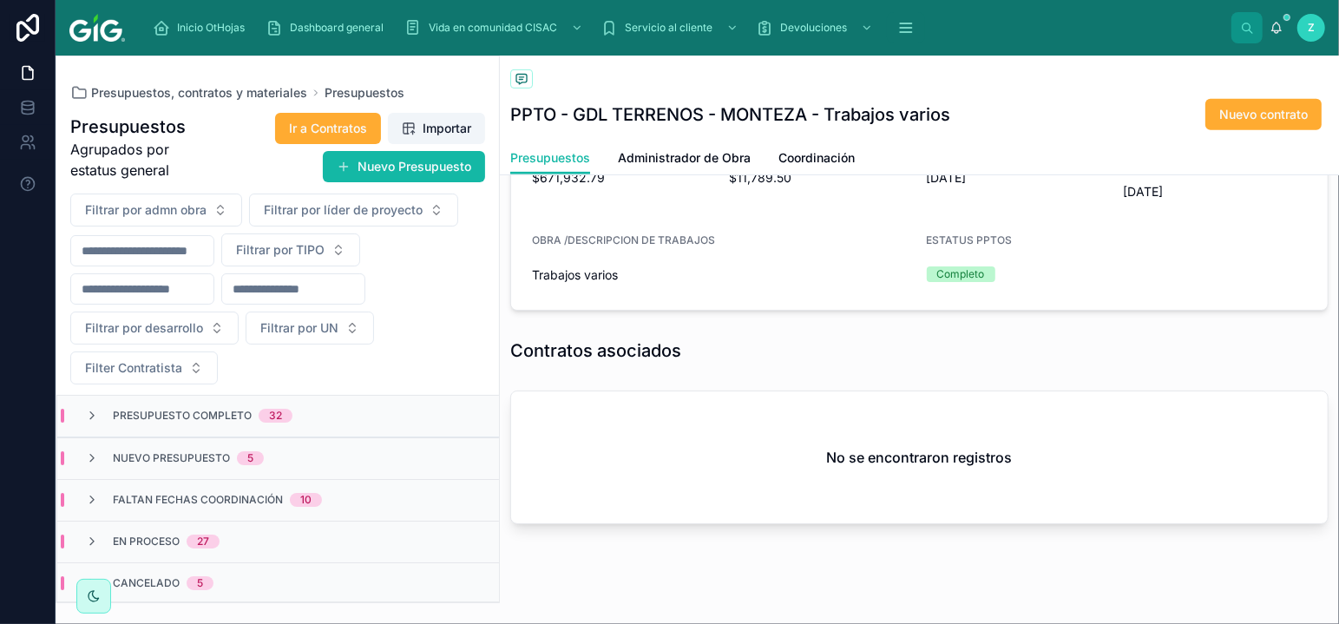
scroll to position [574, 0]
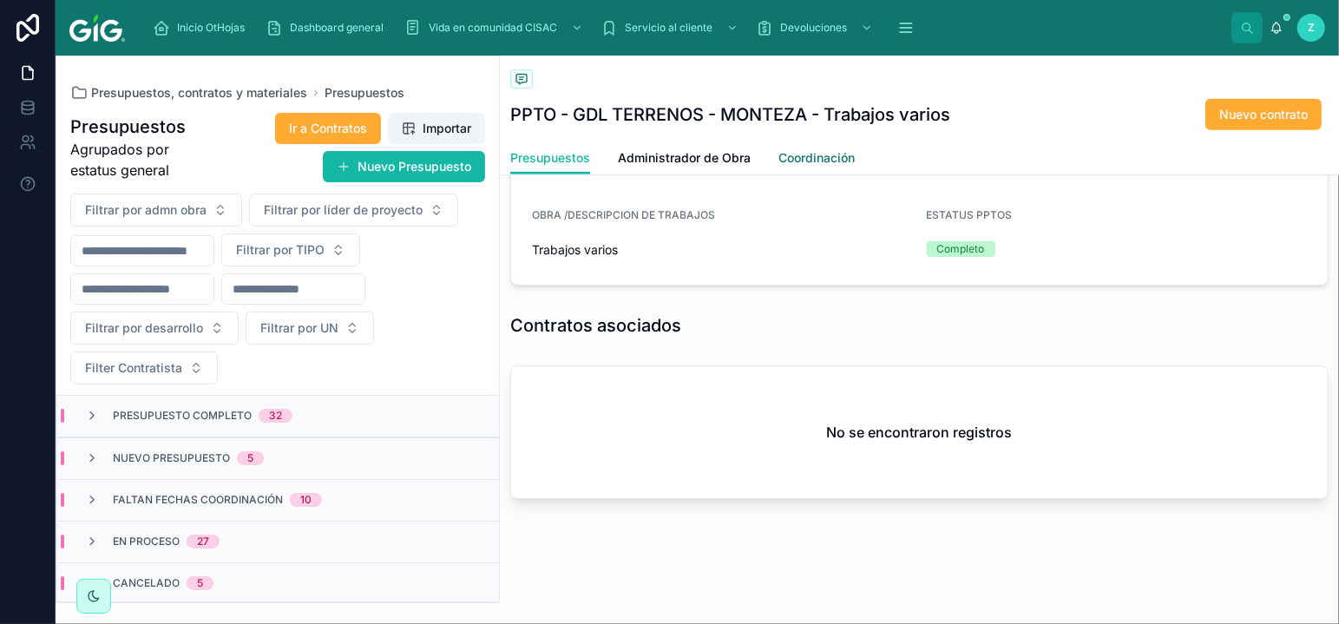
click at [806, 162] on span "Coordinación" at bounding box center [817, 157] width 76 height 17
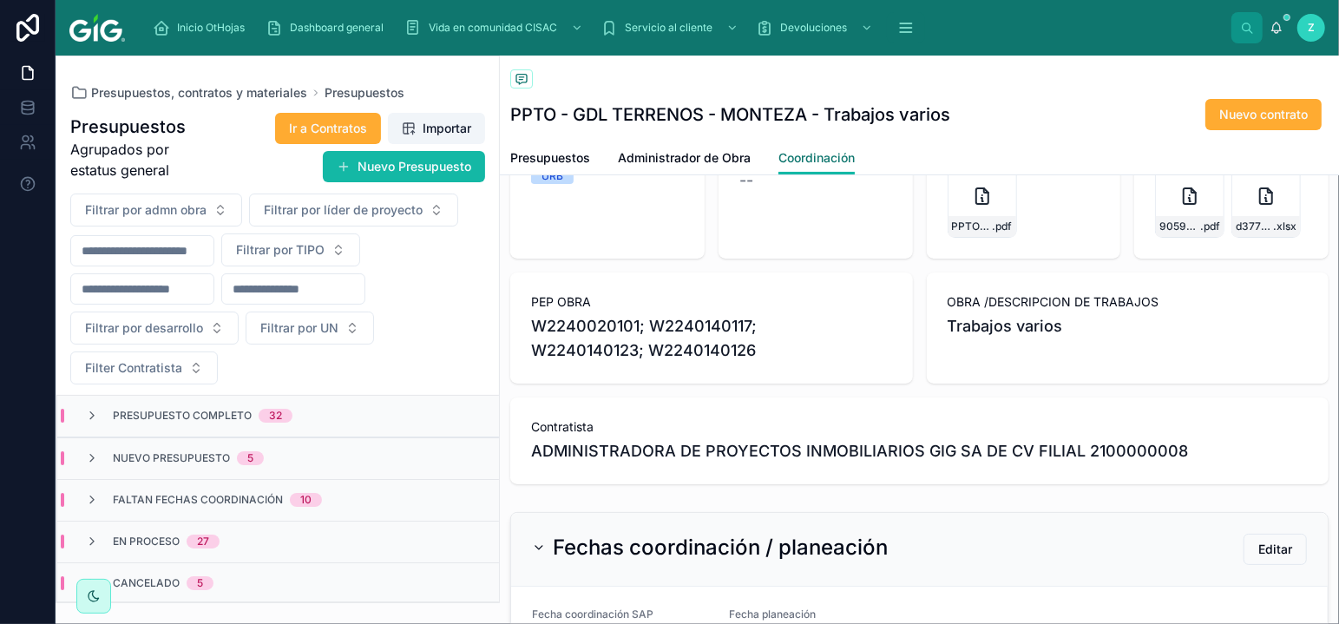
scroll to position [287, 0]
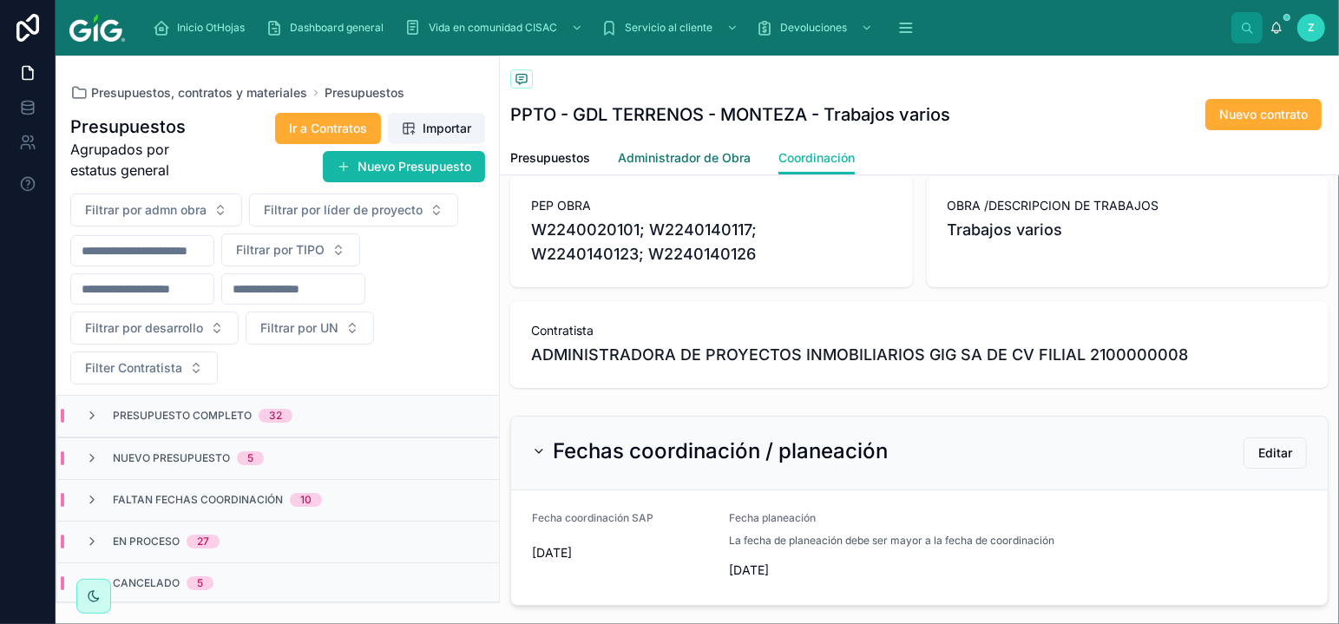
click at [726, 159] on span "Administrador de Obra" at bounding box center [684, 157] width 133 height 17
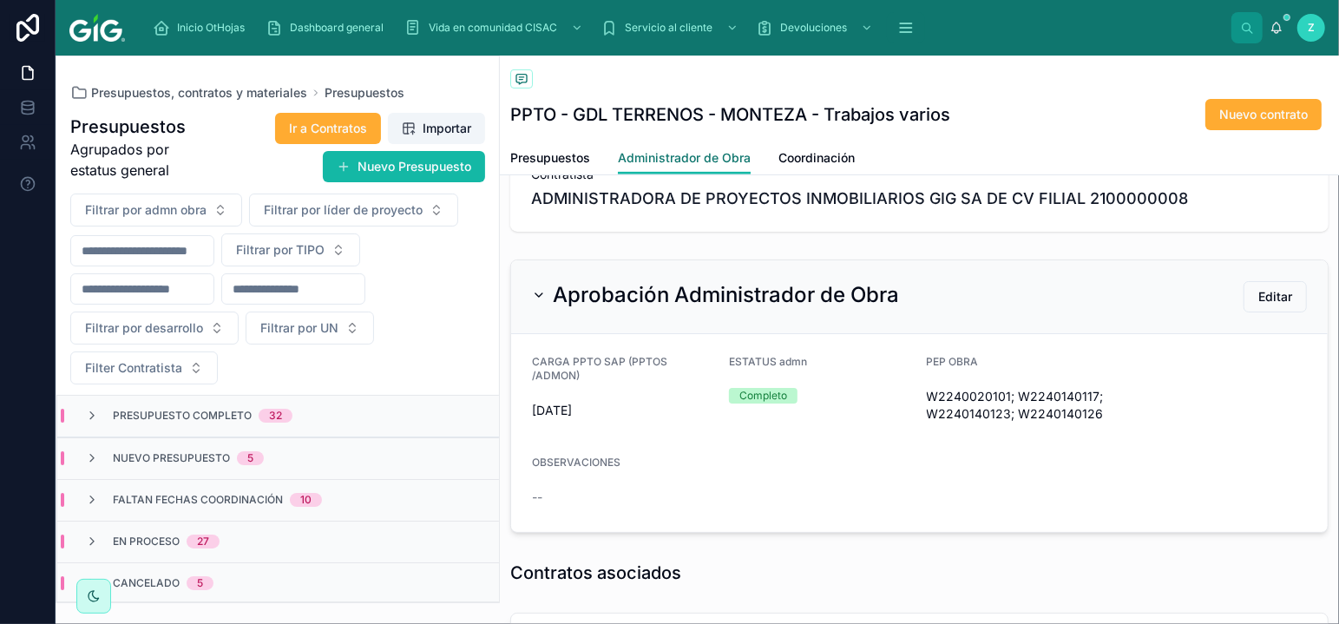
scroll to position [479, 0]
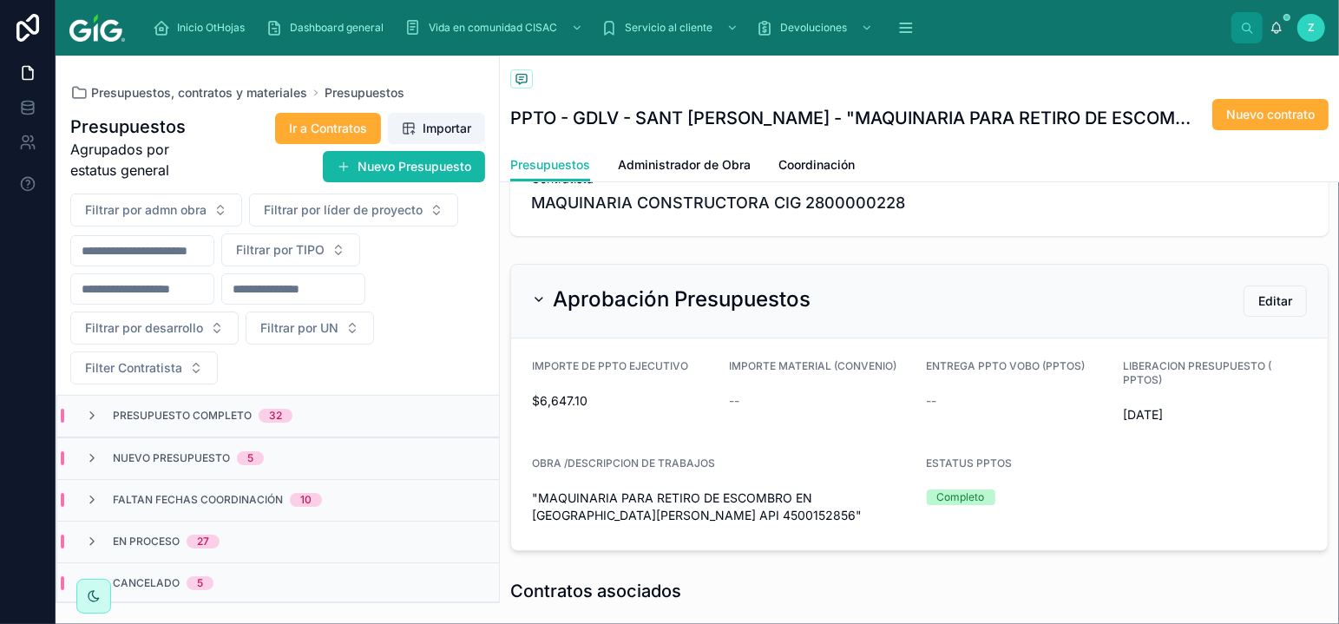
scroll to position [383, 0]
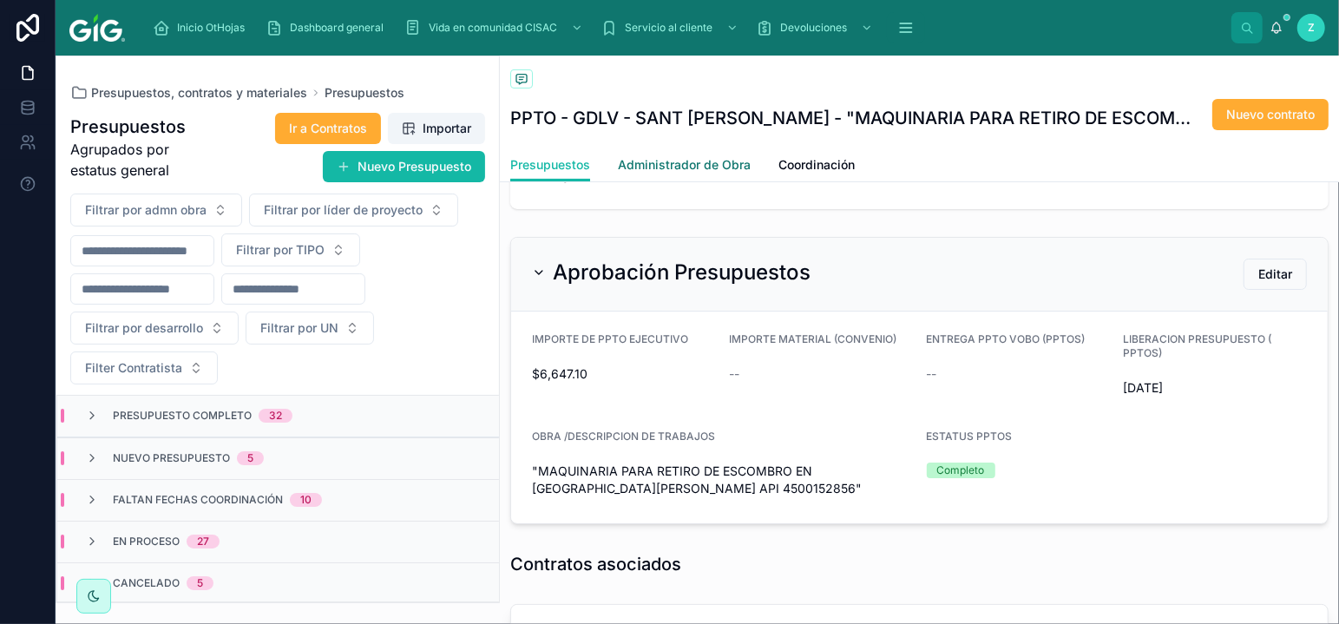
click at [720, 170] on span "Administrador de Obra" at bounding box center [684, 164] width 133 height 17
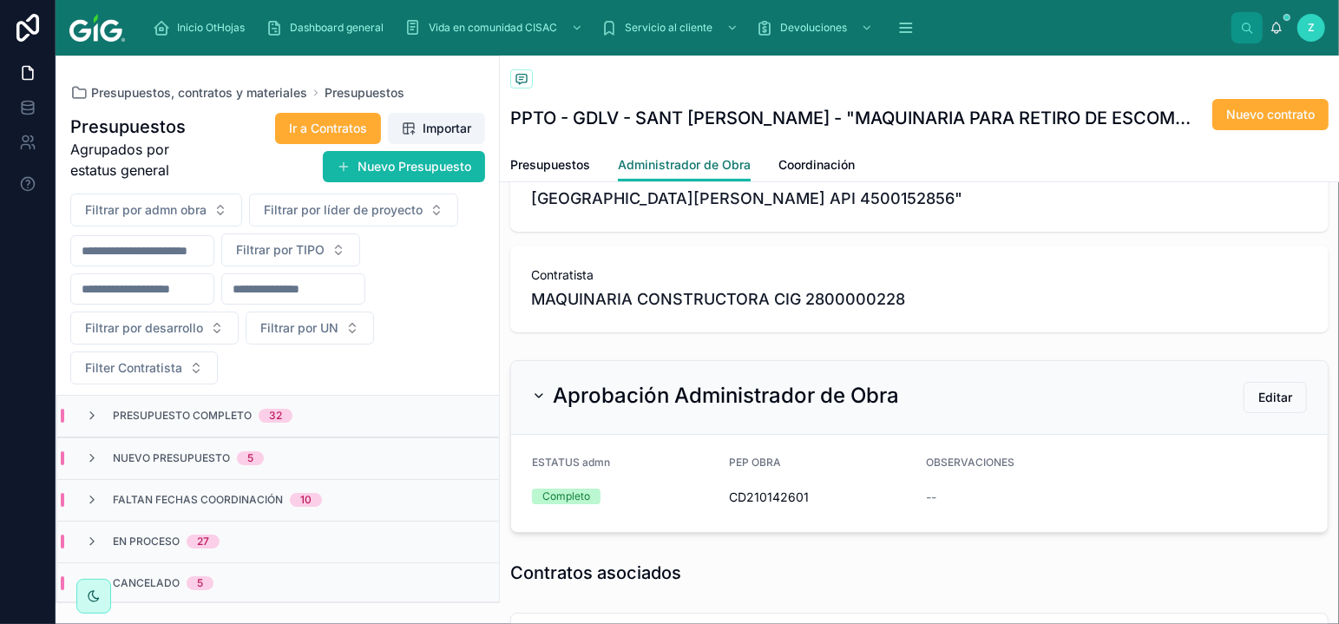
scroll to position [383, 0]
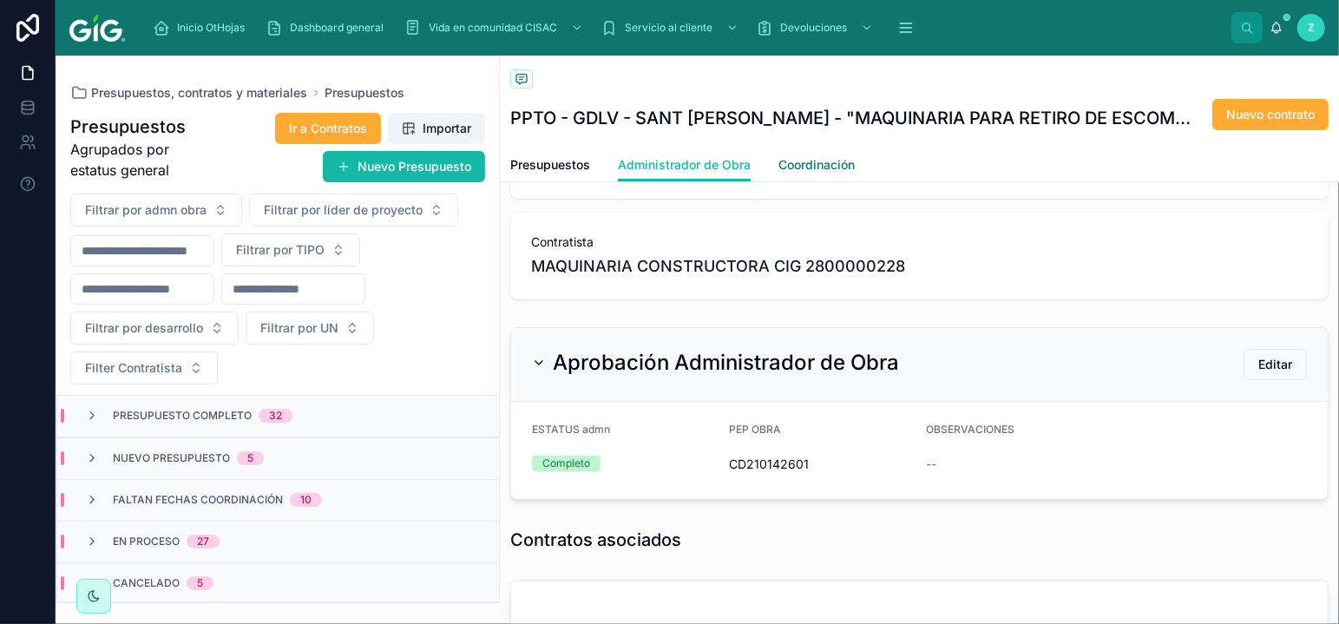
click at [791, 171] on span "Coordinación" at bounding box center [817, 164] width 76 height 17
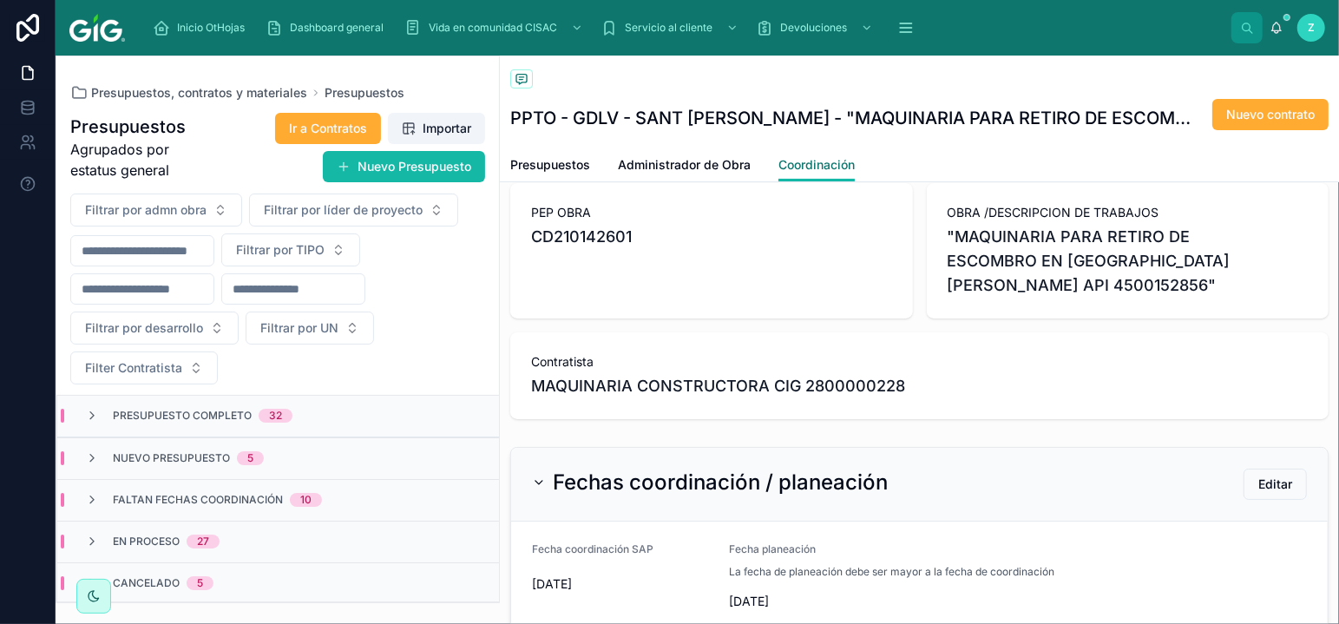
scroll to position [383, 0]
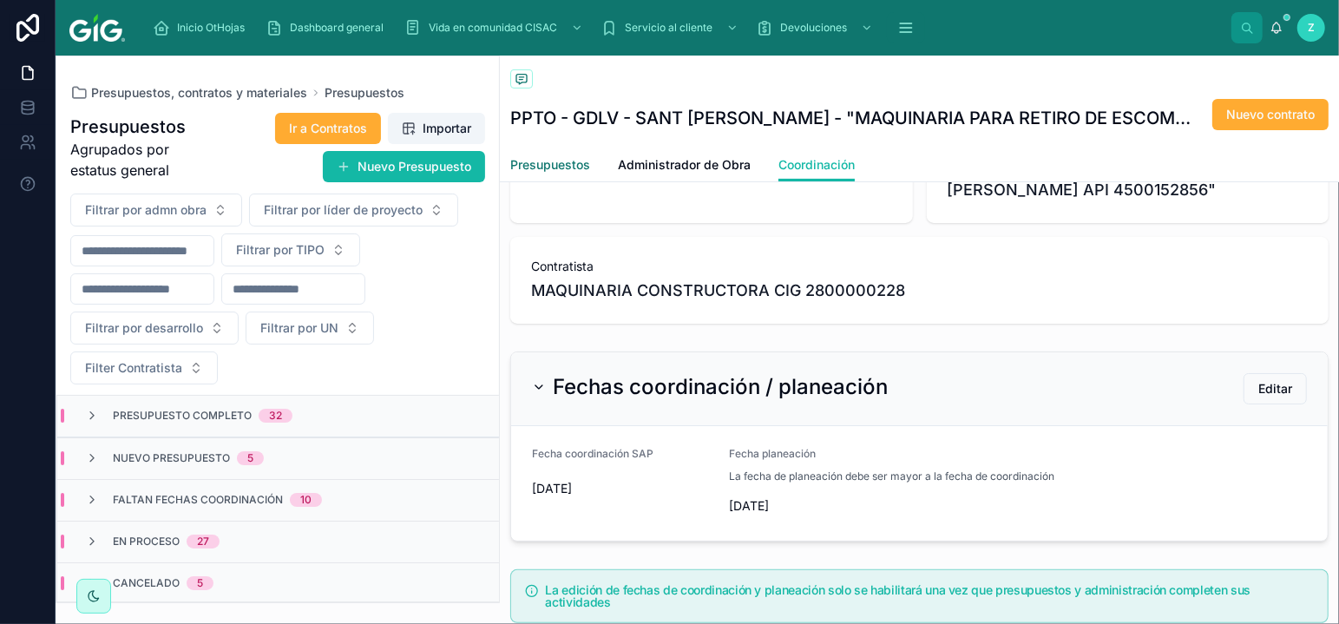
click at [569, 164] on span "Presupuestos" at bounding box center [550, 164] width 80 height 17
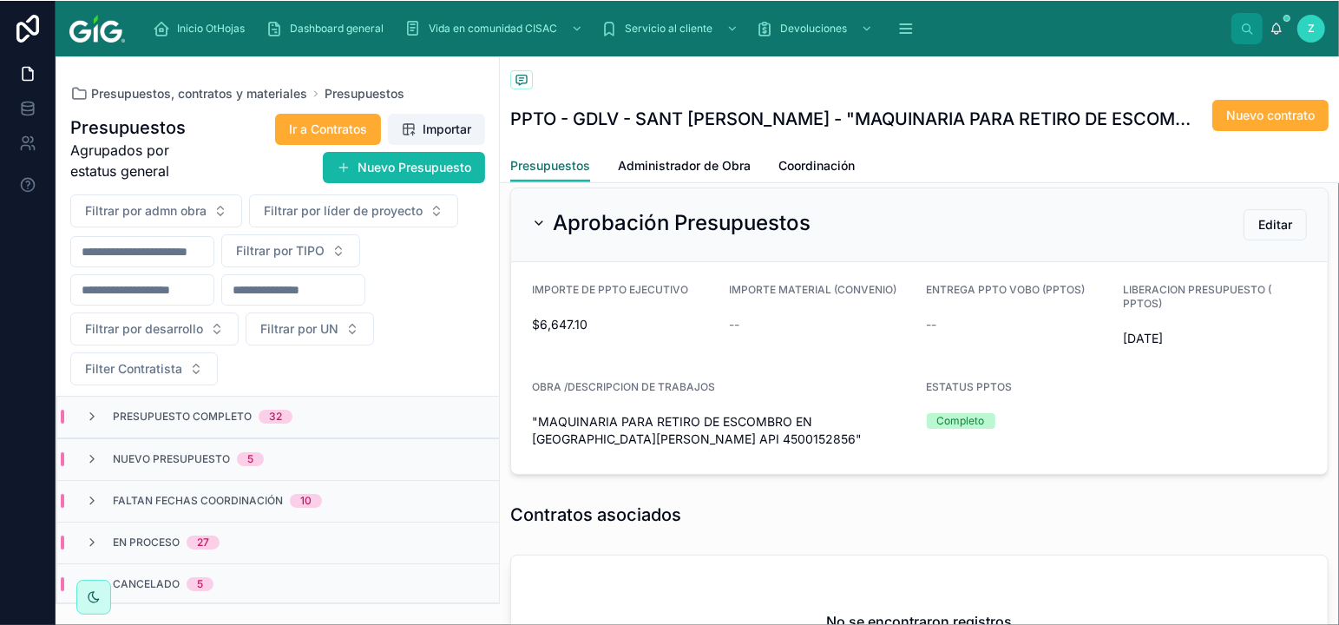
scroll to position [431, 0]
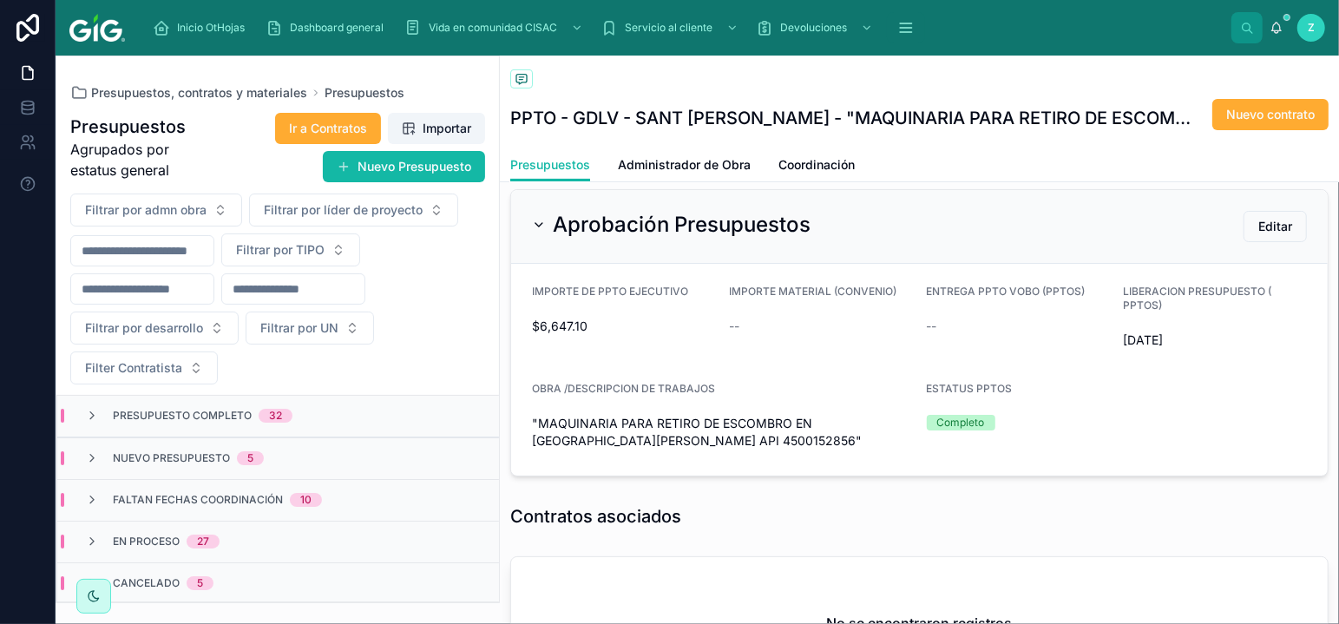
click at [773, 504] on div "Contratos asociados" at bounding box center [919, 516] width 819 height 24
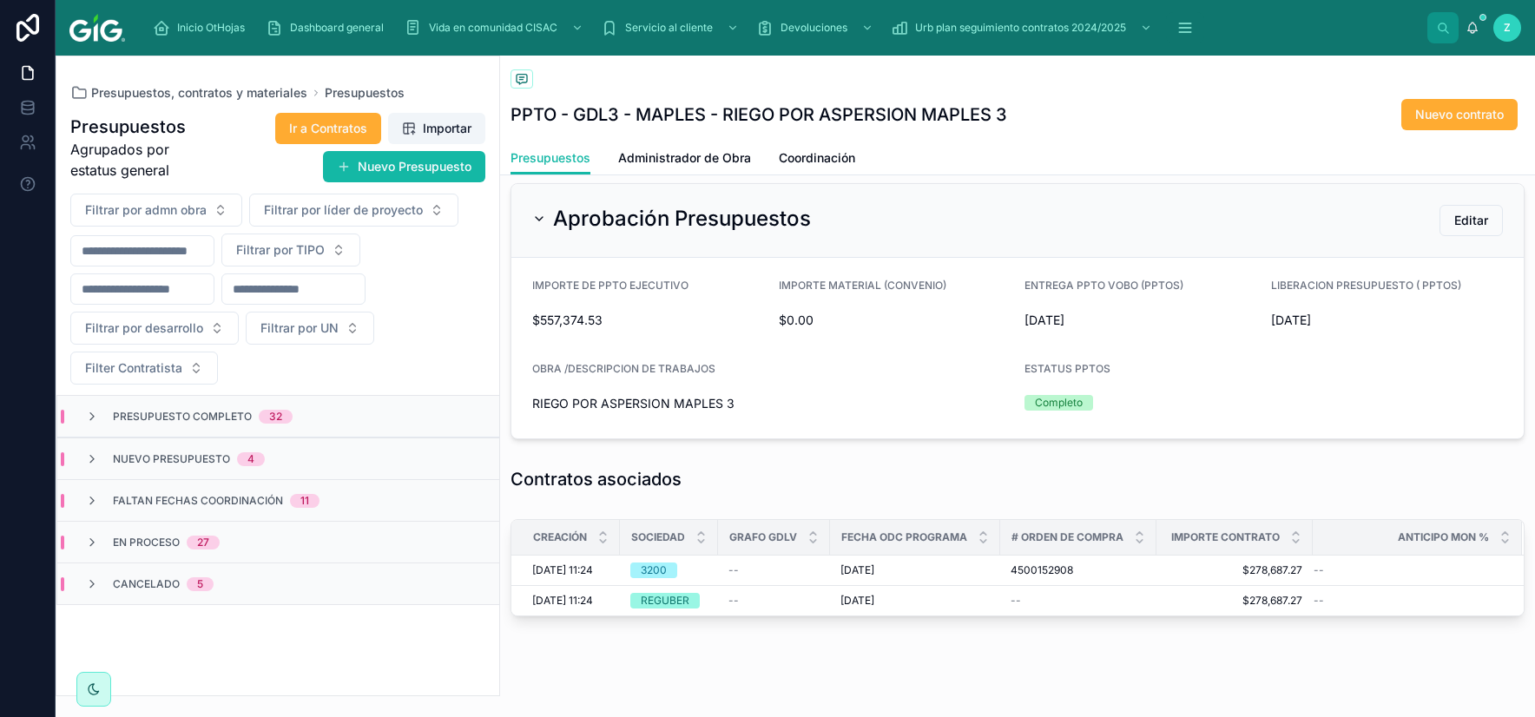
scroll to position [431, 0]
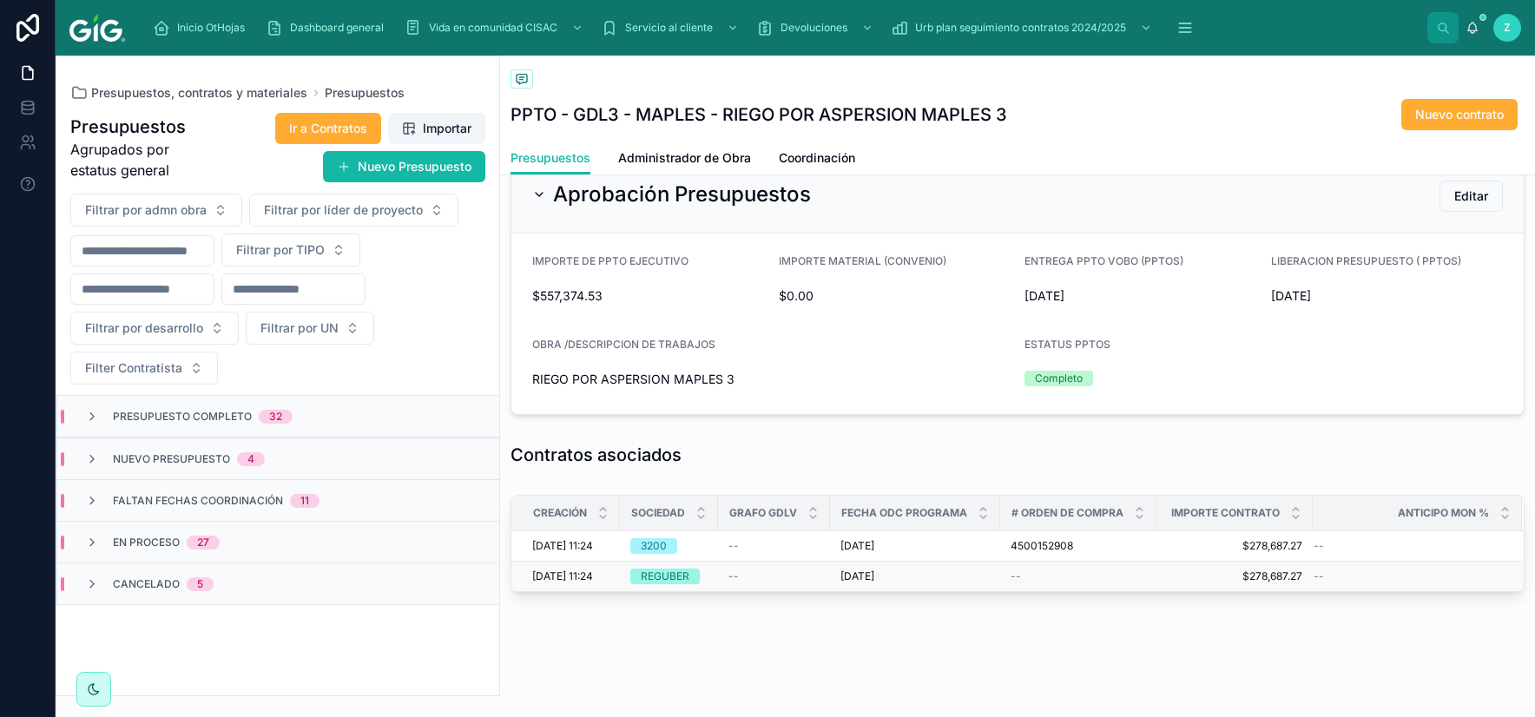
click at [655, 570] on div "REGUBER" at bounding box center [665, 577] width 49 height 16
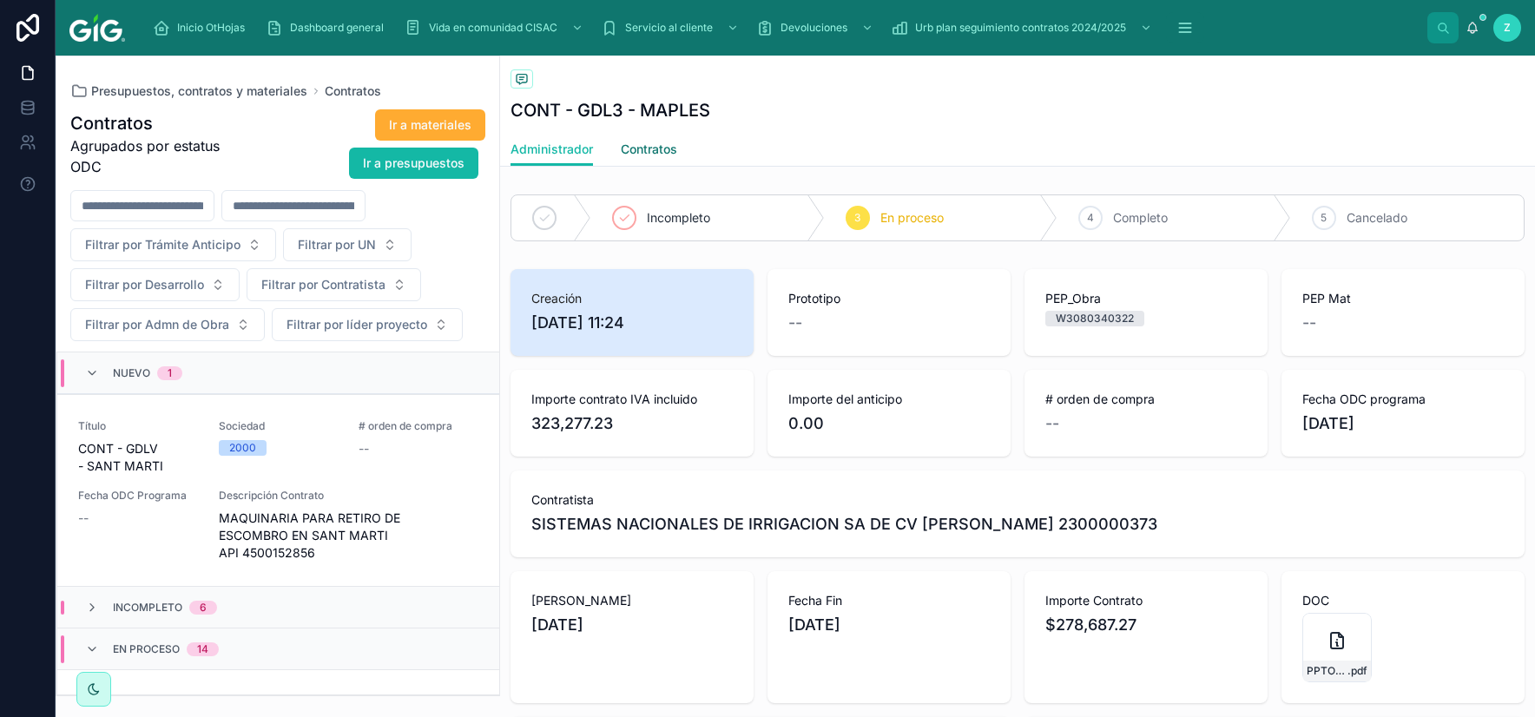
click at [640, 155] on span "Contratos" at bounding box center [649, 149] width 56 height 17
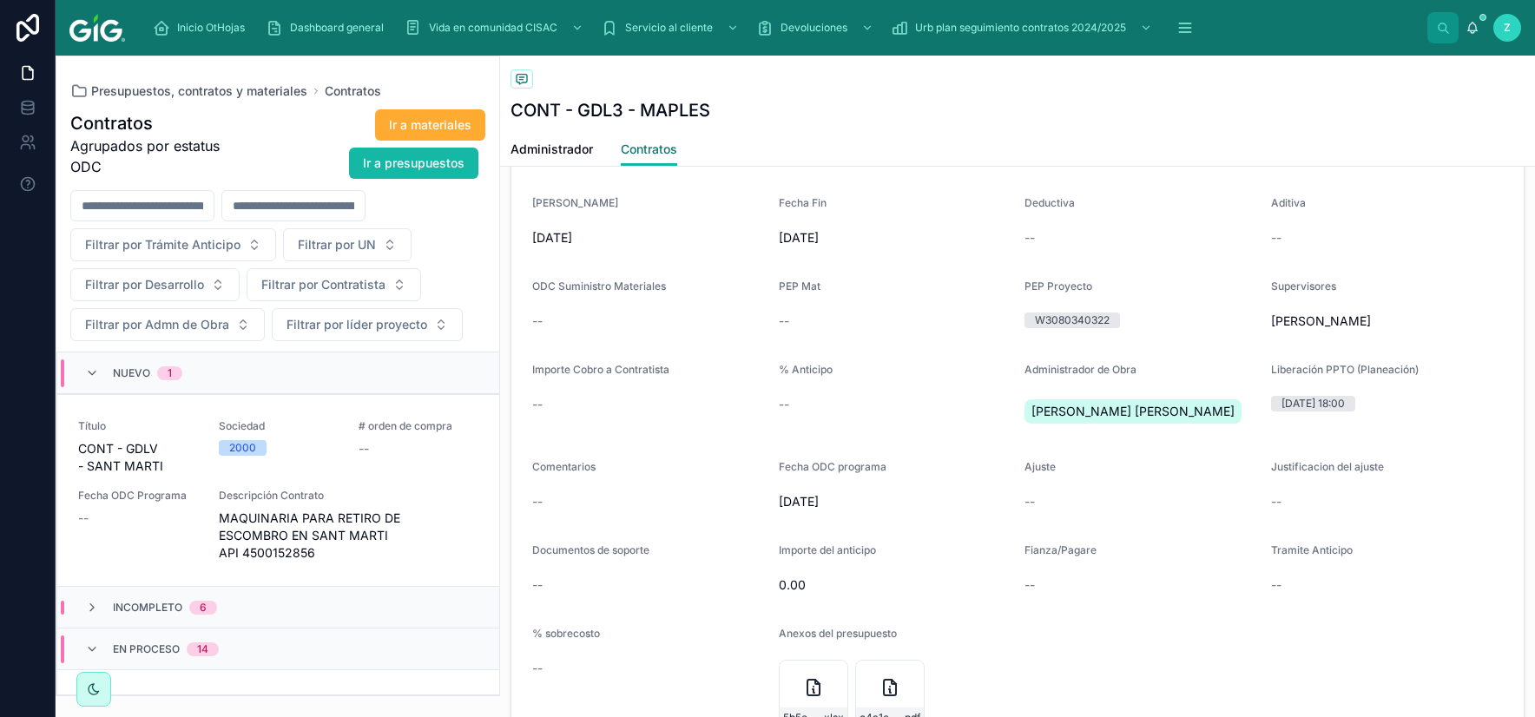
scroll to position [1320, 0]
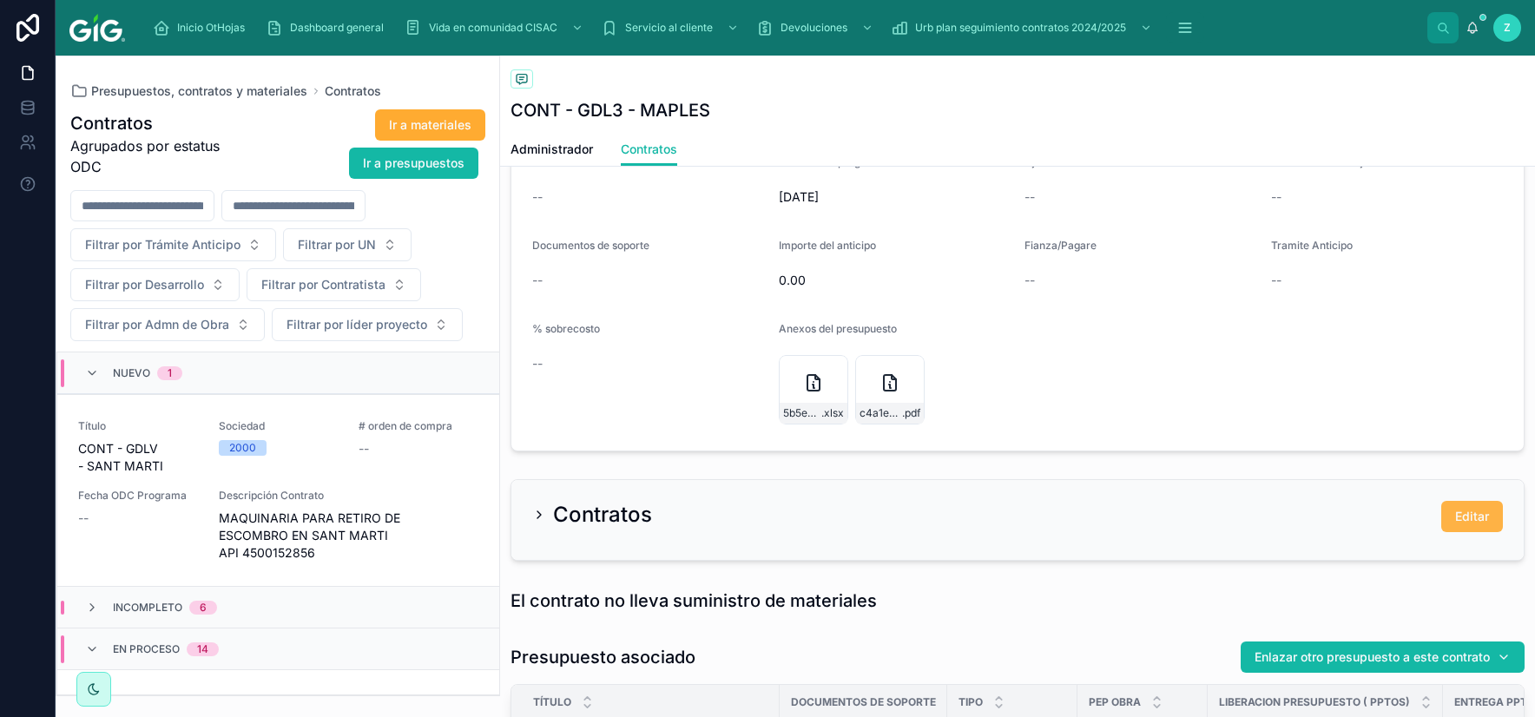
click at [1486, 516] on span "Editar" at bounding box center [1472, 516] width 34 height 17
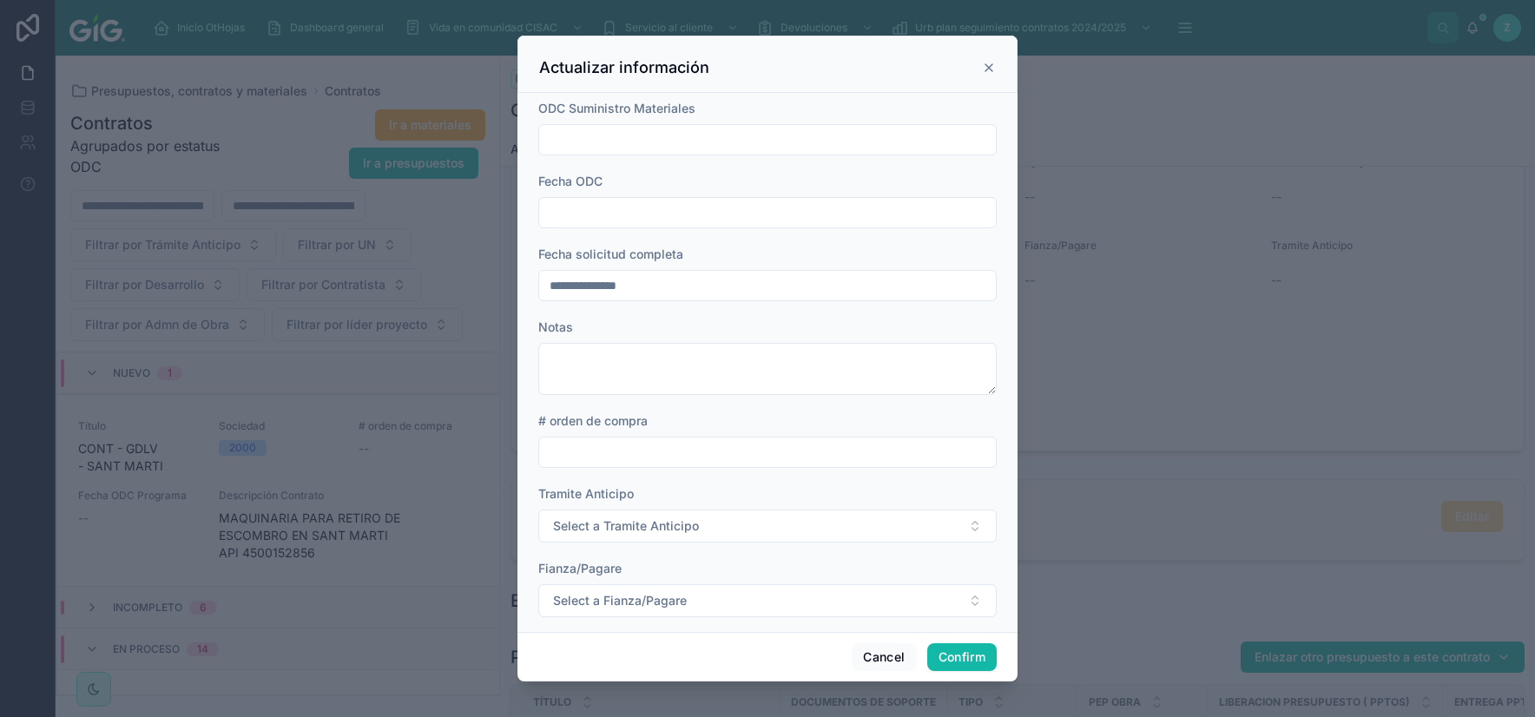
click at [651, 217] on input "text" at bounding box center [767, 213] width 457 height 24
click at [768, 256] on button "Today" at bounding box center [767, 255] width 69 height 31
type input "*********"
click at [582, 448] on input "text" at bounding box center [767, 452] width 457 height 24
paste input "**********"
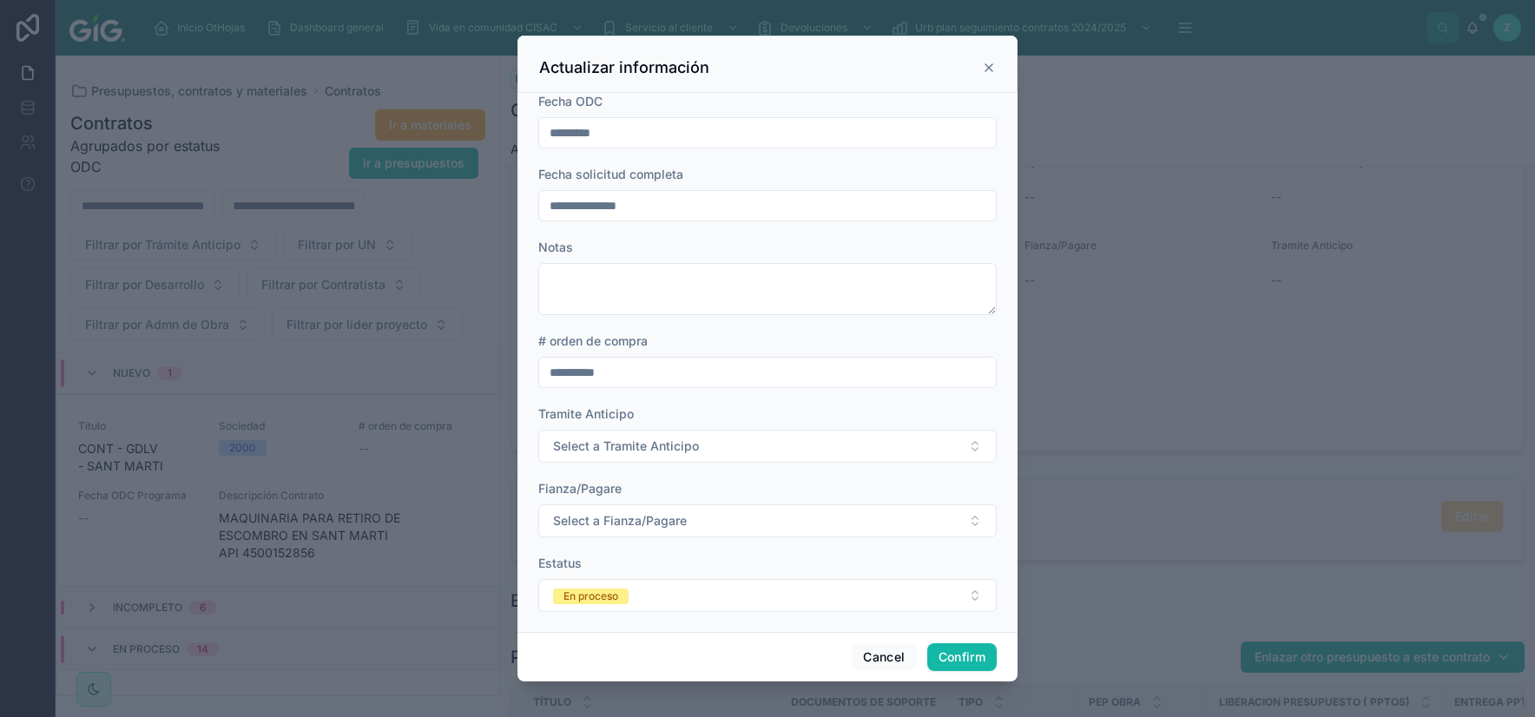
scroll to position [95, 0]
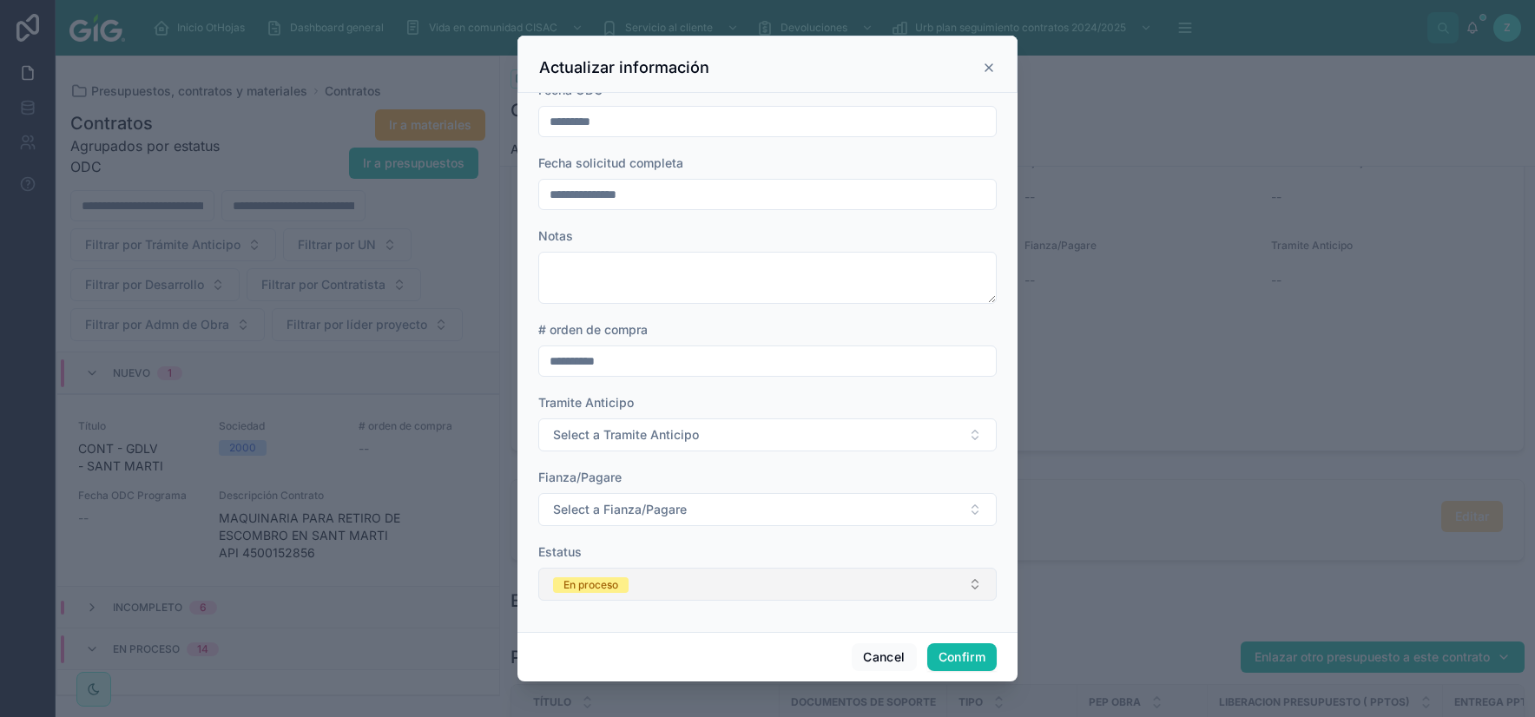
type input "**********"
click at [681, 575] on button "En proceso" at bounding box center [767, 584] width 458 height 33
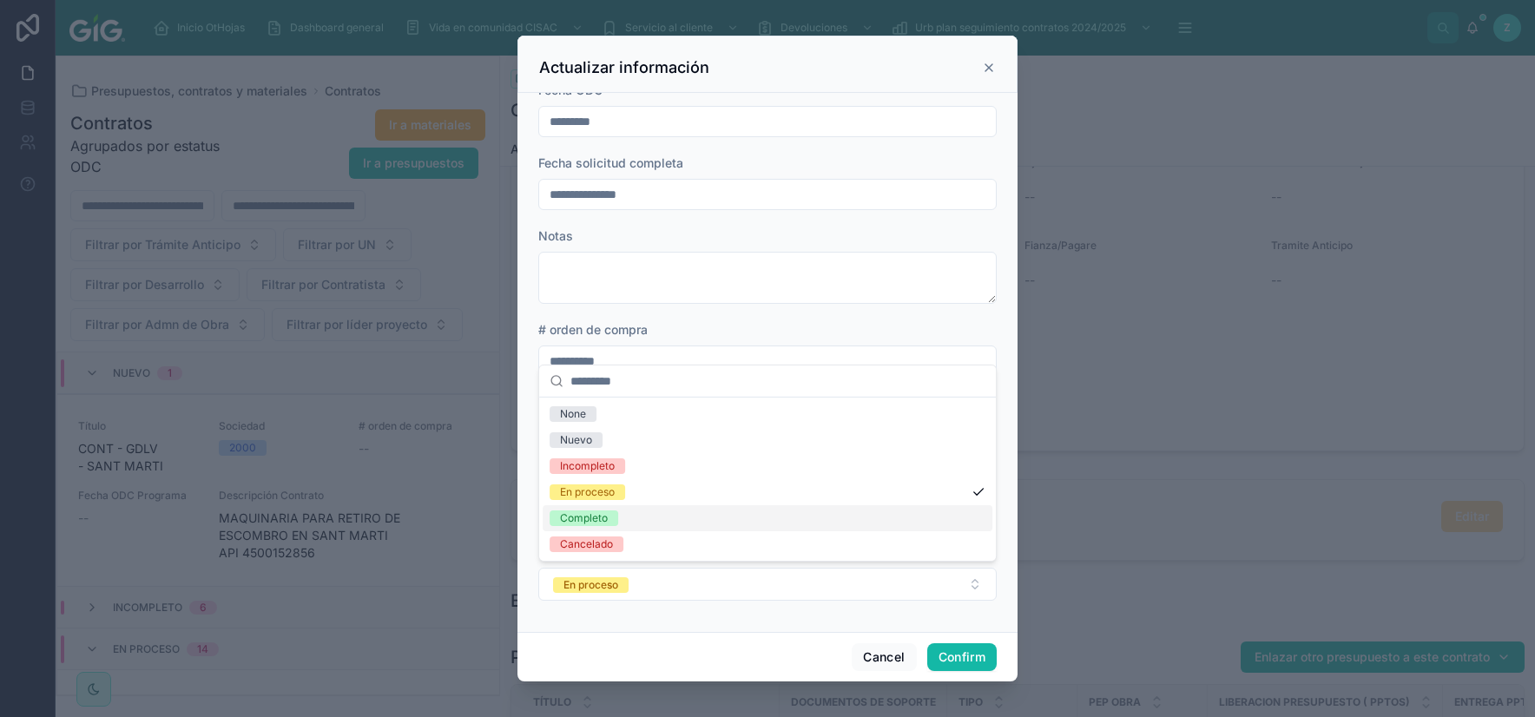
click at [631, 516] on div "Completo" at bounding box center [768, 518] width 450 height 26
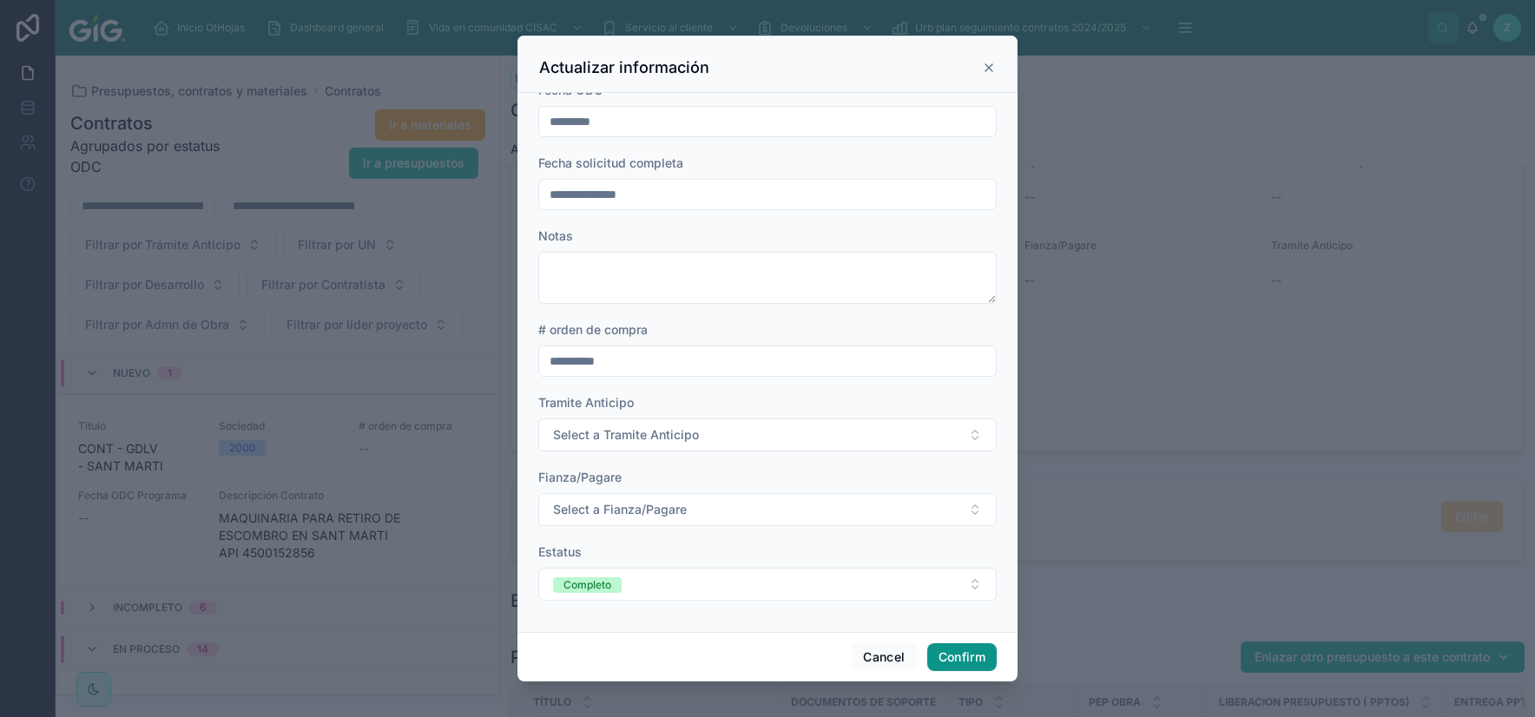
click at [983, 650] on button "Confirm" at bounding box center [961, 657] width 69 height 28
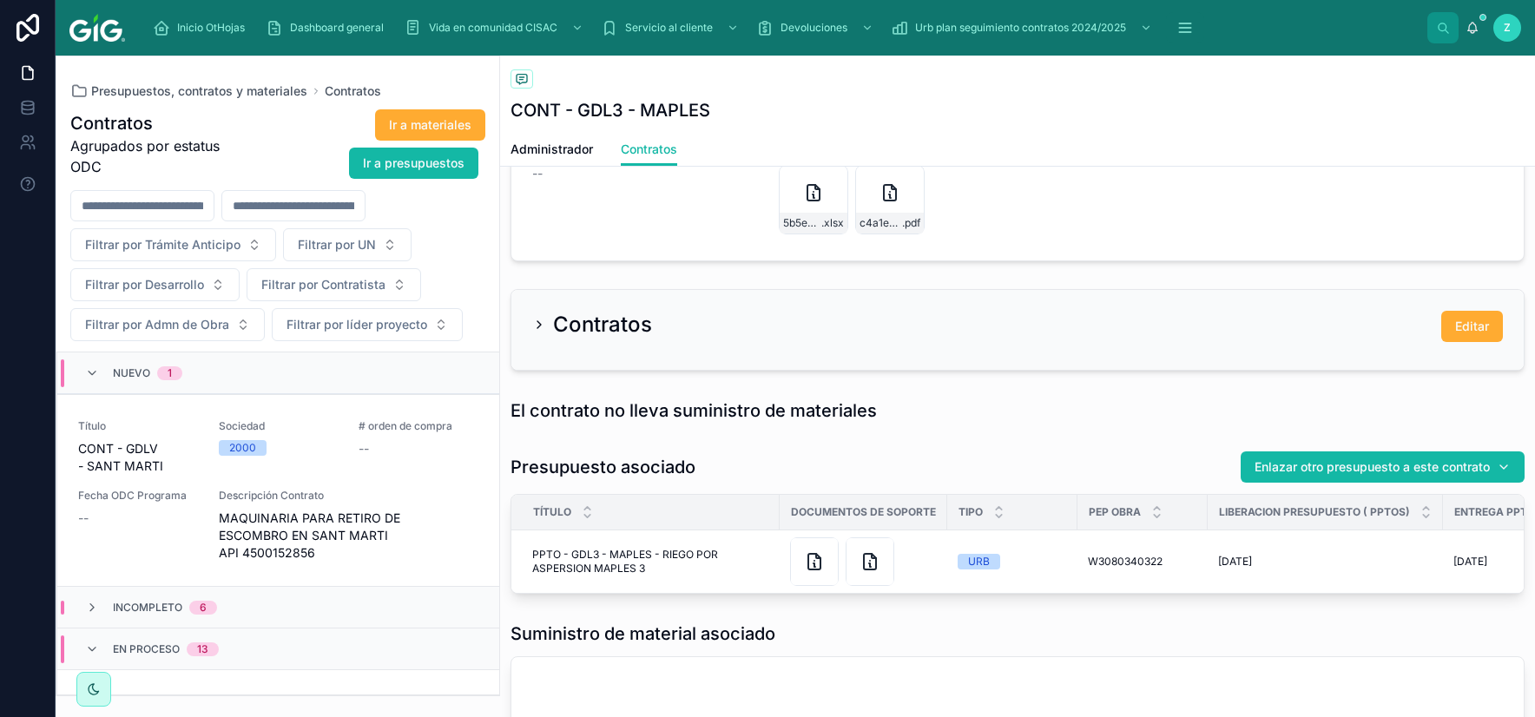
scroll to position [1625, 0]
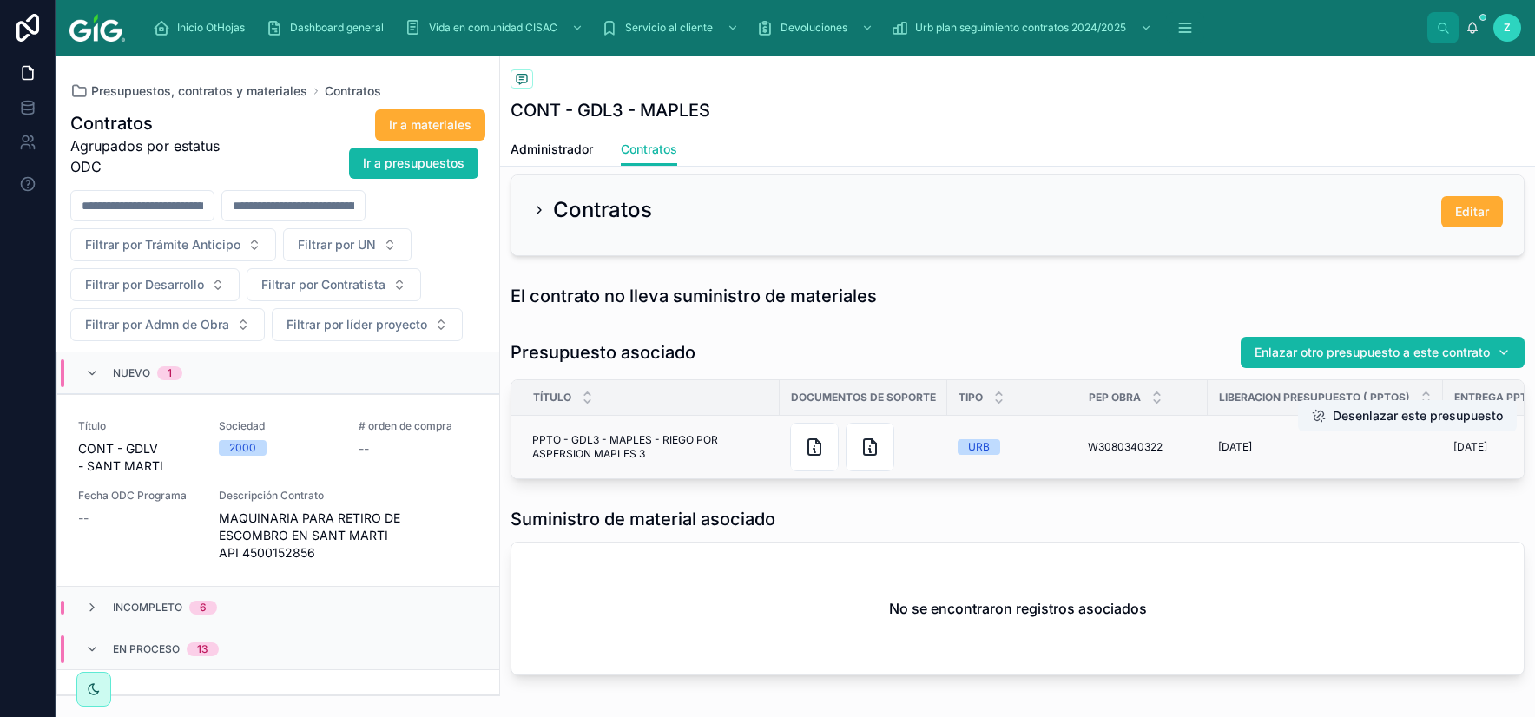
click at [640, 456] on span "PPTO - GDL3 - MAPLES - RIEGO POR ASPERSION MAPLES 3" at bounding box center [650, 447] width 237 height 28
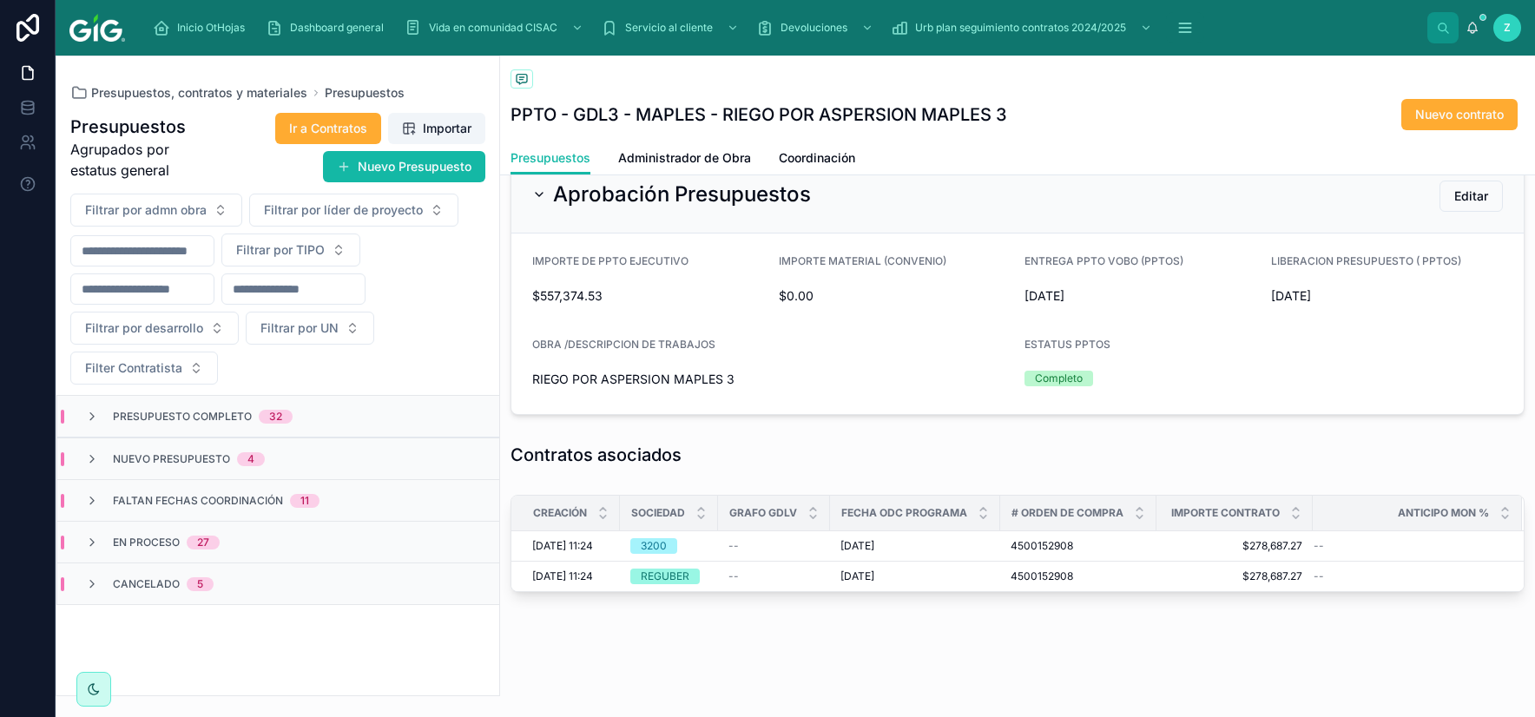
scroll to position [431, 0]
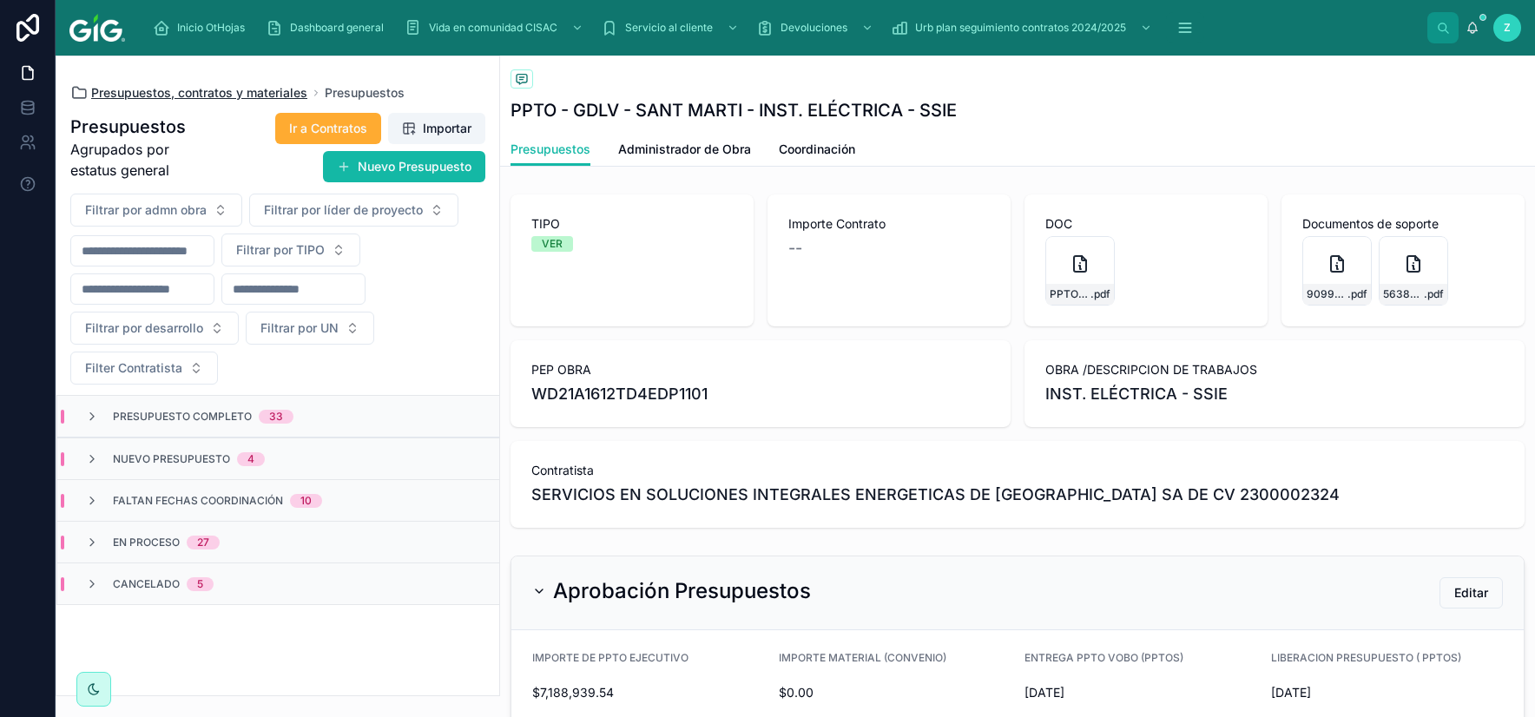
click at [240, 89] on span "Presupuestos, contratos y materiales" at bounding box center [199, 92] width 216 height 17
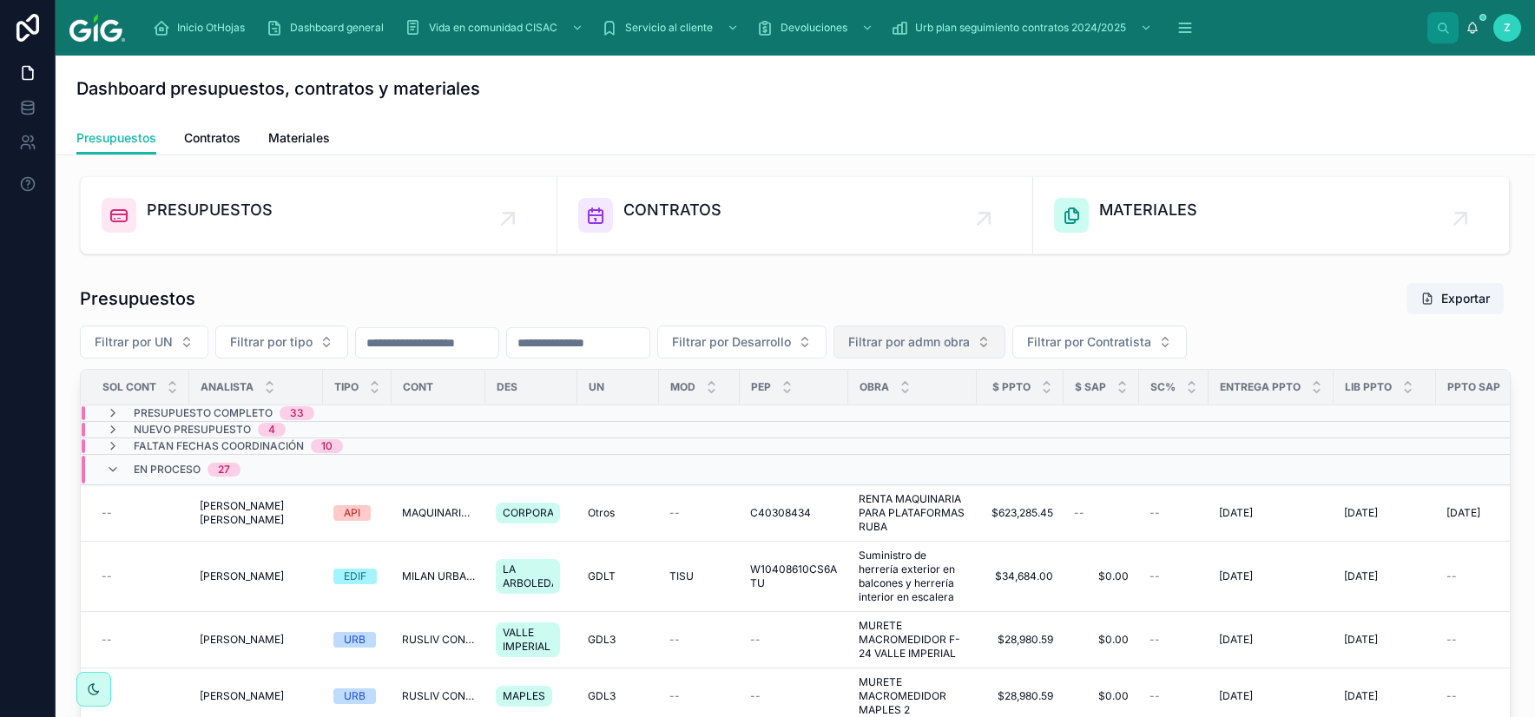
click at [970, 345] on span "Filtrar por admn obra" at bounding box center [909, 341] width 122 height 17
type input "****"
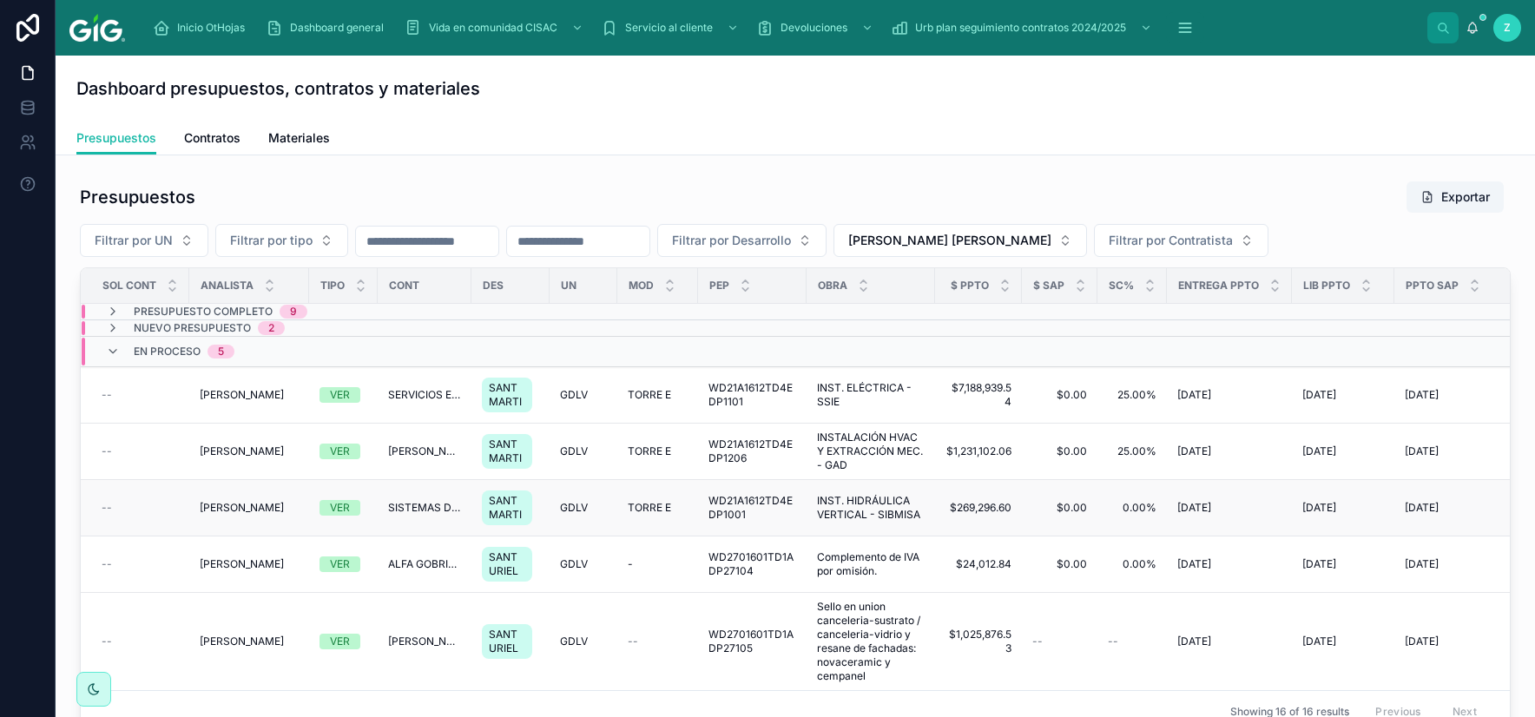
scroll to position [203, 0]
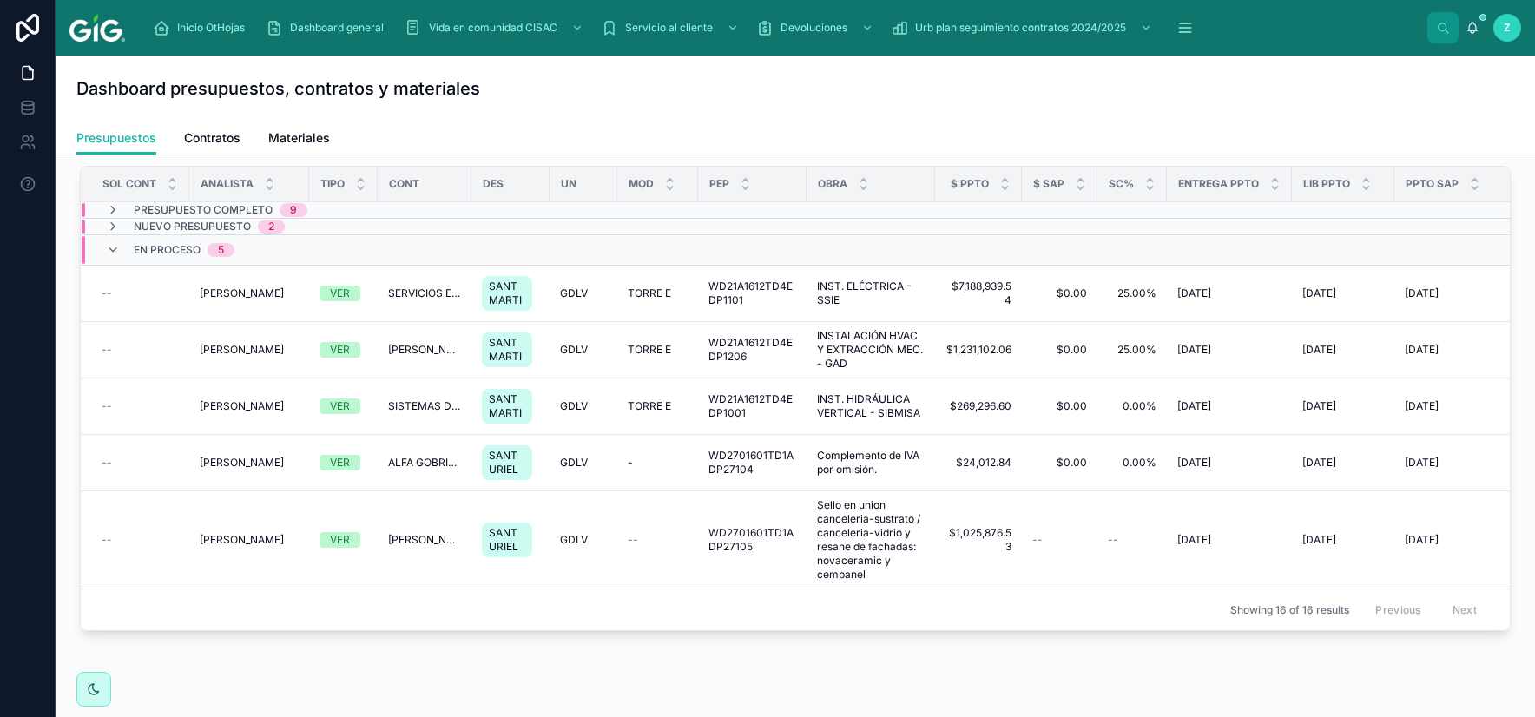
click at [1464, 104] on div "Dashboard presupuestos, contratos y materiales" at bounding box center [794, 89] width 1437 height 66
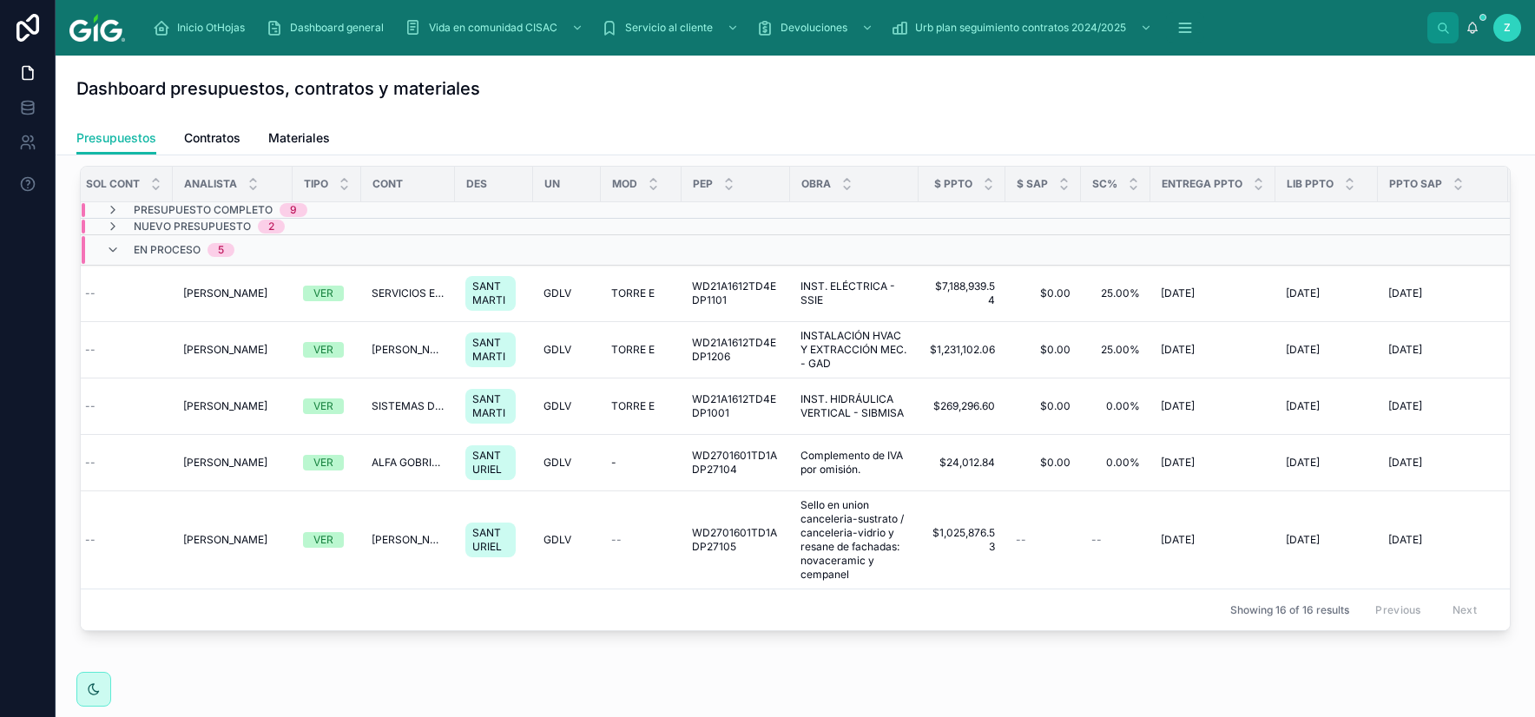
scroll to position [0, 0]
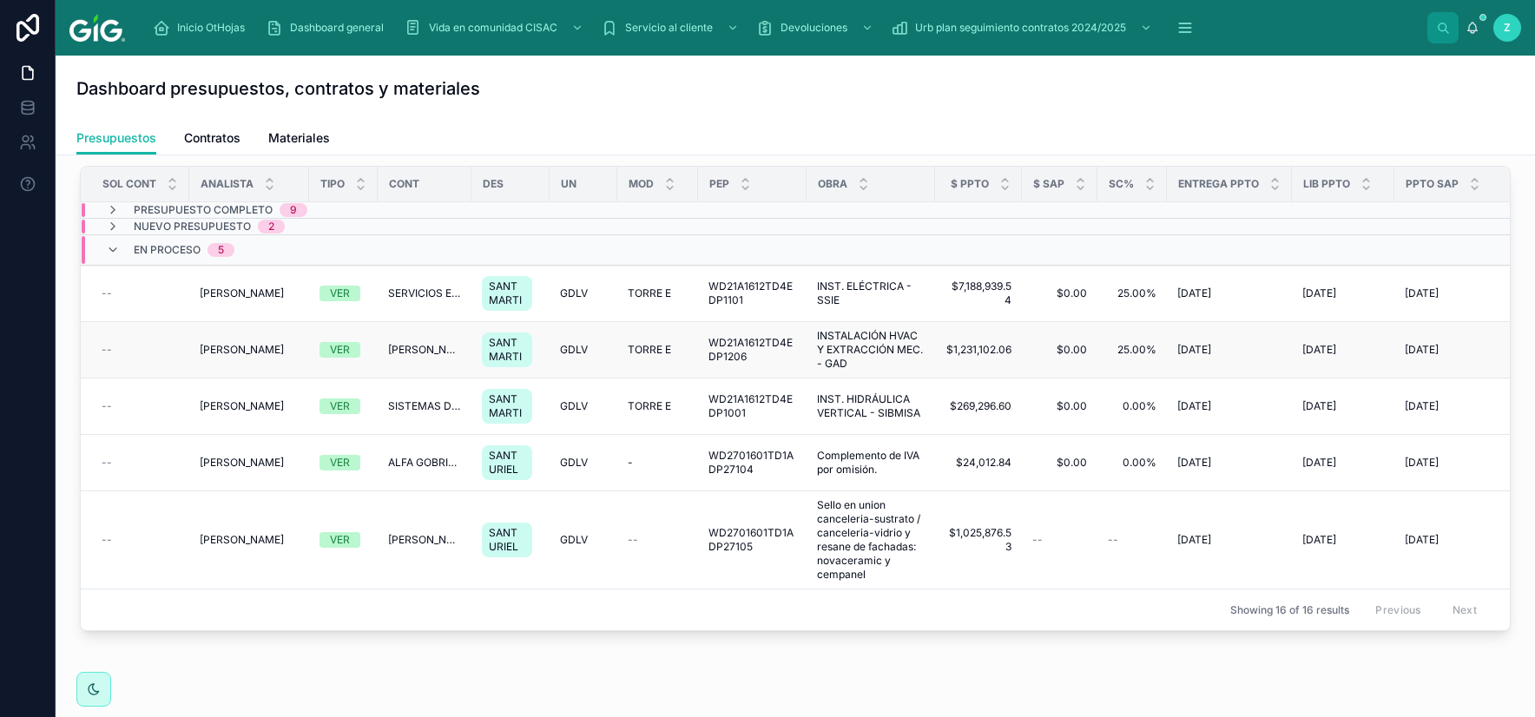
click at [234, 357] on span "Jorge Armando Alvarado Ibarra" at bounding box center [242, 350] width 84 height 14
click at [894, 549] on span "Sello en union canceleria-sustrato / canceleria-vidrio y resane de fachadas: no…" at bounding box center [871, 539] width 108 height 83
click at [876, 411] on span "INST. HIDRÁULICA VERTICAL - SIBMISA" at bounding box center [871, 406] width 108 height 28
click at [1467, 101] on div "Dashboard presupuestos, contratos y materiales" at bounding box center [794, 88] width 1437 height 24
click at [187, 228] on span "Nuevo presupuesto" at bounding box center [192, 227] width 117 height 14
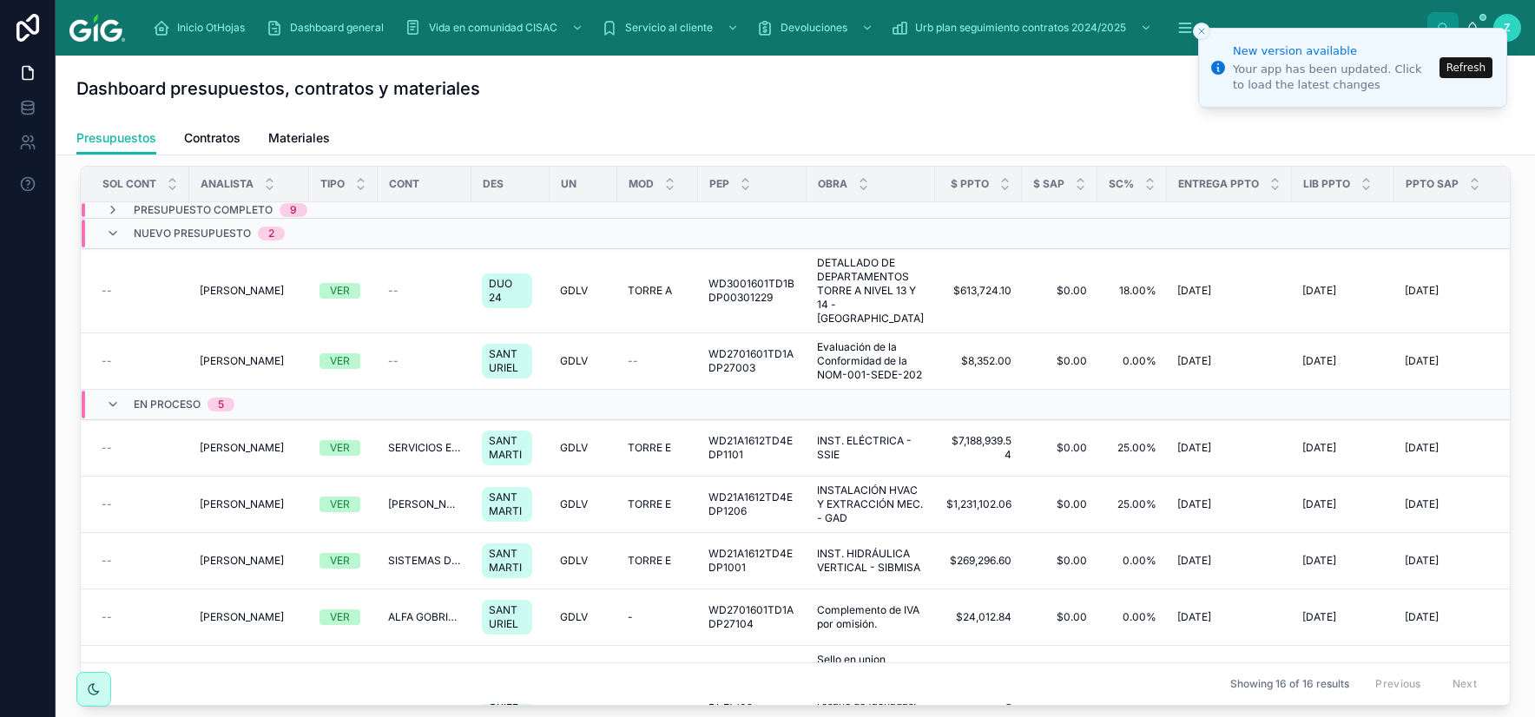
click at [1470, 74] on button "Refresh" at bounding box center [1465, 67] width 53 height 21
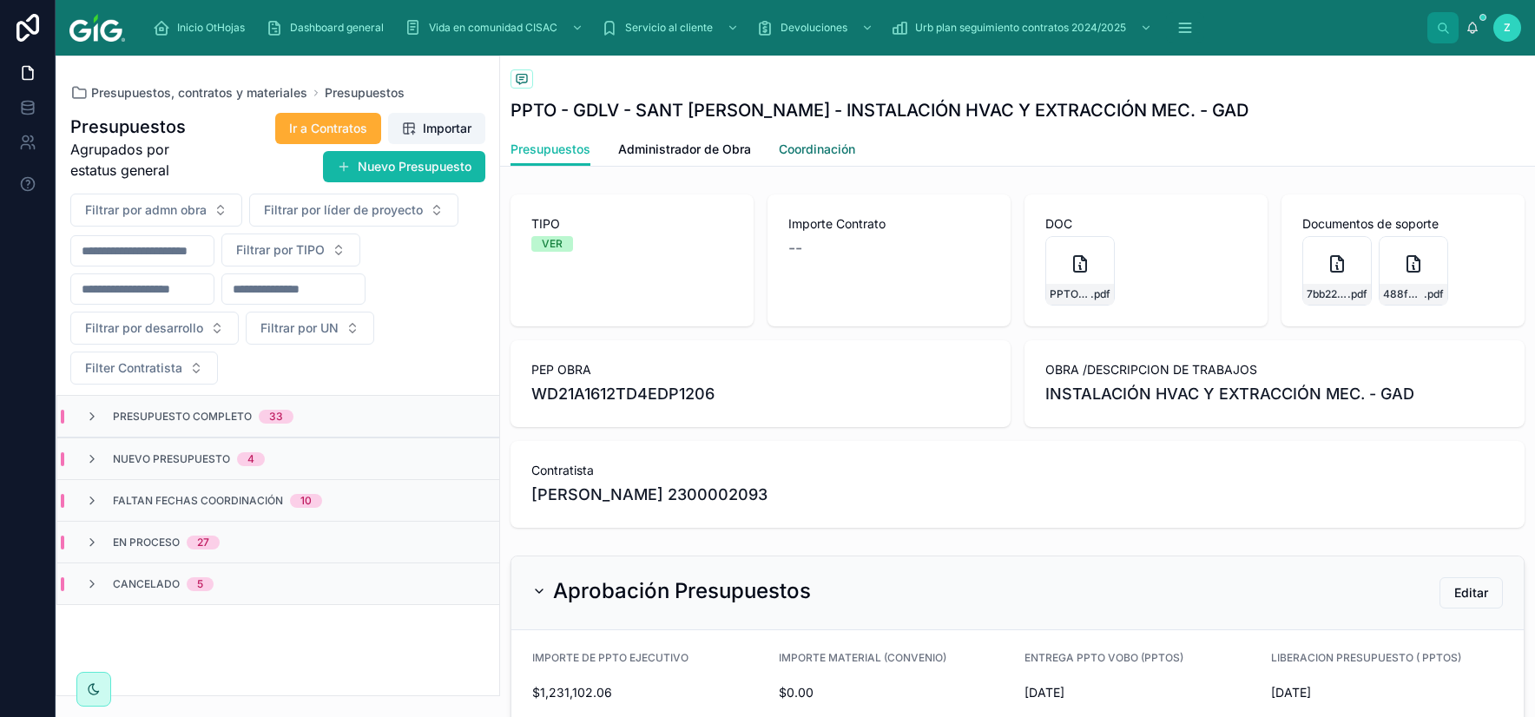
click at [819, 150] on span "Coordinación" at bounding box center [817, 149] width 76 height 17
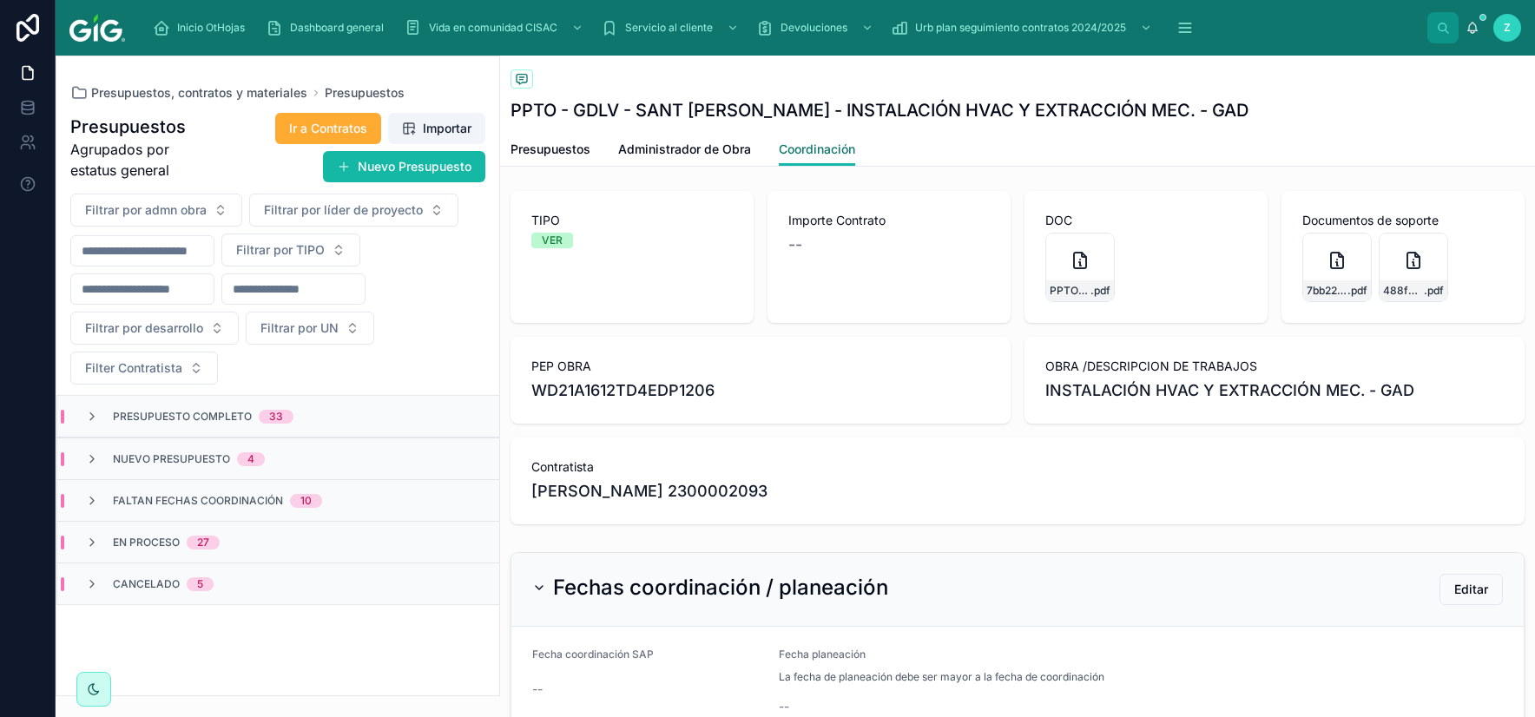
scroll to position [203, 0]
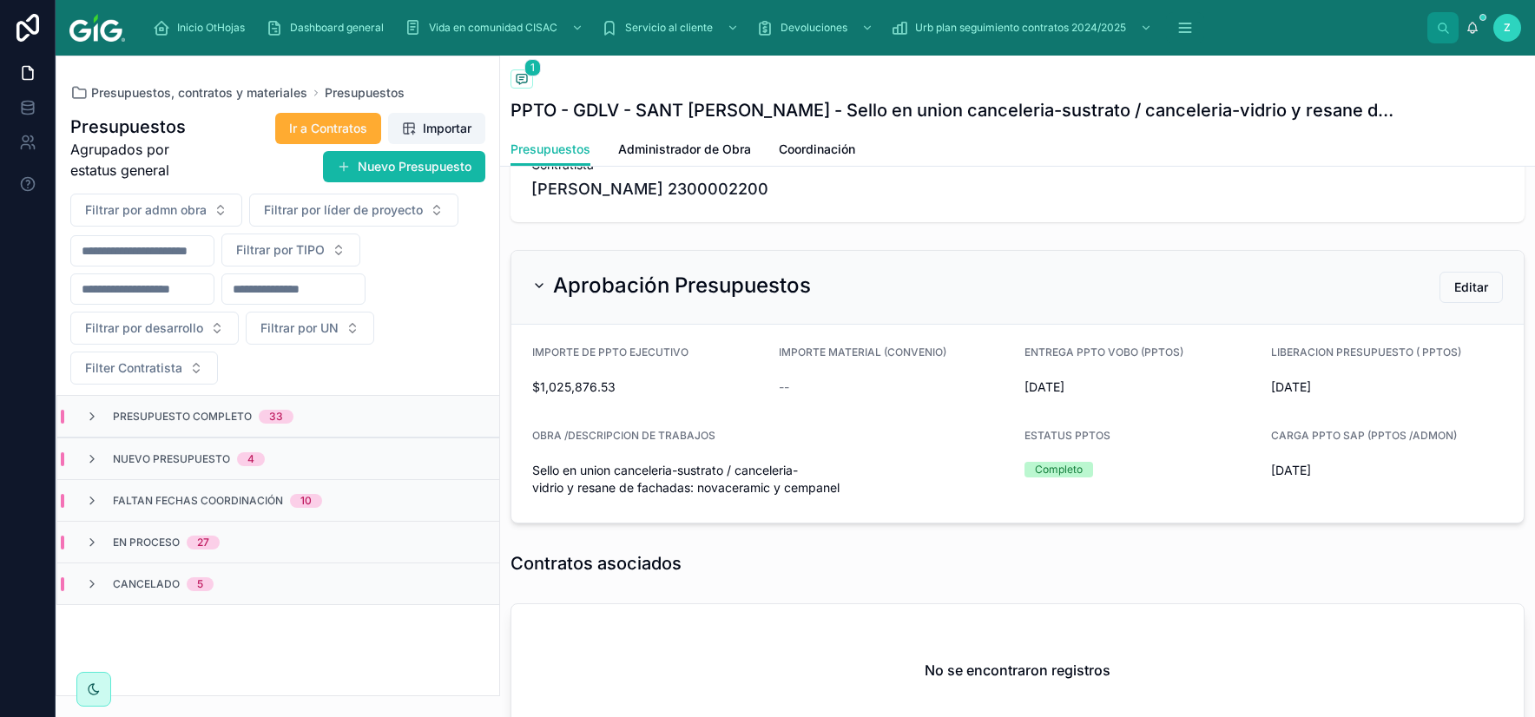
scroll to position [305, 0]
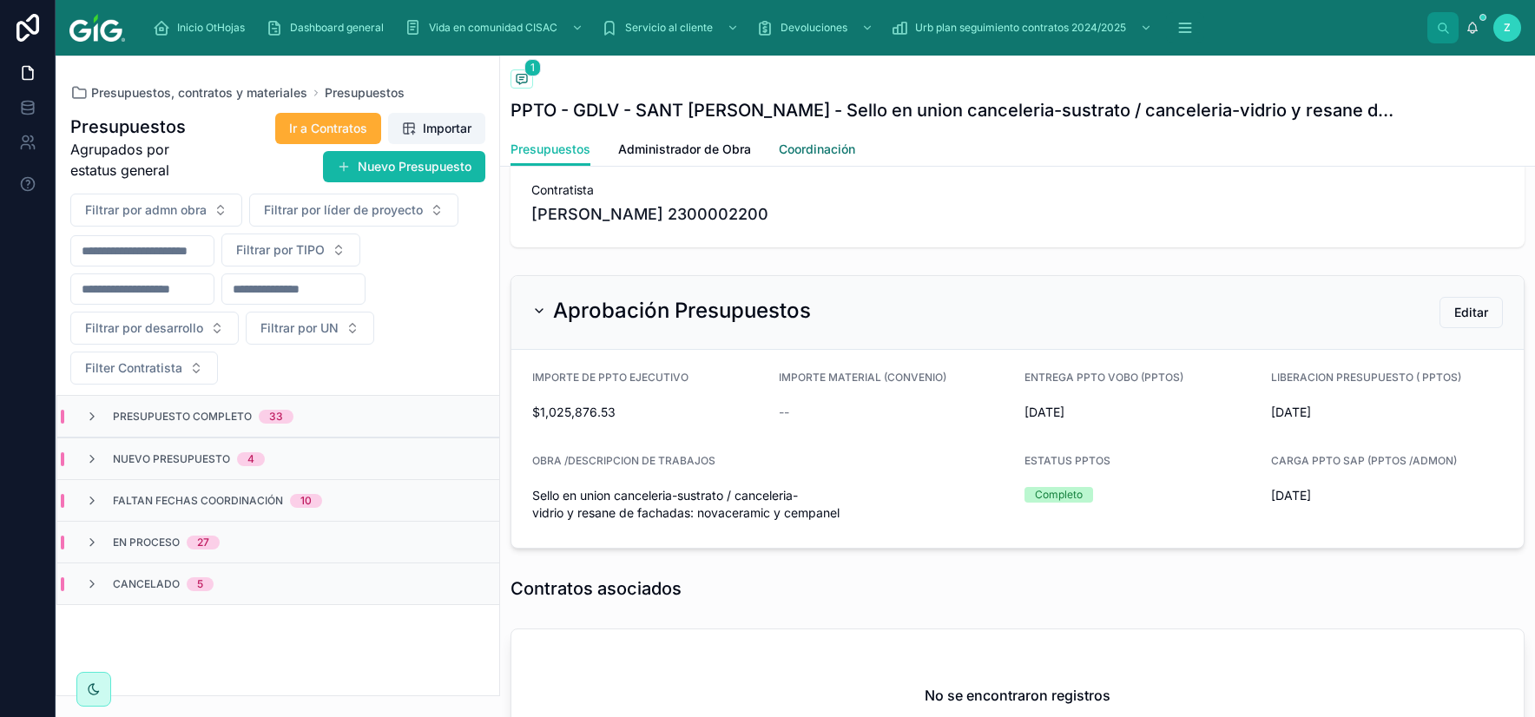
click at [816, 143] on span "Coordinación" at bounding box center [817, 149] width 76 height 17
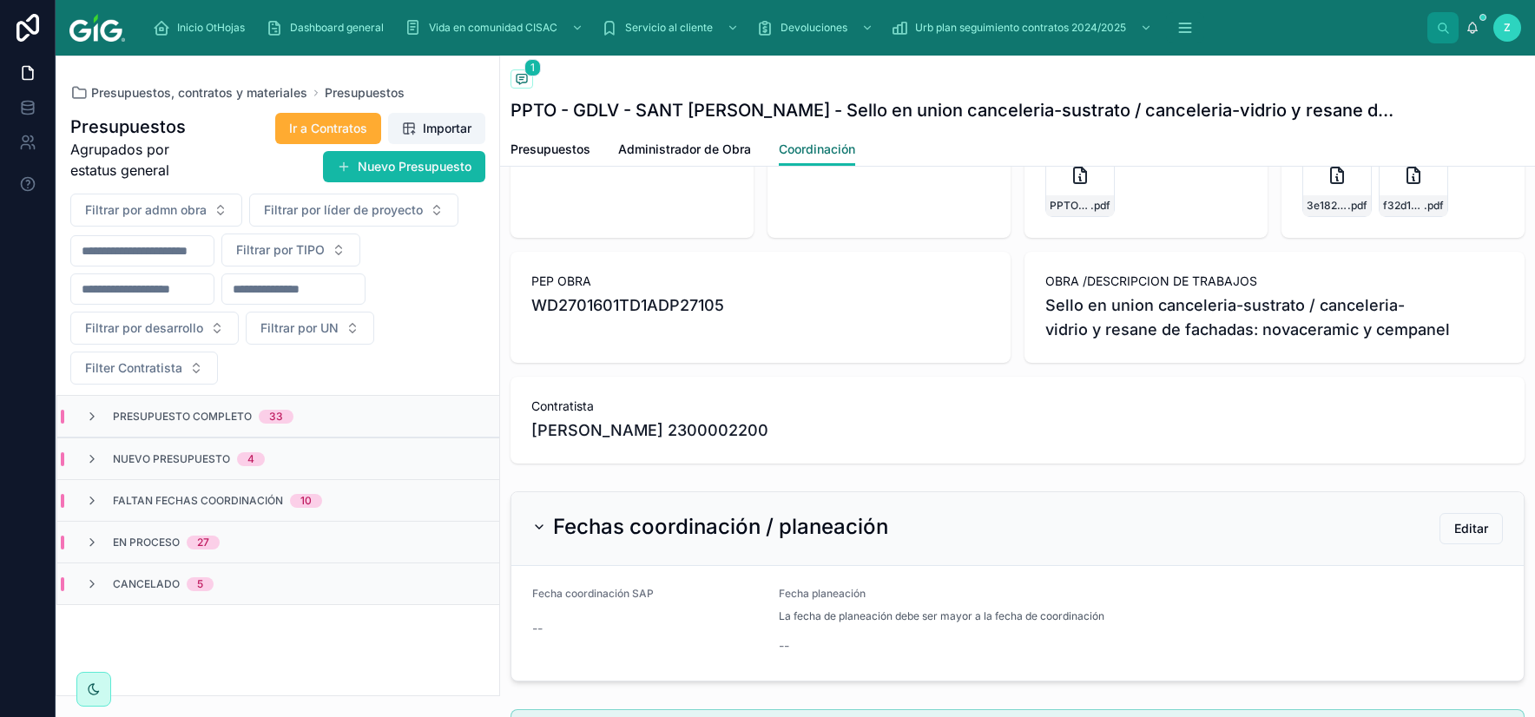
scroll to position [305, 0]
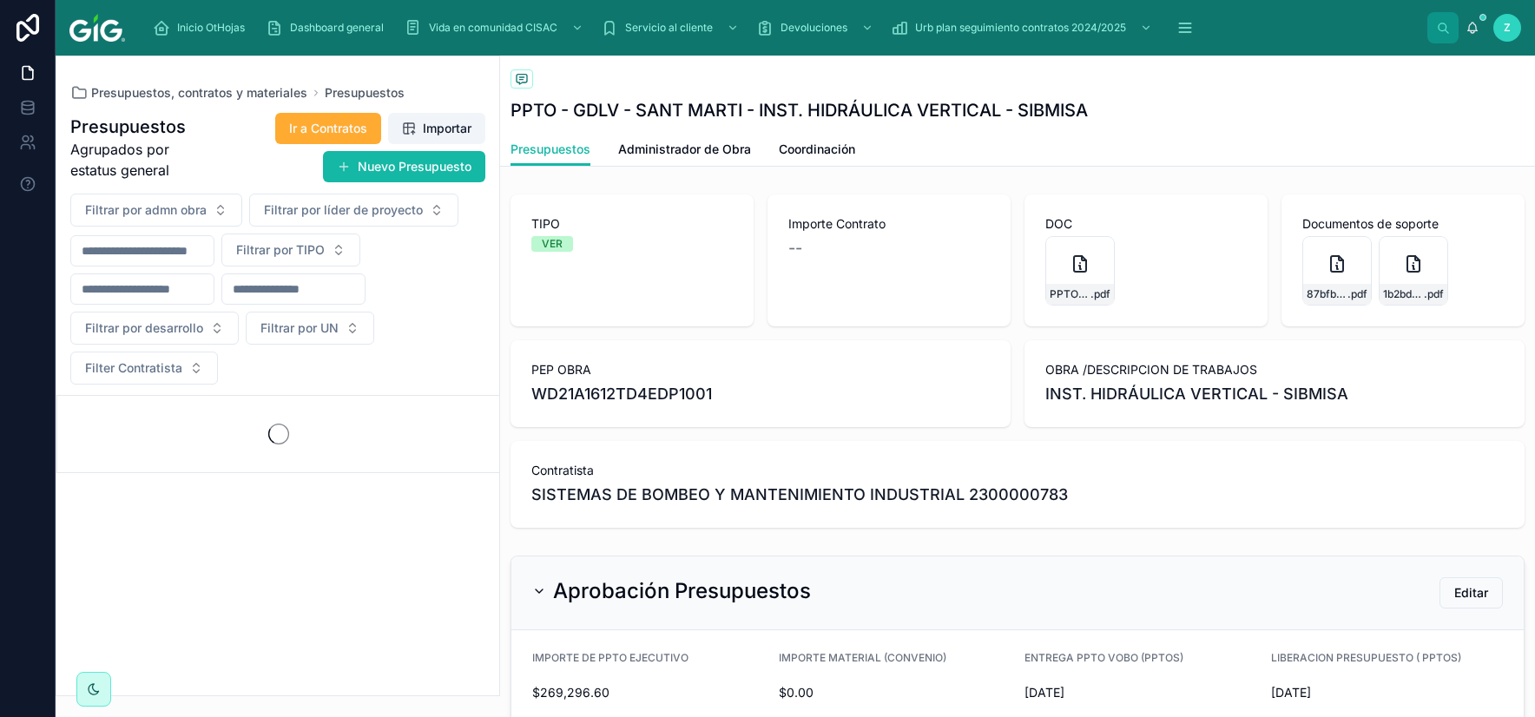
scroll to position [203, 0]
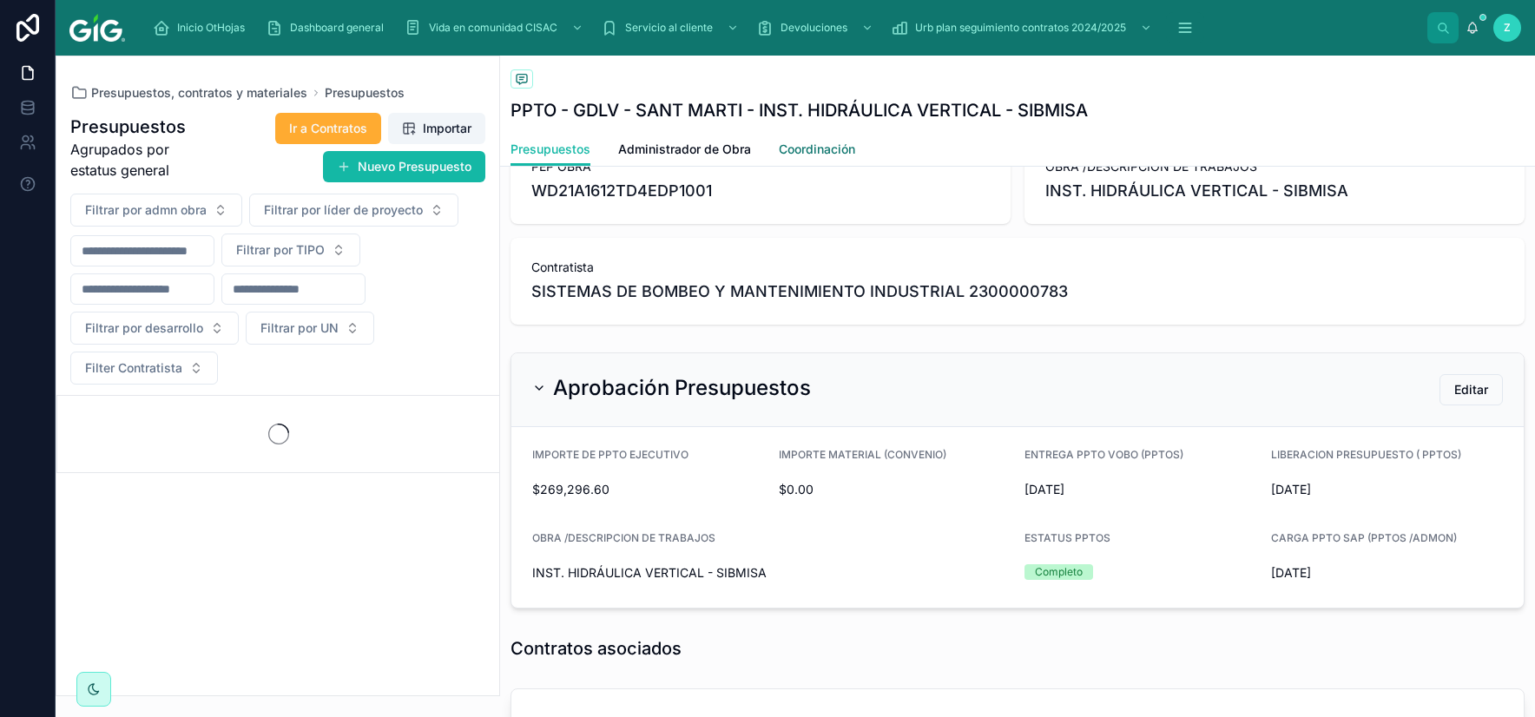
click at [816, 153] on span "Coordinación" at bounding box center [817, 149] width 76 height 17
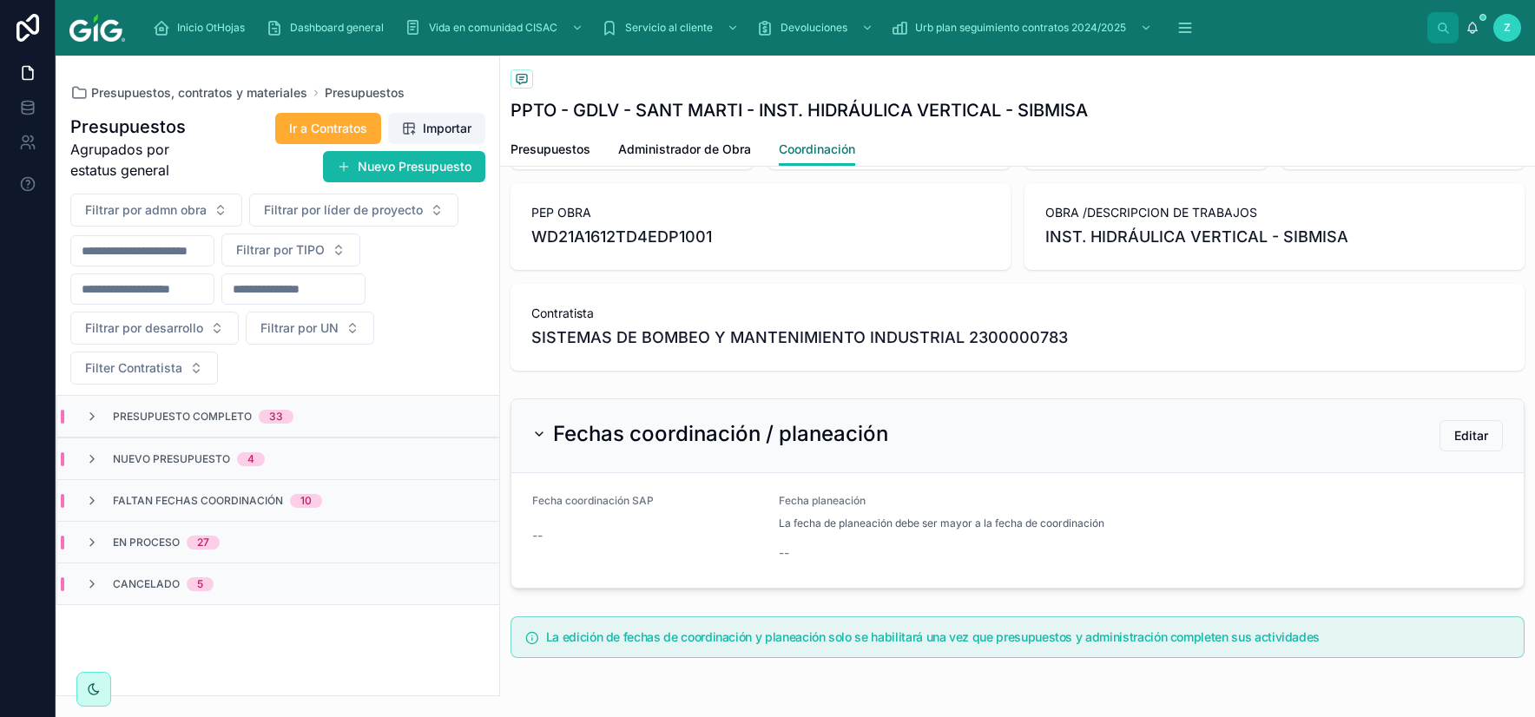
scroll to position [305, 0]
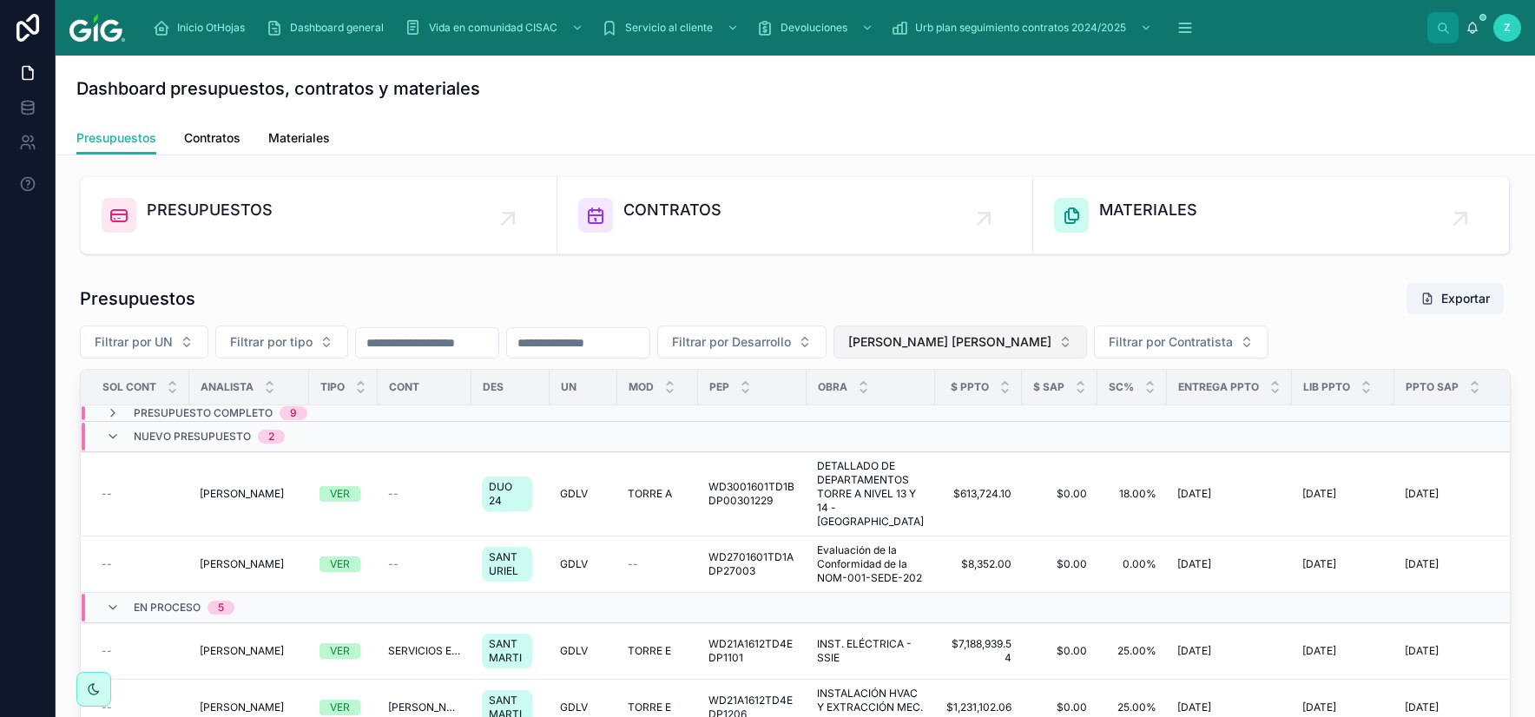
click at [1051, 335] on span "CHAVEZ TEJEDA HUGO ISMAEL" at bounding box center [949, 341] width 203 height 17
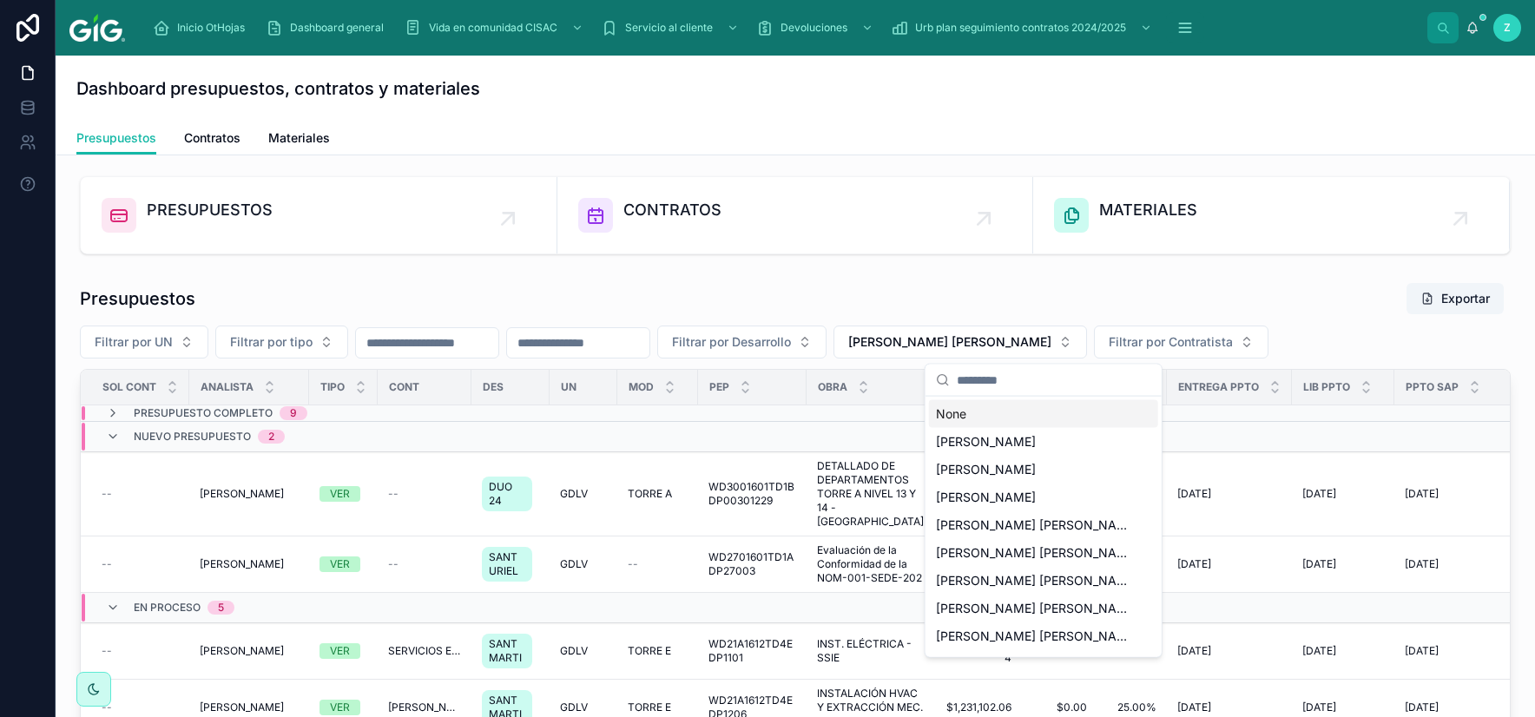
click at [983, 412] on div "None" at bounding box center [1043, 414] width 229 height 28
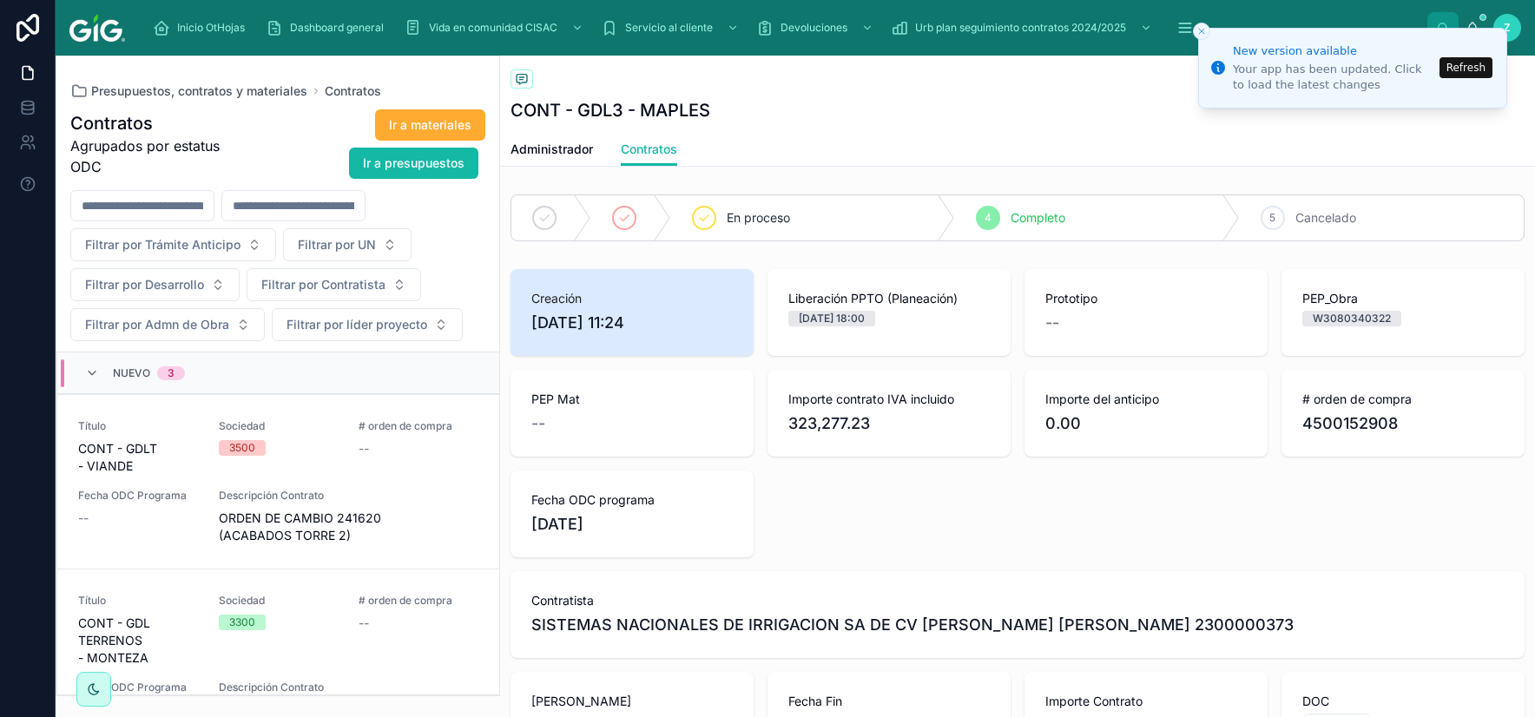
click at [1468, 71] on button "Refresh" at bounding box center [1465, 67] width 53 height 21
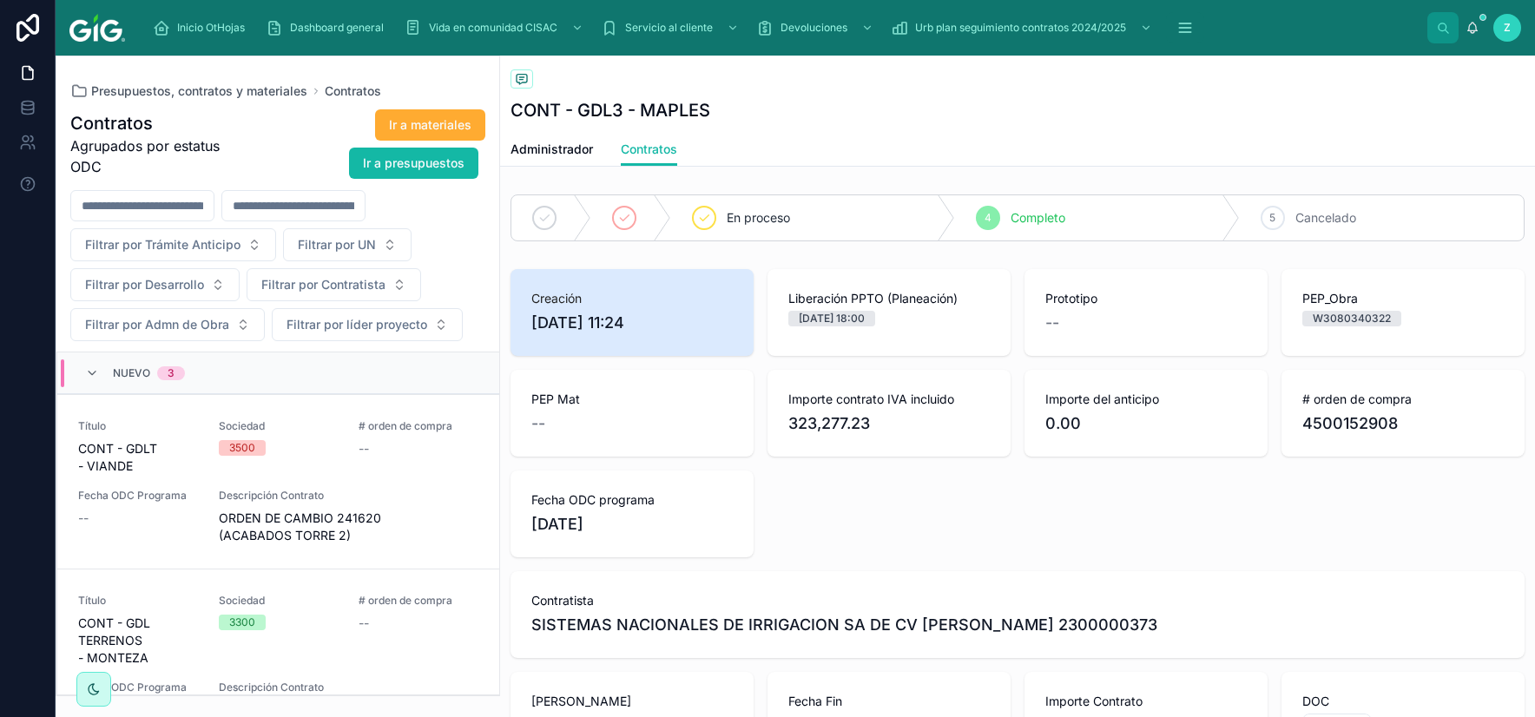
click at [365, 207] on input "text" at bounding box center [293, 206] width 142 height 24
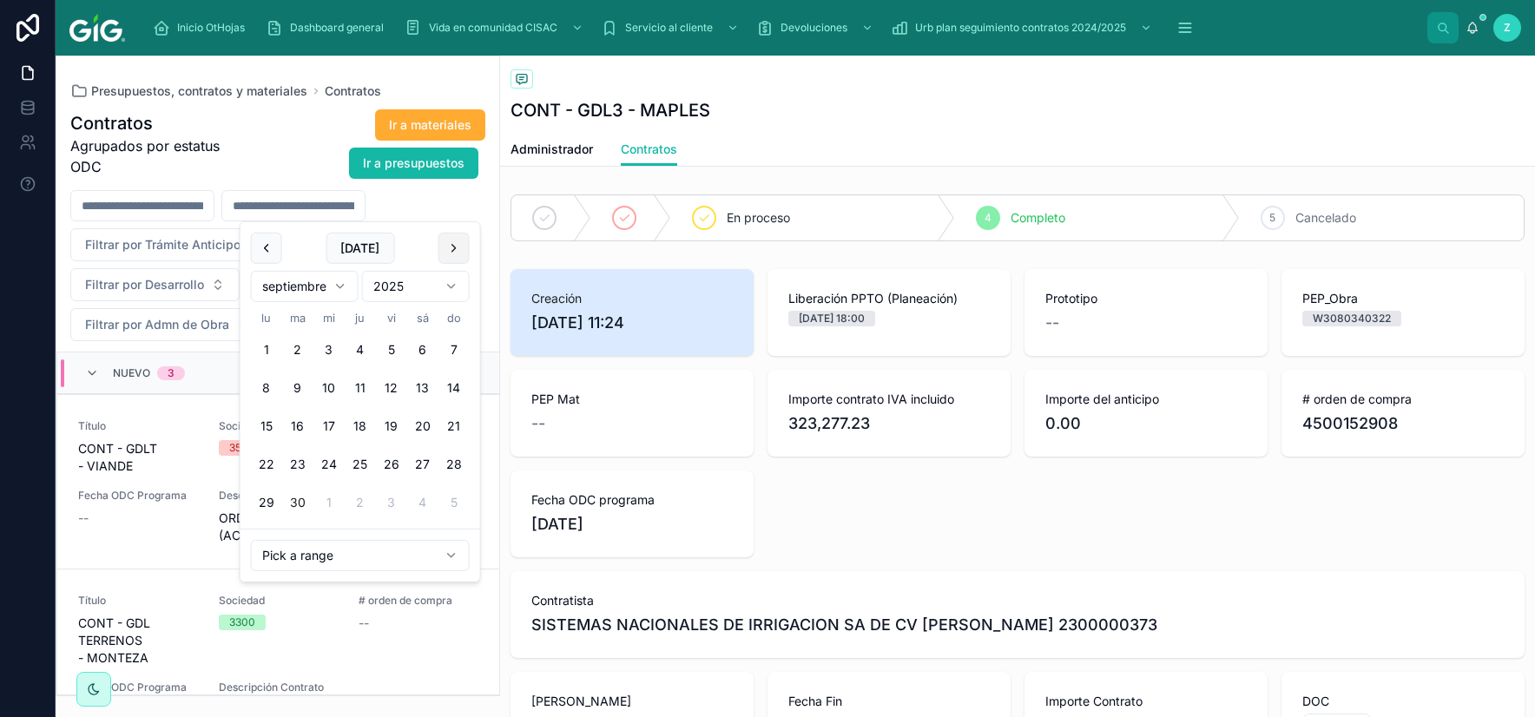
click at [452, 240] on button at bounding box center [453, 248] width 31 height 31
click at [328, 354] on button "1" at bounding box center [328, 349] width 31 height 31
click at [271, 386] on button "6" at bounding box center [266, 387] width 31 height 31
type input "**********"
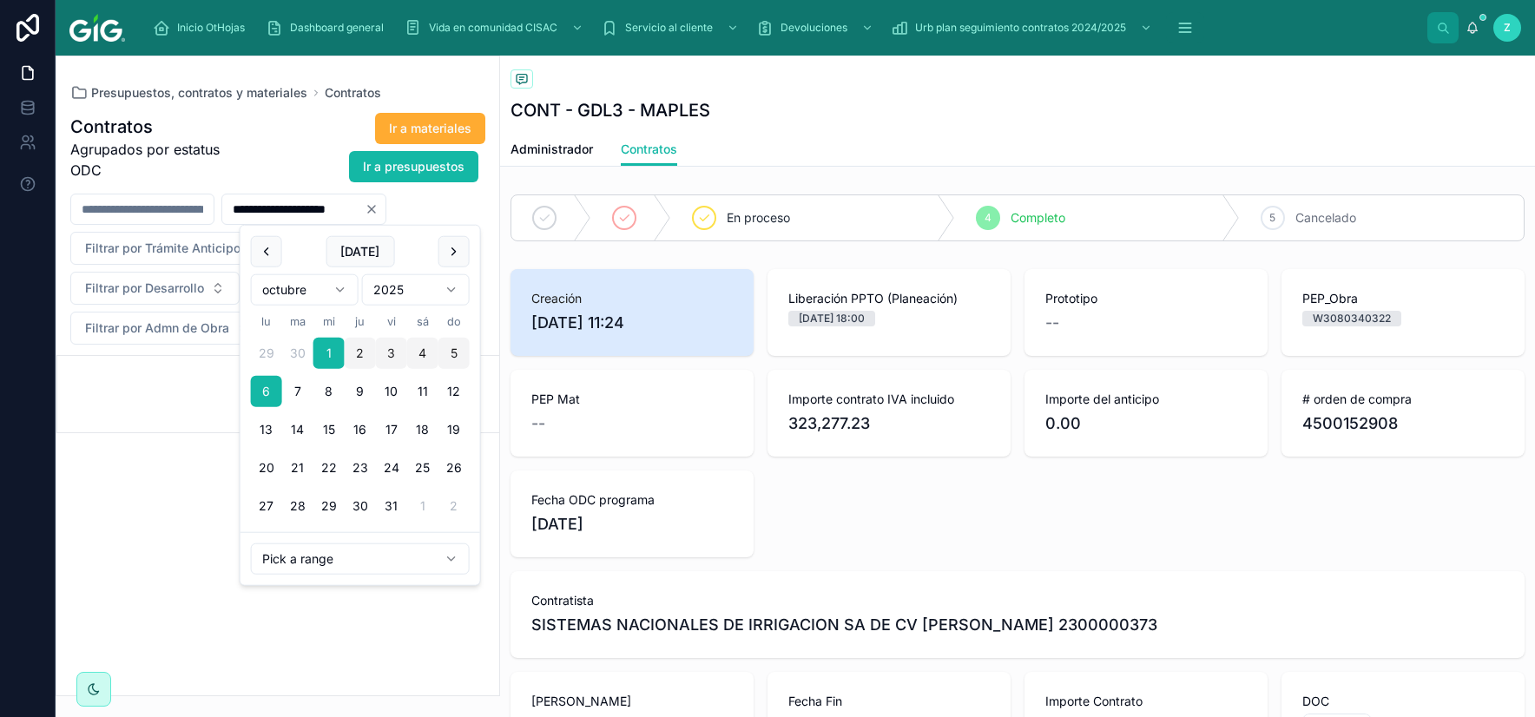
click at [300, 158] on div "Ir a materiales Ir a presupuestos" at bounding box center [363, 147] width 246 height 71
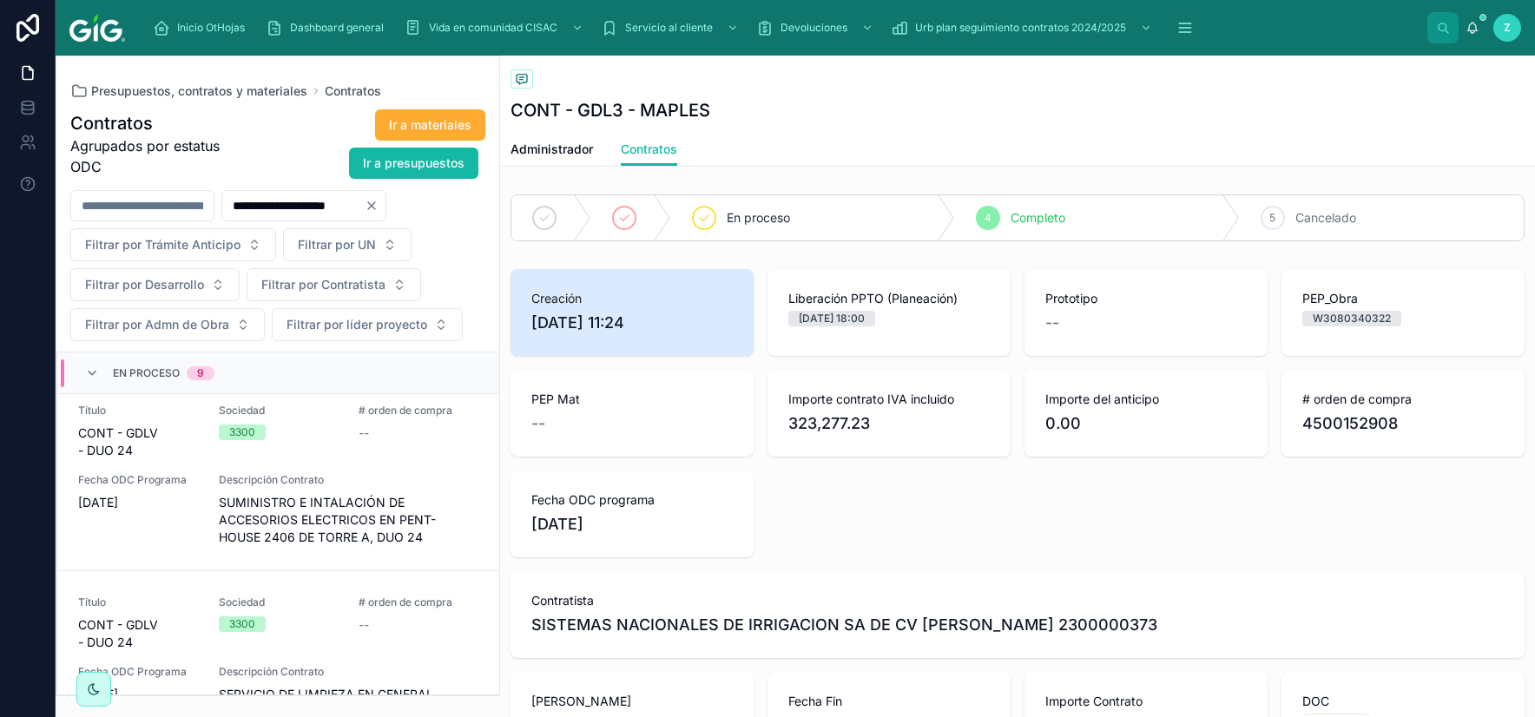
scroll to position [1472, 0]
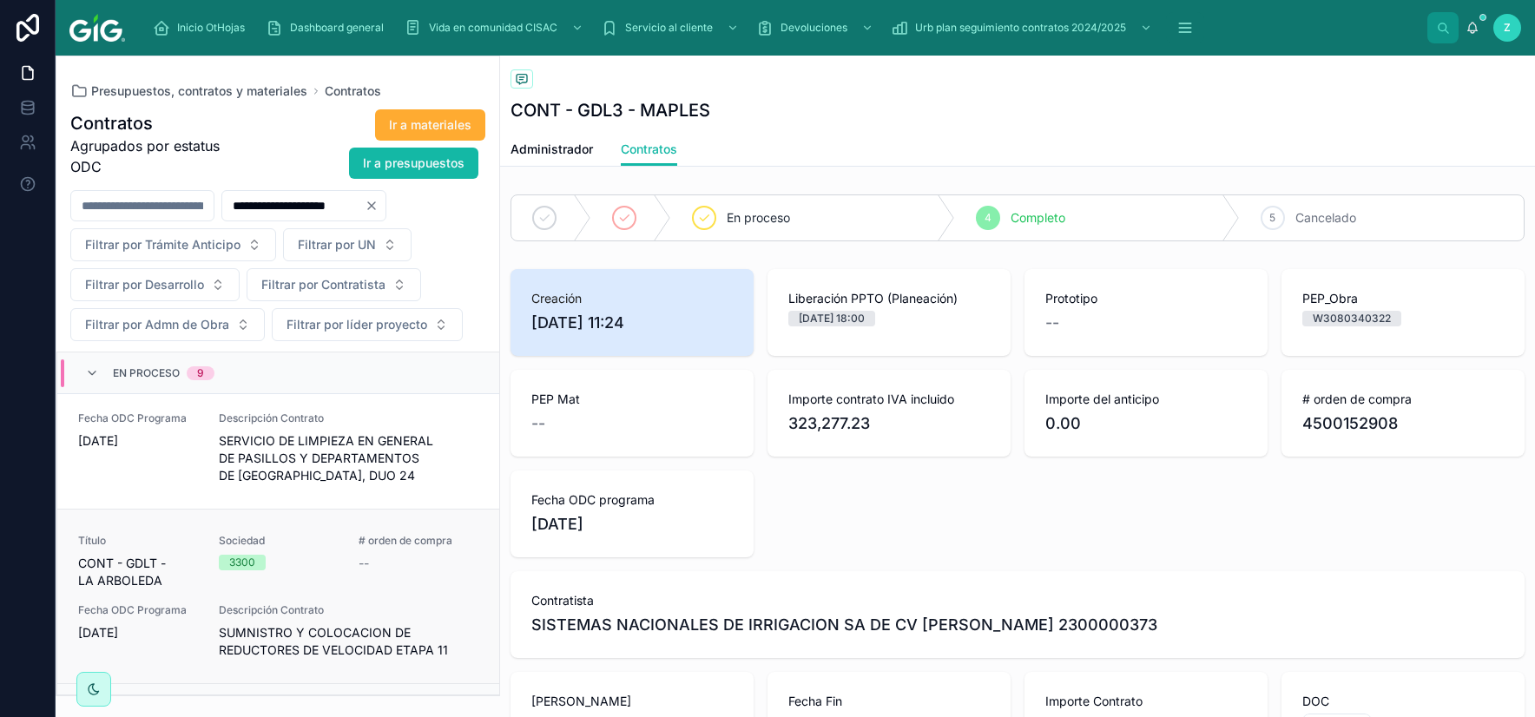
click at [325, 570] on div "Título CONT - GDLT - LA ARBOLEDA Sociedad 3300 # orden de compra -- Fecha ODC P…" at bounding box center [278, 596] width 400 height 125
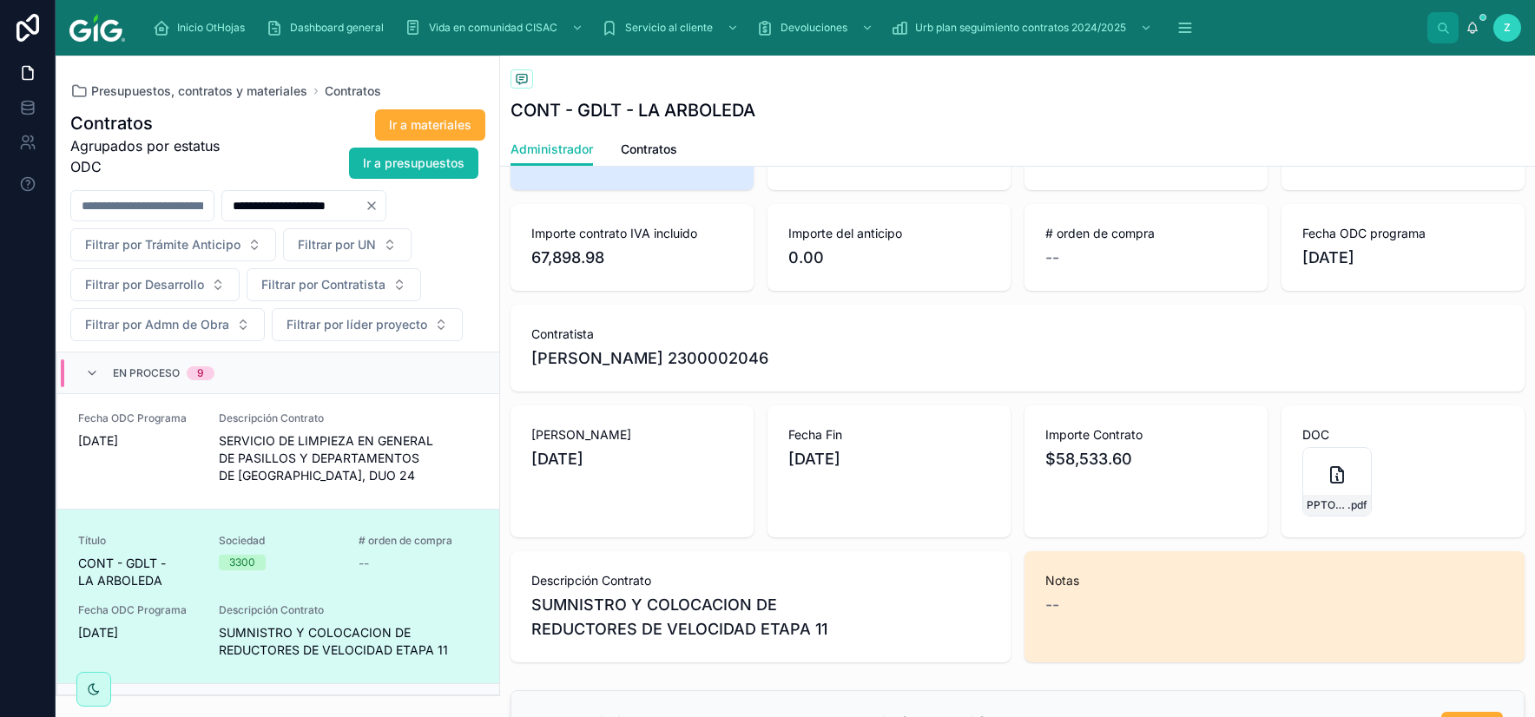
scroll to position [203, 0]
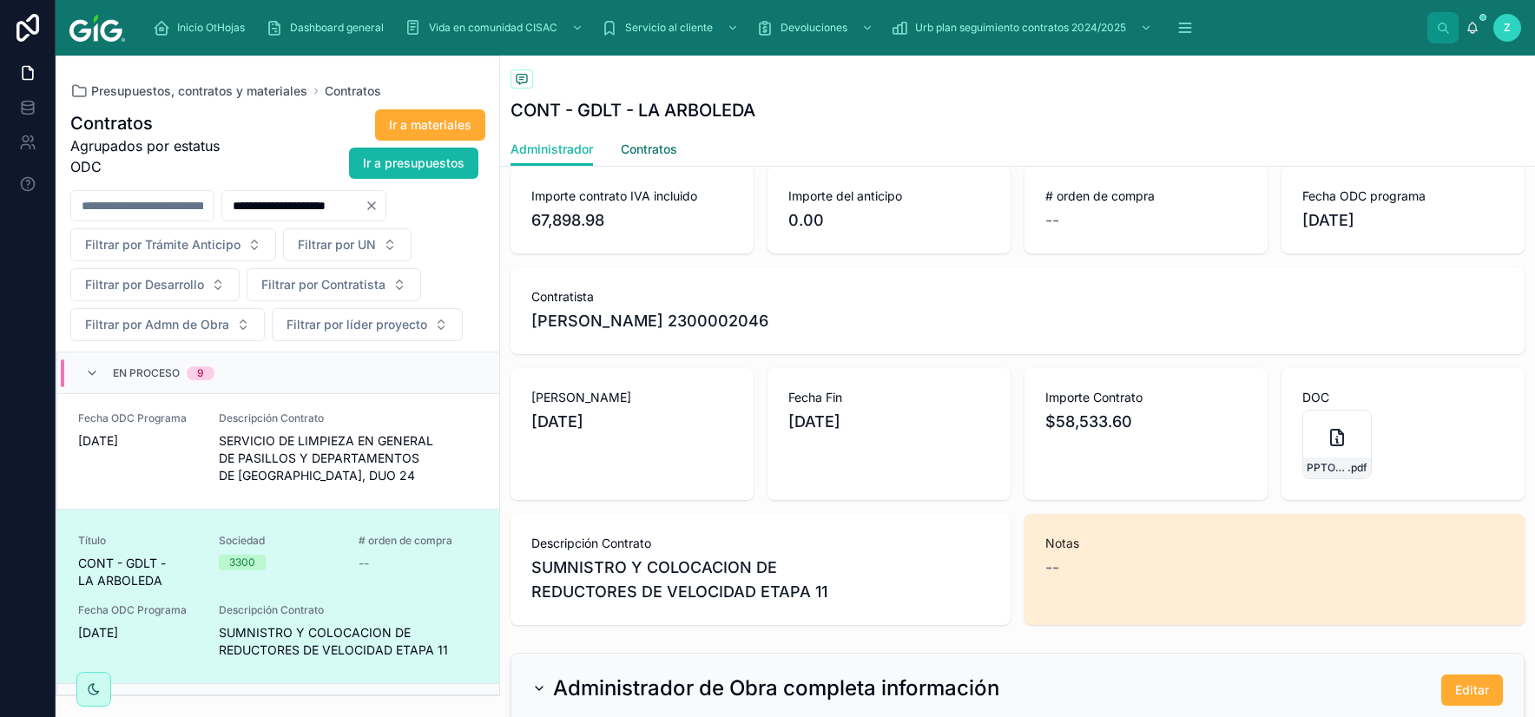
click at [655, 151] on span "Contratos" at bounding box center [649, 149] width 56 height 17
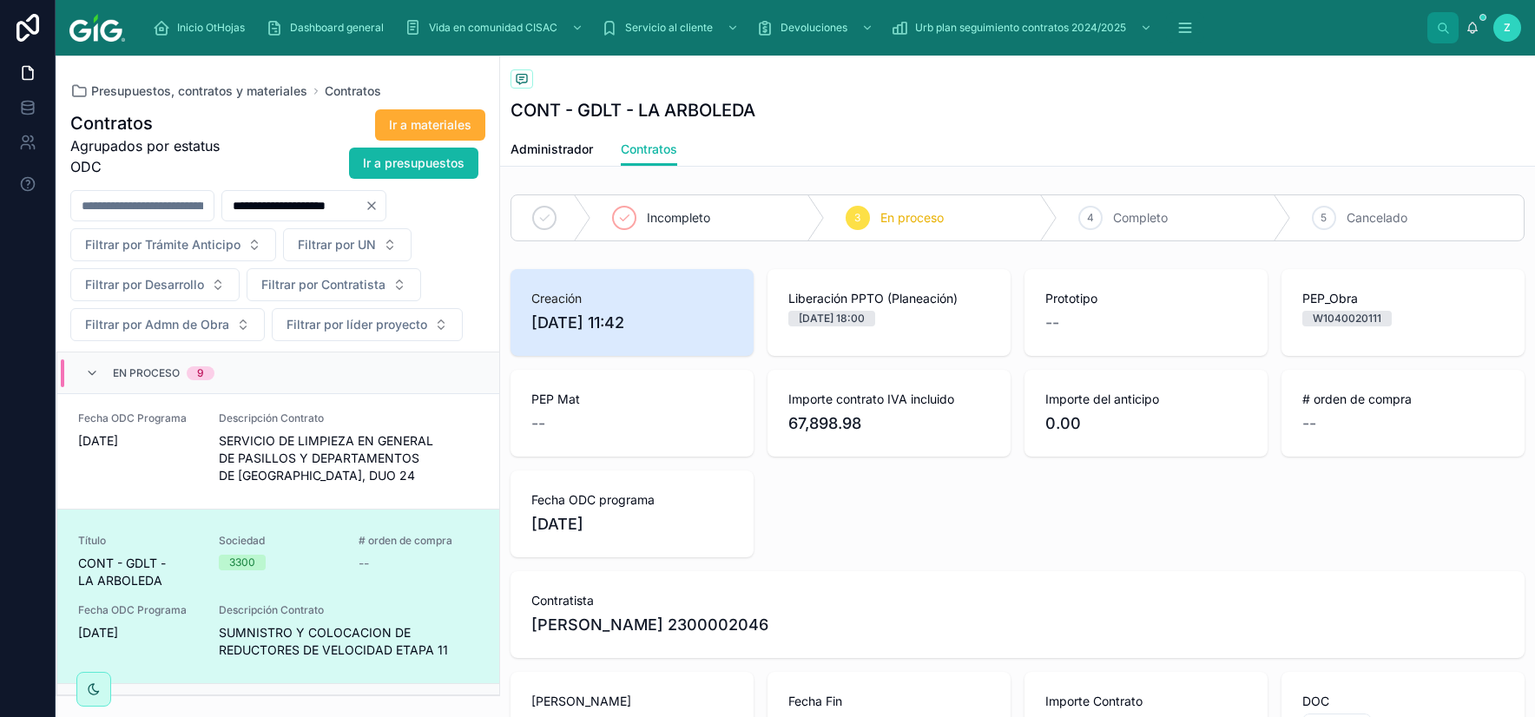
click at [768, 628] on span "ALBA LUZ ARIAS HERNANDEZ 2300002046" at bounding box center [649, 625] width 237 height 24
copy span "2300002046"
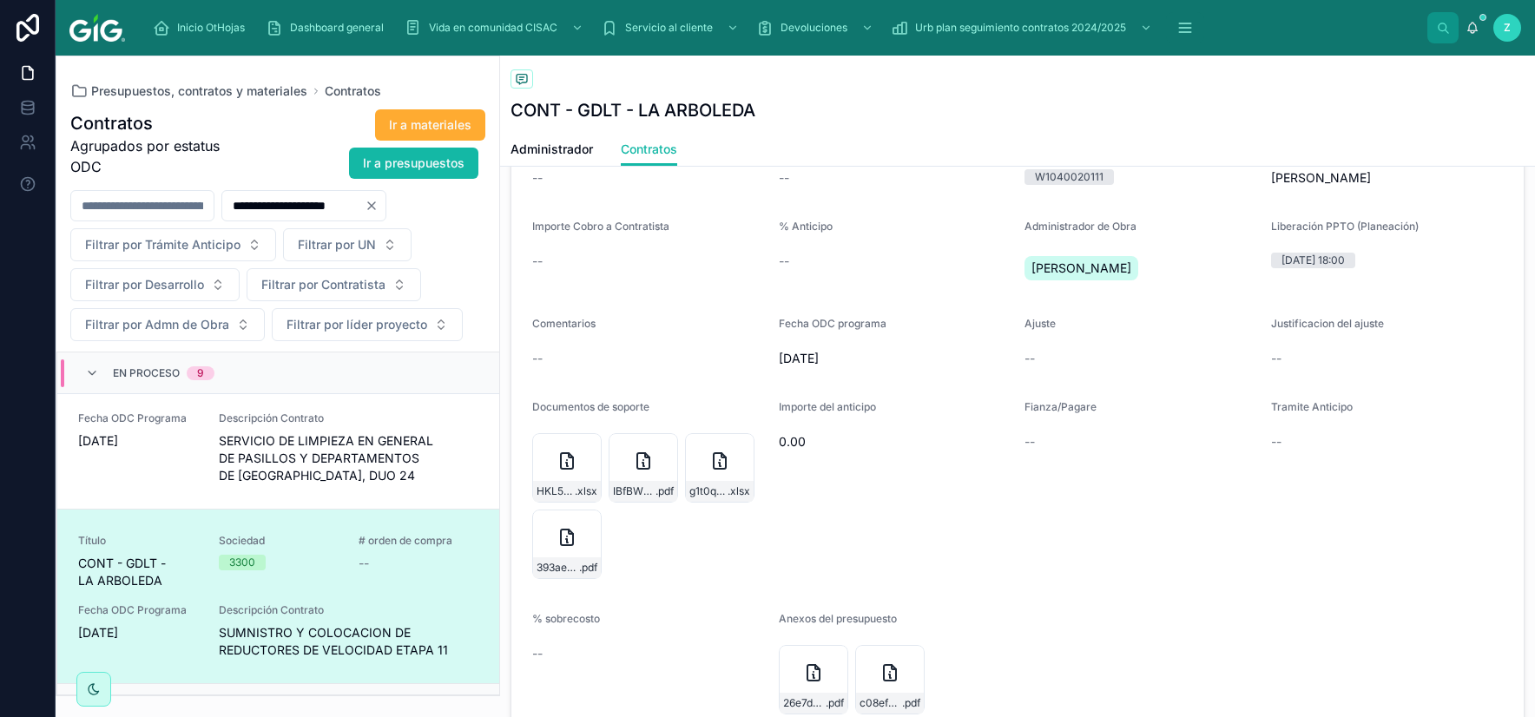
scroll to position [1219, 0]
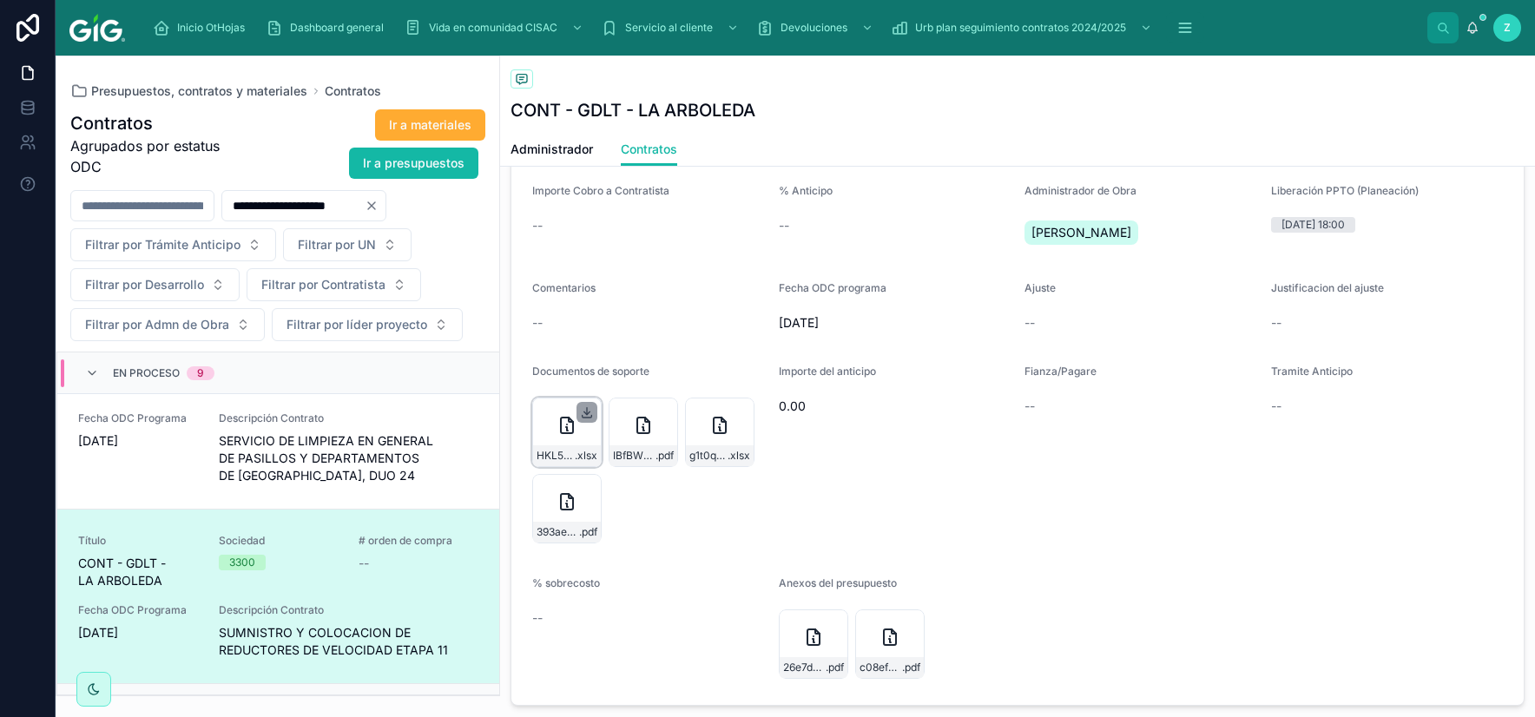
click at [588, 412] on icon at bounding box center [587, 412] width 14 height 14
click at [629, 426] on div "IBfBW0QPQQ2G0rnJO6fs-dbc83c46-2b61-4361-a1d6-c41585bf15b3-PROGRAMA_LA_-REDUCTOR…" at bounding box center [642, 432] width 69 height 69
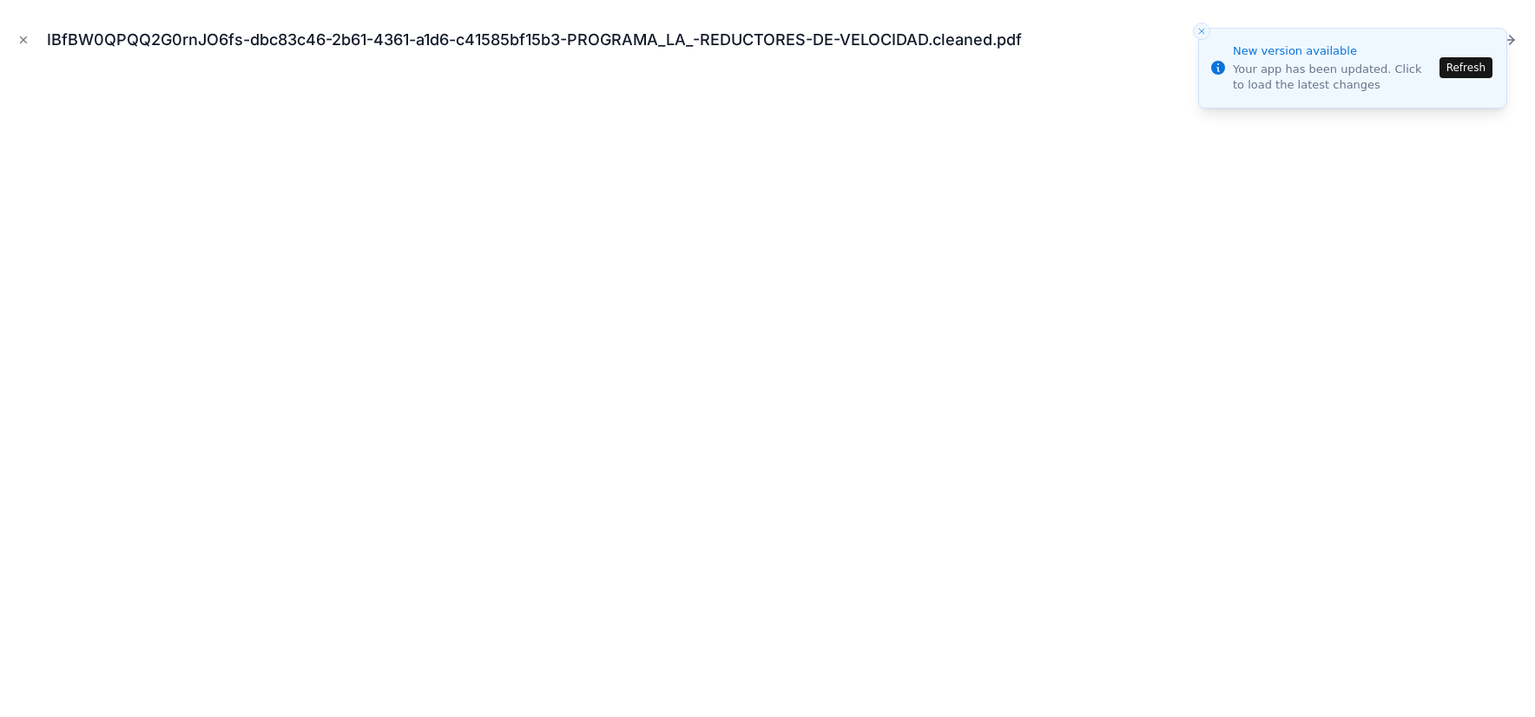
scroll to position [1219, 0]
click at [1464, 64] on button "Refresh" at bounding box center [1465, 67] width 53 height 21
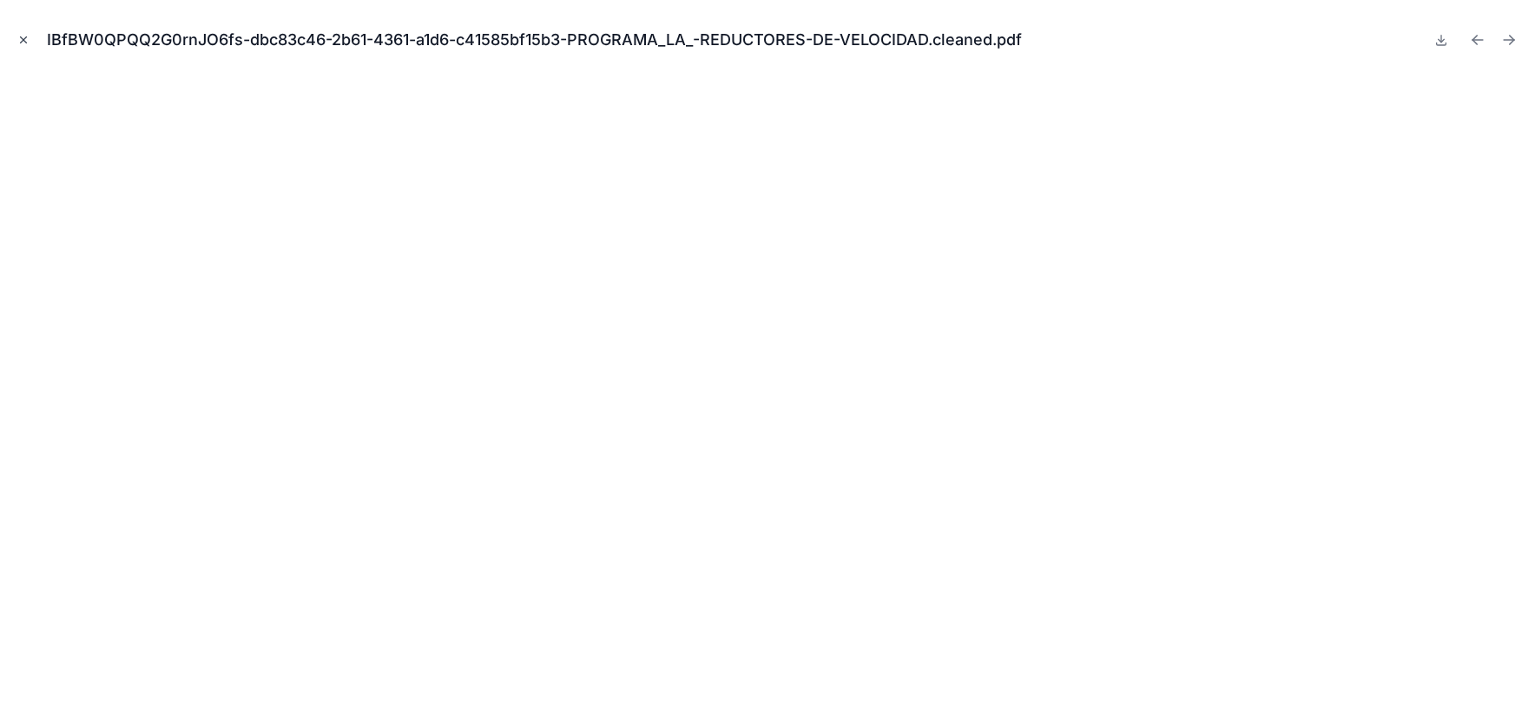
click at [26, 44] on icon "Close modal" at bounding box center [23, 40] width 12 height 12
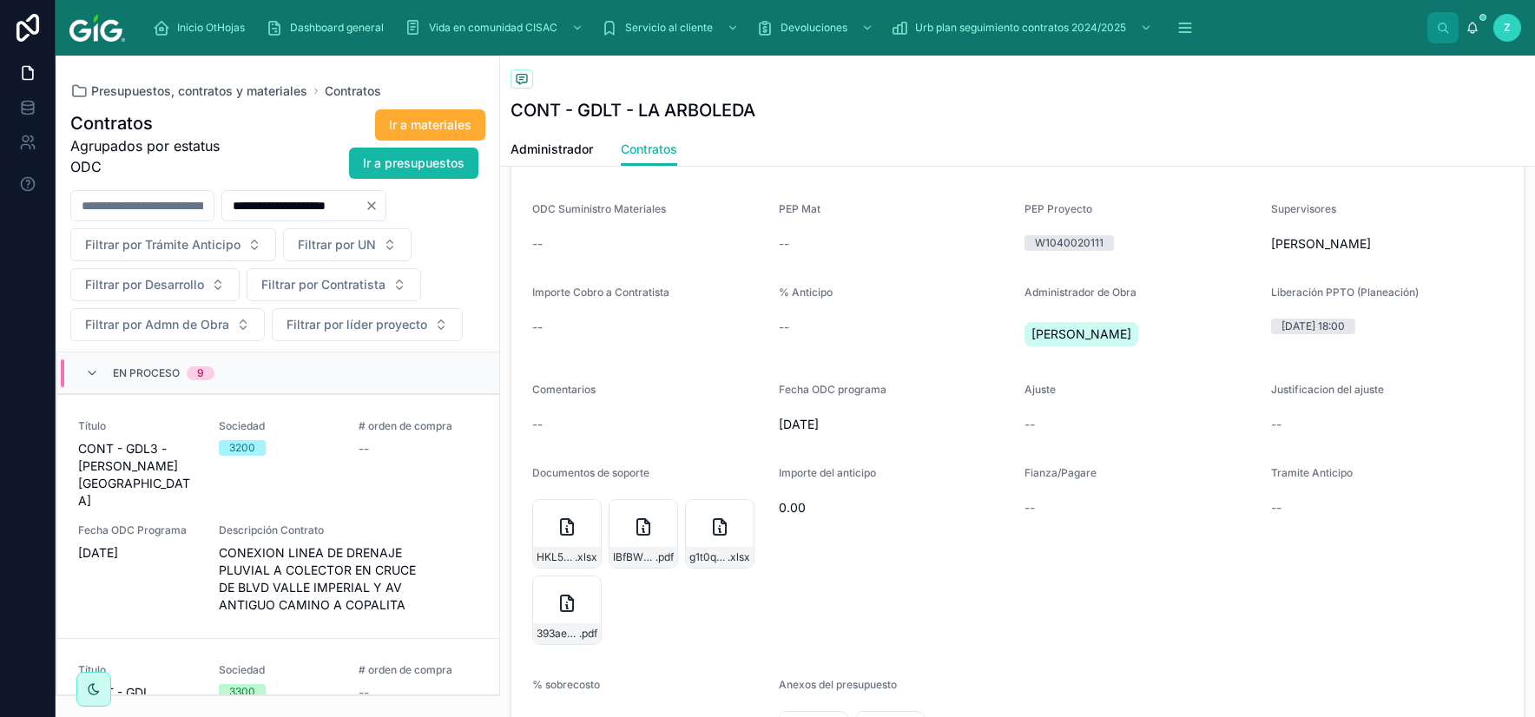
scroll to position [1219, 0]
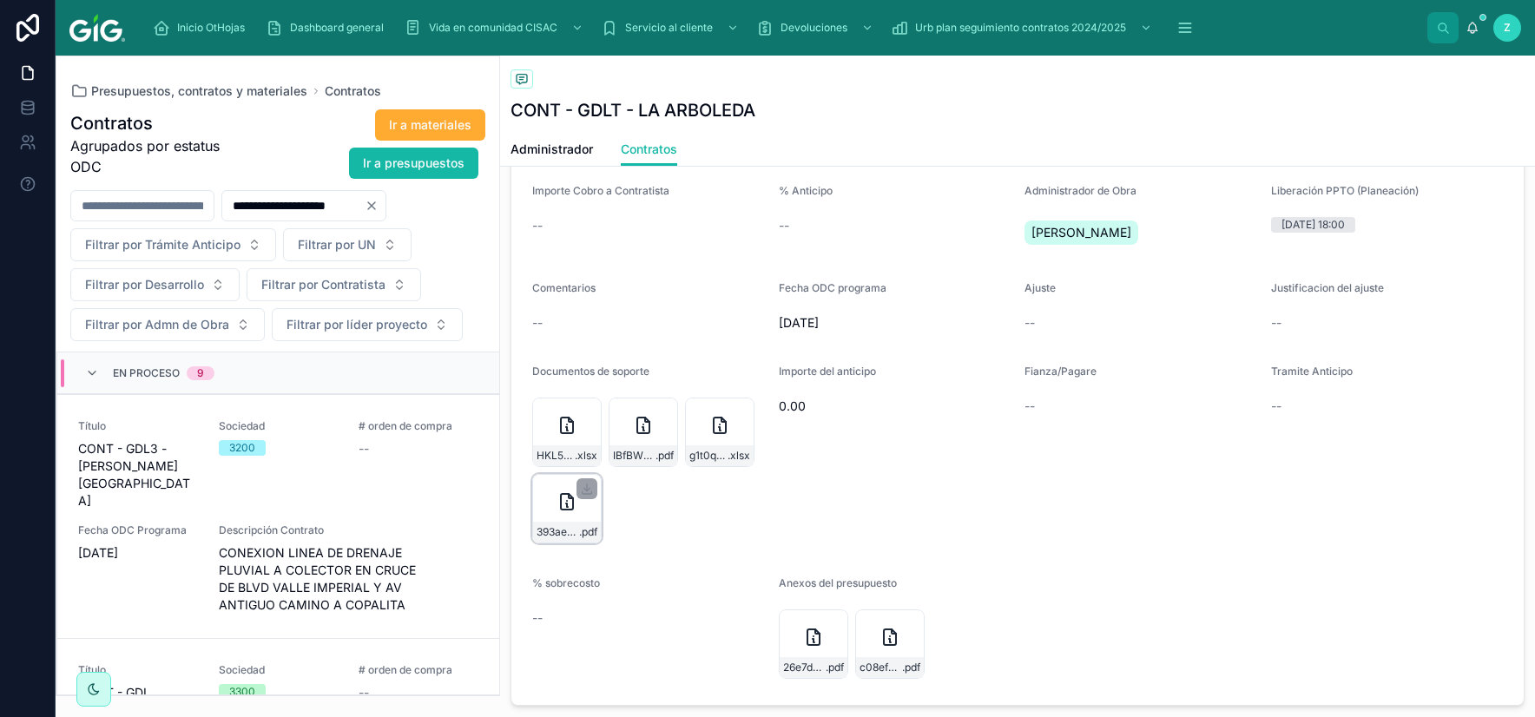
click at [568, 507] on icon at bounding box center [567, 504] width 2 height 3
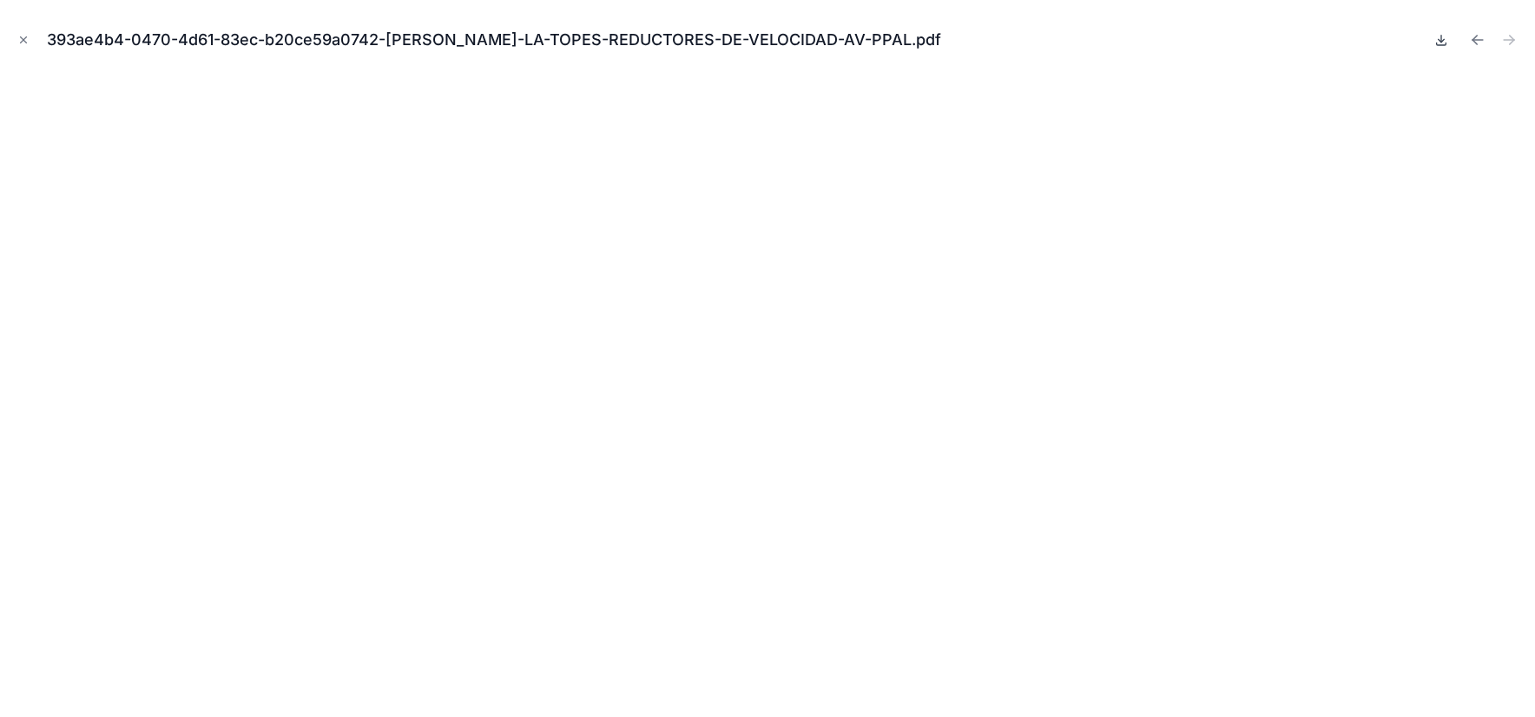
click at [1436, 43] on icon at bounding box center [1441, 40] width 14 height 14
click at [18, 45] on icon "Close modal" at bounding box center [23, 40] width 12 height 12
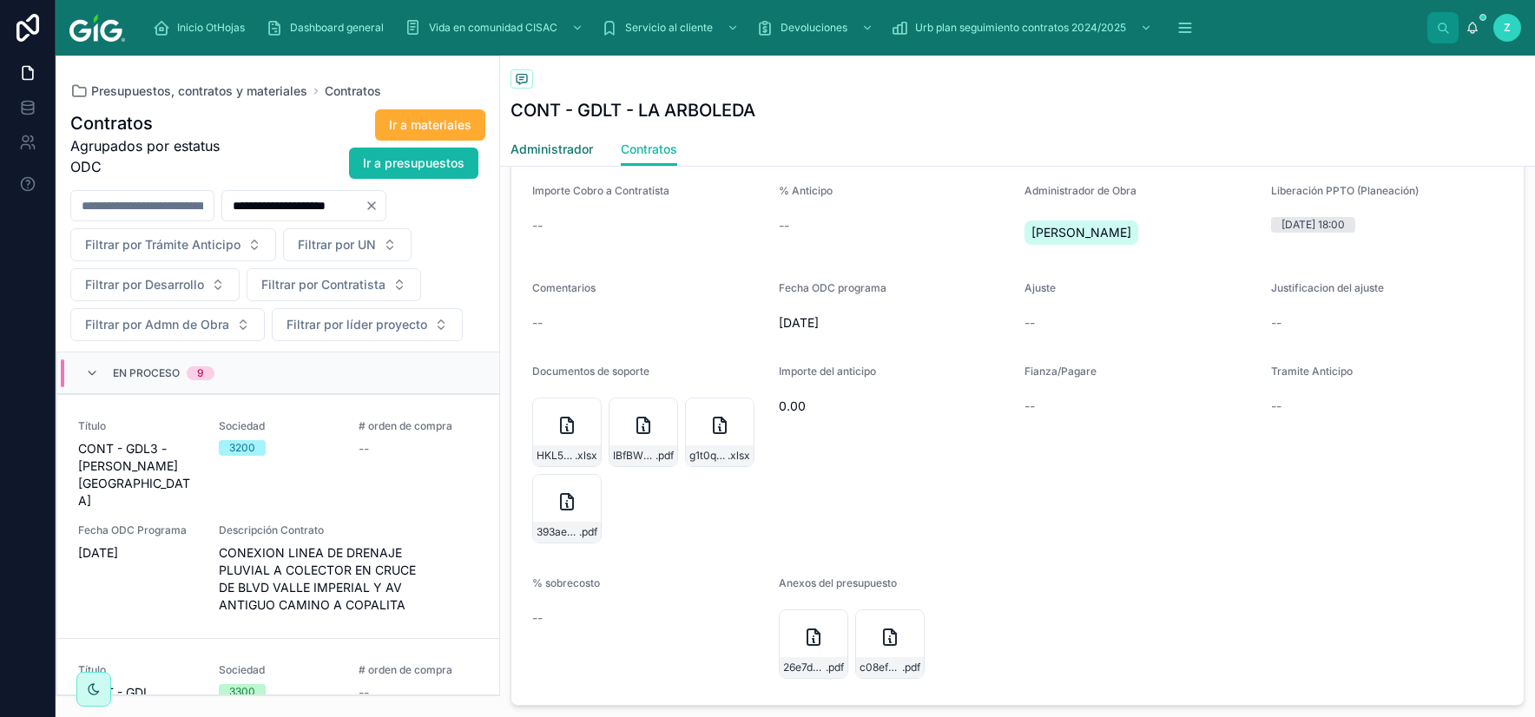
click at [576, 157] on span "Administrador" at bounding box center [551, 149] width 82 height 17
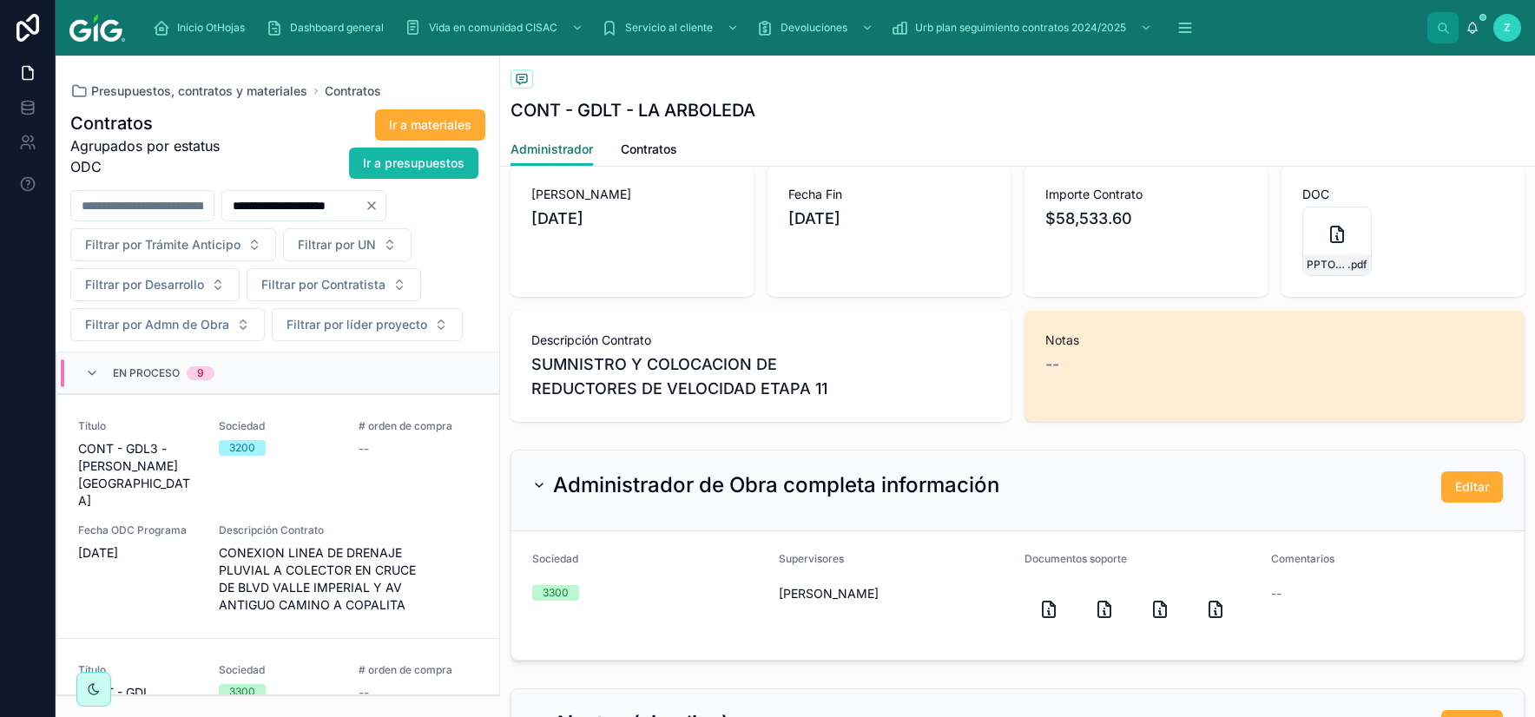
scroll to position [508, 0]
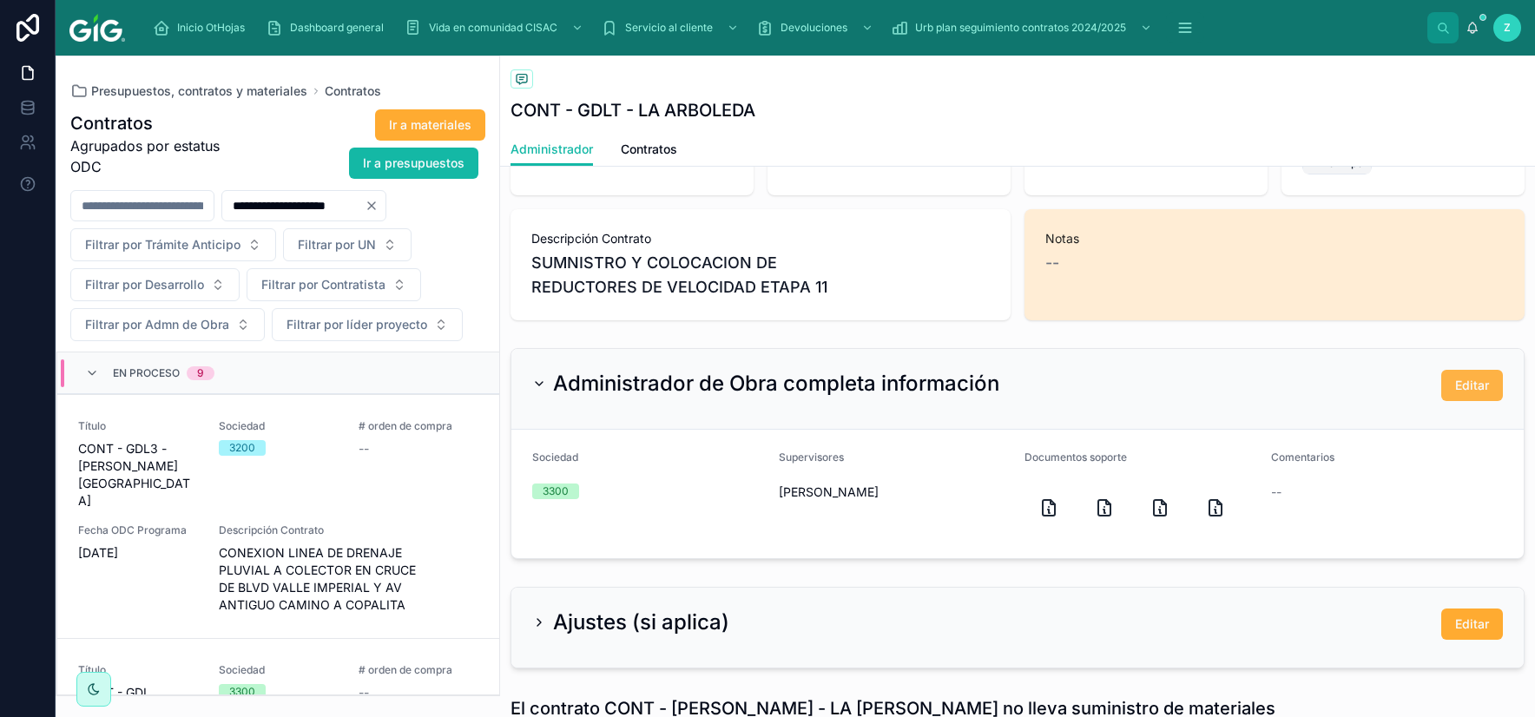
click at [1470, 373] on button "Editar" at bounding box center [1472, 385] width 62 height 31
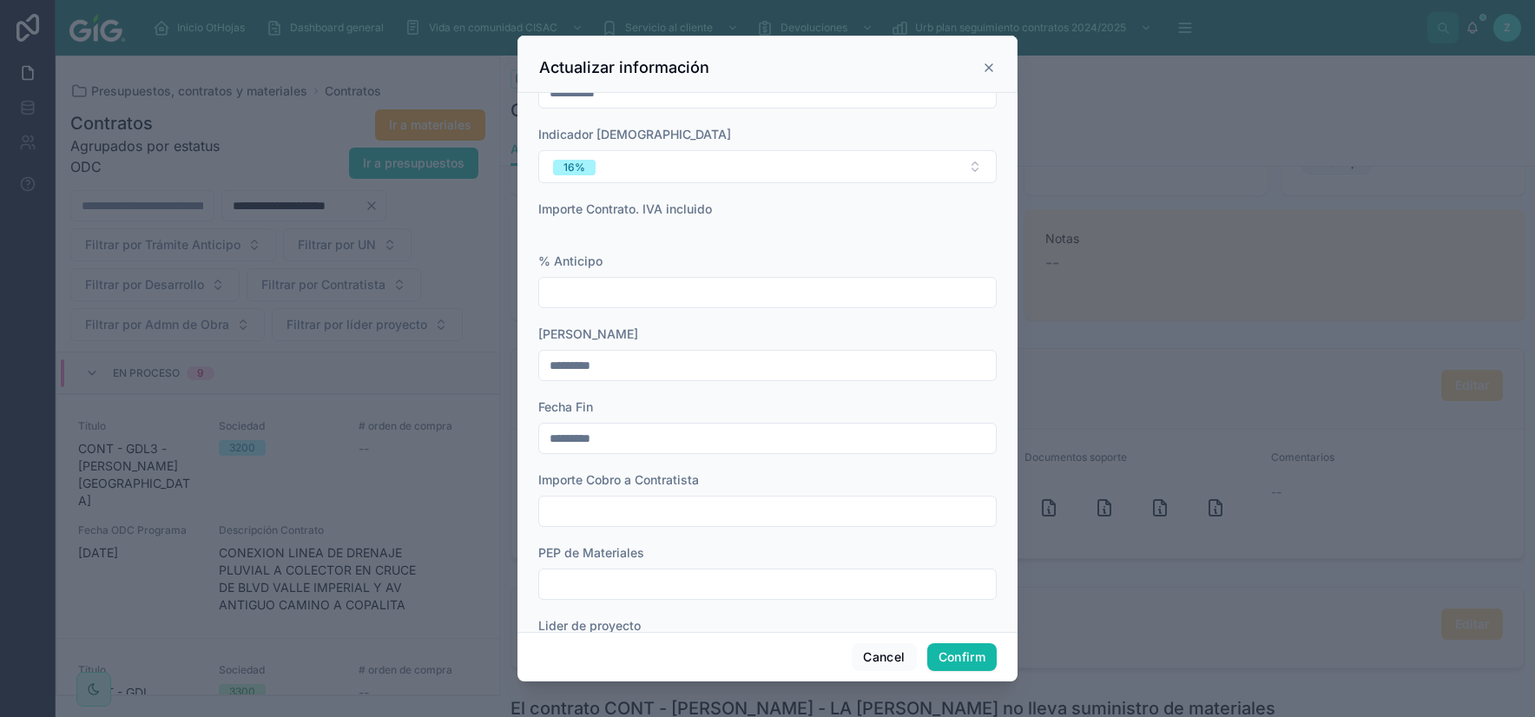
drag, startPoint x: 621, startPoint y: 449, endPoint x: 496, endPoint y: 441, distance: 125.2
click at [539, 441] on input "*********" at bounding box center [767, 438] width 457 height 24
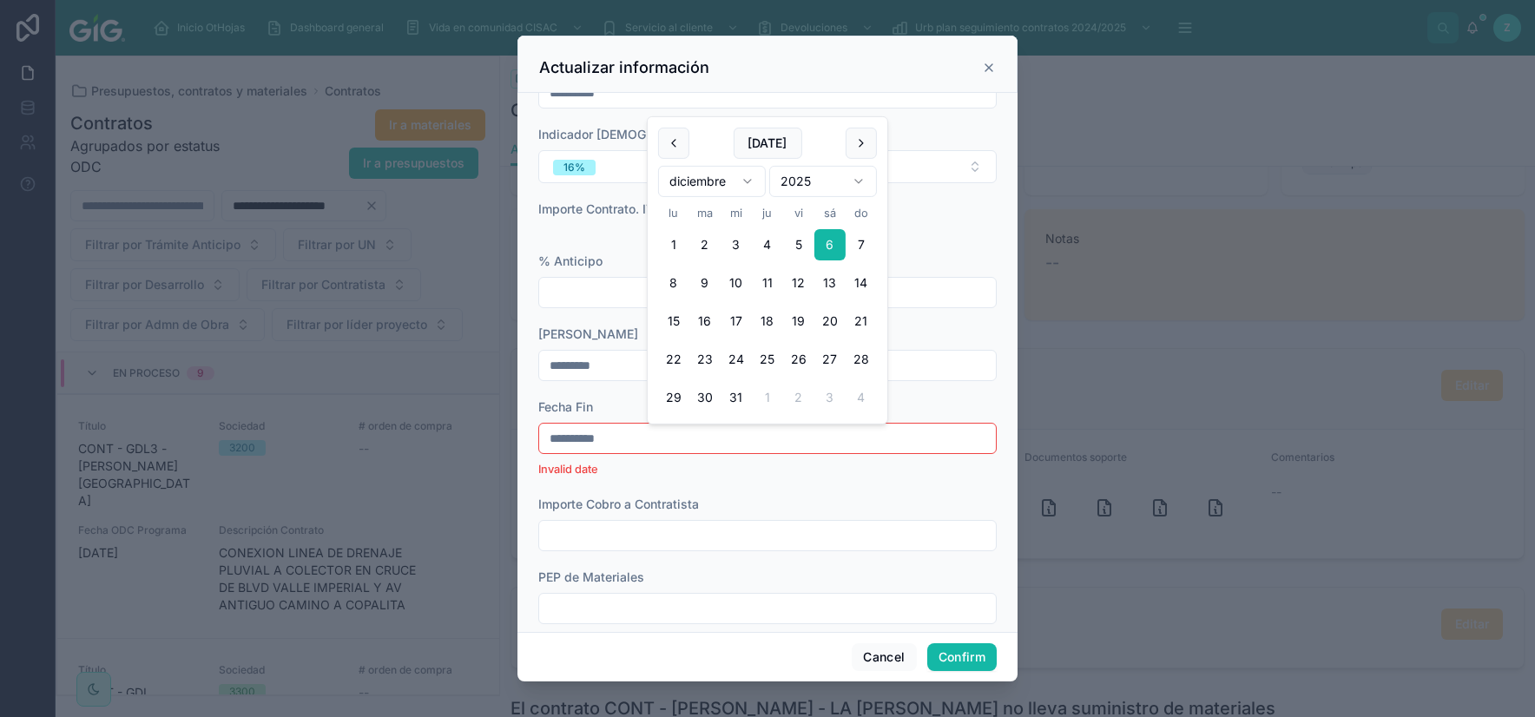
type input "**********"
click button "Verónica Isabel Pérez Diorta" at bounding box center [612, 683] width 119 height 19
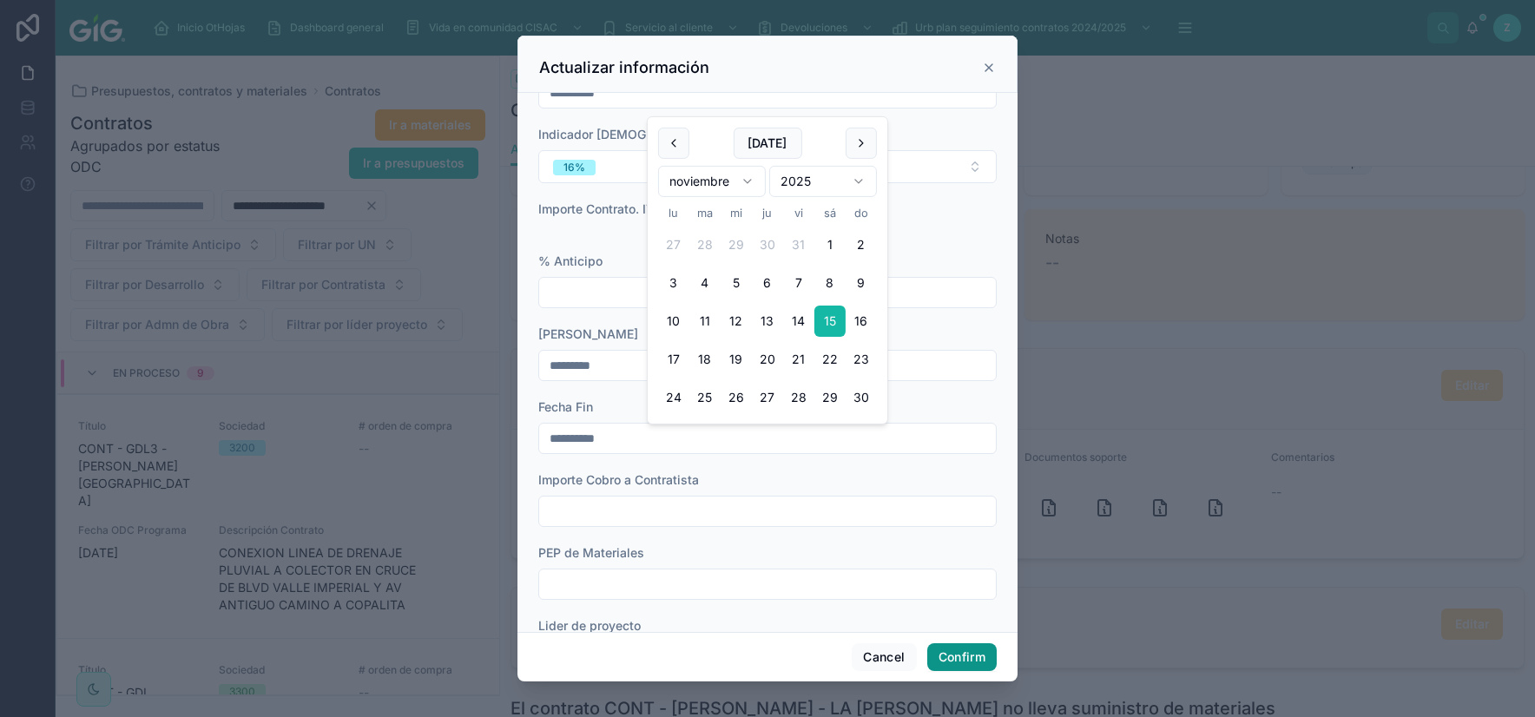
click at [939, 646] on button "Confirm" at bounding box center [961, 657] width 69 height 28
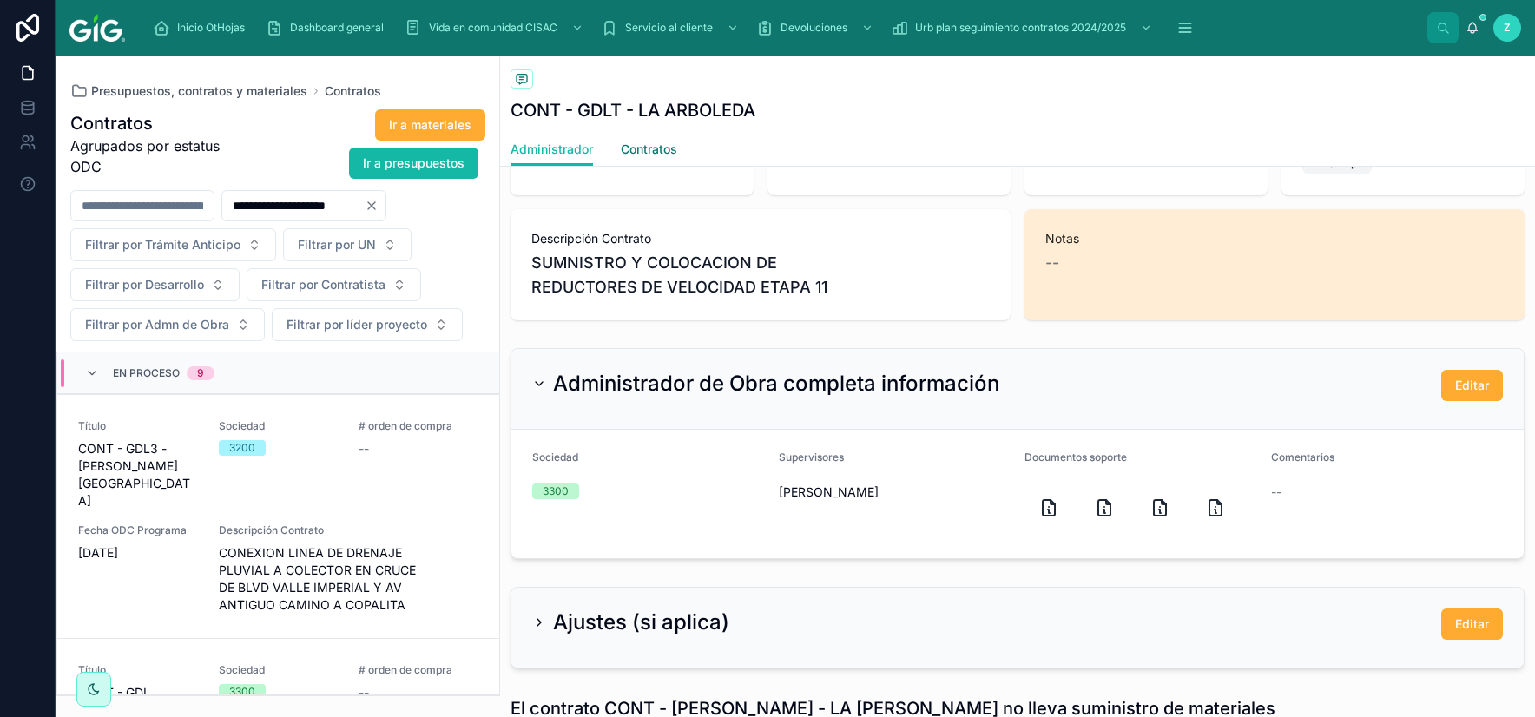
click at [672, 151] on span "Contratos" at bounding box center [649, 149] width 56 height 17
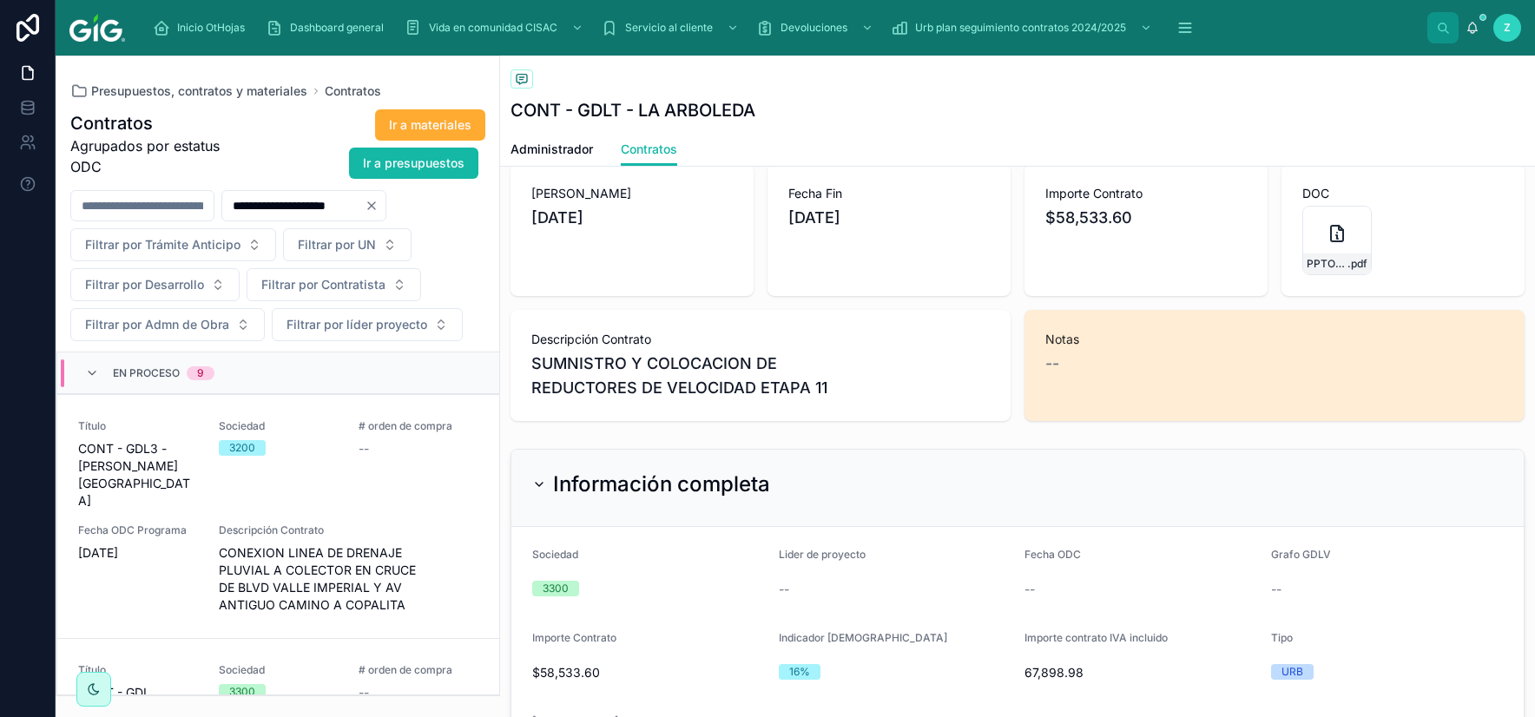
scroll to position [812, 0]
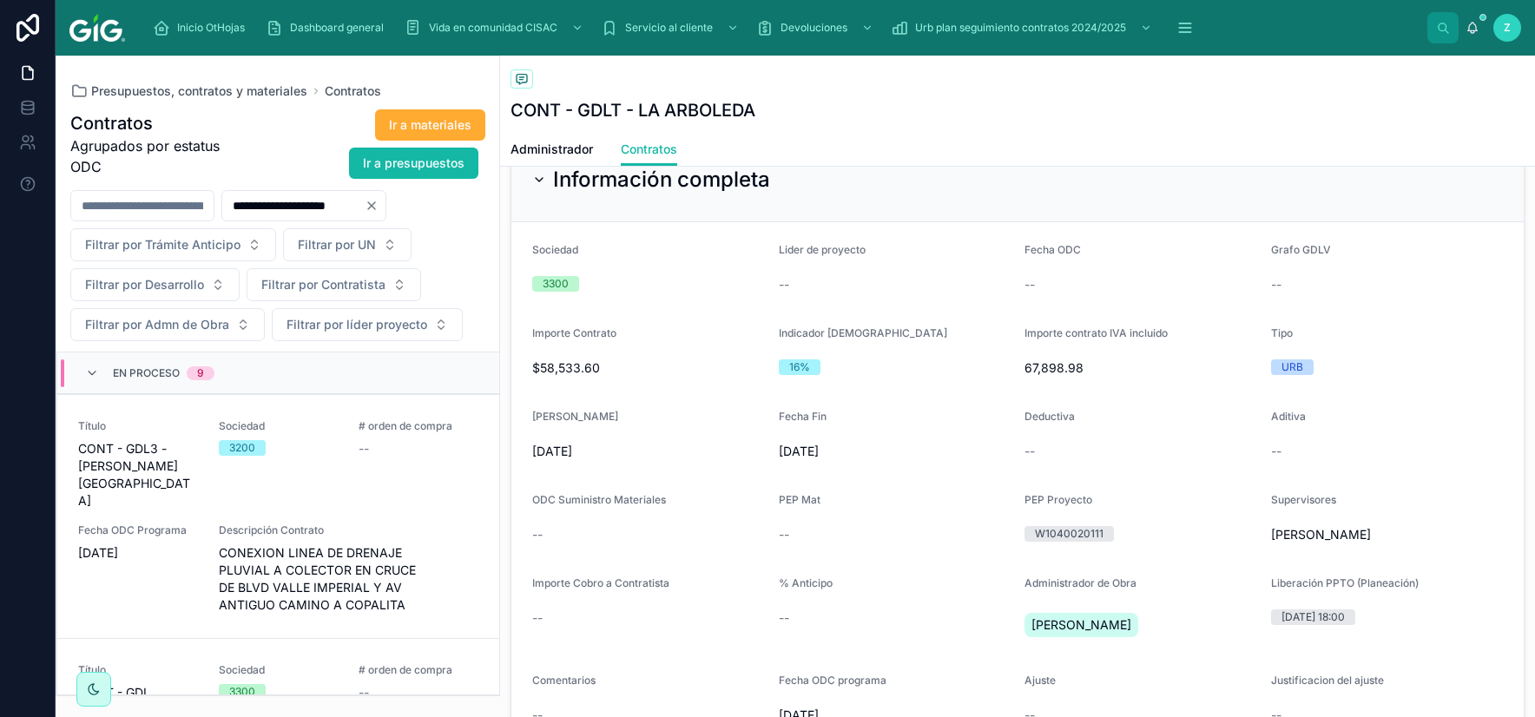
drag, startPoint x: 802, startPoint y: 454, endPoint x: 839, endPoint y: 454, distance: 37.3
click at [839, 454] on form "Sociedad 3300 Lider de proyecto -- Fecha ODC -- Grafo GDLV -- Importe Contrato …" at bounding box center [1017, 659] width 1012 height 875
click at [718, 435] on div "Fecha Inicio 6/10/2025" at bounding box center [648, 438] width 233 height 56
drag, startPoint x: 530, startPoint y: 454, endPoint x: 836, endPoint y: 446, distance: 305.7
click at [836, 446] on form "Sociedad 3300 Lider de proyecto -- Fecha ODC -- Grafo GDLV -- Importe Contrato …" at bounding box center [1017, 659] width 1012 height 875
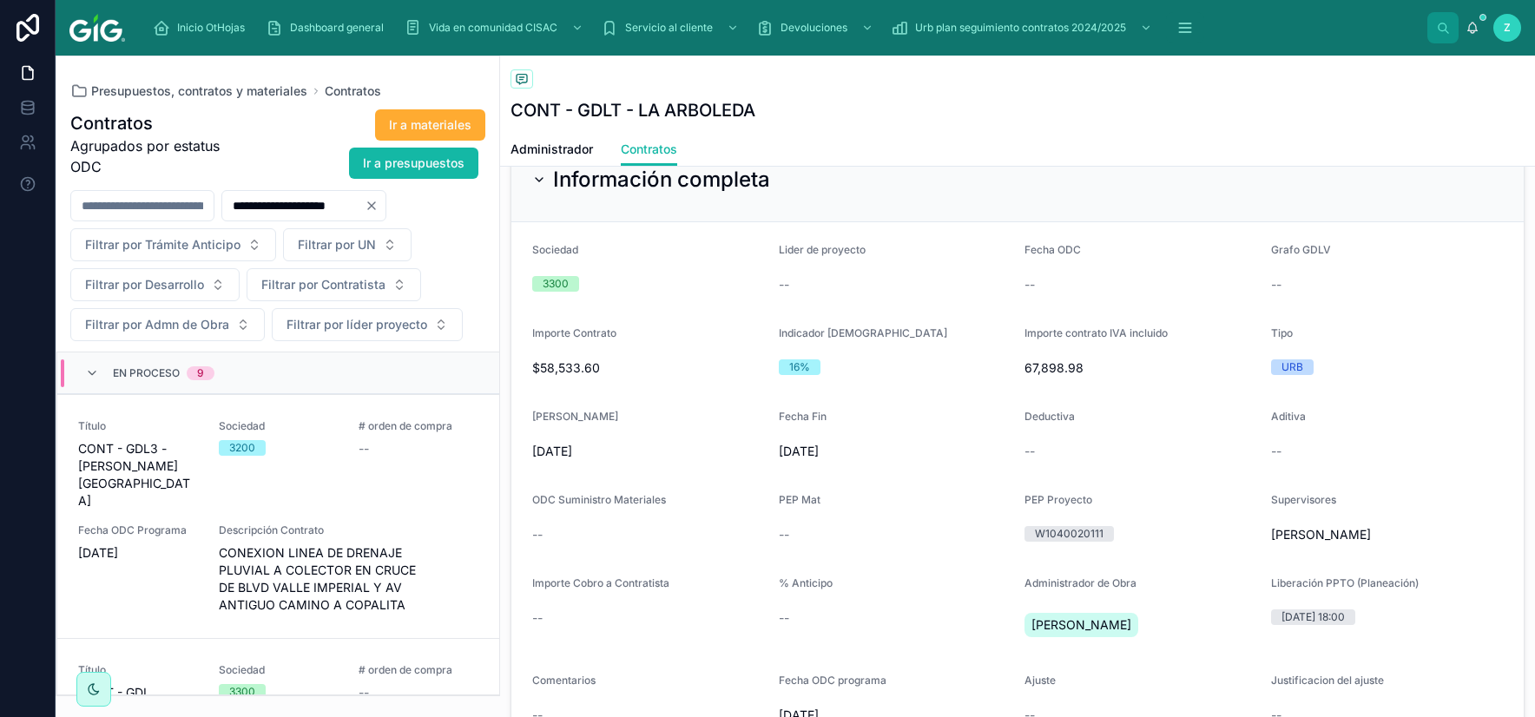
copy form "6/10/2025 Fecha Fin 15/11/2025"
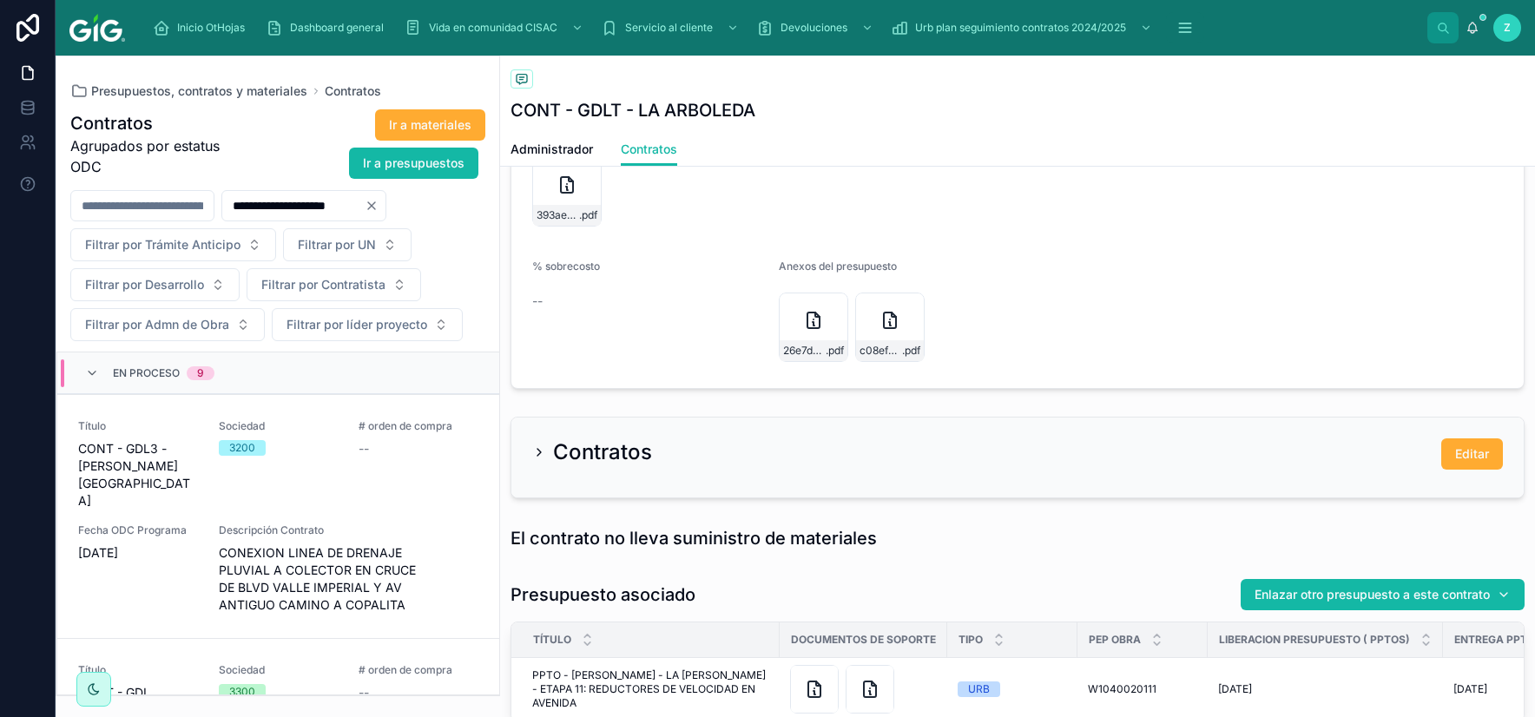
scroll to position [1523, 0]
click at [1462, 449] on span "Editar" at bounding box center [1472, 452] width 34 height 17
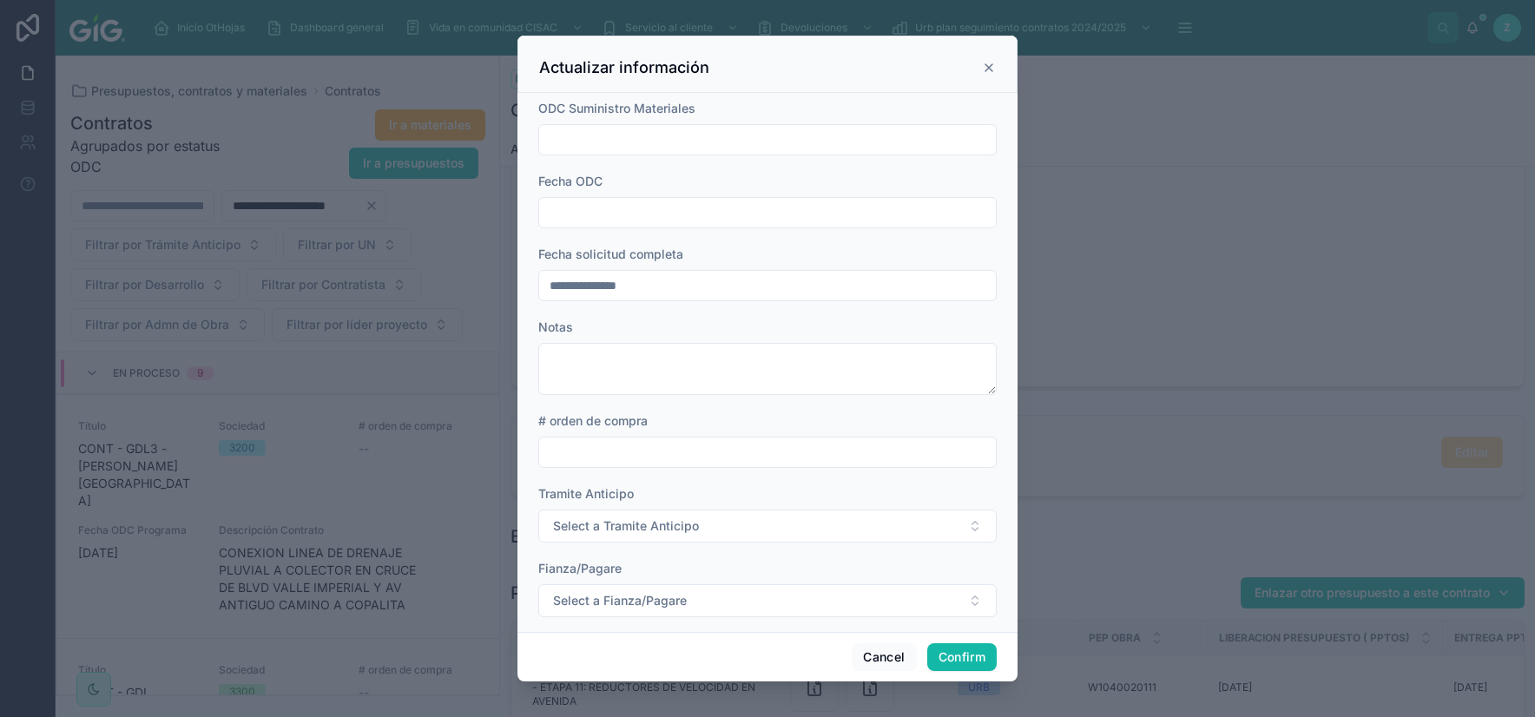
click at [701, 215] on input "text" at bounding box center [767, 213] width 457 height 24
click at [755, 259] on button "Today" at bounding box center [767, 255] width 69 height 31
type input "*********"
click at [601, 448] on input "text" at bounding box center [767, 452] width 457 height 24
paste input "**********"
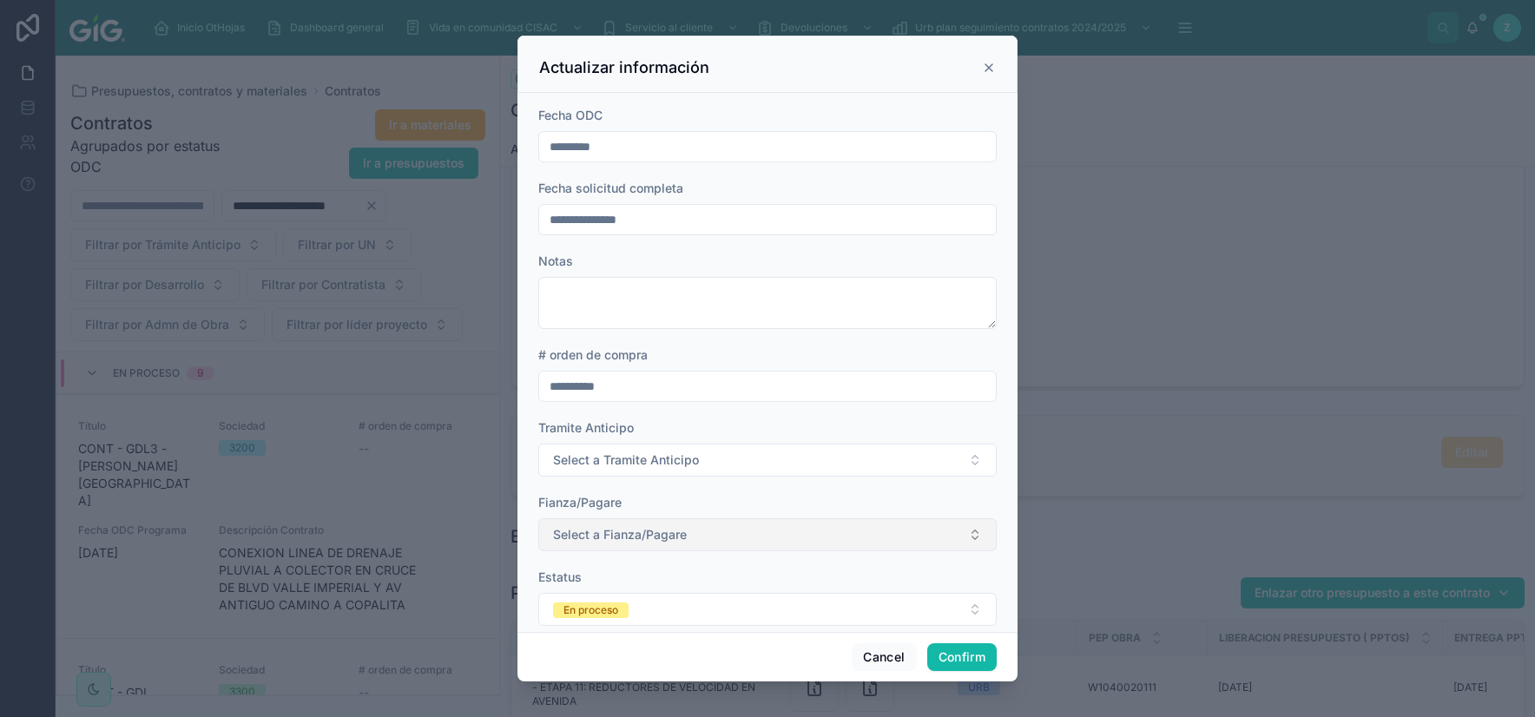
scroll to position [95, 0]
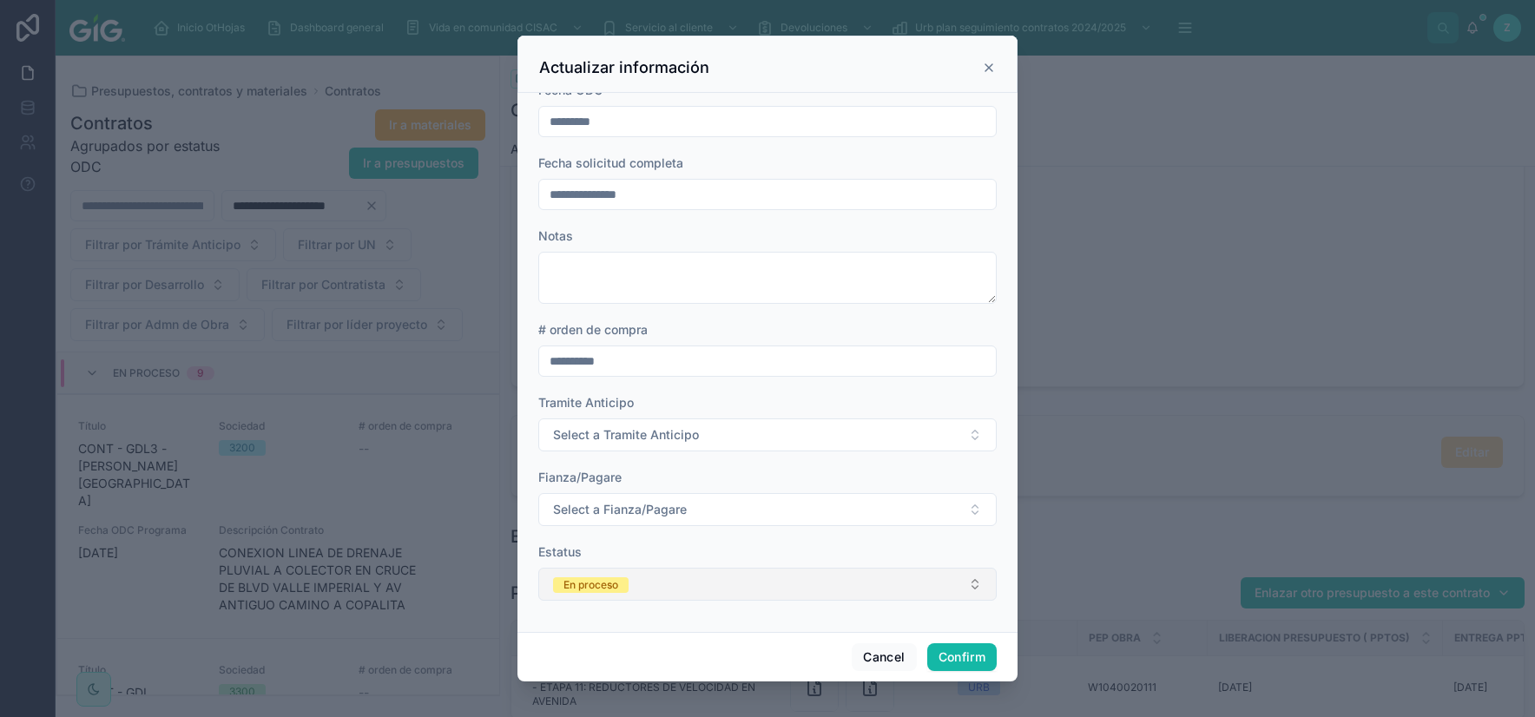
type input "**********"
click at [651, 572] on button "En proceso" at bounding box center [767, 584] width 458 height 33
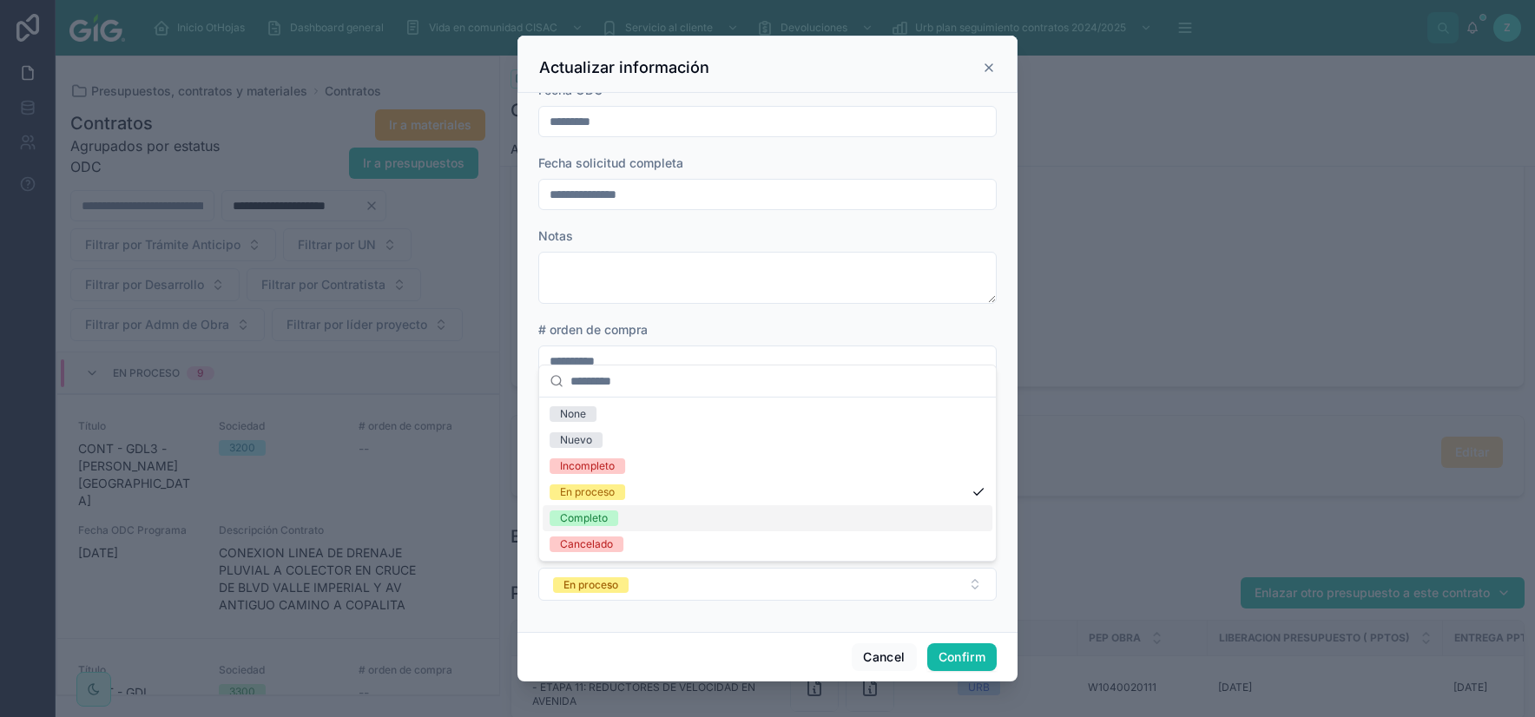
click at [616, 516] on span "Completo" at bounding box center [583, 518] width 69 height 16
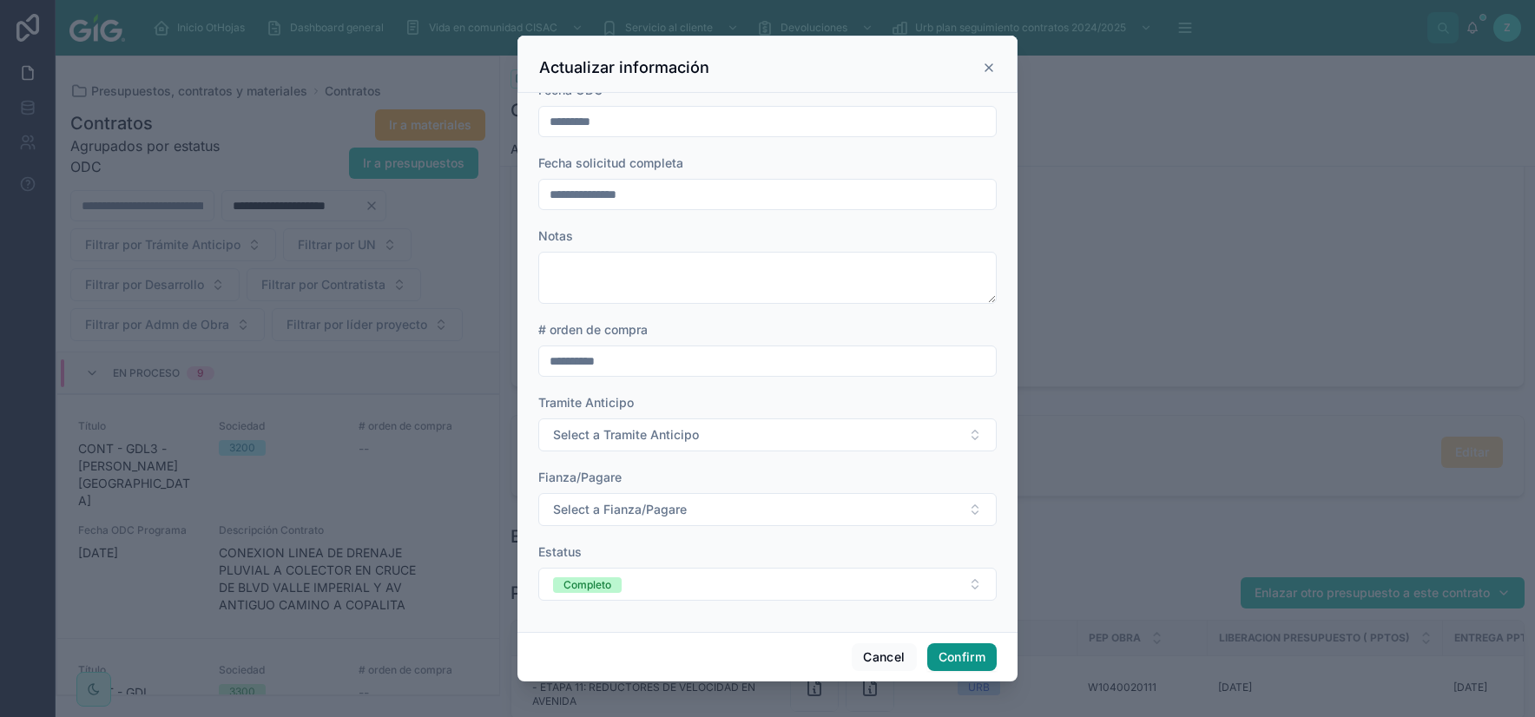
click at [959, 646] on button "Confirm" at bounding box center [961, 657] width 69 height 28
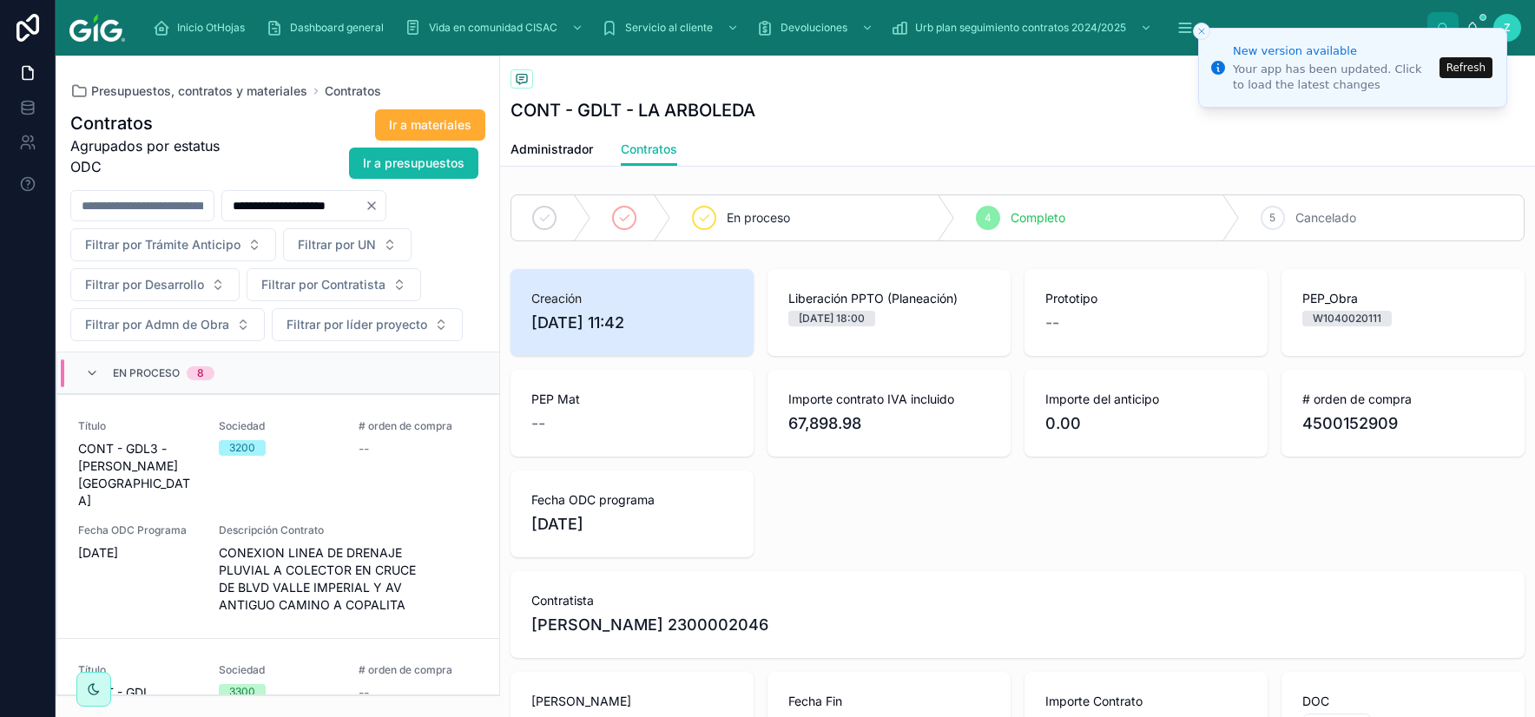
scroll to position [1219, 0]
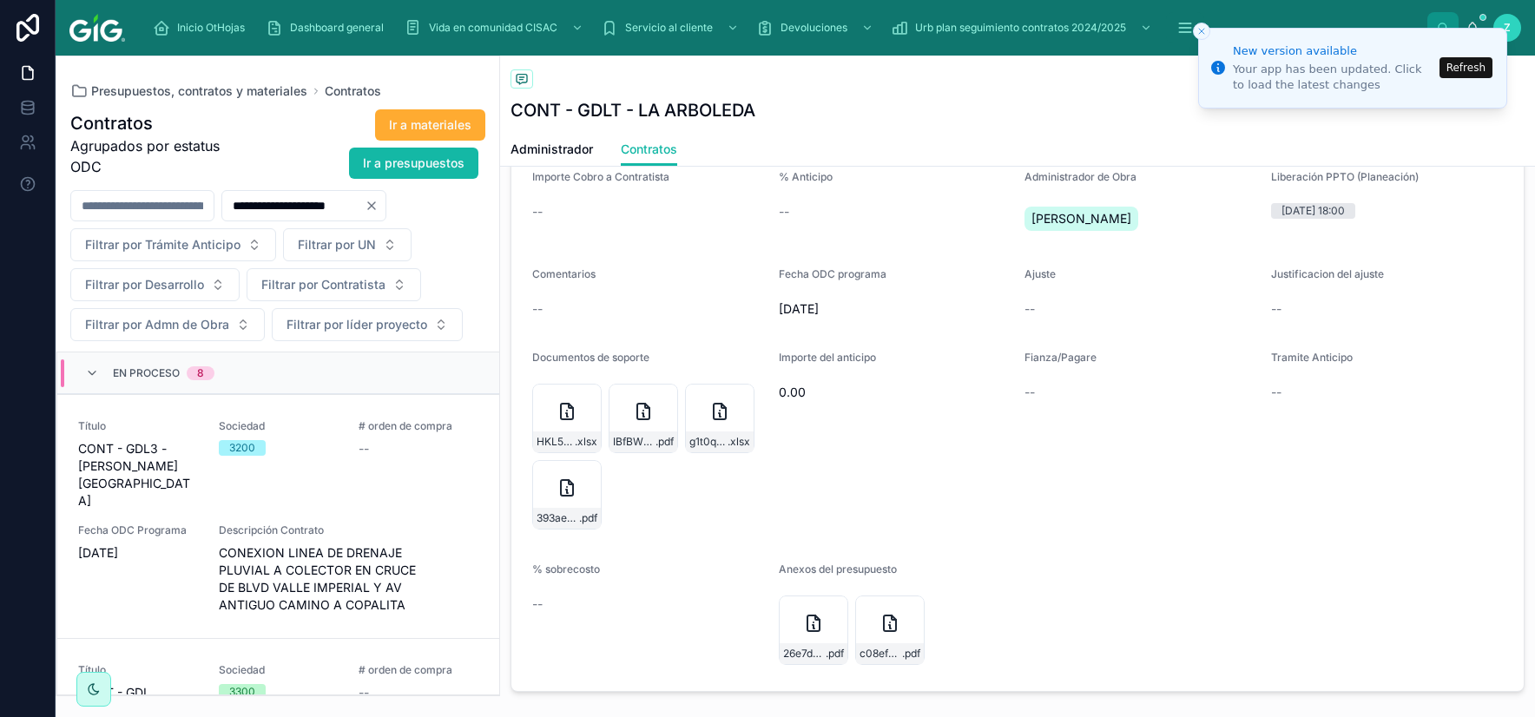
click at [1474, 65] on button "Refresh" at bounding box center [1465, 67] width 53 height 21
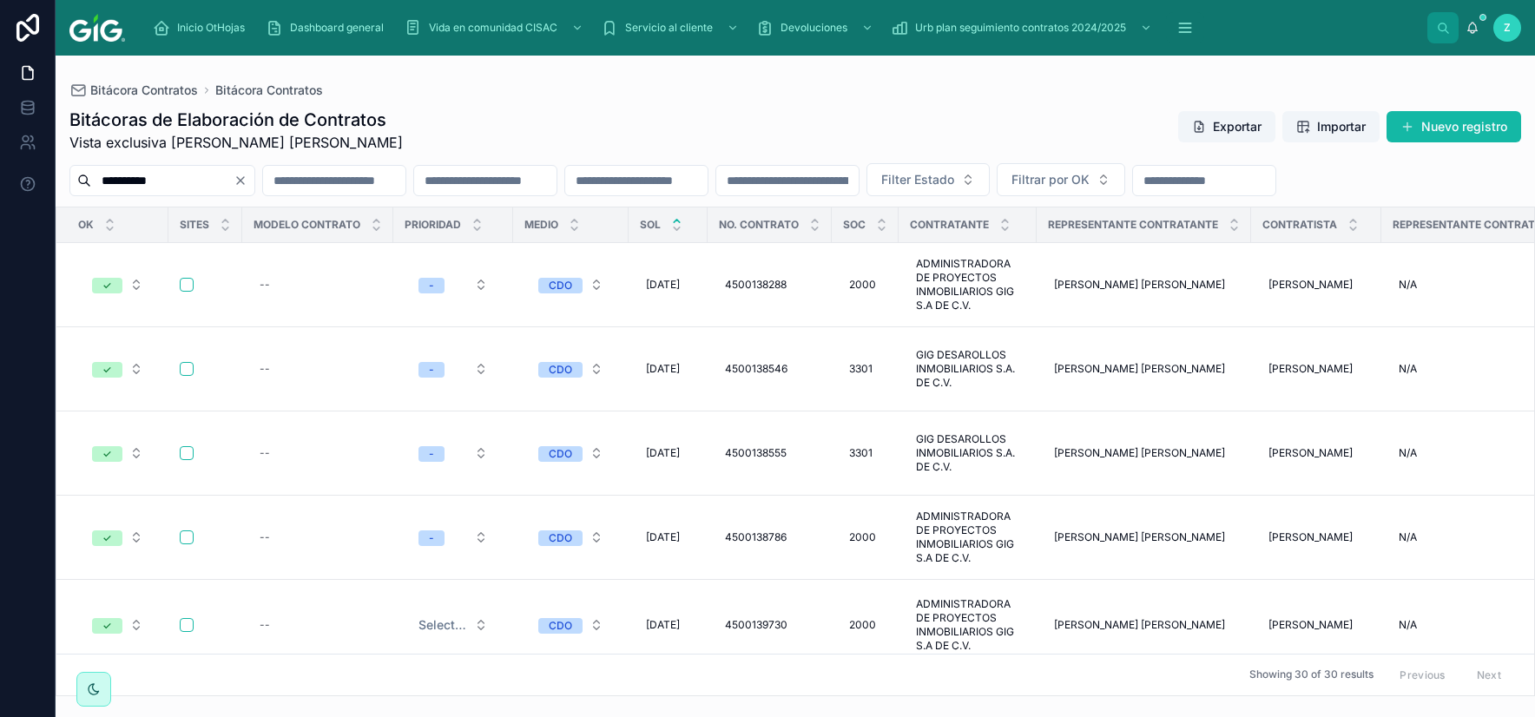
click at [556, 183] on input "text" at bounding box center [485, 180] width 142 height 24
paste input "**********"
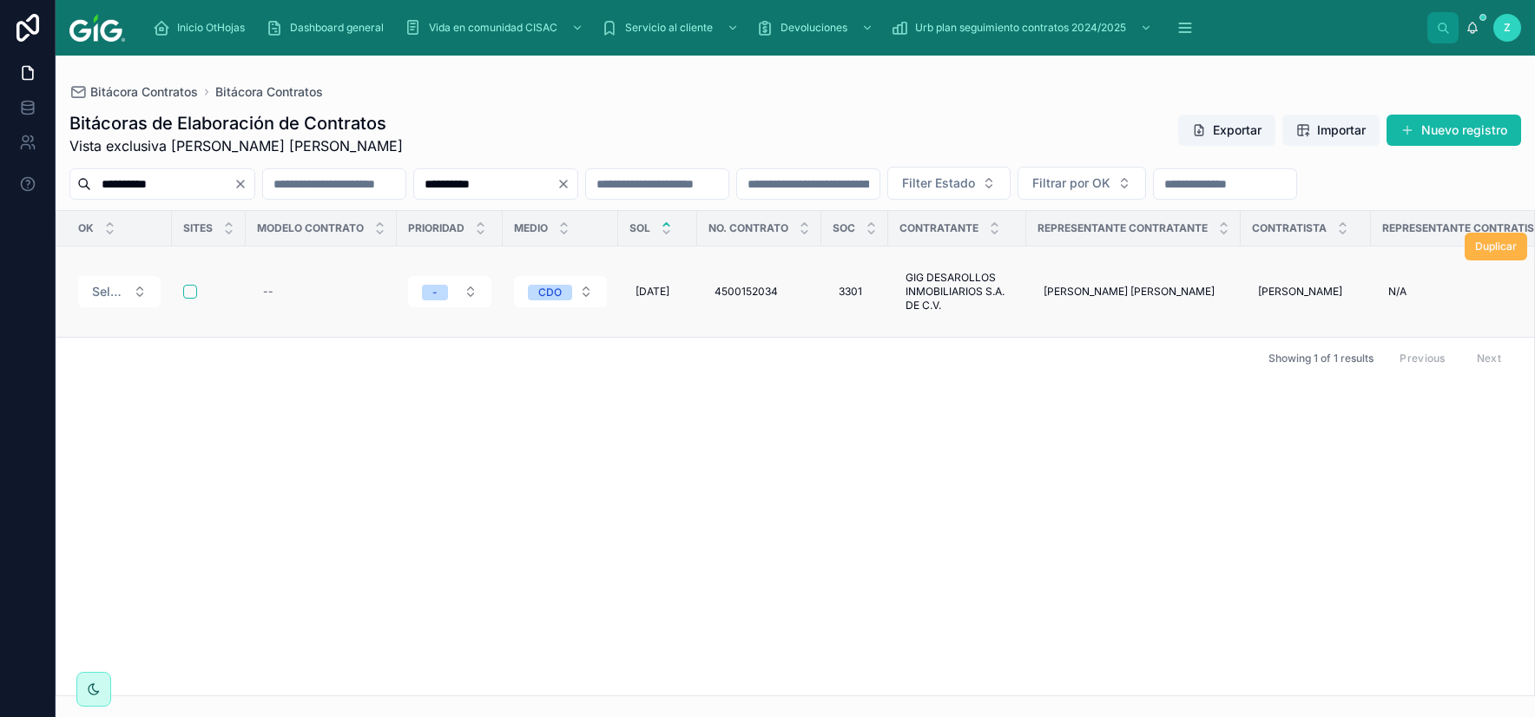
type input "**********"
click at [1501, 253] on span "Duplicar" at bounding box center [1496, 247] width 42 height 14
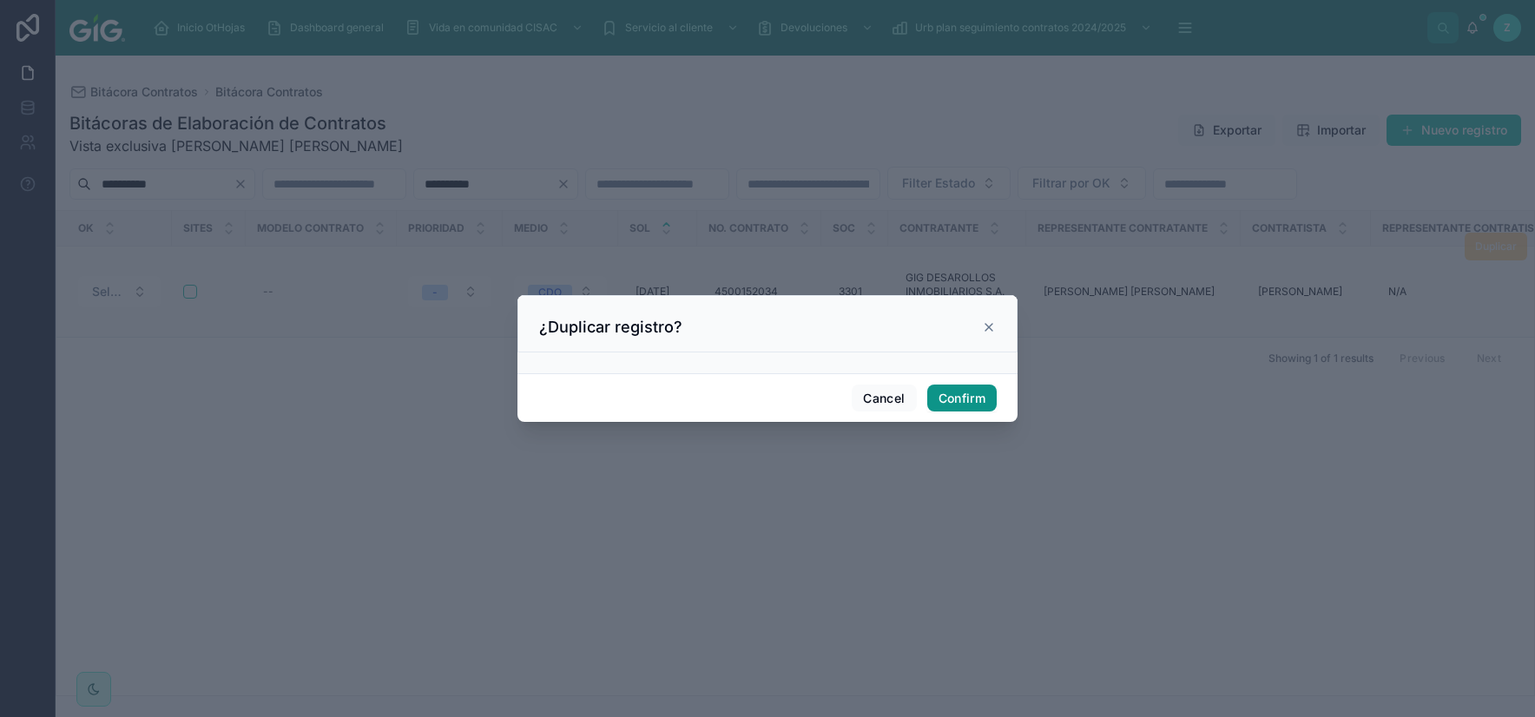
click at [978, 404] on button "Confirm" at bounding box center [961, 399] width 69 height 28
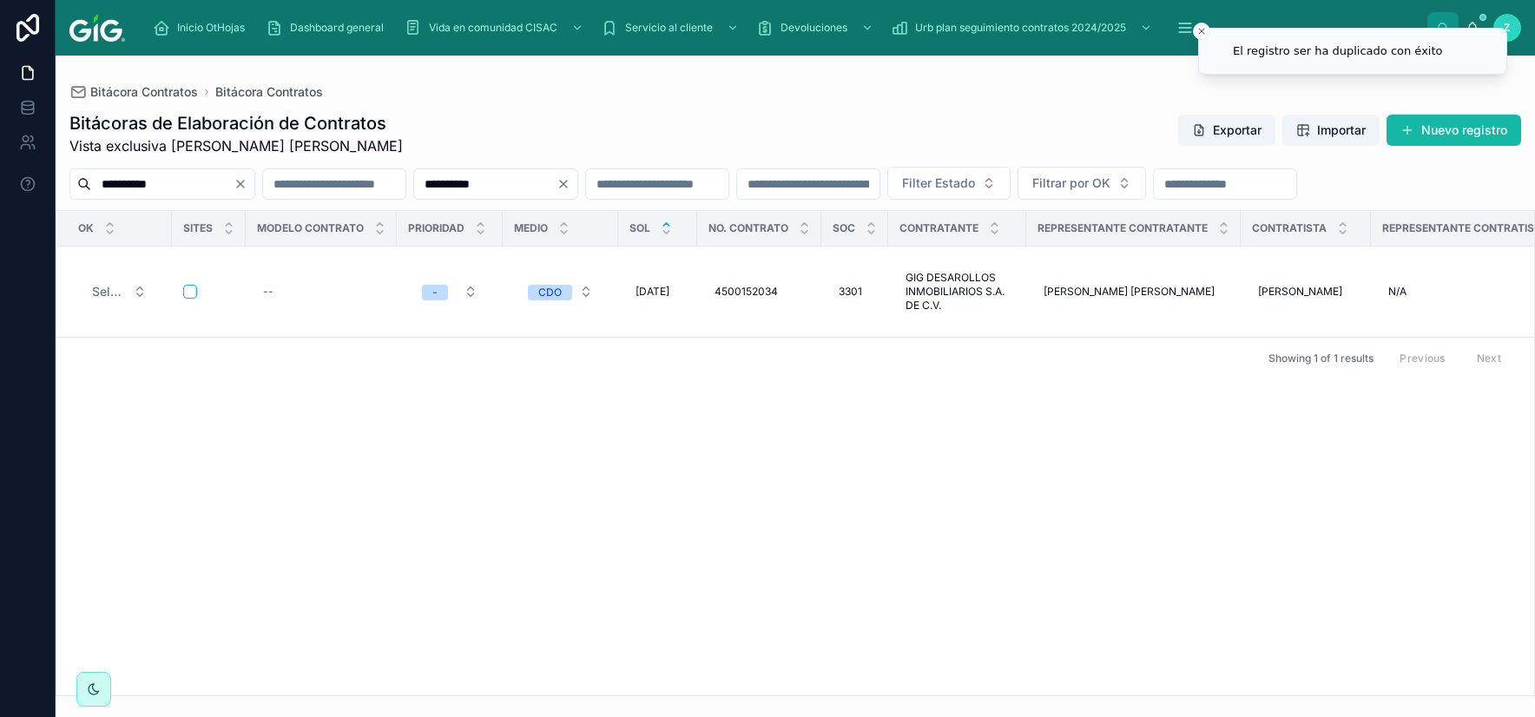
click at [570, 187] on icon "Clear" at bounding box center [563, 184] width 14 height 14
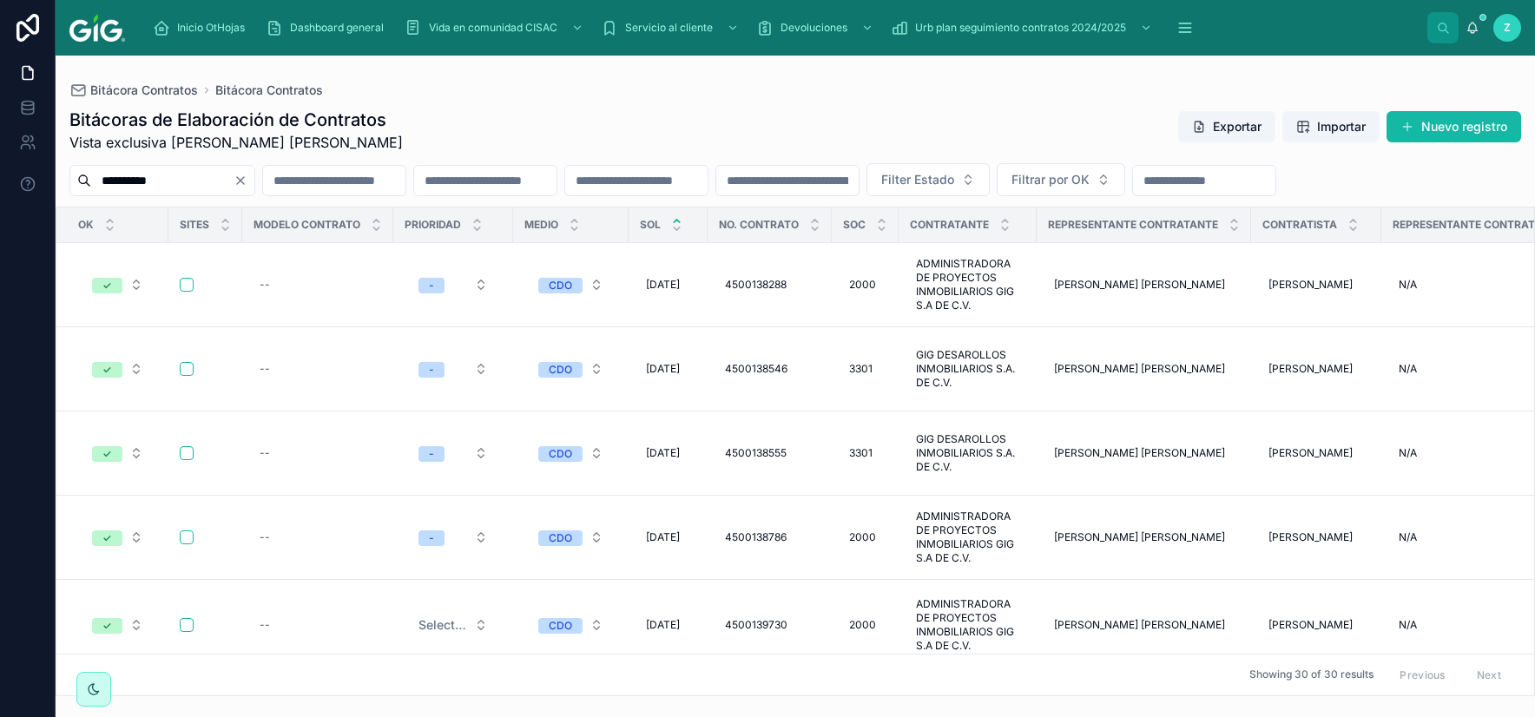
click at [707, 181] on input "text" at bounding box center [636, 180] width 142 height 24
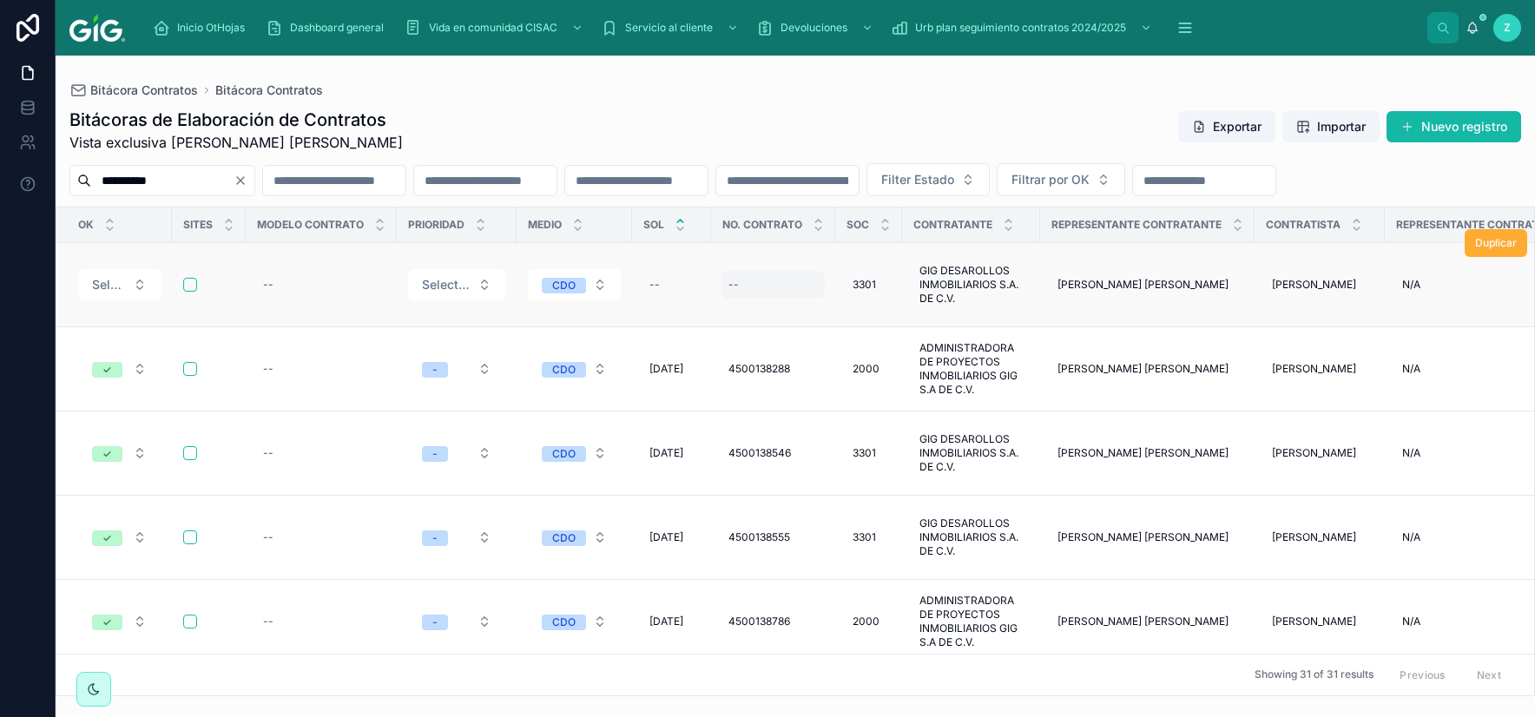
click at [739, 292] on div "--" at bounding box center [733, 285] width 10 height 14
type input "**********"
click at [947, 341] on icon "submit" at bounding box center [951, 341] width 9 height 6
click at [556, 183] on input "text" at bounding box center [485, 180] width 142 height 24
paste input "**********"
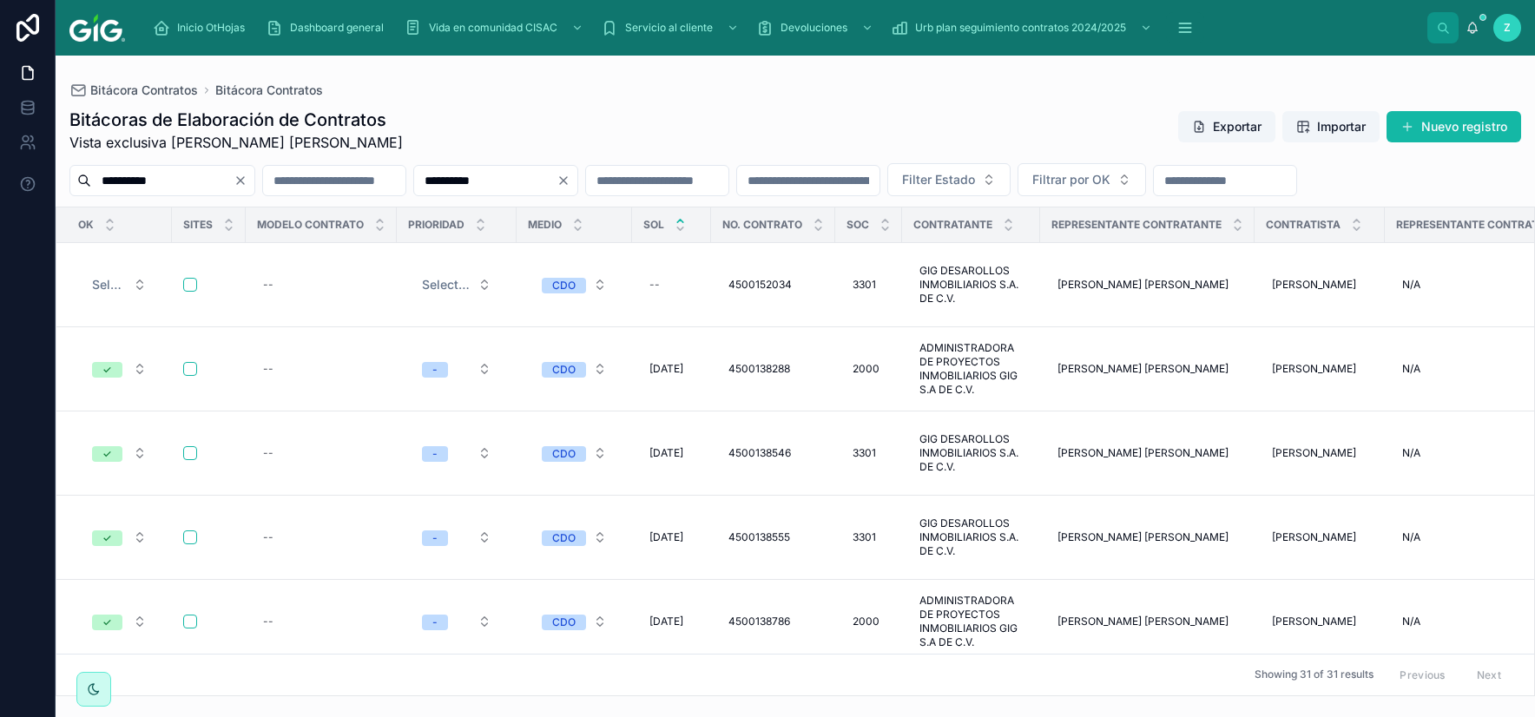
type input "**********"
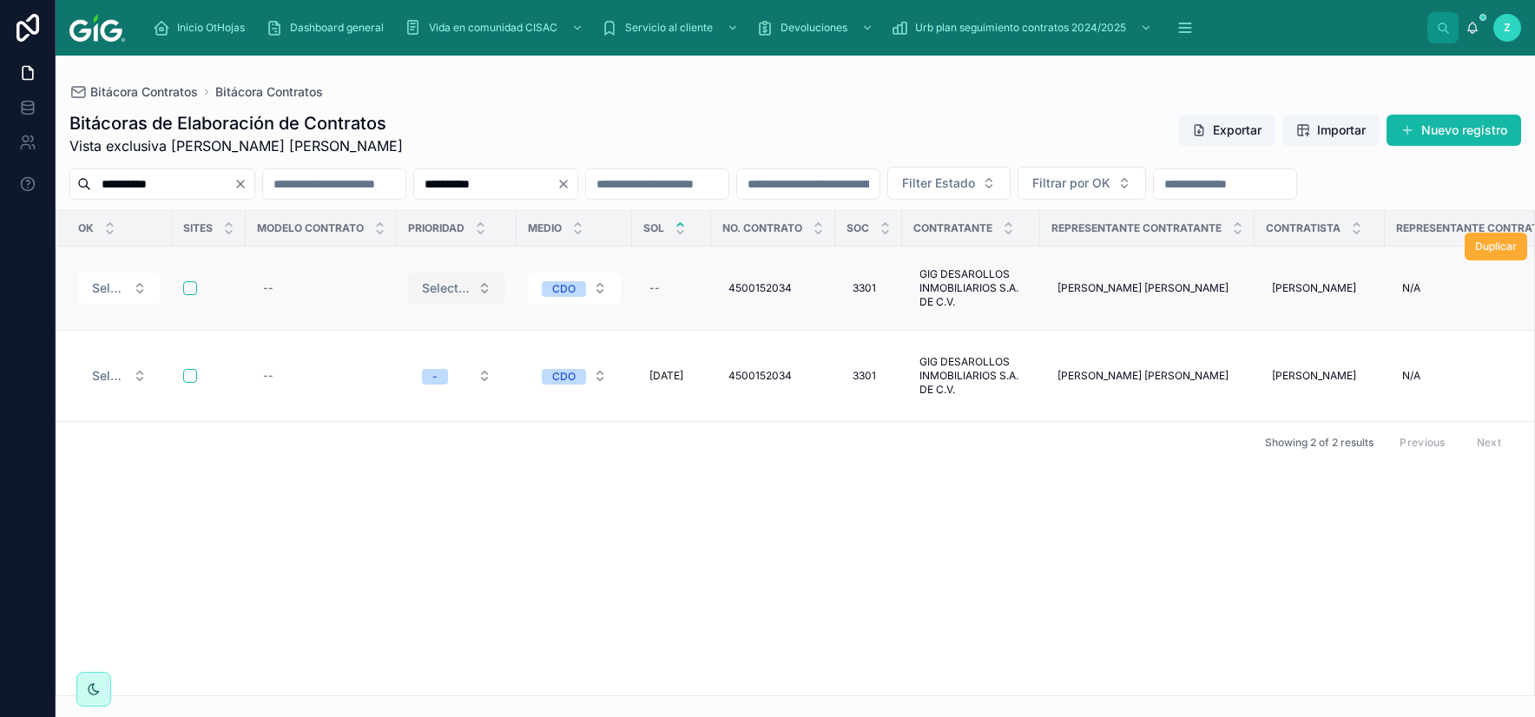
click at [466, 297] on span "Select a Prioridad" at bounding box center [446, 288] width 49 height 17
click at [420, 387] on div "-" at bounding box center [457, 389] width 208 height 26
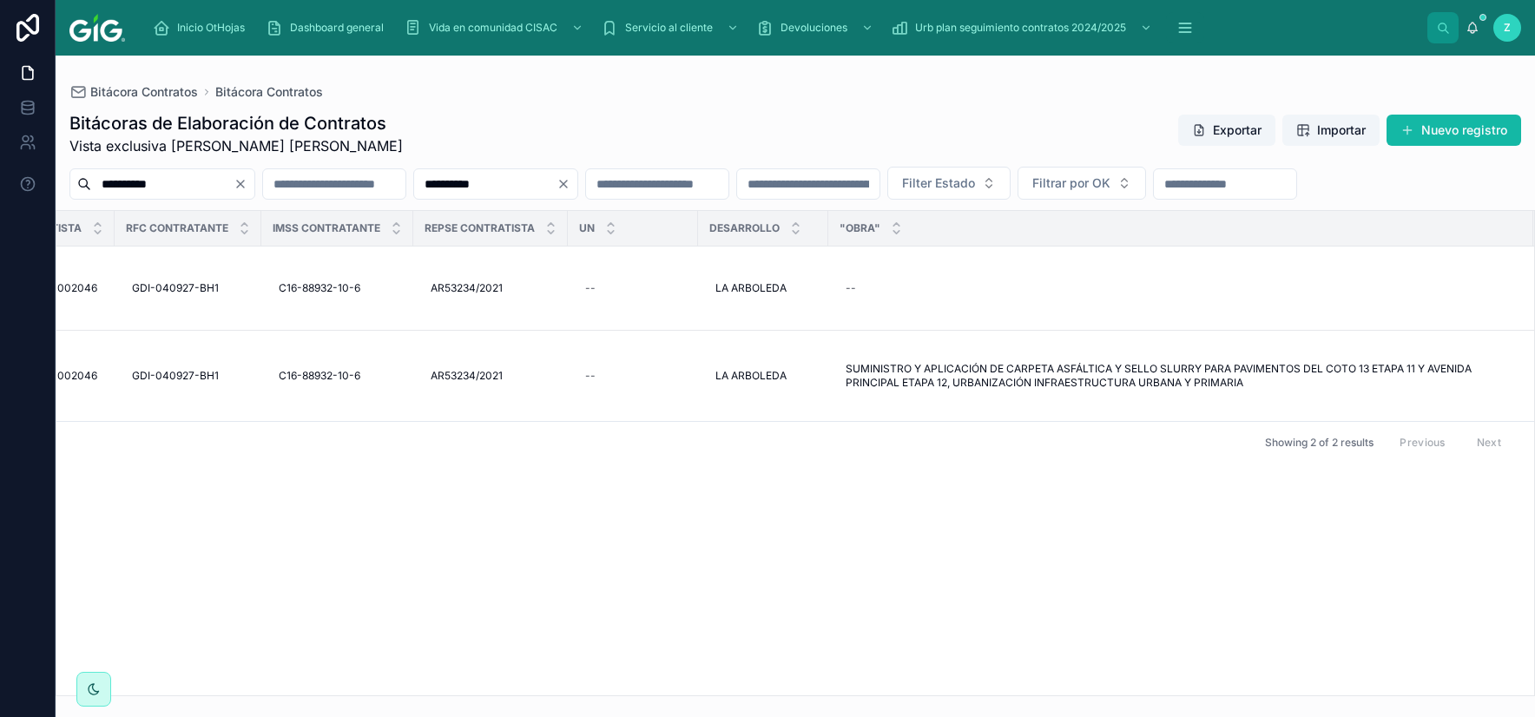
scroll to position [0, 1747]
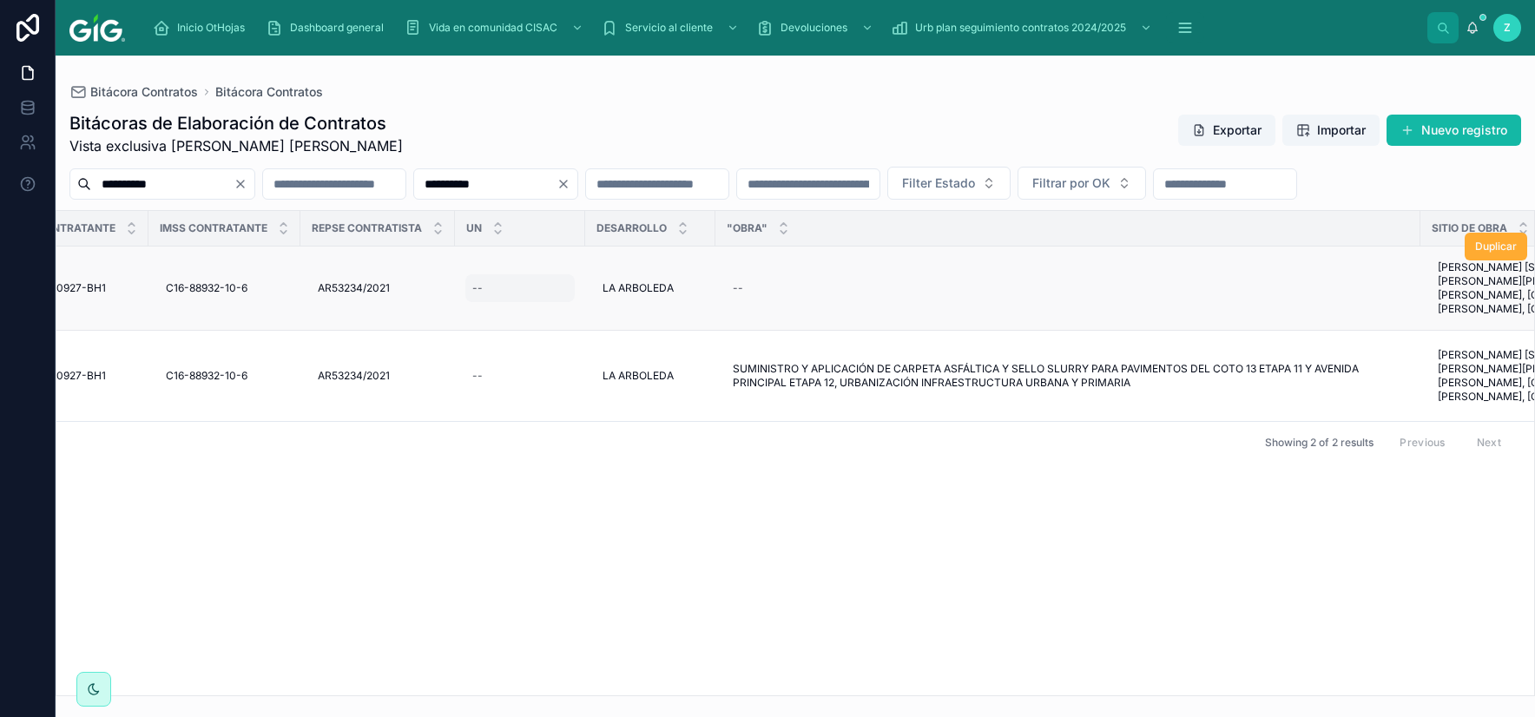
click at [489, 302] on div "--" at bounding box center [519, 288] width 109 height 28
click at [522, 302] on div "--" at bounding box center [519, 288] width 109 height 28
type input "****"
click button "submit" at bounding box center [703, 343] width 21 height 21
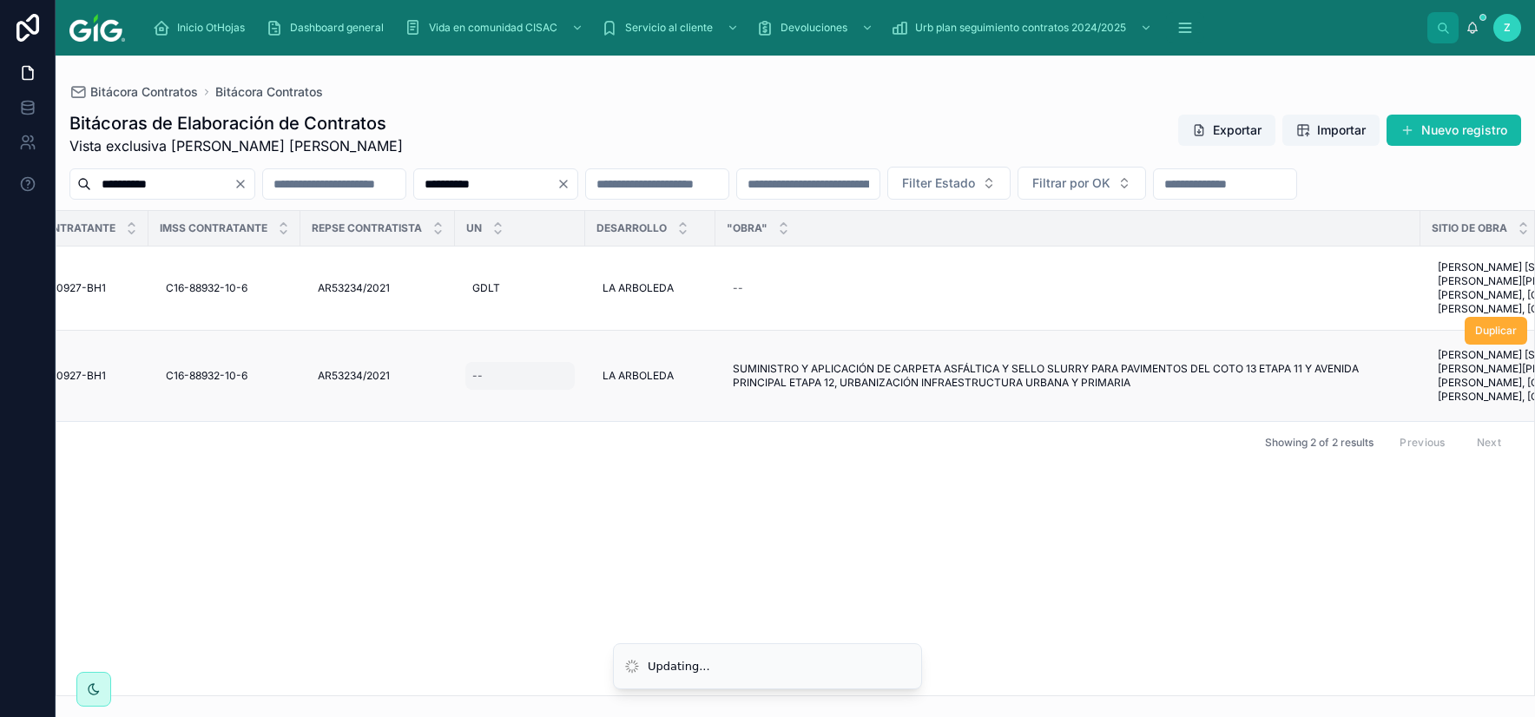
click at [524, 390] on div "--" at bounding box center [519, 376] width 109 height 28
type input "****"
click button "submit" at bounding box center [703, 414] width 21 height 21
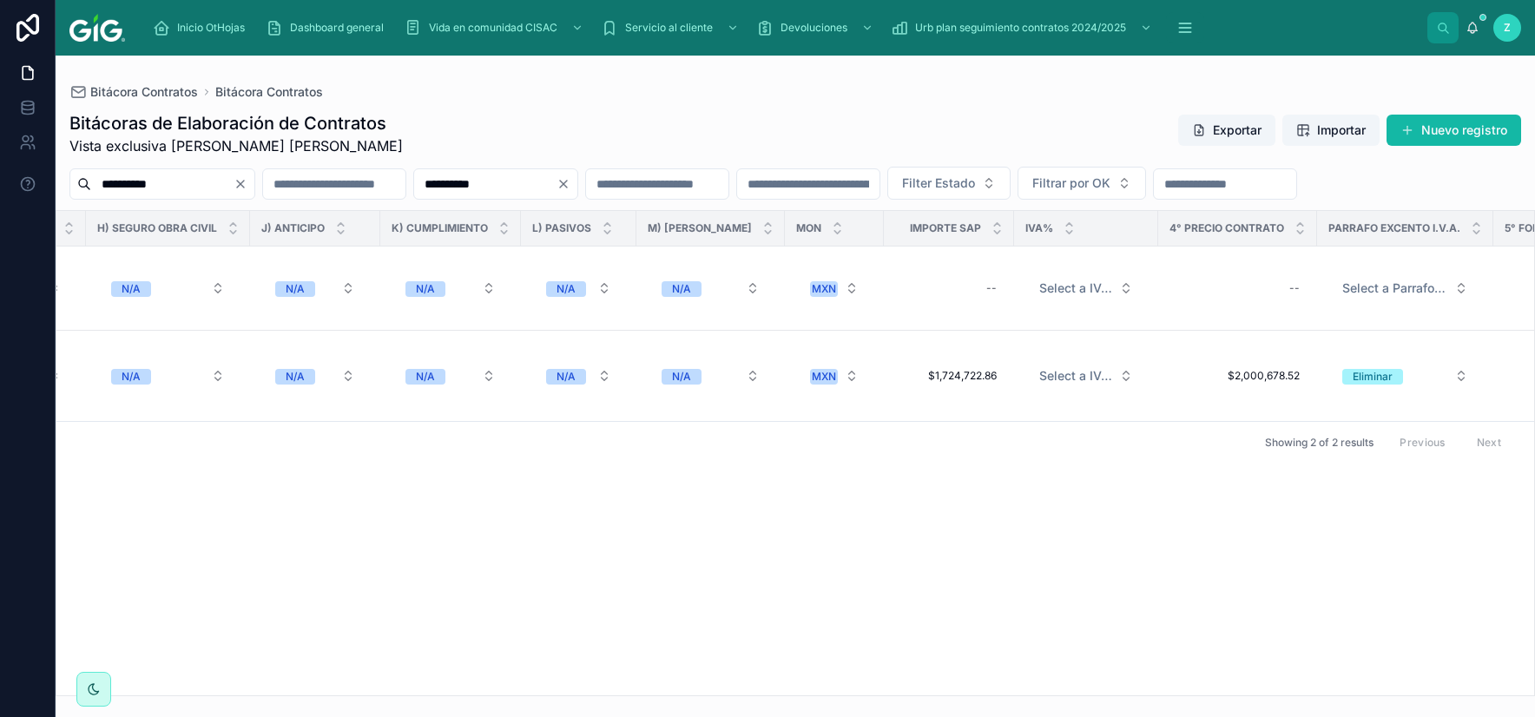
scroll to position [0, 4264]
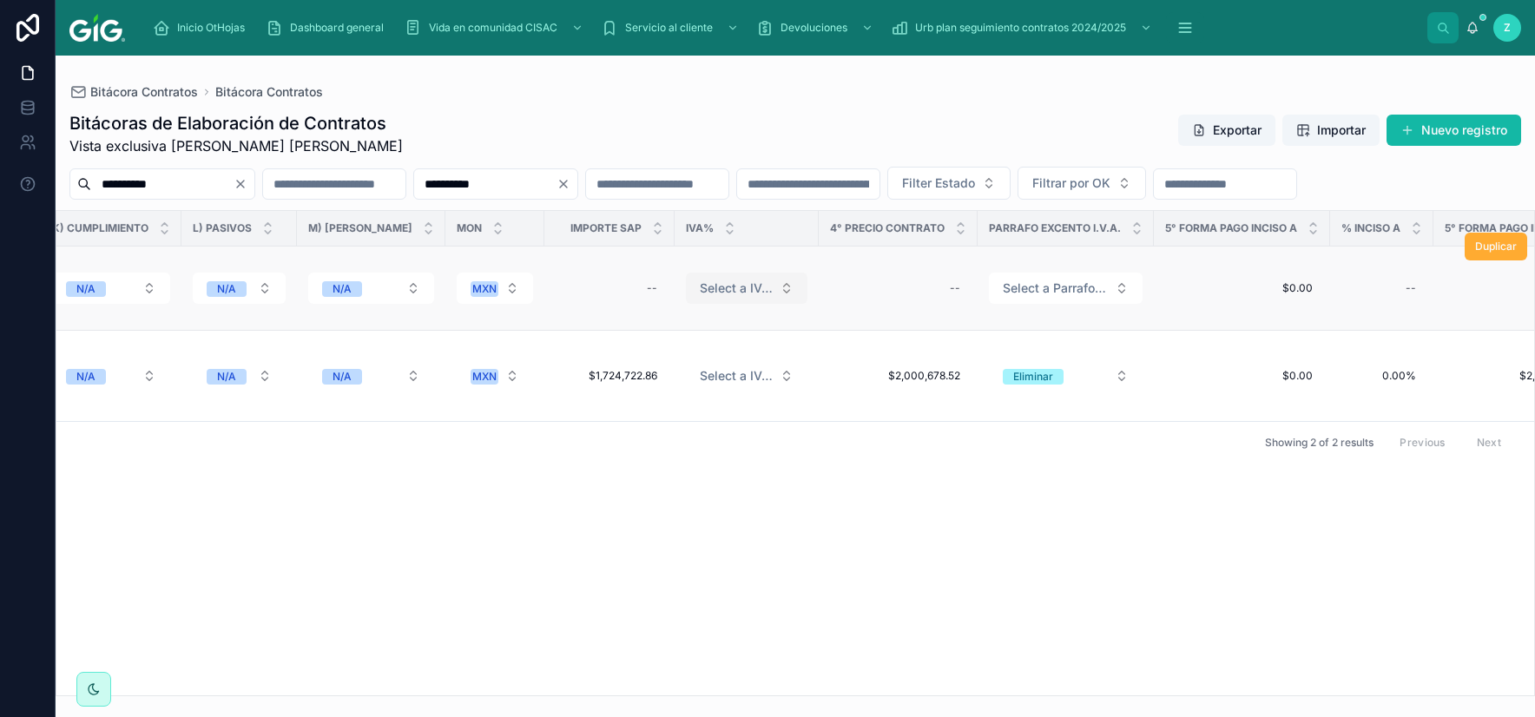
click at [733, 297] on span "Select a IVA_%" at bounding box center [736, 288] width 73 height 17
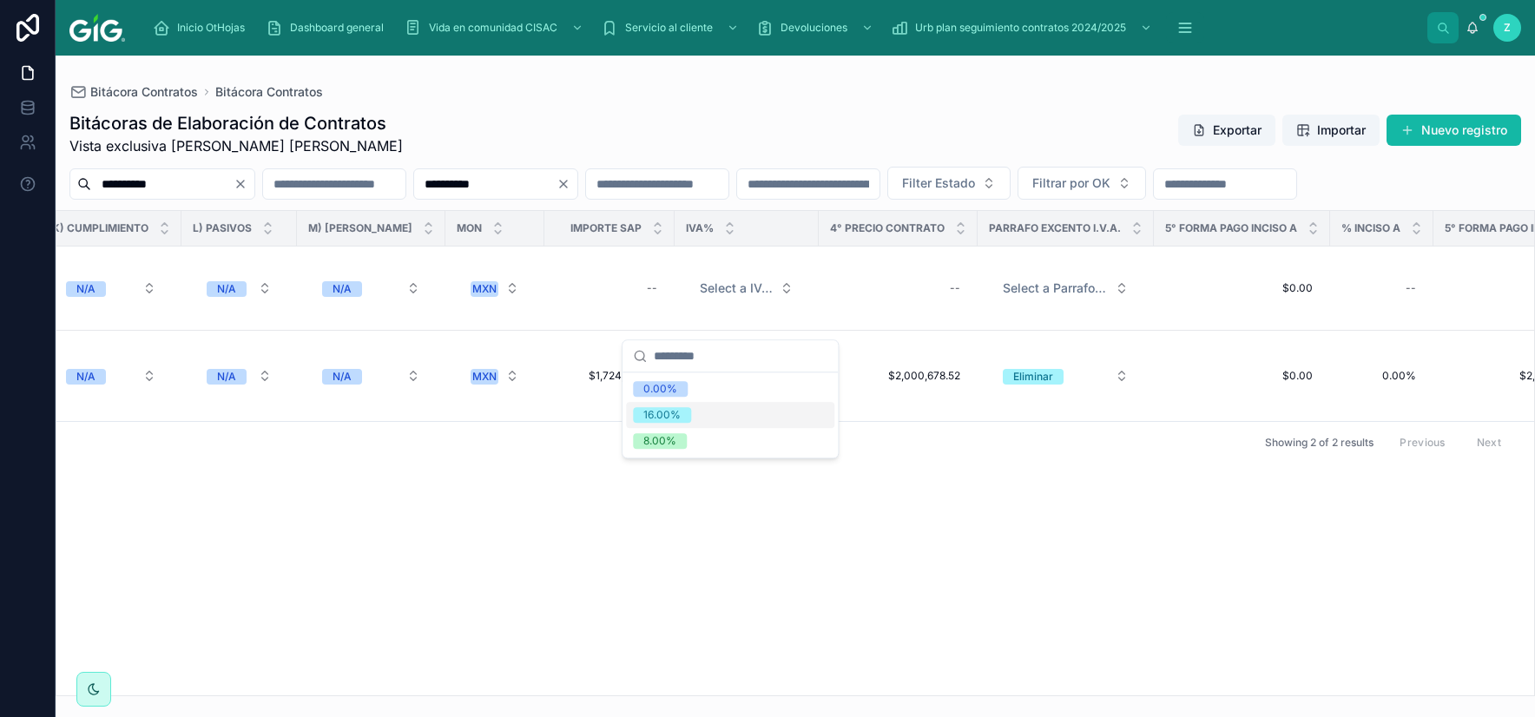
click at [667, 420] on div "16.00%" at bounding box center [661, 415] width 37 height 16
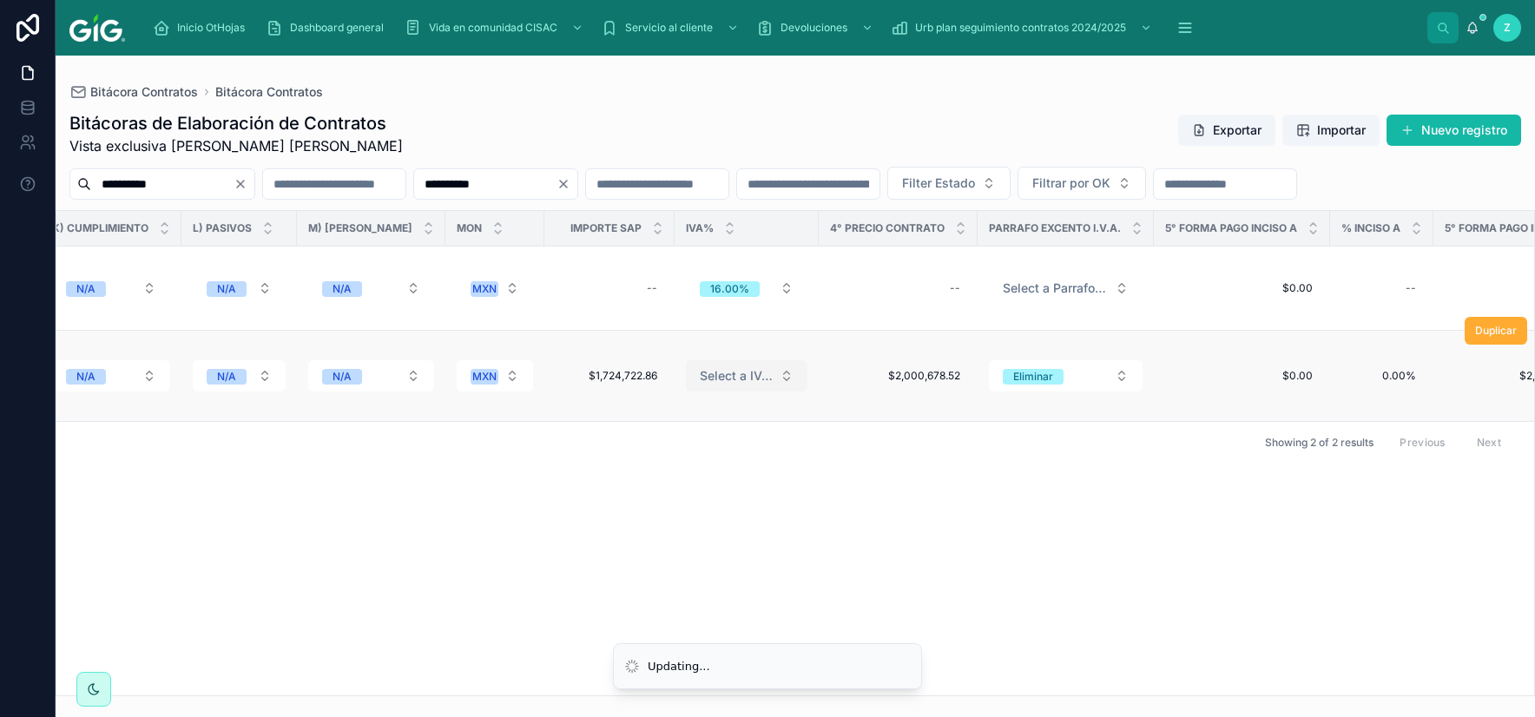
click at [700, 385] on span "Select a IVA_%" at bounding box center [736, 375] width 73 height 17
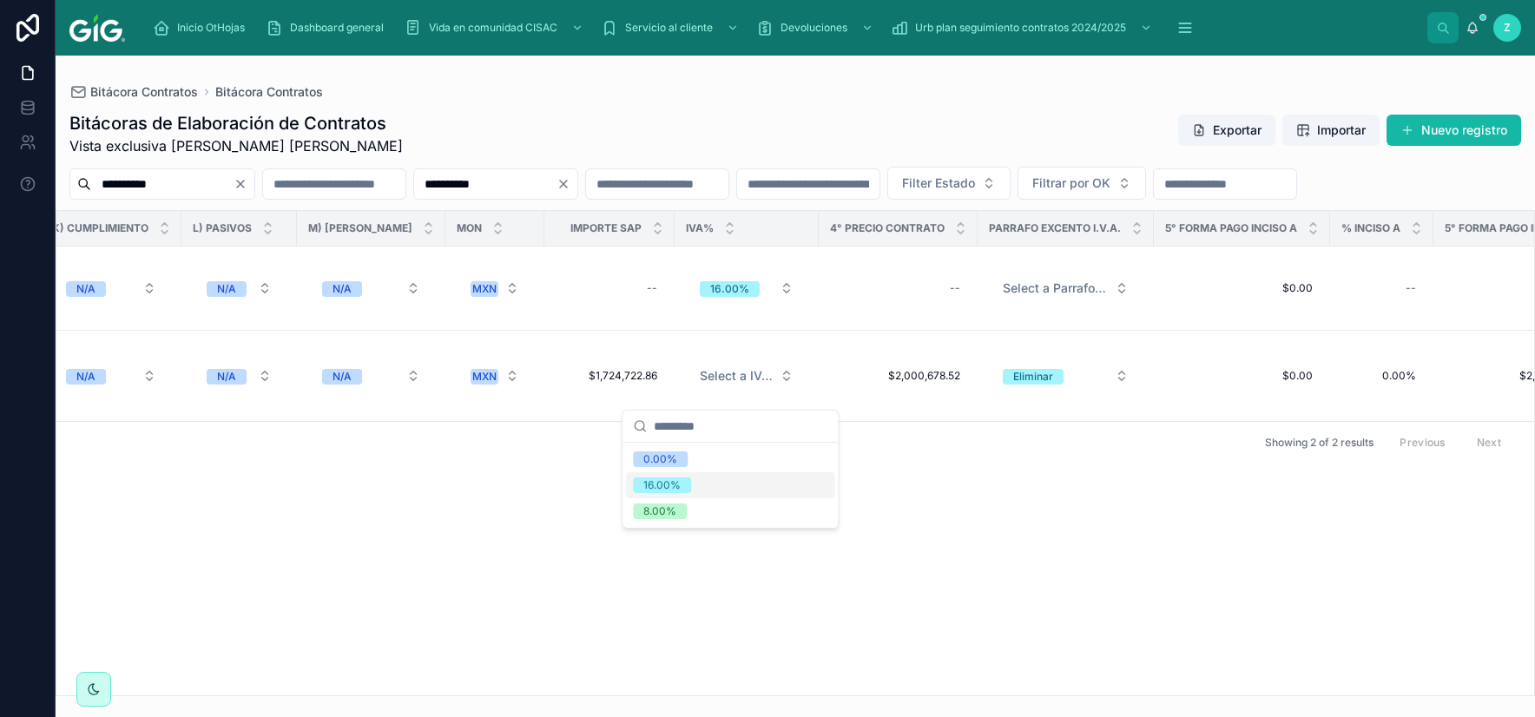
click at [685, 482] on span "16.00%" at bounding box center [662, 485] width 58 height 16
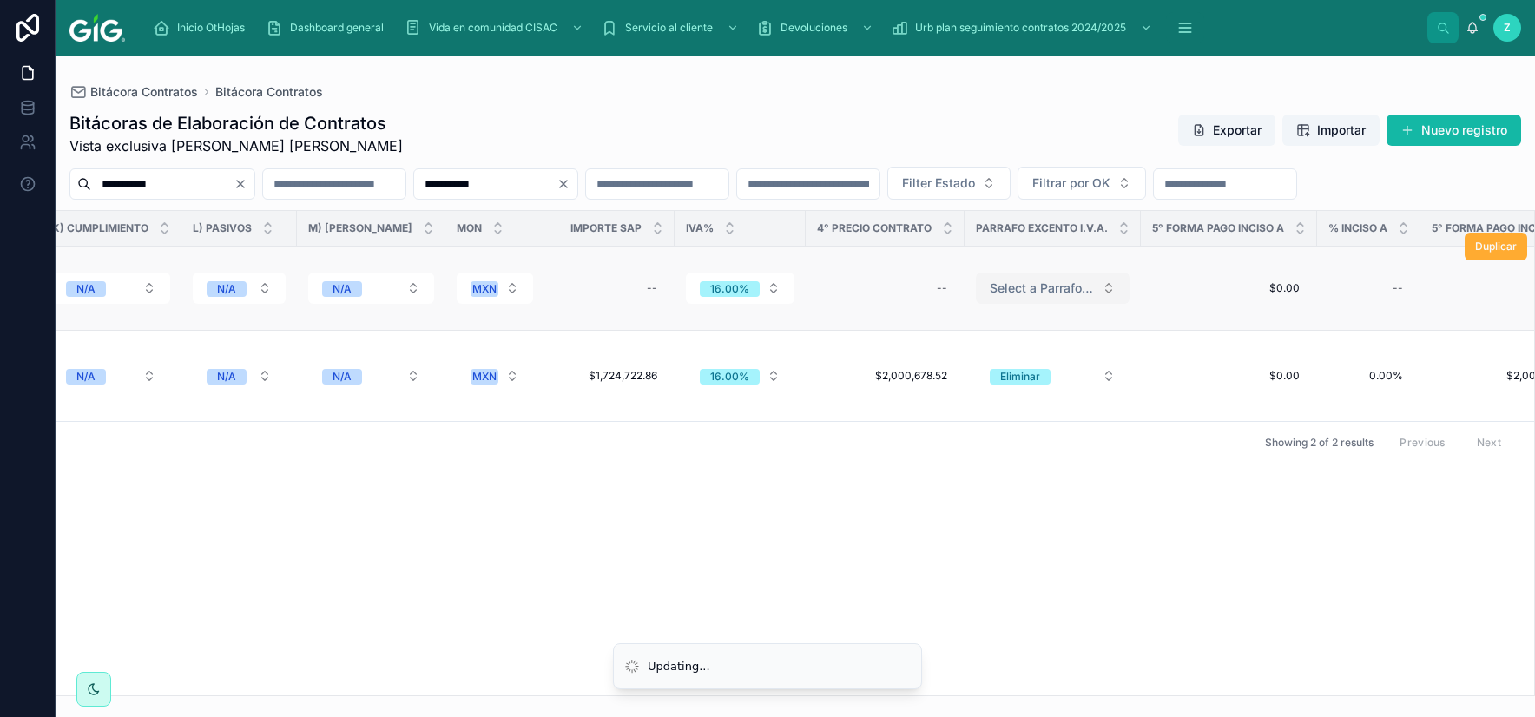
click at [1019, 297] on span "Select a Parrafo I.V.A." at bounding box center [1042, 288] width 105 height 17
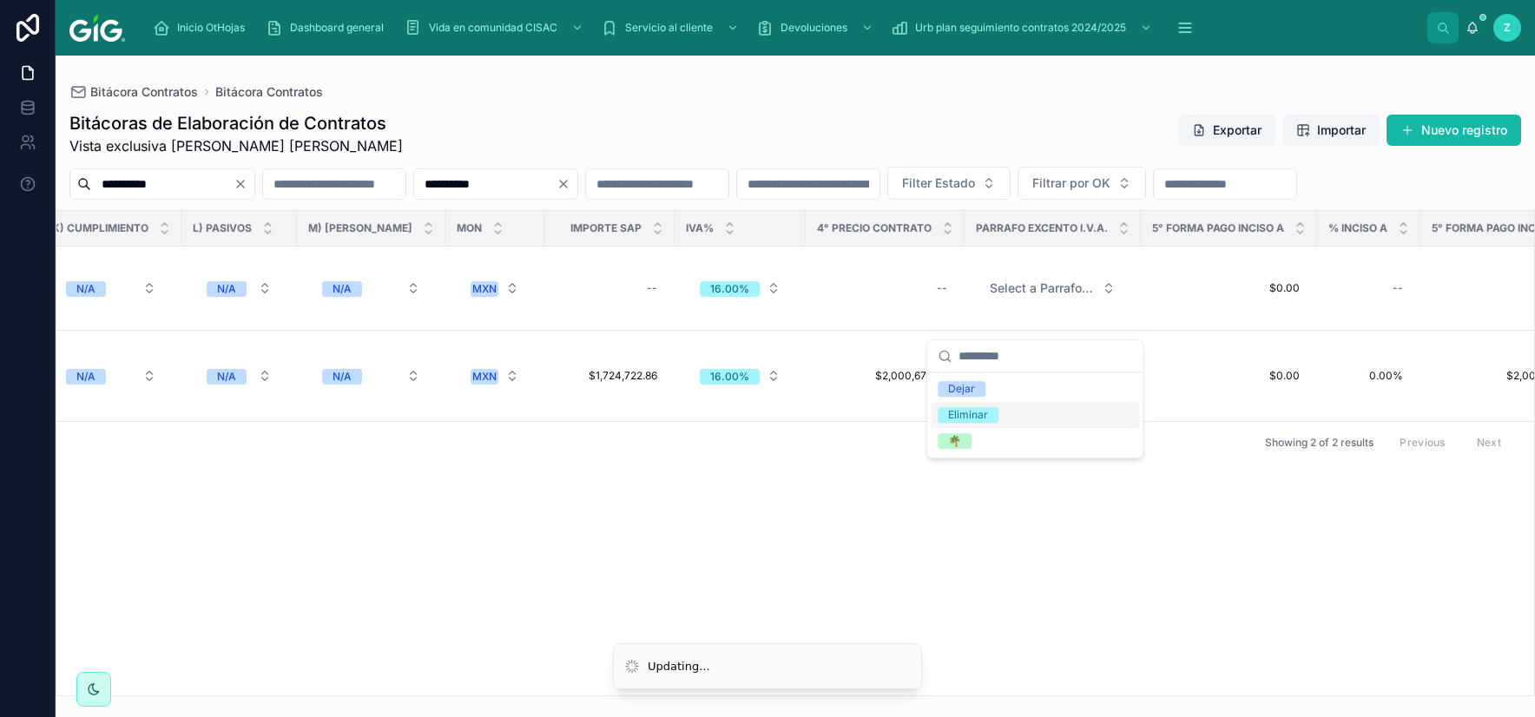
click at [986, 412] on div "Eliminar" at bounding box center [968, 415] width 40 height 16
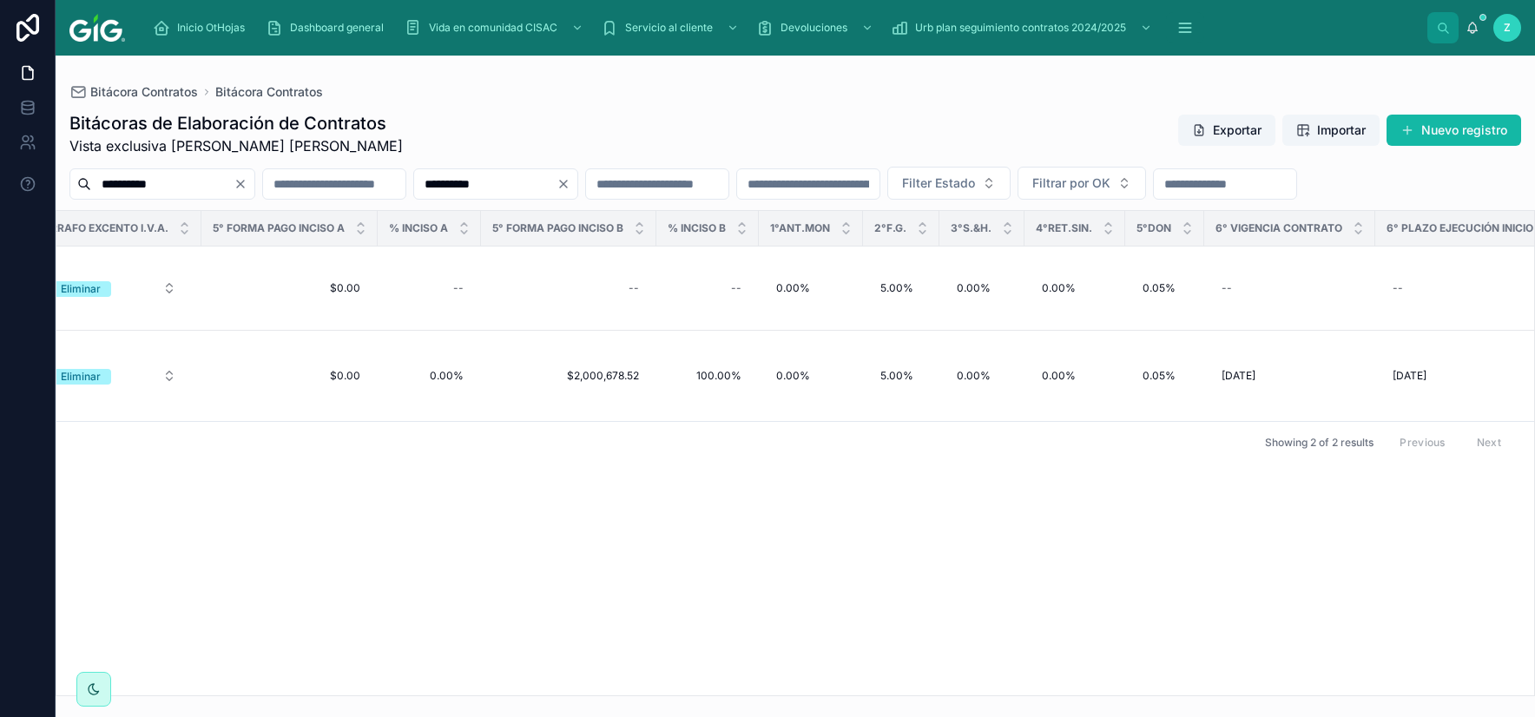
scroll to position [0, 5216]
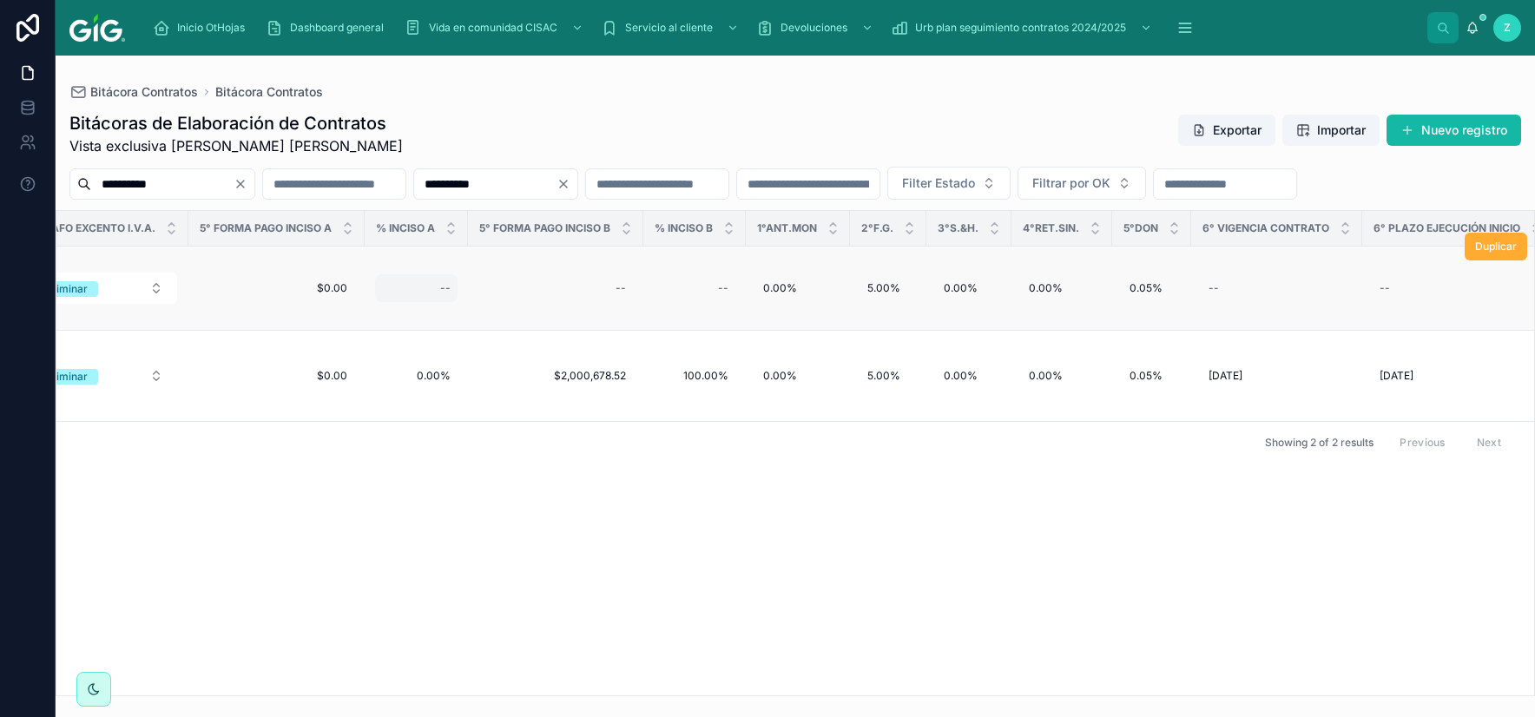
click at [426, 302] on div "--" at bounding box center [416, 288] width 82 height 28
click at [424, 302] on div "--" at bounding box center [416, 288] width 82 height 28
type input "*****"
click button "submit" at bounding box center [637, 343] width 21 height 21
click at [695, 302] on div "--" at bounding box center [695, 288] width 82 height 28
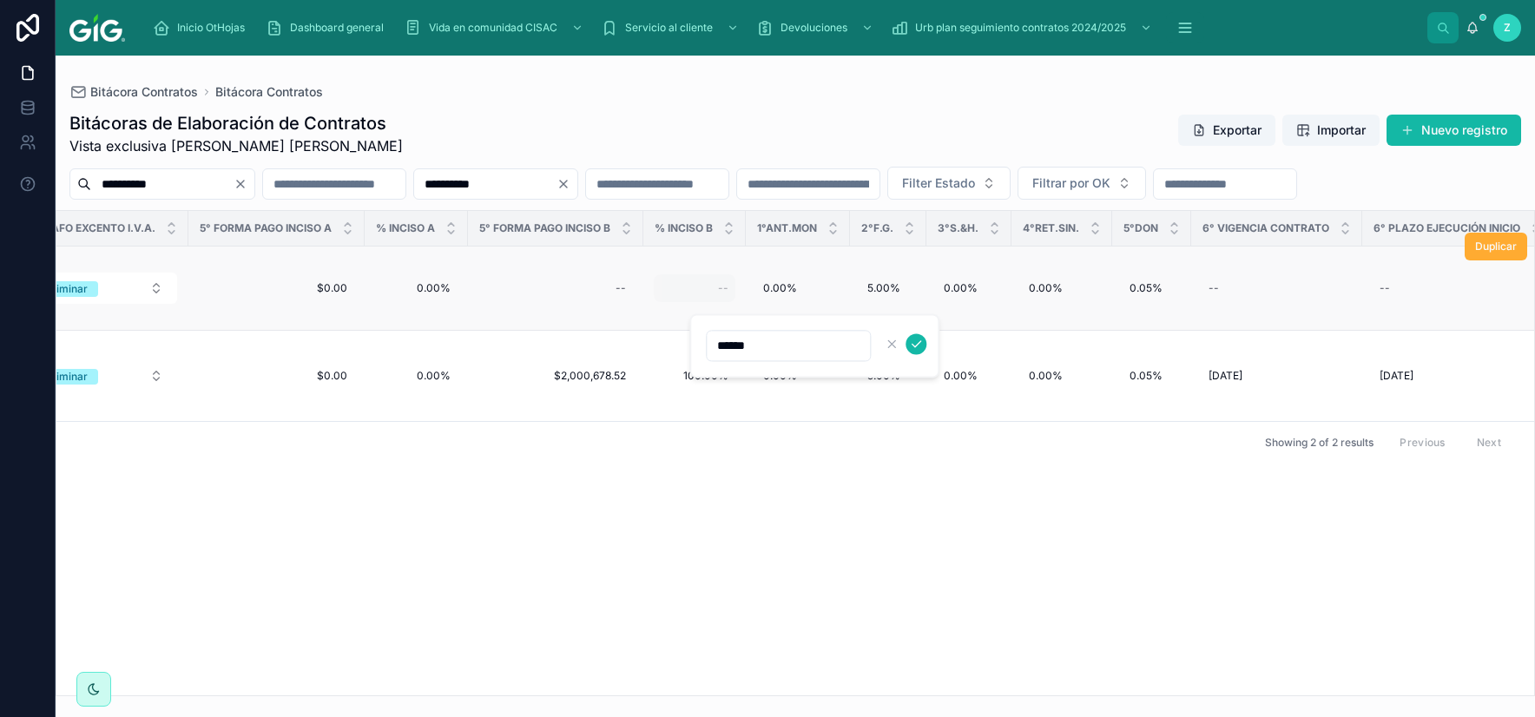
type input "*******"
click button "submit" at bounding box center [915, 343] width 21 height 21
click at [1236, 302] on div "--" at bounding box center [1276, 288] width 150 height 28
type input "**********"
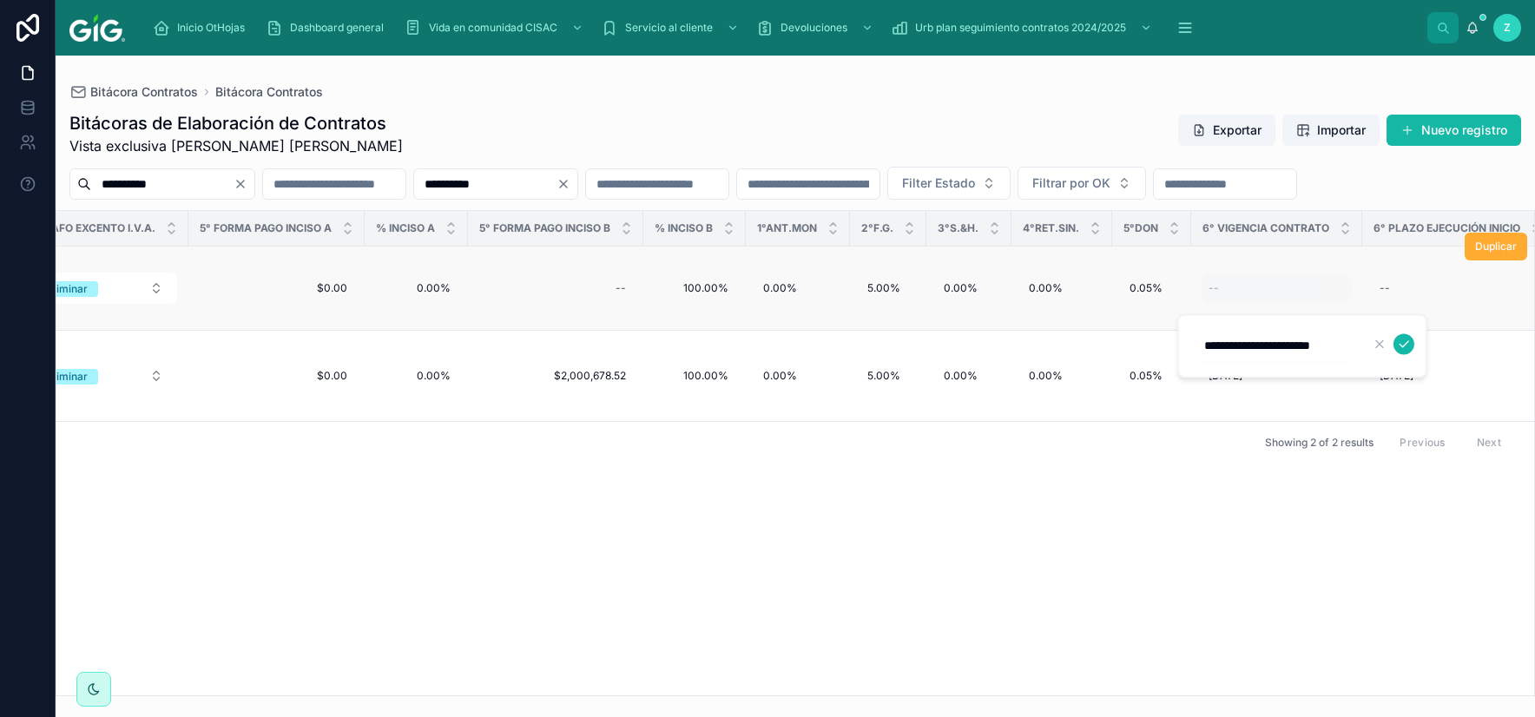
click button "submit" at bounding box center [1403, 343] width 21 height 21
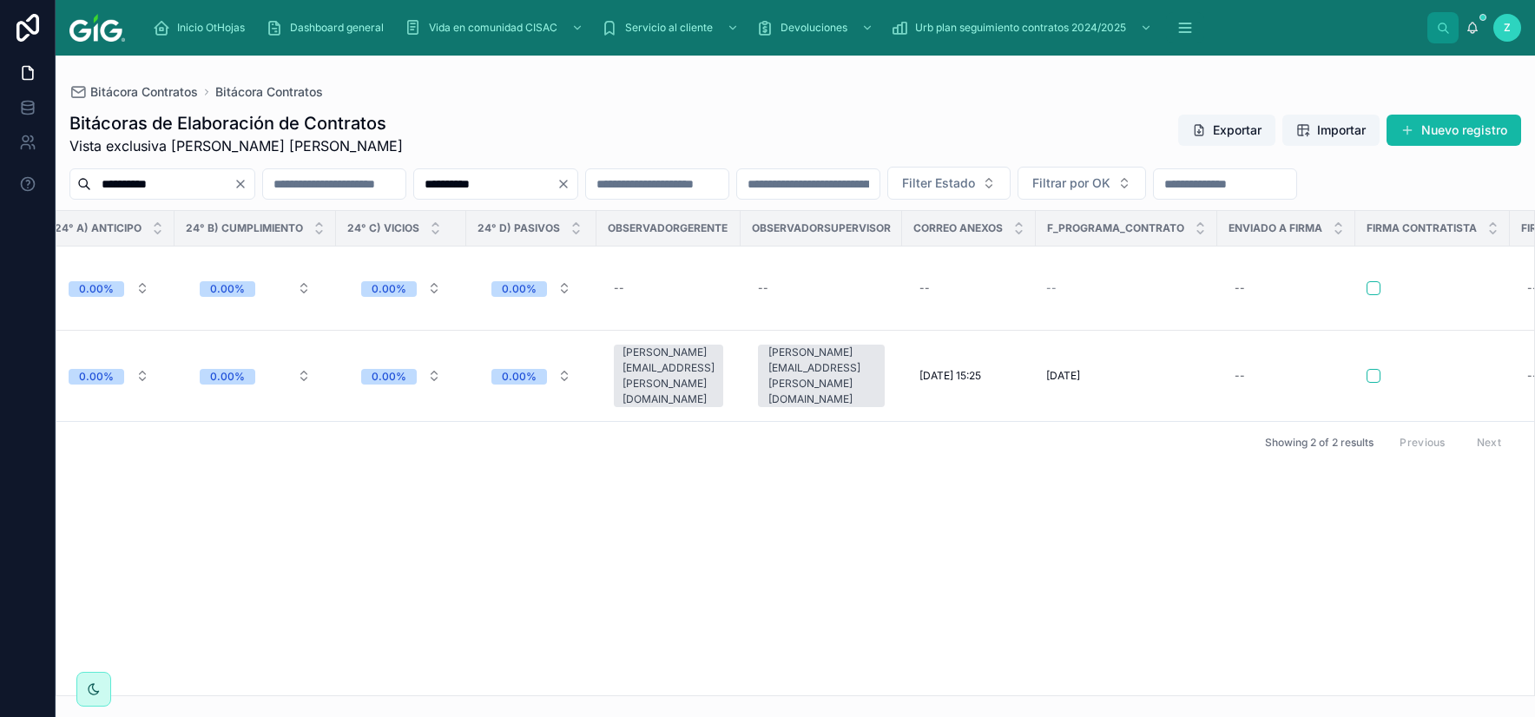
scroll to position [0, 7891]
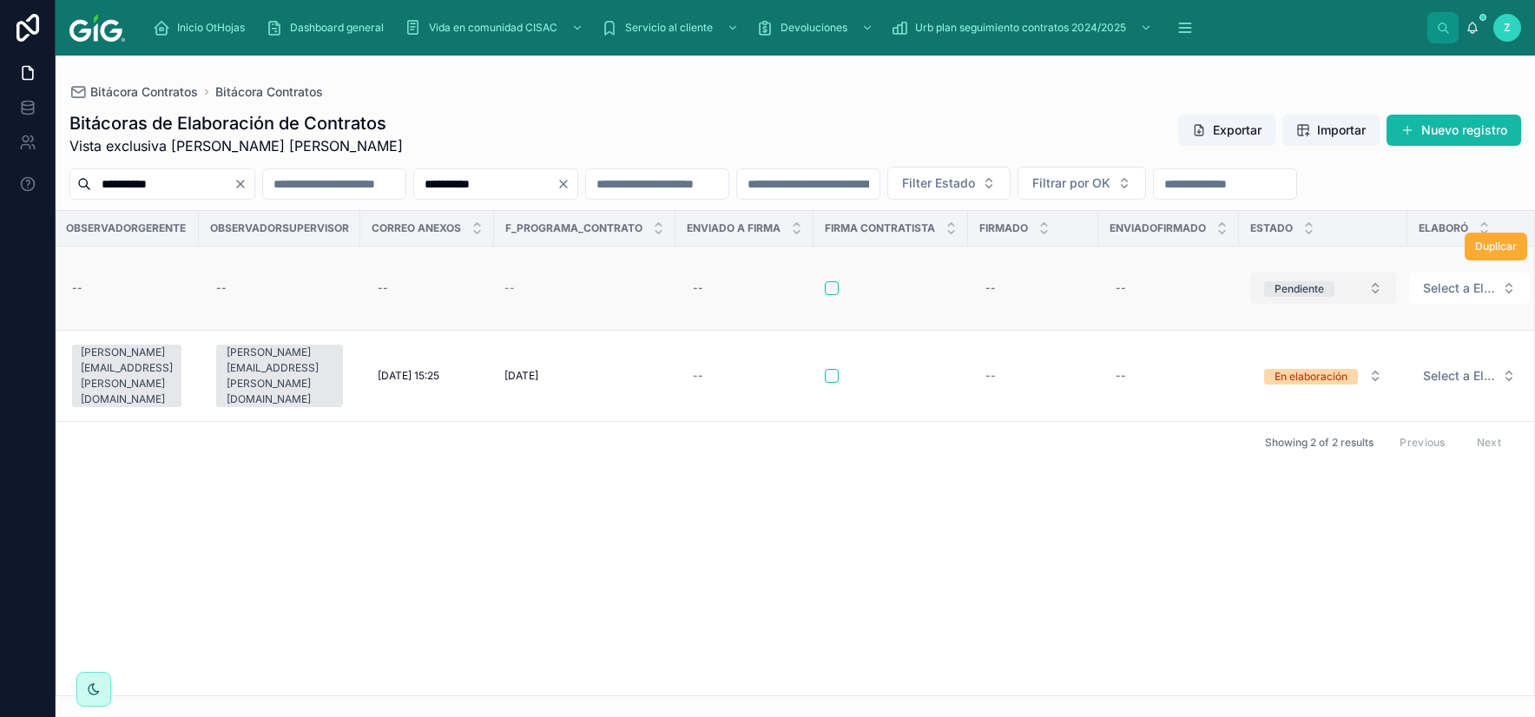
click at [1290, 297] on div "Pendiente" at bounding box center [1298, 289] width 49 height 16
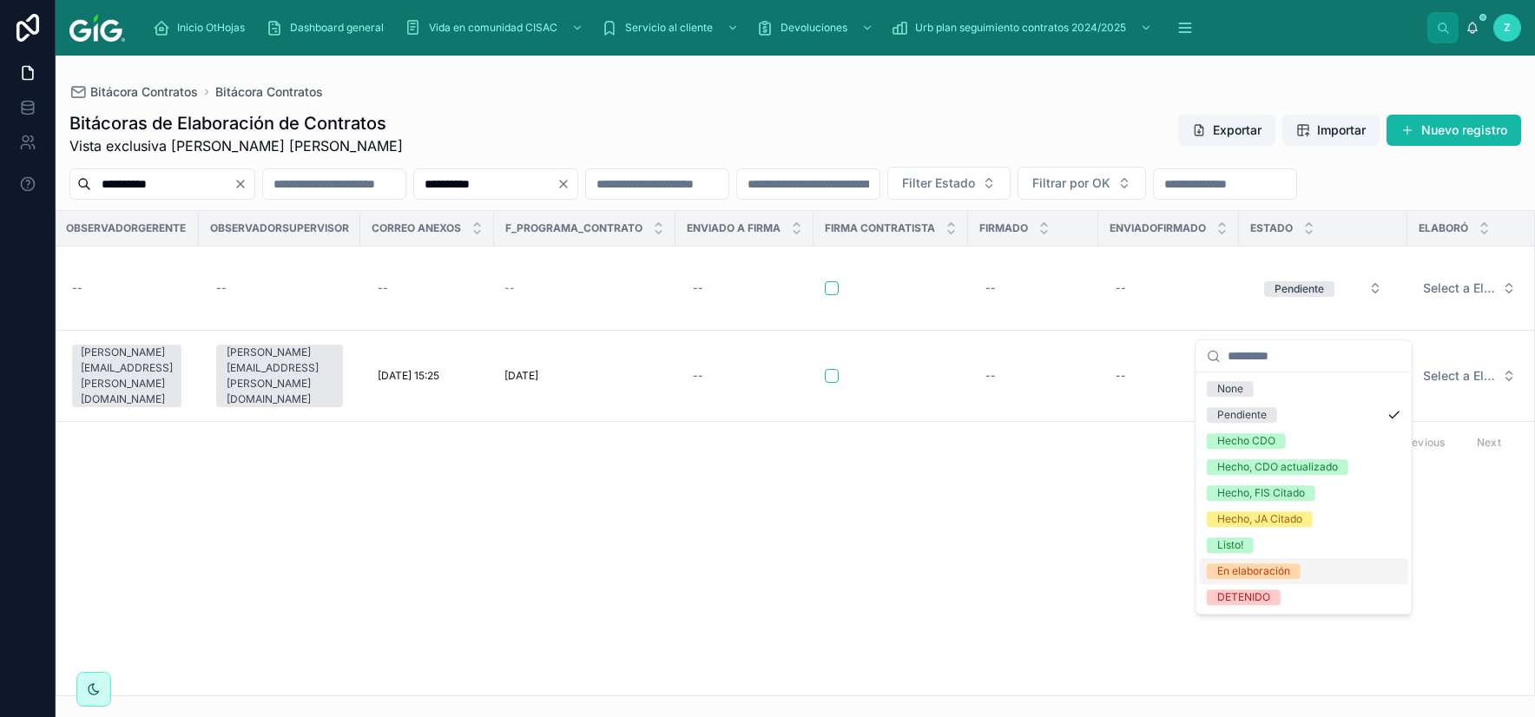
click at [1247, 569] on div "En elaboración" at bounding box center [1253, 571] width 73 height 16
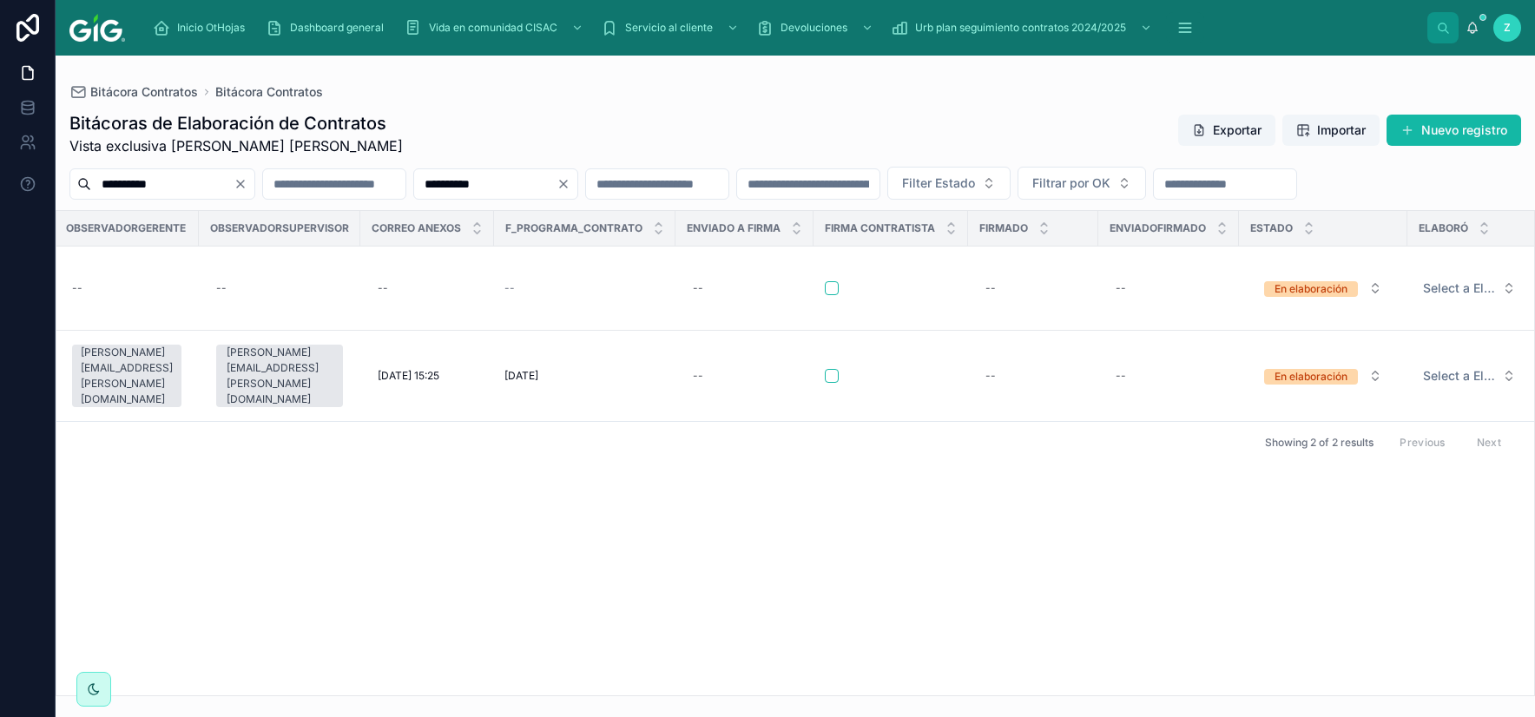
scroll to position [0, 6975]
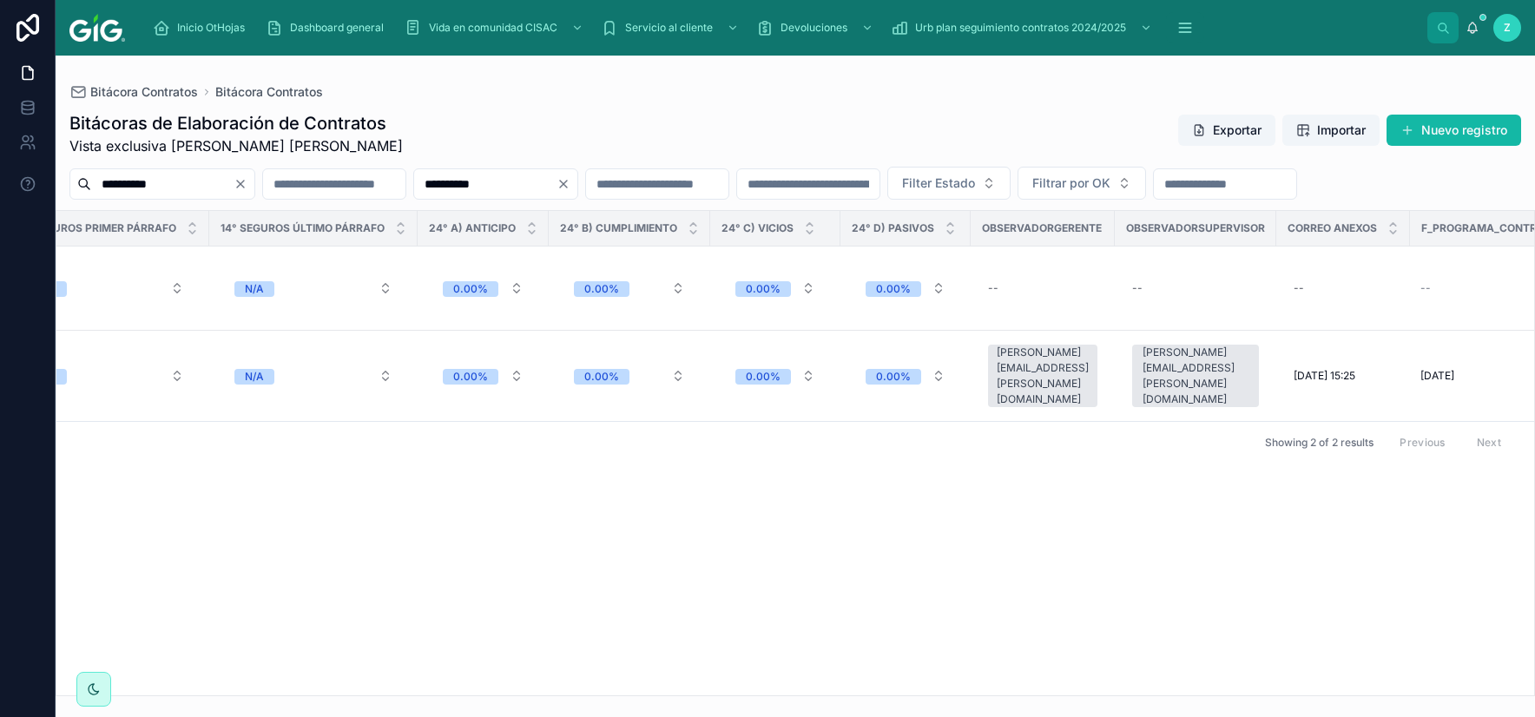
click at [1046, 385] on div "veronica.perez@gig.mx" at bounding box center [1043, 376] width 92 height 62
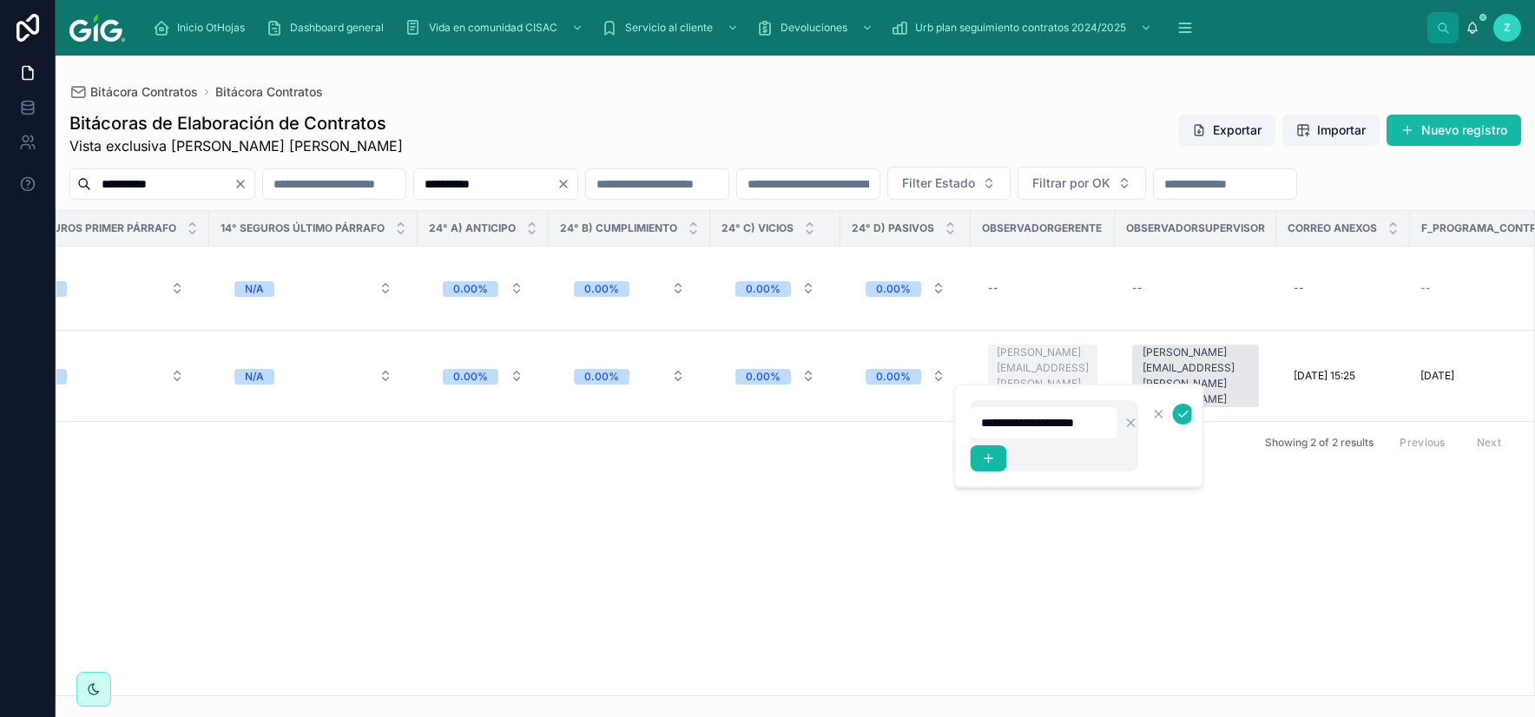
scroll to position [0, 0]
click at [1016, 302] on div "--" at bounding box center [1042, 288] width 123 height 28
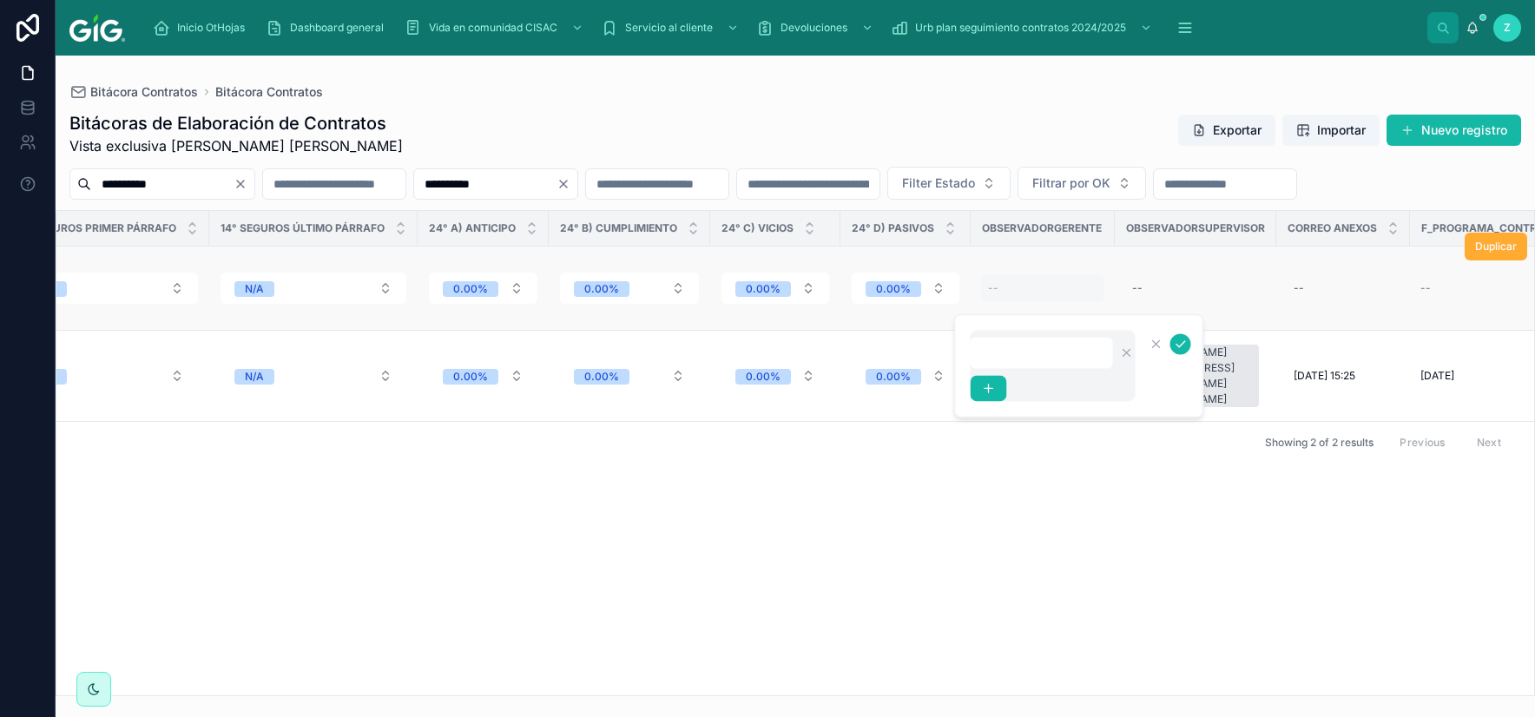
type input "**********"
click button "submit" at bounding box center [1183, 343] width 21 height 21
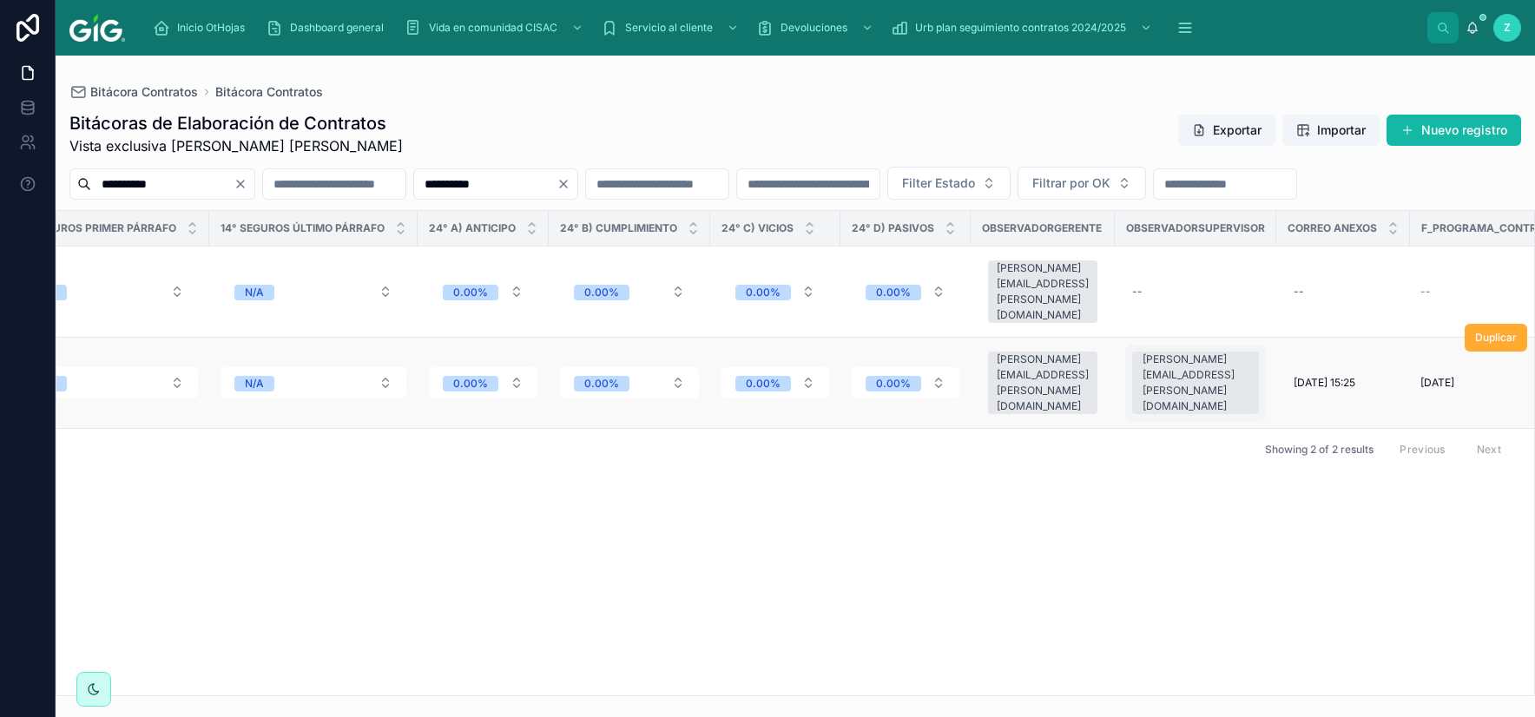
click at [1162, 385] on div "mauro.arroyo@gig.mx" at bounding box center [1195, 383] width 106 height 62
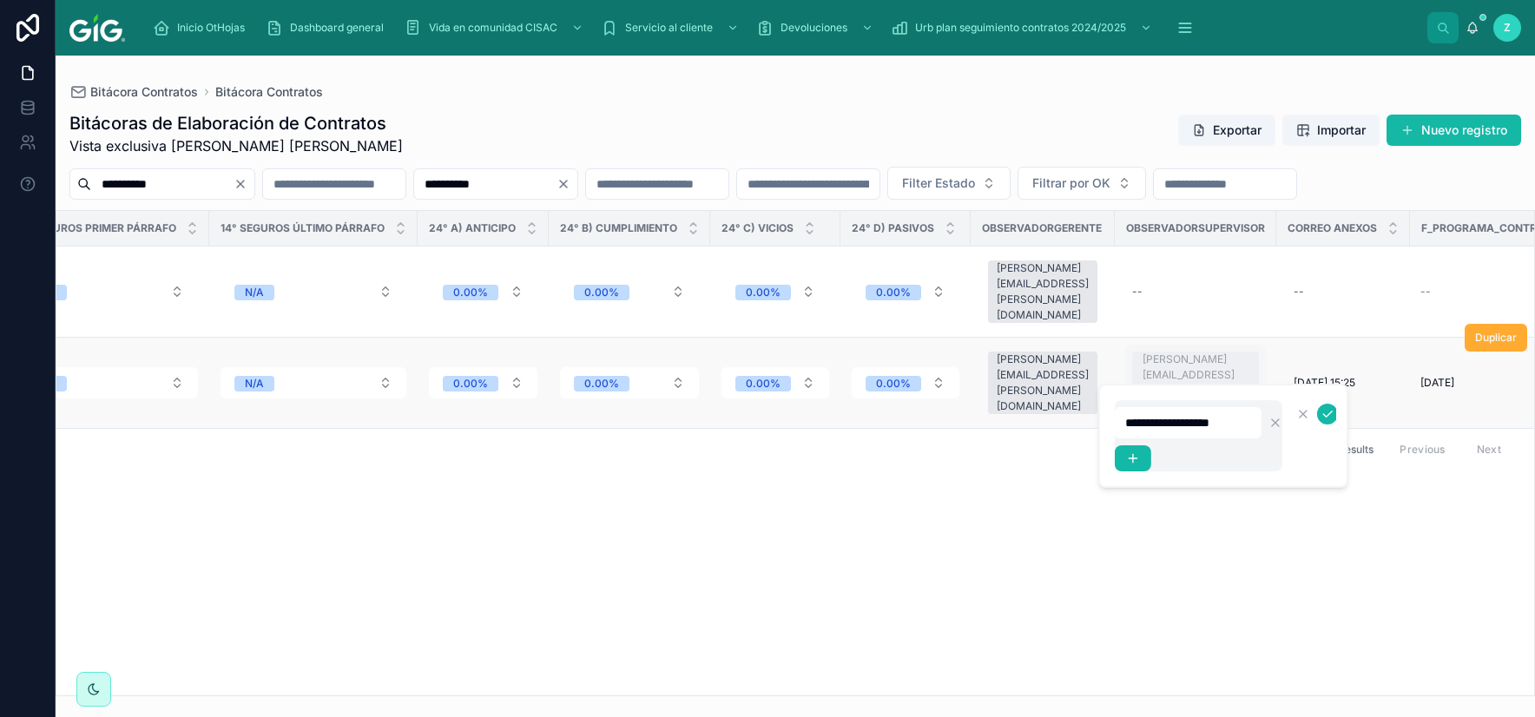
scroll to position [0, 0]
click at [1139, 306] on div "--" at bounding box center [1195, 292] width 141 height 28
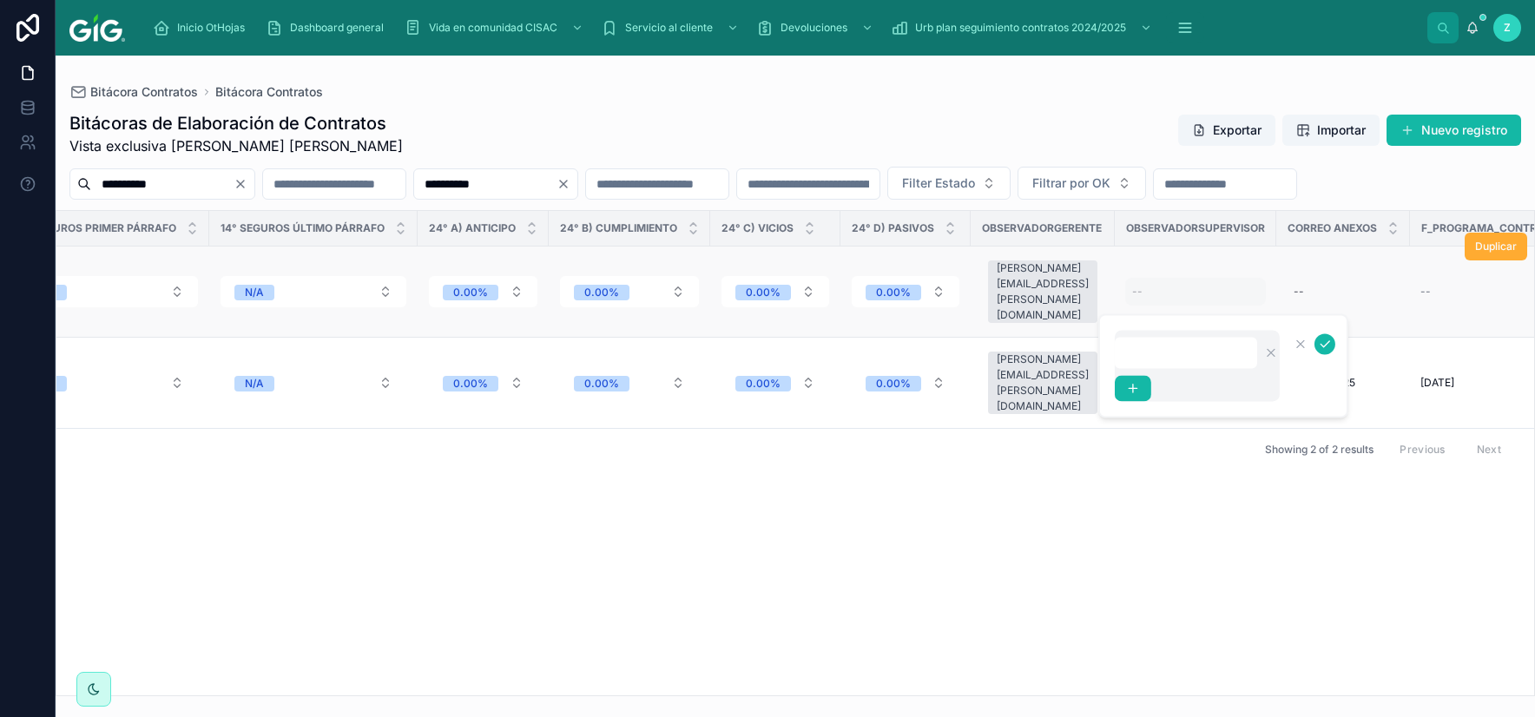
type input "**********"
click button "submit" at bounding box center [1327, 343] width 21 height 21
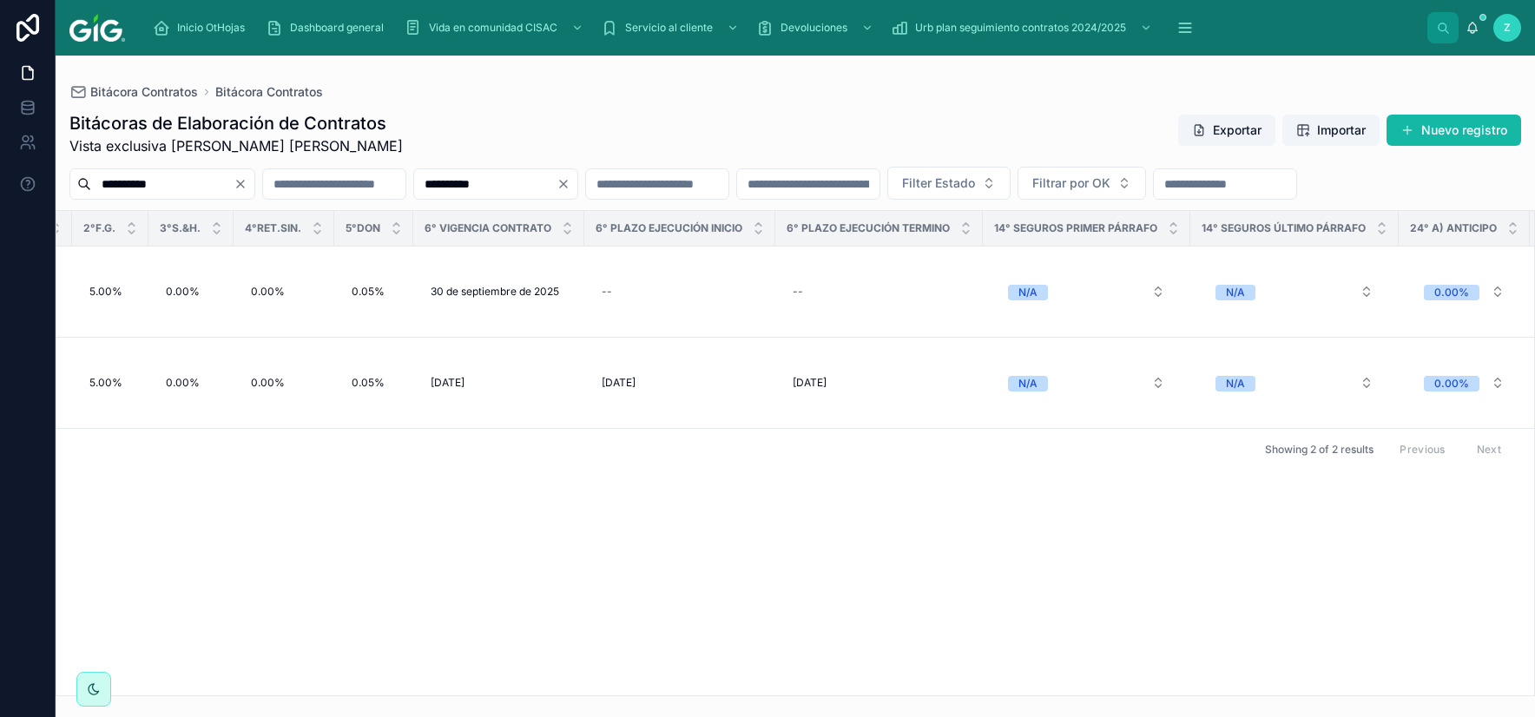
scroll to position [0, 5916]
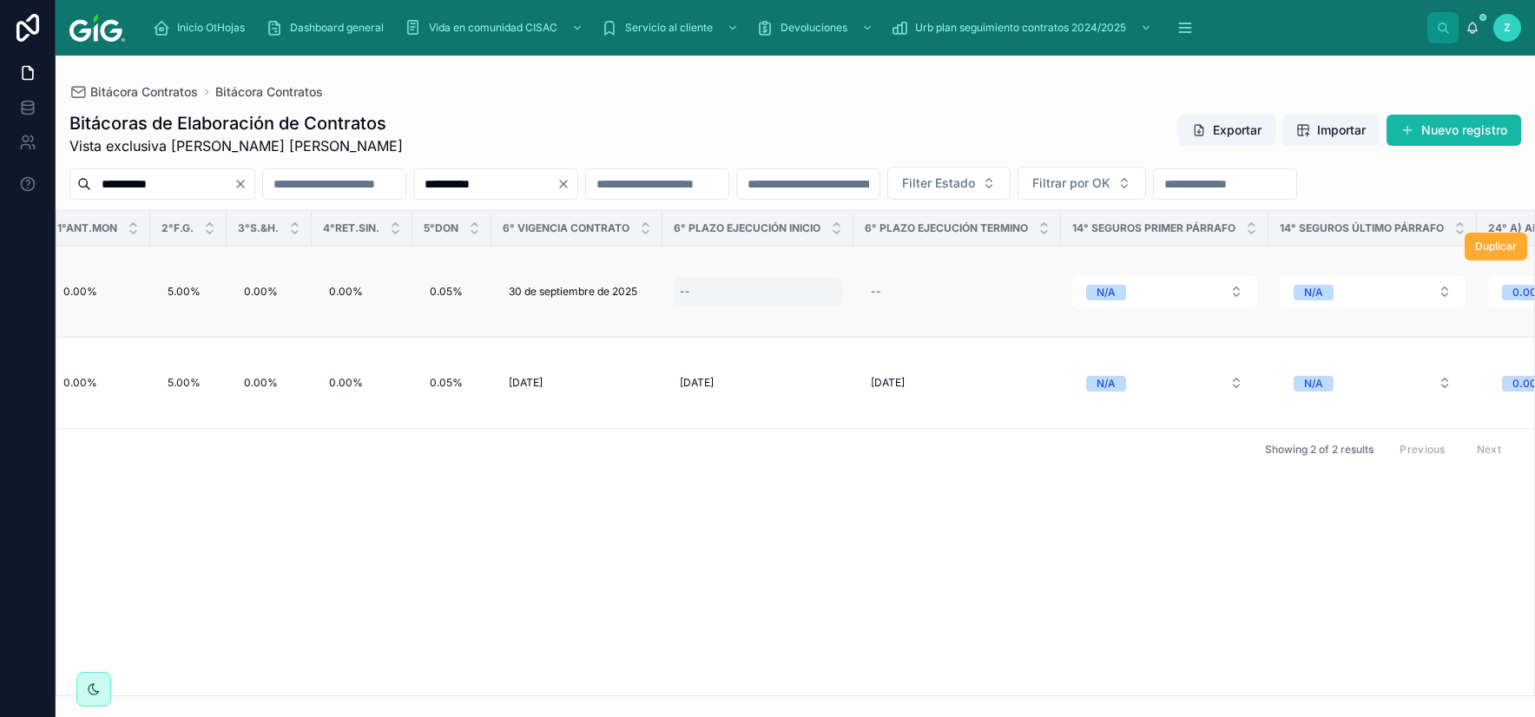
click at [682, 306] on div "--" at bounding box center [758, 292] width 170 height 28
type input "*********"
click at [872, 345] on icon "submit" at bounding box center [876, 344] width 9 height 6
click at [785, 306] on div "58,533.60 58,533.60" at bounding box center [758, 292] width 170 height 28
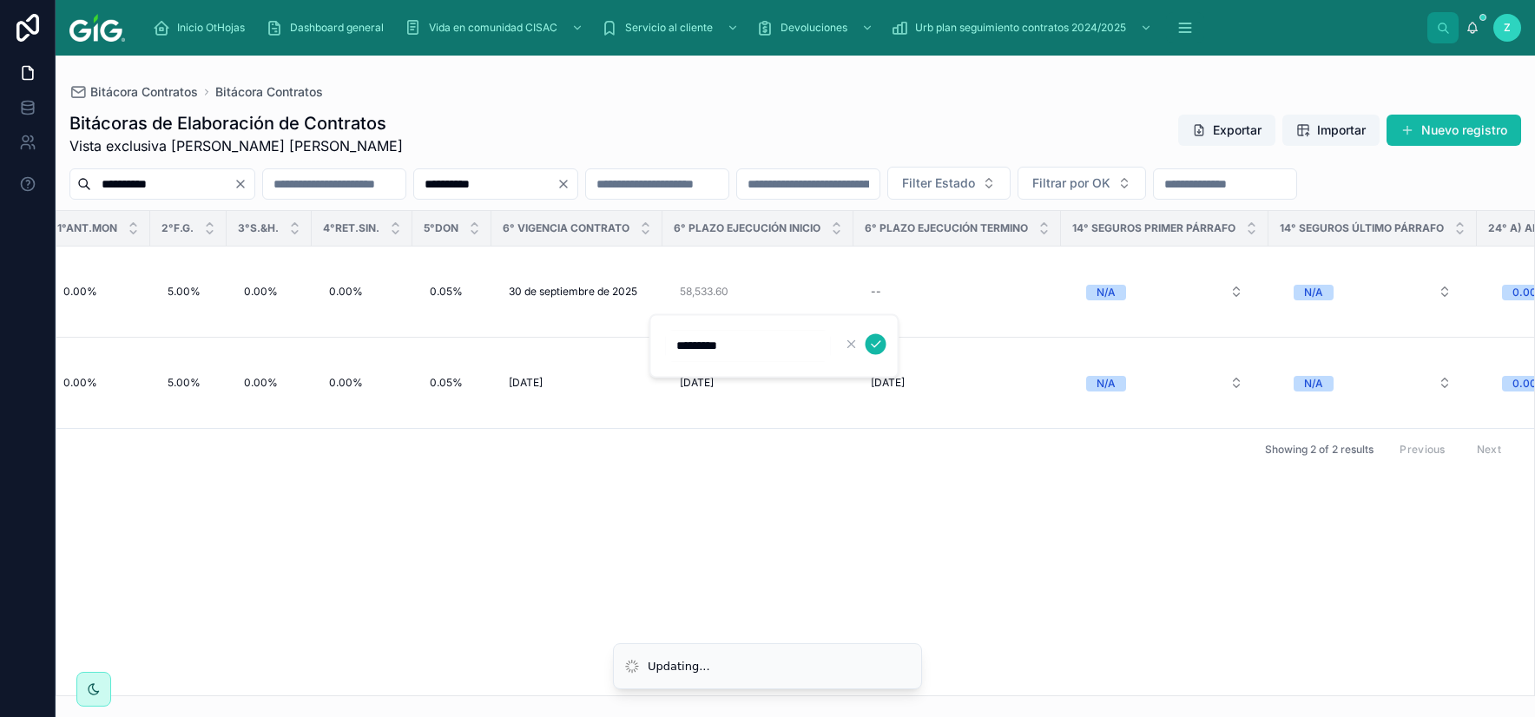
drag, startPoint x: 773, startPoint y: 352, endPoint x: 605, endPoint y: 352, distance: 168.4
click at [666, 352] on input "*********" at bounding box center [748, 345] width 165 height 24
click at [876, 349] on icon "submit" at bounding box center [876, 344] width 14 height 14
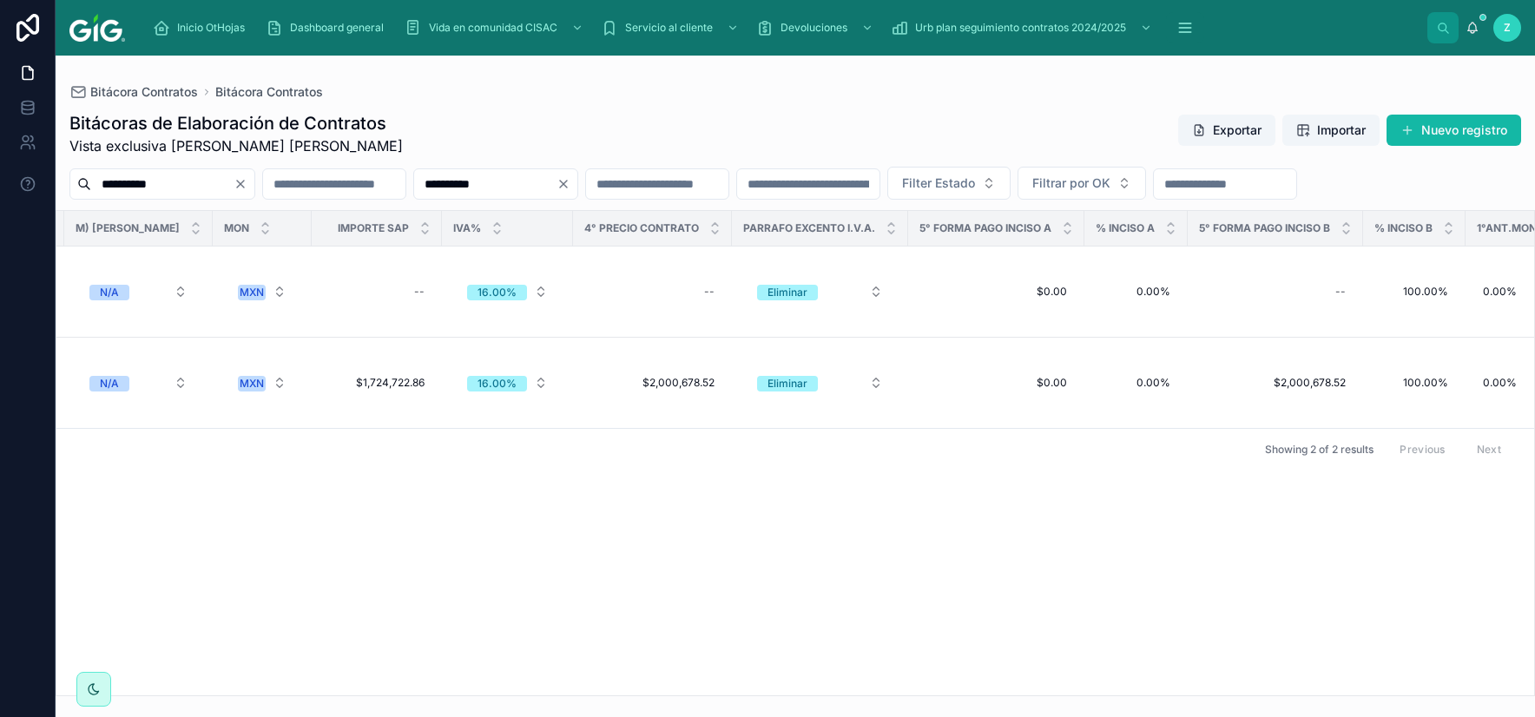
scroll to position [0, 4356]
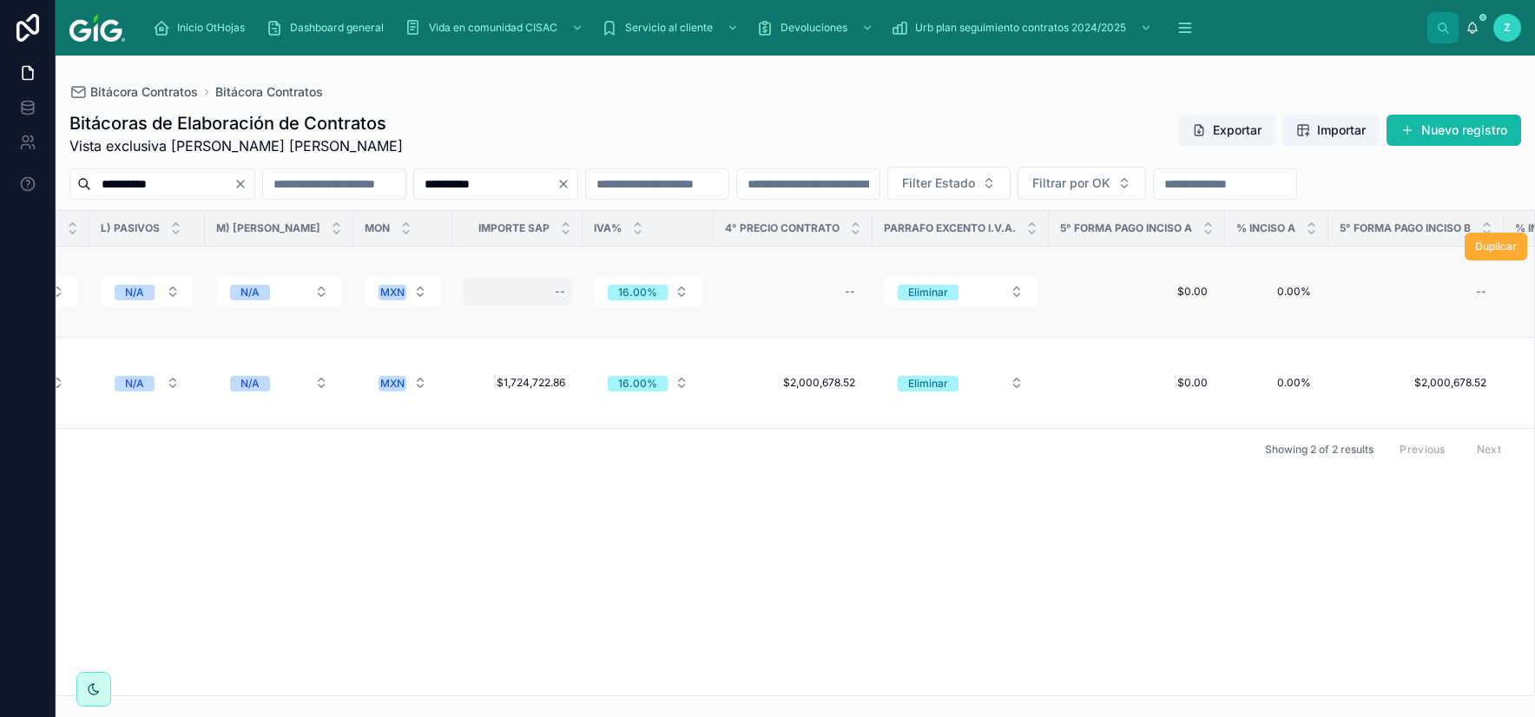
click at [520, 306] on div "--" at bounding box center [517, 292] width 109 height 28
type input "**********"
click at [753, 342] on icon "submit" at bounding box center [753, 344] width 14 height 14
click at [774, 306] on div "--" at bounding box center [793, 292] width 138 height 28
type input "**********"
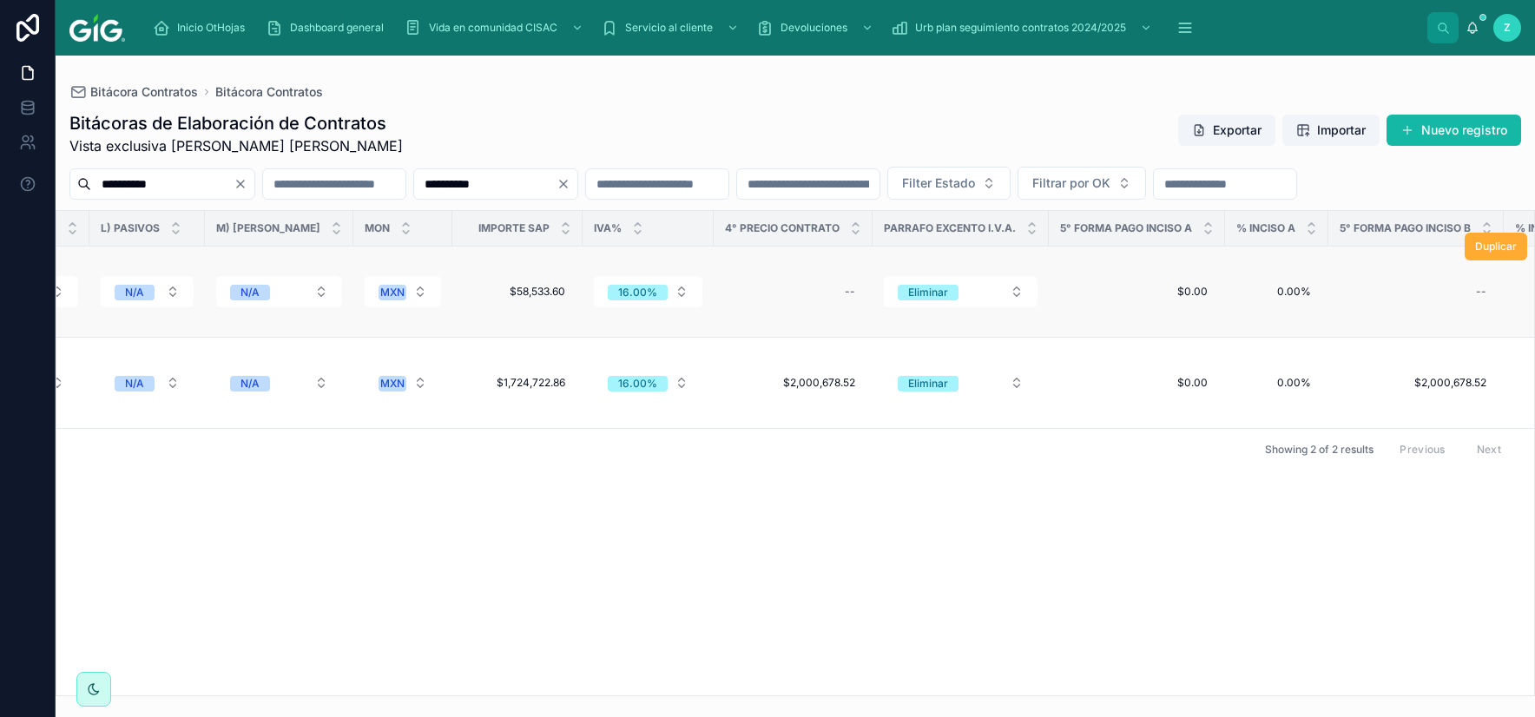
click at [1049, 338] on td "$0.00 $0.00" at bounding box center [1137, 292] width 176 height 91
click at [813, 306] on div "--" at bounding box center [793, 292] width 138 height 28
click at [1044, 342] on icon "submit" at bounding box center [1042, 344] width 14 height 14
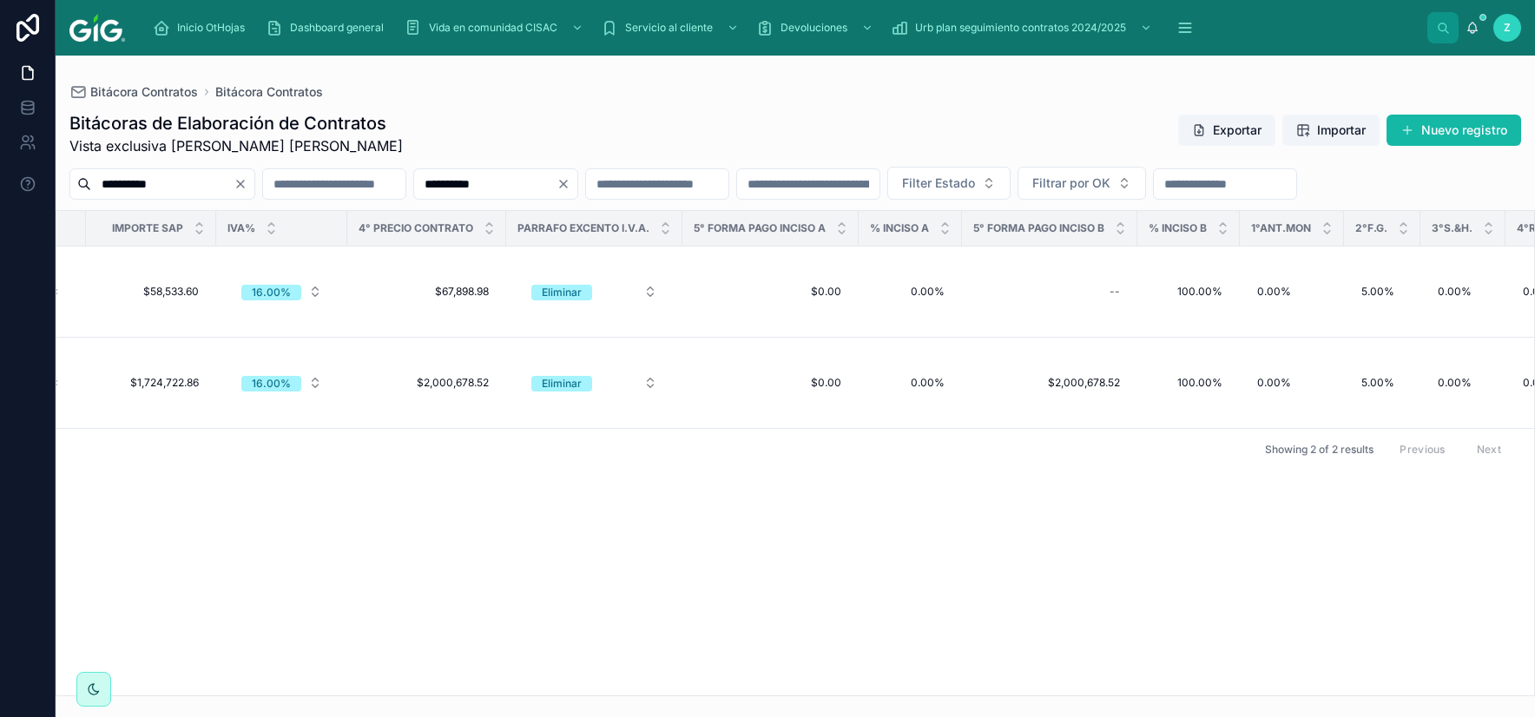
scroll to position [0, 4708]
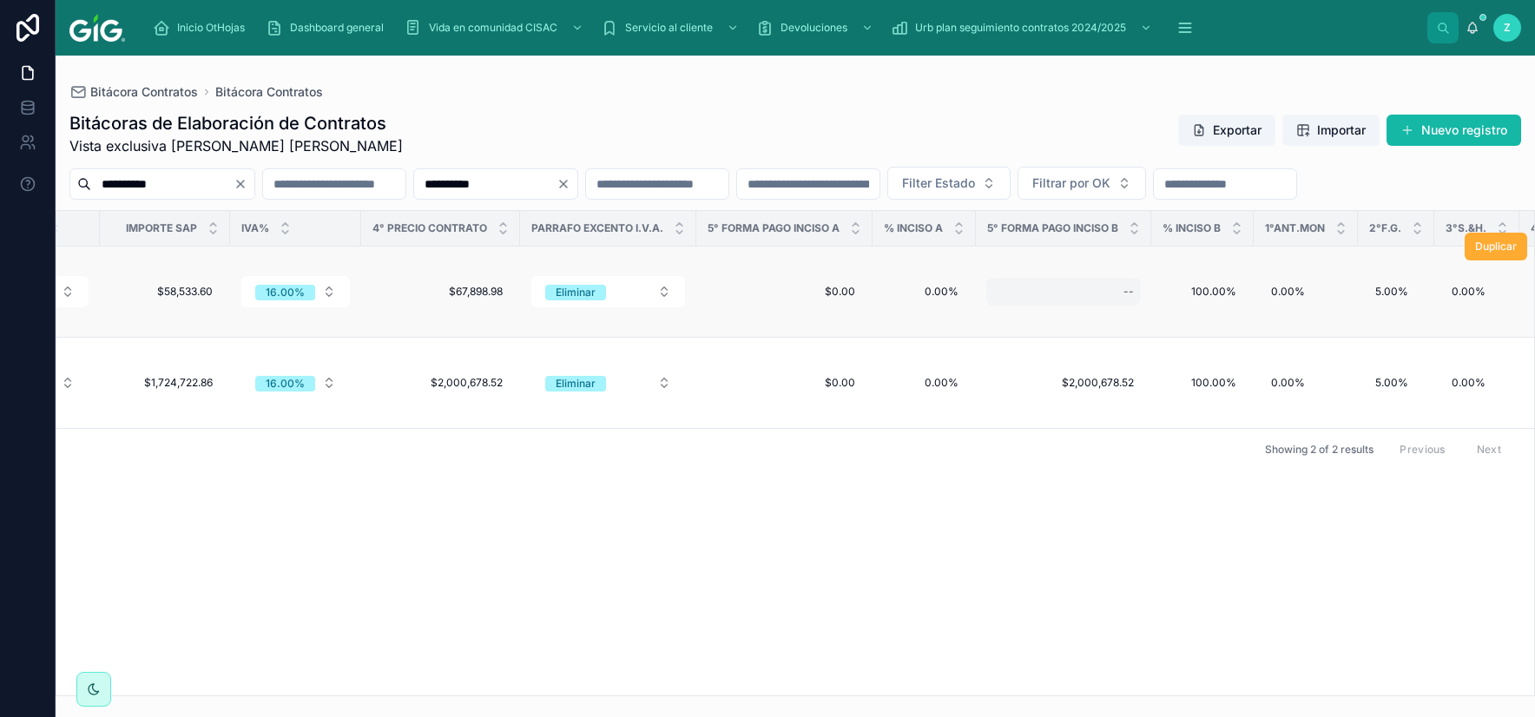
click at [1108, 306] on div "--" at bounding box center [1063, 292] width 155 height 28
type input "**********"
click at [1310, 346] on div at bounding box center [1308, 343] width 45 height 21
click at [1324, 341] on icon "submit" at bounding box center [1321, 344] width 14 height 14
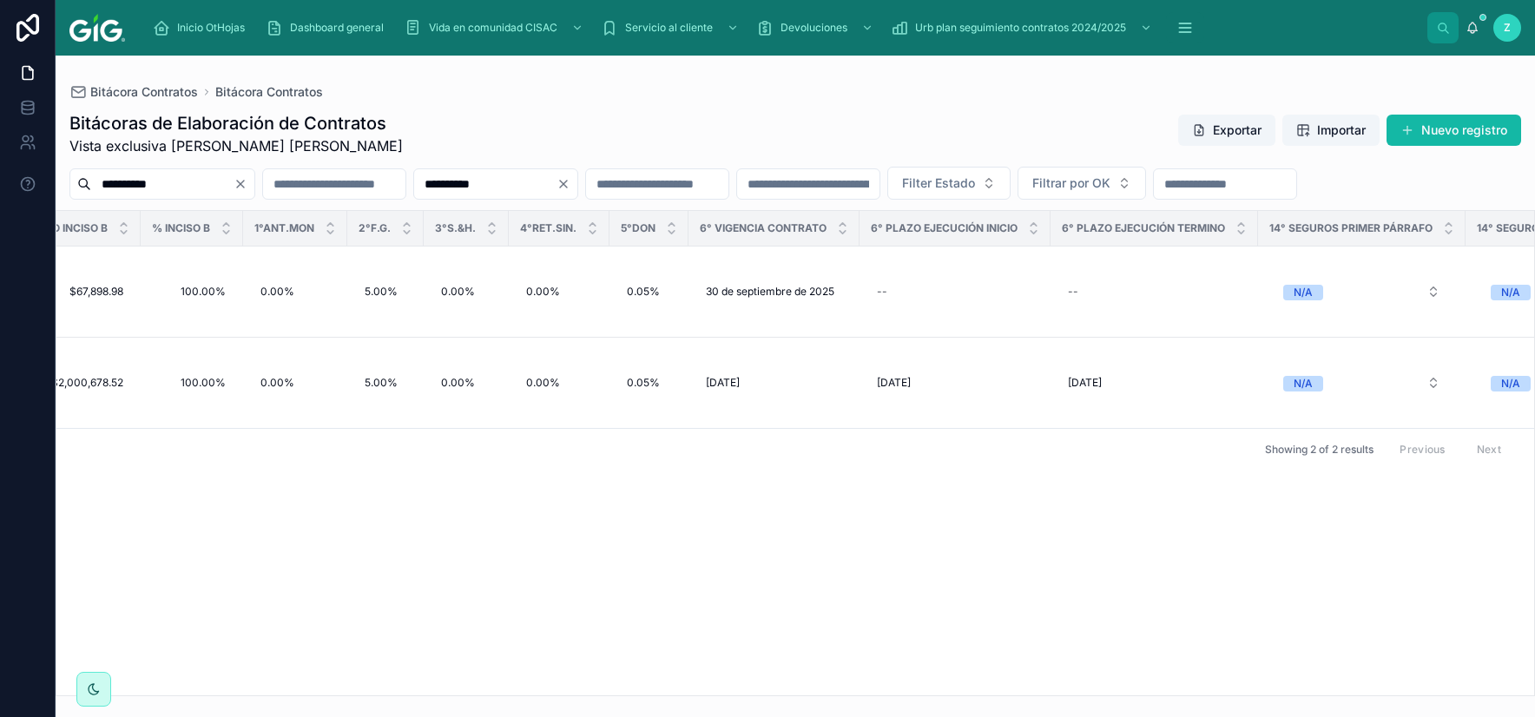
scroll to position [0, 5859]
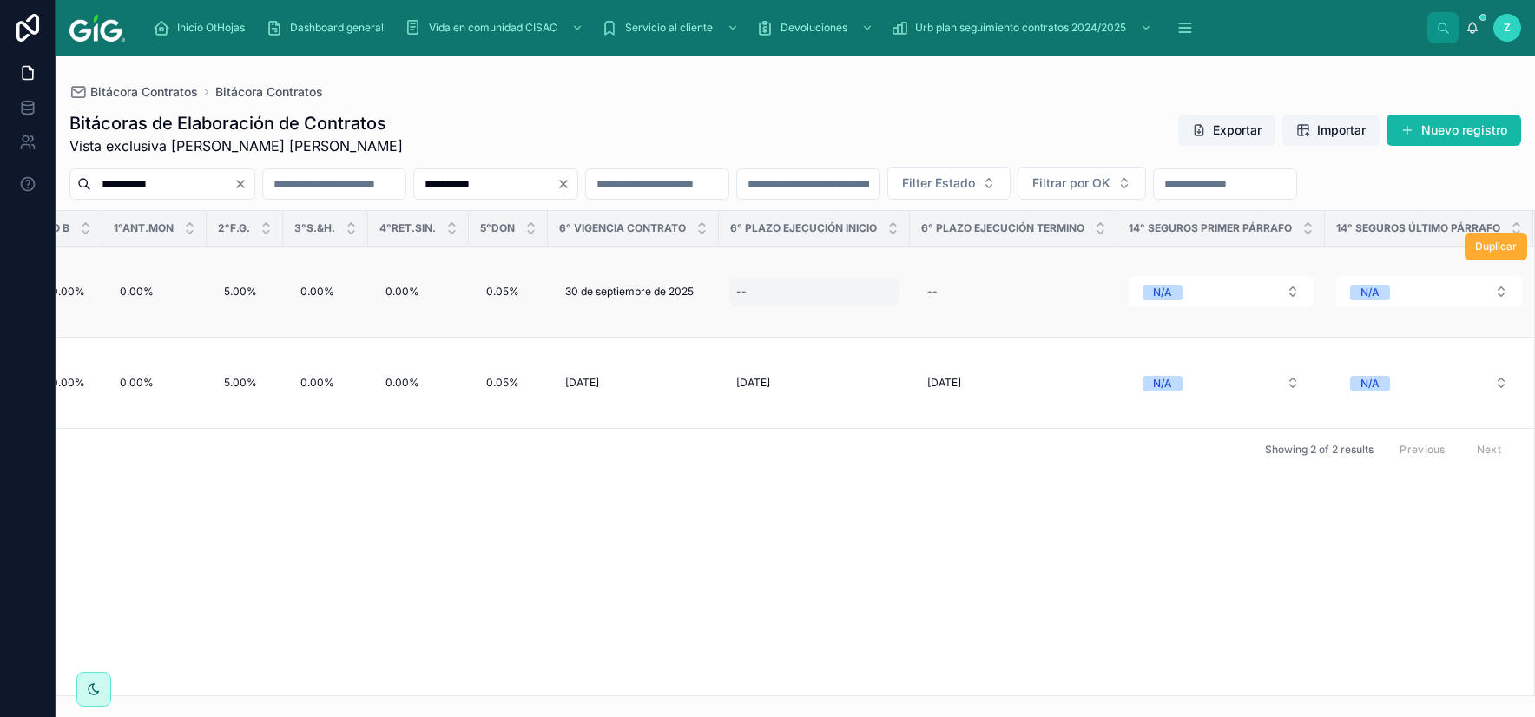
click at [735, 306] on div "--" at bounding box center [814, 292] width 170 height 28
type input "**********"
click at [932, 347] on icon "submit" at bounding box center [932, 344] width 14 height 14
click at [954, 306] on div "--" at bounding box center [1013, 292] width 187 height 28
type input "**********"
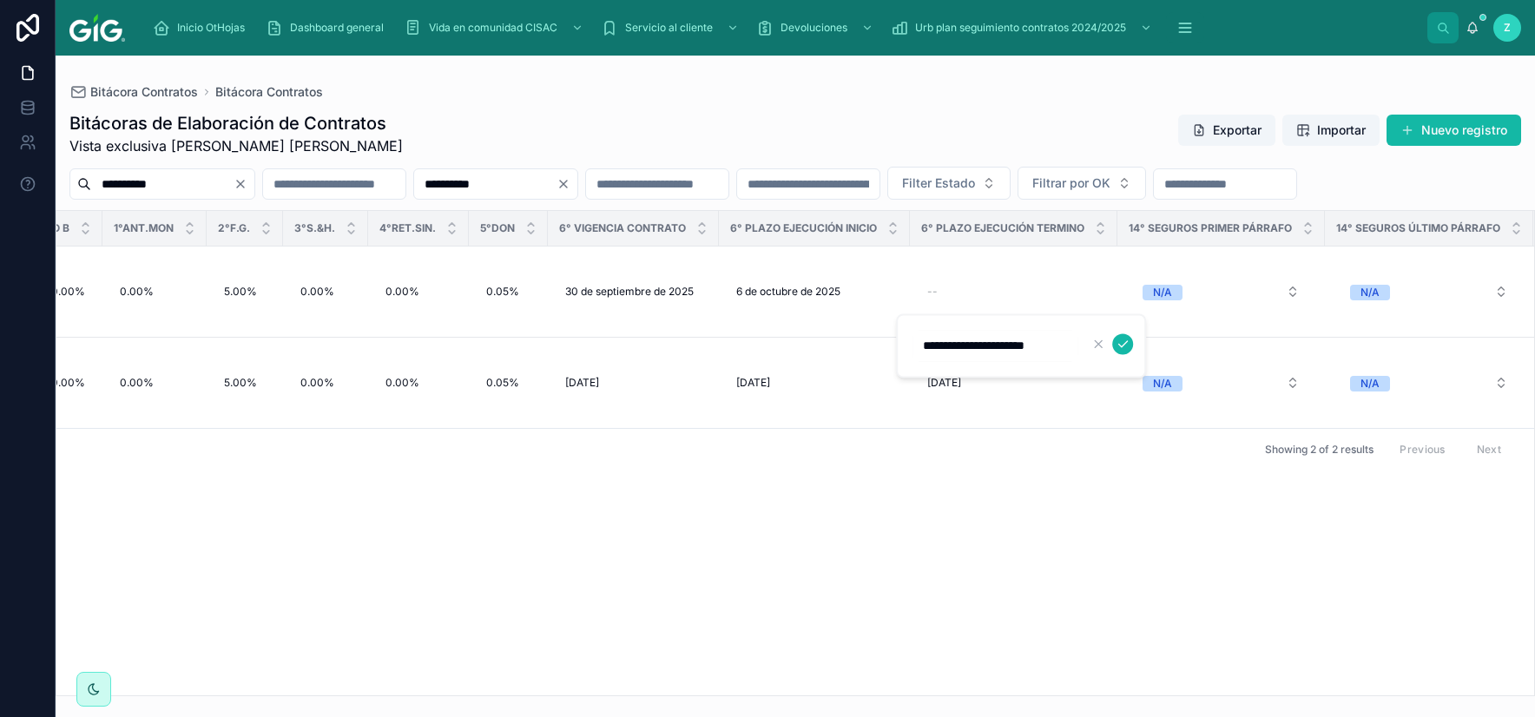
scroll to position [0, 1]
click at [1117, 341] on icon "submit" at bounding box center [1122, 344] width 14 height 14
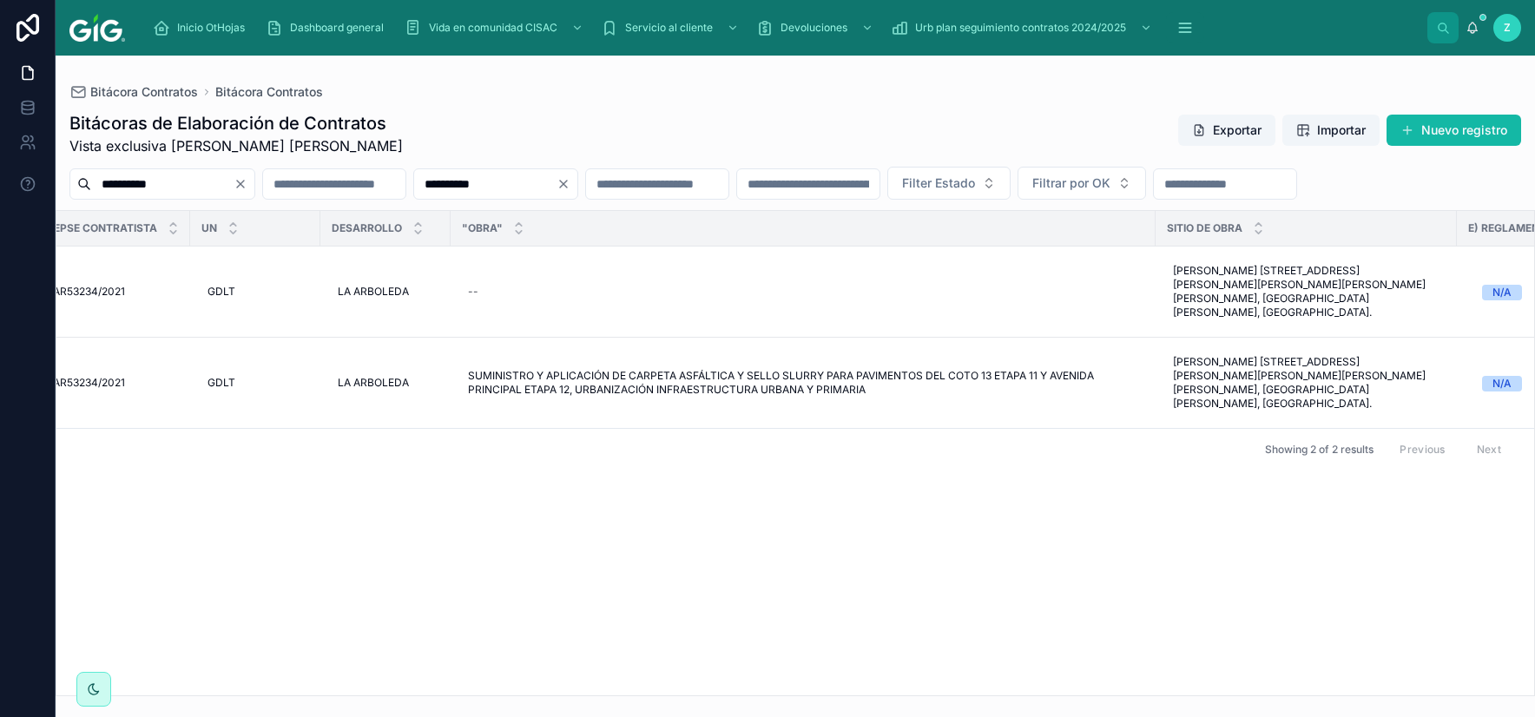
scroll to position [0, 2018]
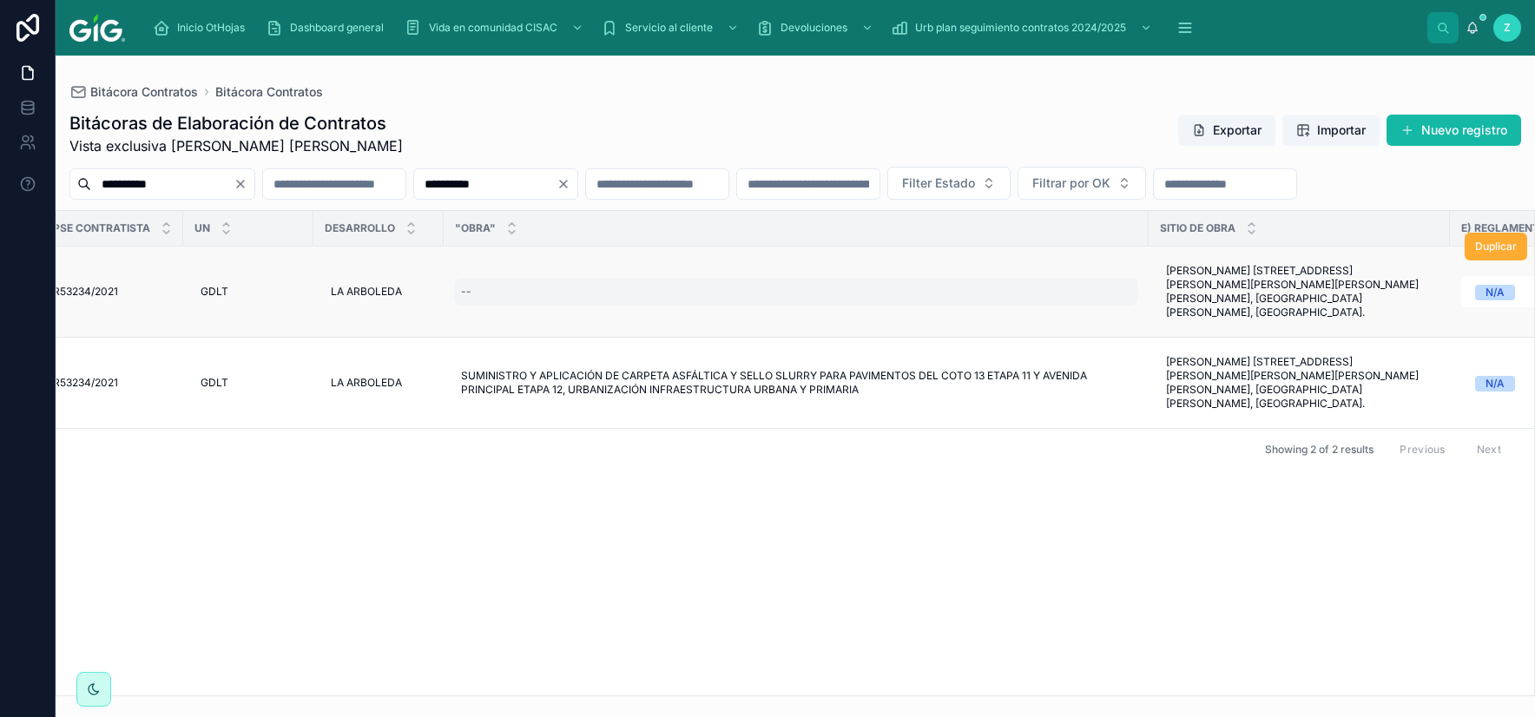
click at [532, 306] on div "--" at bounding box center [796, 292] width 684 height 28
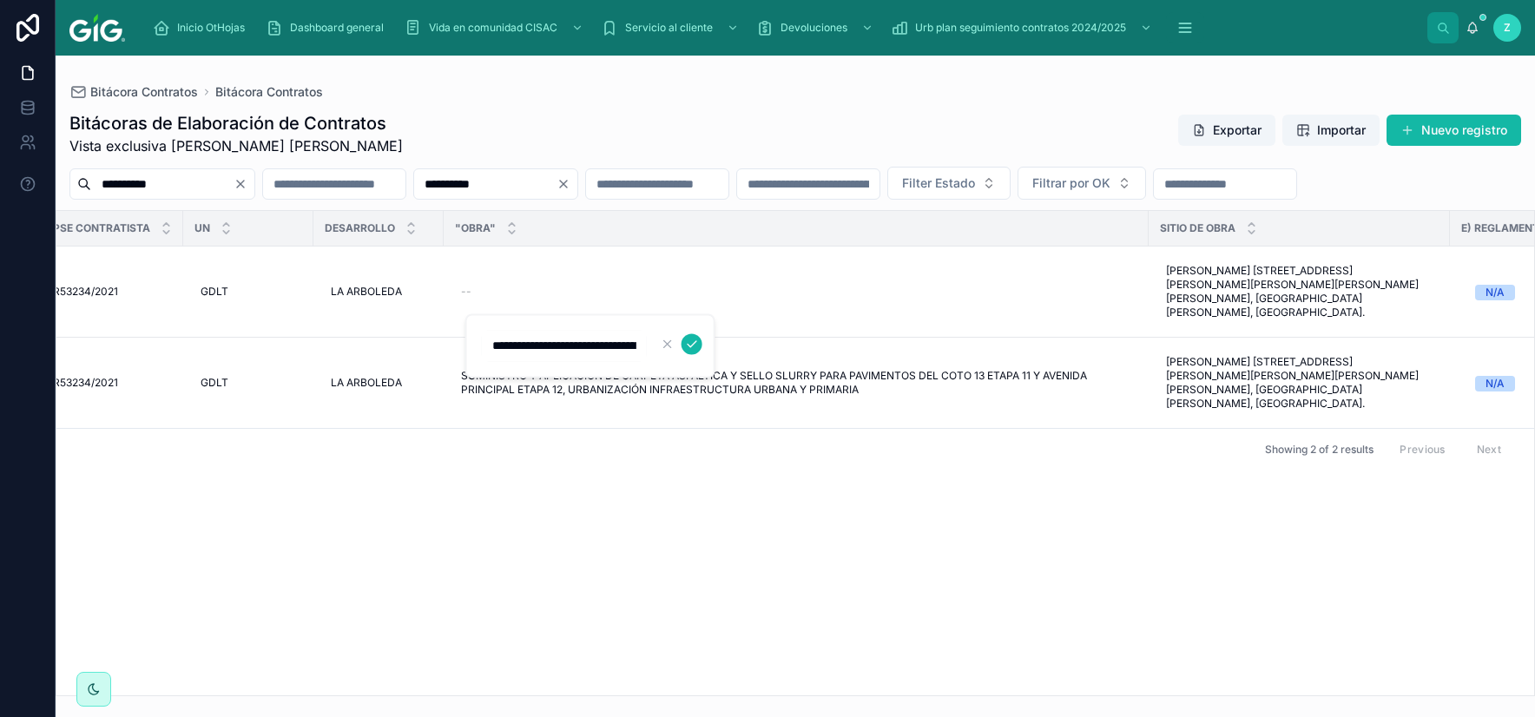
scroll to position [0, 437]
type input "**********"
click at [691, 343] on icon "submit" at bounding box center [692, 344] width 14 height 14
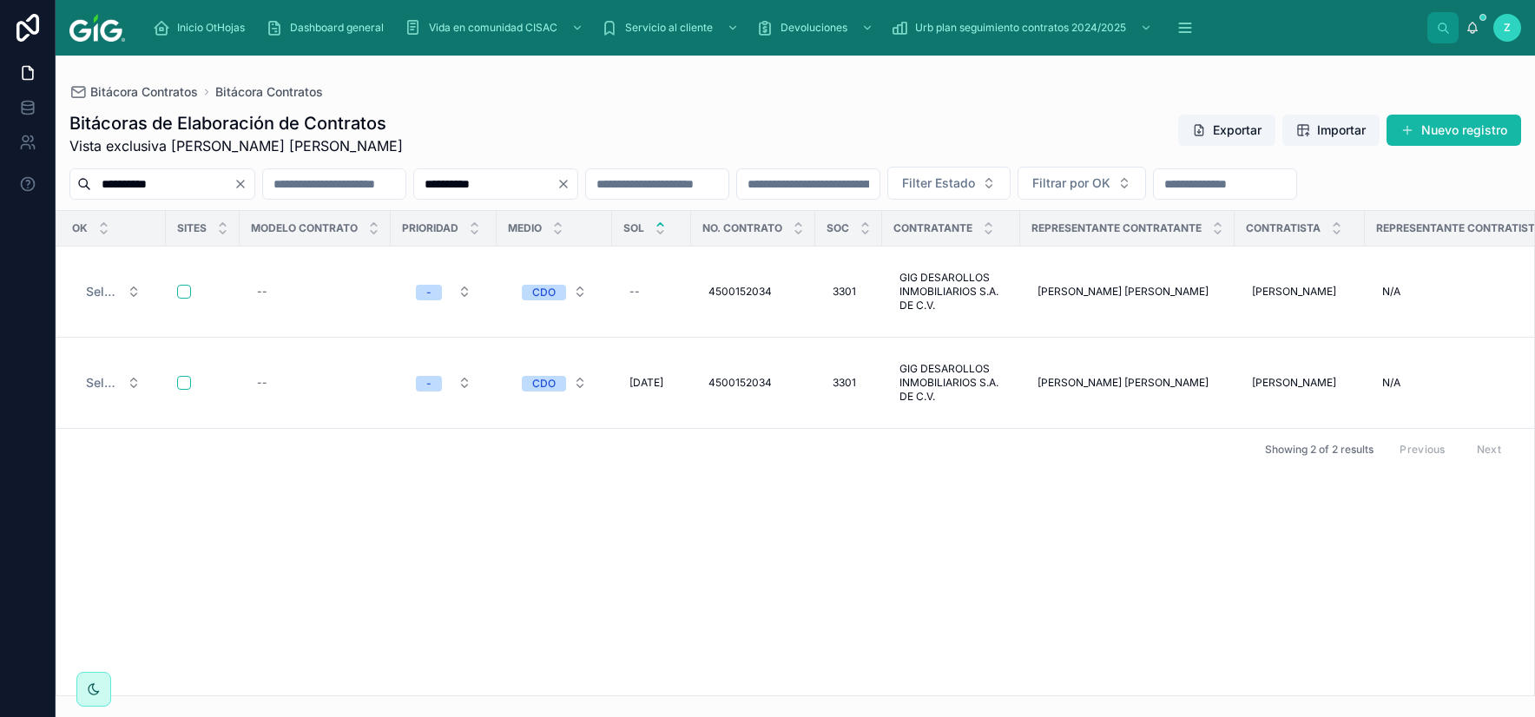
scroll to position [0, 0]
click at [650, 306] on div "--" at bounding box center [657, 292] width 58 height 28
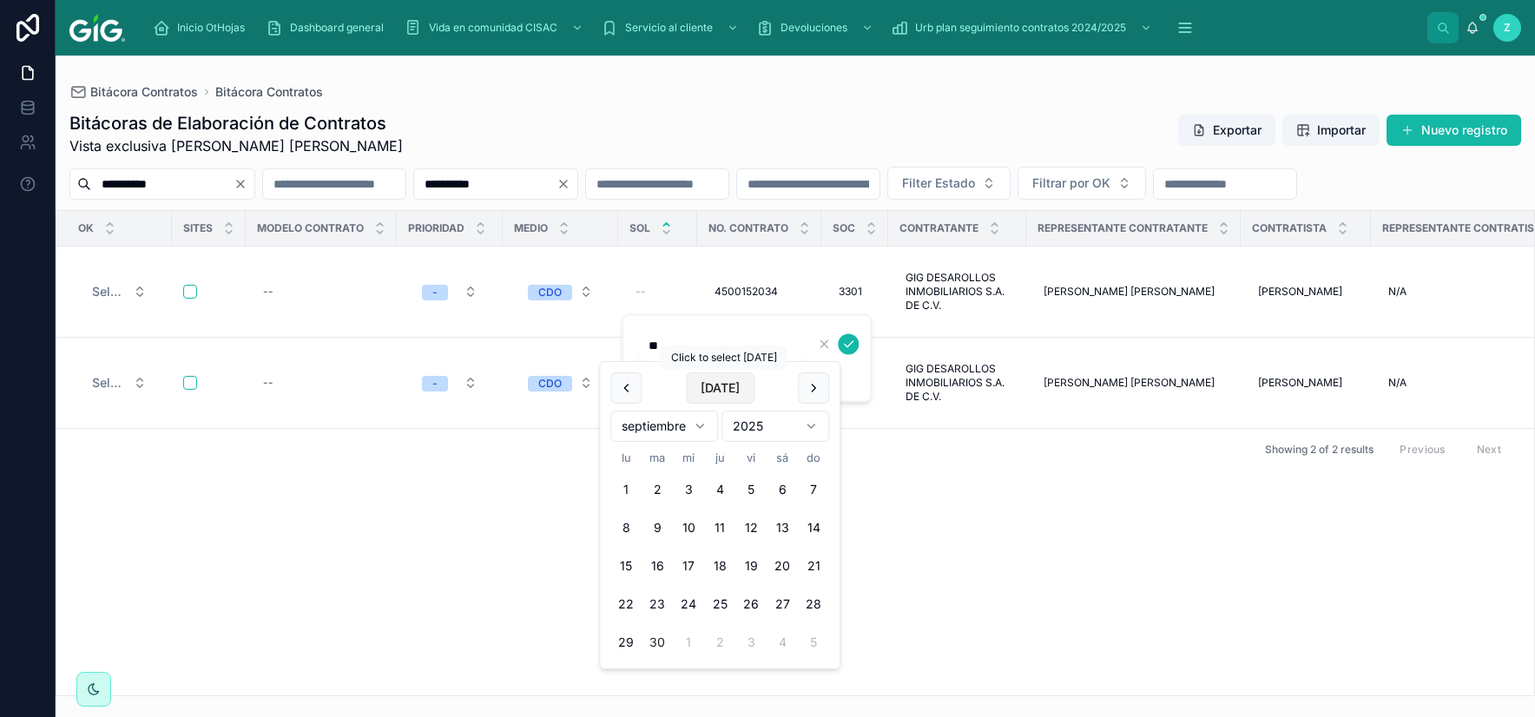
type input "*"
click at [729, 384] on button "Today" at bounding box center [720, 387] width 69 height 31
type input "*********"
click at [854, 345] on icon "submit" at bounding box center [848, 344] width 14 height 14
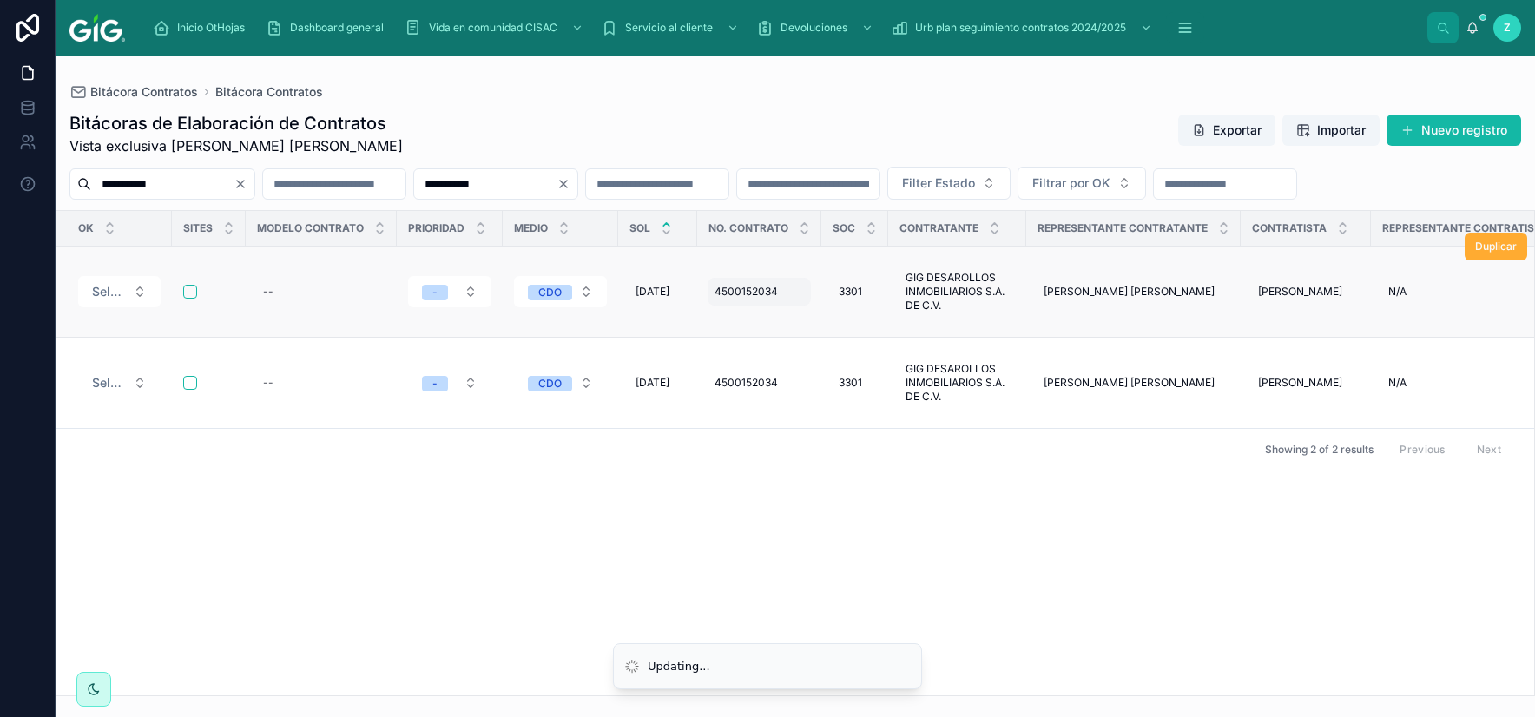
click at [786, 306] on div "4500152034 4500152034" at bounding box center [758, 292] width 103 height 28
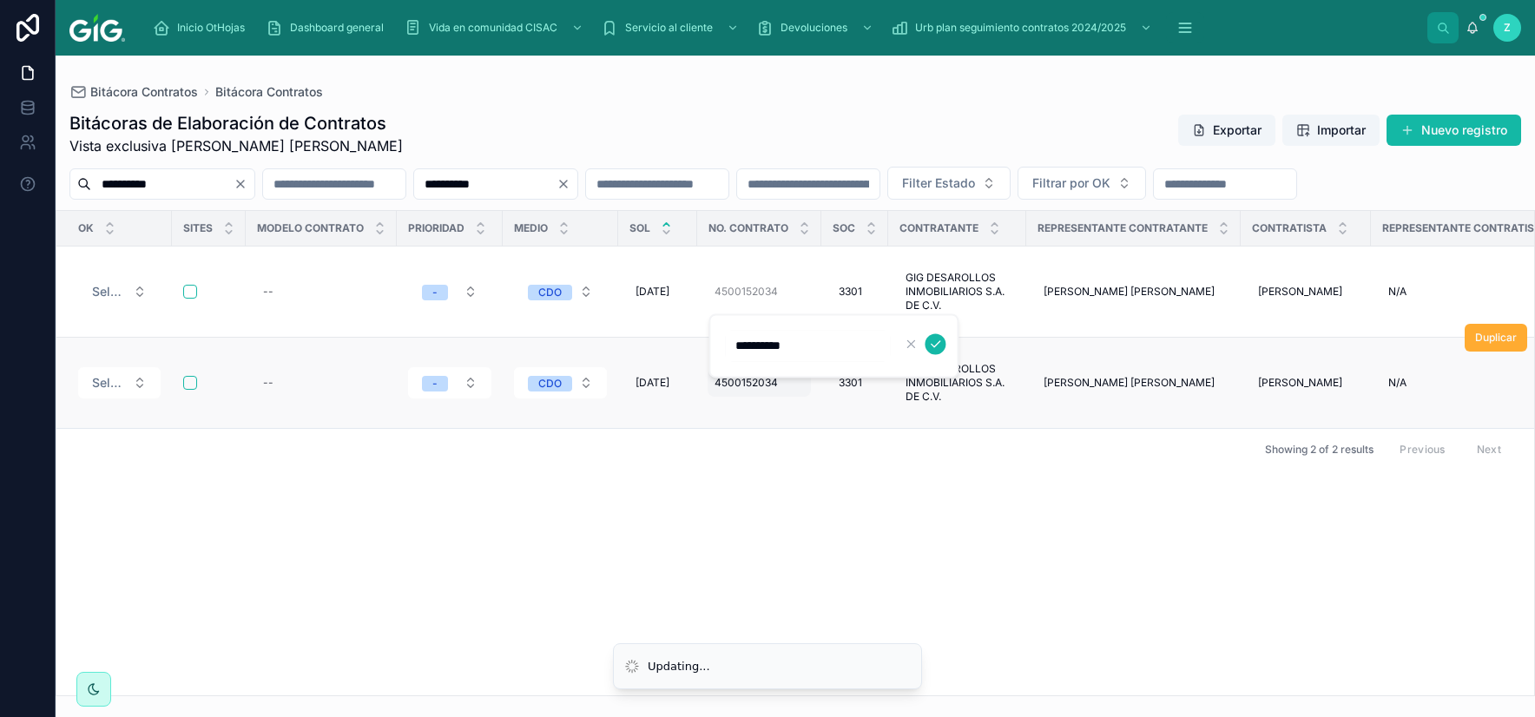
type input "**********"
click button "submit" at bounding box center [934, 343] width 21 height 21
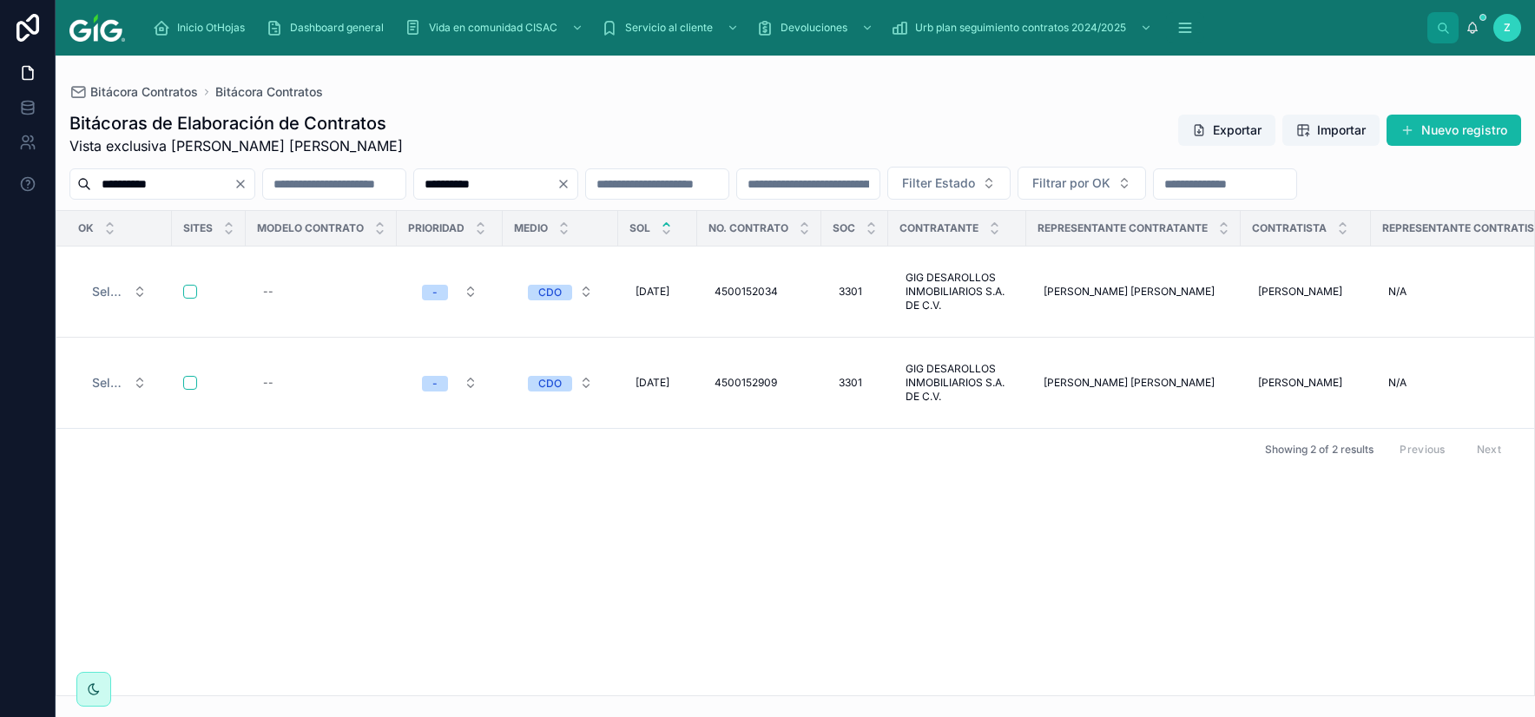
click at [556, 178] on input "**********" at bounding box center [485, 184] width 142 height 24
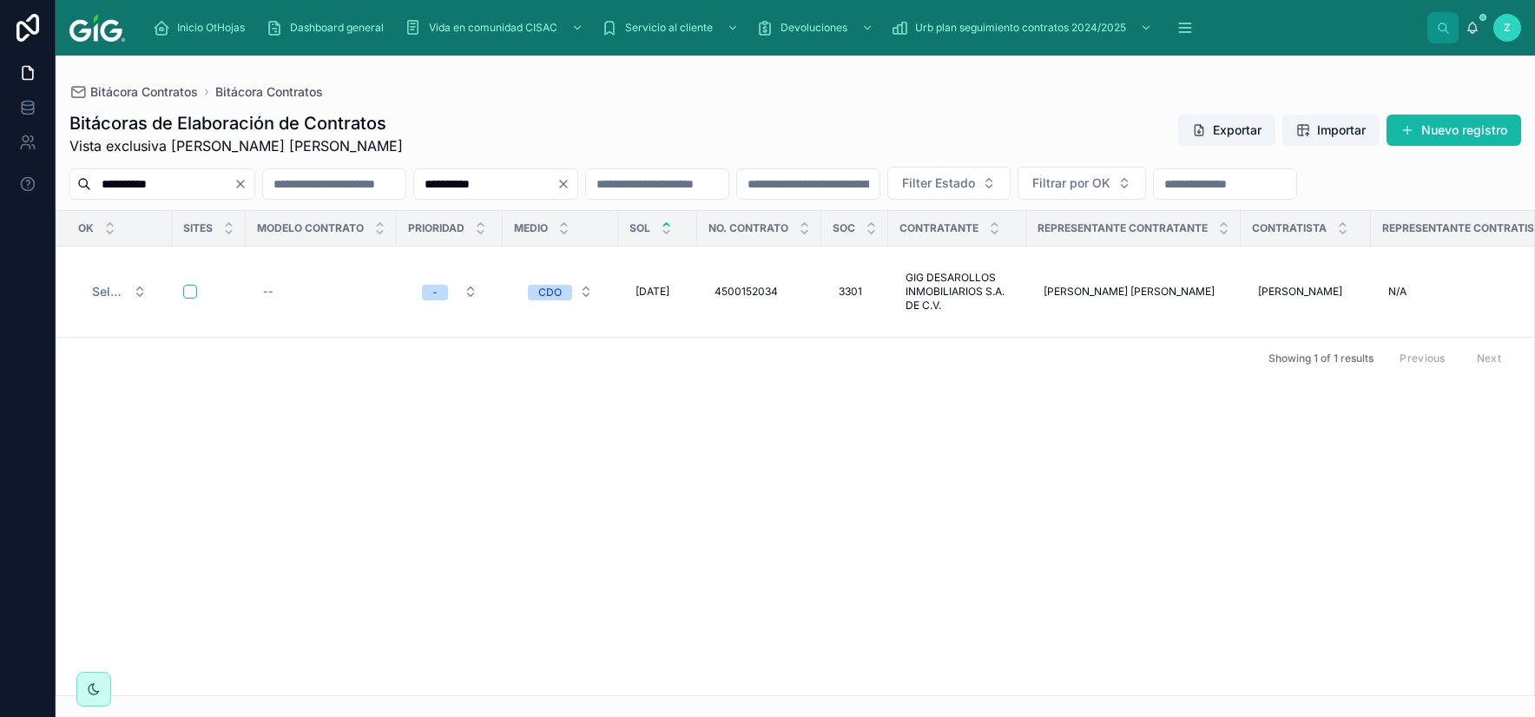
paste input "text"
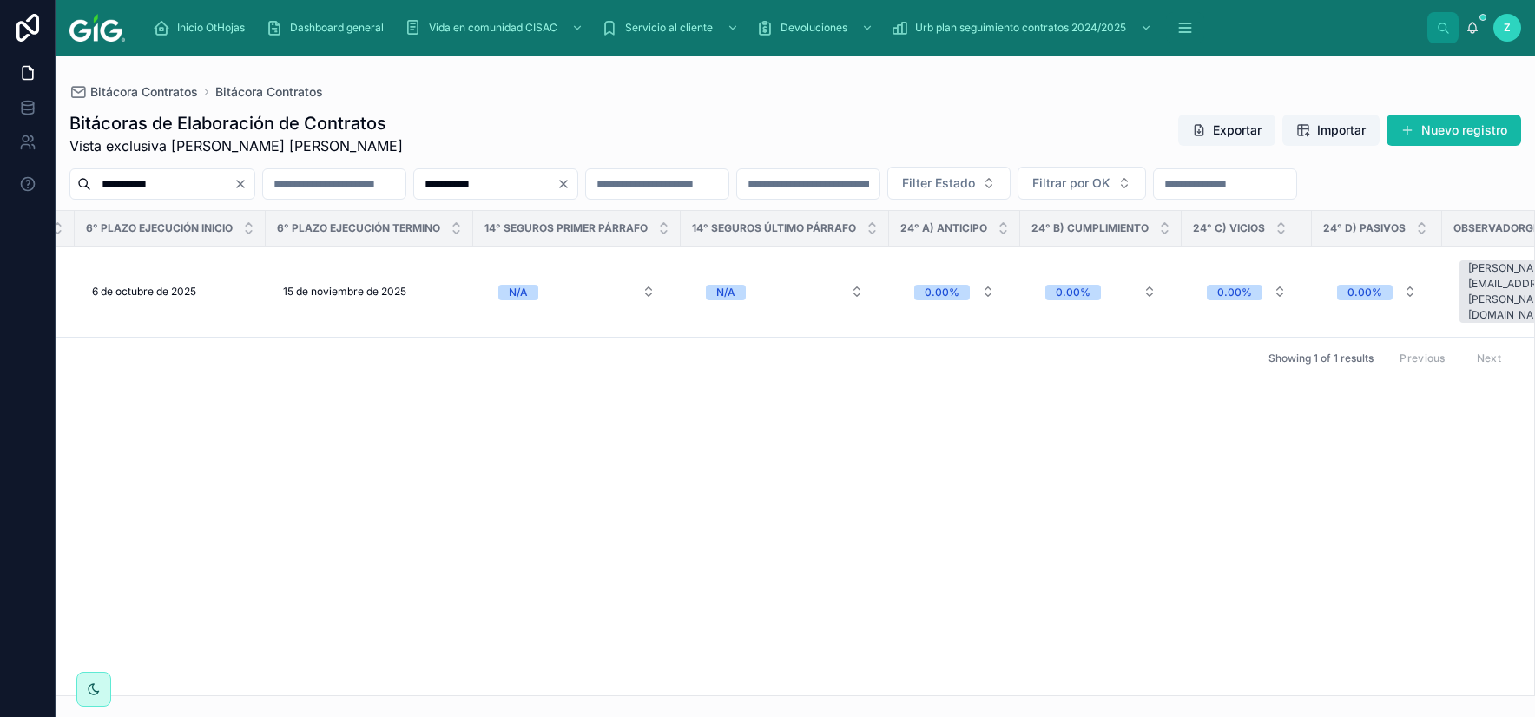
scroll to position [0, 7884]
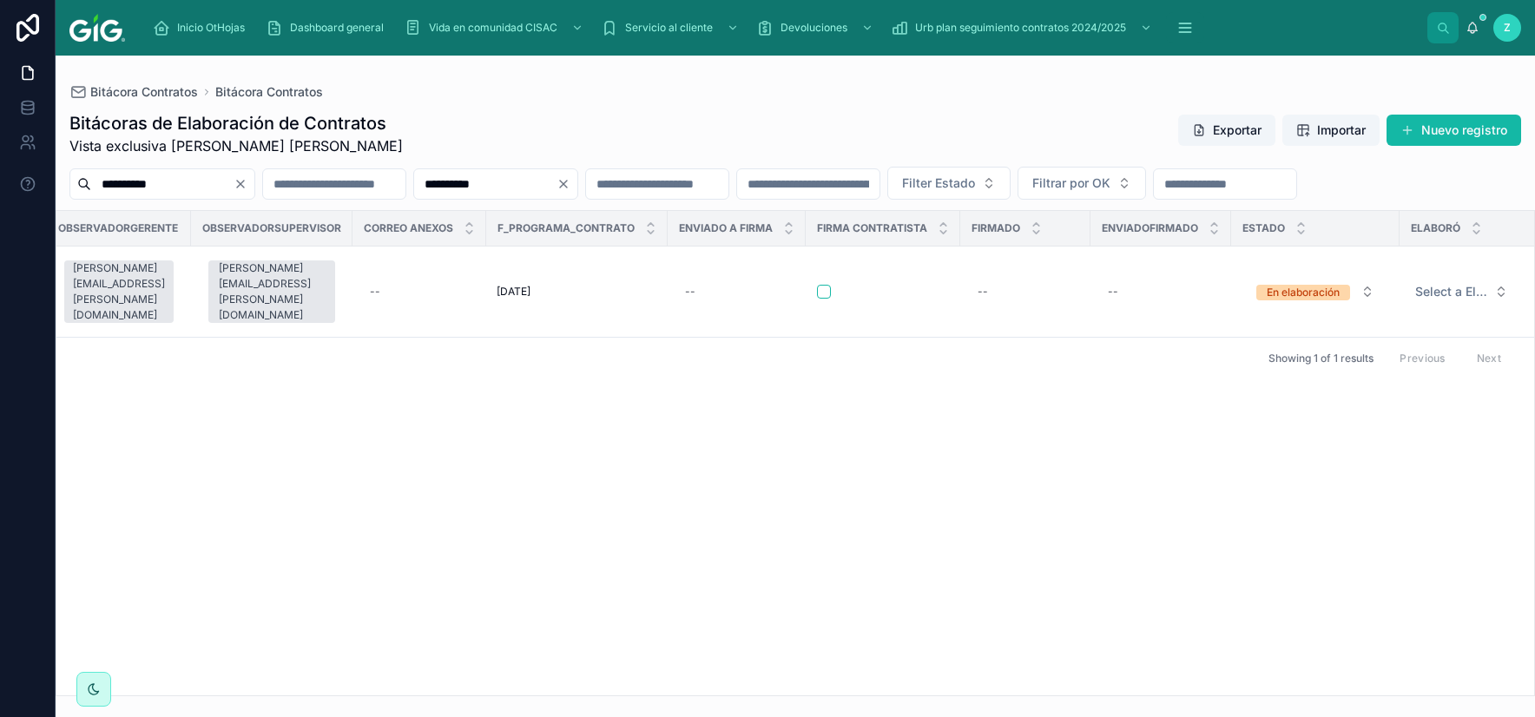
type input "**********"
click at [377, 306] on div "--" at bounding box center [419, 292] width 113 height 28
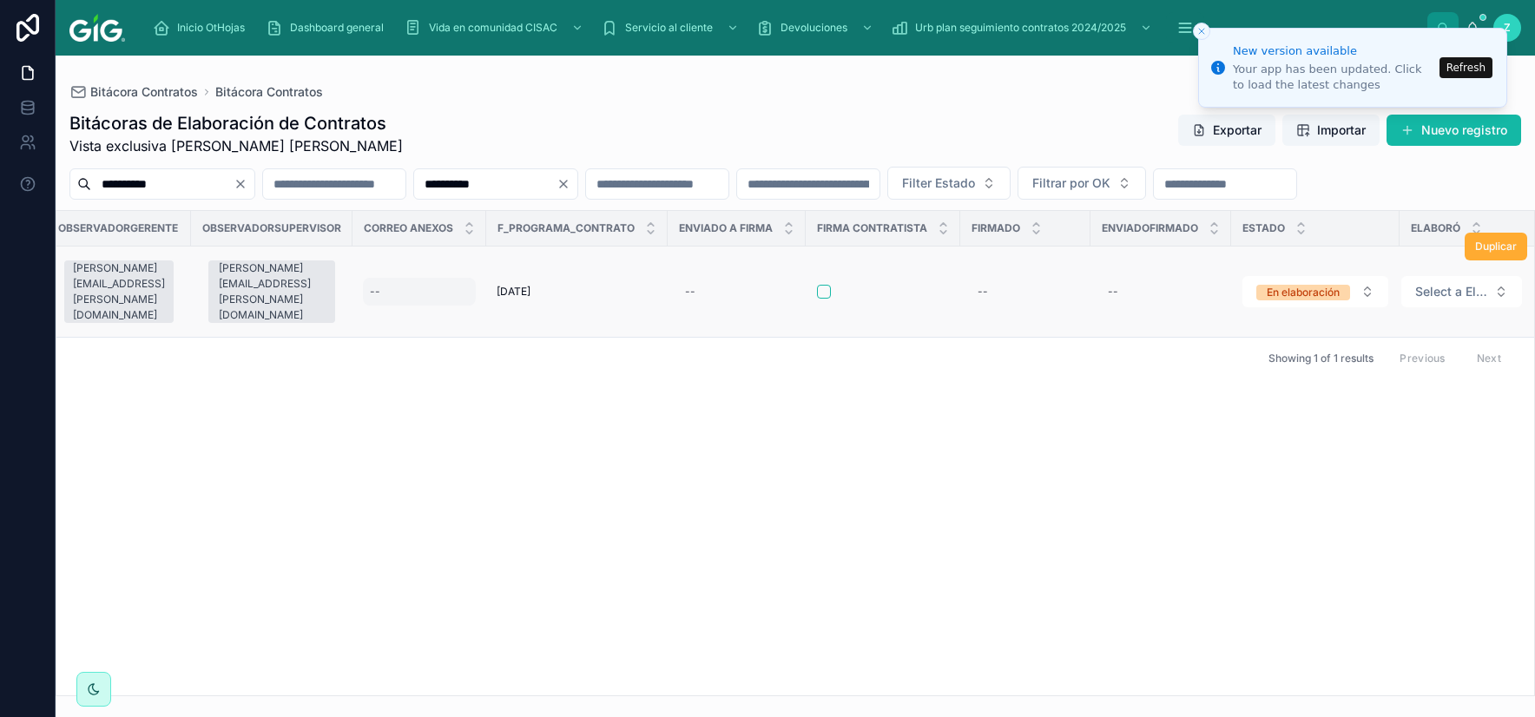
click at [370, 299] on div "--" at bounding box center [375, 292] width 10 height 14
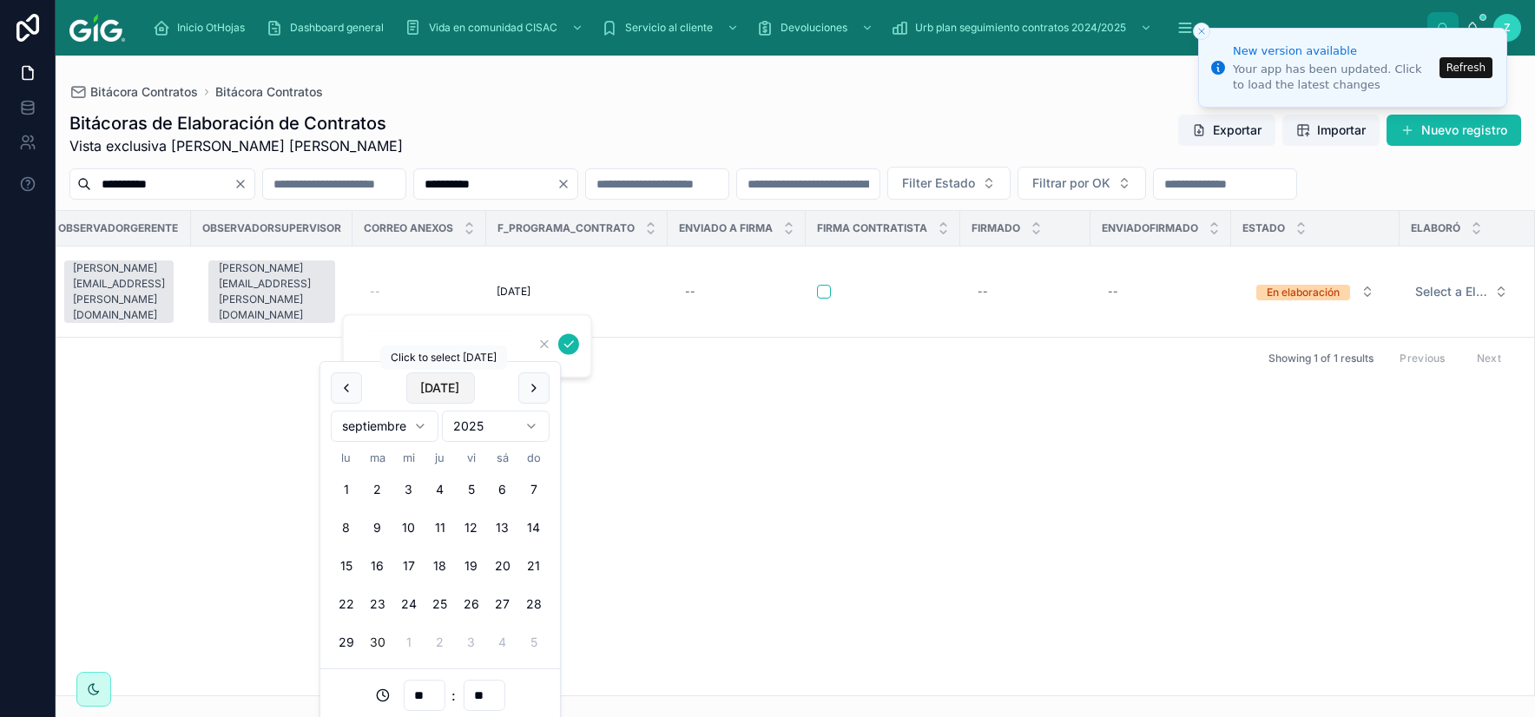
click at [444, 387] on button "Today" at bounding box center [439, 387] width 69 height 31
click at [429, 686] on input "**" at bounding box center [424, 695] width 40 height 24
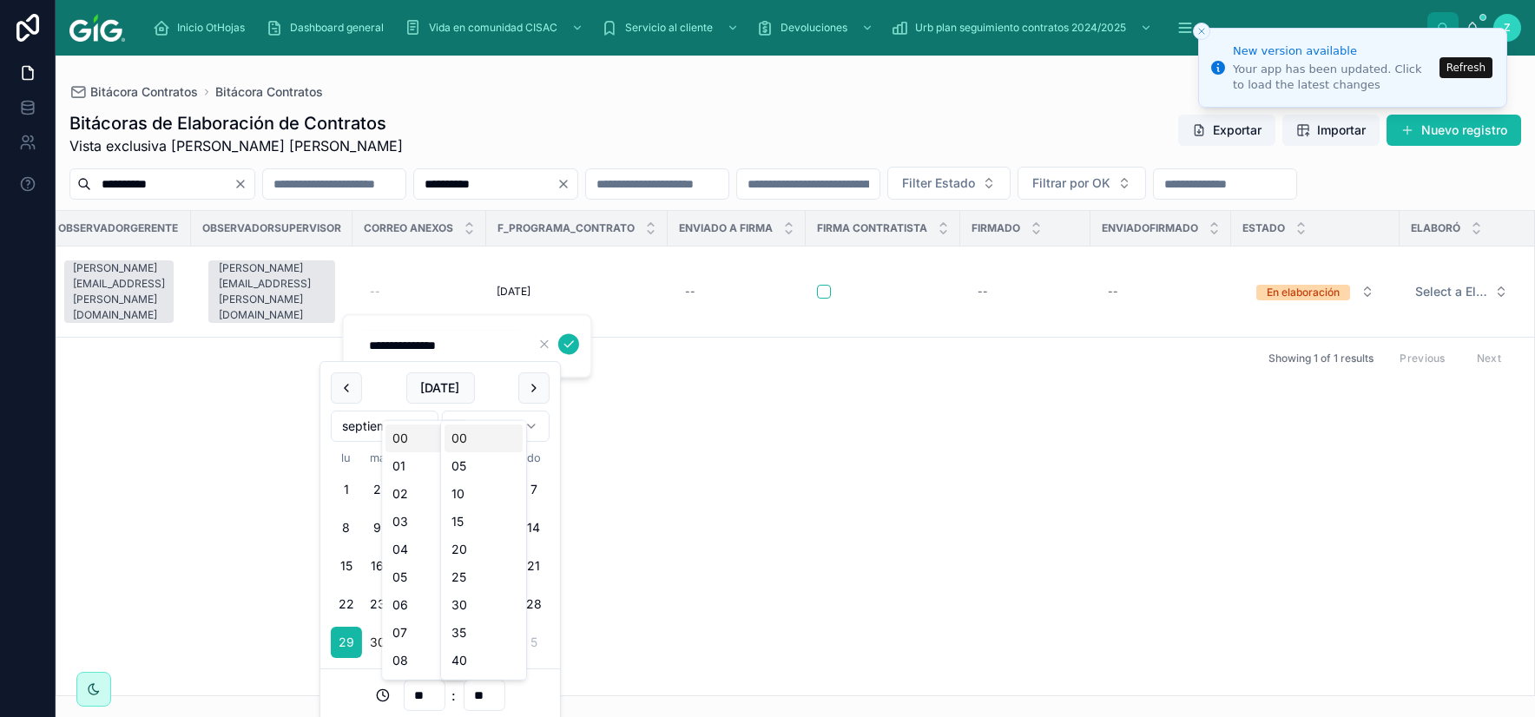
type input "**********"
type input "**"
type input "**********"
type input "**"
click at [575, 350] on icon "submit" at bounding box center [569, 344] width 14 height 14
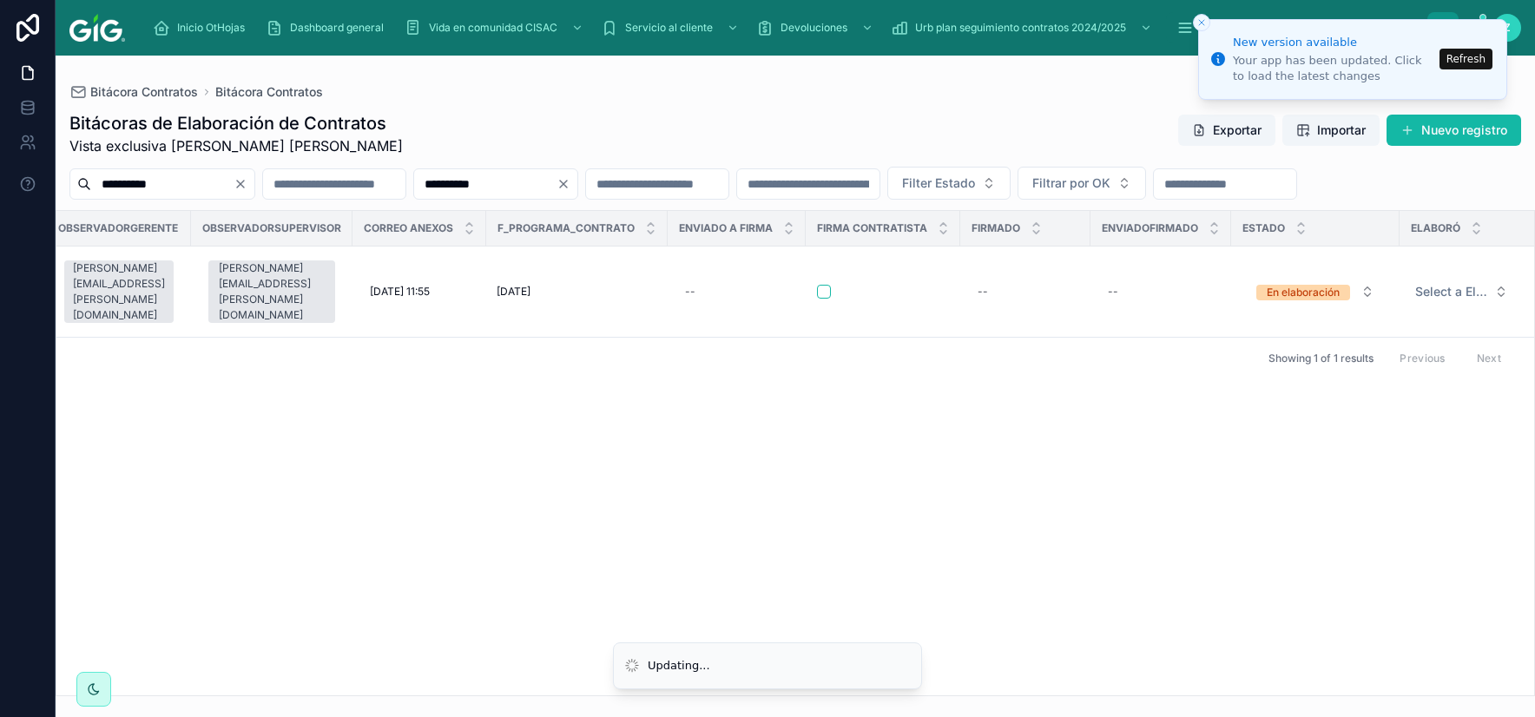
click at [1463, 61] on button "Refresh" at bounding box center [1465, 59] width 53 height 21
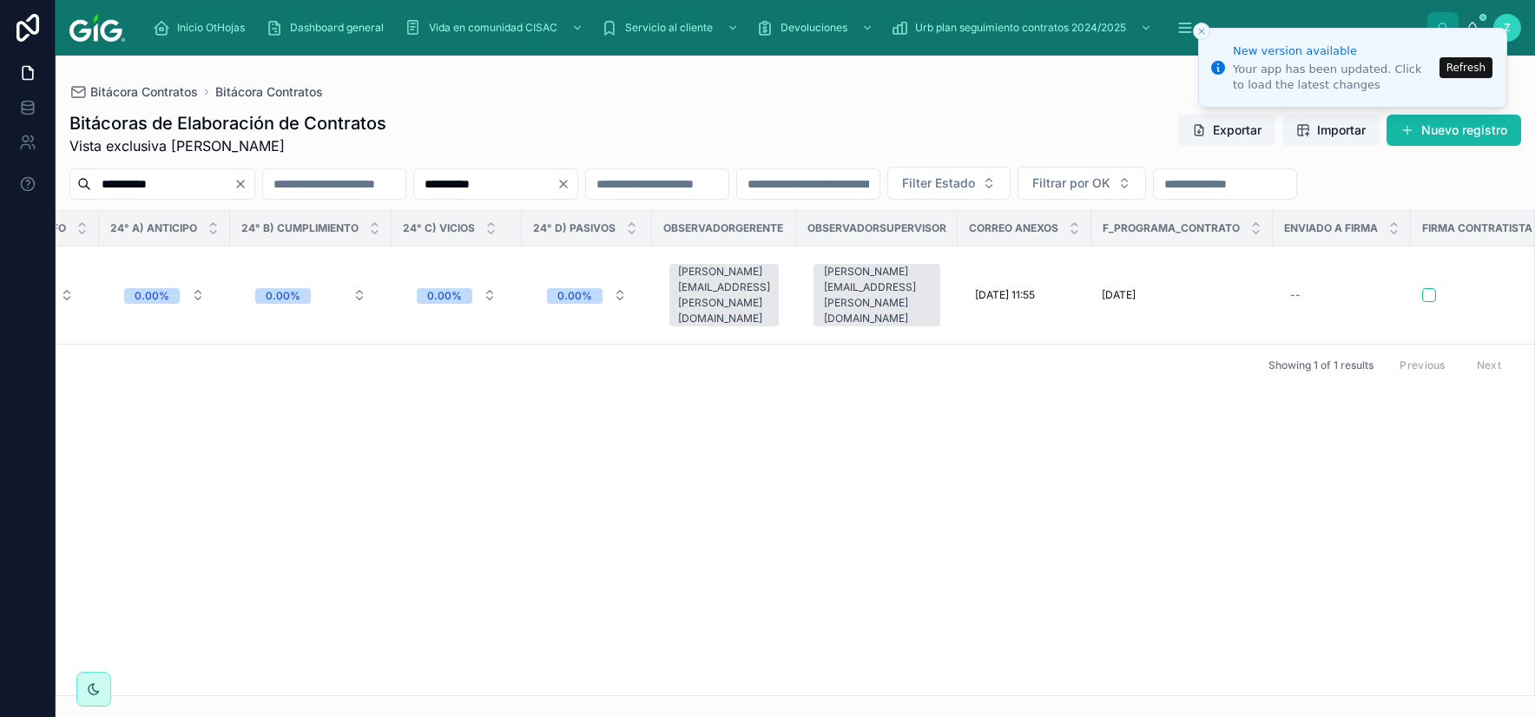
scroll to position [0, 7884]
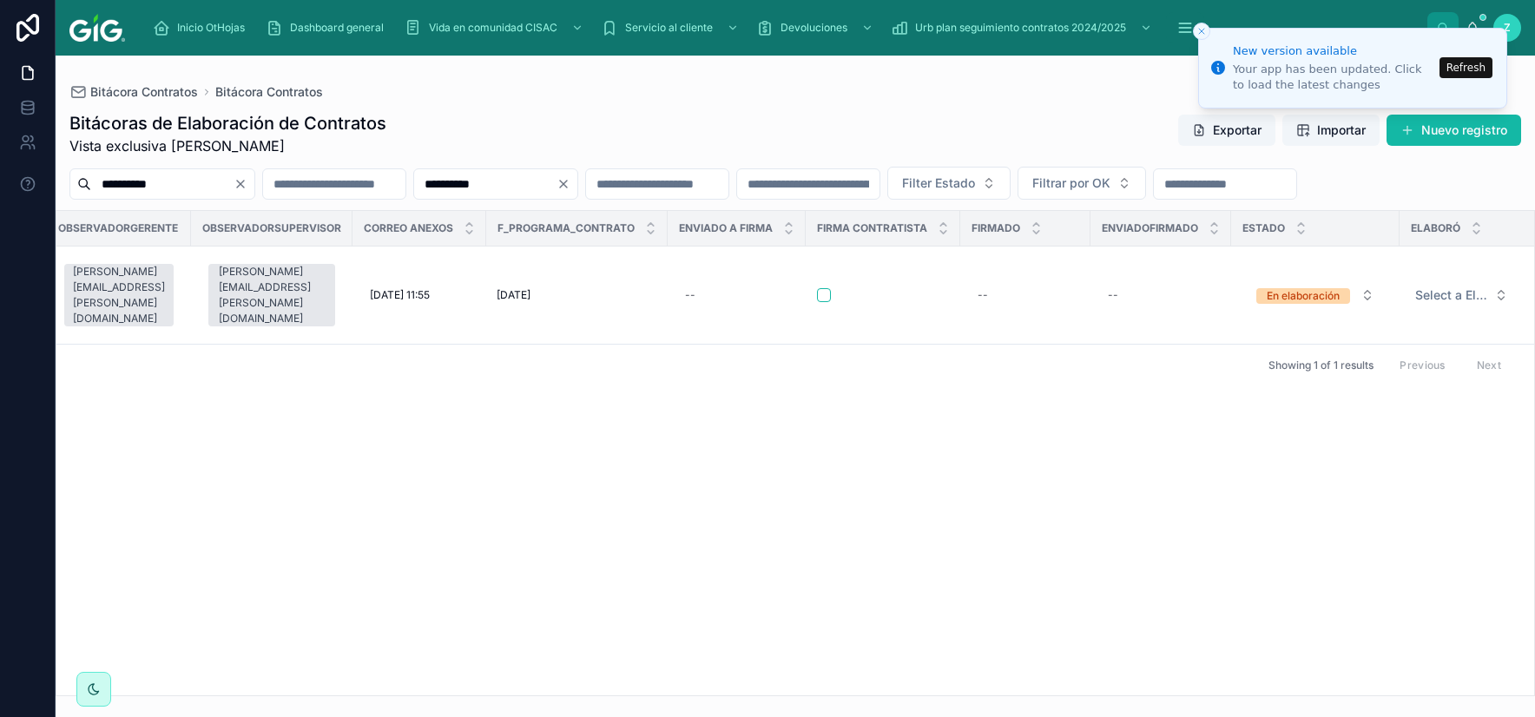
click at [1453, 64] on button "Refresh" at bounding box center [1465, 67] width 53 height 21
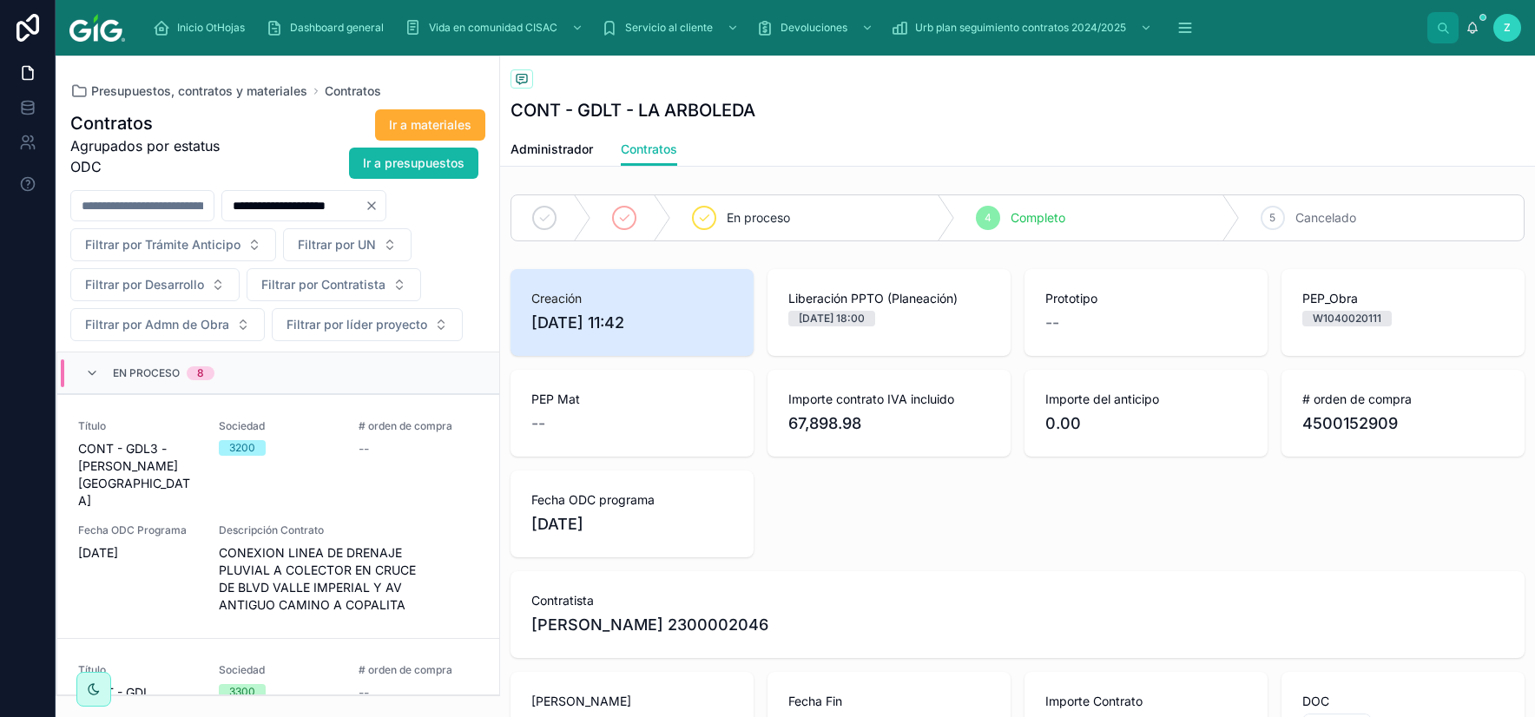
scroll to position [1219, 0]
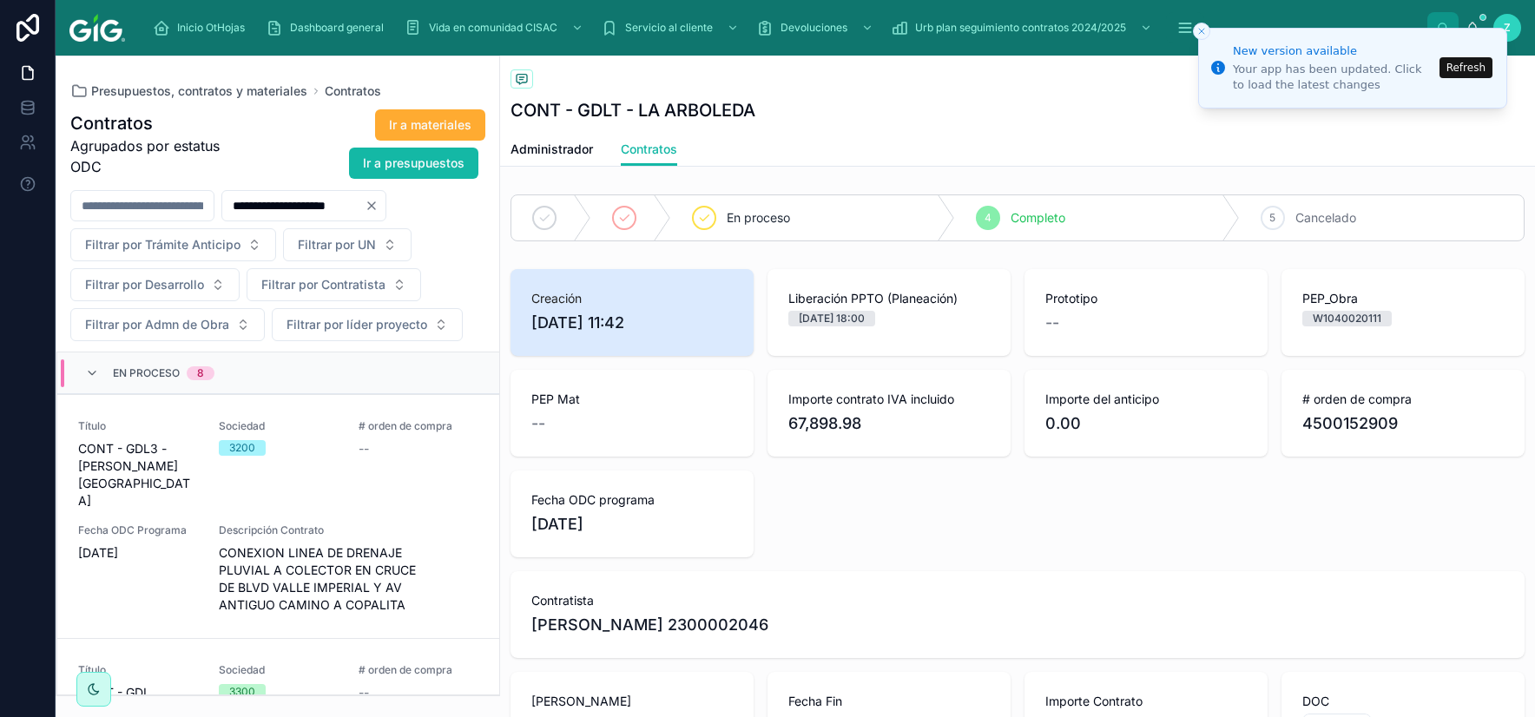
click at [1468, 65] on button "Refresh" at bounding box center [1465, 67] width 53 height 21
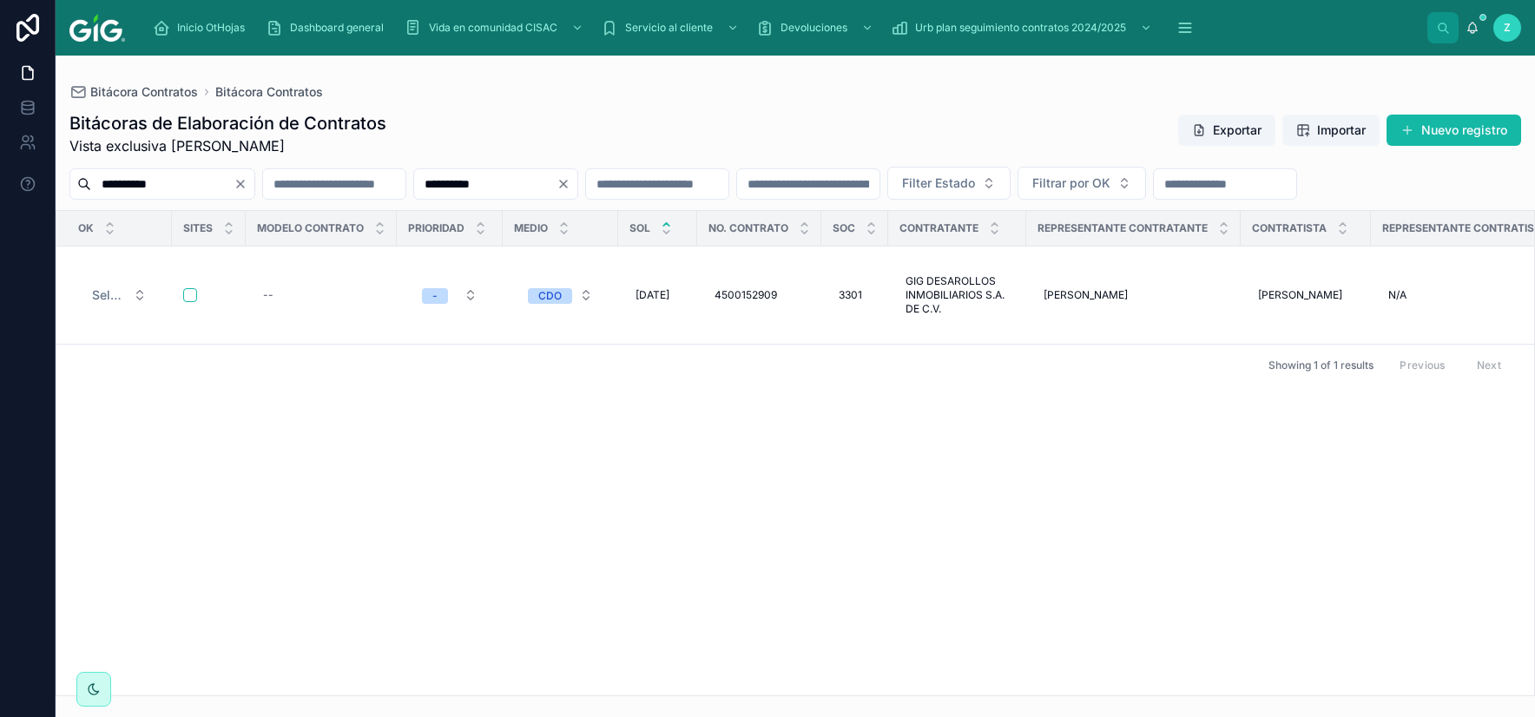
scroll to position [0, 7884]
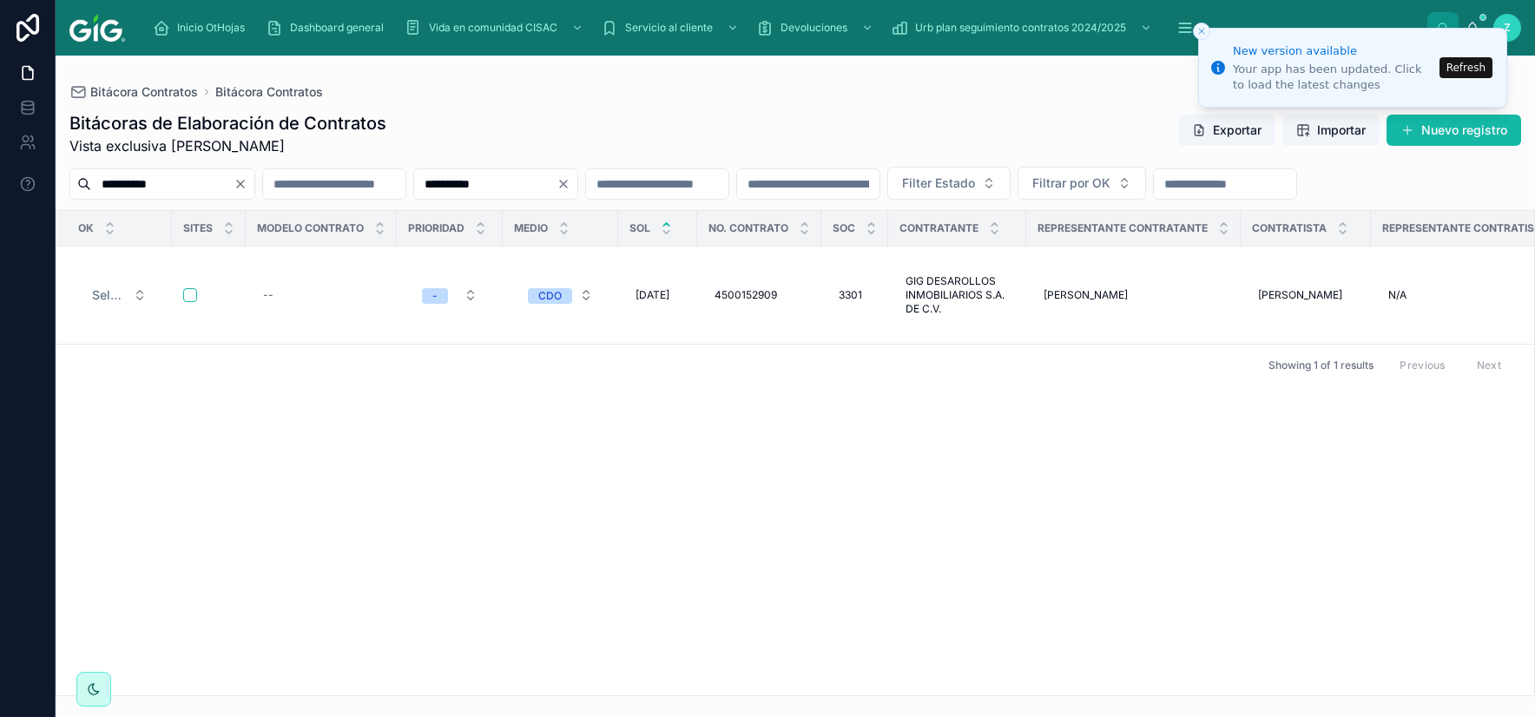
click at [206, 192] on input "**********" at bounding box center [162, 184] width 142 height 24
click at [1463, 61] on button "Refresh" at bounding box center [1465, 67] width 53 height 21
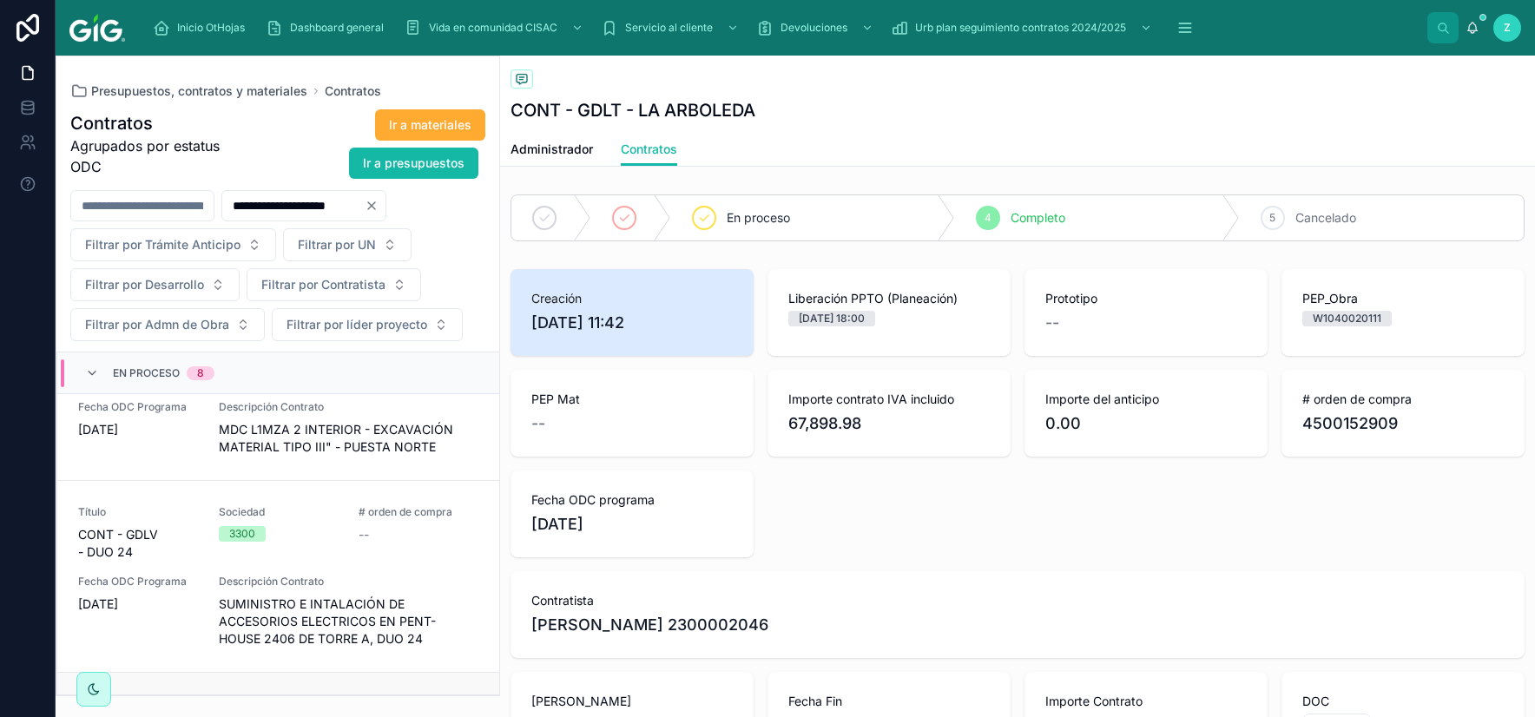
scroll to position [1298, 0]
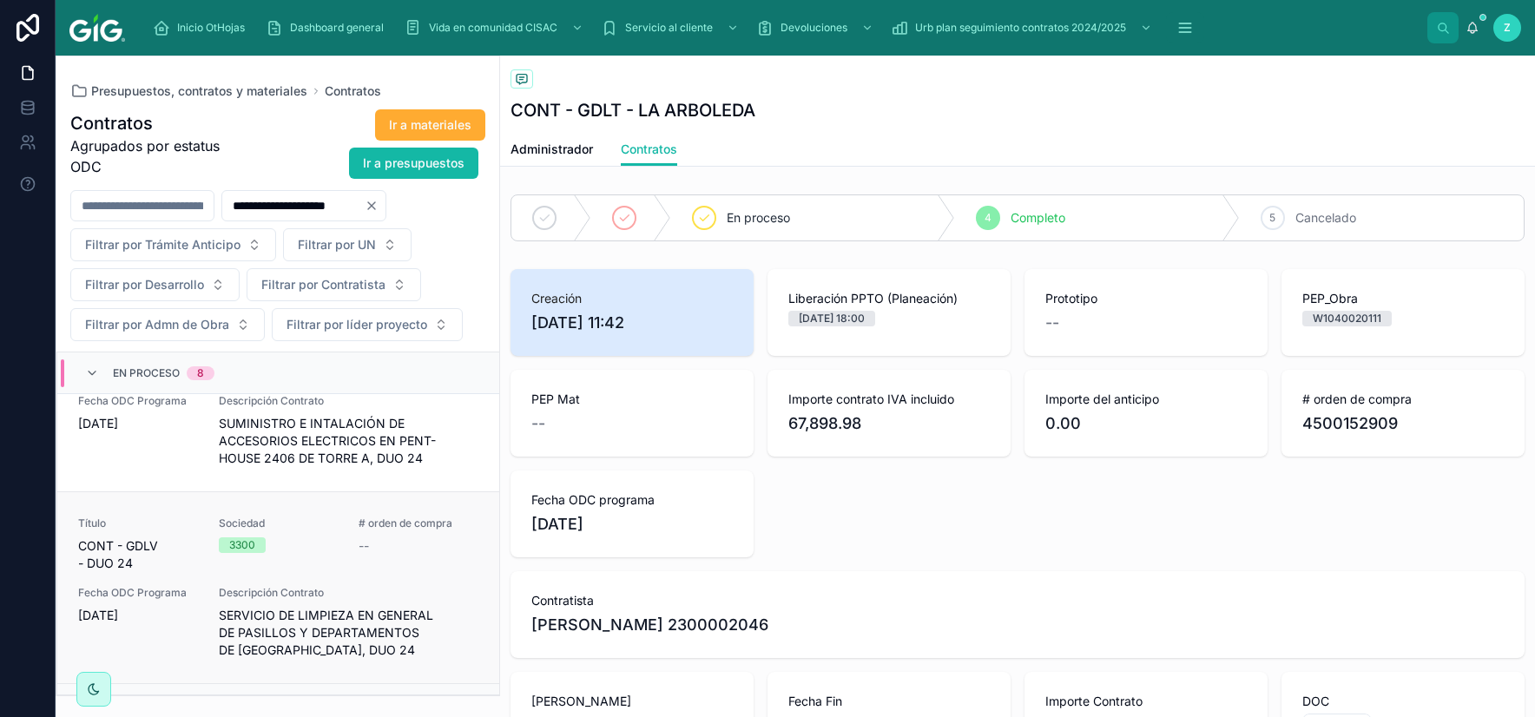
click at [342, 607] on span "SERVICIO DE LIMPIEZA EN GENERAL DE PASILLOS Y DEPARTAMENTOS DE TORRE A, DUO 24" at bounding box center [349, 633] width 260 height 52
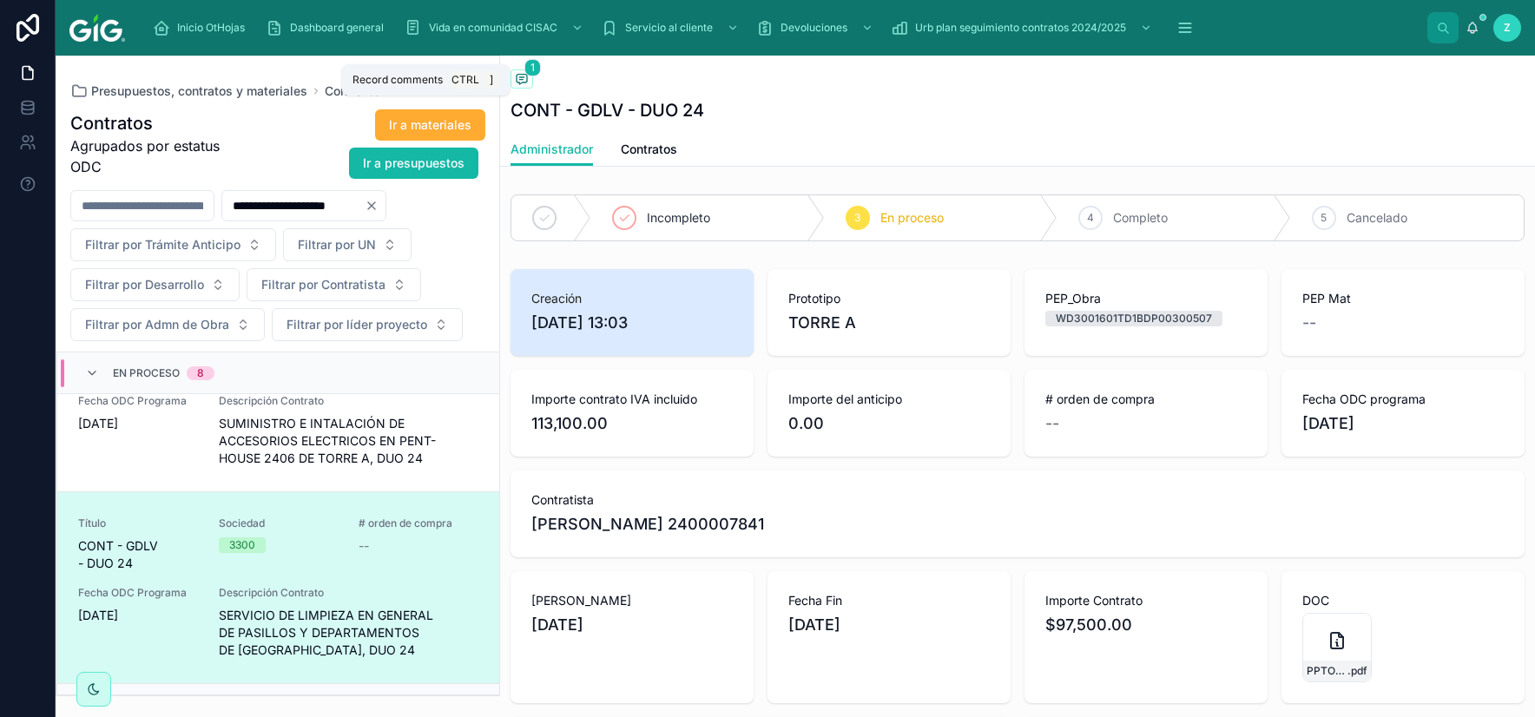
click at [519, 86] on icon at bounding box center [522, 79] width 14 height 14
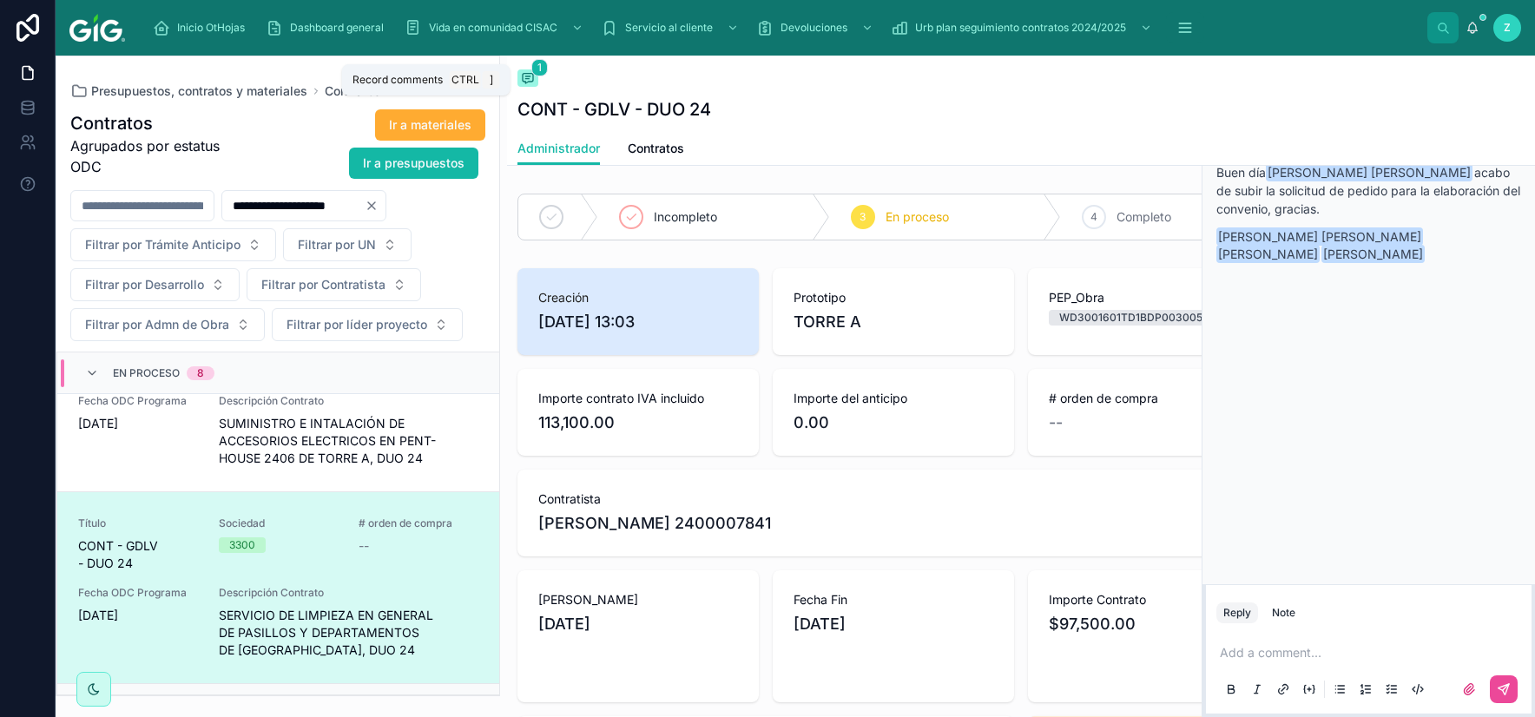
click at [519, 86] on span at bounding box center [527, 77] width 21 height 17
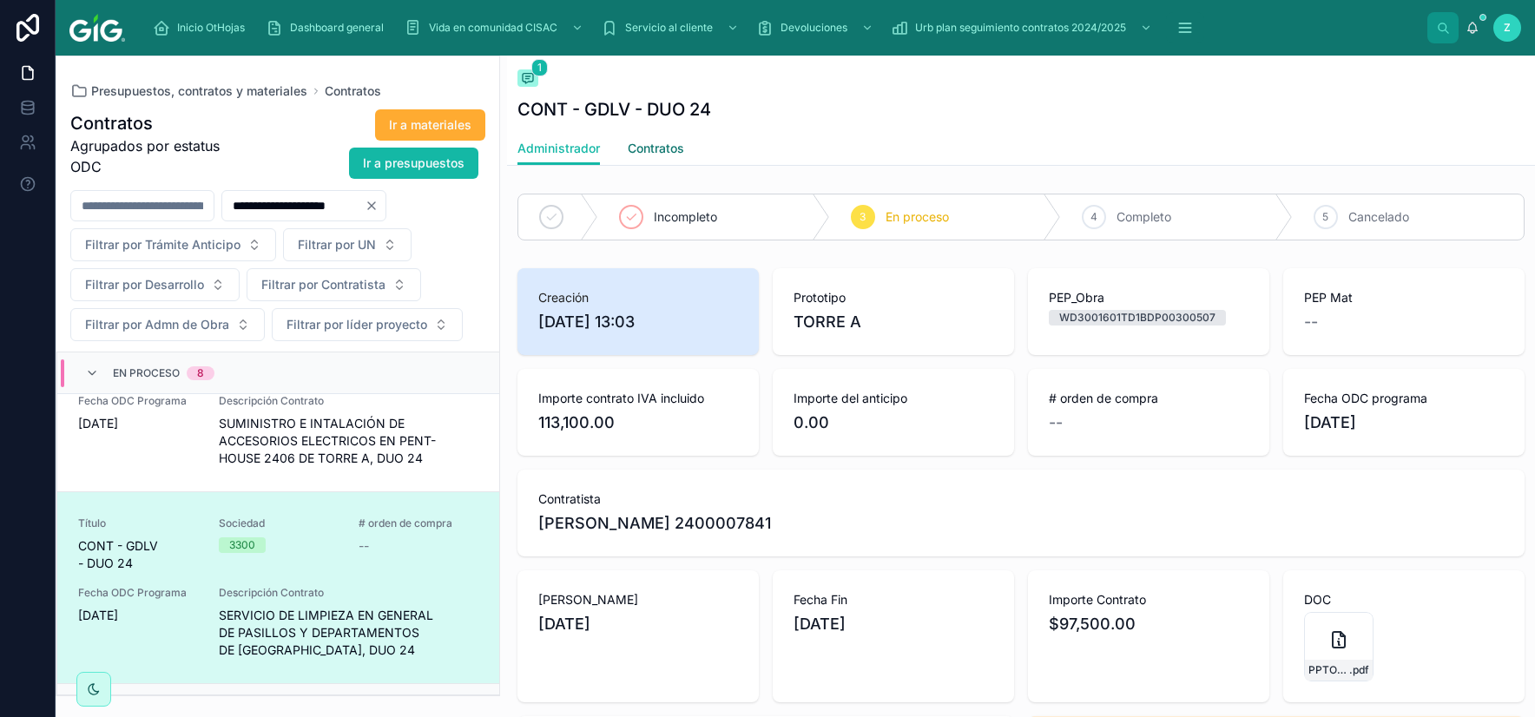
click at [661, 154] on span "Contratos" at bounding box center [656, 148] width 56 height 17
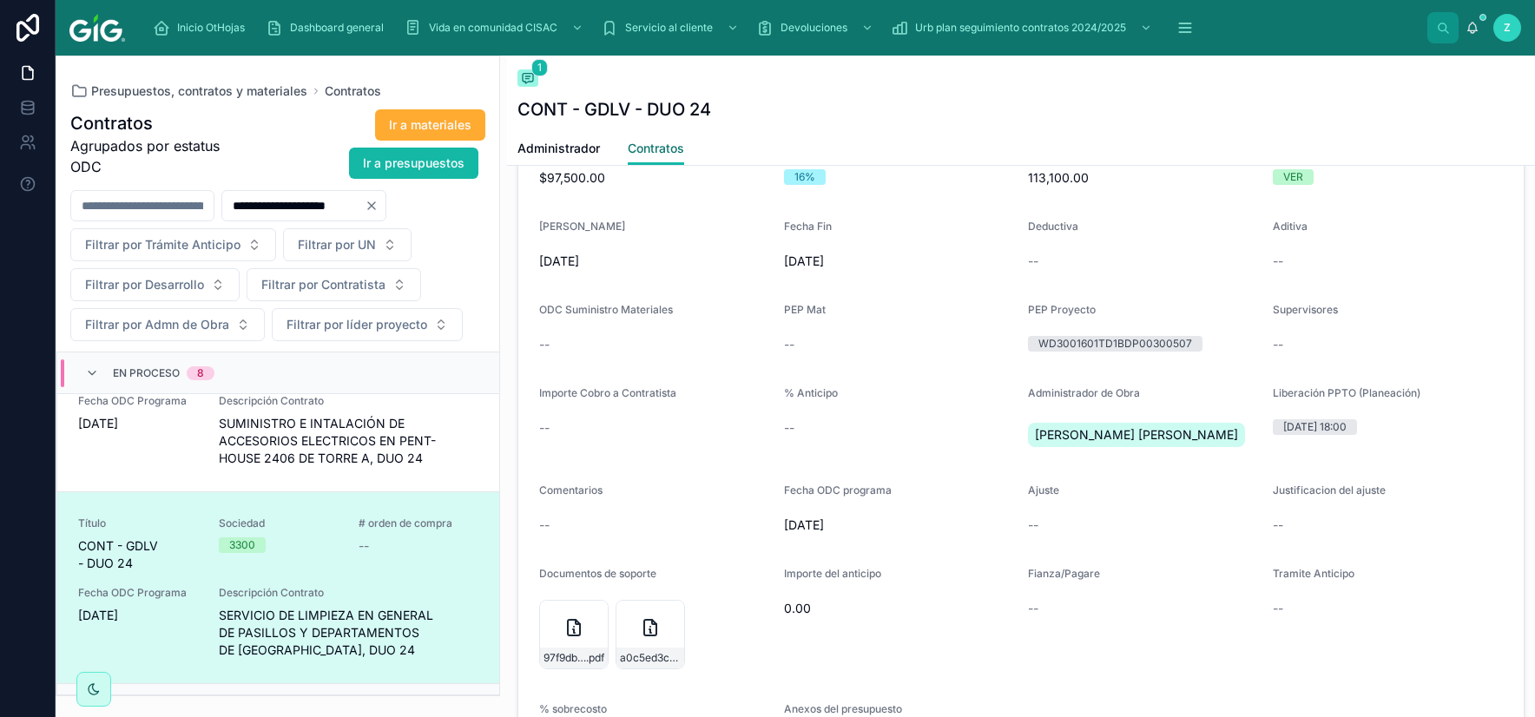
scroll to position [1219, 0]
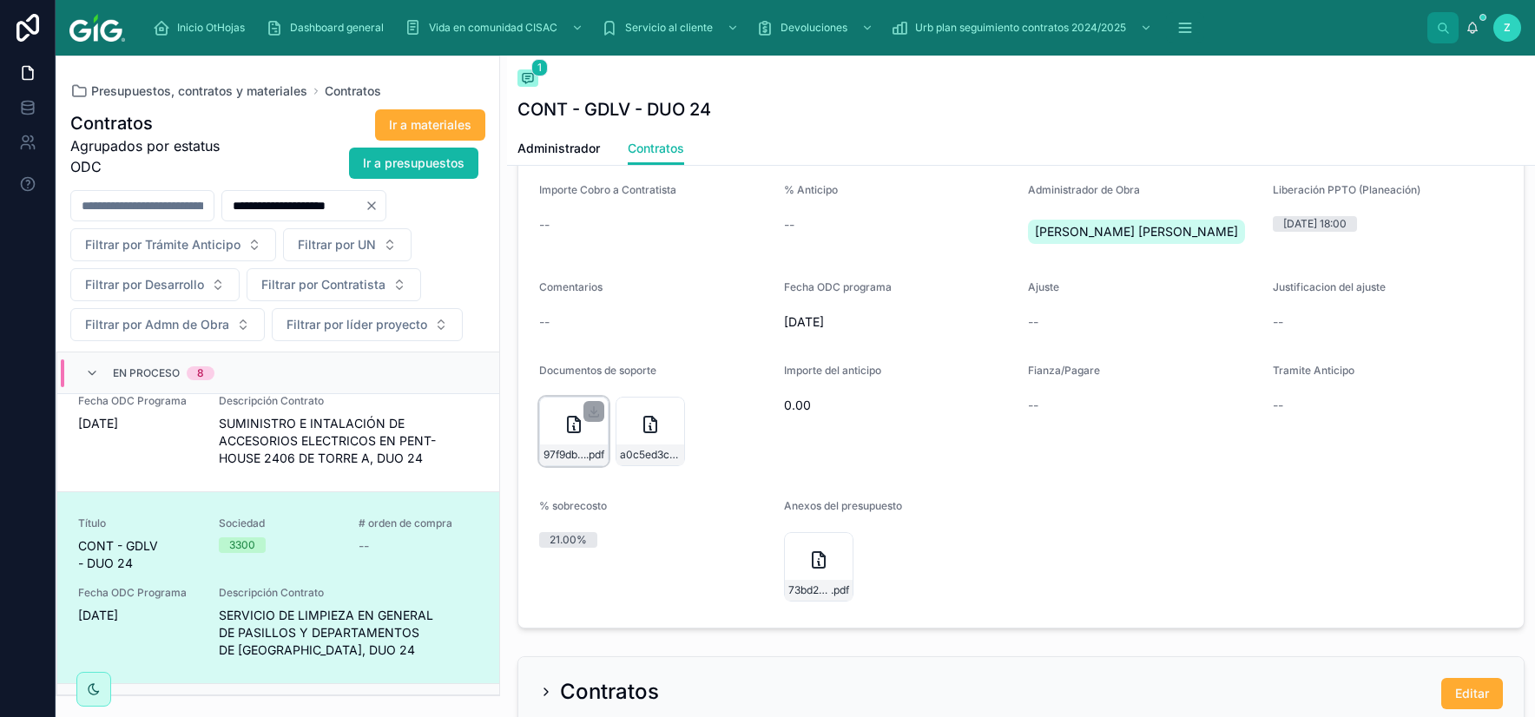
click at [569, 421] on icon at bounding box center [573, 424] width 21 height 21
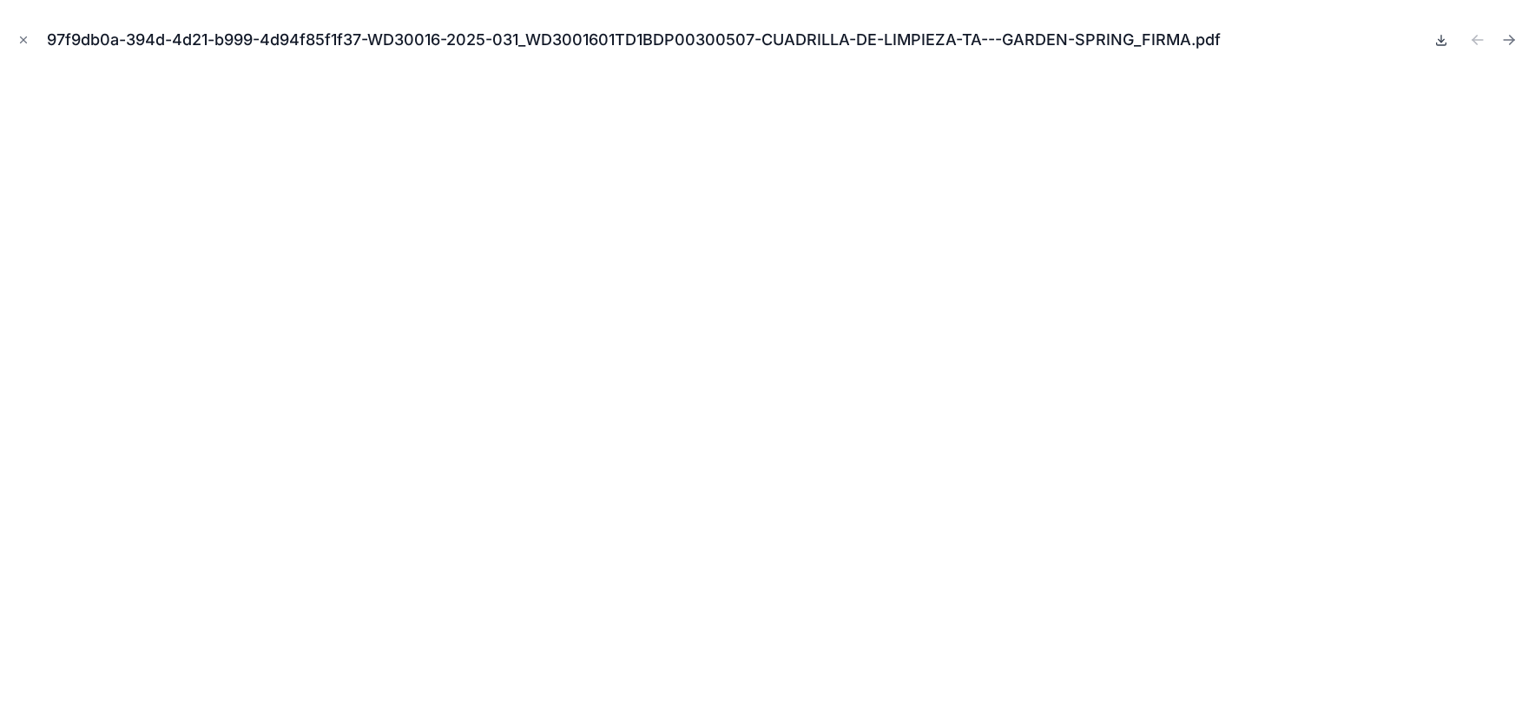
click at [1444, 40] on icon at bounding box center [1441, 40] width 6 height 3
click at [26, 43] on icon "Close modal" at bounding box center [24, 40] width 6 height 6
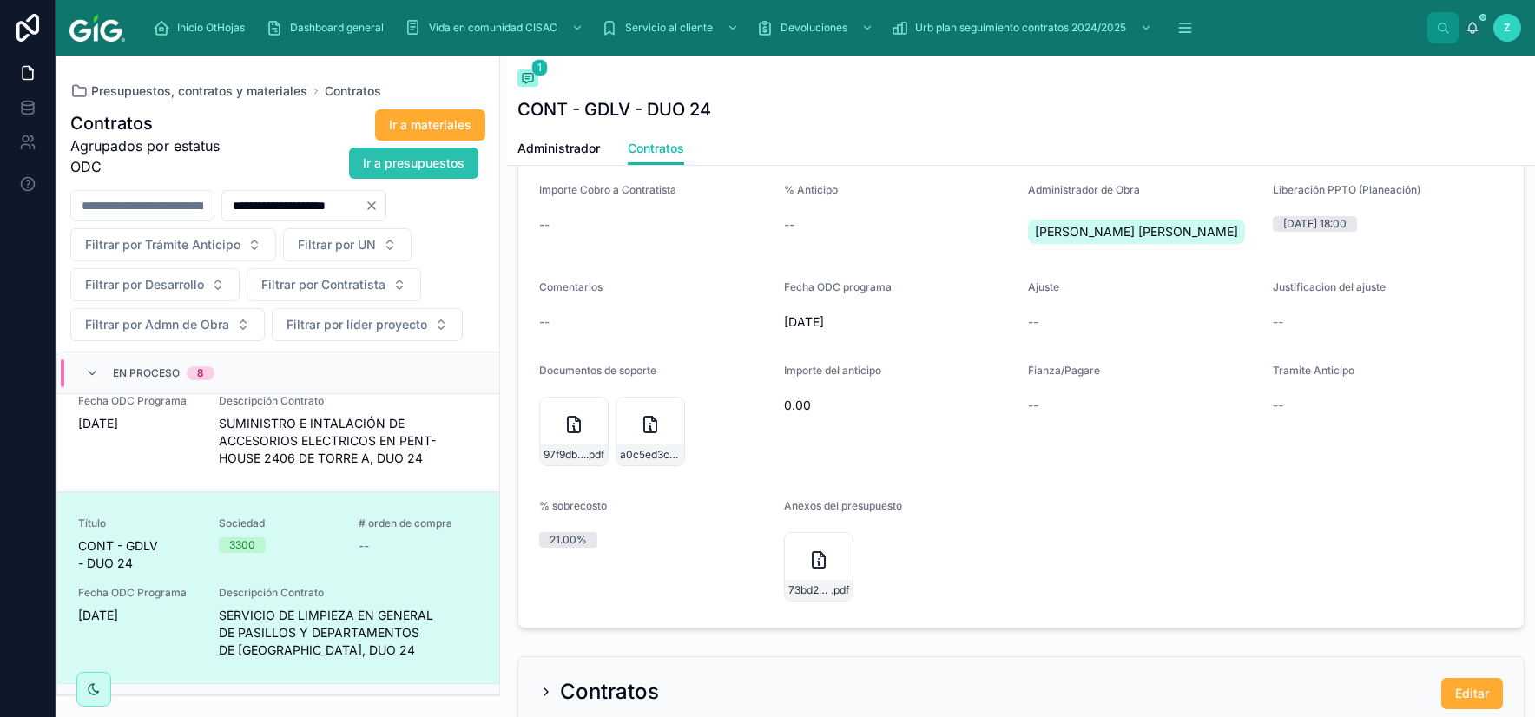
click at [422, 169] on span "Ir a presupuestos" at bounding box center [414, 163] width 102 height 17
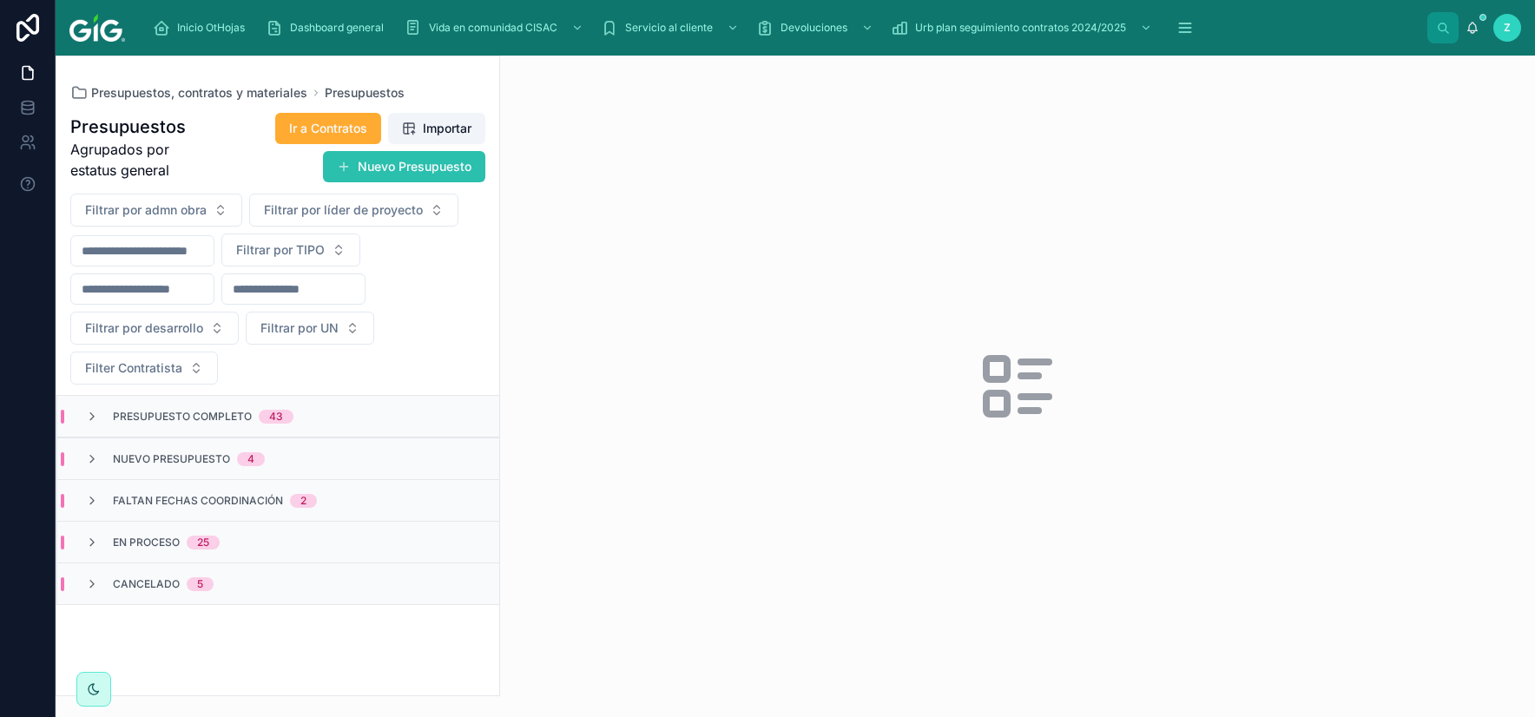
click at [385, 168] on button "Nuevo Presupuesto" at bounding box center [404, 166] width 162 height 31
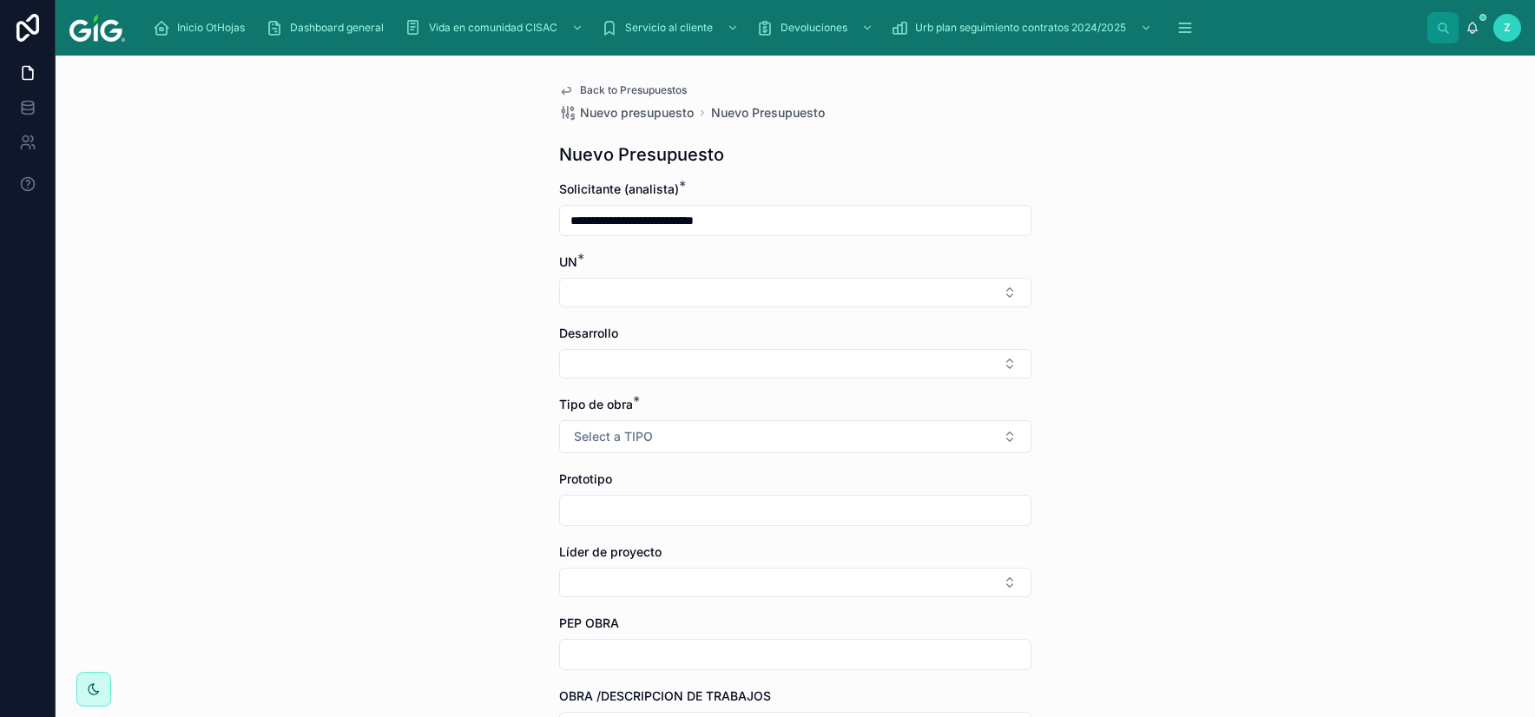
type input "**********"
click at [786, 354] on button "Select Button" at bounding box center [795, 364] width 472 height 30
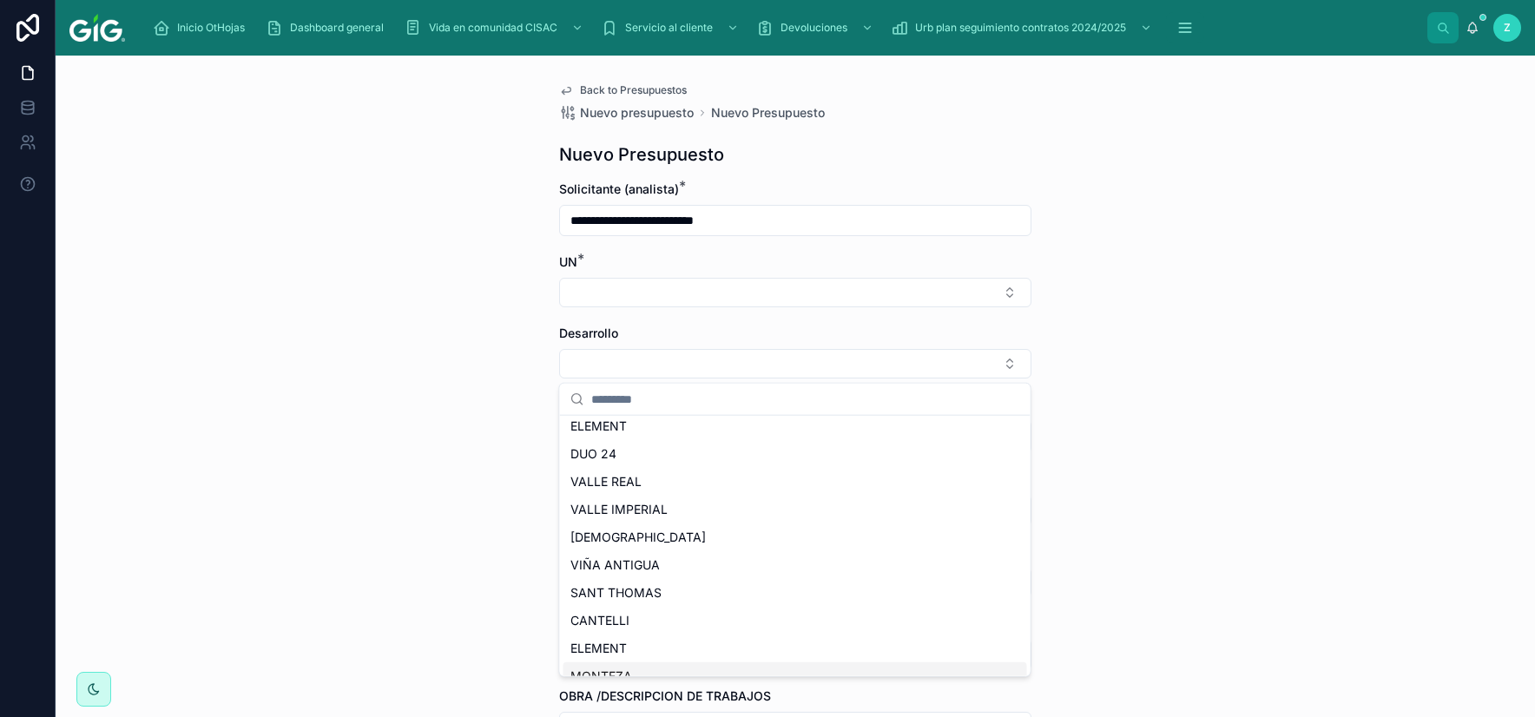
scroll to position [572, 0]
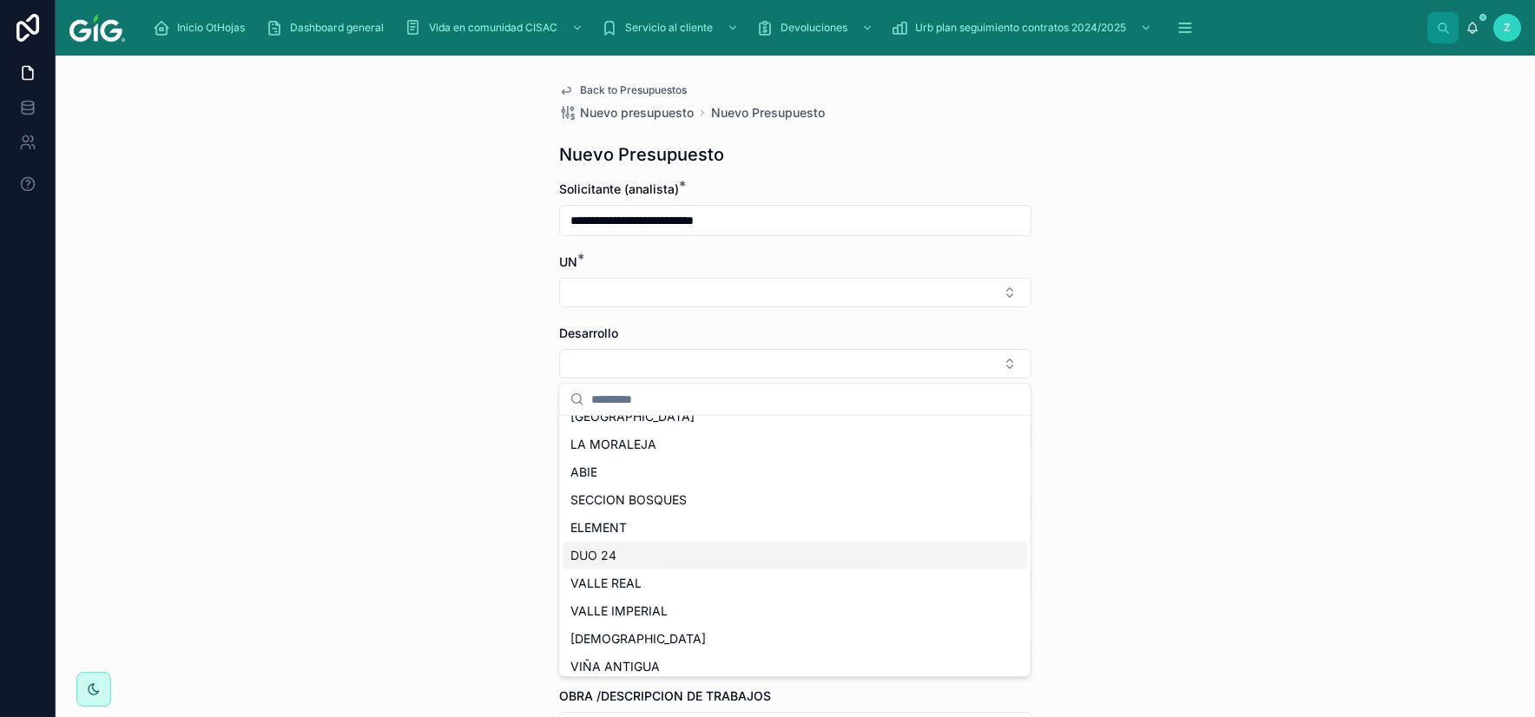
type input "**********"
click at [446, 404] on div "**********" at bounding box center [795, 386] width 1479 height 661
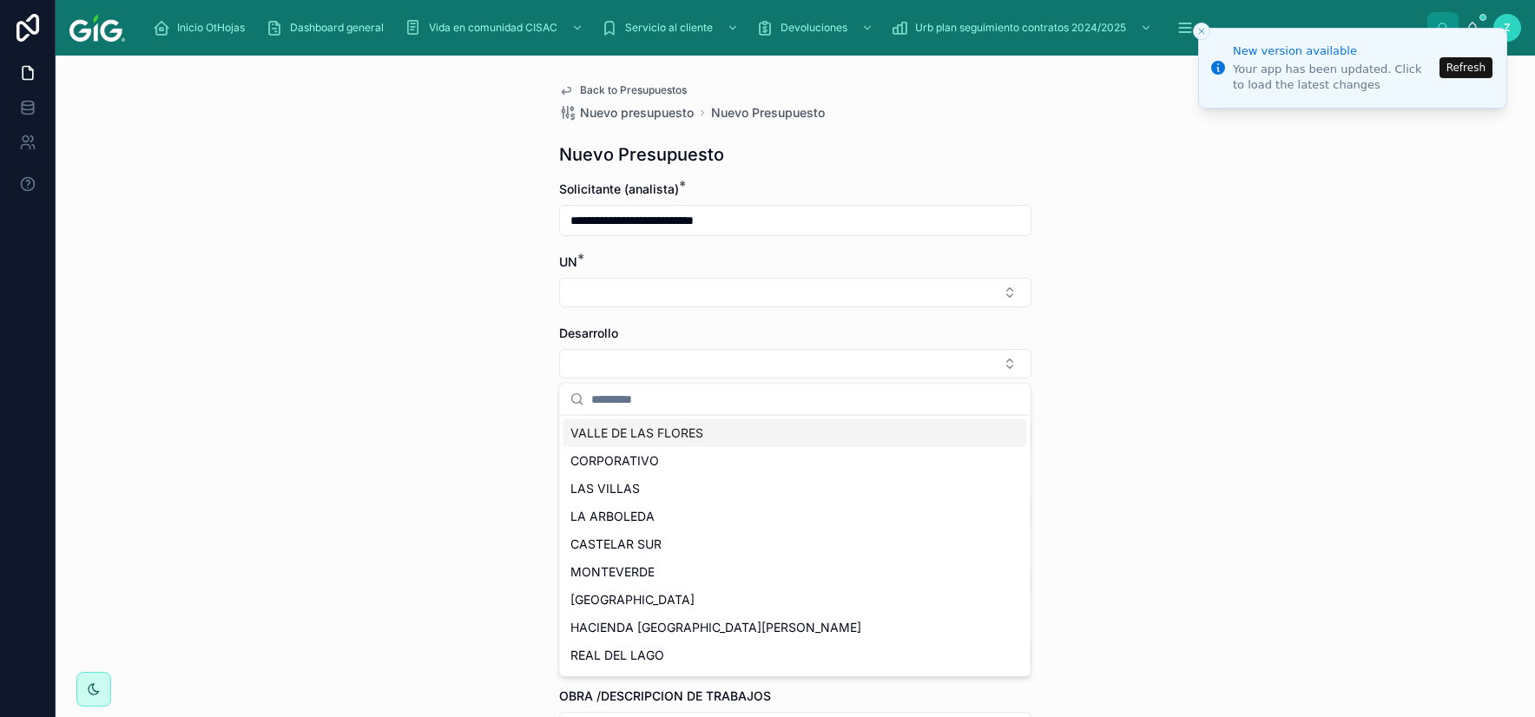
click at [1475, 70] on button "Refresh" at bounding box center [1465, 67] width 53 height 21
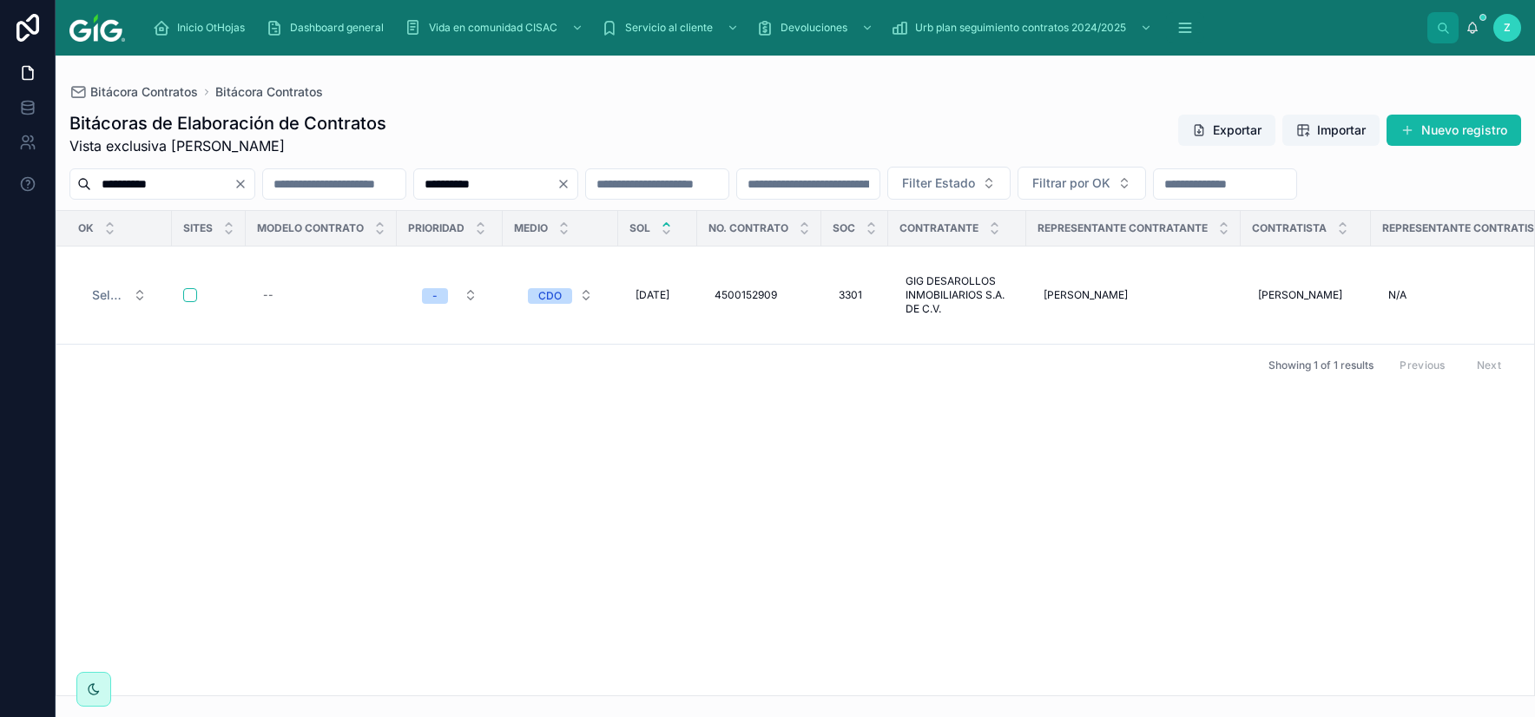
click at [204, 181] on input "**********" at bounding box center [162, 184] width 142 height 24
drag, startPoint x: 191, startPoint y: 189, endPoint x: 19, endPoint y: 187, distance: 171.9
click at [91, 187] on input "**********" at bounding box center [162, 184] width 142 height 24
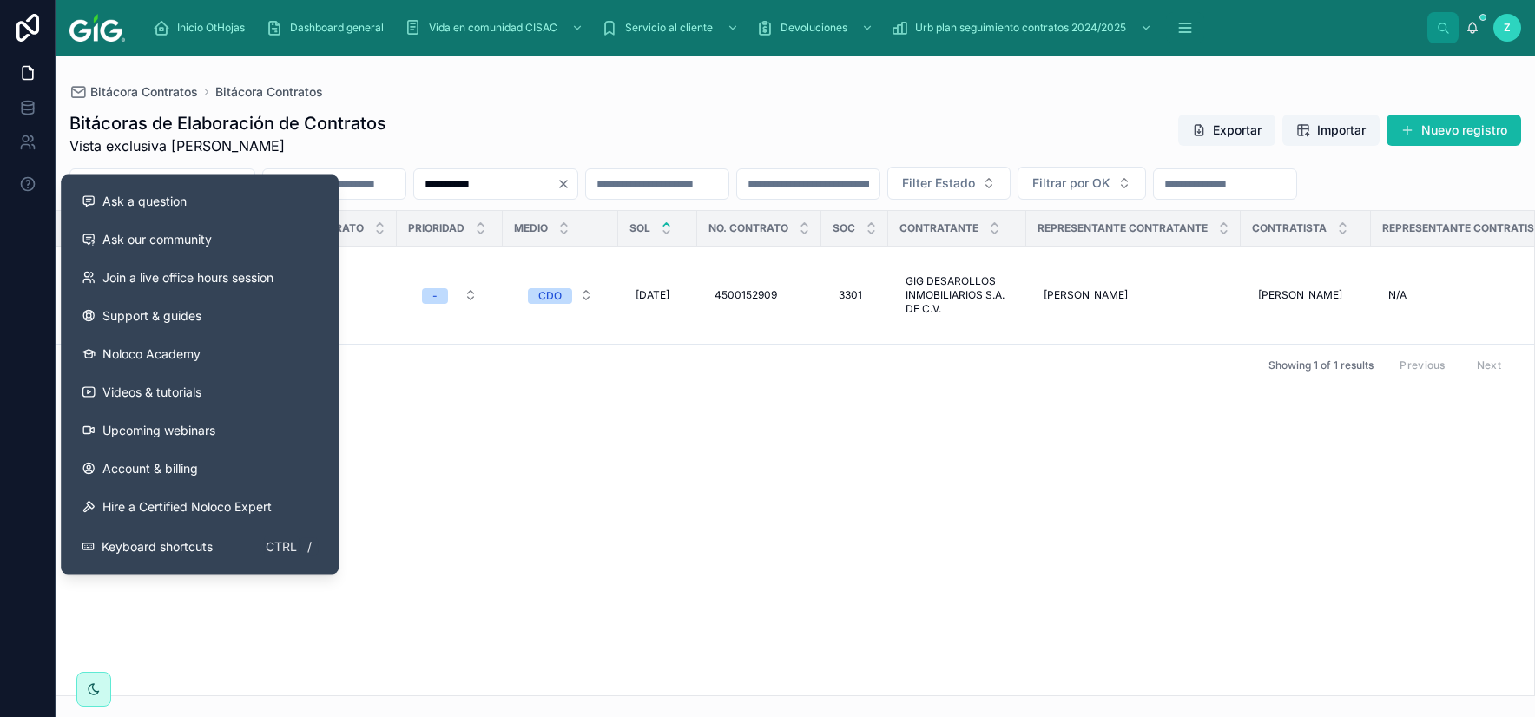
paste input "text"
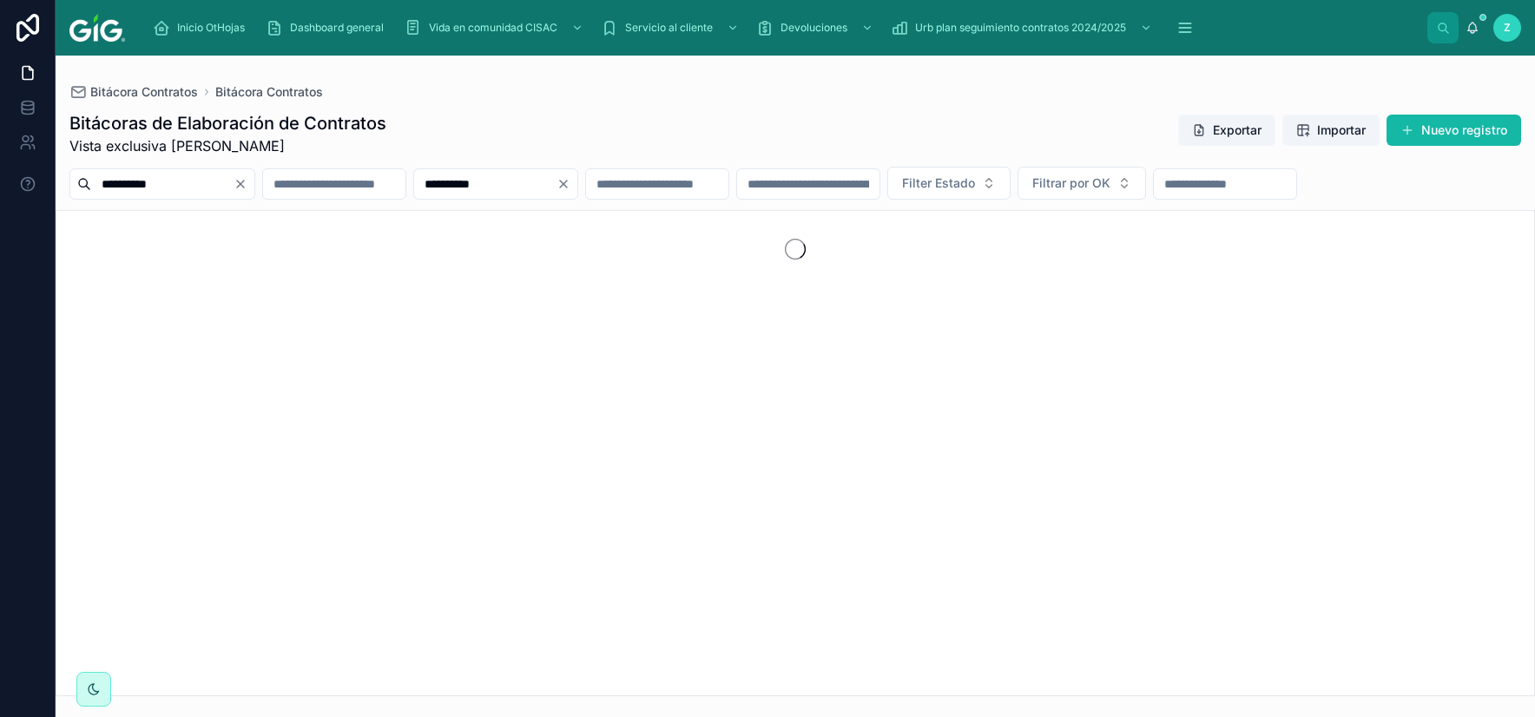
type input "**********"
click at [570, 183] on icon "Clear" at bounding box center [563, 184] width 14 height 14
click at [707, 187] on input "text" at bounding box center [636, 184] width 142 height 24
type input "***"
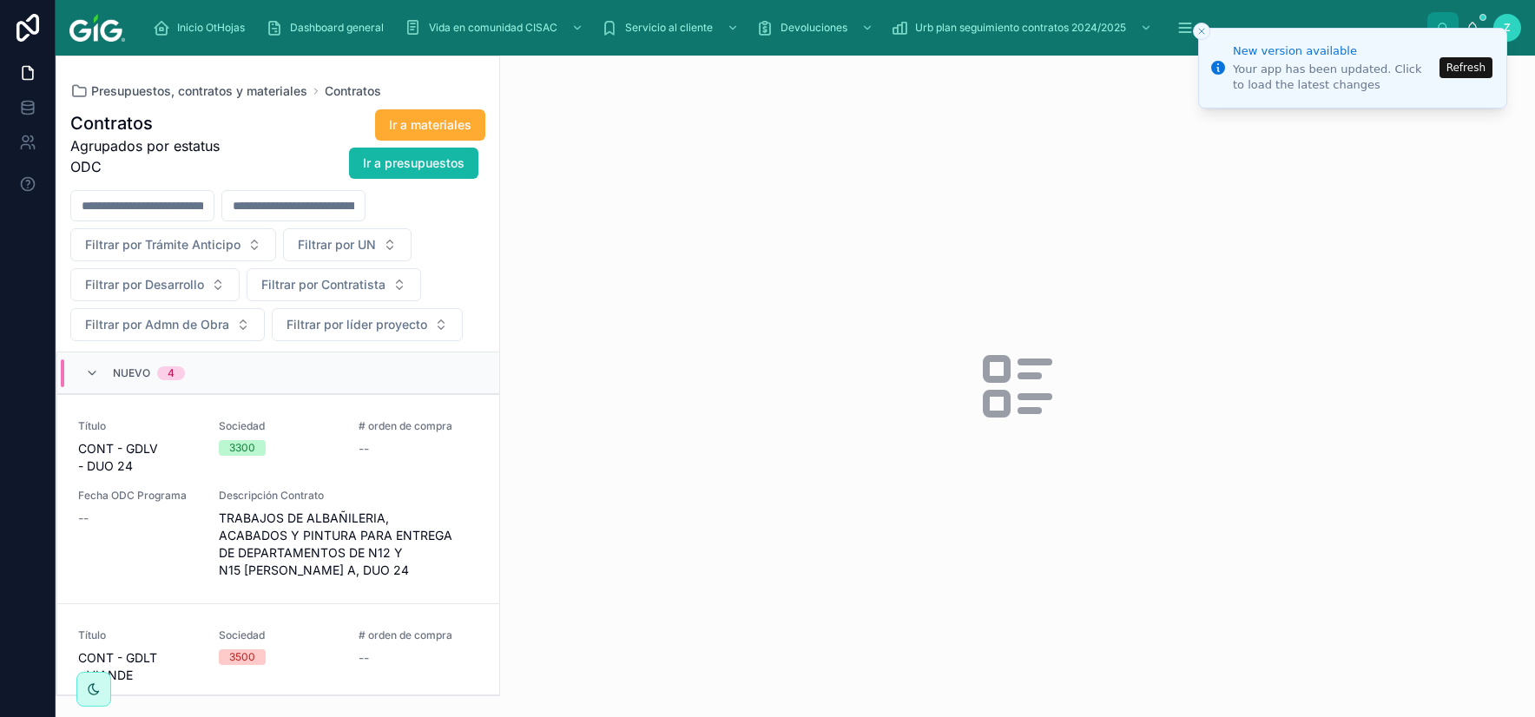
click at [1458, 70] on button "Refresh" at bounding box center [1465, 67] width 53 height 21
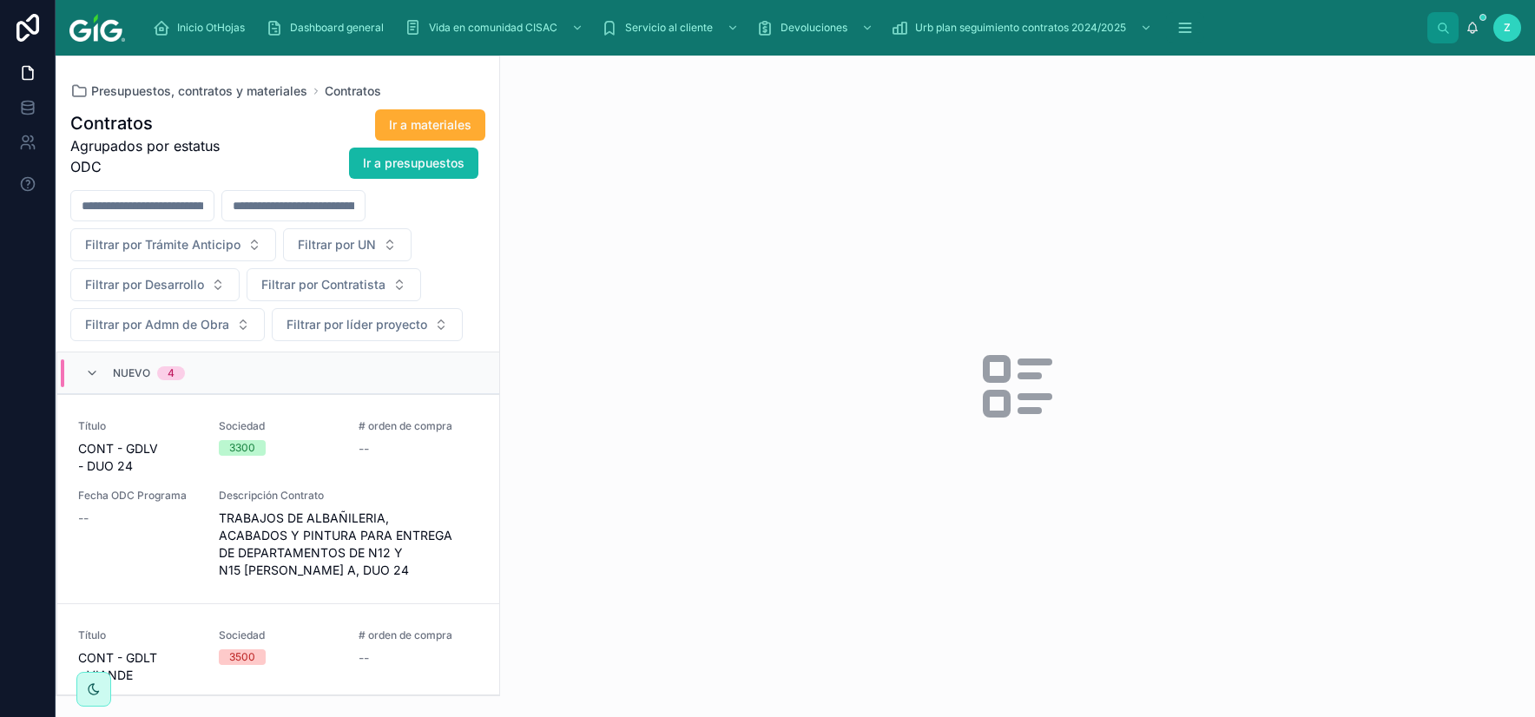
click at [1350, 253] on div at bounding box center [1017, 386] width 1035 height 661
click at [351, 440] on div "Título CONT - GDLV - DUO 24 Sociedad 3300 # orden de compra -- Fecha ODC Progra…" at bounding box center [278, 499] width 400 height 160
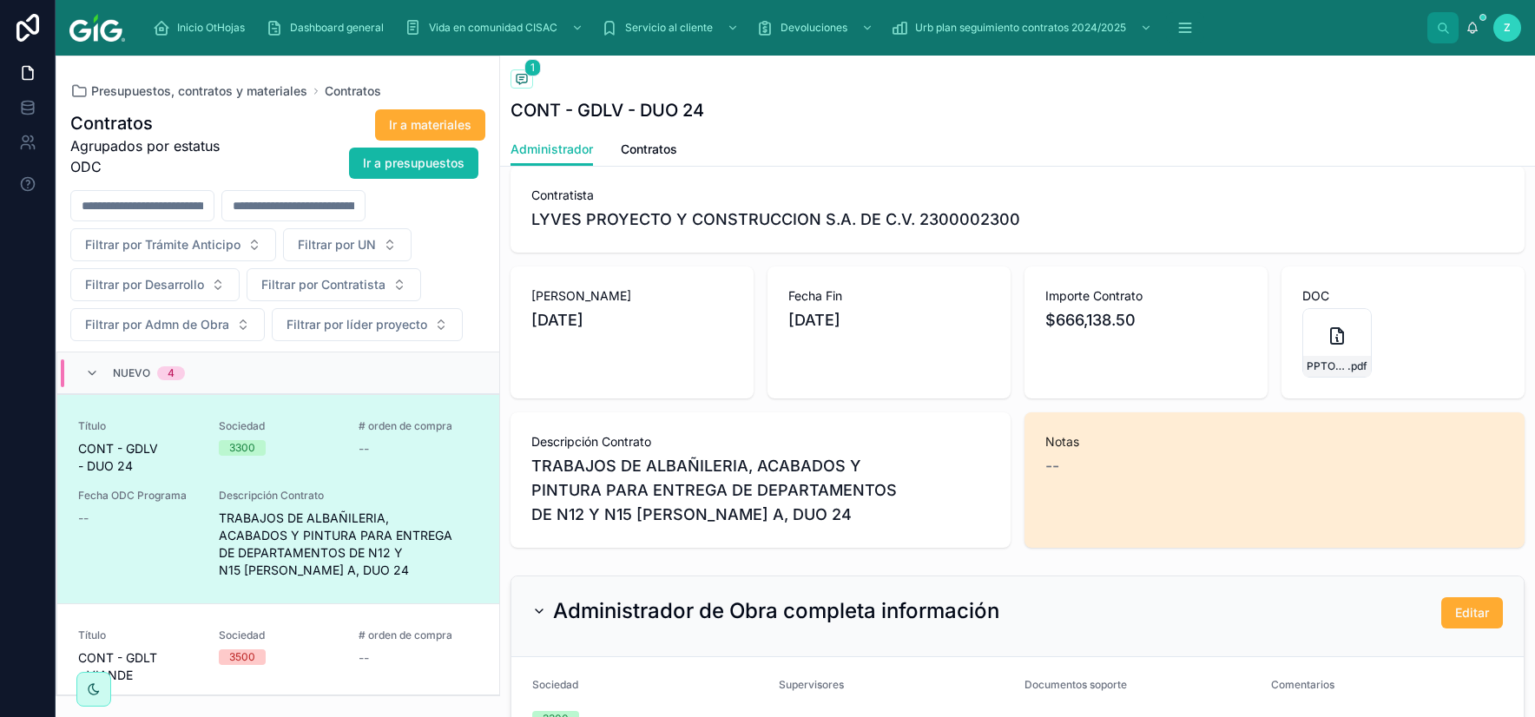
scroll to position [406, 0]
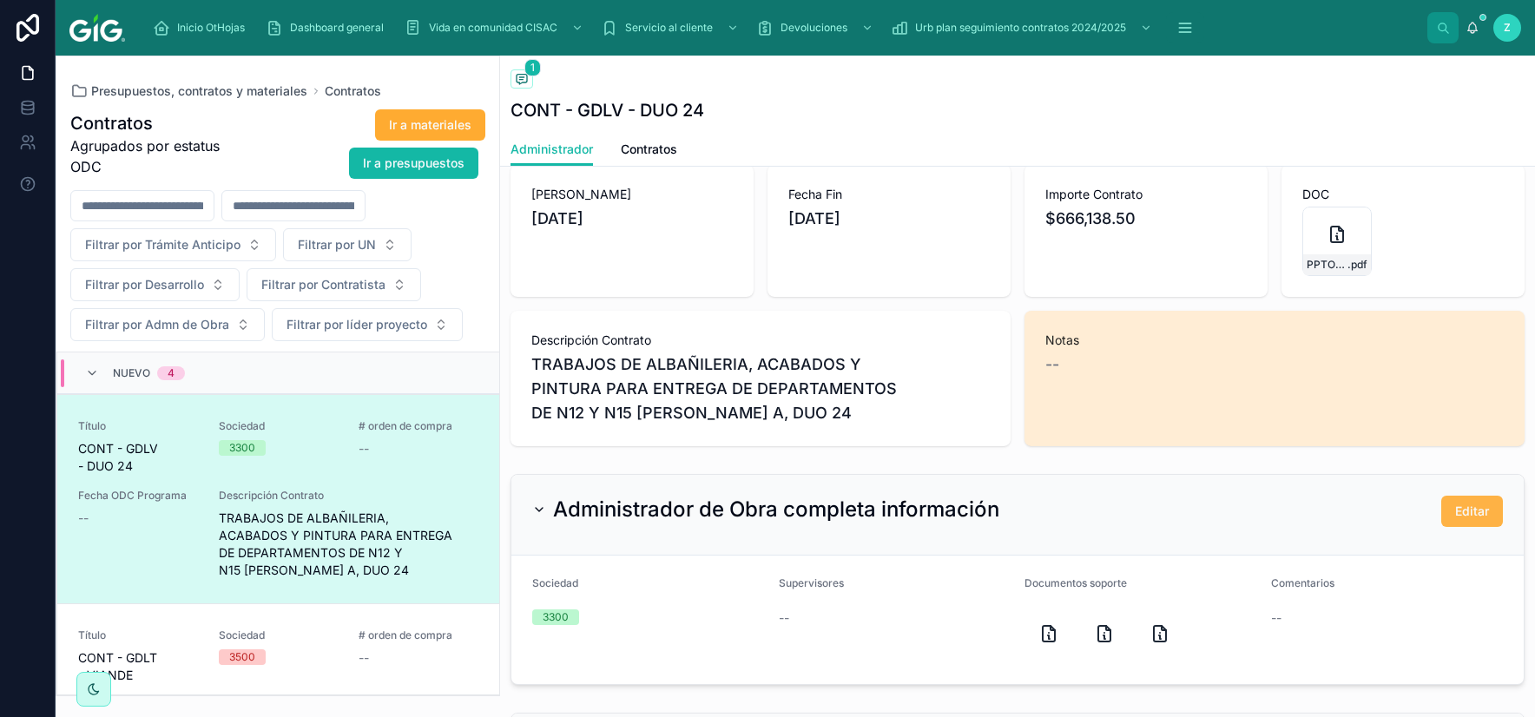
click at [1479, 508] on span "Editar" at bounding box center [1472, 511] width 34 height 17
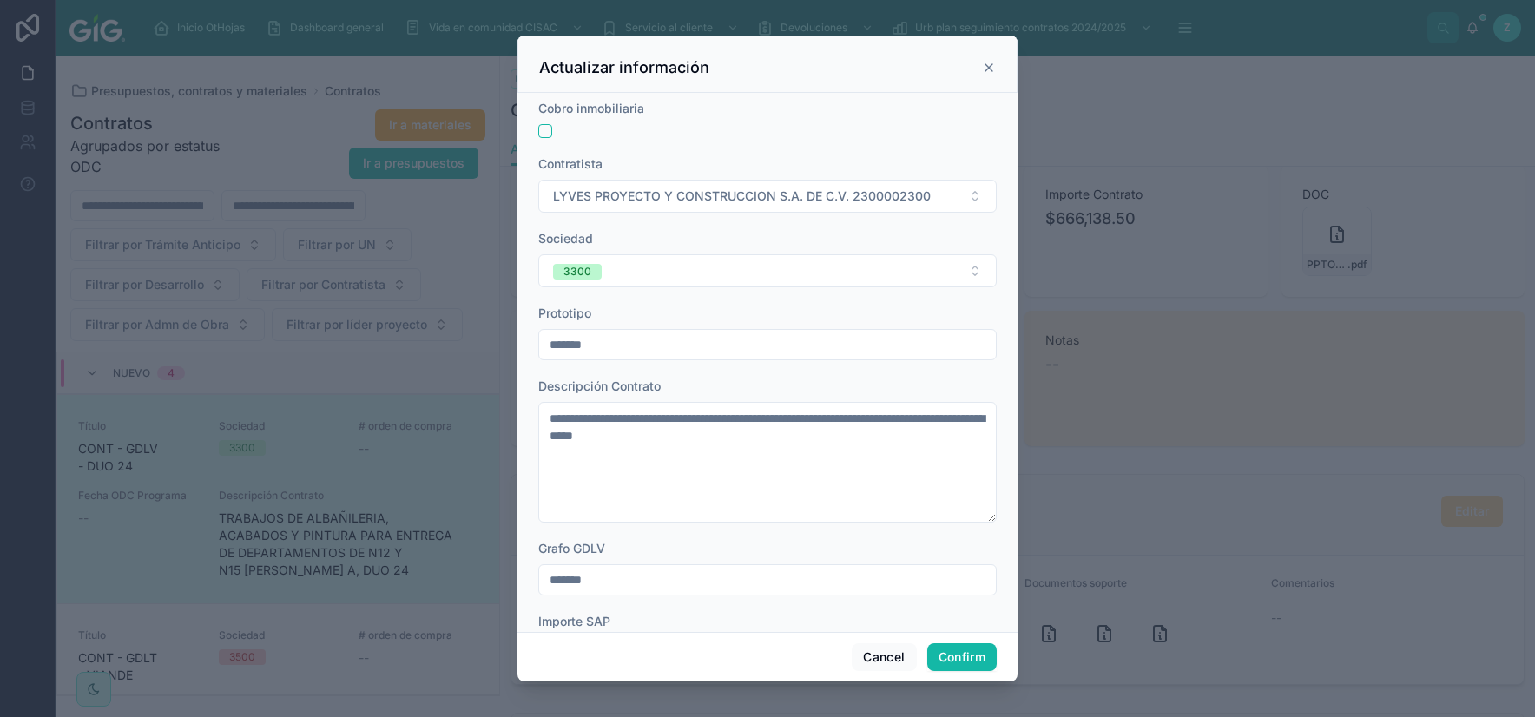
click at [1423, 130] on div at bounding box center [767, 358] width 1535 height 717
click at [880, 651] on button "Cancel" at bounding box center [884, 657] width 64 height 28
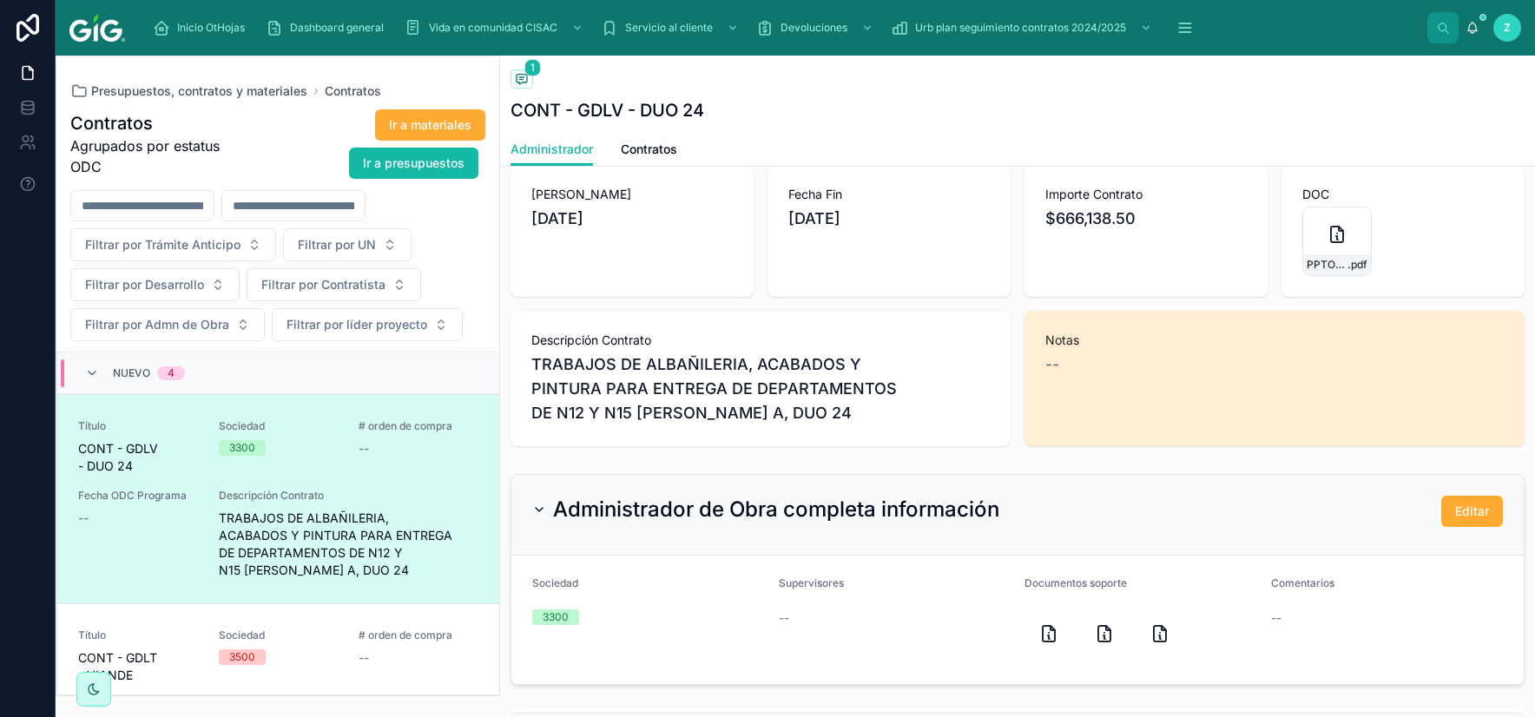
click at [128, 380] on span "Nuevo" at bounding box center [131, 373] width 37 height 14
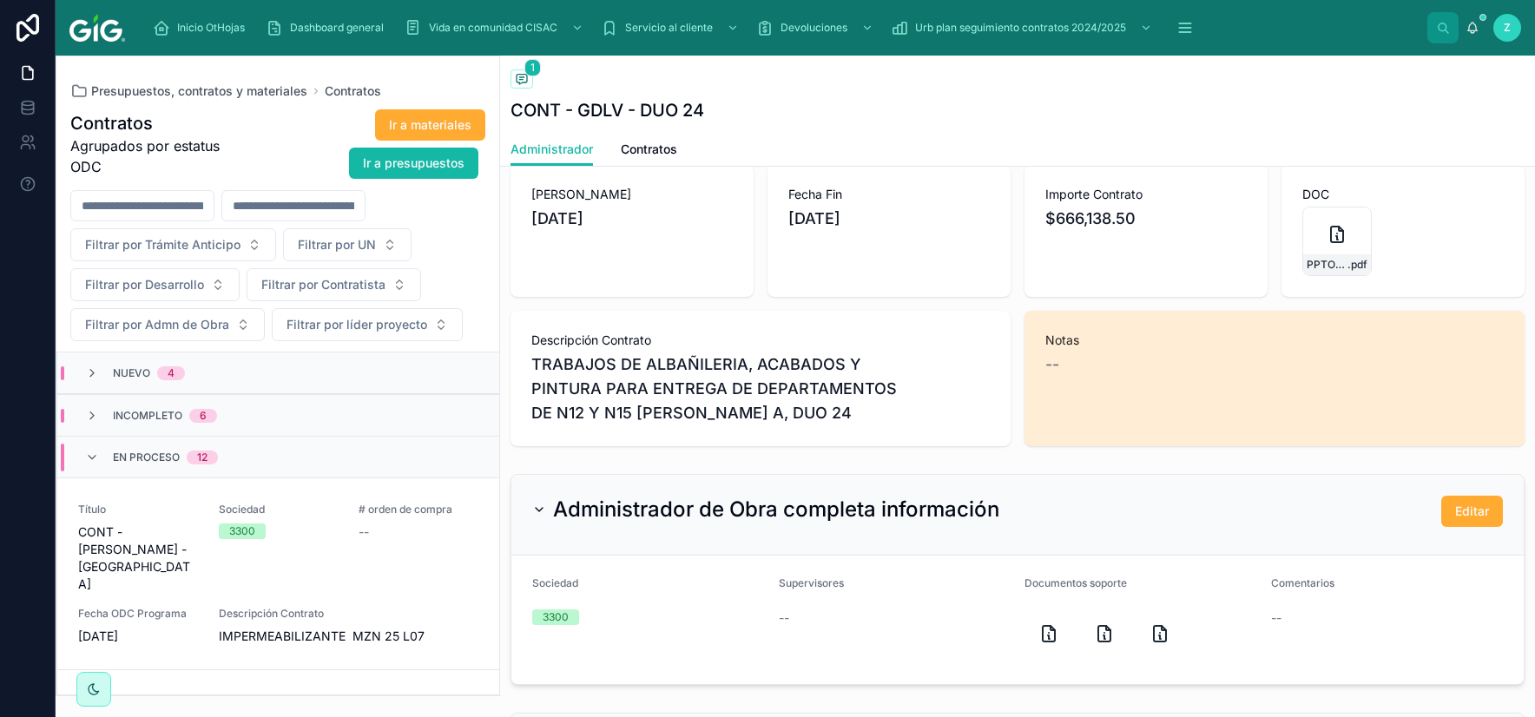
click at [159, 425] on div "Incompleto 6" at bounding box center [278, 415] width 442 height 42
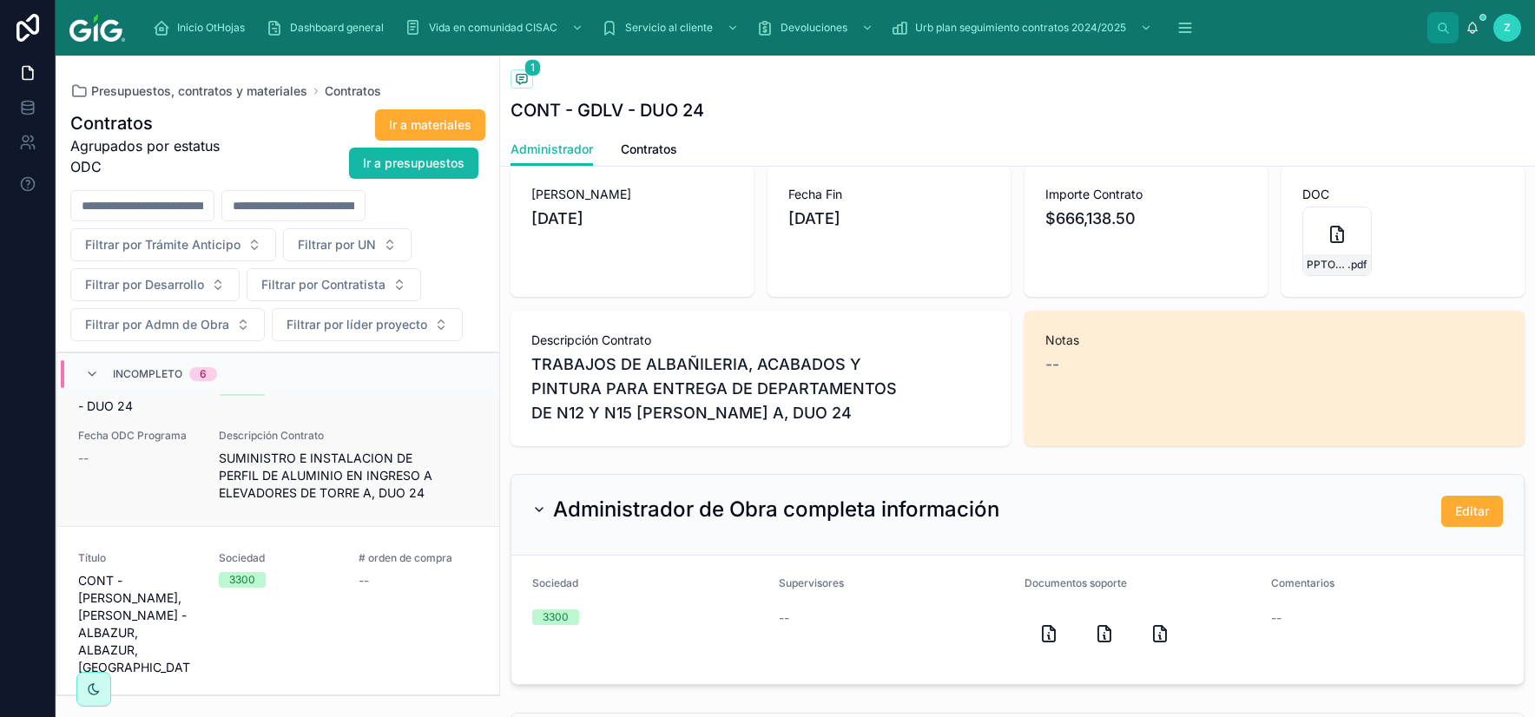
scroll to position [203, 0]
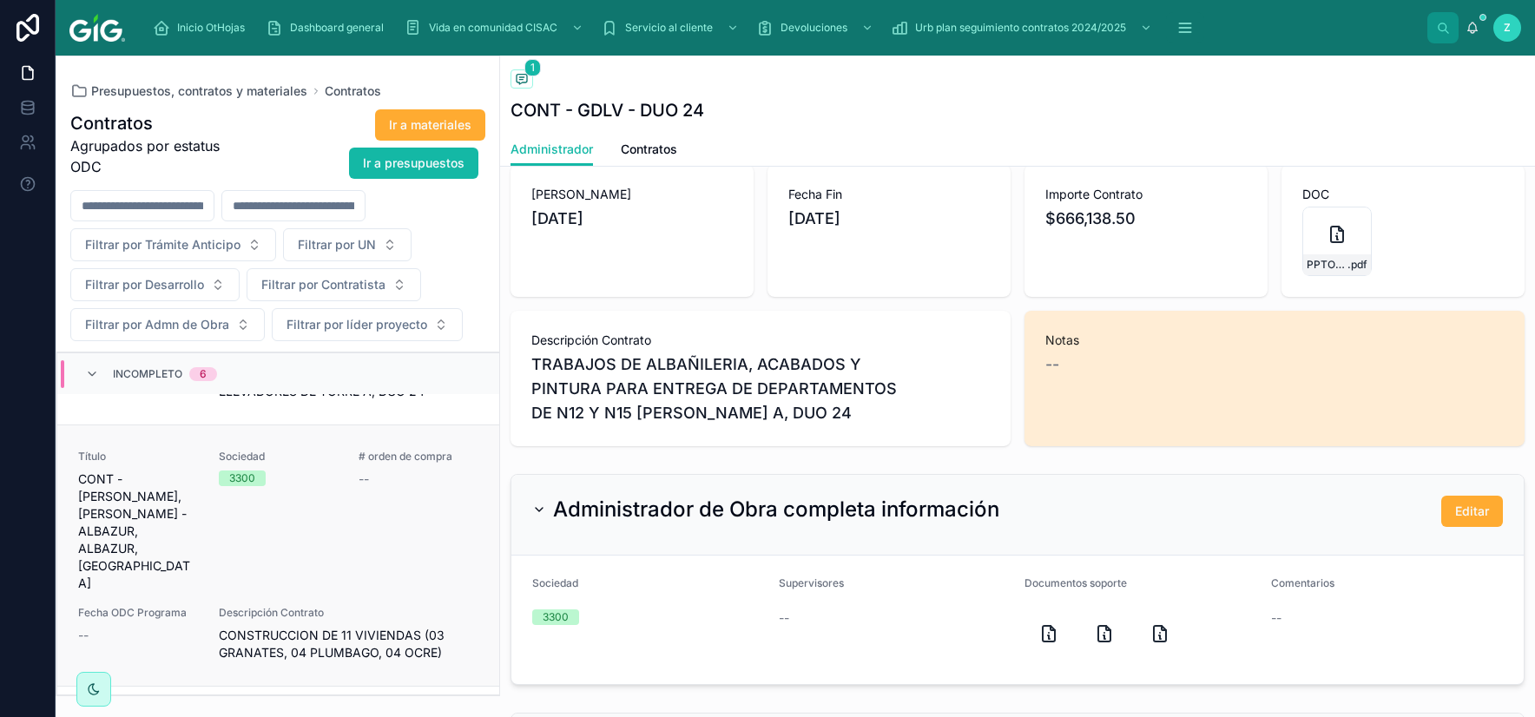
click at [336, 522] on div "Sociedad 3300" at bounding box center [279, 521] width 120 height 142
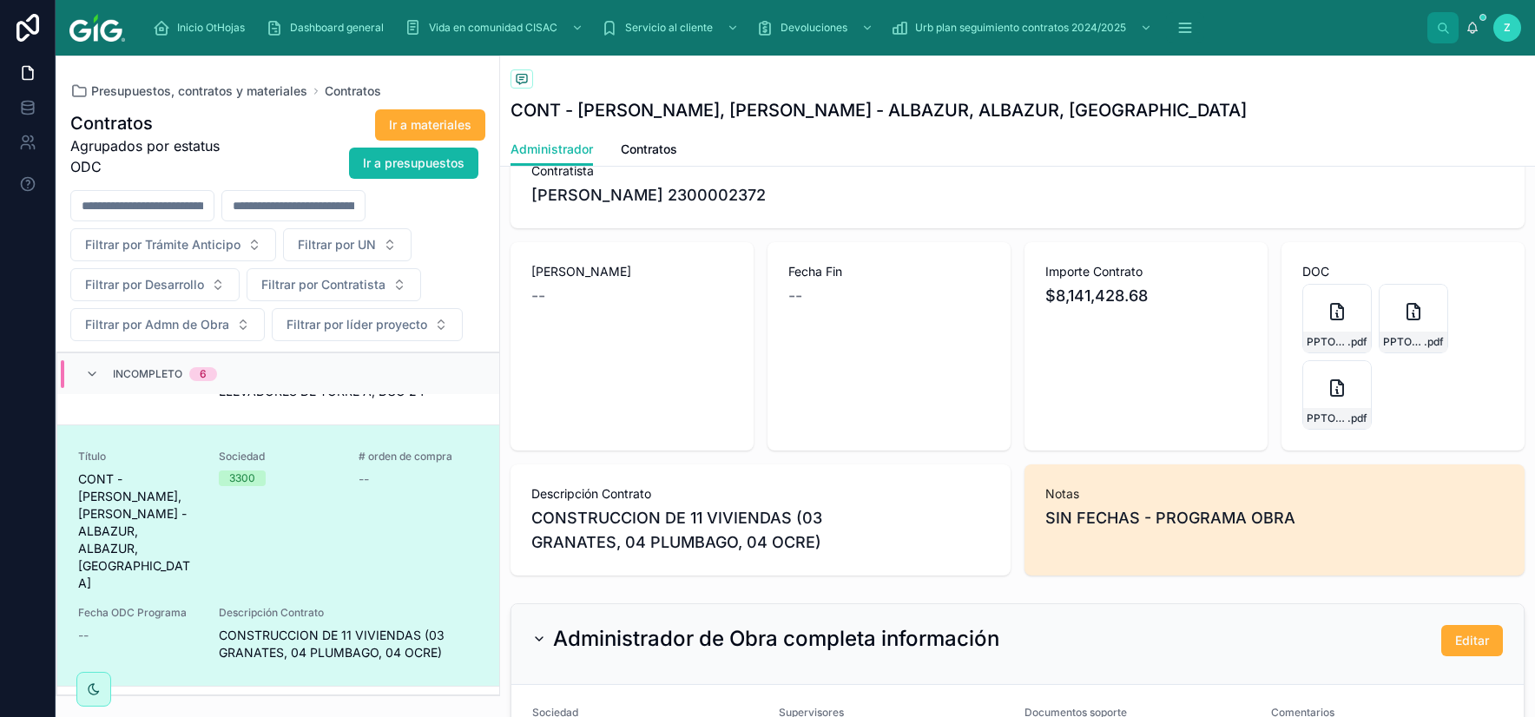
scroll to position [406, 0]
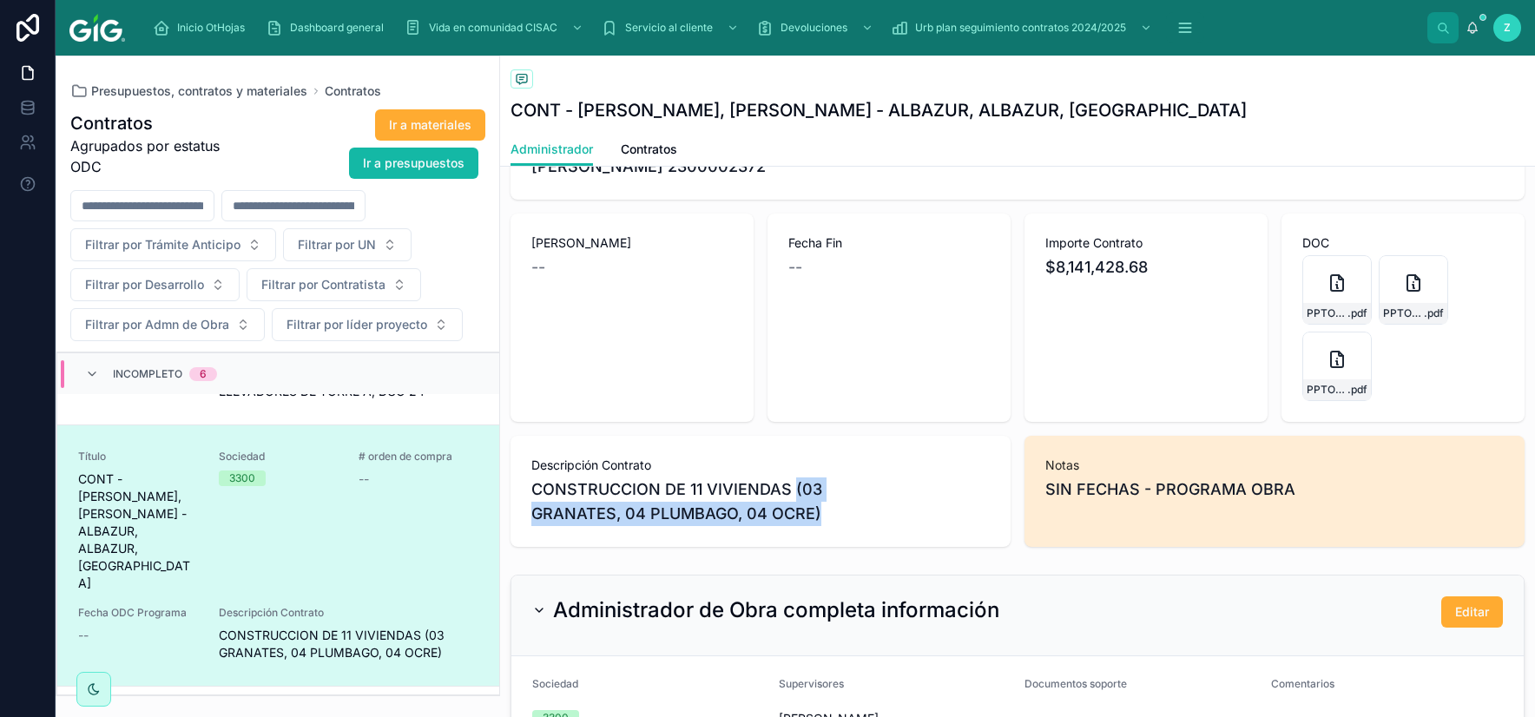
drag, startPoint x: 817, startPoint y: 515, endPoint x: 794, endPoint y: 484, distance: 37.8
click at [794, 484] on span "CONSTRUCCION DE 11 VIVIENDAS (03 GRANATES, 04 PLUMBAGO, 04 OCRE)" at bounding box center [760, 501] width 458 height 49
copy span "(03 GRANATES, 04 PLUMBAGO, 04 OCRE)"
click at [1473, 601] on button "Editar" at bounding box center [1472, 611] width 62 height 31
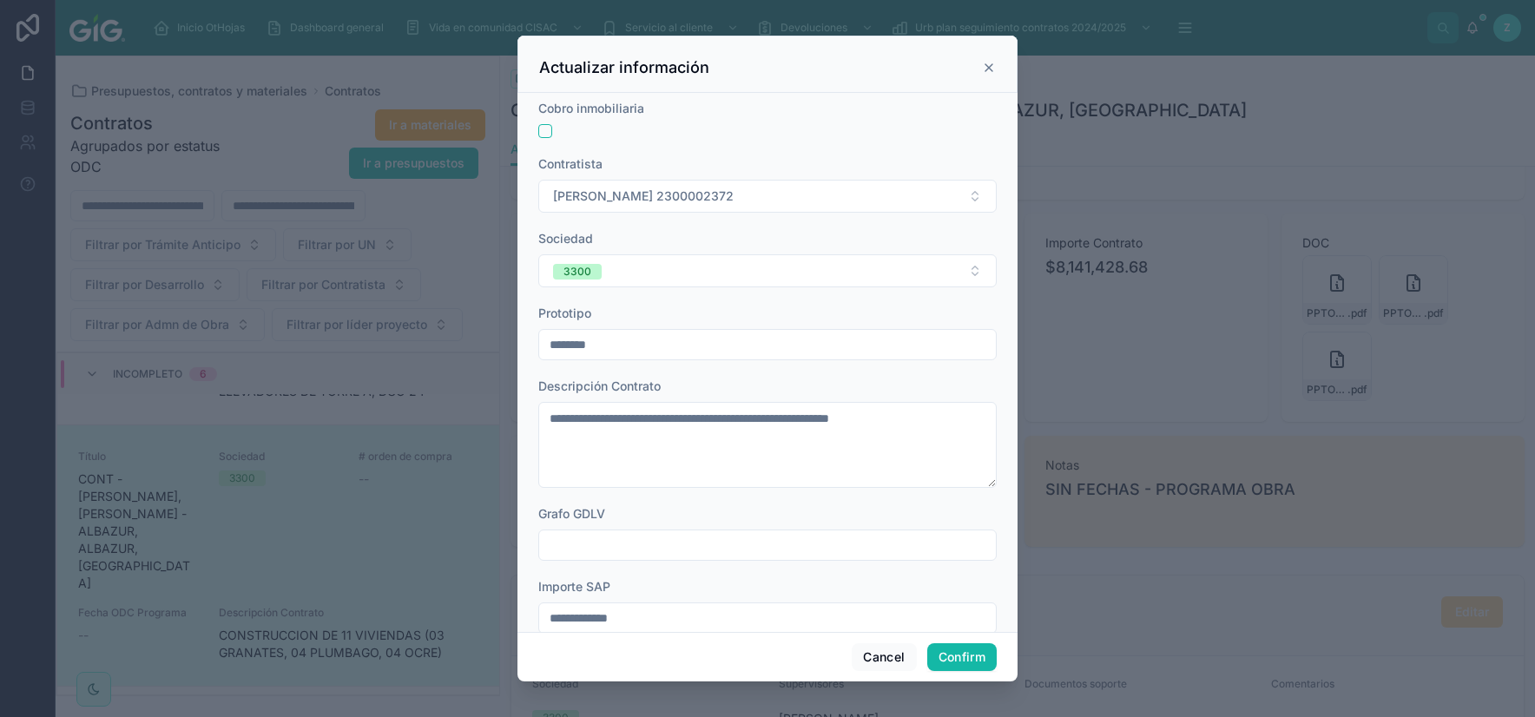
drag, startPoint x: 620, startPoint y: 341, endPoint x: 516, endPoint y: 341, distance: 103.3
click at [539, 341] on input "********" at bounding box center [767, 344] width 457 height 24
paste input "**********"
drag, startPoint x: 571, startPoint y: 345, endPoint x: 546, endPoint y: 345, distance: 25.2
click at [546, 345] on input "**********" at bounding box center [767, 344] width 457 height 24
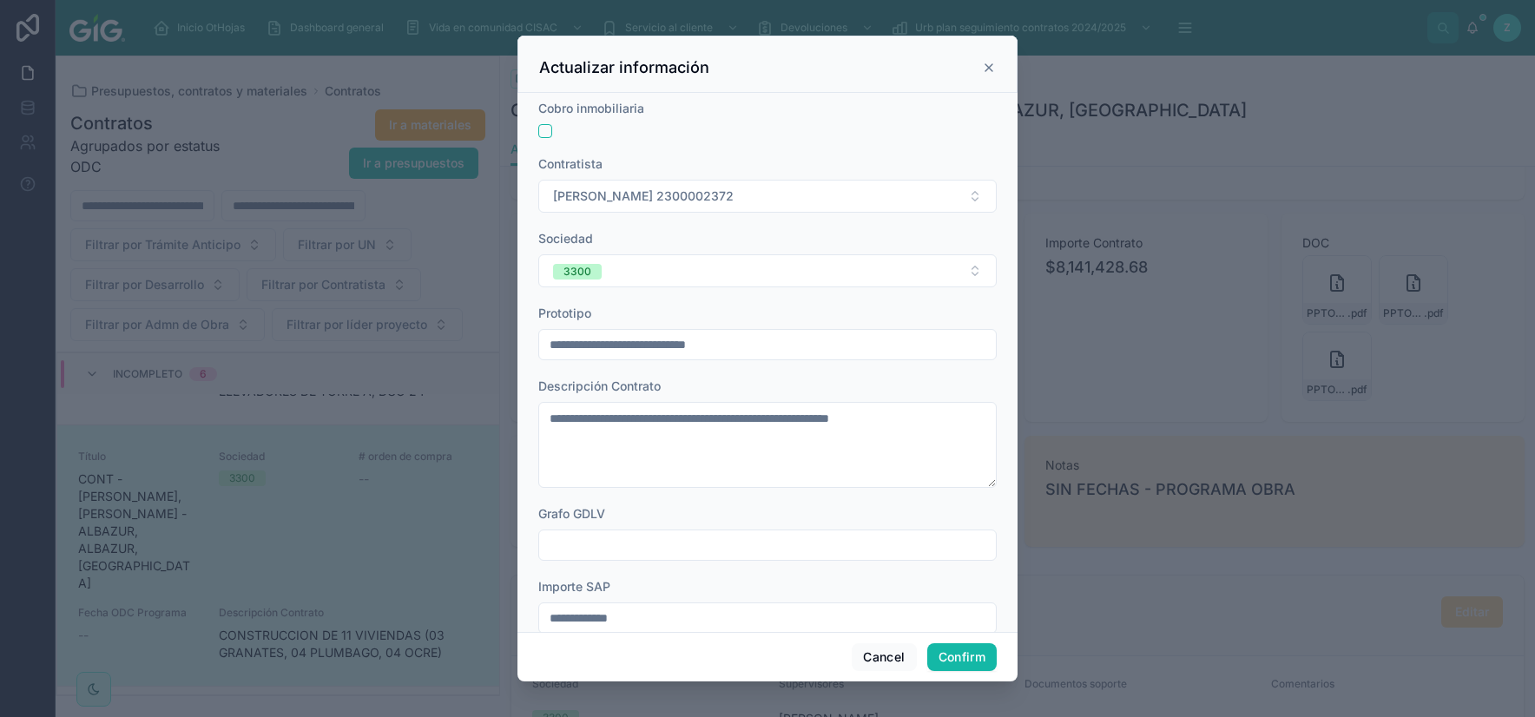
click at [613, 347] on input "**********" at bounding box center [767, 344] width 457 height 24
click at [628, 343] on input "**********" at bounding box center [767, 344] width 457 height 24
click at [629, 343] on input "**********" at bounding box center [767, 344] width 457 height 24
drag, startPoint x: 706, startPoint y: 345, endPoint x: 714, endPoint y: 349, distance: 8.9
click at [708, 345] on input "**********" at bounding box center [767, 344] width 457 height 24
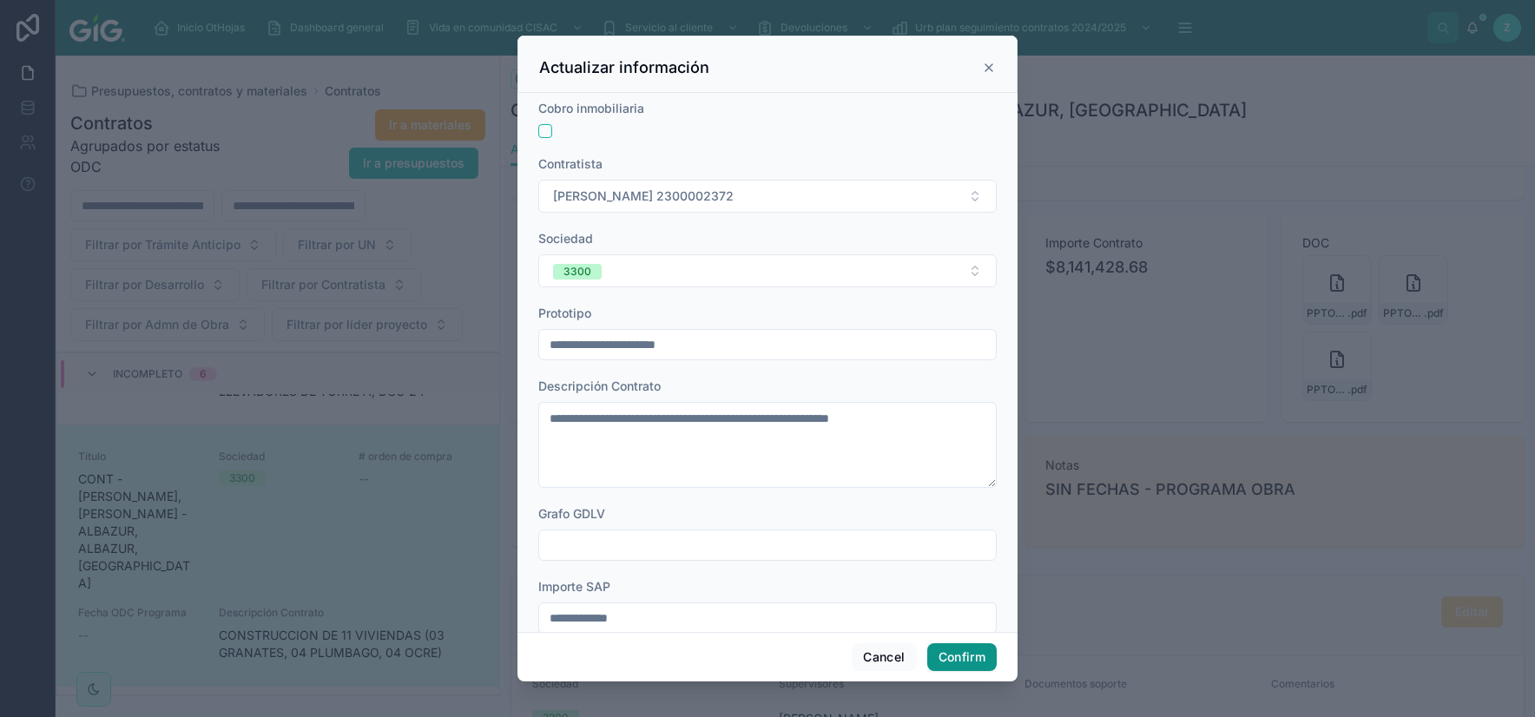
type input "**********"
click at [957, 654] on button "Confirm" at bounding box center [961, 657] width 69 height 28
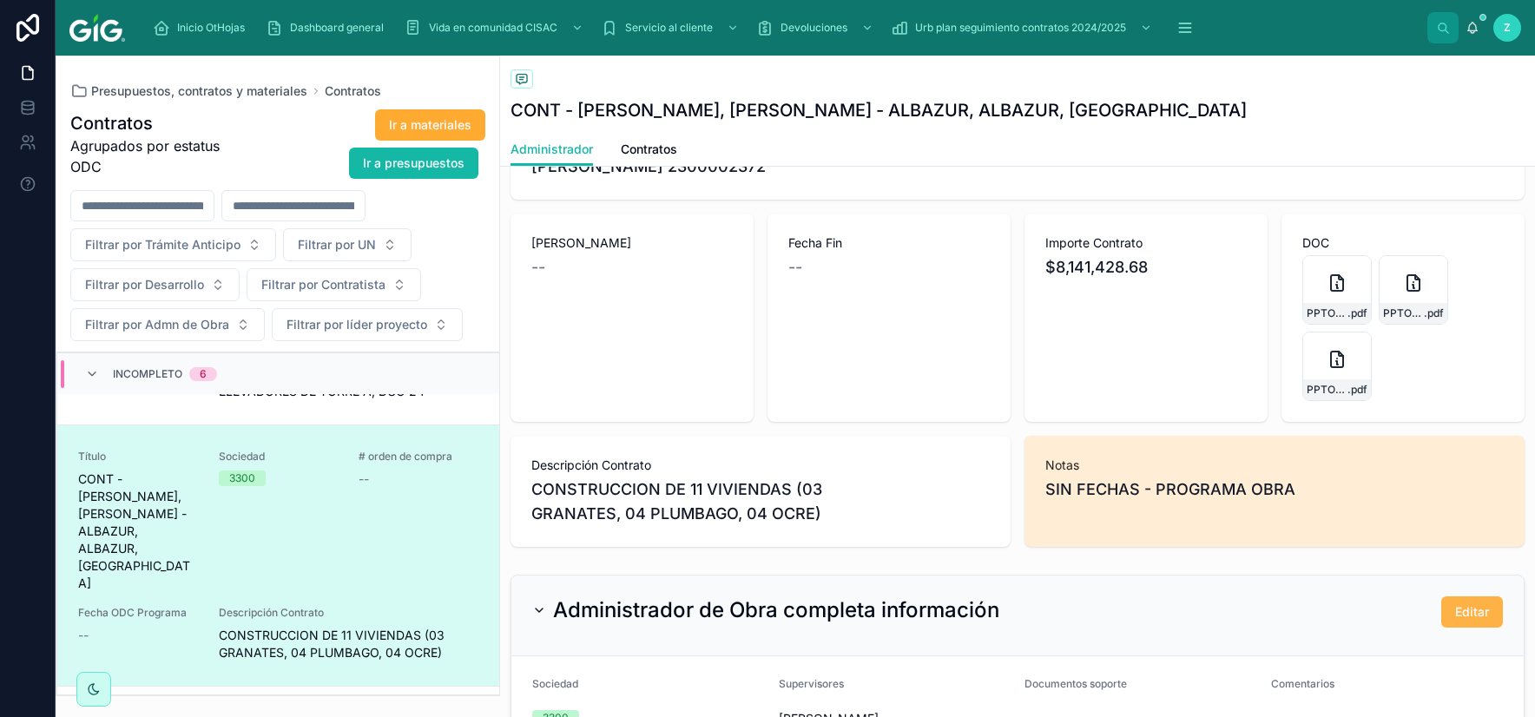
click at [1458, 608] on span "Editar" at bounding box center [1472, 611] width 34 height 17
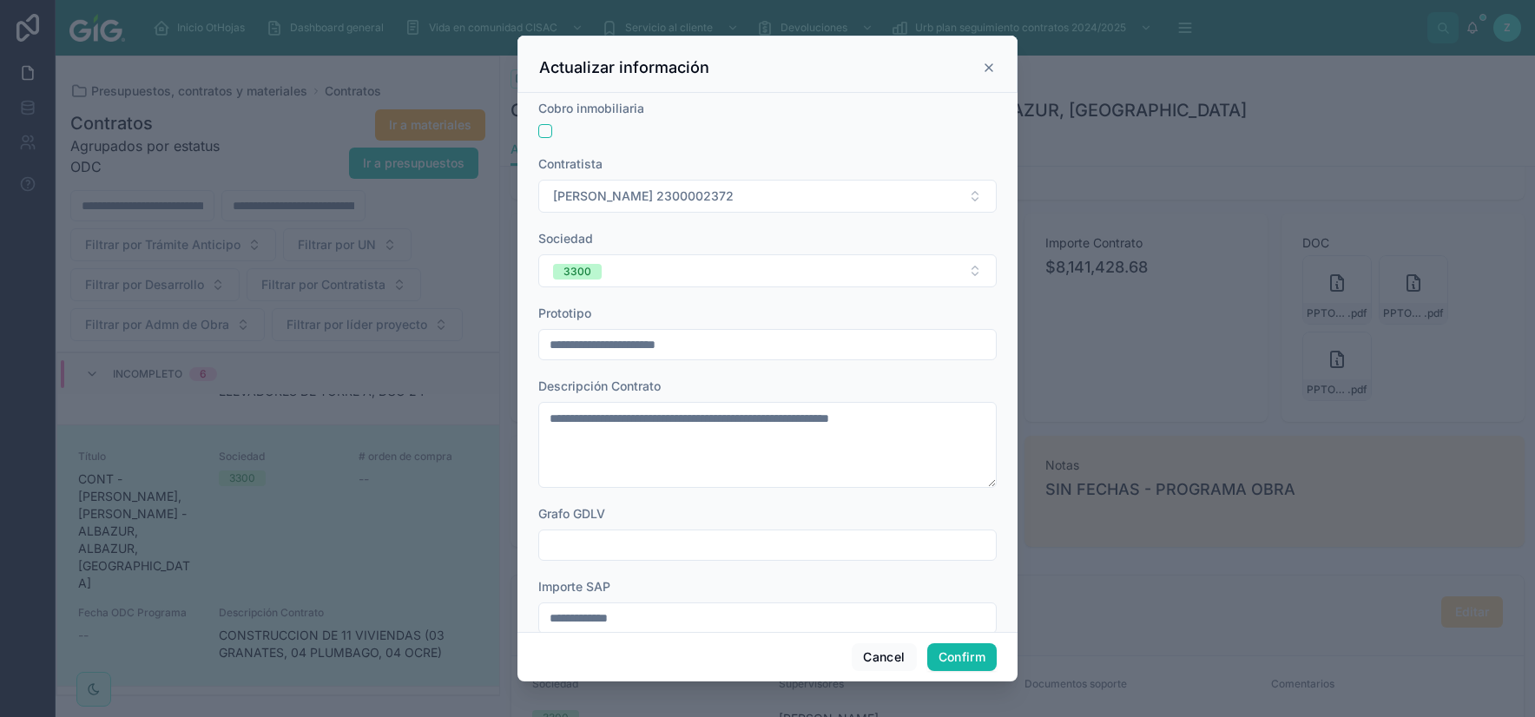
click at [786, 351] on input "**********" at bounding box center [767, 344] width 457 height 24
type input "**********"
click at [970, 648] on button "Confirm" at bounding box center [961, 657] width 69 height 28
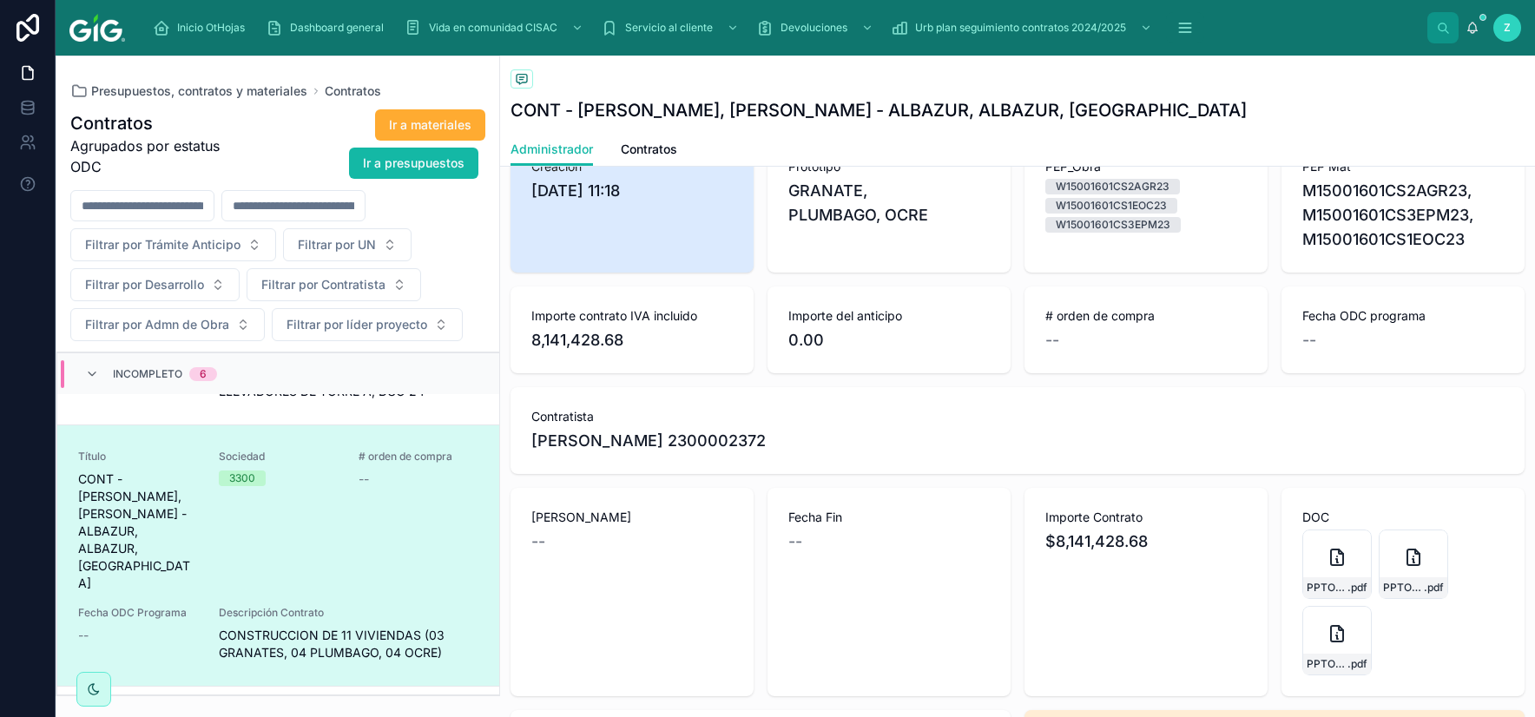
scroll to position [0, 0]
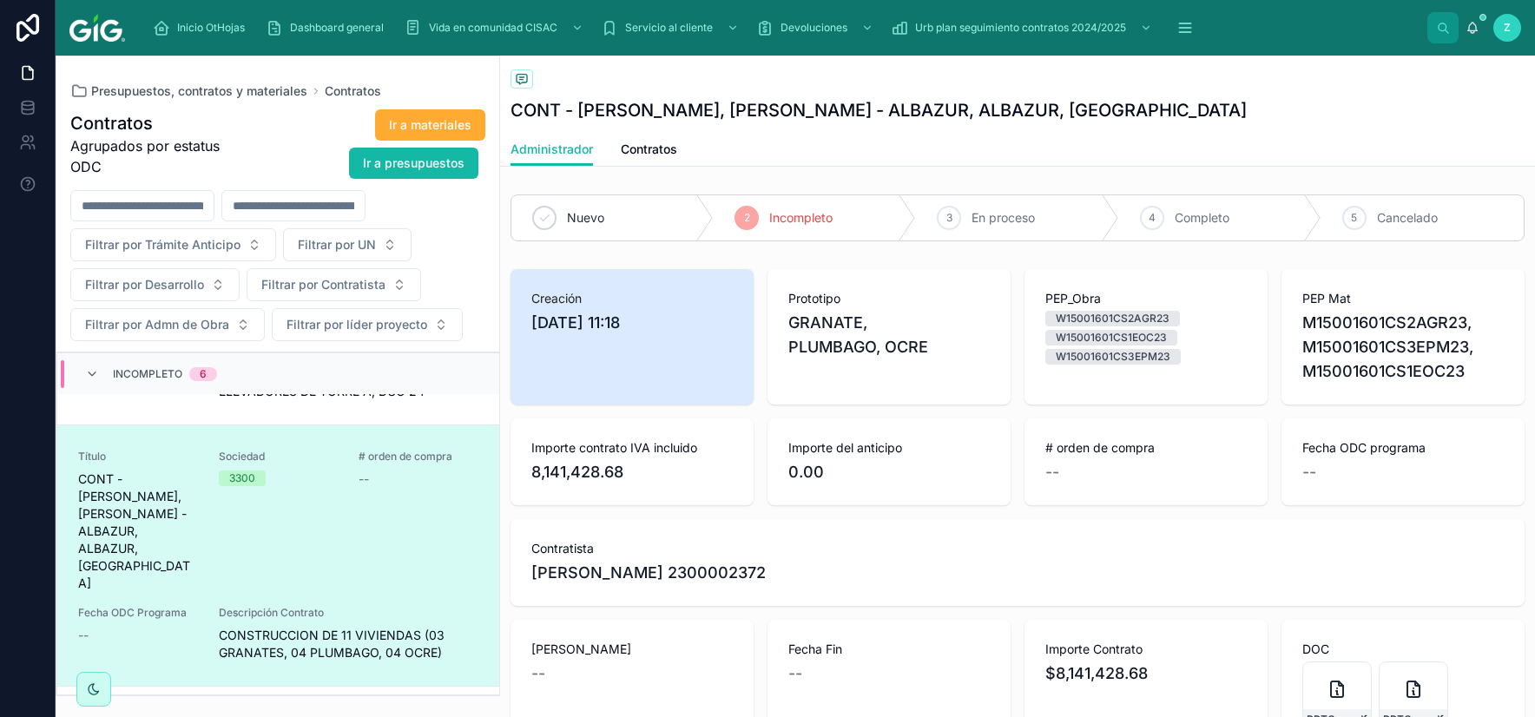
click at [1361, 572] on div "EDER IVAN MERINO QUINTERO 2300002372" at bounding box center [1017, 573] width 972 height 24
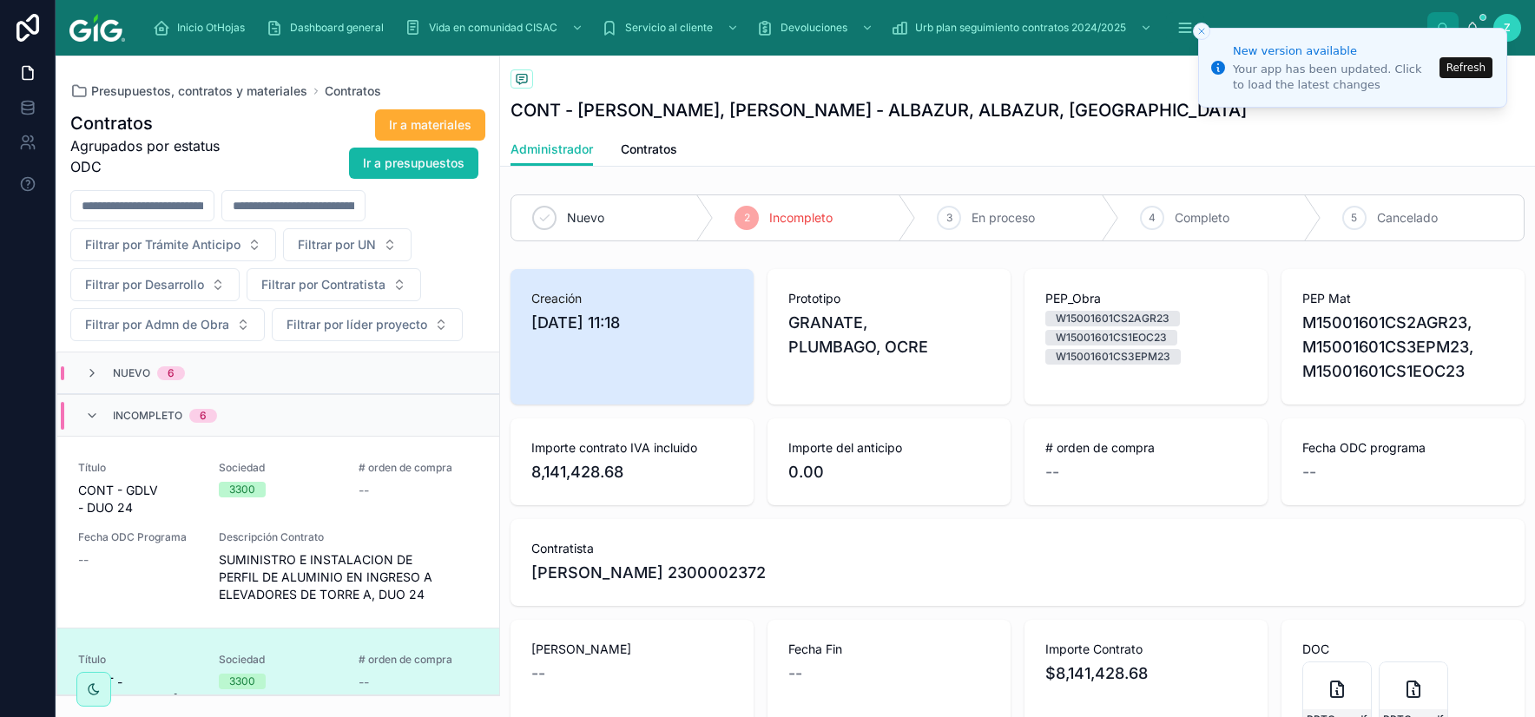
scroll to position [275, 0]
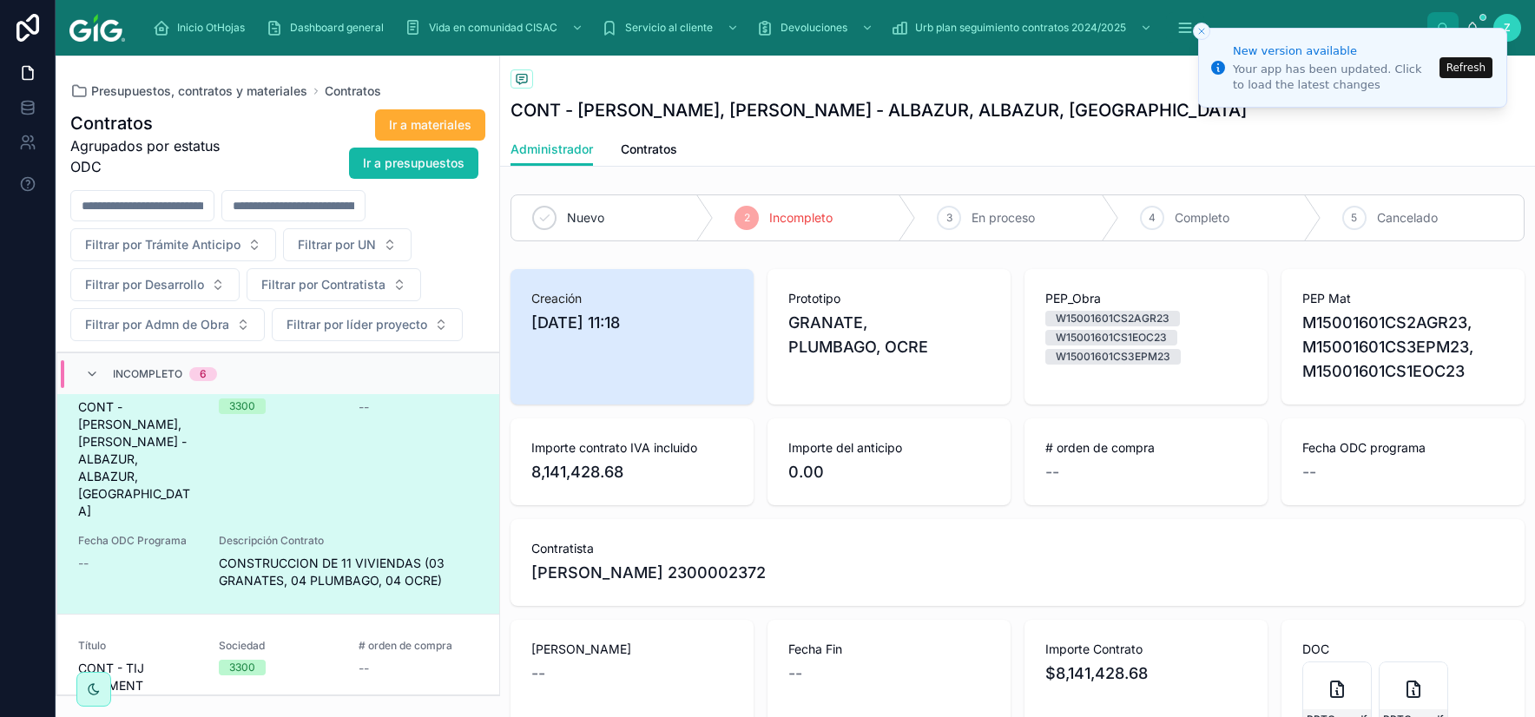
click at [1482, 542] on span "Contratista" at bounding box center [1017, 548] width 972 height 17
click at [1474, 65] on button "Refresh" at bounding box center [1465, 67] width 53 height 21
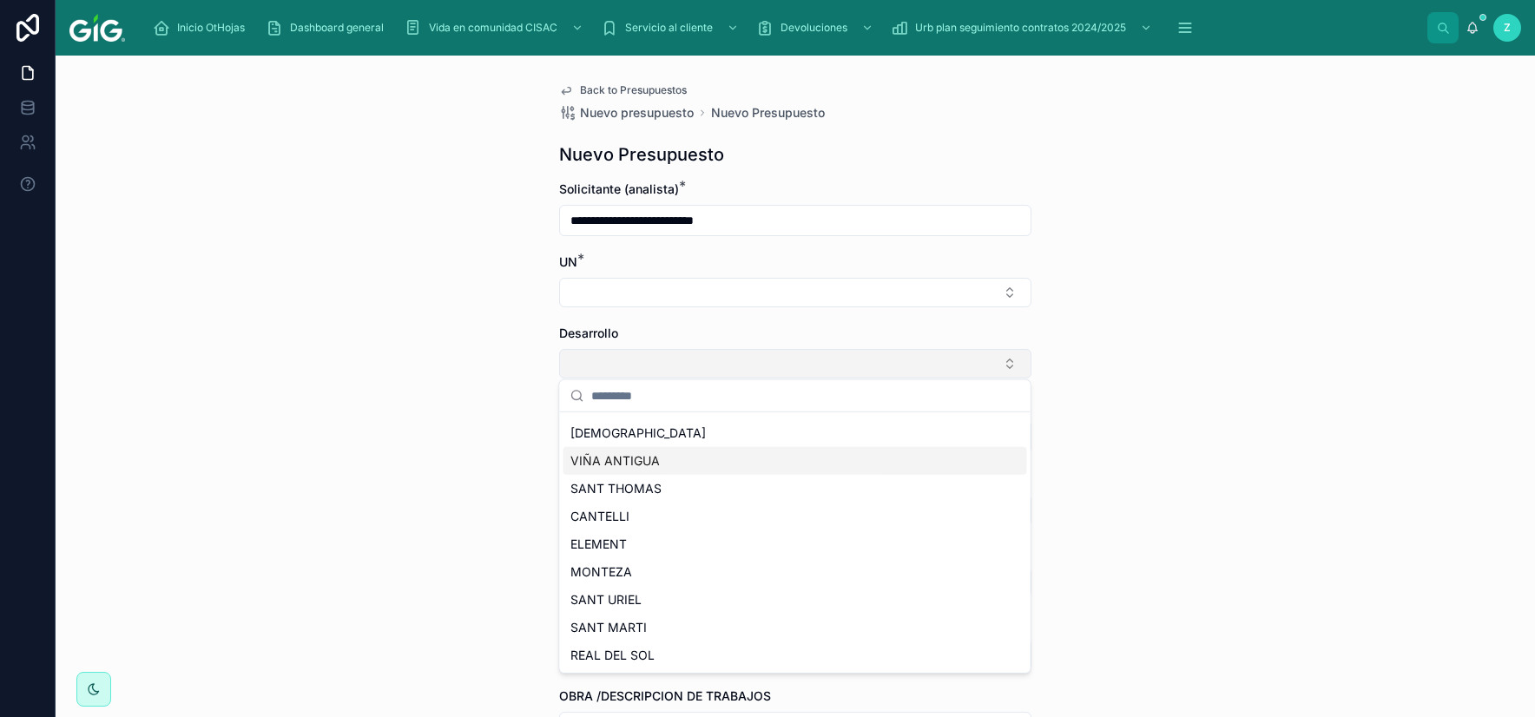
scroll to position [102, 0]
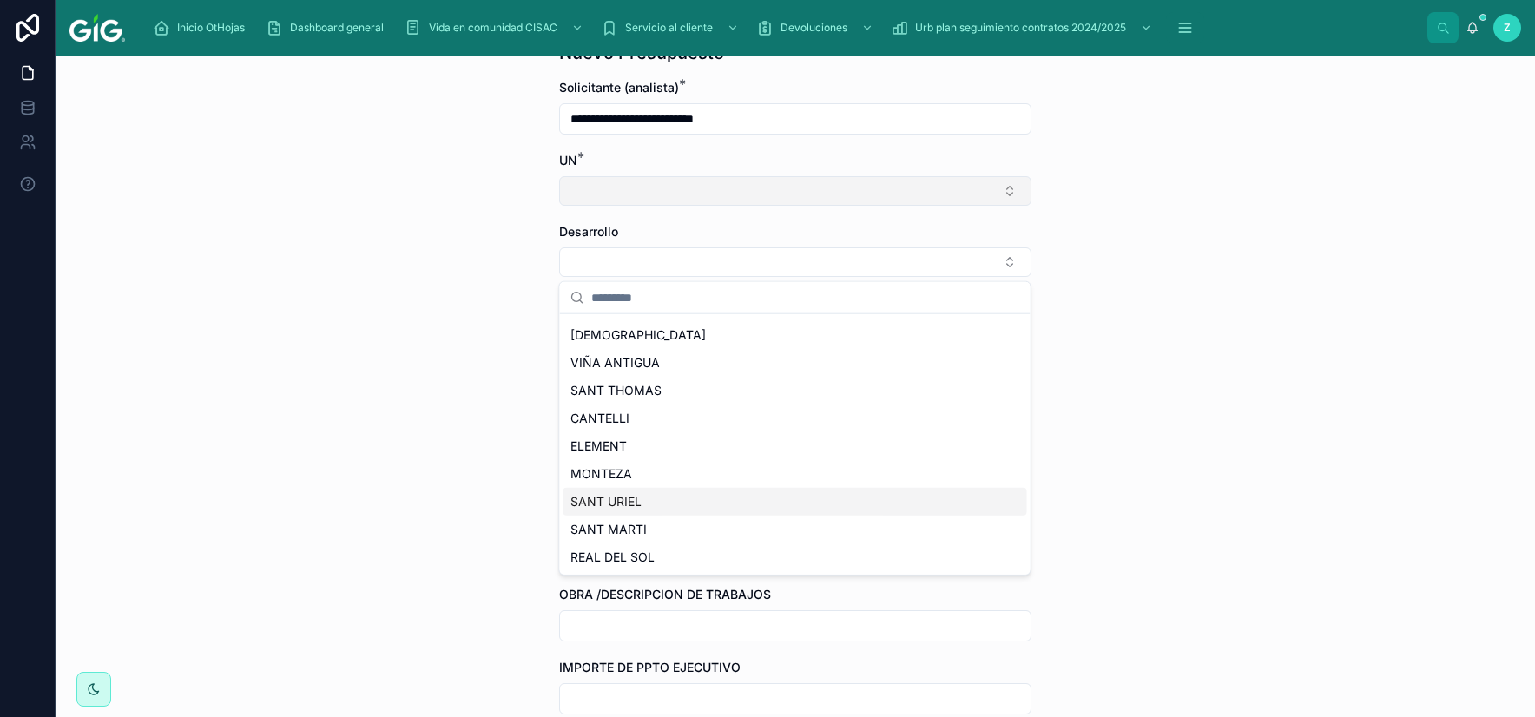
click at [680, 199] on button "Select Button" at bounding box center [795, 191] width 472 height 30
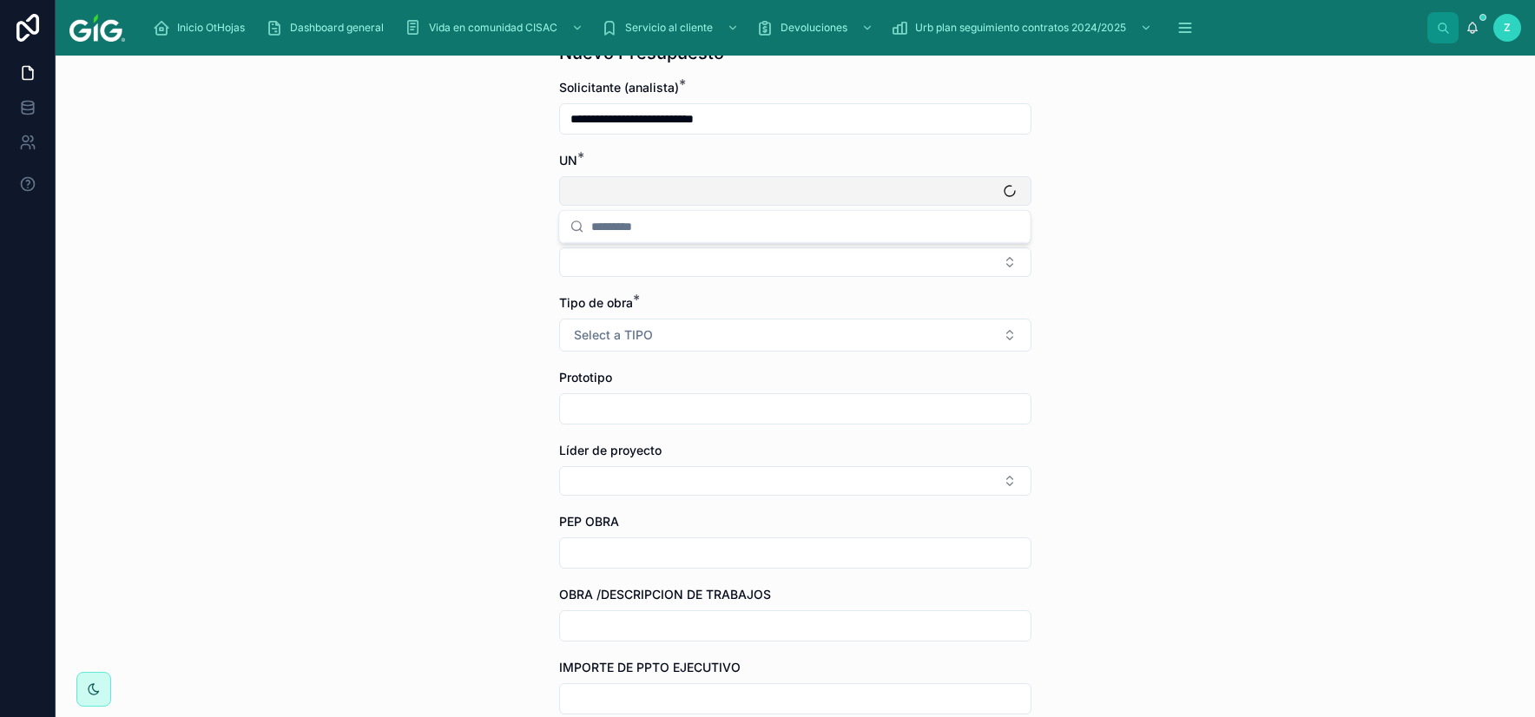
type input "**********"
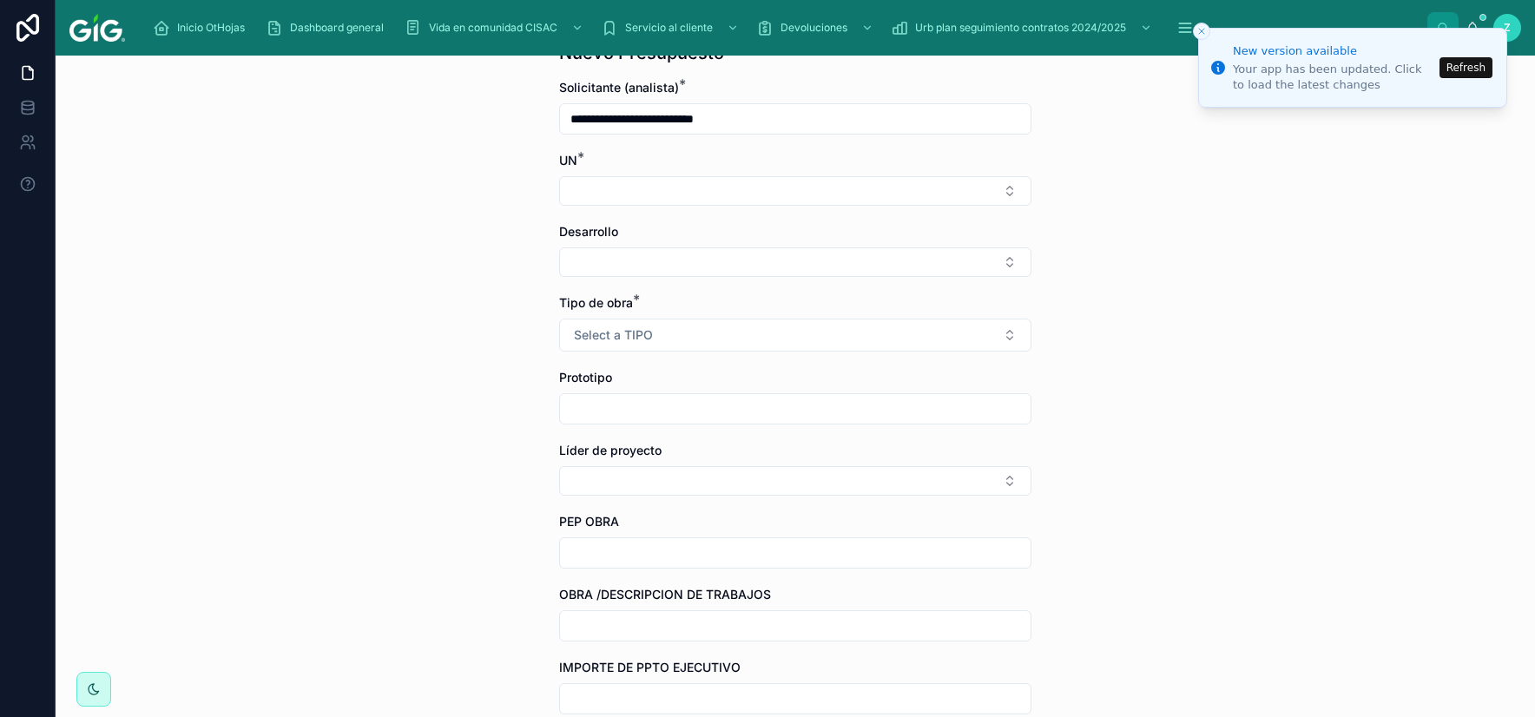
scroll to position [0, 0]
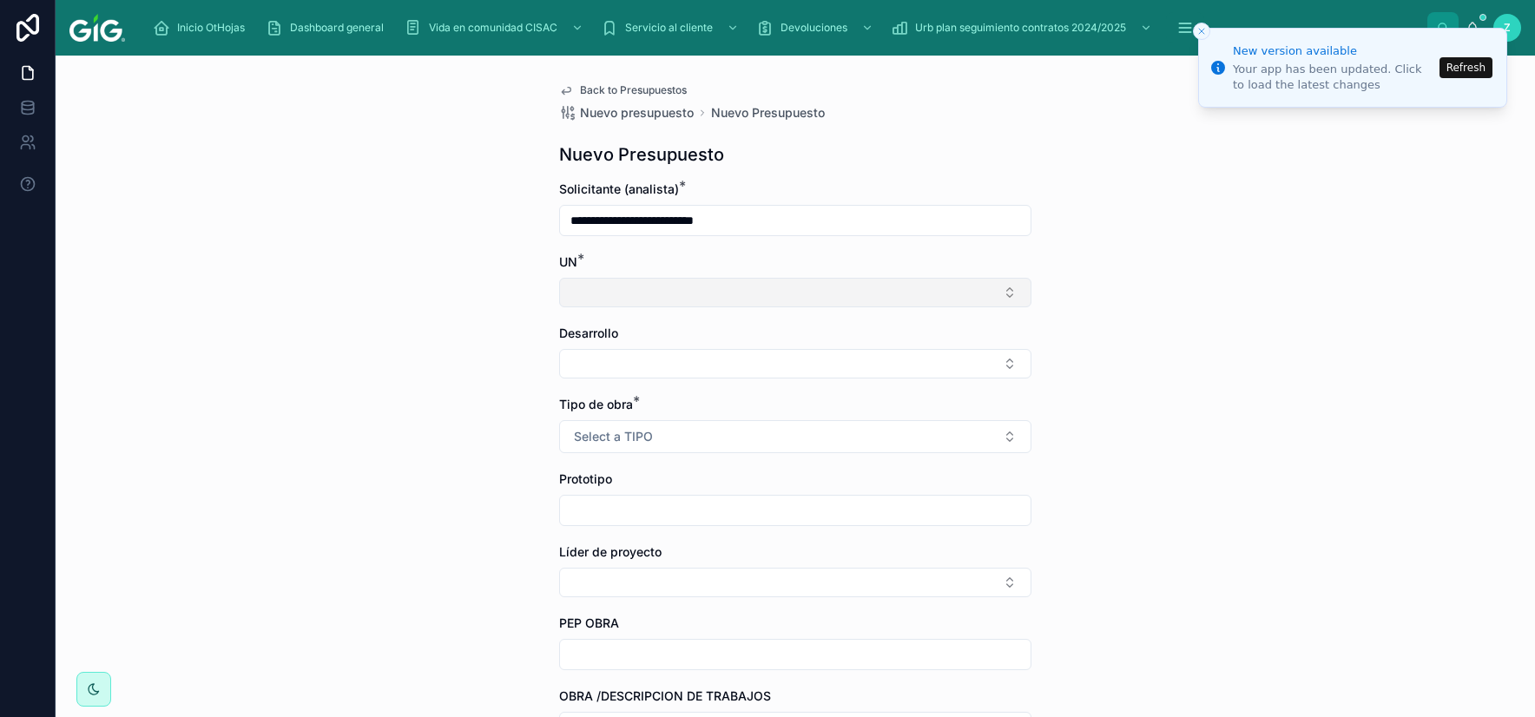
click at [697, 281] on button "Select Button" at bounding box center [795, 293] width 472 height 30
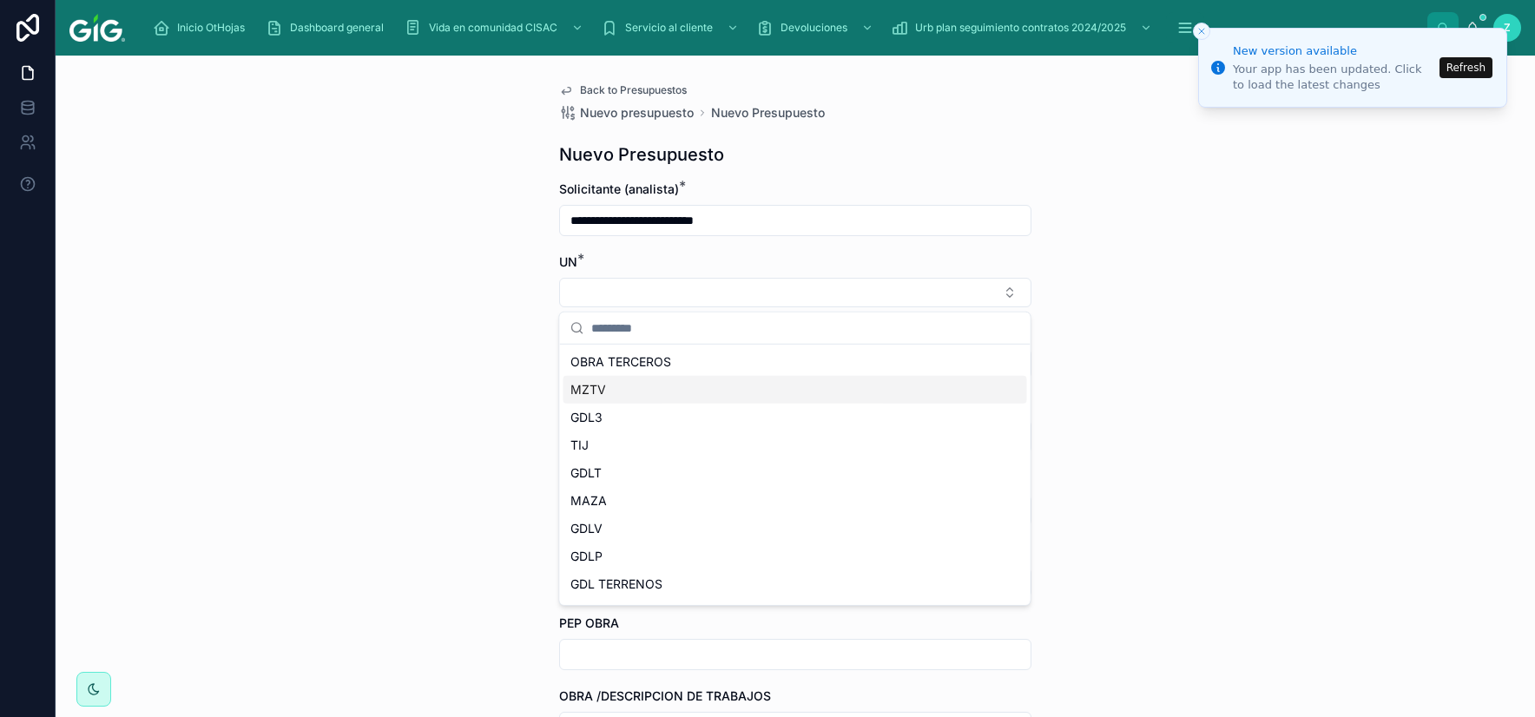
click at [703, 372] on div "OBRA TERCEROS" at bounding box center [795, 362] width 464 height 28
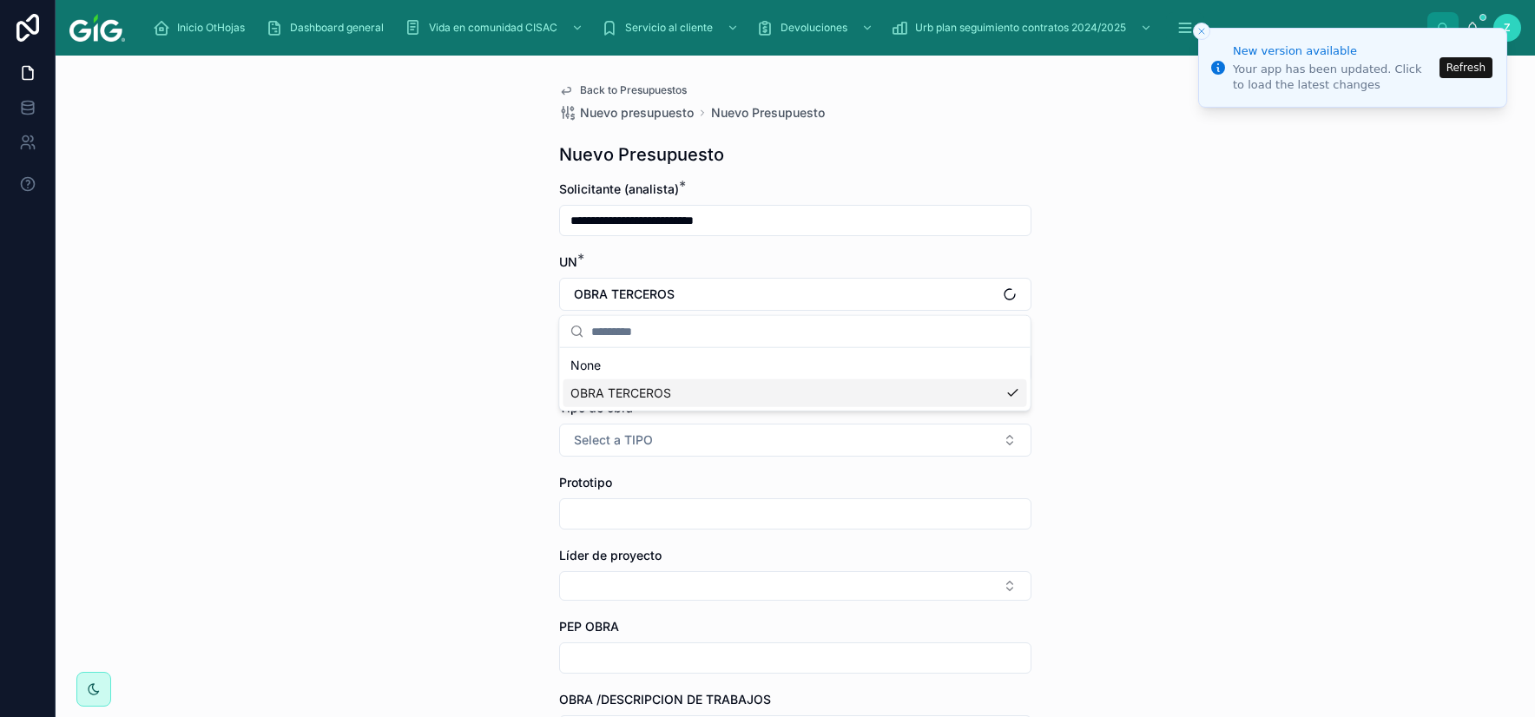
type input "**********"
drag, startPoint x: 727, startPoint y: 299, endPoint x: 605, endPoint y: 291, distance: 121.8
click at [605, 291] on button "OBRA TERCEROS" at bounding box center [795, 294] width 472 height 33
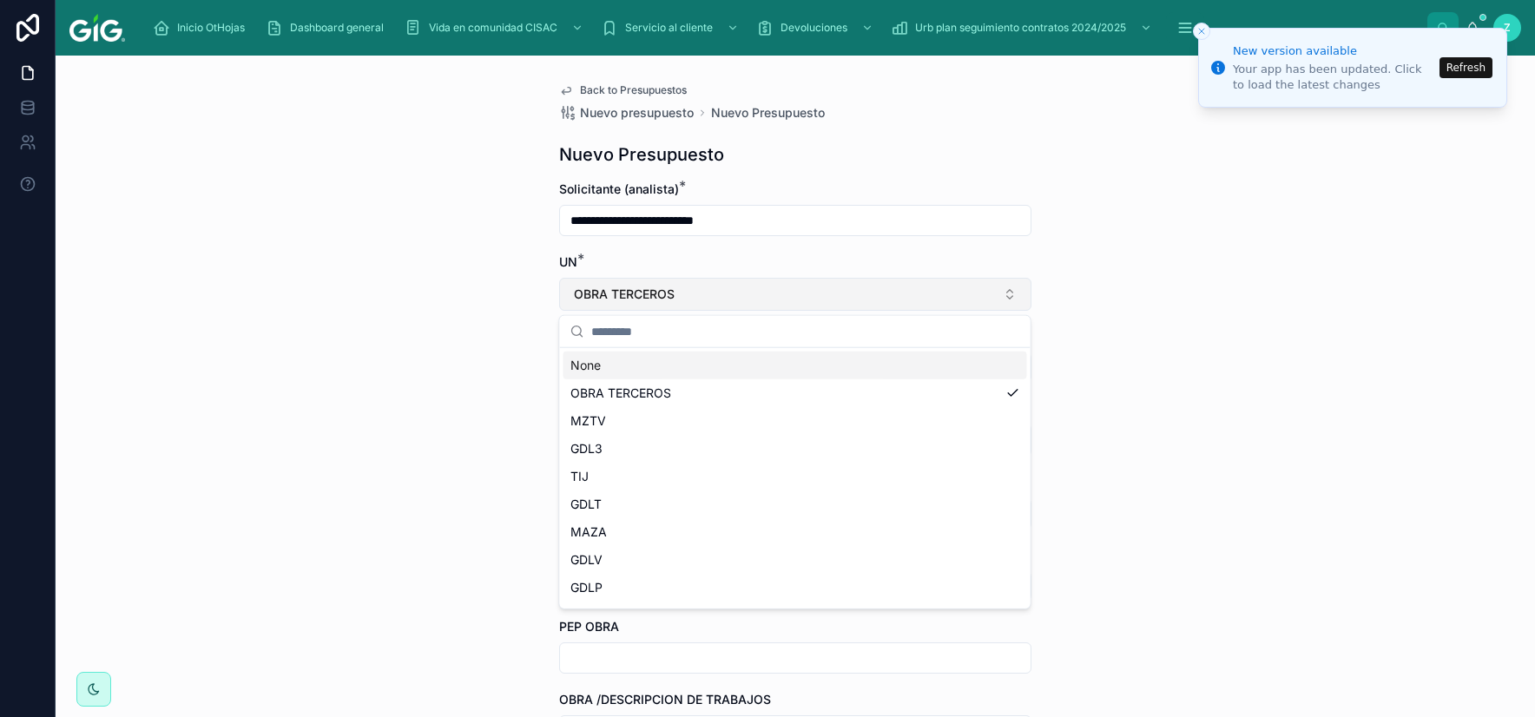
click at [687, 296] on button "OBRA TERCEROS" at bounding box center [795, 294] width 472 height 33
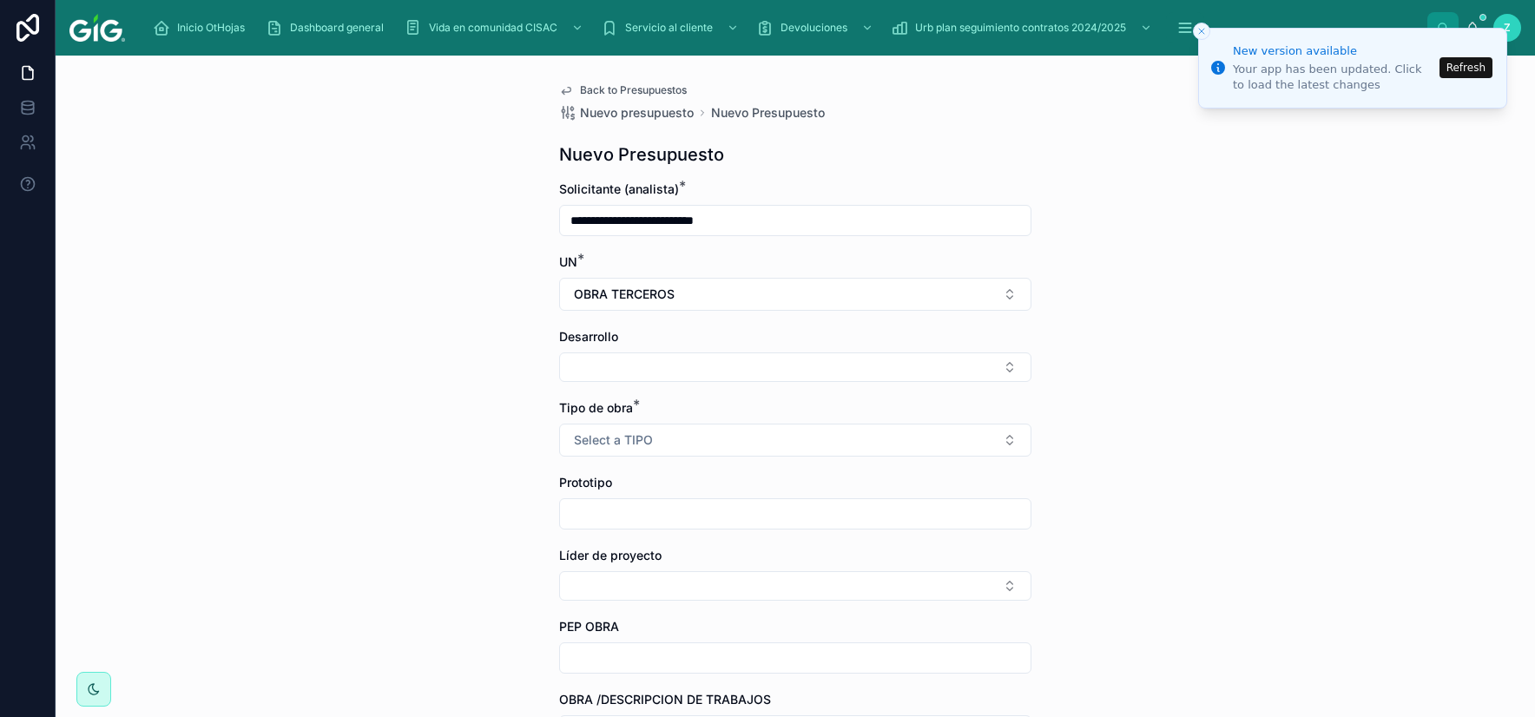
click at [1474, 68] on button "Refresh" at bounding box center [1465, 67] width 53 height 21
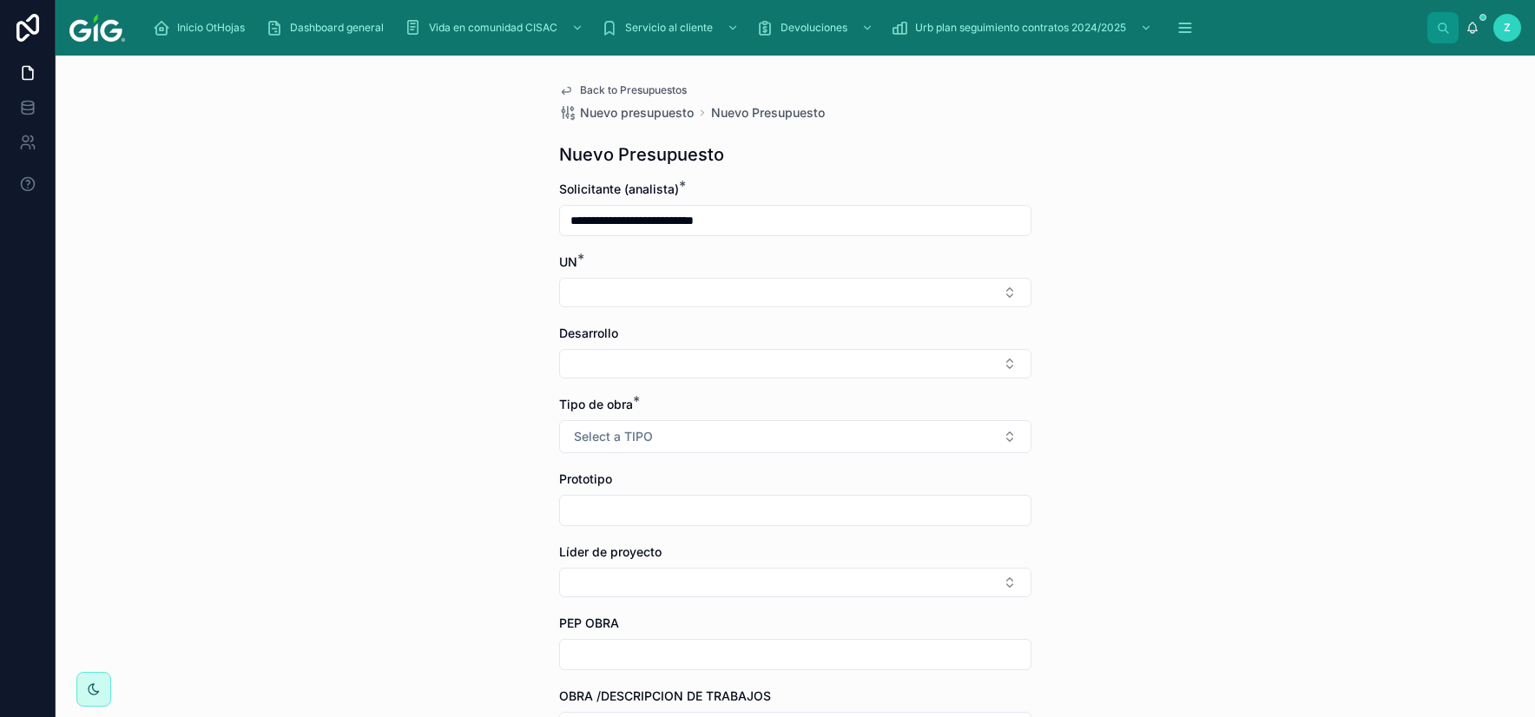
type input "**********"
click at [718, 362] on button "Select Button" at bounding box center [795, 364] width 472 height 30
type input "*"
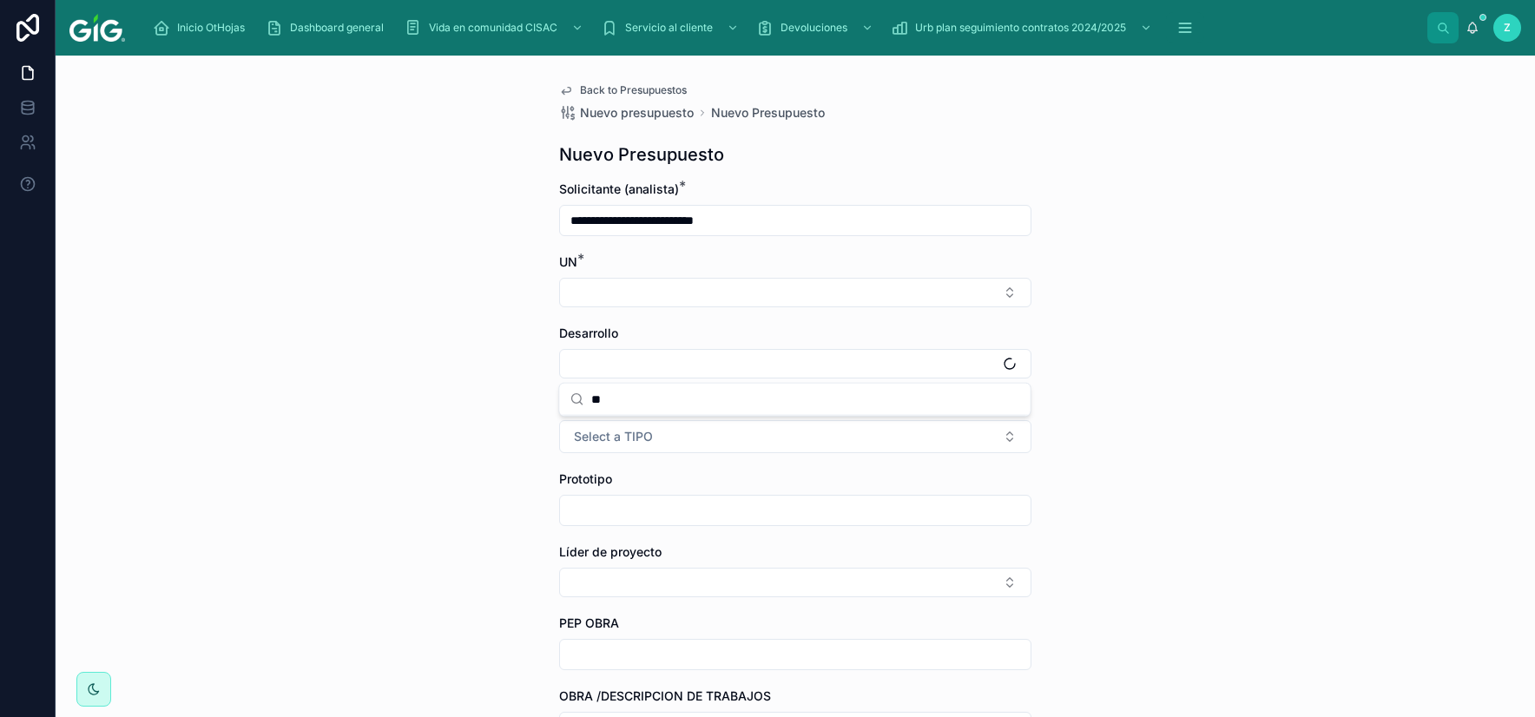
type input "*"
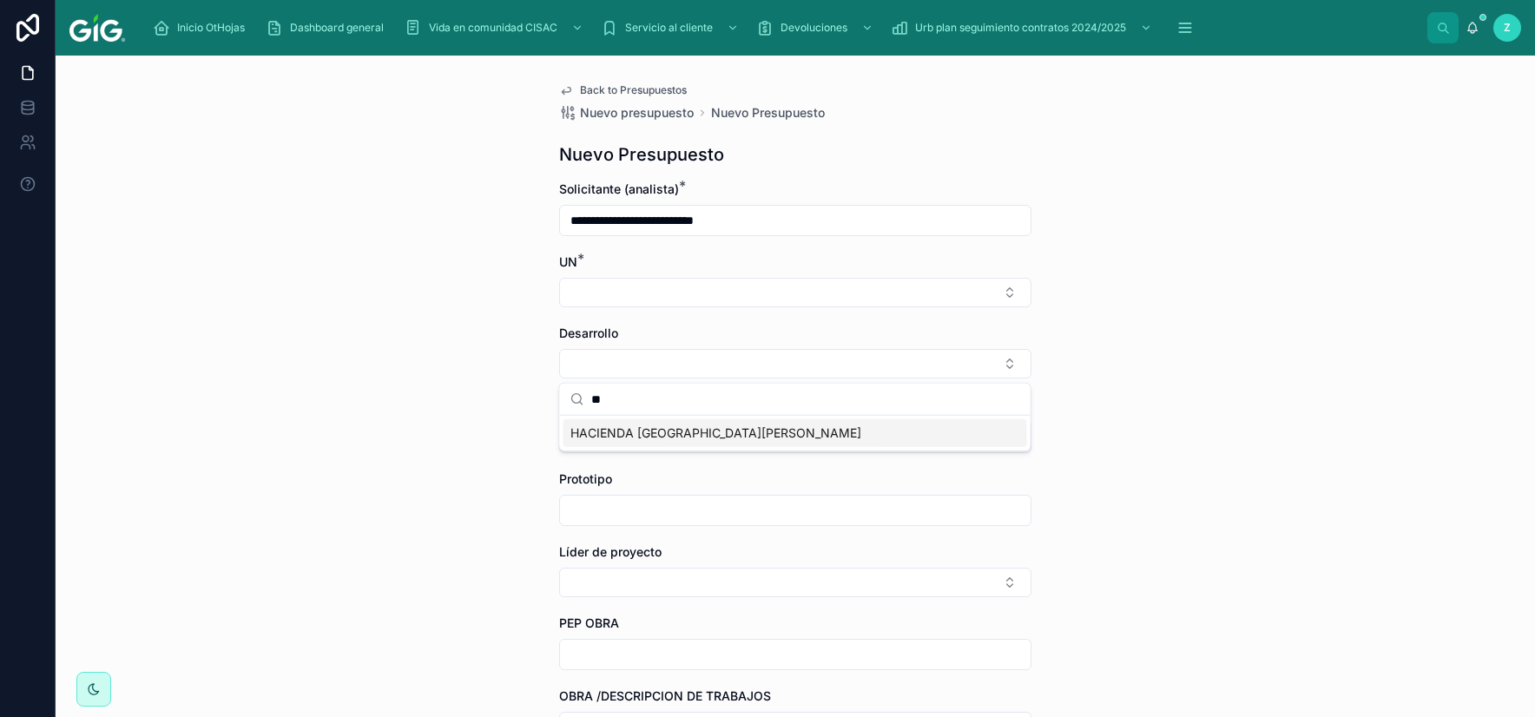
type input "*"
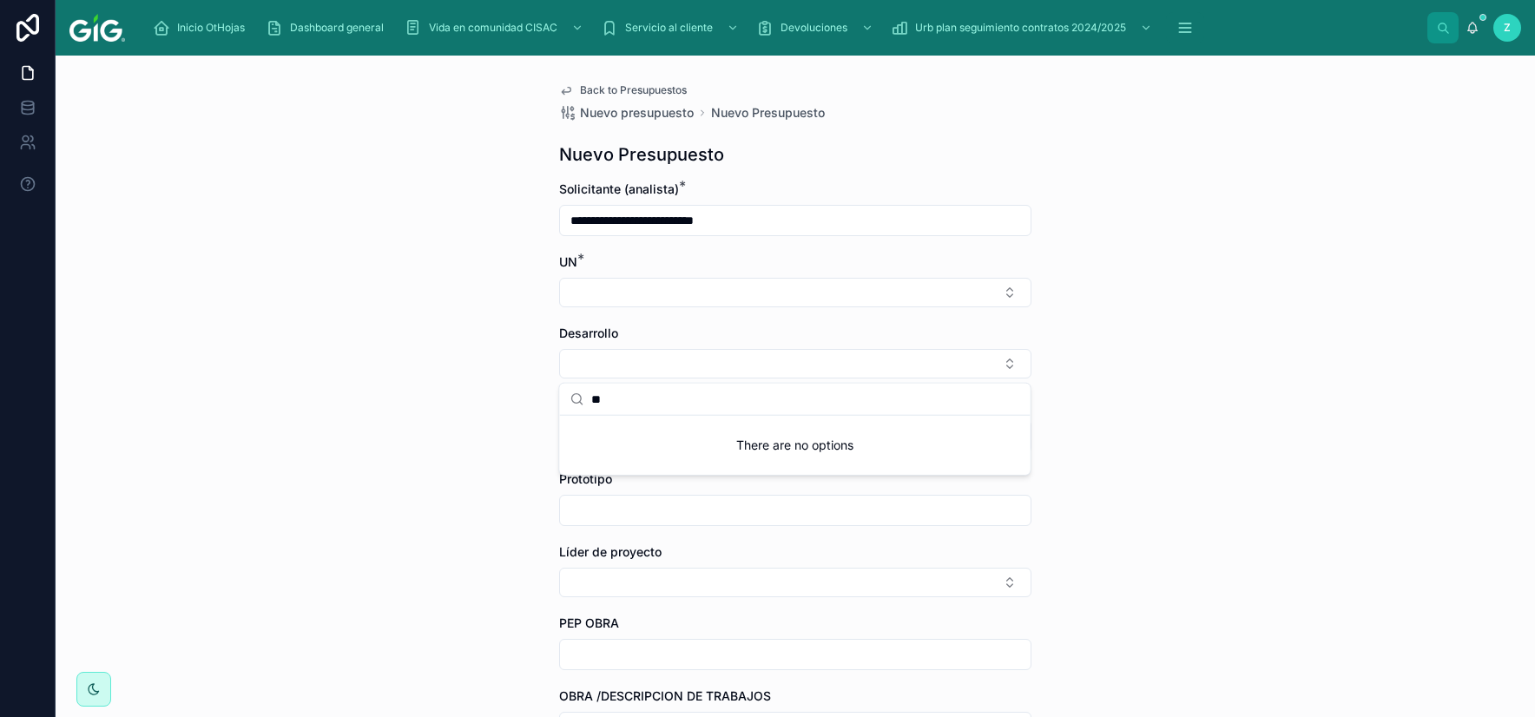
type input "*"
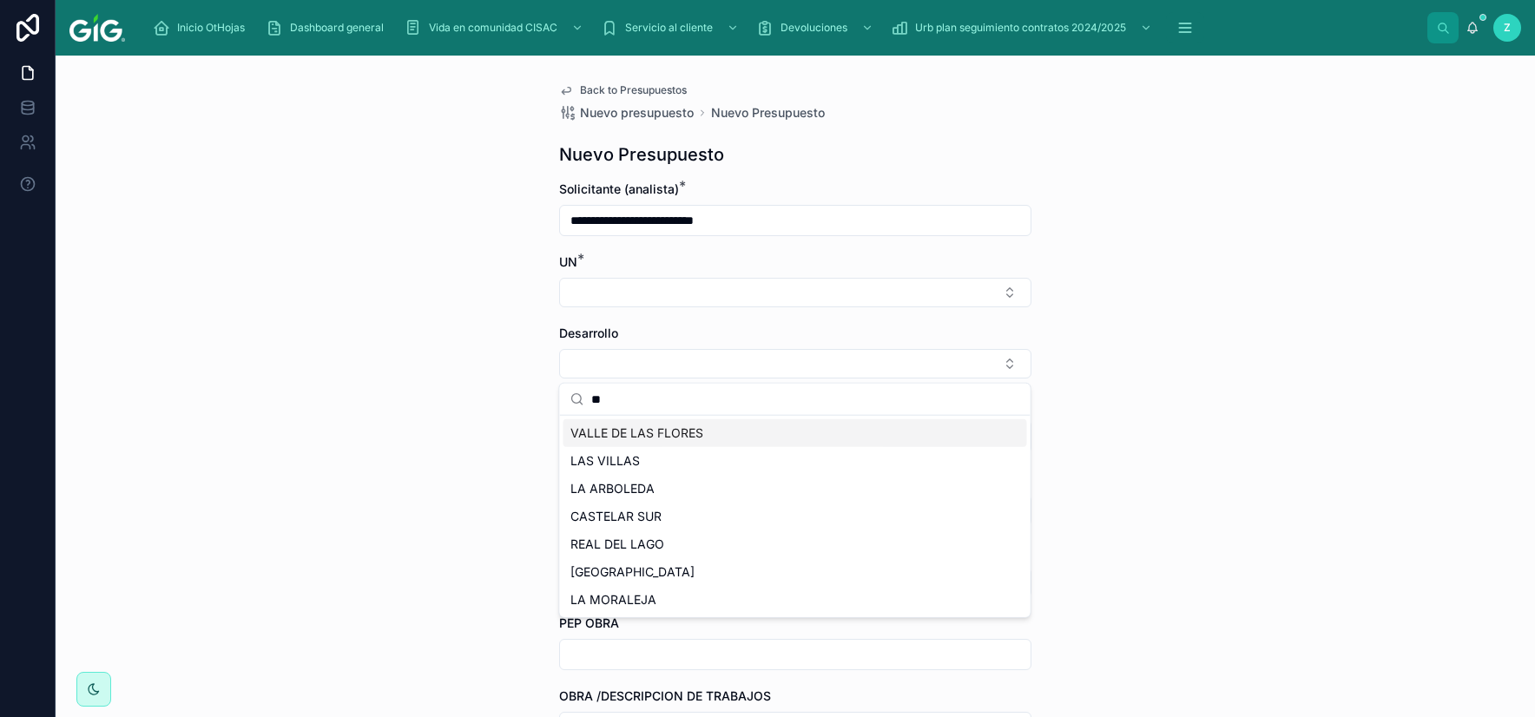
type input "*"
drag, startPoint x: 635, startPoint y: 403, endPoint x: 568, endPoint y: 401, distance: 66.9
click at [591, 401] on input "***" at bounding box center [805, 399] width 429 height 31
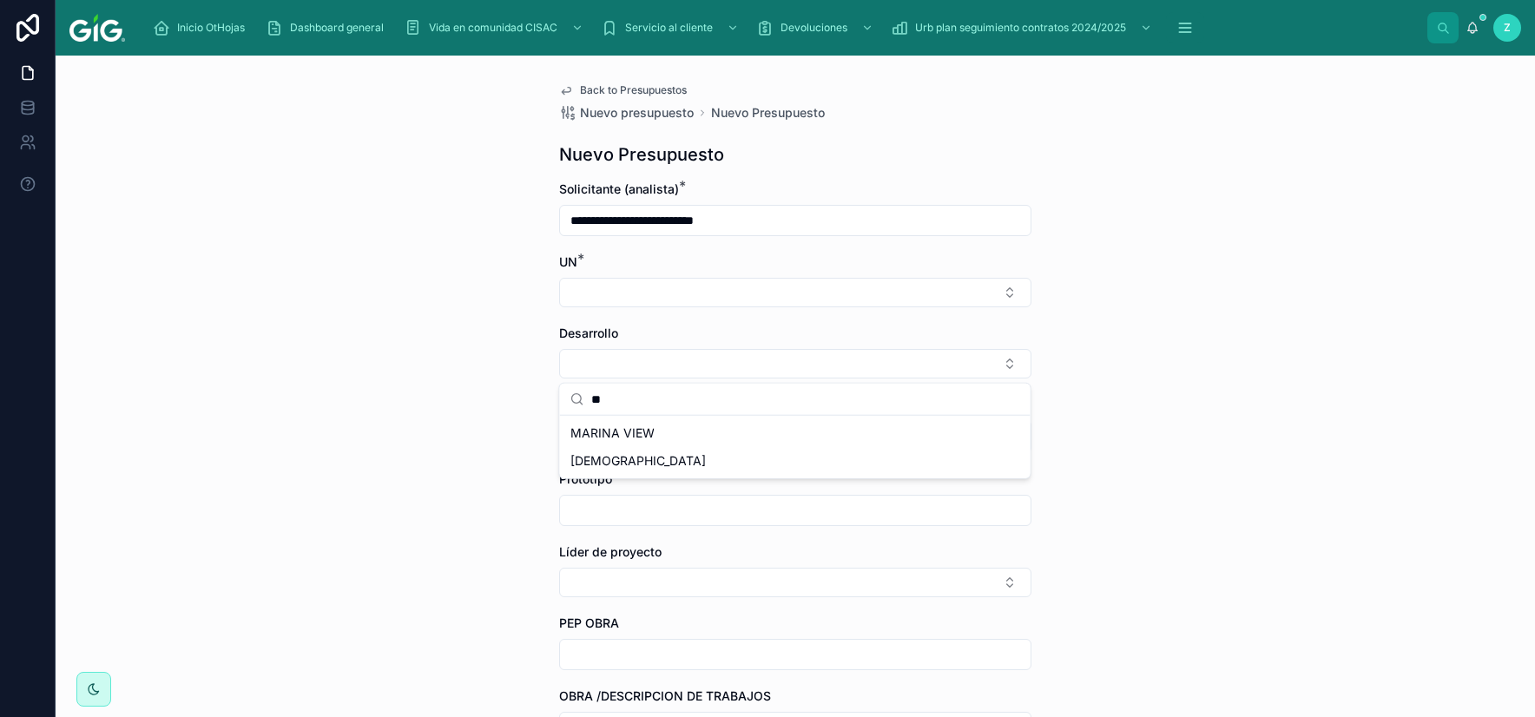
type input "*"
drag, startPoint x: 594, startPoint y: 399, endPoint x: 578, endPoint y: 402, distance: 15.8
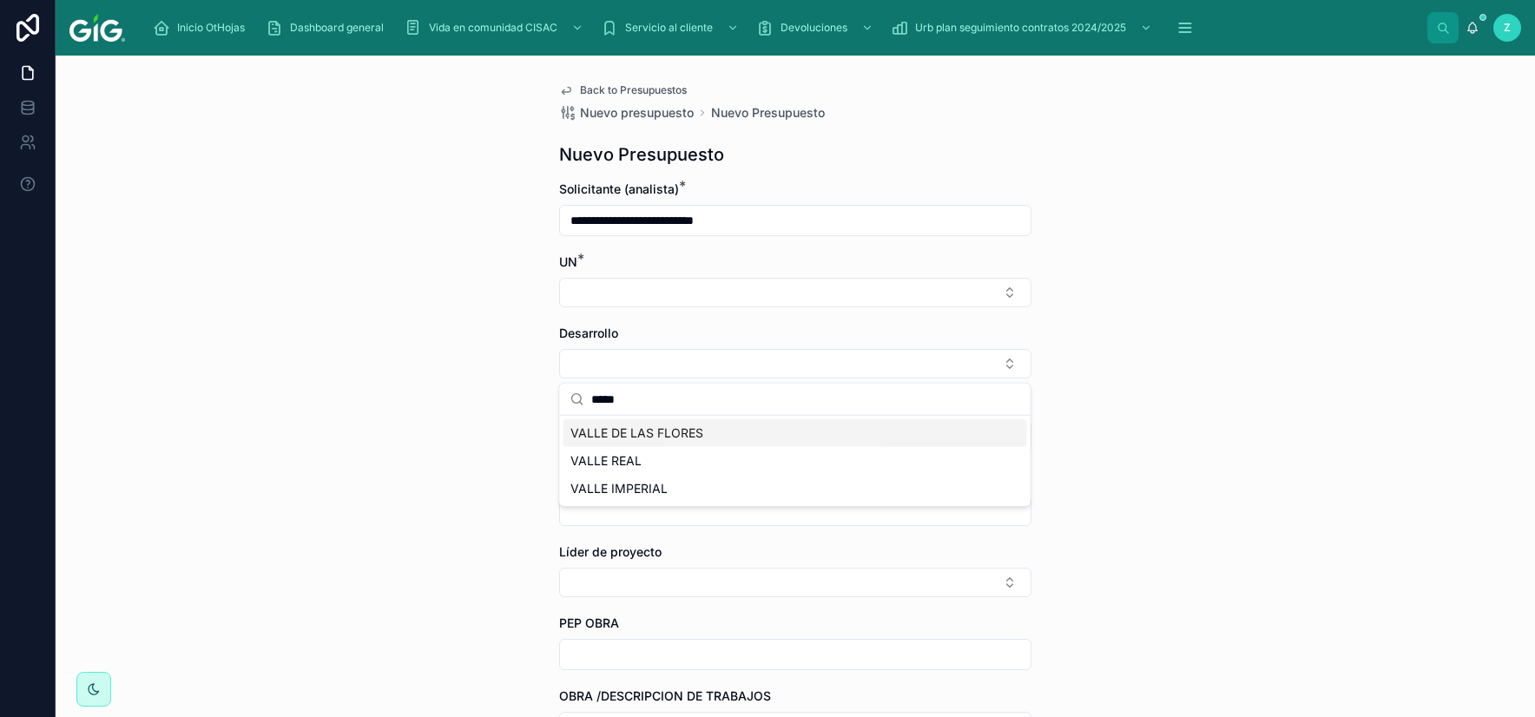
click at [591, 402] on input "*****" at bounding box center [805, 399] width 429 height 31
type input "*"
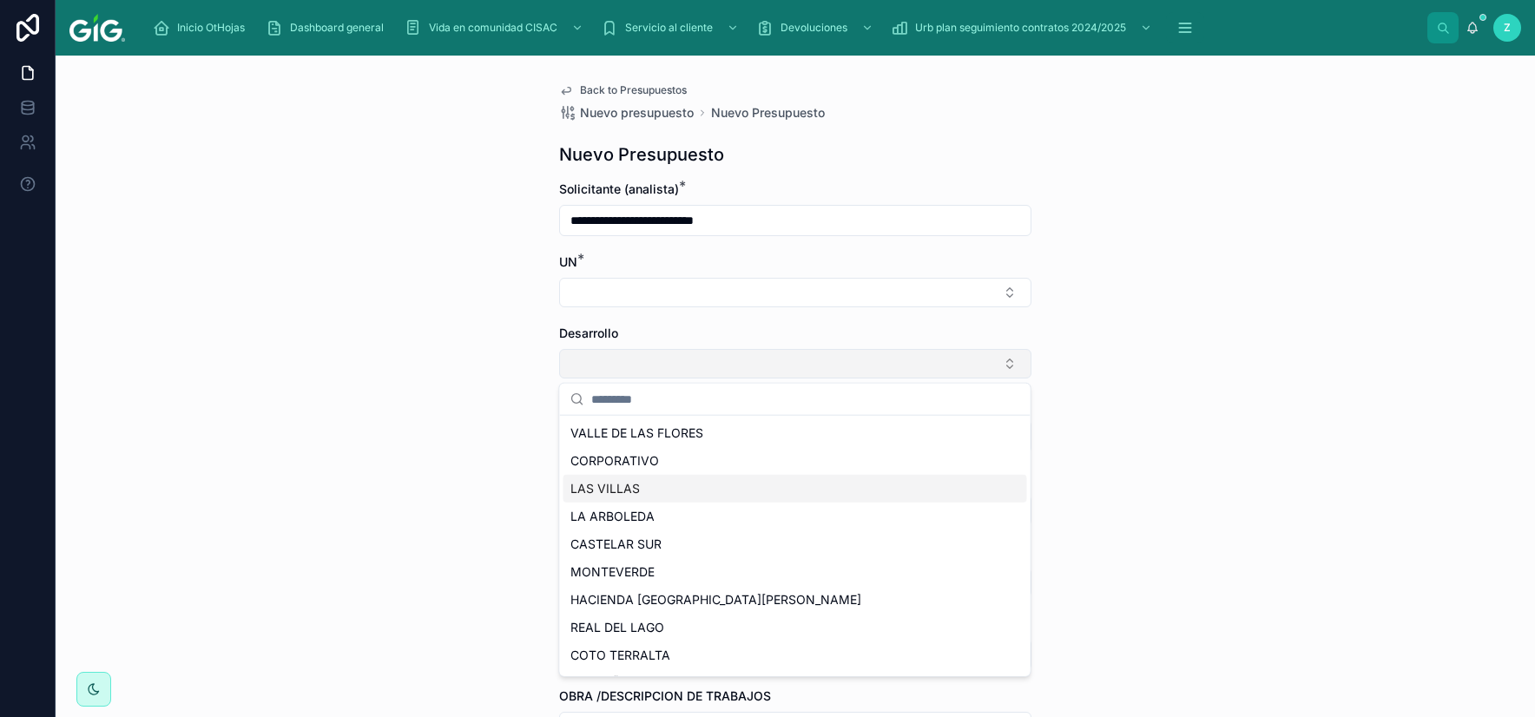
type input "**********"
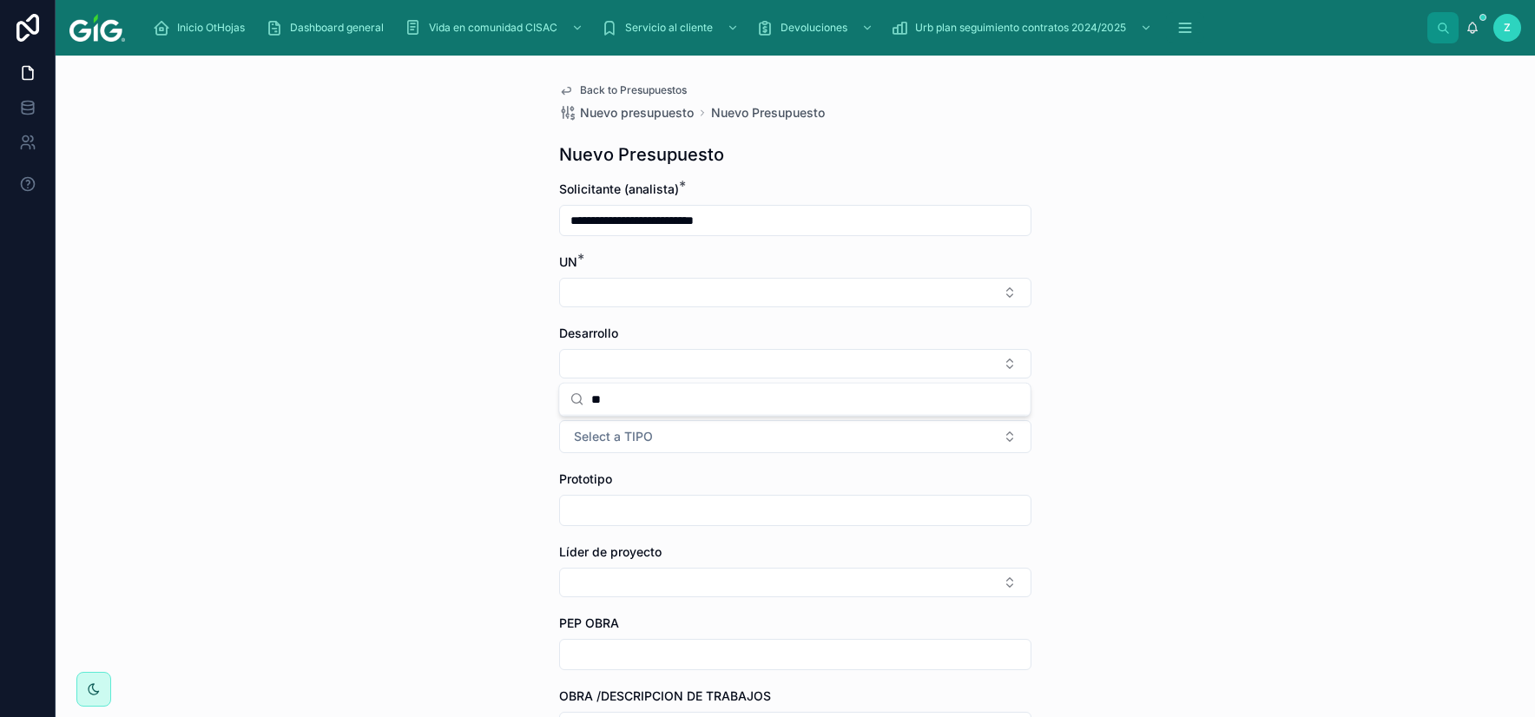
type input "*"
click at [666, 294] on button "Select Button" at bounding box center [795, 293] width 472 height 30
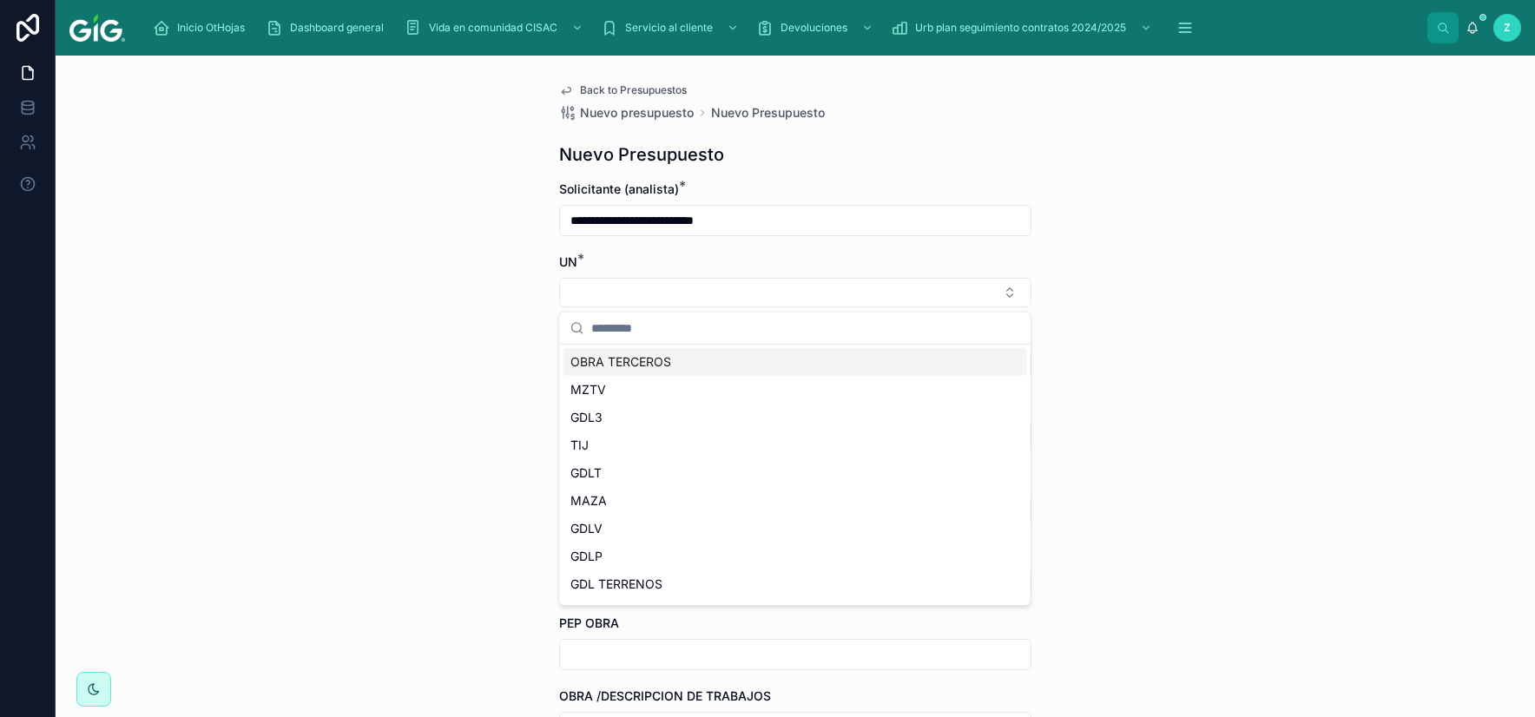
type input "**********"
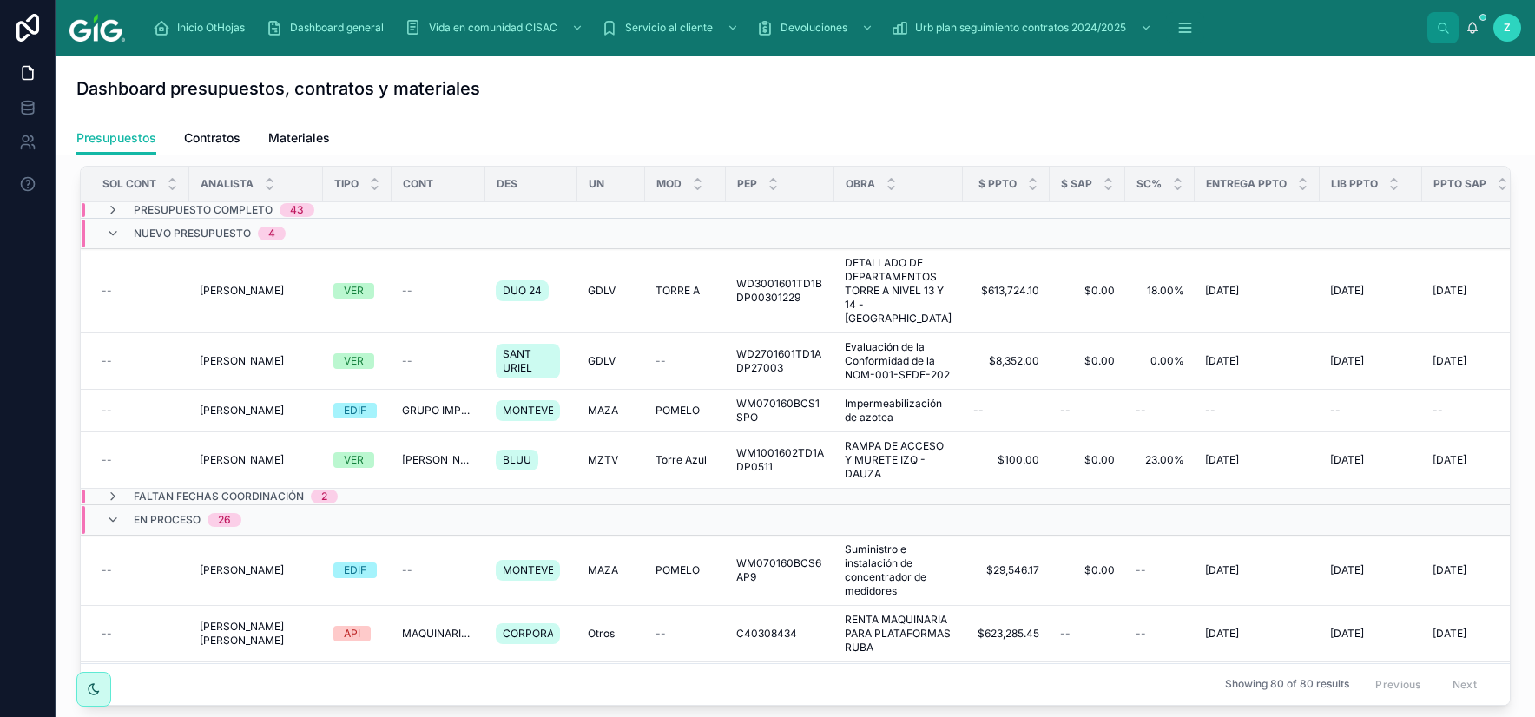
scroll to position [102, 0]
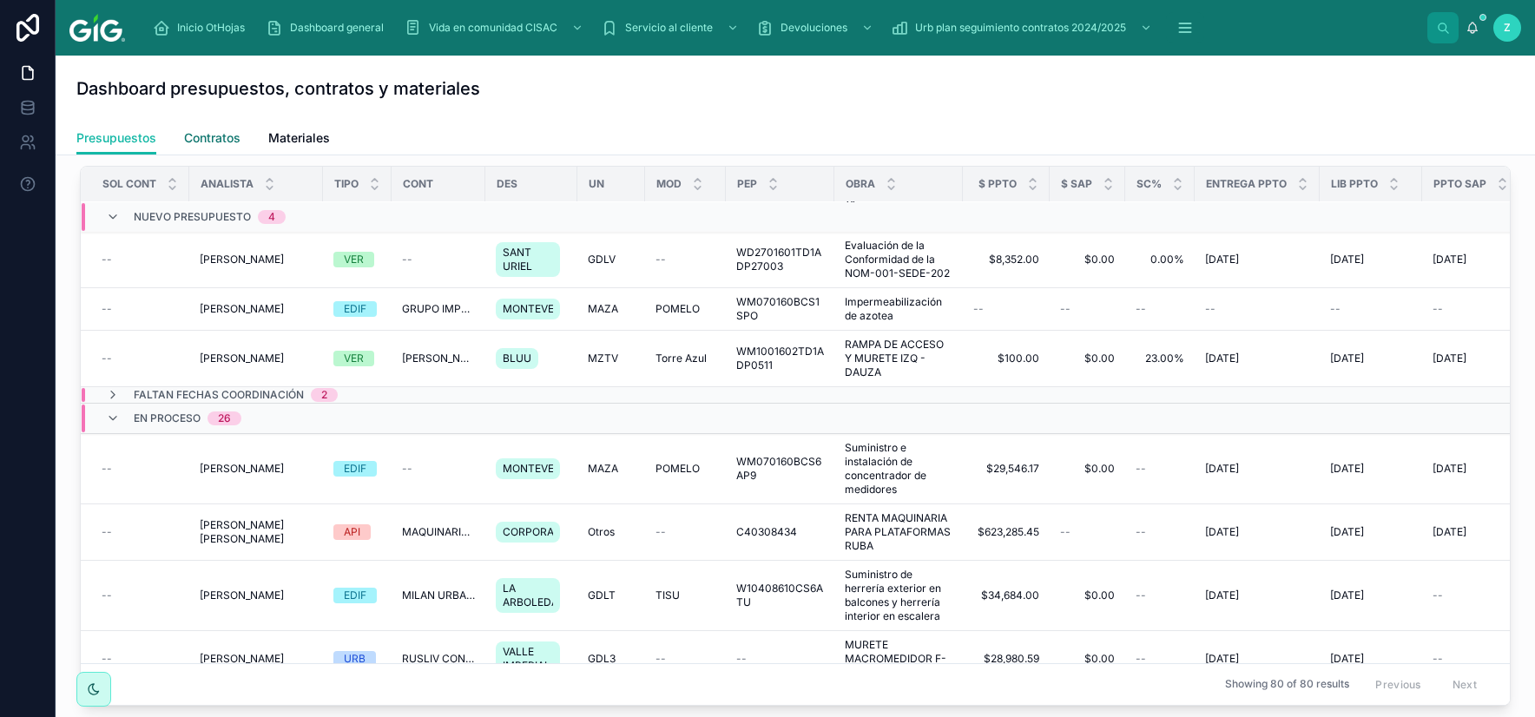
click at [210, 135] on span "Contratos" at bounding box center [212, 137] width 56 height 17
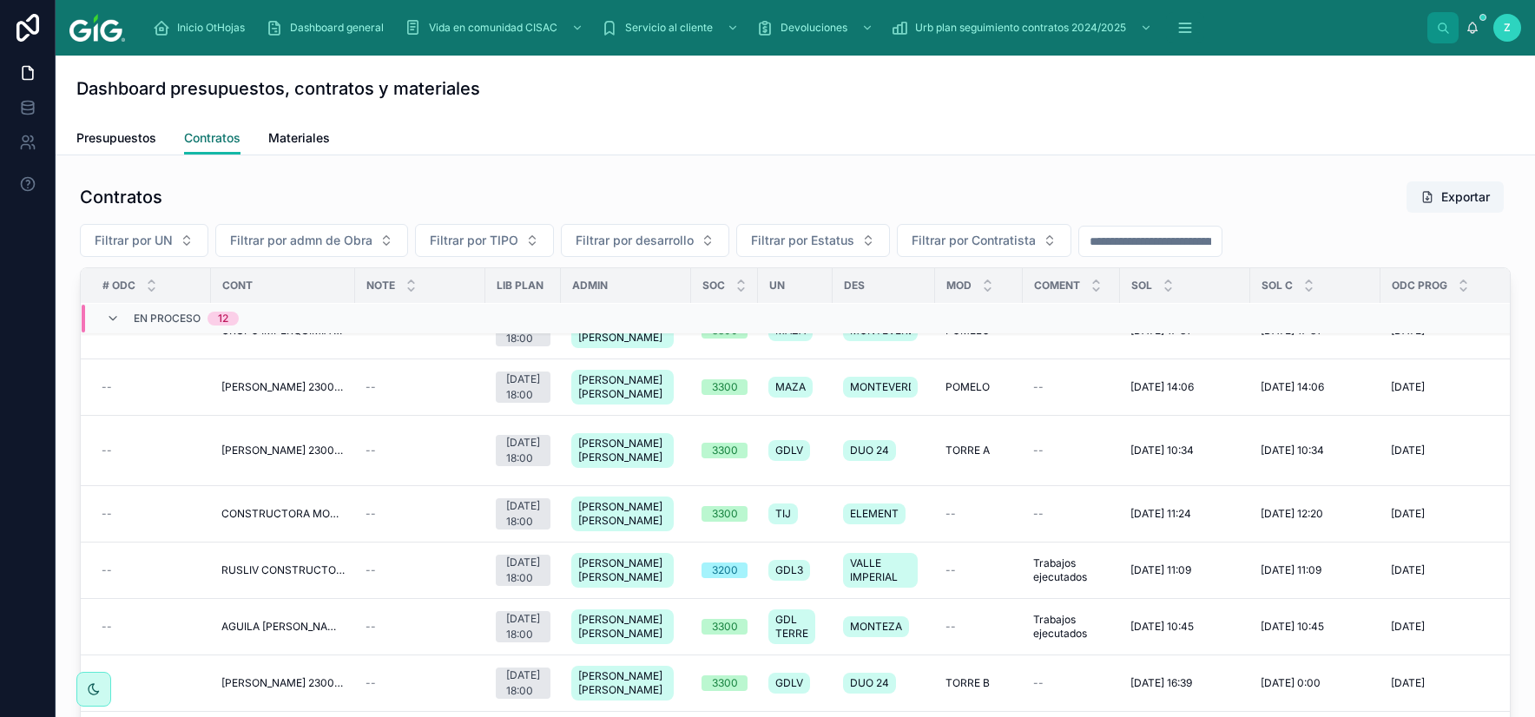
scroll to position [102, 0]
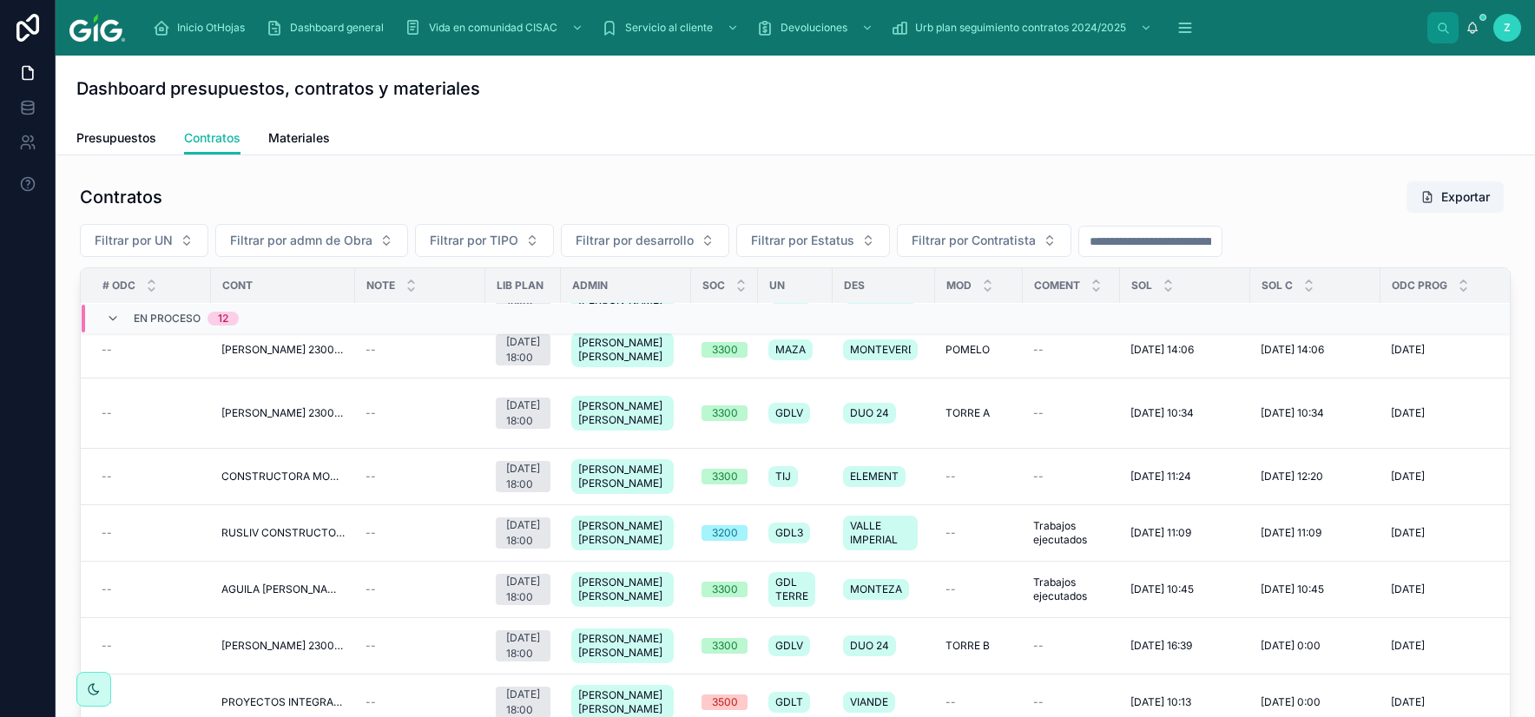
click at [1433, 117] on div "Dashboard presupuestos, contratos y materiales" at bounding box center [794, 89] width 1437 height 66
click at [1385, 219] on div "Contratos Exportar Filtrar por UN Filtrar por admn de Obra Filtrar por TIPO Fil…" at bounding box center [795, 494] width 1431 height 627
click at [1410, 104] on div "Dashboard presupuestos, contratos y materiales" at bounding box center [794, 89] width 1437 height 66
click at [121, 144] on span "Presupuestos" at bounding box center [116, 137] width 80 height 17
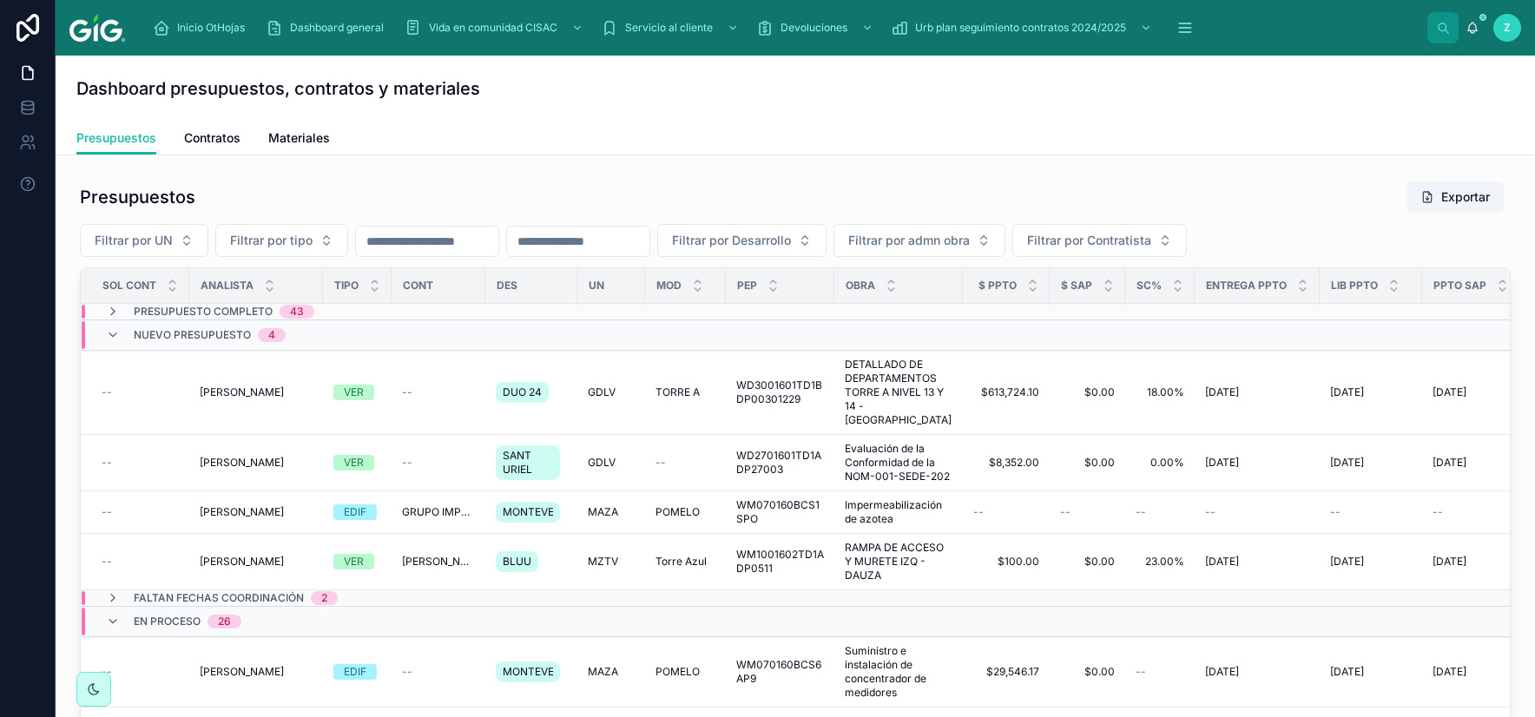
click at [1373, 222] on div "Presupuestos Exportar Filtrar por UN Filtrar por tipo Filtrar por Desarrollo Fi…" at bounding box center [795, 494] width 1431 height 627
click at [1399, 76] on div "Dashboard presupuestos, contratos y materiales" at bounding box center [794, 89] width 1437 height 66
click at [158, 311] on span "Presupuesto Completo" at bounding box center [203, 312] width 139 height 14
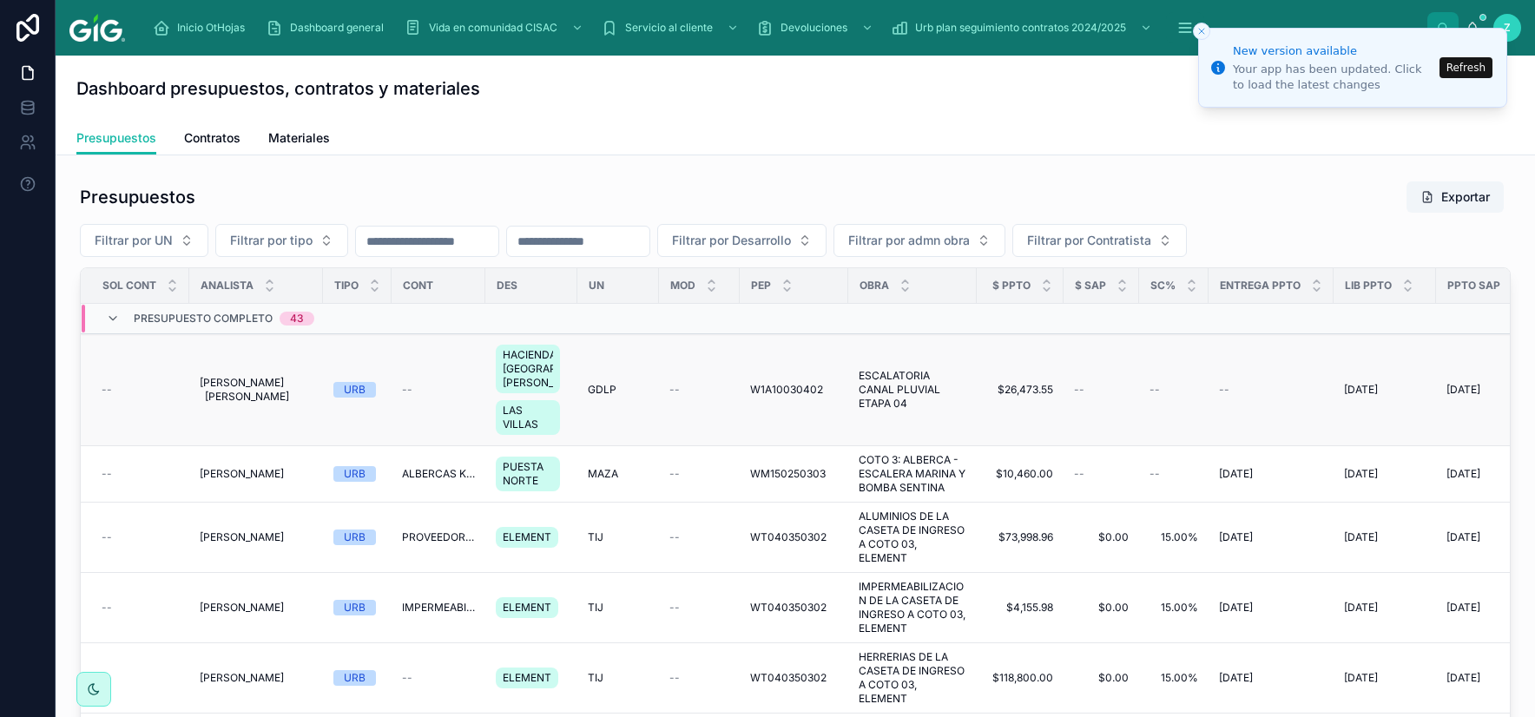
click at [260, 402] on span "GARCIA JIMENEZ MARIA GUADALUPE" at bounding box center [256, 390] width 113 height 28
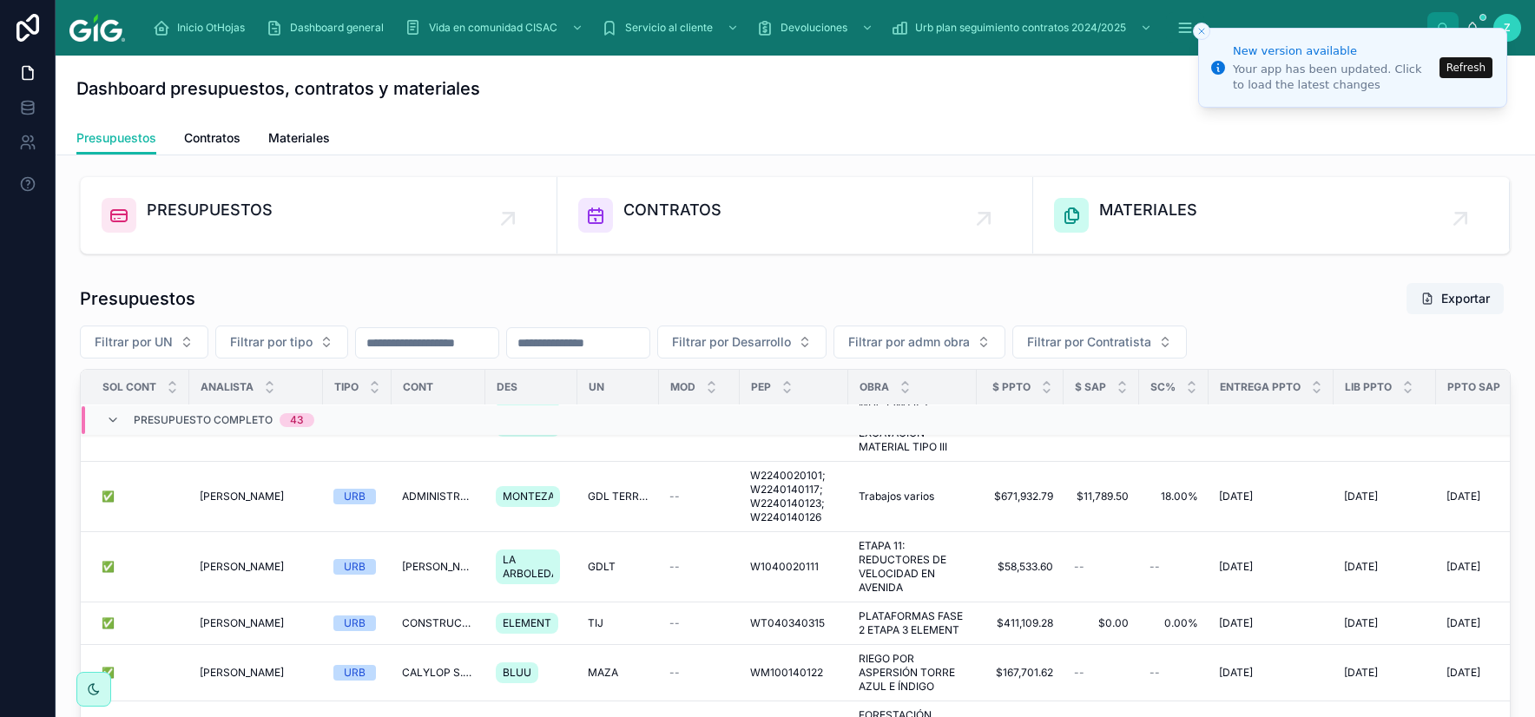
scroll to position [576, 0]
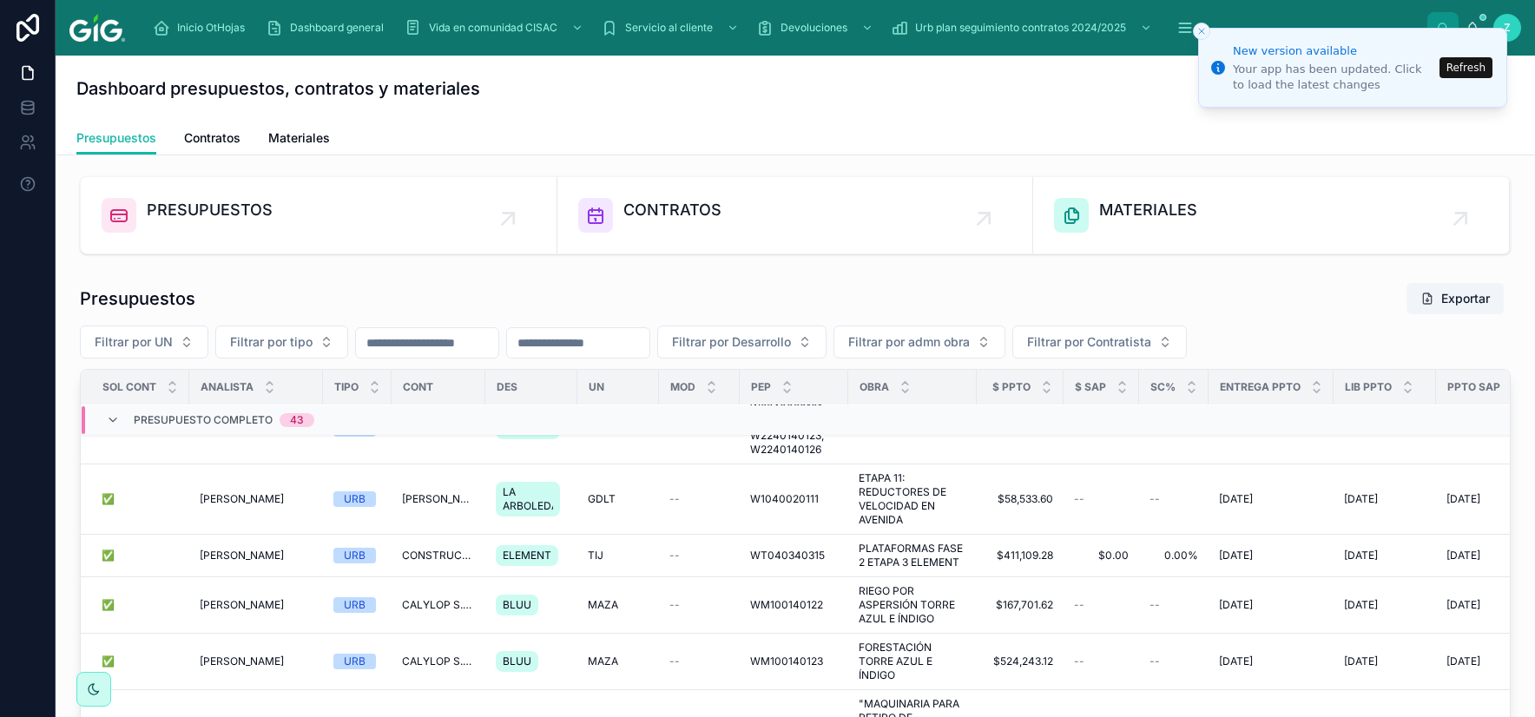
click at [1396, 359] on div "Filtrar por UN Filtrar por tipo Filtrar por Desarrollo Filtrar por admn obra Fi…" at bounding box center [795, 342] width 1431 height 33
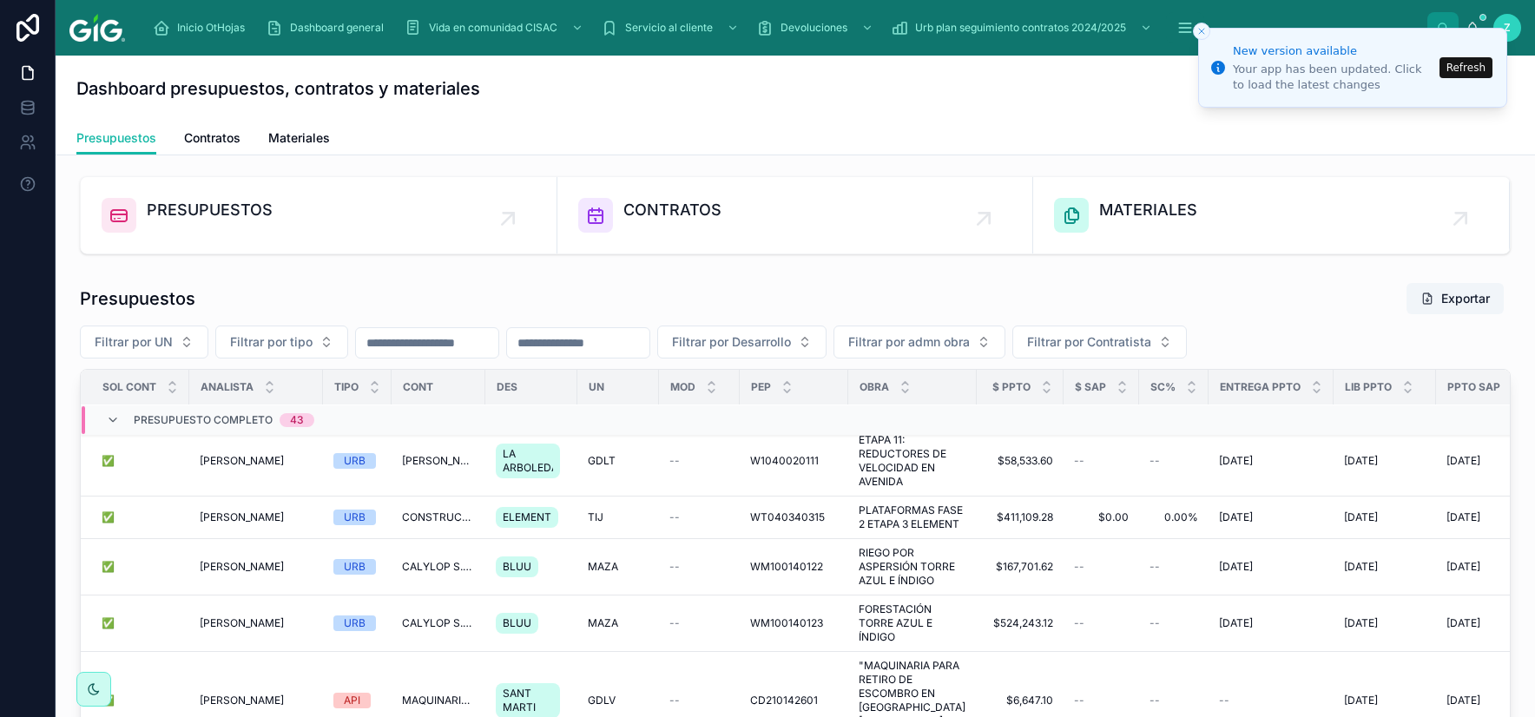
click at [1358, 336] on div "Filtrar por UN Filtrar por tipo Filtrar por Desarrollo Filtrar por admn obra Fi…" at bounding box center [795, 342] width 1431 height 33
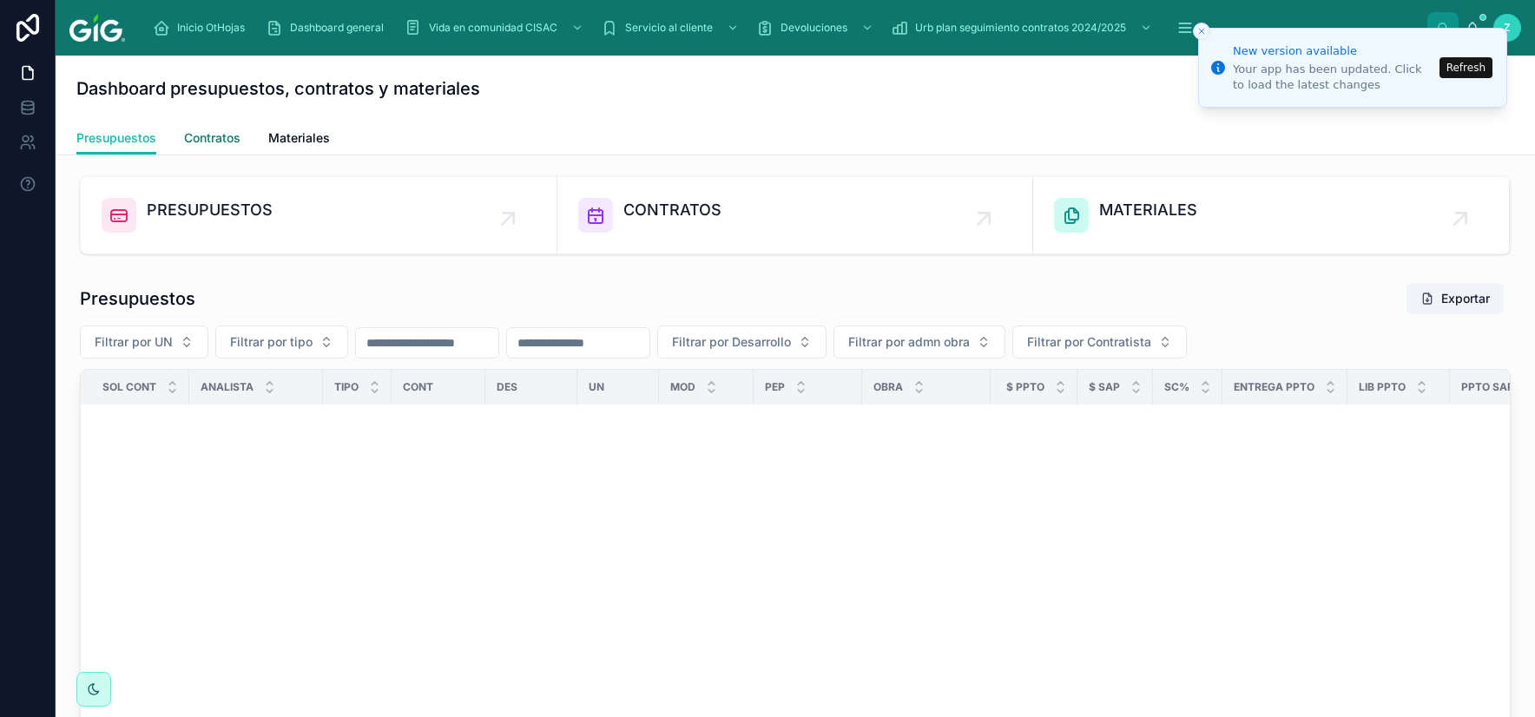
scroll to position [4192, 0]
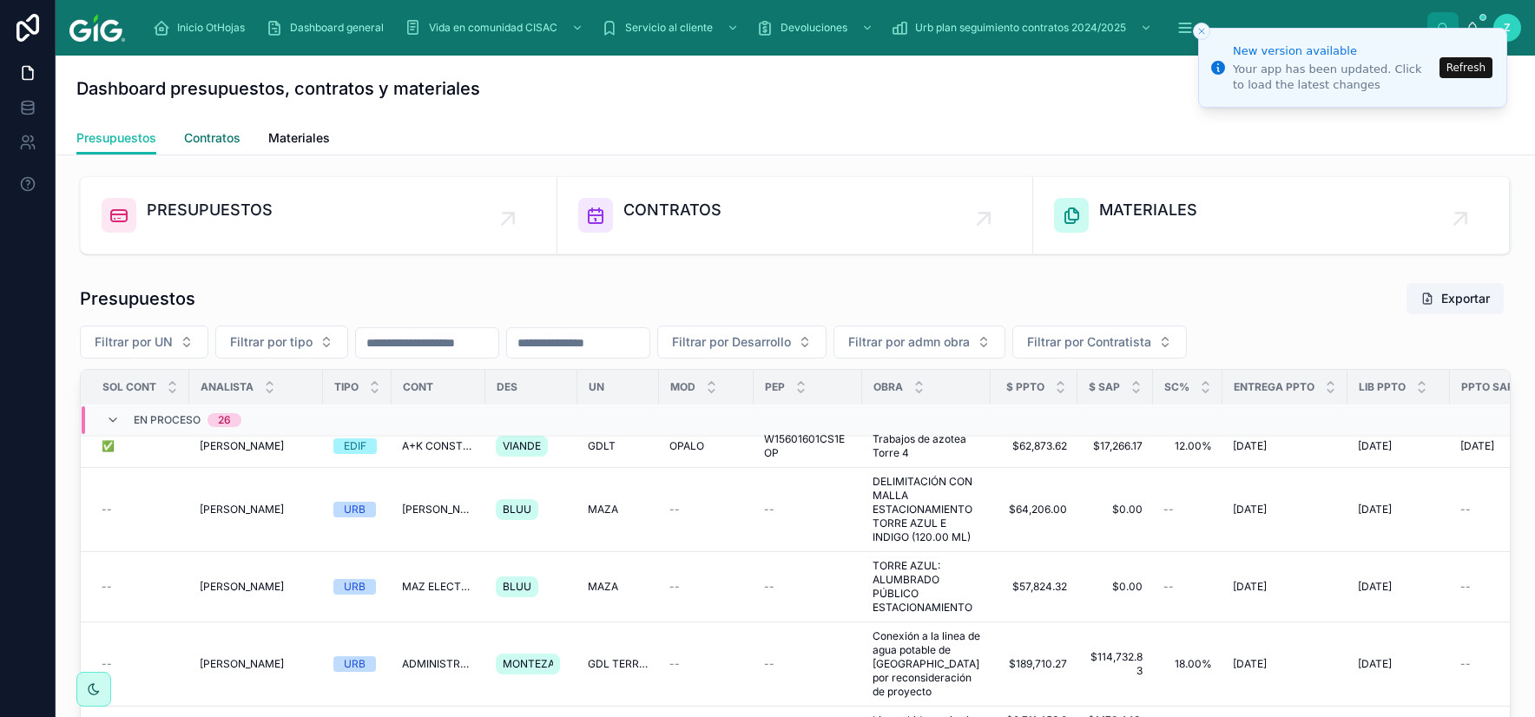
click at [234, 132] on span "Contratos" at bounding box center [212, 137] width 56 height 17
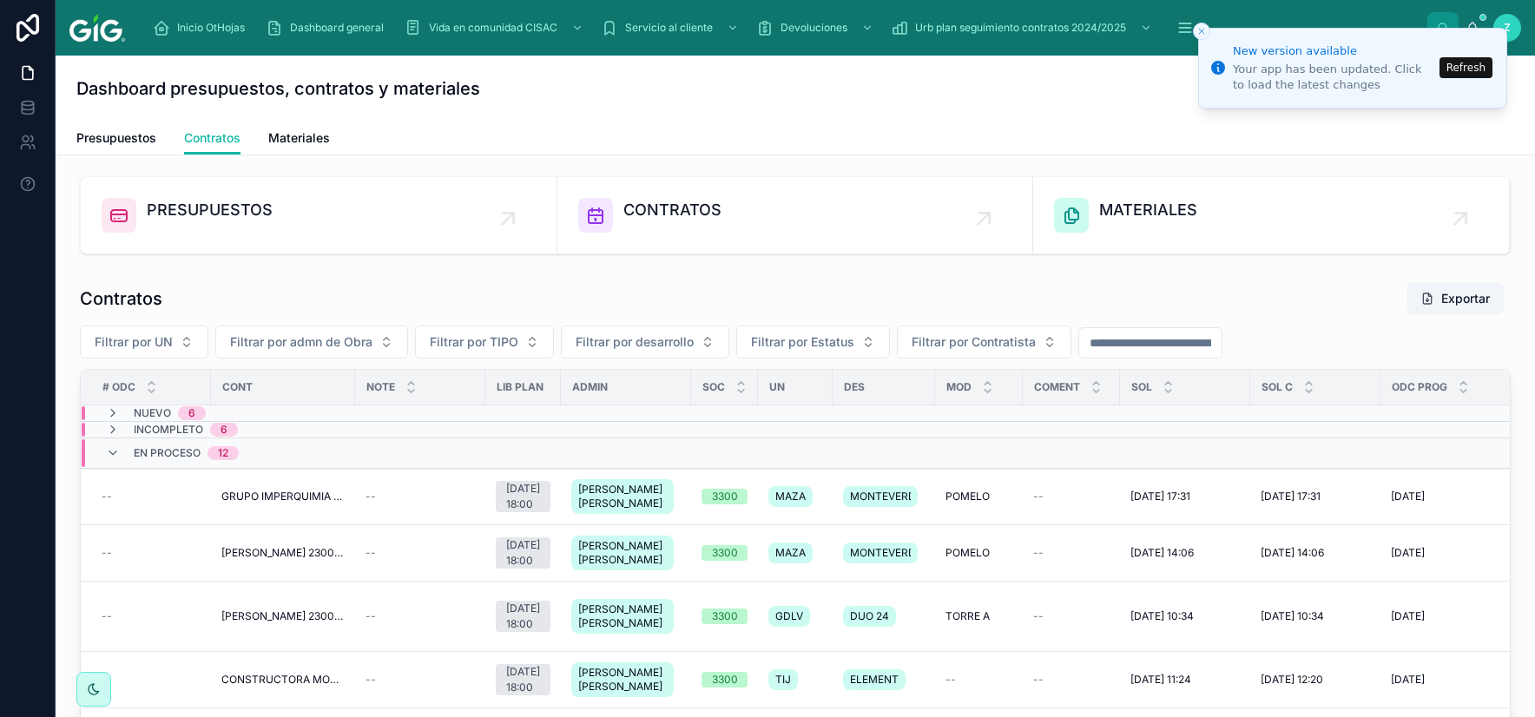
click at [1464, 69] on button "Refresh" at bounding box center [1465, 67] width 53 height 21
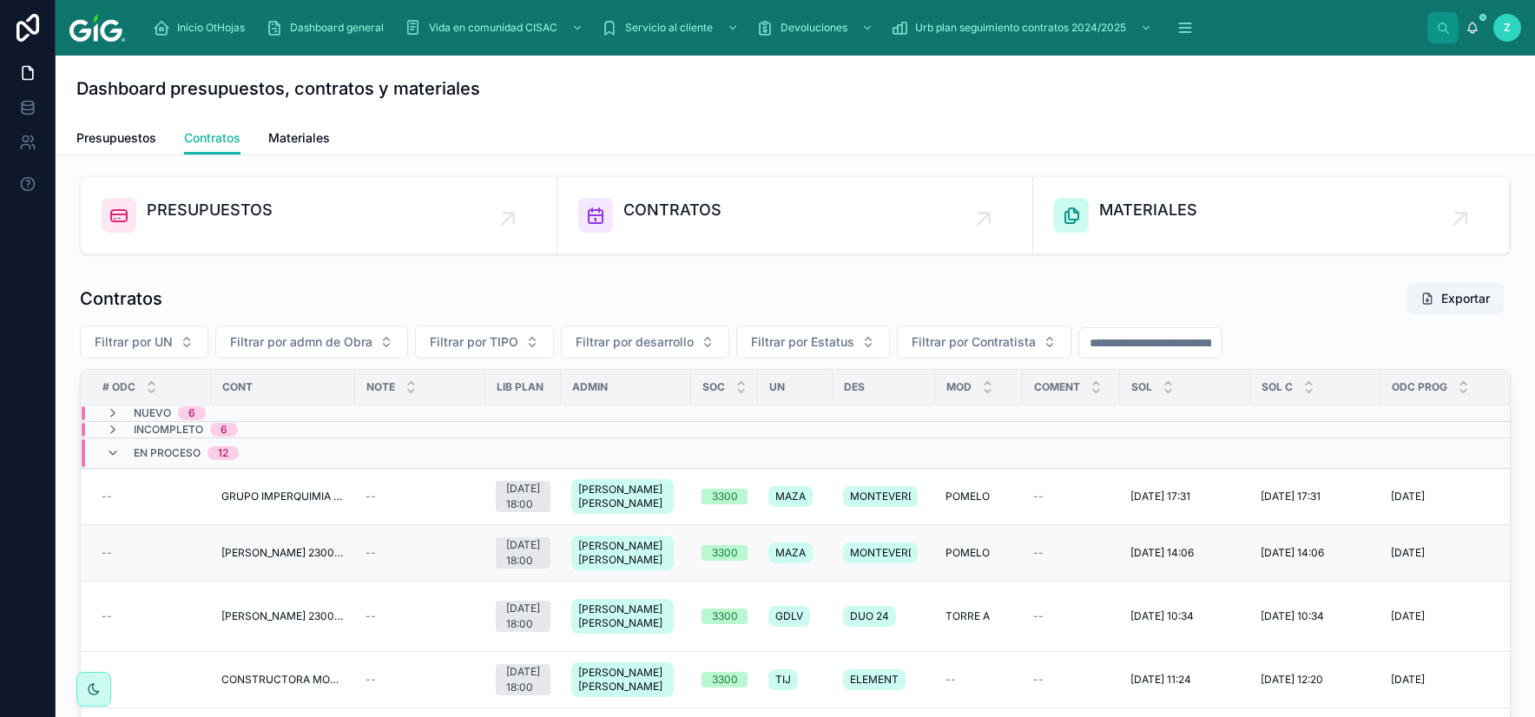
scroll to position [102, 0]
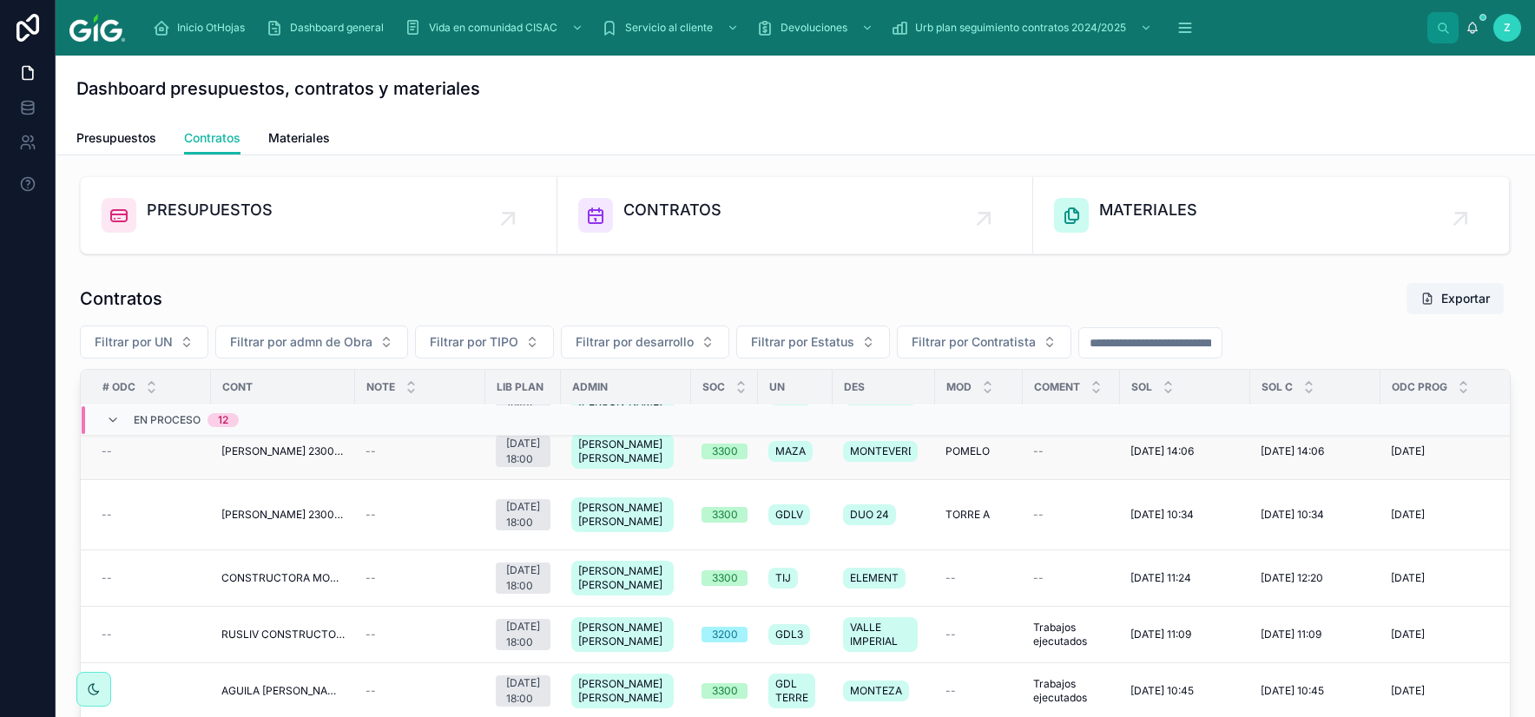
click at [266, 458] on span "[PERSON_NAME] 2300002411" at bounding box center [282, 451] width 123 height 14
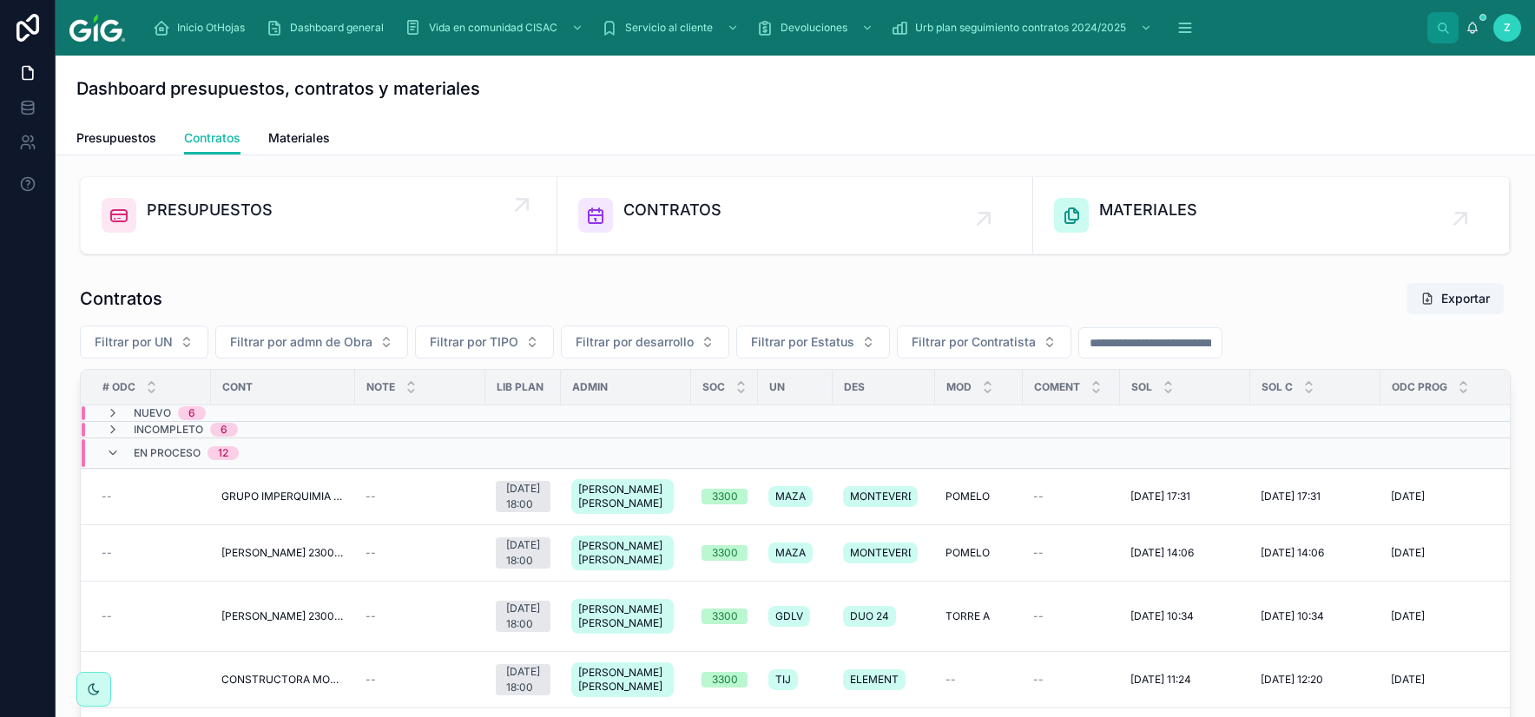
click at [207, 202] on span "PRESUPUESTOS" at bounding box center [210, 210] width 126 height 24
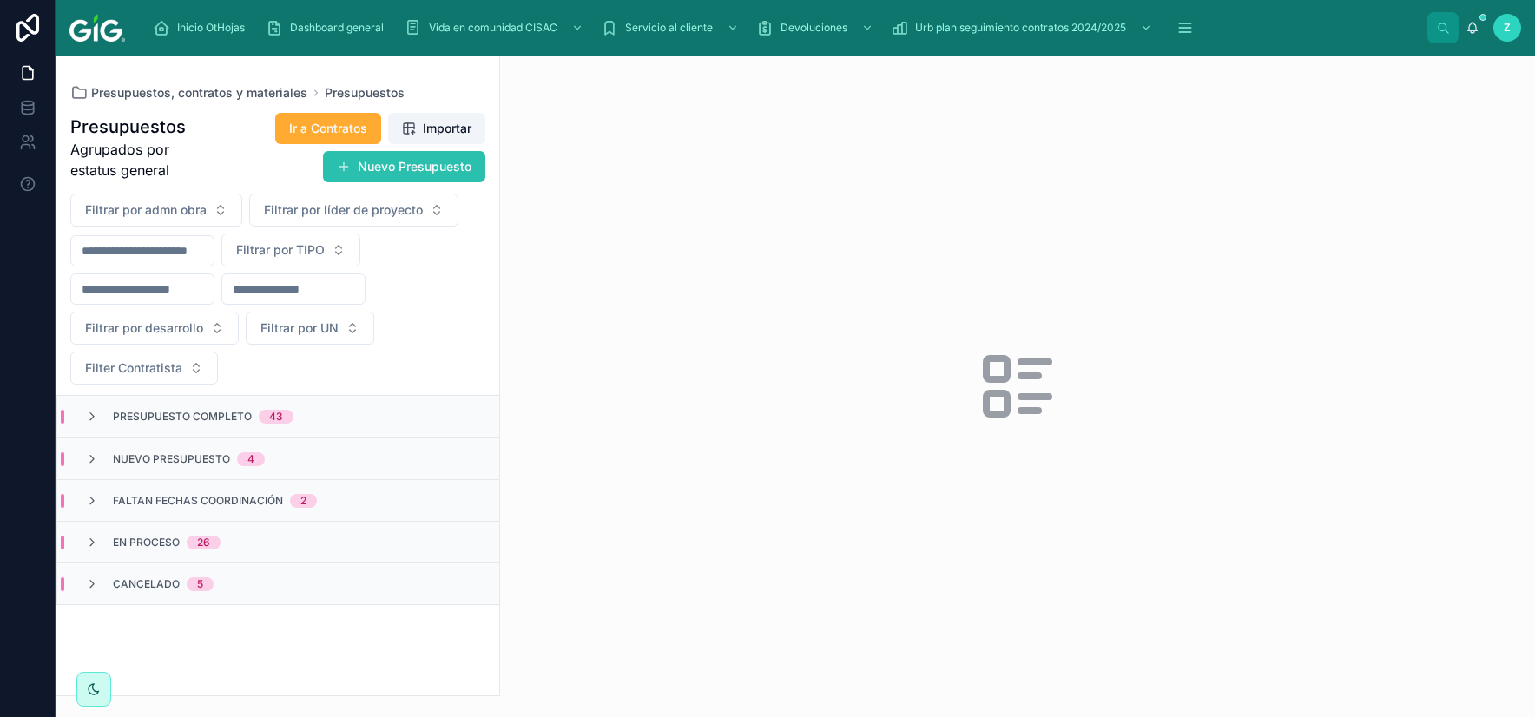
click at [391, 159] on button "Nuevo Presupuesto" at bounding box center [404, 166] width 162 height 31
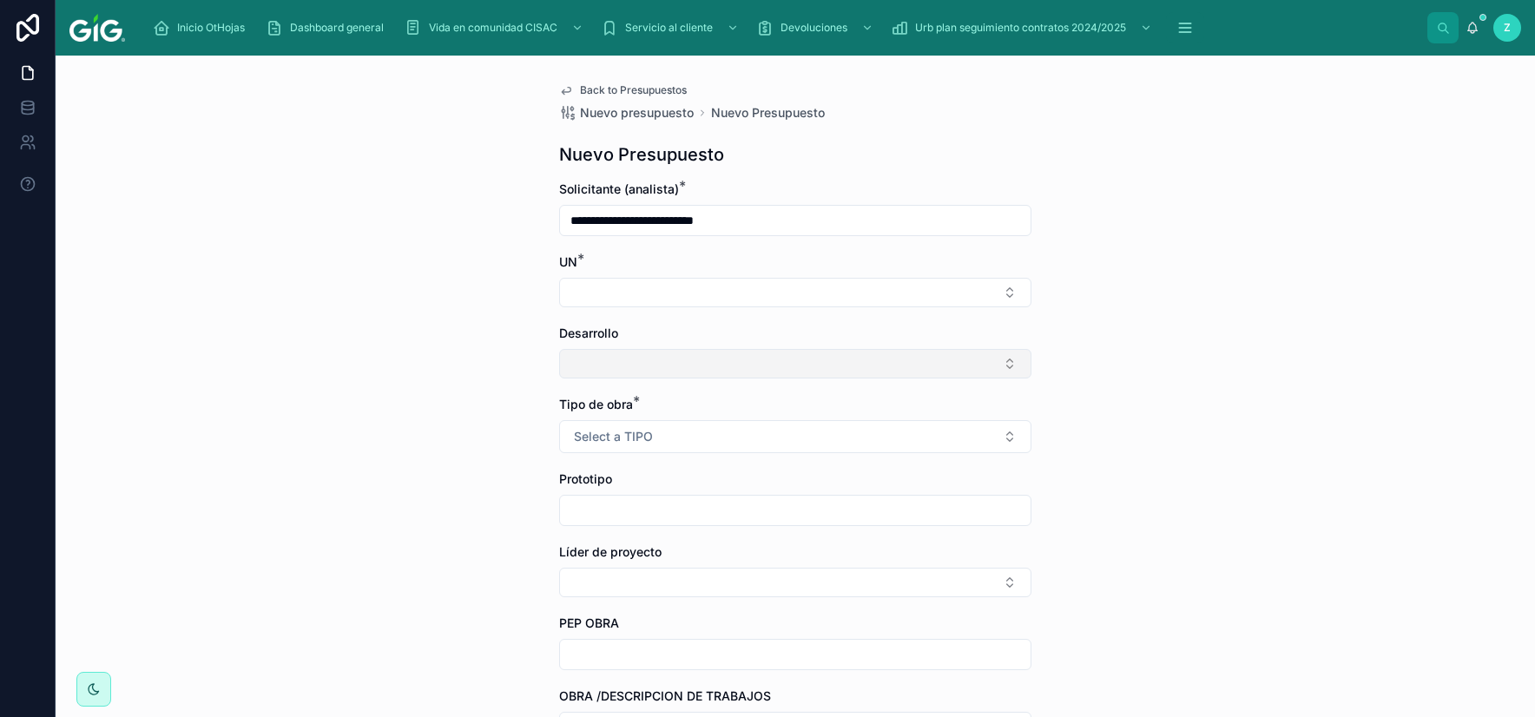
click at [783, 362] on button "Select Button" at bounding box center [795, 364] width 472 height 30
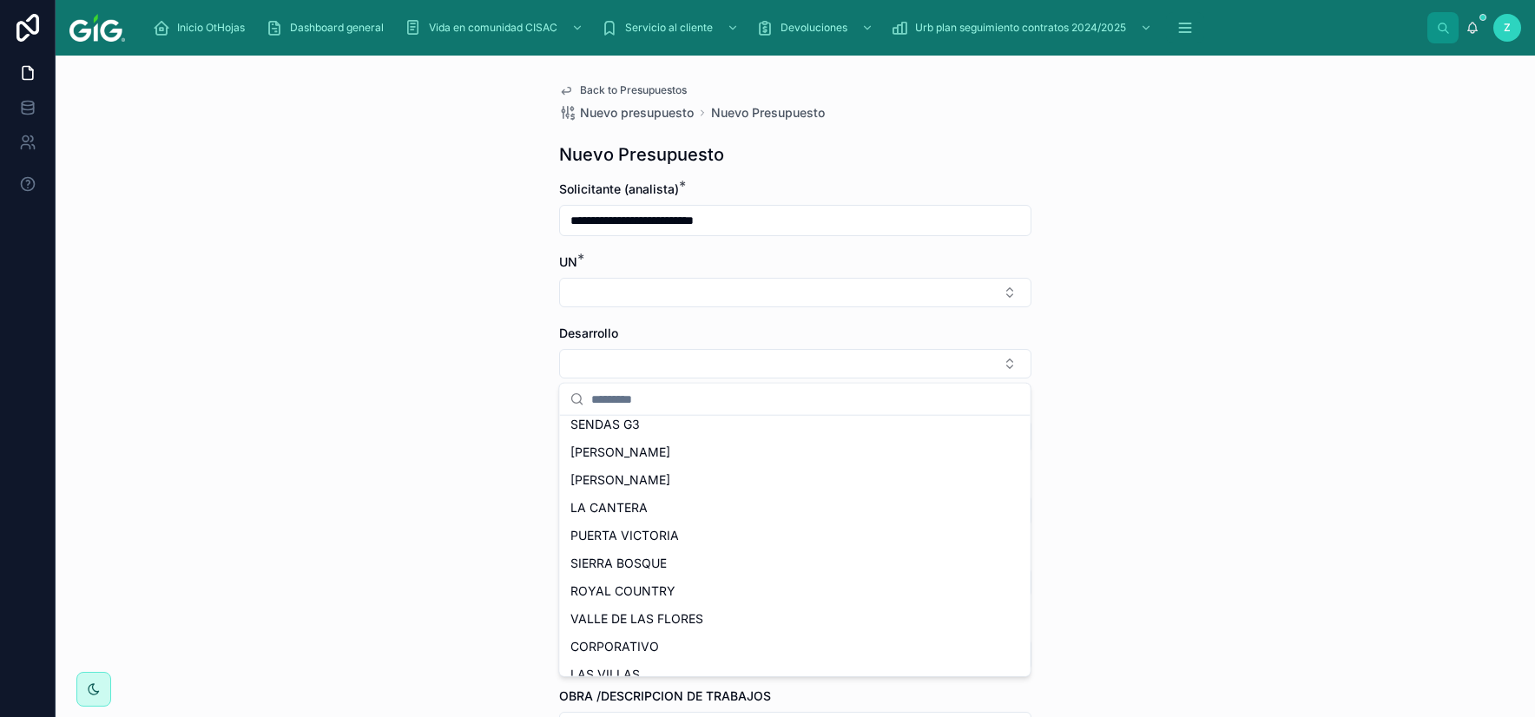
scroll to position [203, 0]
click at [1110, 474] on div "**********" at bounding box center [795, 386] width 1479 height 661
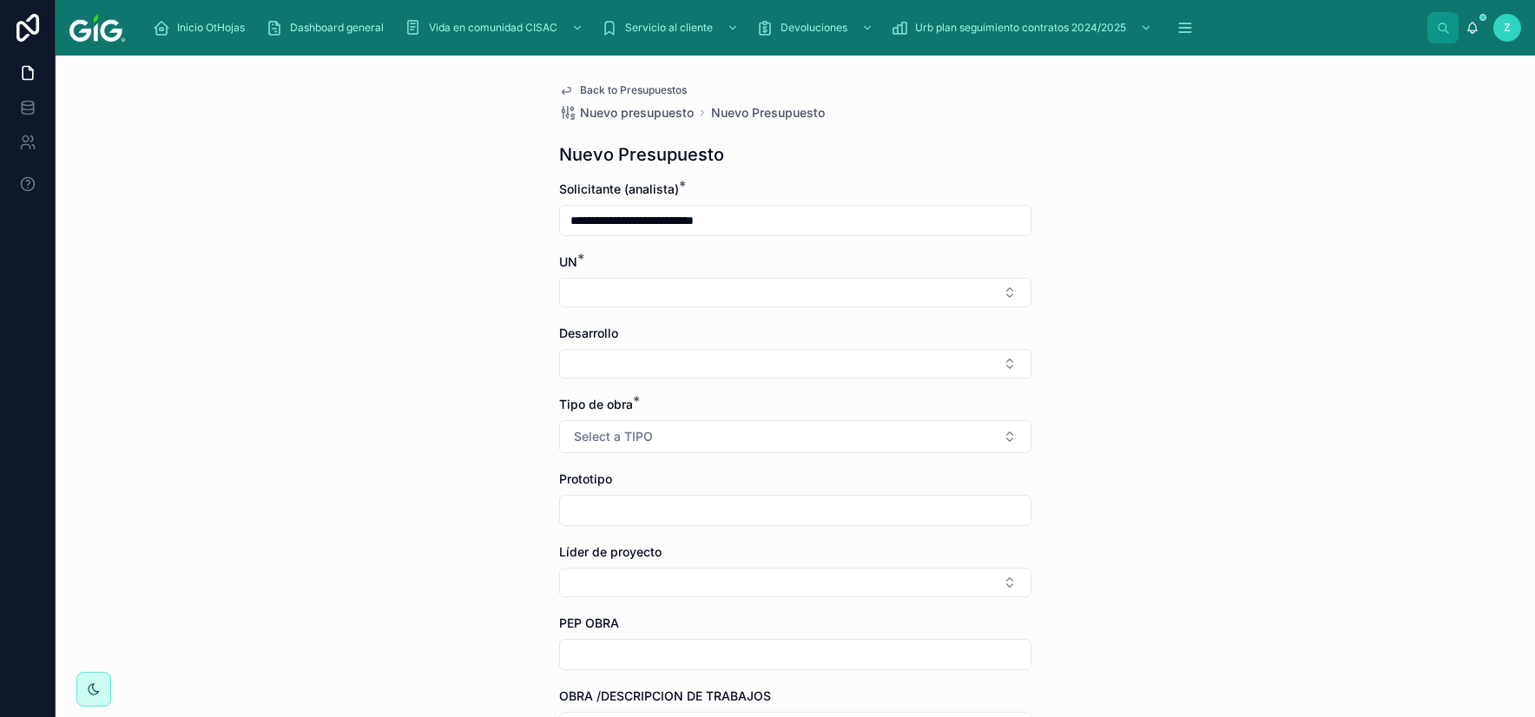
scroll to position [102, 0]
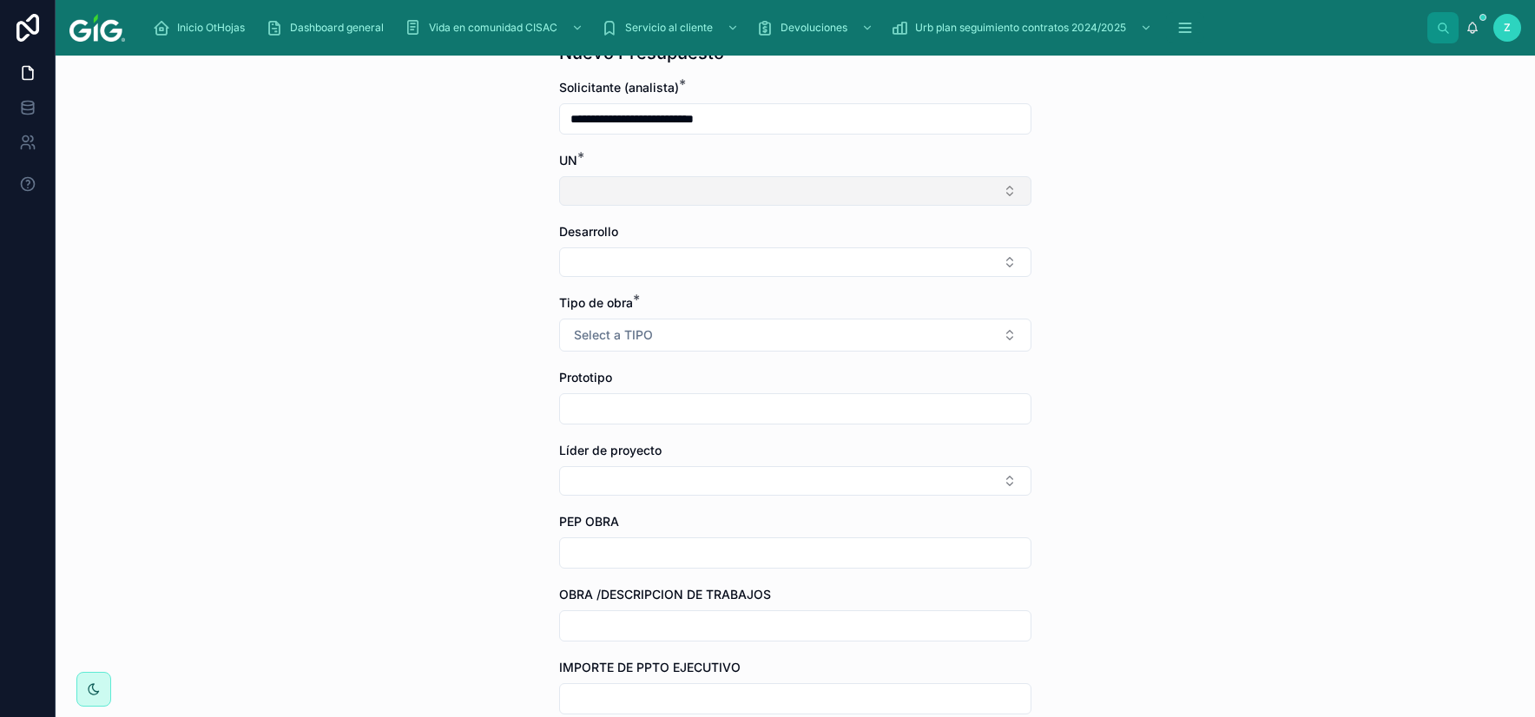
click at [768, 185] on button "Select Button" at bounding box center [795, 191] width 472 height 30
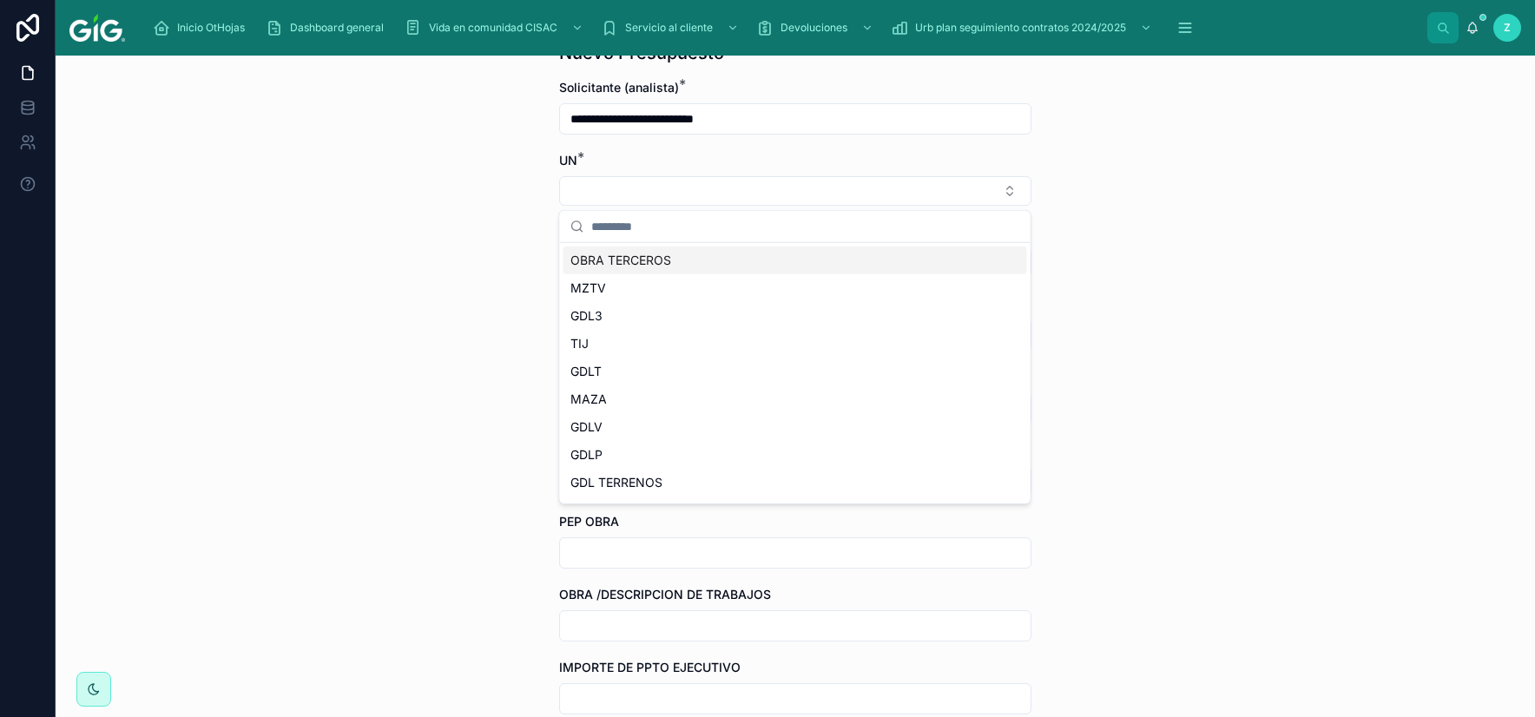
click at [636, 257] on span "OBRA TERCEROS" at bounding box center [620, 260] width 101 height 17
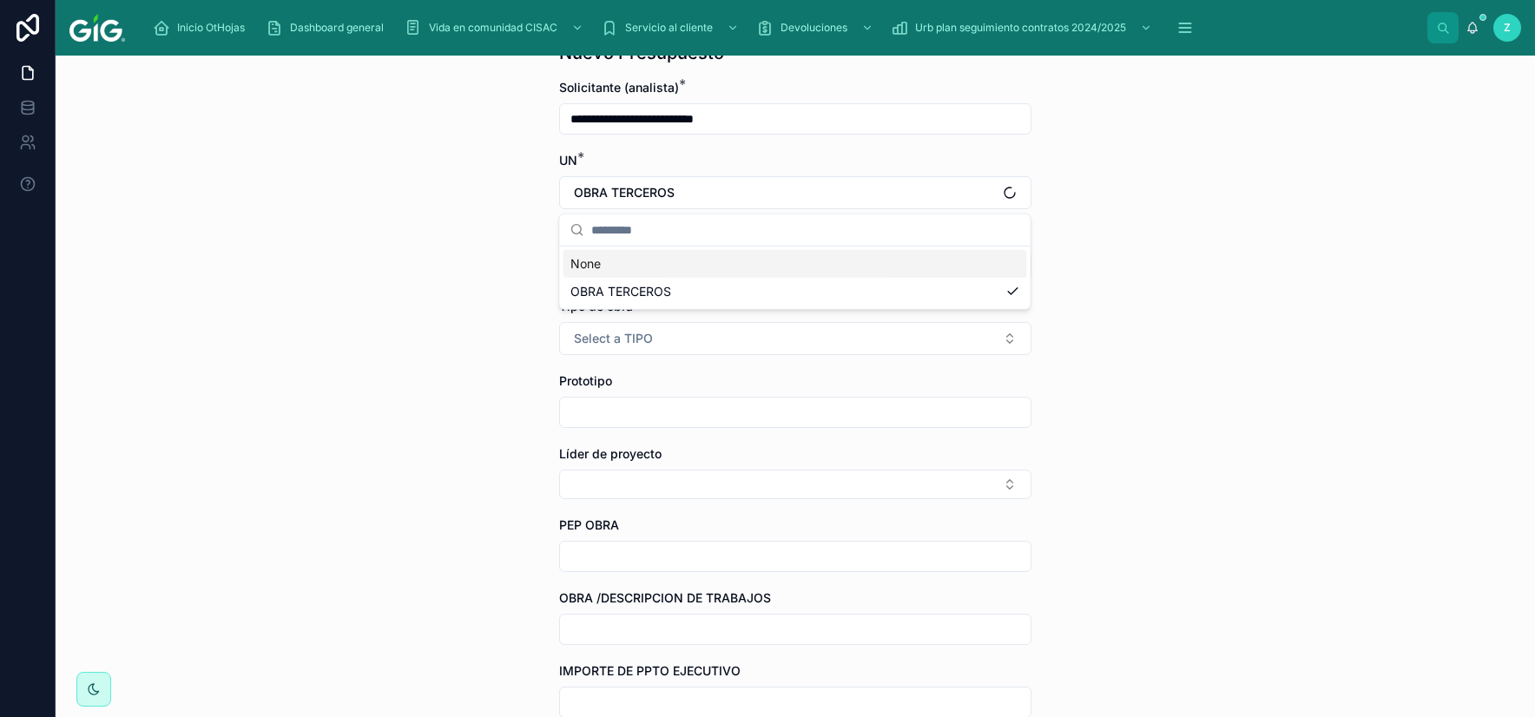
type input "**********"
click at [742, 273] on button "Select Button" at bounding box center [795, 266] width 472 height 30
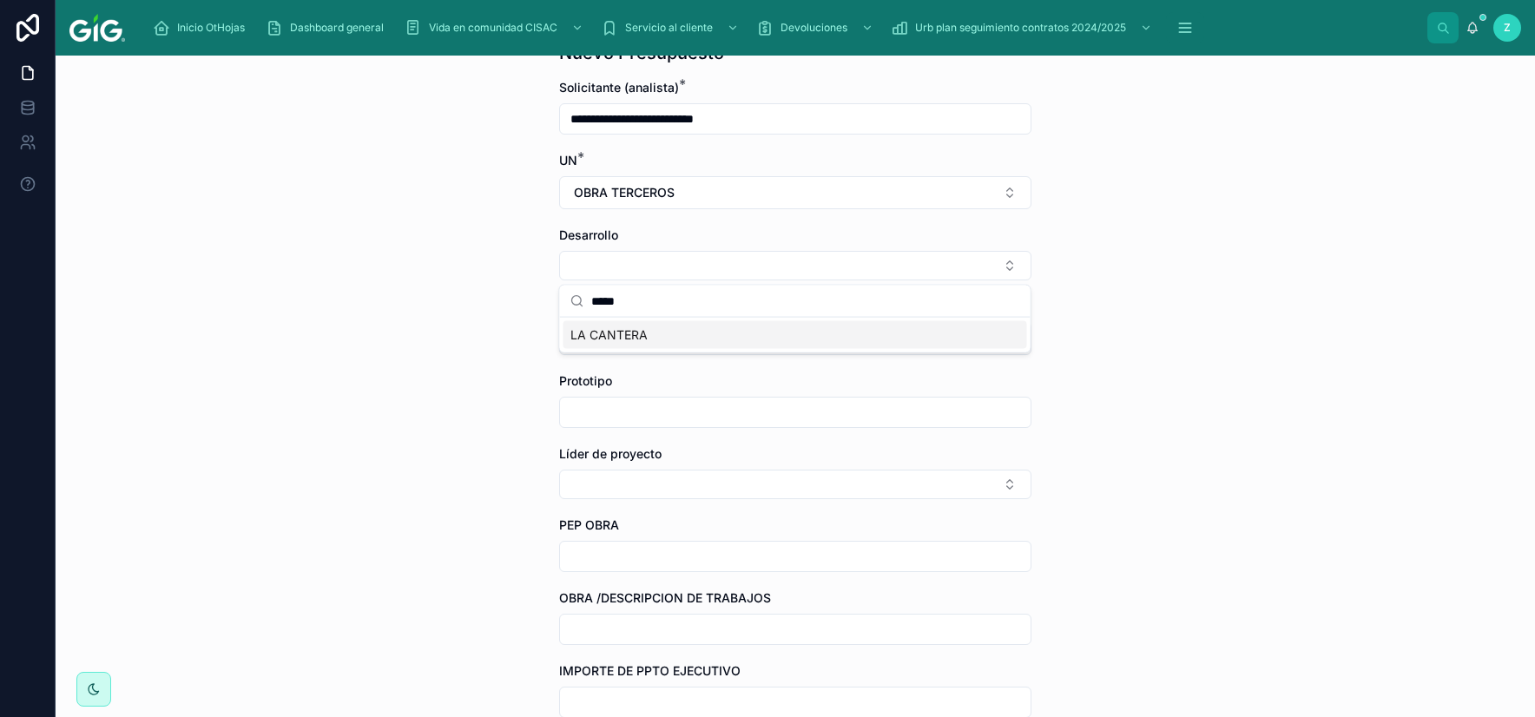
click at [666, 301] on input "*****" at bounding box center [805, 301] width 429 height 31
type input "*****"
click at [655, 333] on div "LA CANTERA" at bounding box center [795, 335] width 464 height 28
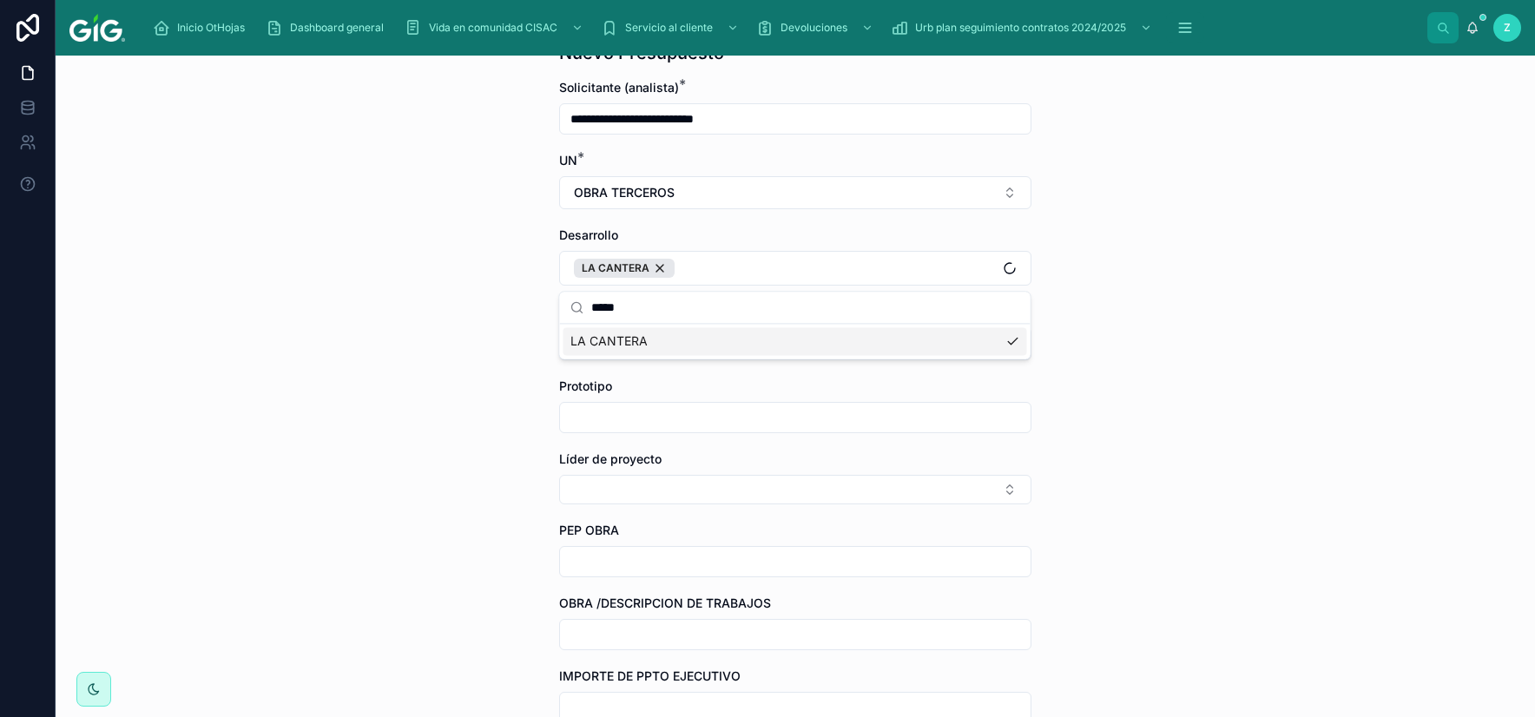
type input "**********"
drag, startPoint x: 684, startPoint y: 306, endPoint x: 542, endPoint y: 306, distance: 142.4
click at [591, 306] on input "*****" at bounding box center [805, 307] width 429 height 31
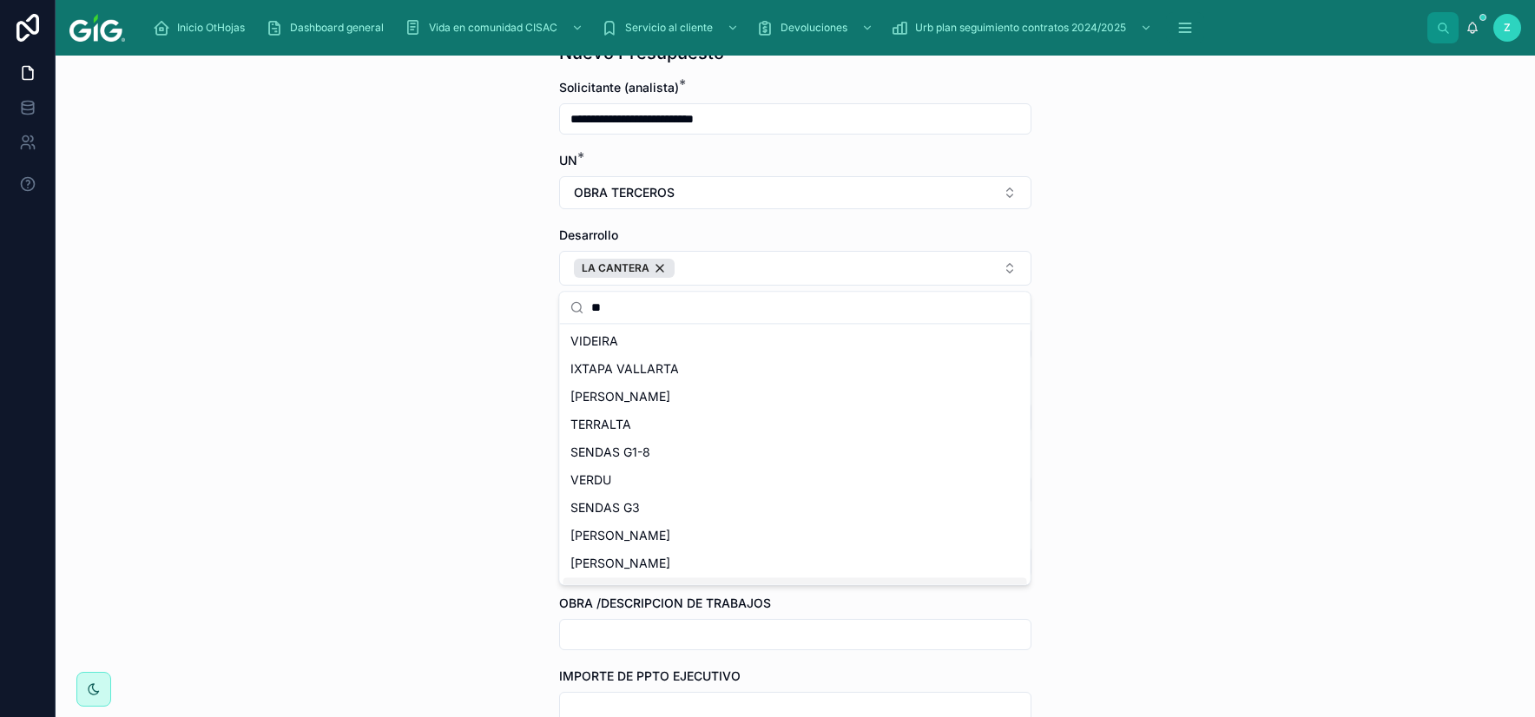
scroll to position [0, 0]
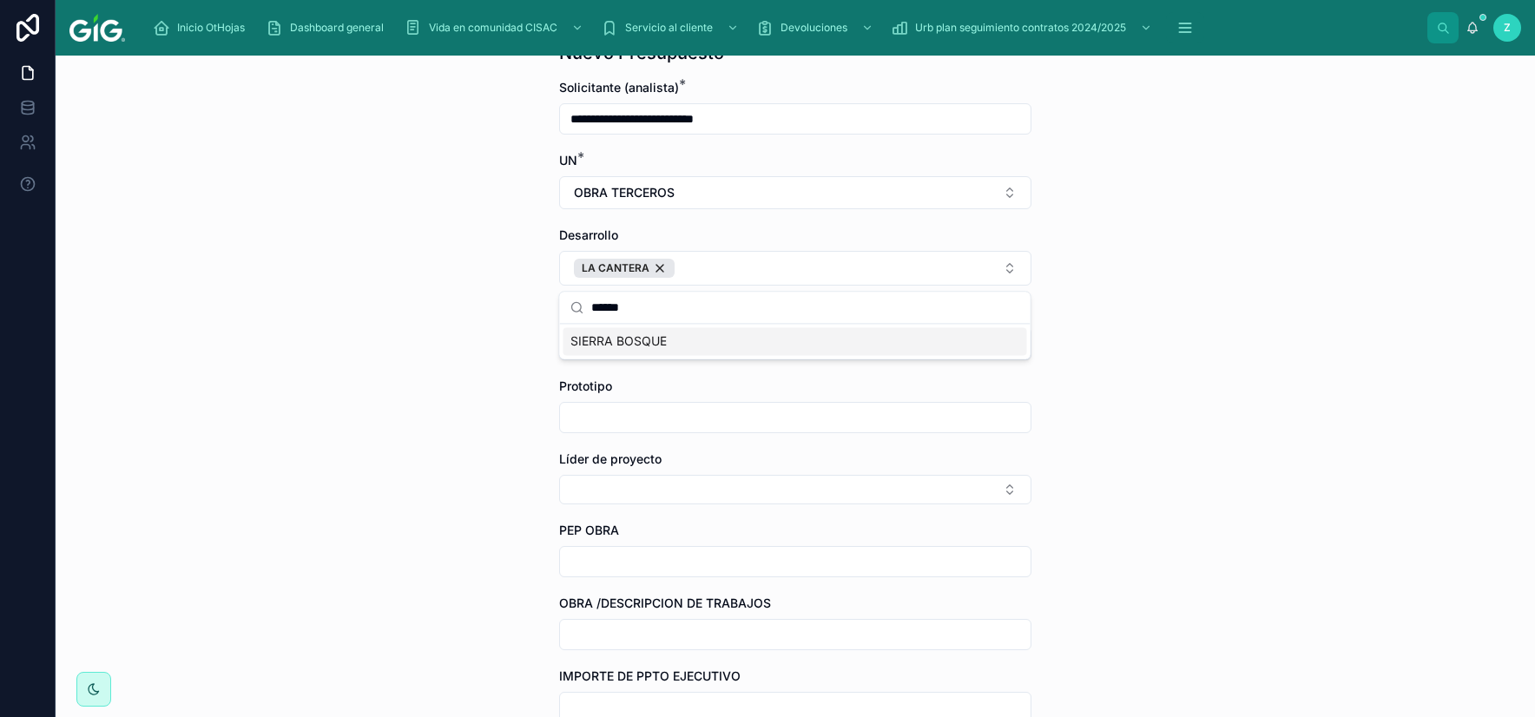
type input "******"
click at [667, 342] on div "SIERRA BOSQUE" at bounding box center [795, 341] width 464 height 28
type input "**********"
click at [441, 376] on div "**********" at bounding box center [795, 386] width 1479 height 661
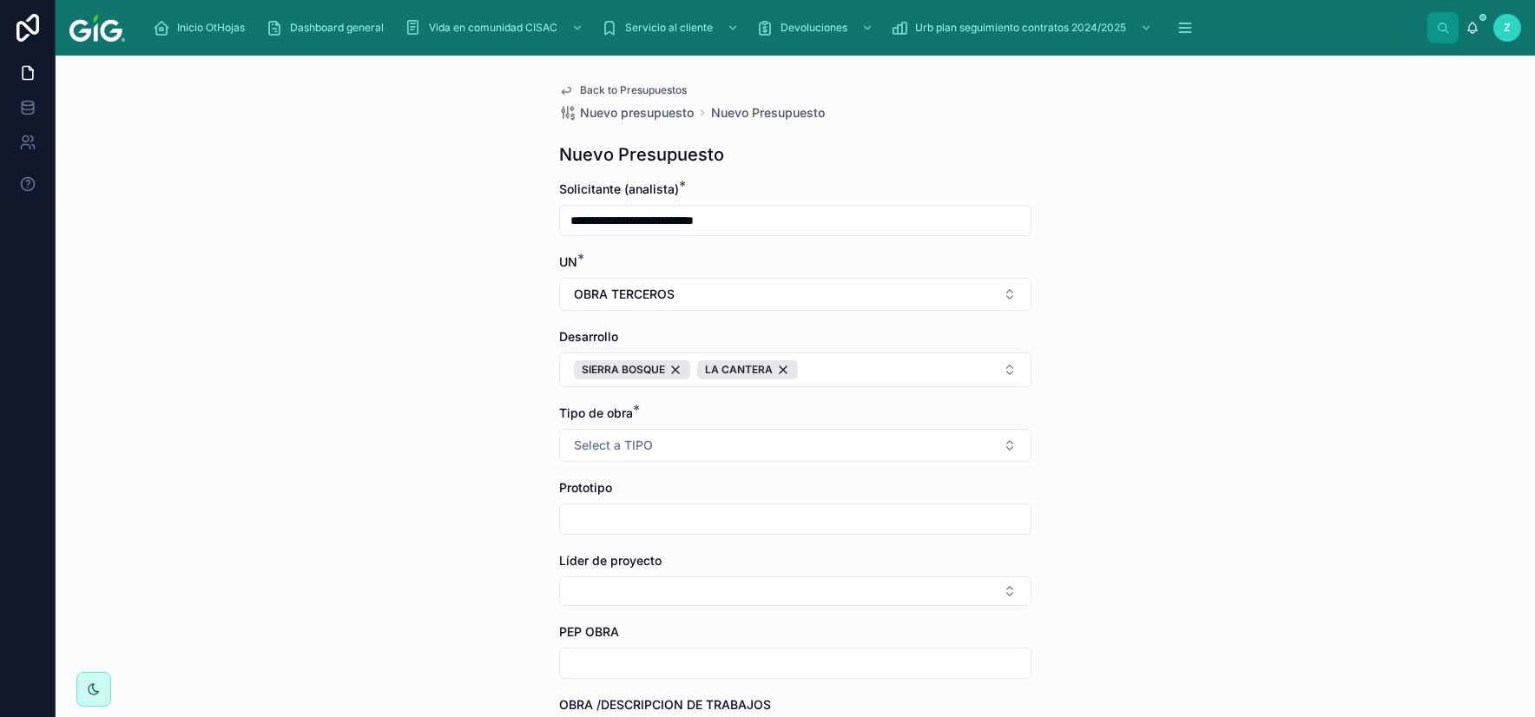
click at [607, 93] on span "Back to Presupuestos" at bounding box center [633, 90] width 107 height 14
